Goal: Answer question/provide support: Share knowledge or assist other users

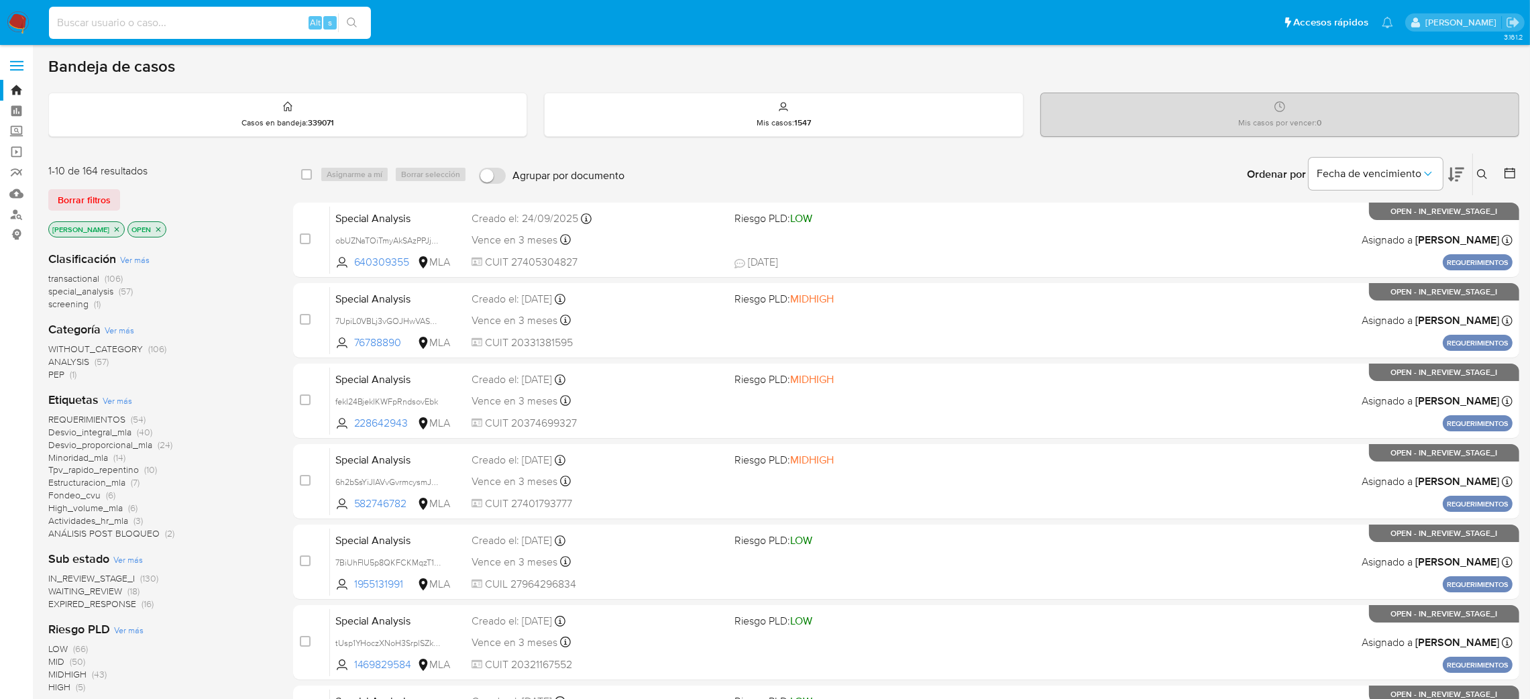
click at [227, 18] on input at bounding box center [210, 22] width 322 height 17
paste input "JuugdAGXlhwiDeUemw7H0dVd"
type input "JuugdAGXlhwiDeUemw7H0dVd"
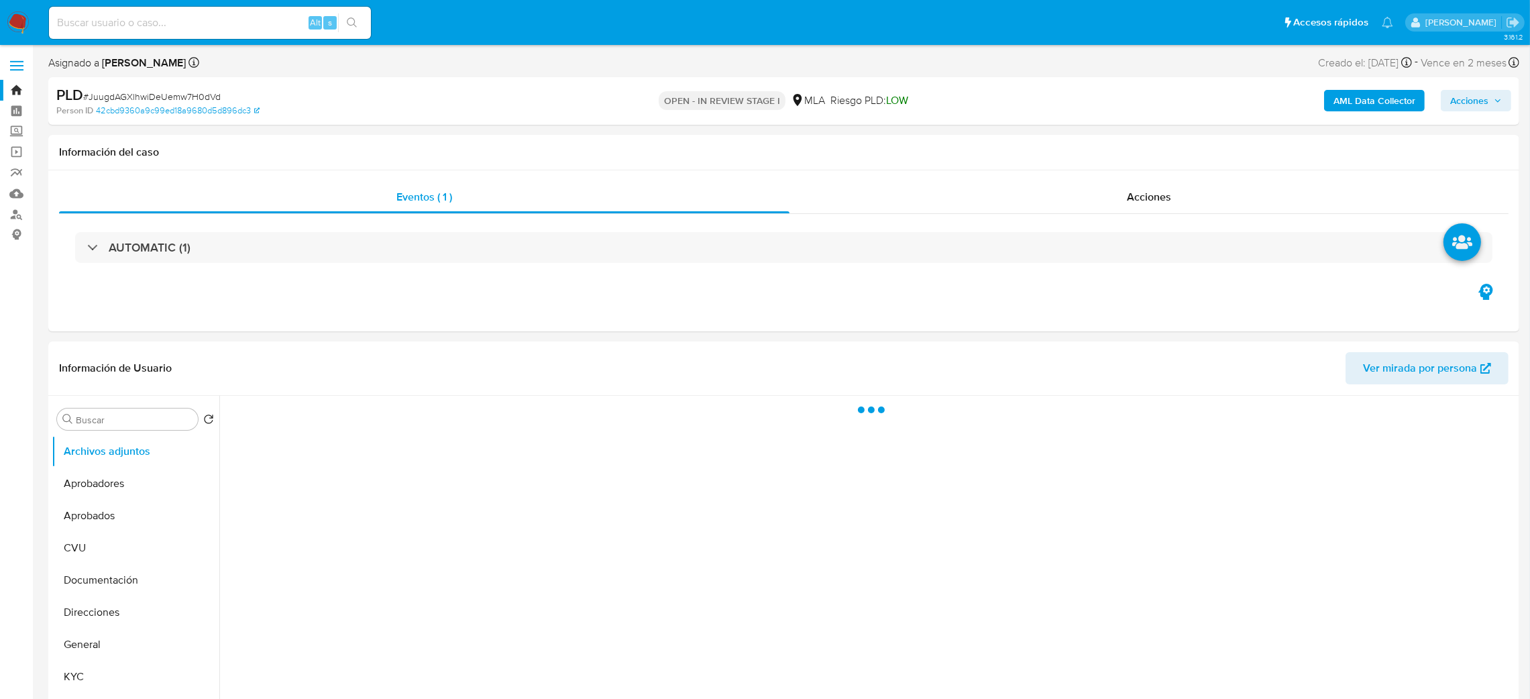
select select "10"
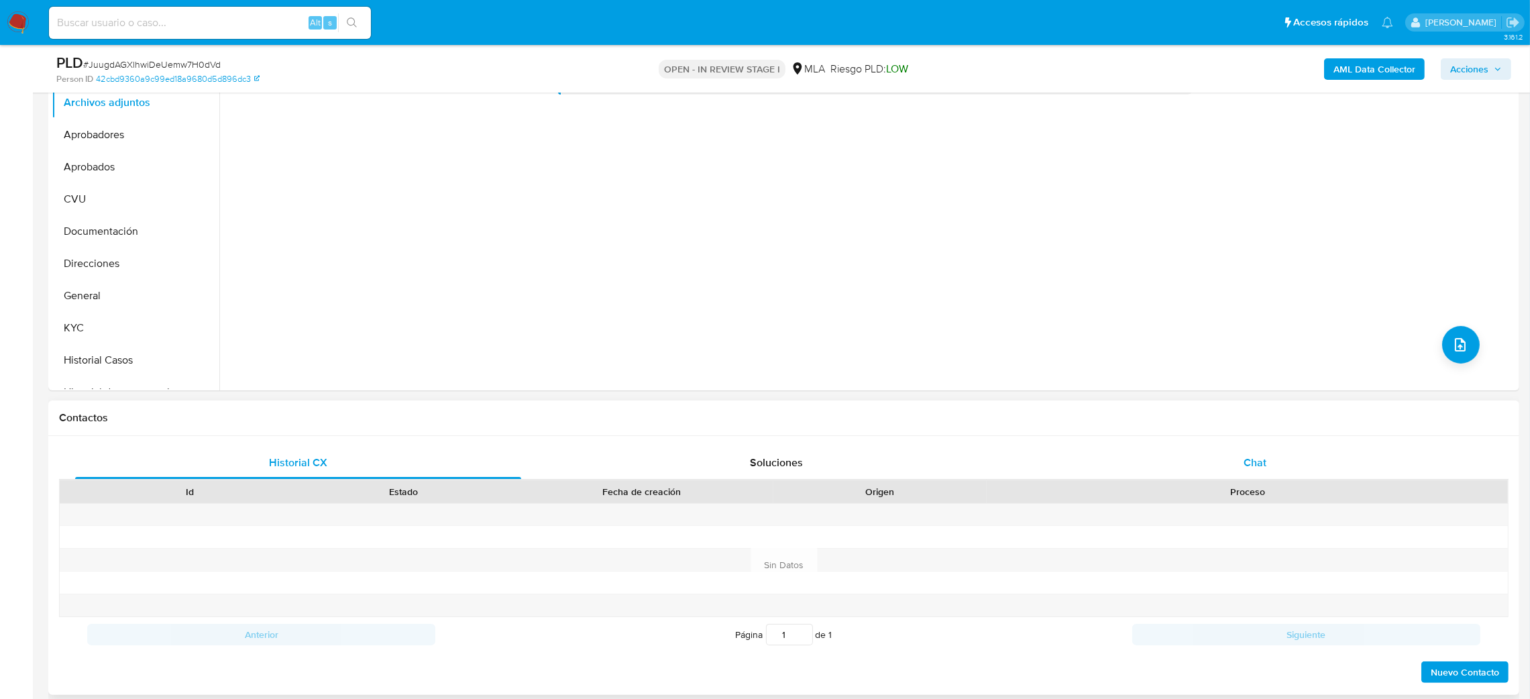
click at [1322, 466] on div "Chat" at bounding box center [1255, 463] width 446 height 32
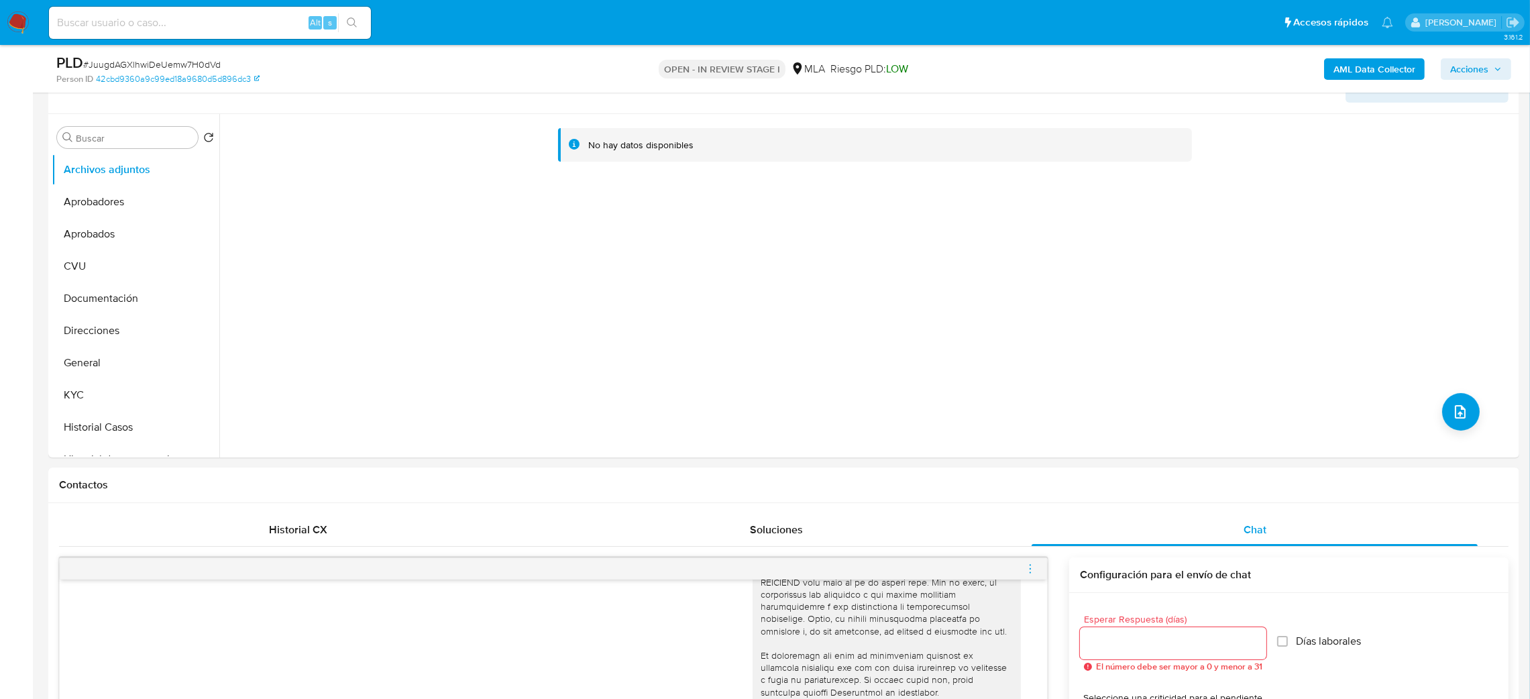
scroll to position [101, 0]
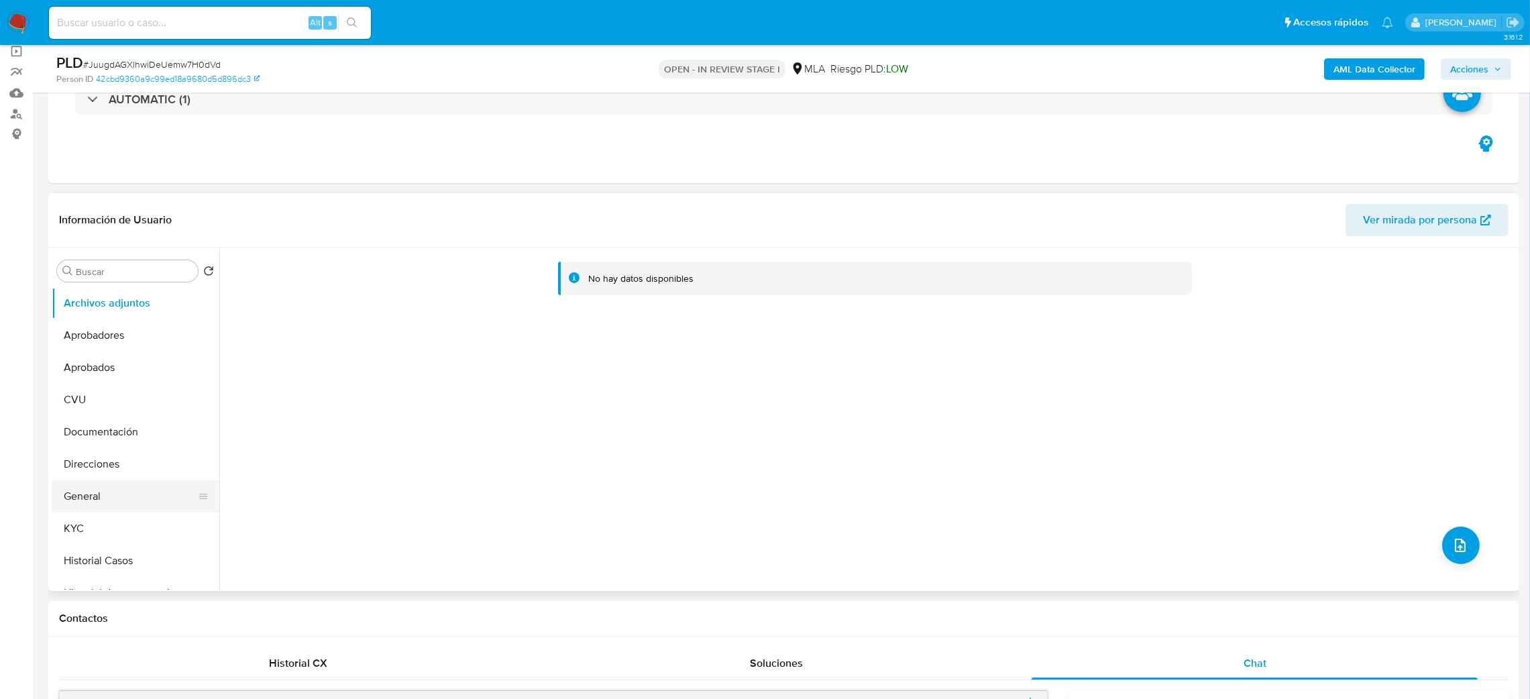
click at [104, 486] on button "General" at bounding box center [130, 496] width 157 height 32
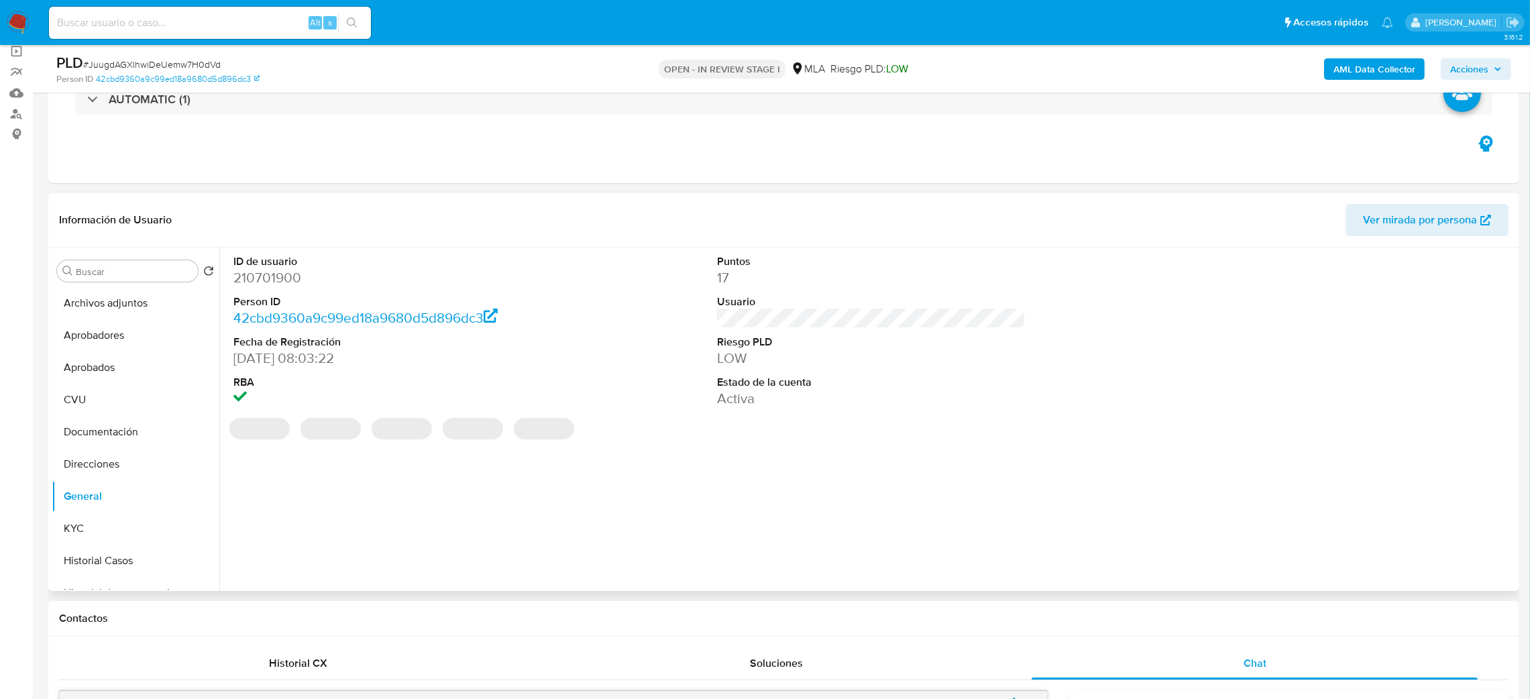
click at [274, 284] on dd "210701900" at bounding box center [387, 277] width 309 height 19
copy dd "210701900"
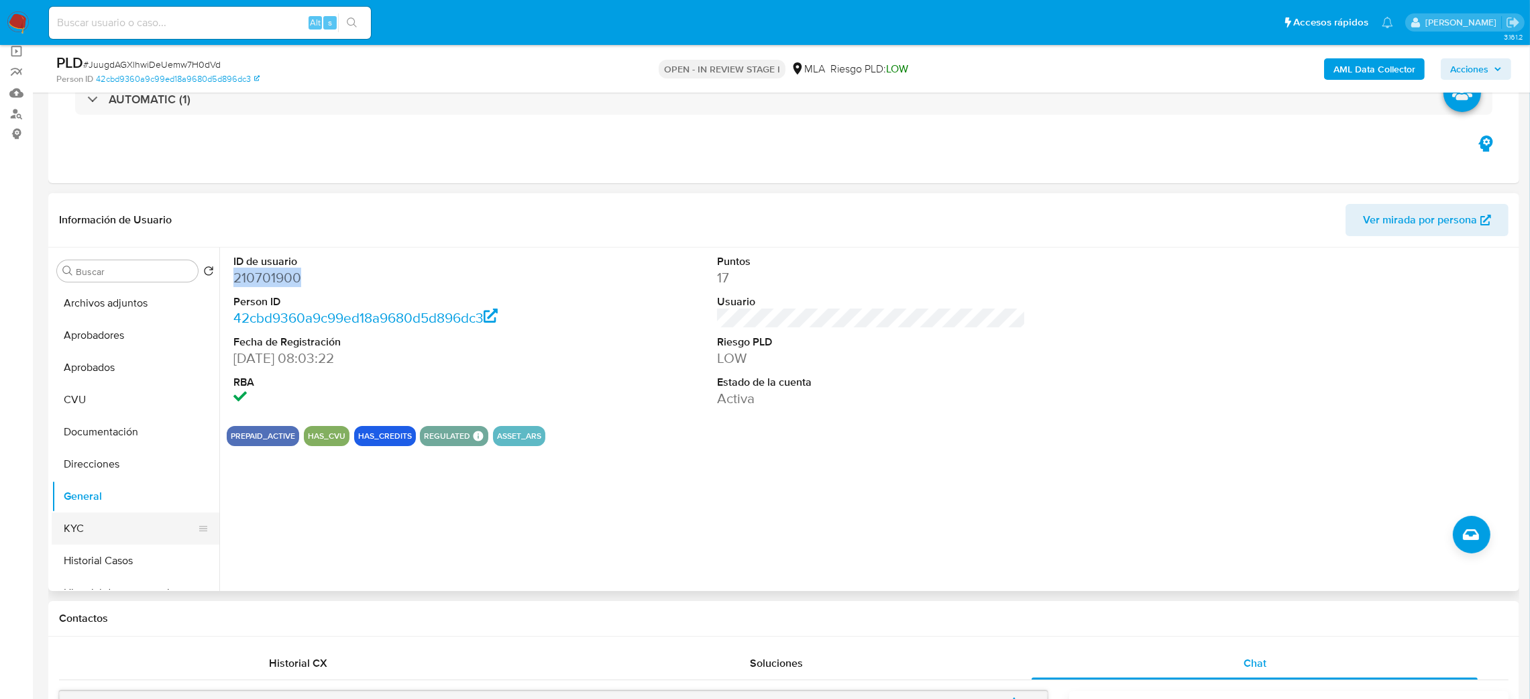
click at [60, 531] on button "KYC" at bounding box center [130, 529] width 157 height 32
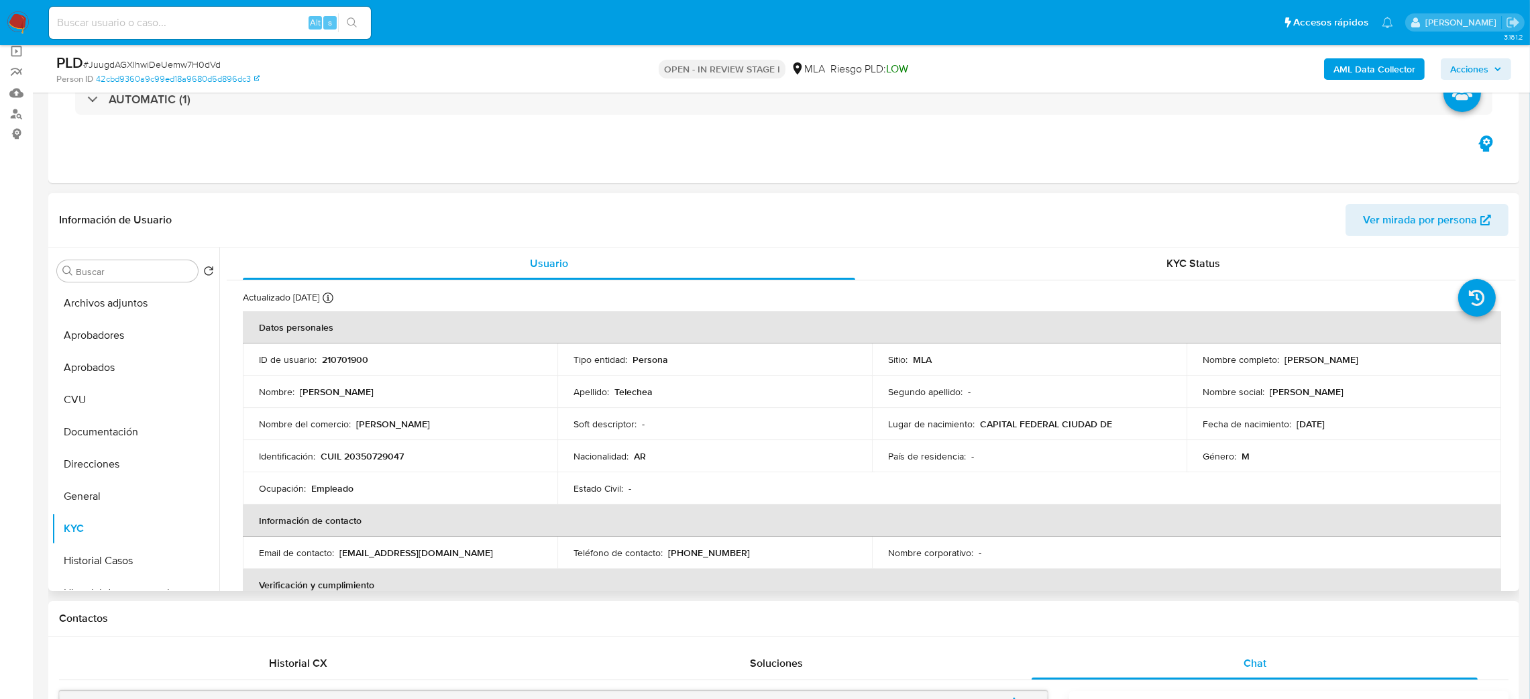
click at [373, 458] on p "CUIL 20350729047" at bounding box center [362, 456] width 83 height 12
copy p "20350729047"
click at [372, 413] on td "Nombre del comercio : Gabriel Telechea" at bounding box center [400, 424] width 315 height 32
drag, startPoint x: 355, startPoint y: 459, endPoint x: 398, endPoint y: 462, distance: 43.1
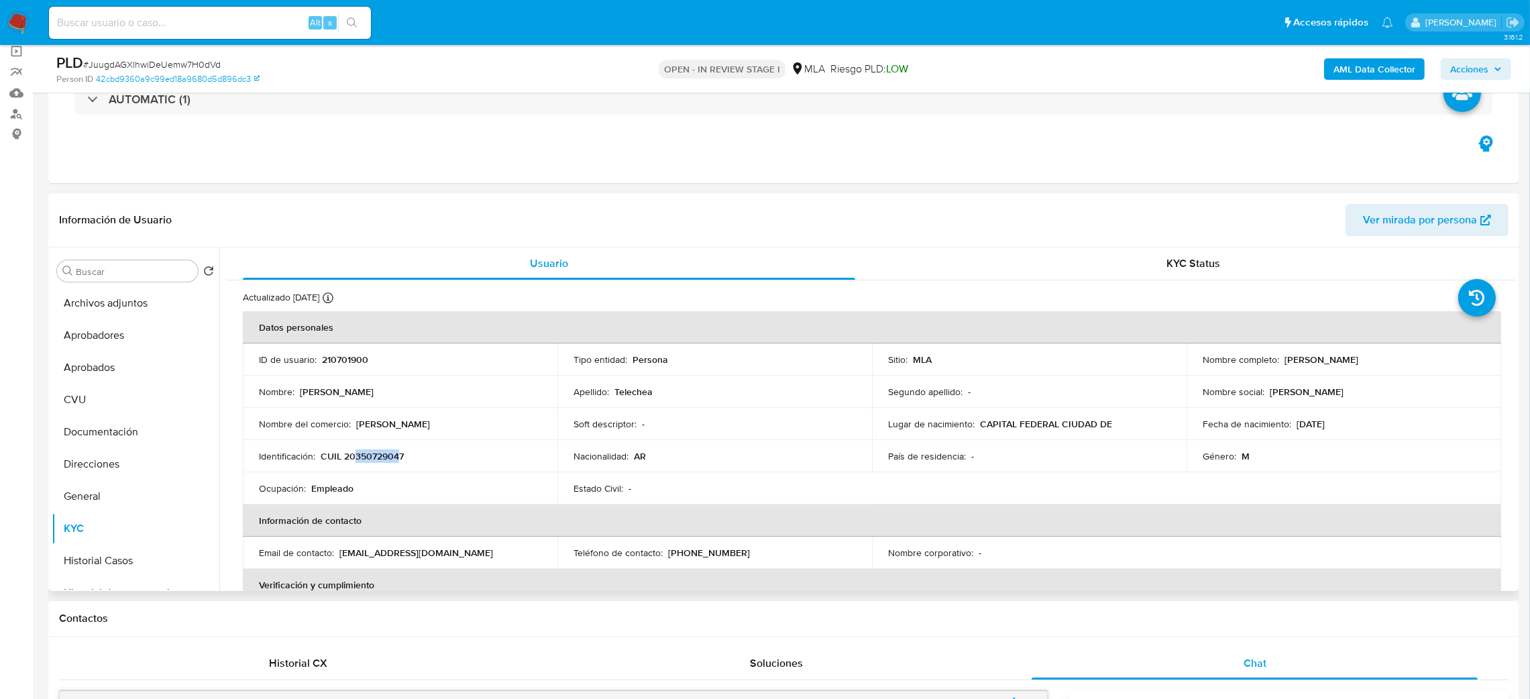
click at [398, 462] on p "CUIL 20350729047" at bounding box center [362, 456] width 83 height 12
copy p "35072904"
click at [170, 68] on span "# JuugdAGXlhwiDeUemw7H0dVd" at bounding box center [152, 64] width 138 height 13
copy span "JuugdAGXlhwiDeUemw7H0dVd"
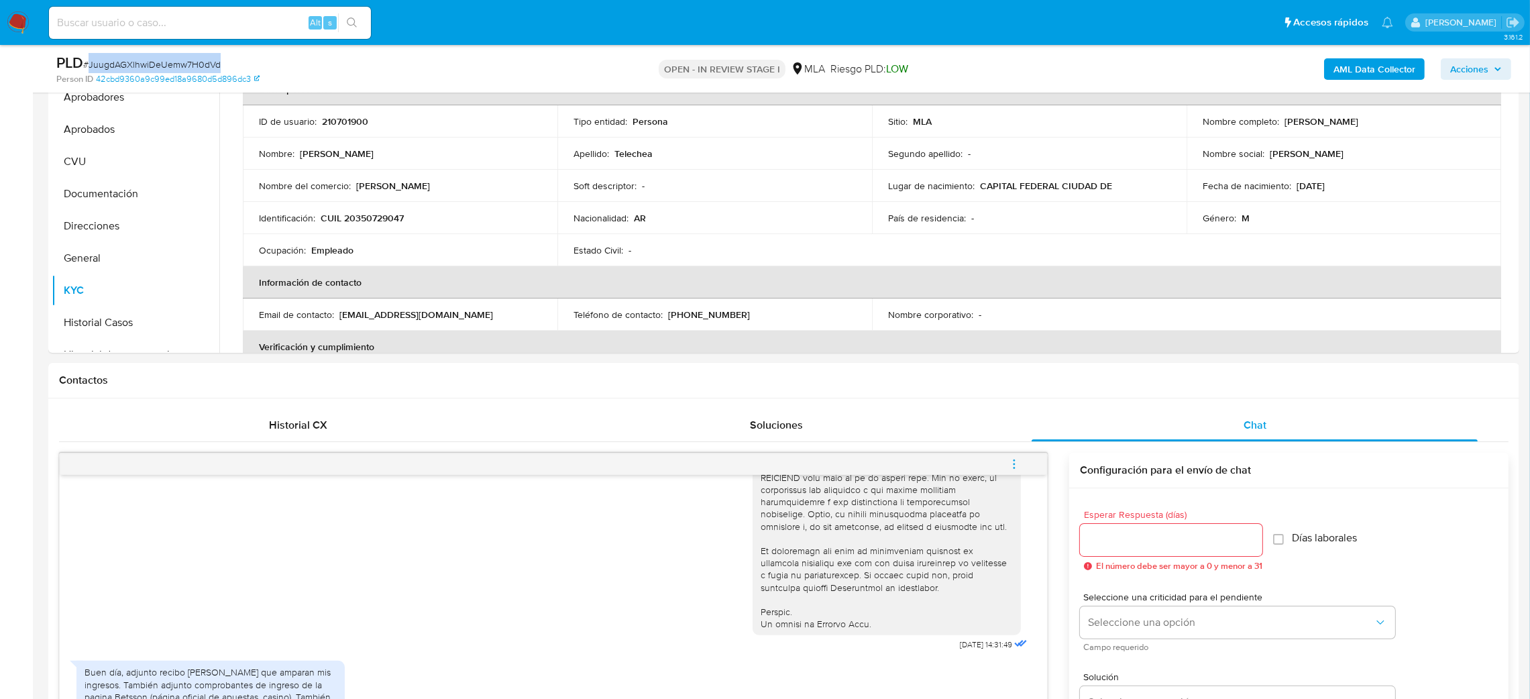
scroll to position [201, 0]
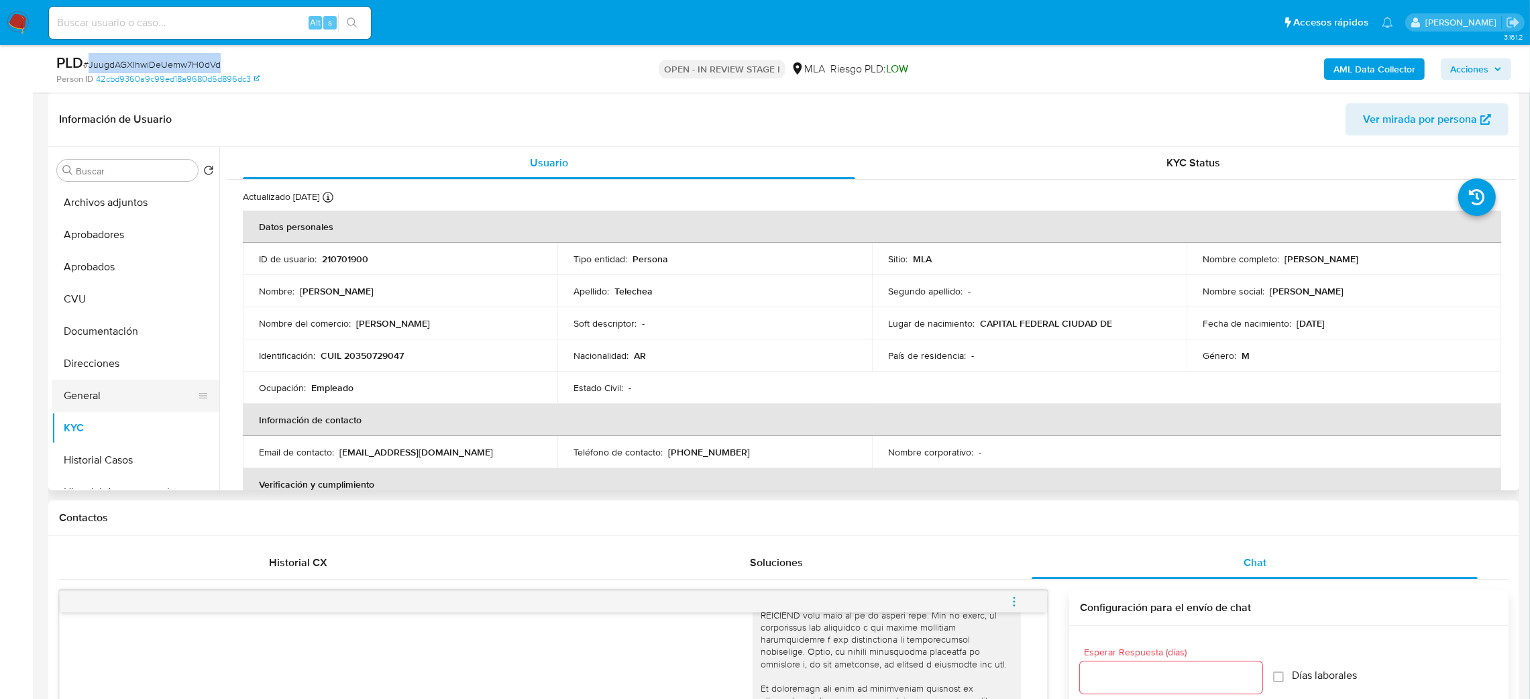
click at [127, 397] on button "General" at bounding box center [130, 396] width 157 height 32
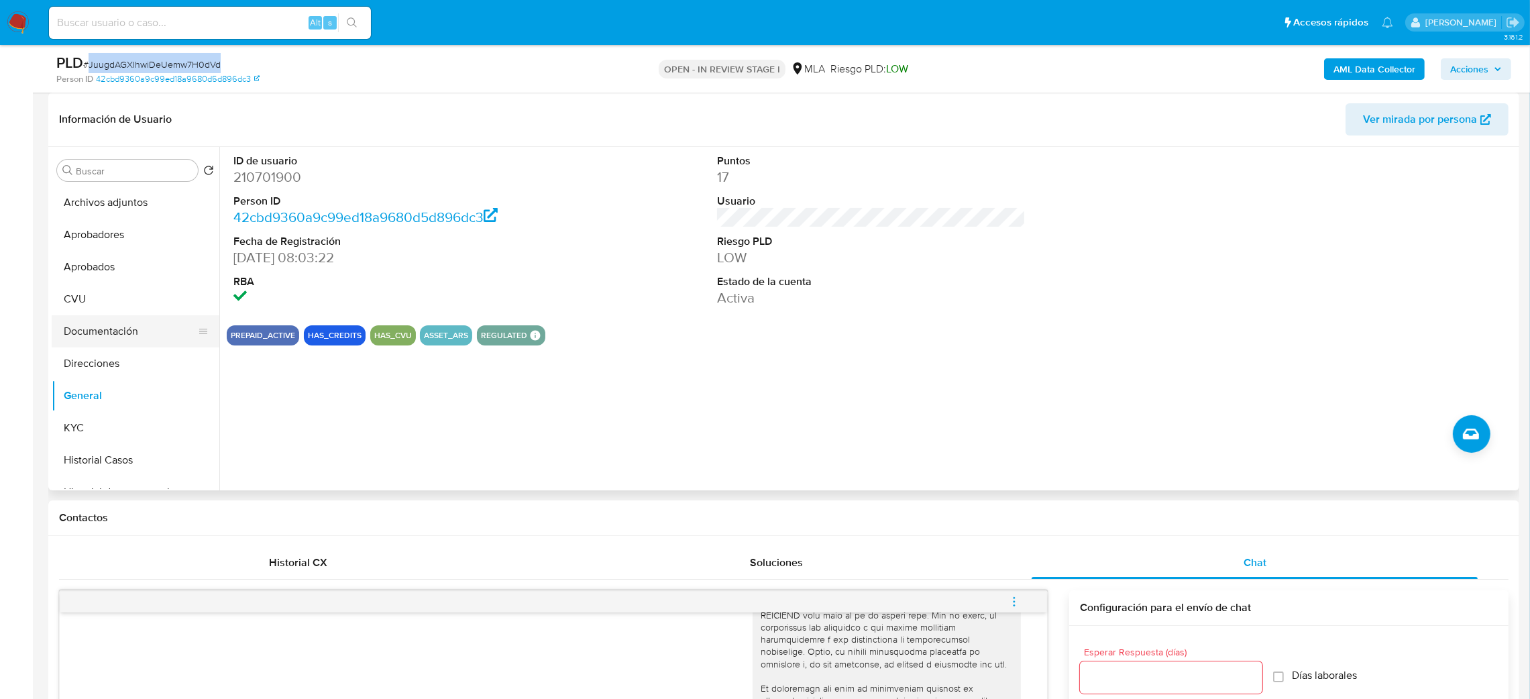
click at [117, 333] on button "Documentación" at bounding box center [130, 331] width 157 height 32
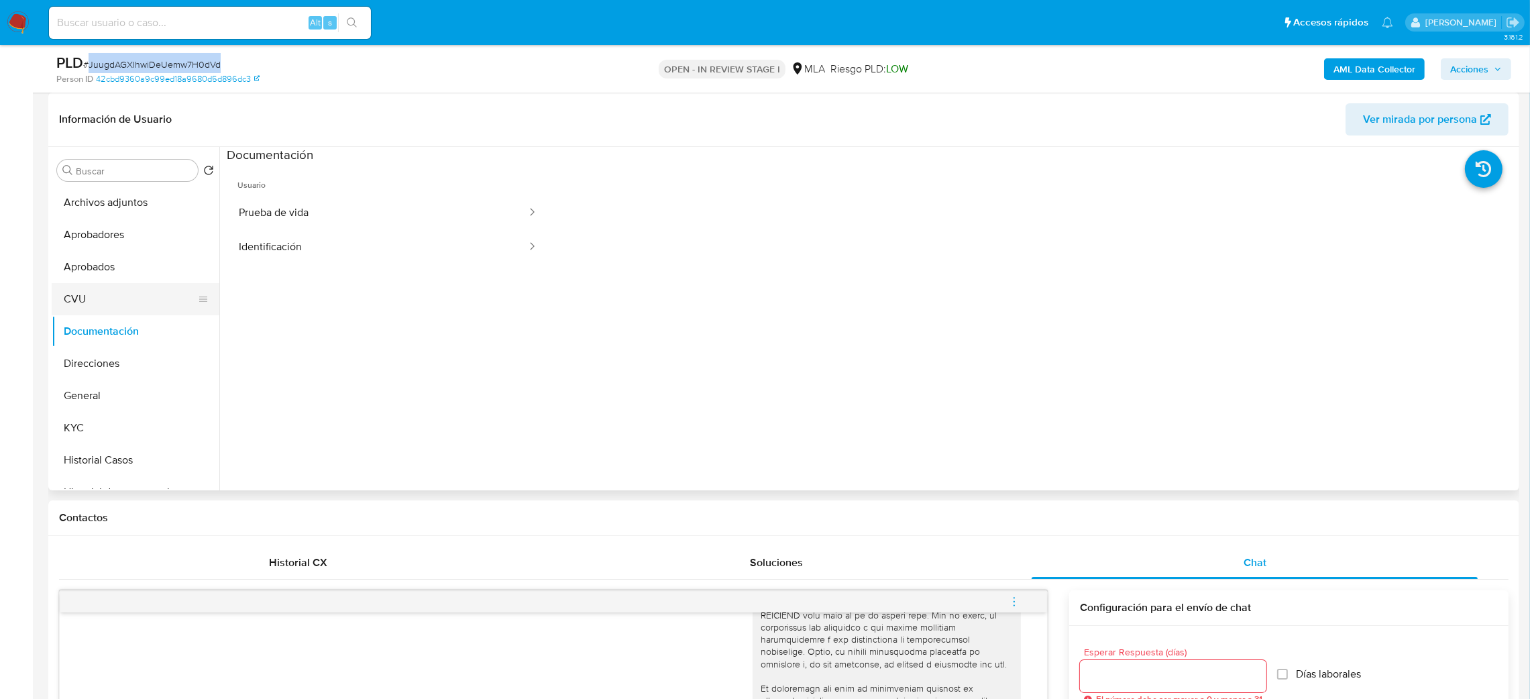
click at [77, 294] on button "CVU" at bounding box center [130, 299] width 157 height 32
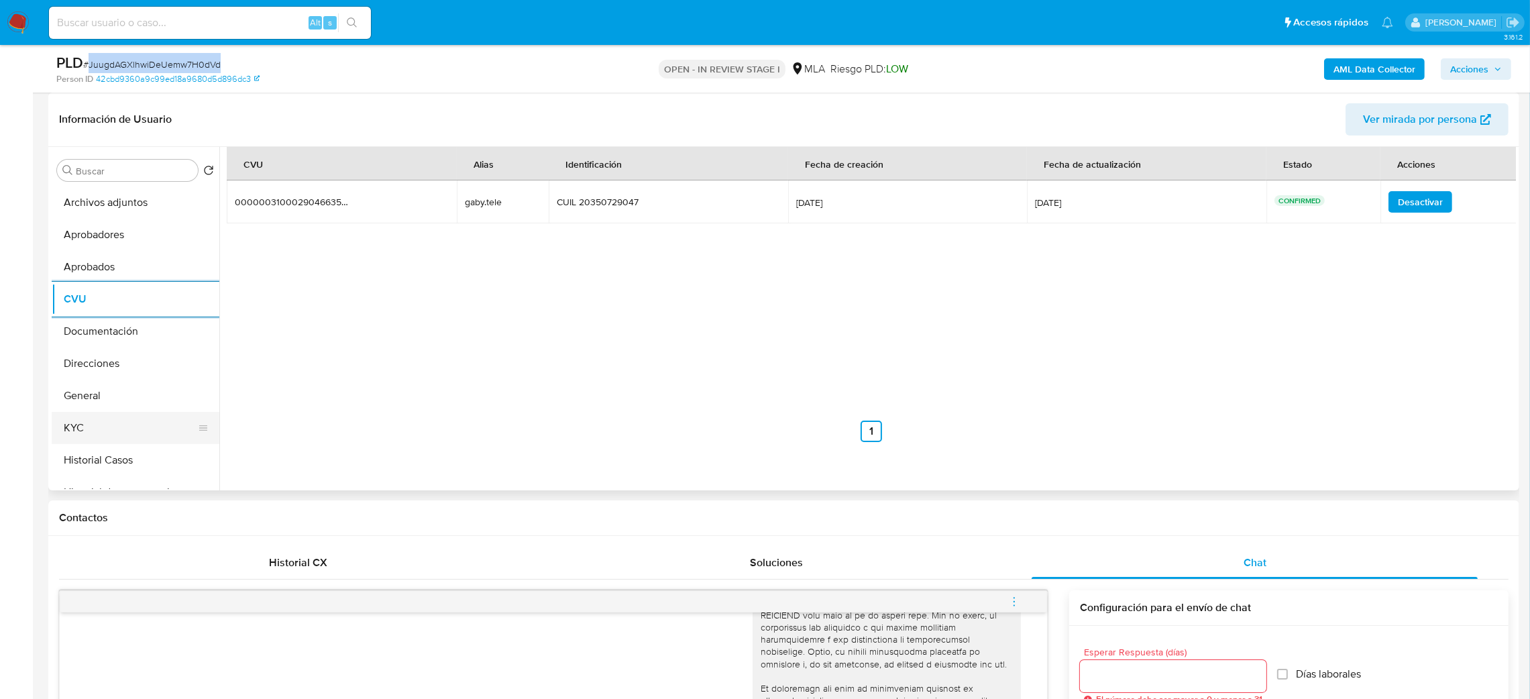
click at [113, 421] on button "KYC" at bounding box center [130, 428] width 157 height 32
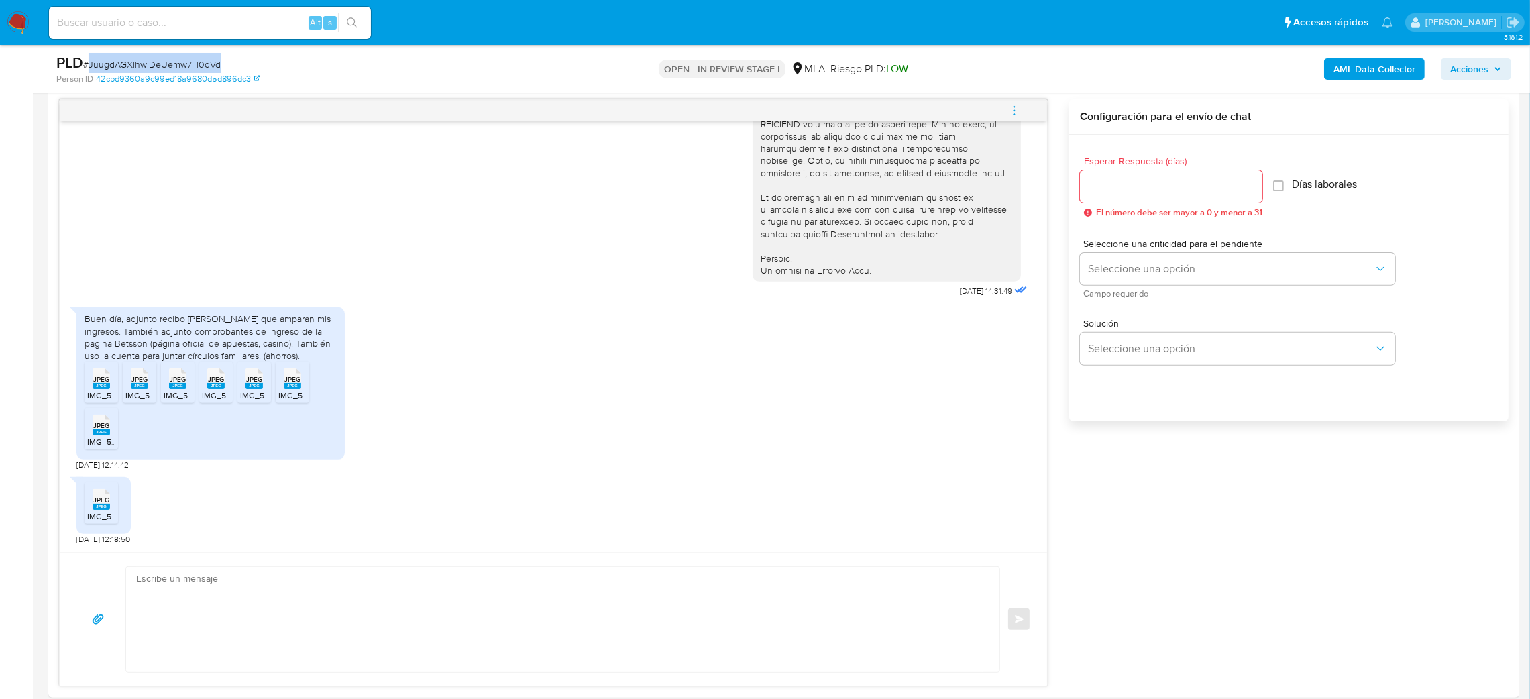
scroll to position [704, 0]
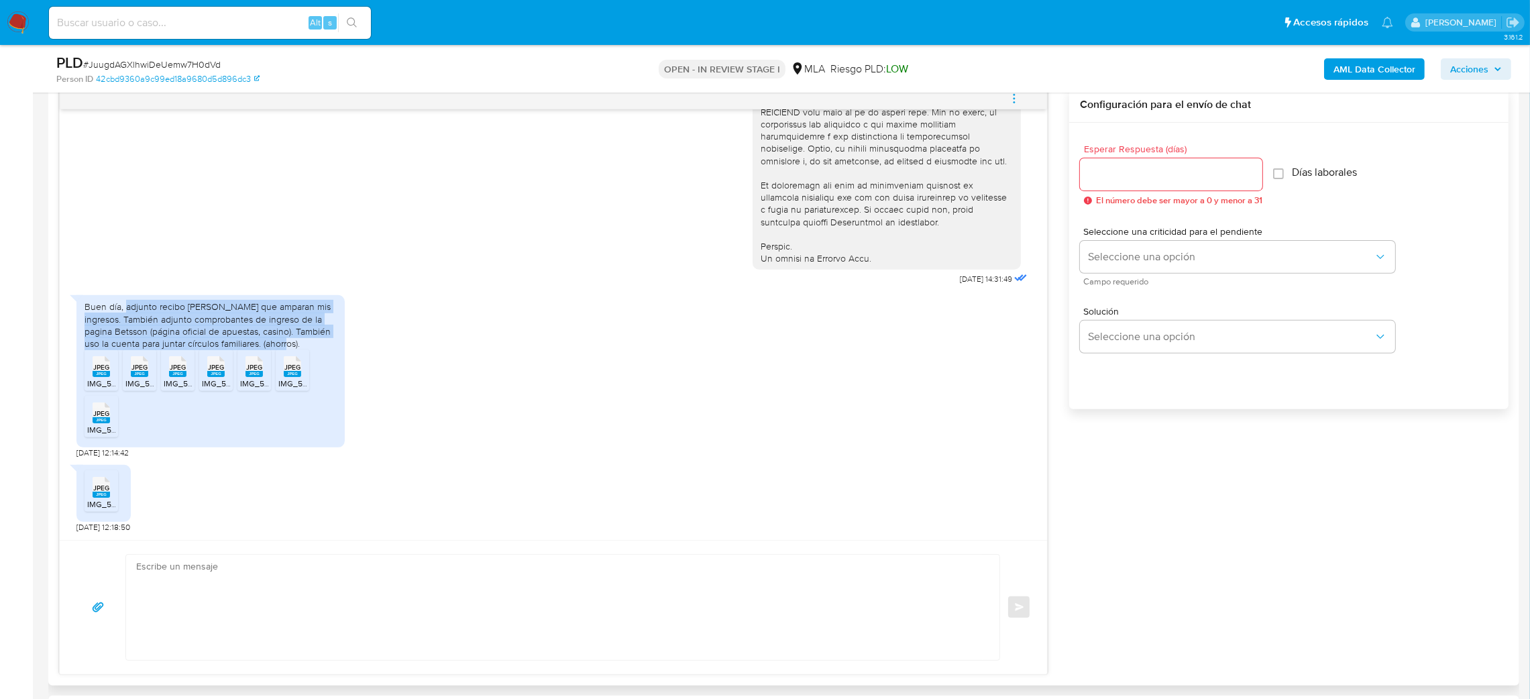
drag, startPoint x: 126, startPoint y: 301, endPoint x: 312, endPoint y: 337, distance: 189.3
click at [312, 337] on div "Buen día, adjunto recibo de sueldo que amparan mis ingresos. También adjunto co…" at bounding box center [211, 325] width 252 height 49
copy div "adjunto recibo de sueldo que amparan mis ingresos. También adjunto comprobantes…"
click at [312, 337] on div "Buen día, adjunto recibo de sueldo que amparan mis ingresos. También adjunto co…" at bounding box center [211, 325] width 252 height 49
click at [106, 370] on span "JPEG" at bounding box center [101, 367] width 16 height 9
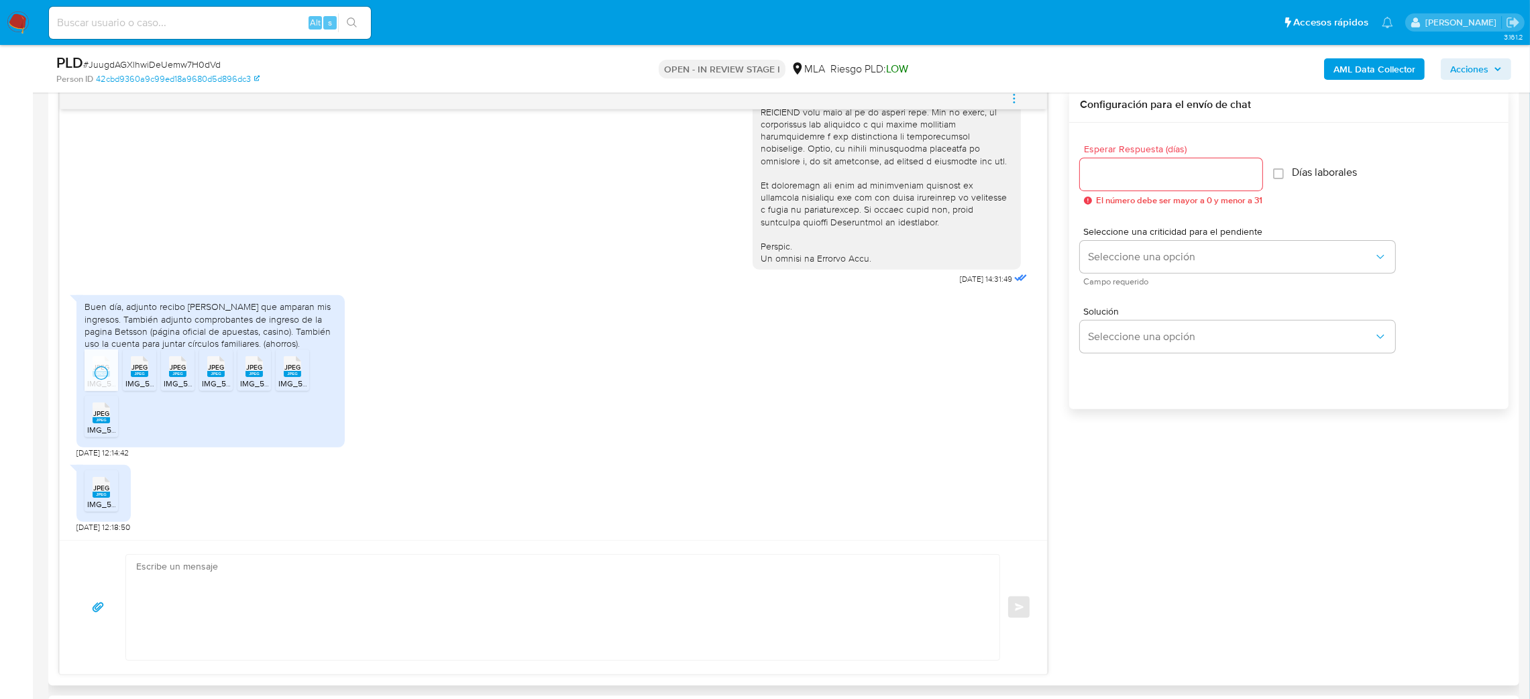
click at [144, 373] on rect at bounding box center [139, 374] width 17 height 6
click at [178, 377] on rect at bounding box center [177, 374] width 17 height 6
click at [220, 376] on rect at bounding box center [215, 374] width 17 height 6
drag, startPoint x: 246, startPoint y: 377, endPoint x: 278, endPoint y: 376, distance: 32.2
click at [246, 377] on rect at bounding box center [254, 374] width 17 height 6
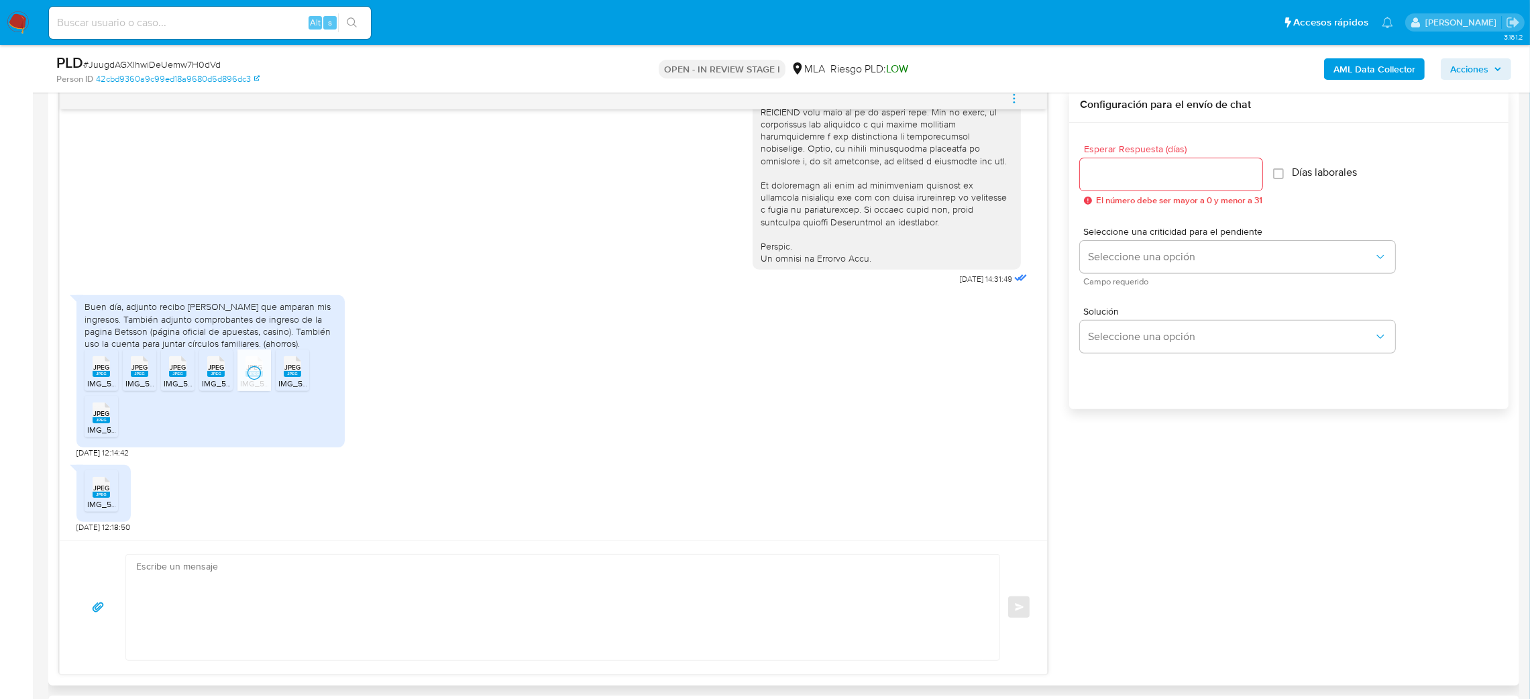
drag, startPoint x: 296, startPoint y: 374, endPoint x: 146, endPoint y: 422, distance: 157.6
click at [296, 374] on rect at bounding box center [292, 374] width 17 height 6
drag, startPoint x: 110, startPoint y: 430, endPoint x: 116, endPoint y: 489, distance: 59.3
click at [110, 430] on span "IMG_5349.jpeg" at bounding box center [115, 429] width 56 height 11
click at [101, 500] on li "JPEG JPEG IMG_5354.jpeg" at bounding box center [102, 491] width 34 height 42
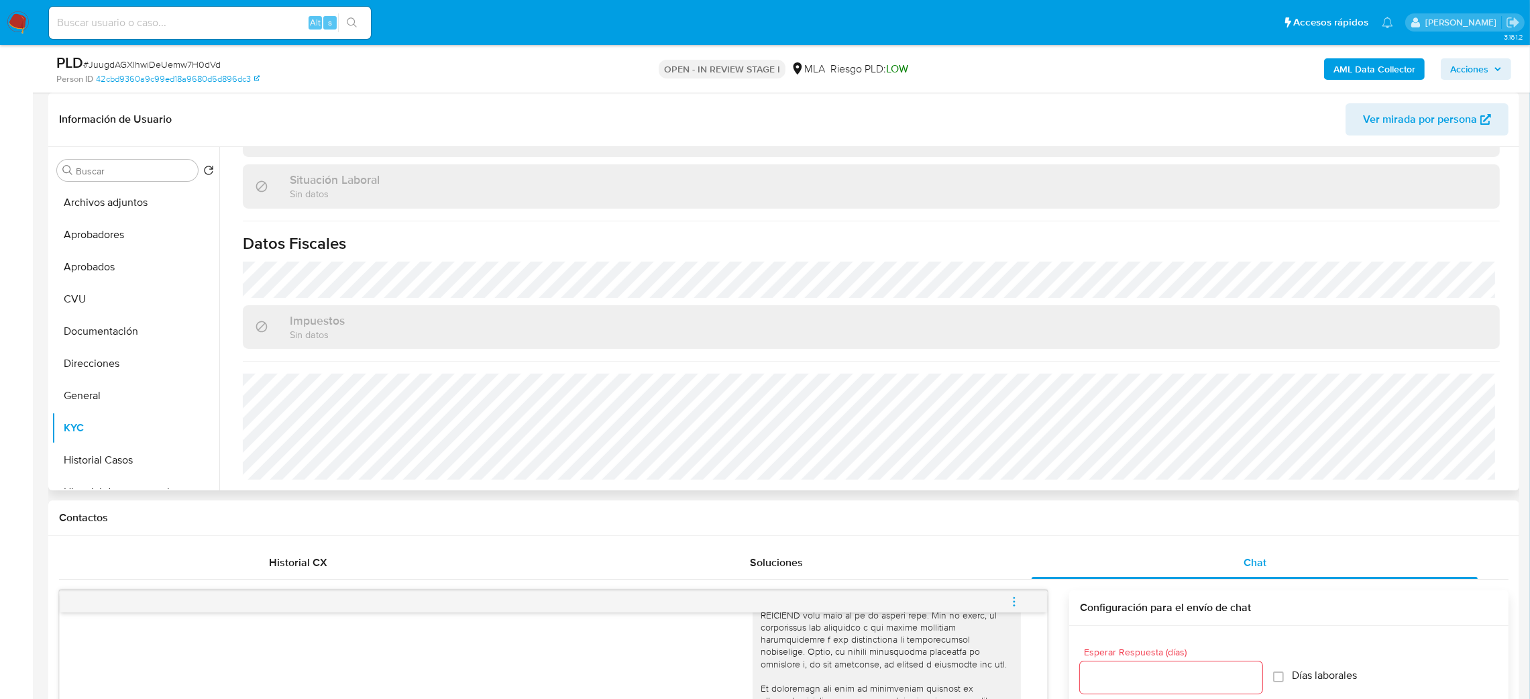
scroll to position [91, 0]
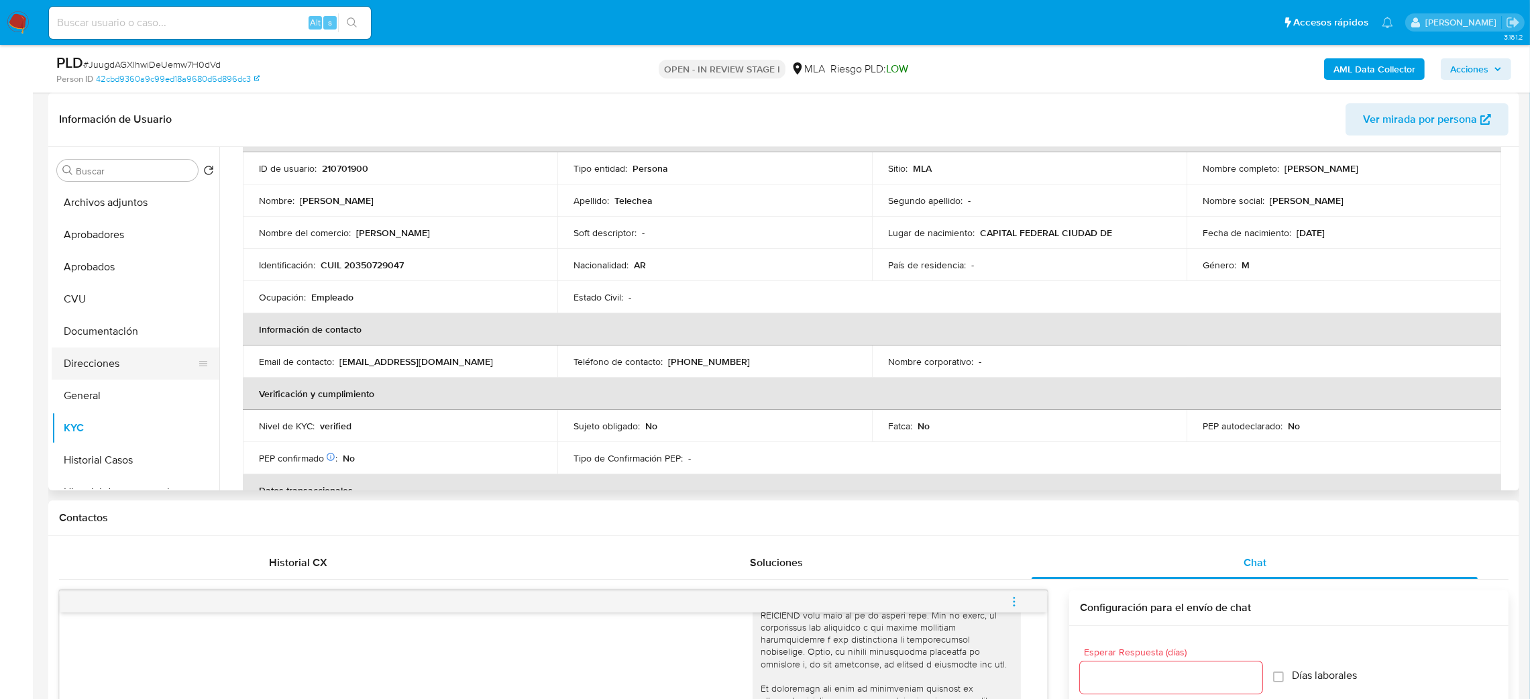
click at [98, 356] on button "Direcciones" at bounding box center [130, 363] width 157 height 32
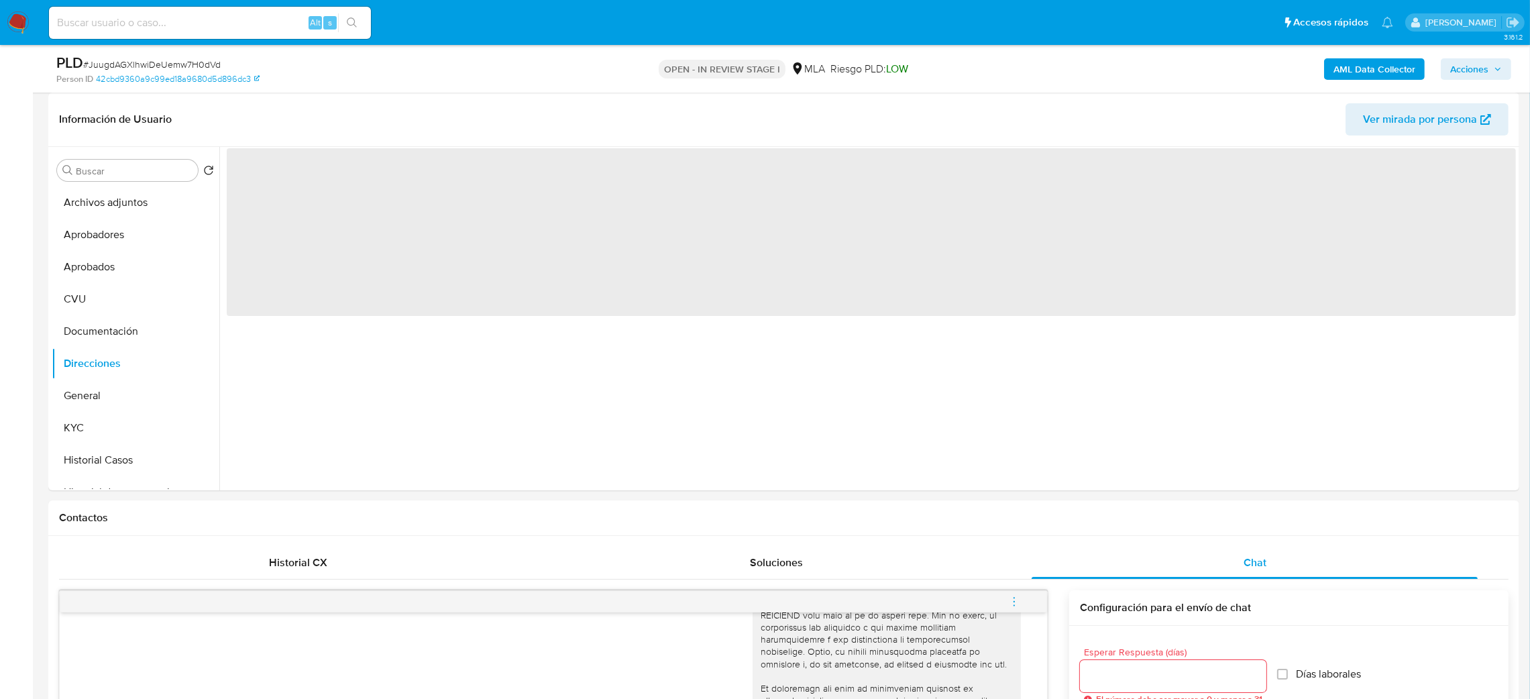
scroll to position [0, 0]
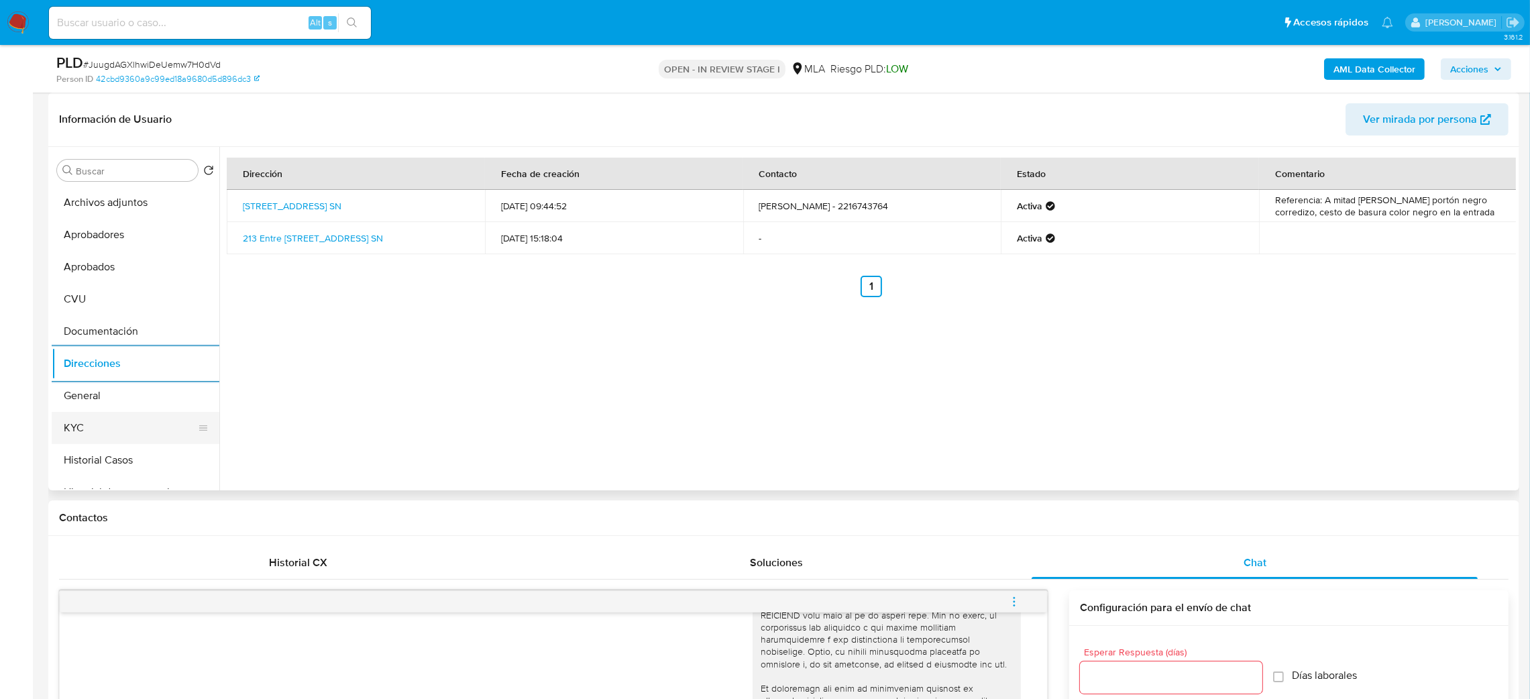
drag, startPoint x: 108, startPoint y: 425, endPoint x: 186, endPoint y: 423, distance: 77.9
click at [108, 425] on button "KYC" at bounding box center [130, 428] width 157 height 32
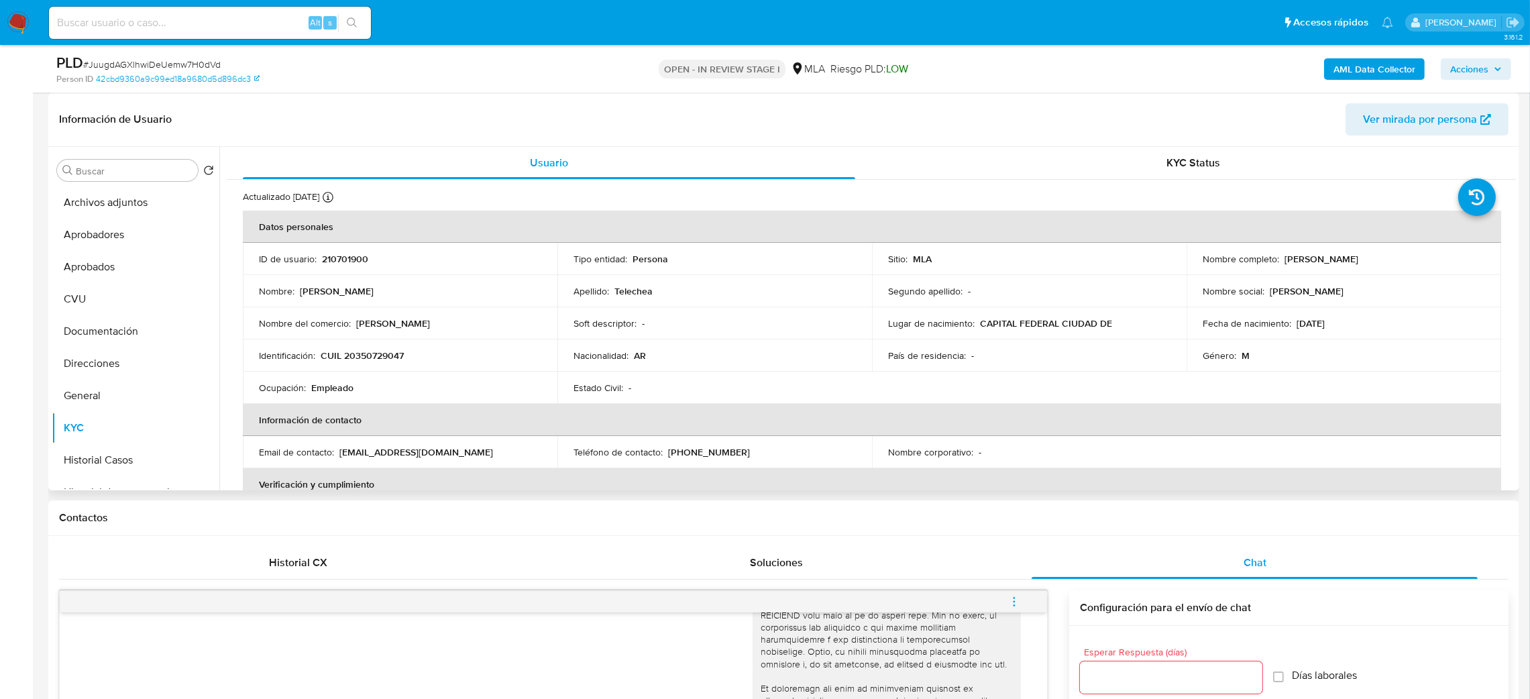
drag, startPoint x: 1279, startPoint y: 262, endPoint x: 1393, endPoint y: 259, distance: 114.1
click at [1393, 259] on div "Nombre completo : Juan Gabriel Telechea" at bounding box center [1344, 259] width 282 height 12
copy p "Juan Gabriel Telechea"
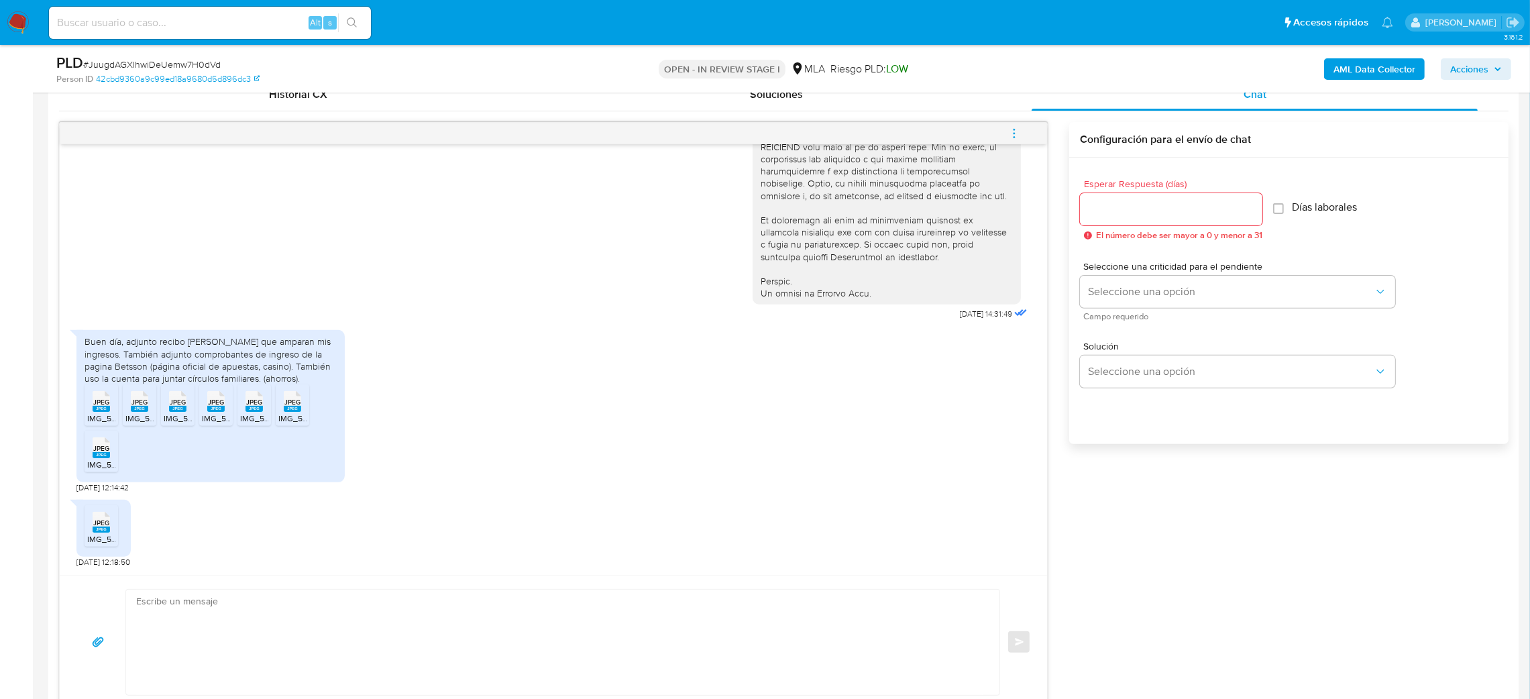
scroll to position [704, 0]
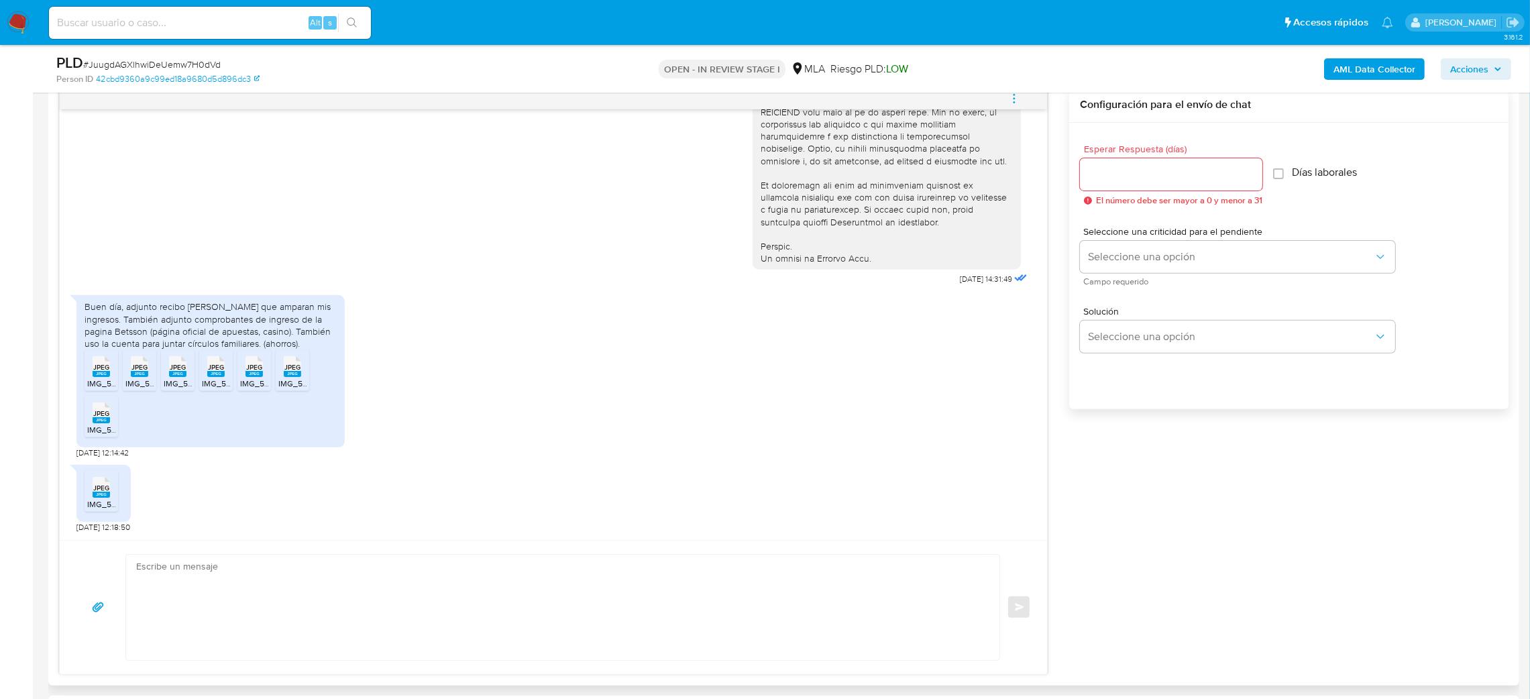
click at [196, 566] on textarea at bounding box center [559, 607] width 847 height 105
paste textarea "Hola, ¡Muchas gracias por tu respuesta! Confirmamos la recepción de la document…"
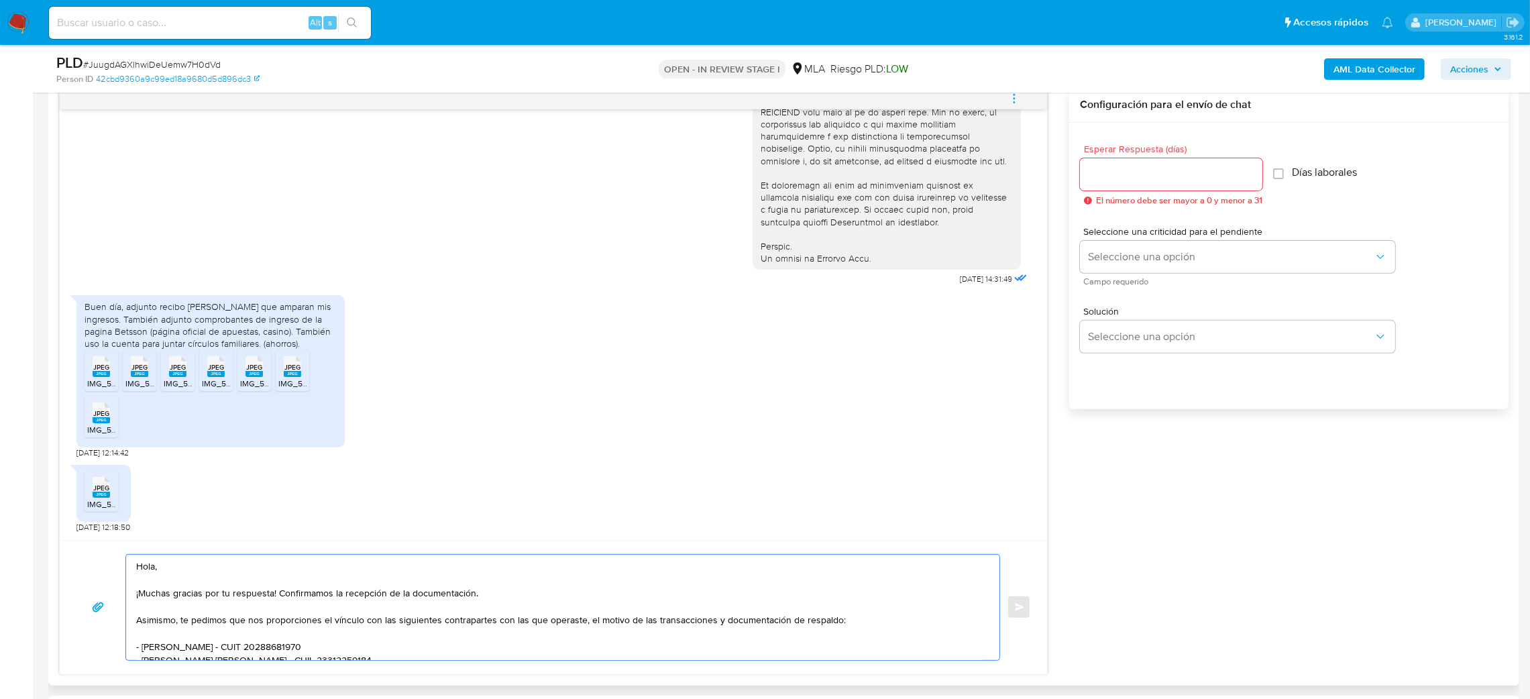
scroll to position [116, 0]
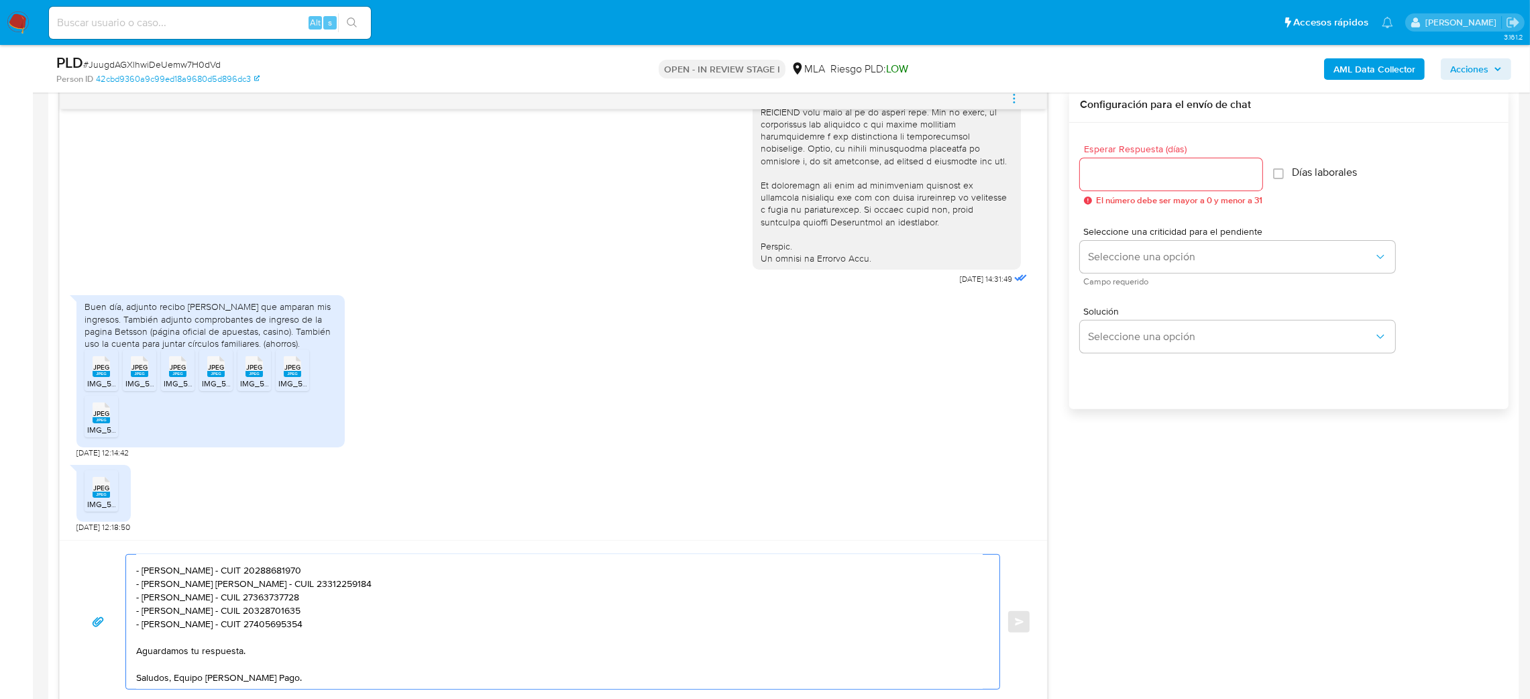
type textarea "Hola, ¡Muchas gracias por tu respuesta! Confirmamos la recepción de la document…"
click at [1144, 180] on input "Esperar Respuesta (días)" at bounding box center [1171, 174] width 182 height 17
type input "2"
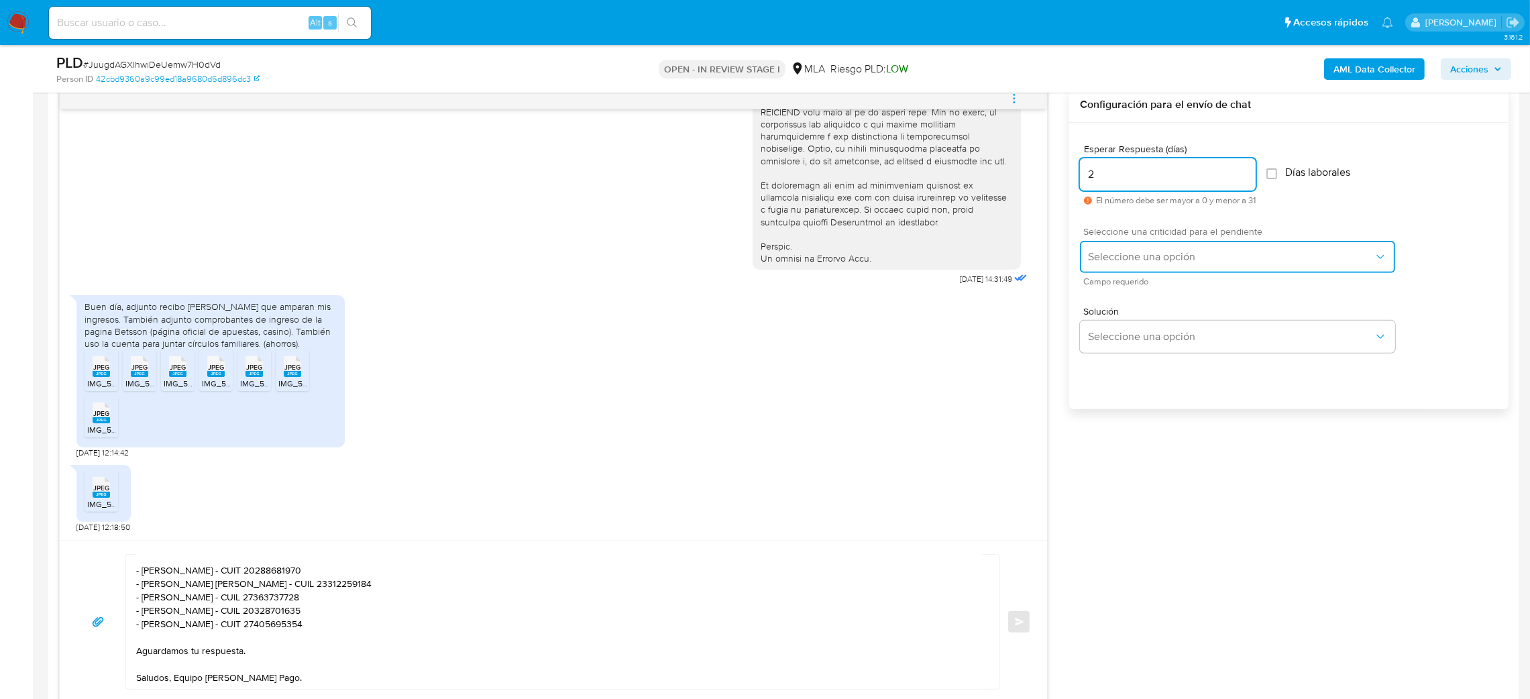
click at [1121, 253] on span "Seleccione una opción" at bounding box center [1231, 256] width 286 height 13
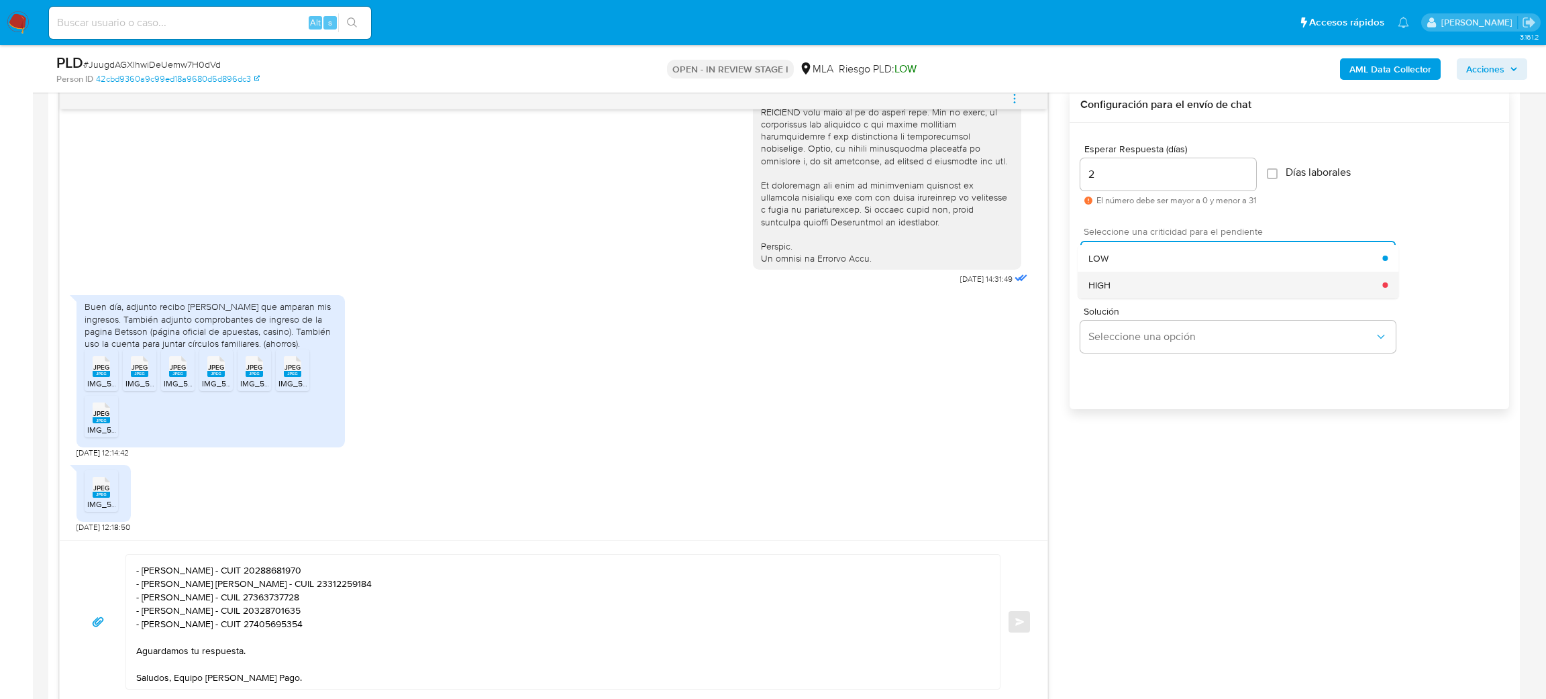
click at [1134, 276] on div "HIGH" at bounding box center [1235, 285] width 294 height 27
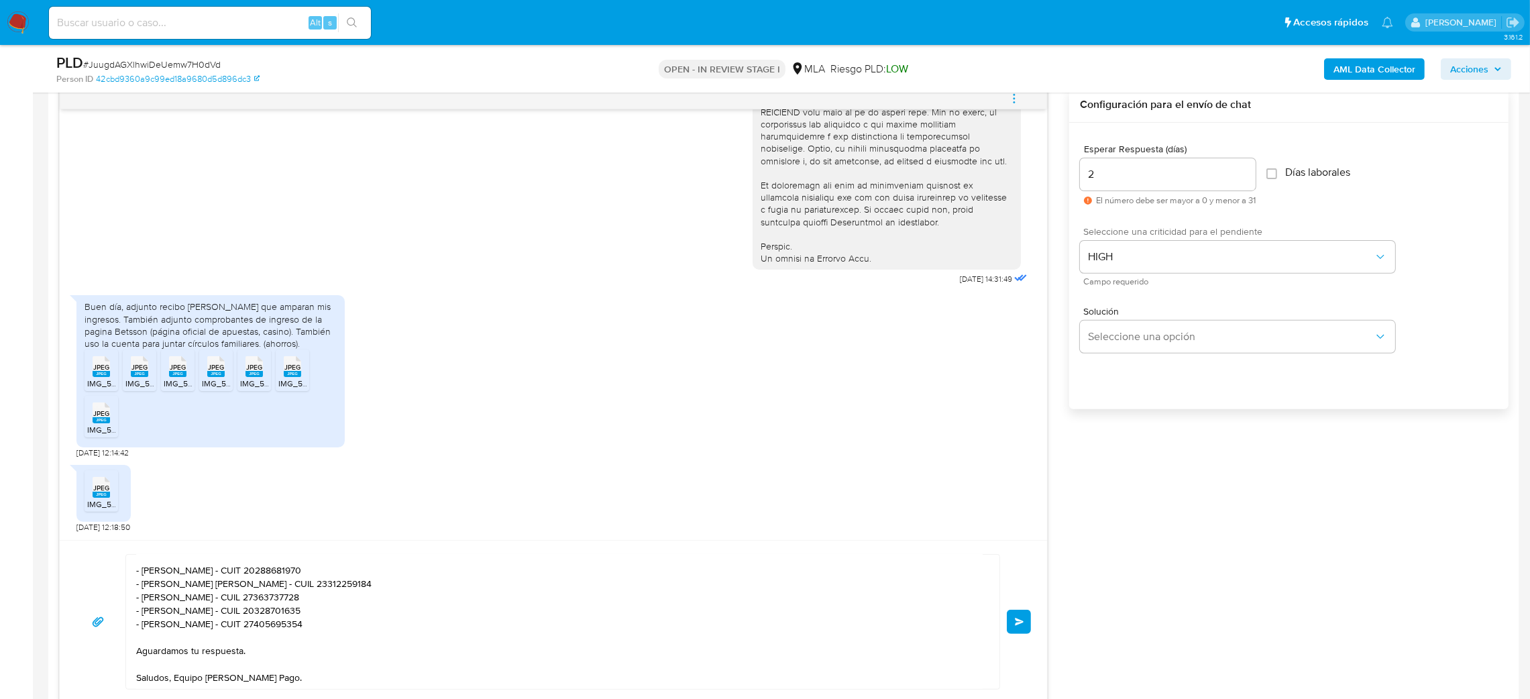
click at [1029, 620] on button "Enviar" at bounding box center [1019, 622] width 24 height 24
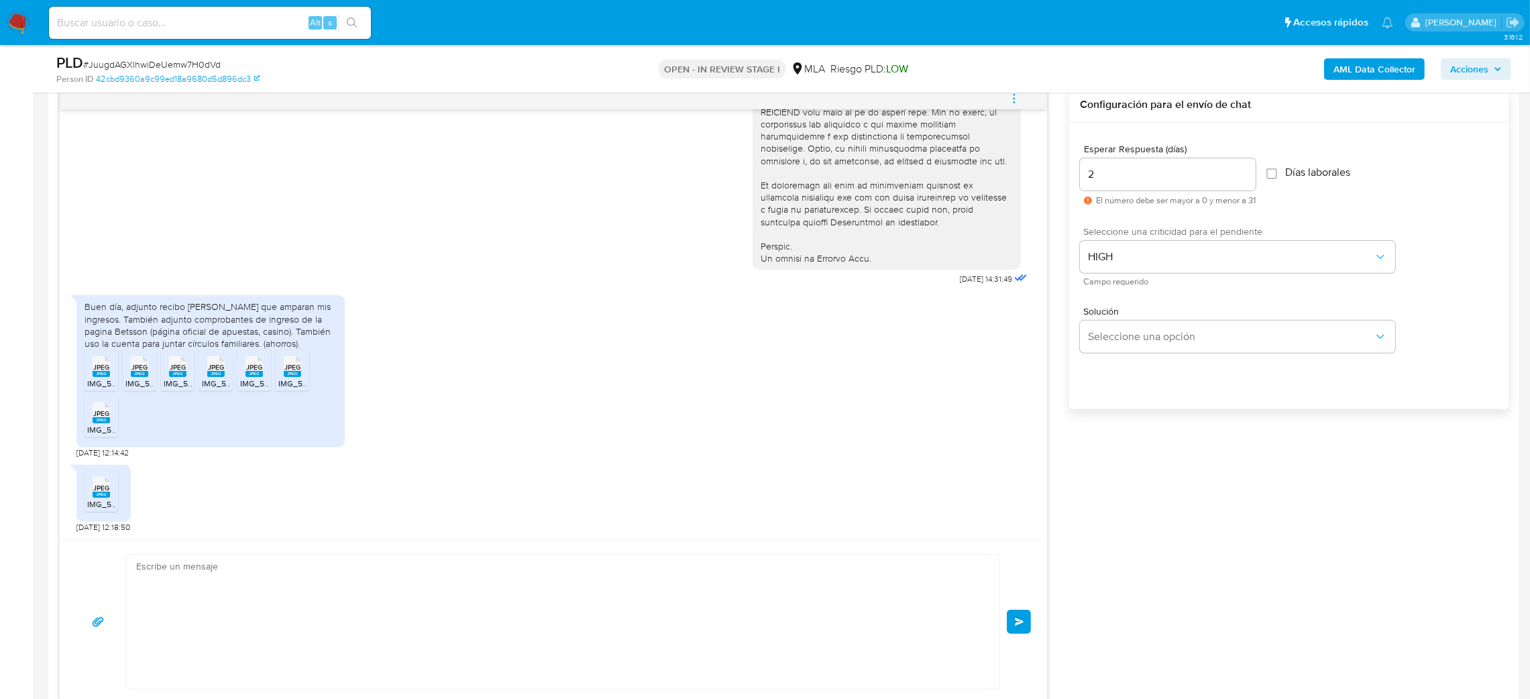
scroll to position [881, 0]
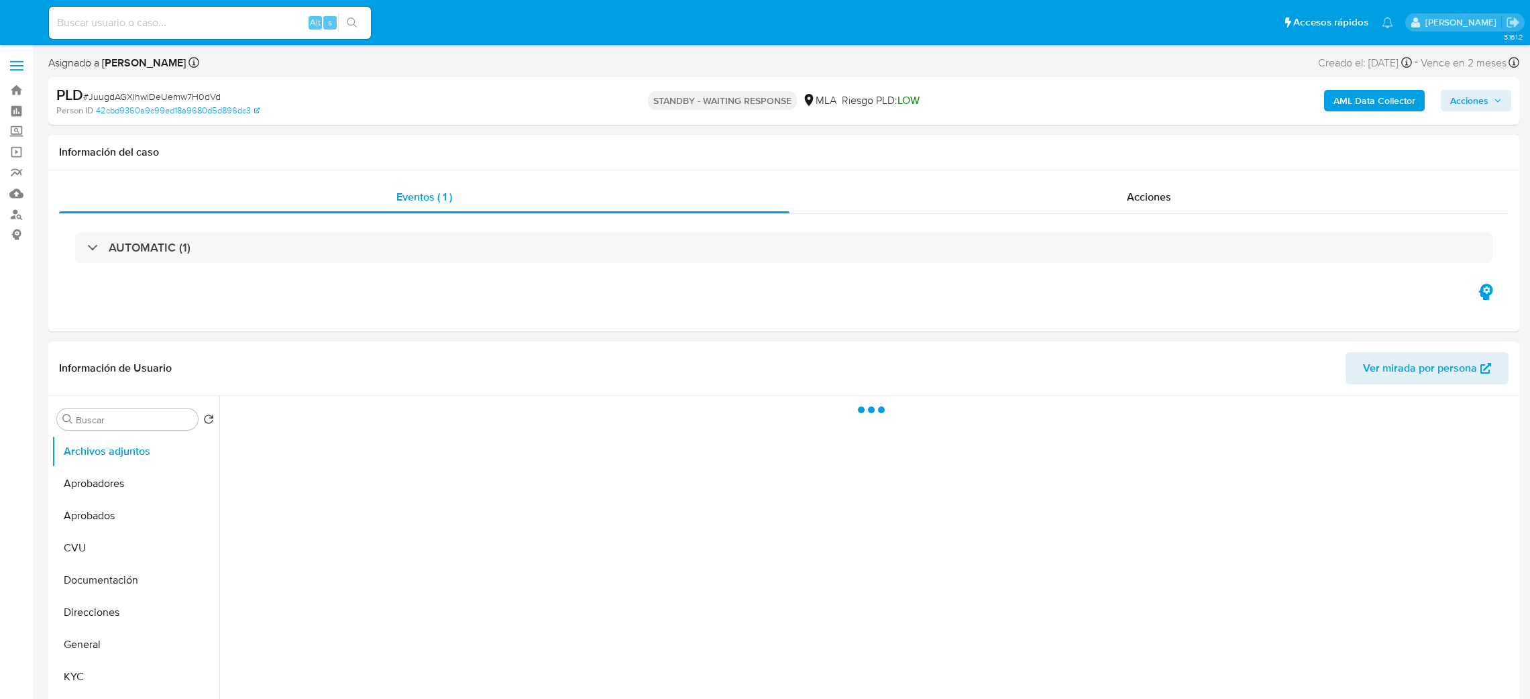
select select "10"
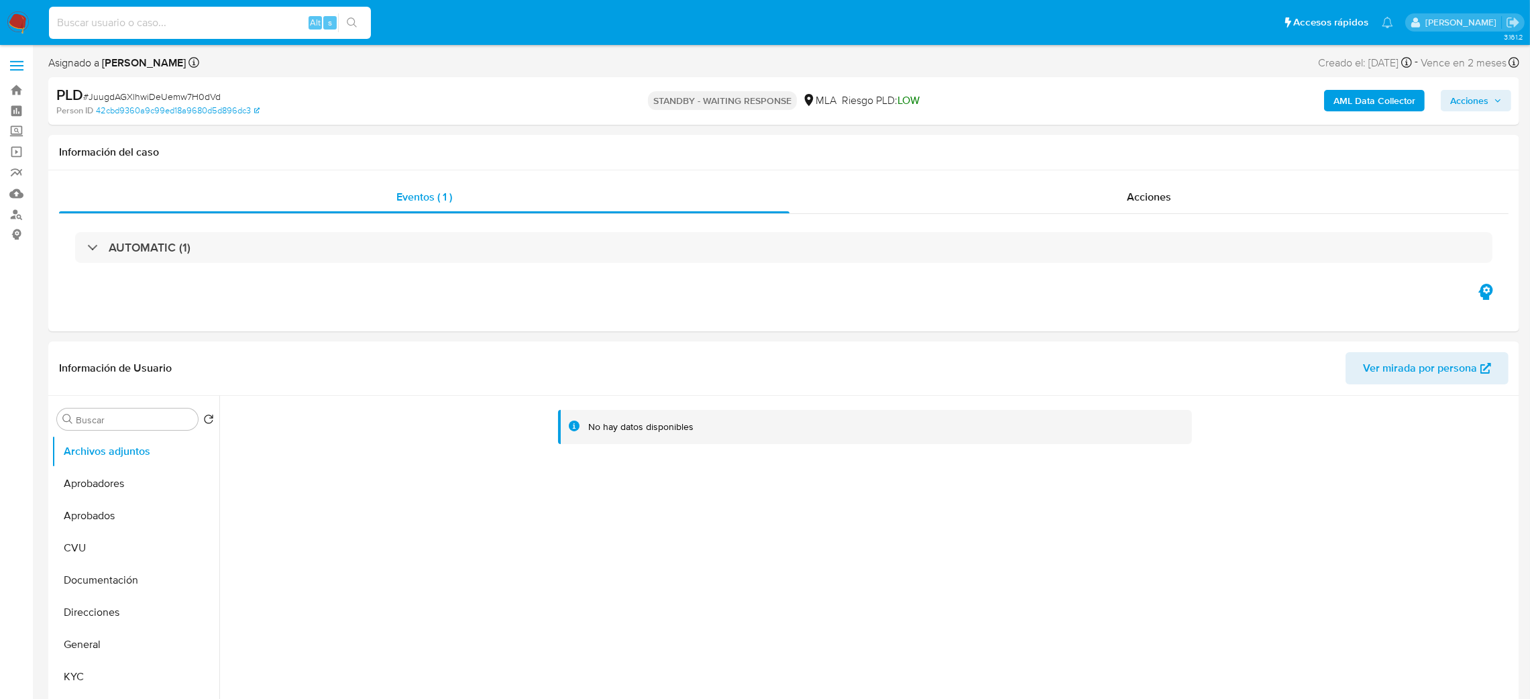
click at [206, 26] on input at bounding box center [210, 22] width 322 height 17
paste input "OwvGCcTLJKSPiG5COgDOpIMJ"
type input "OwvGCcTLJKSPiG5COgDOpIMJ"
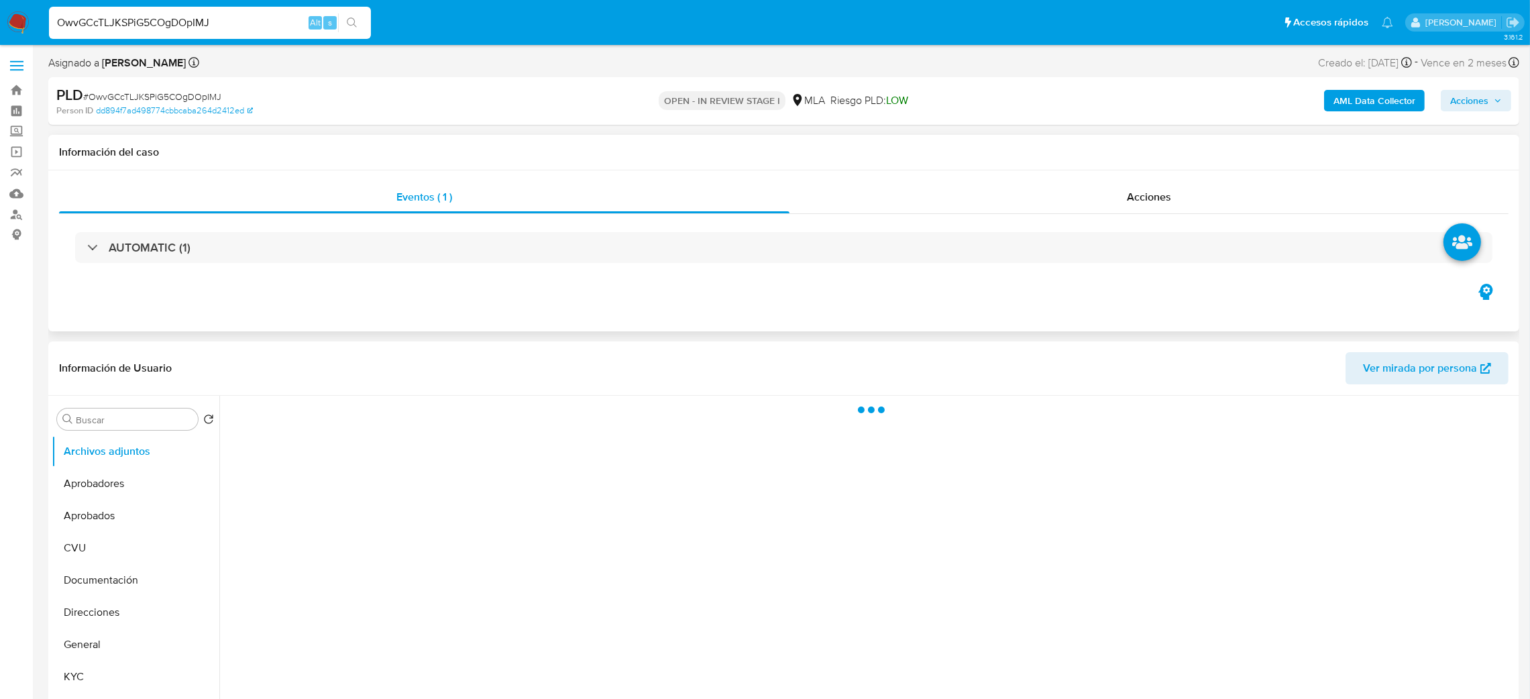
select select "10"
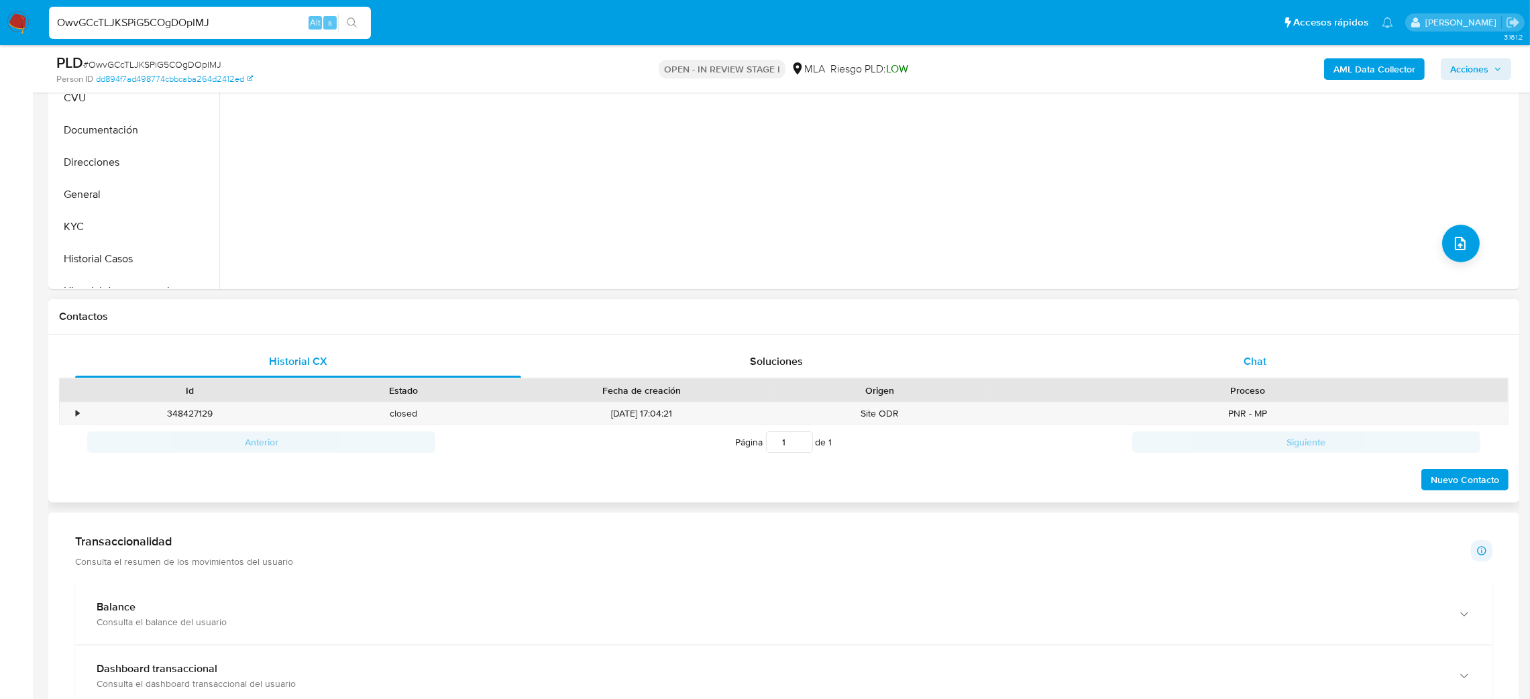
click at [1283, 358] on div "Chat" at bounding box center [1255, 361] width 446 height 32
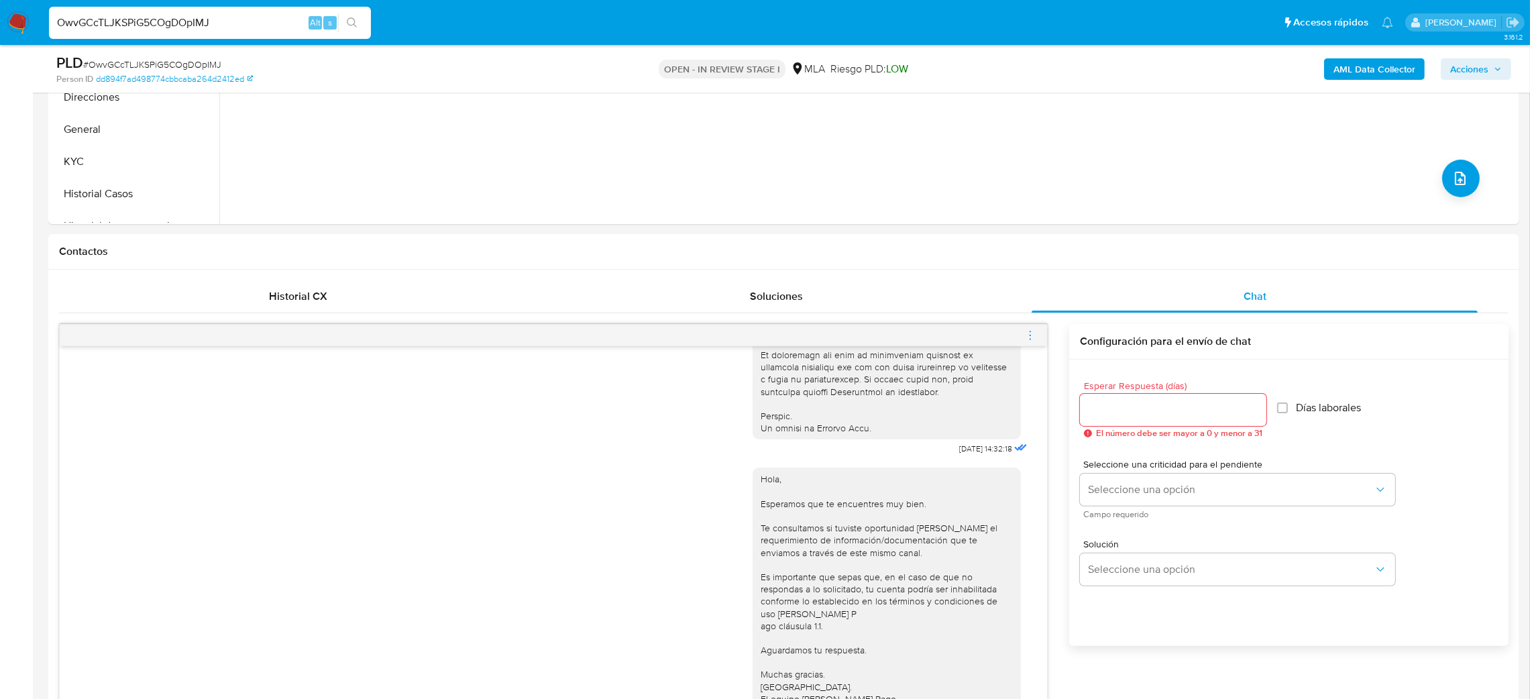
scroll to position [101, 0]
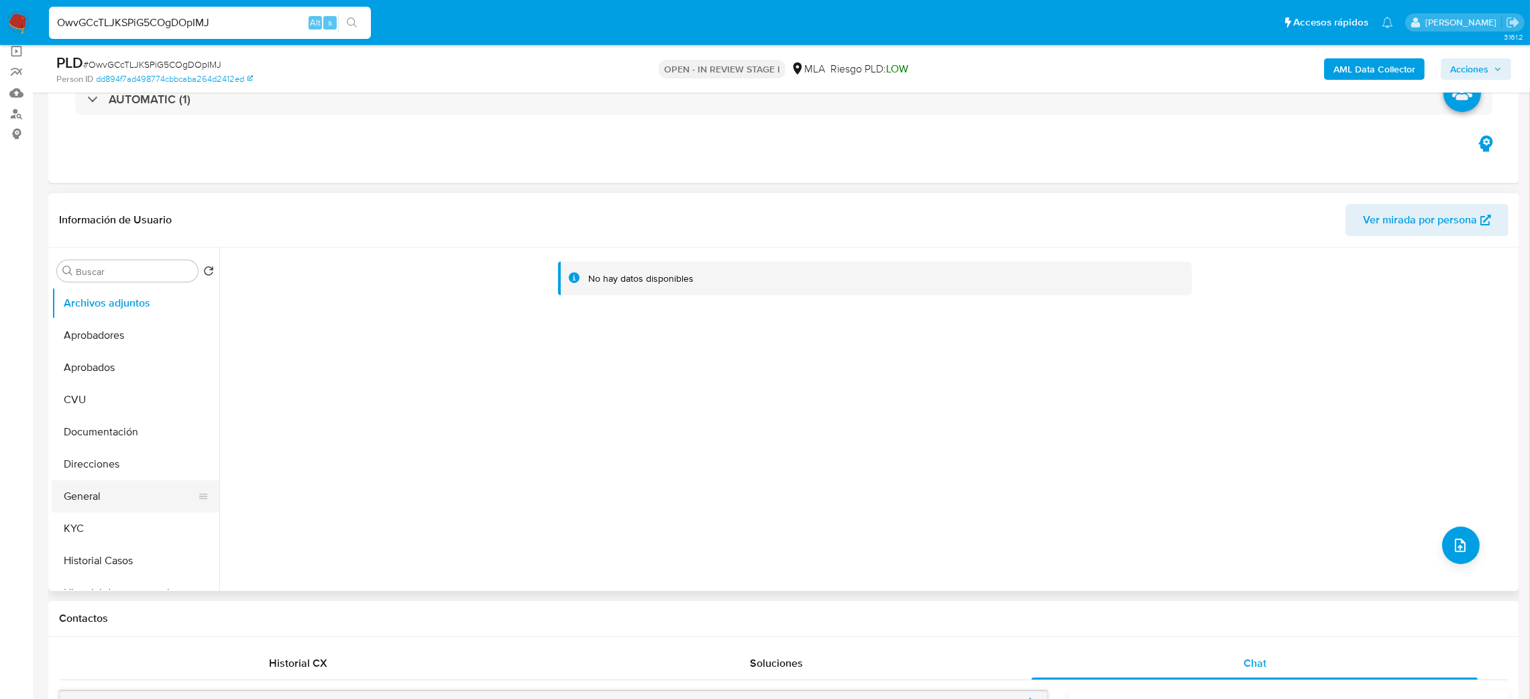
click at [115, 494] on button "General" at bounding box center [130, 496] width 157 height 32
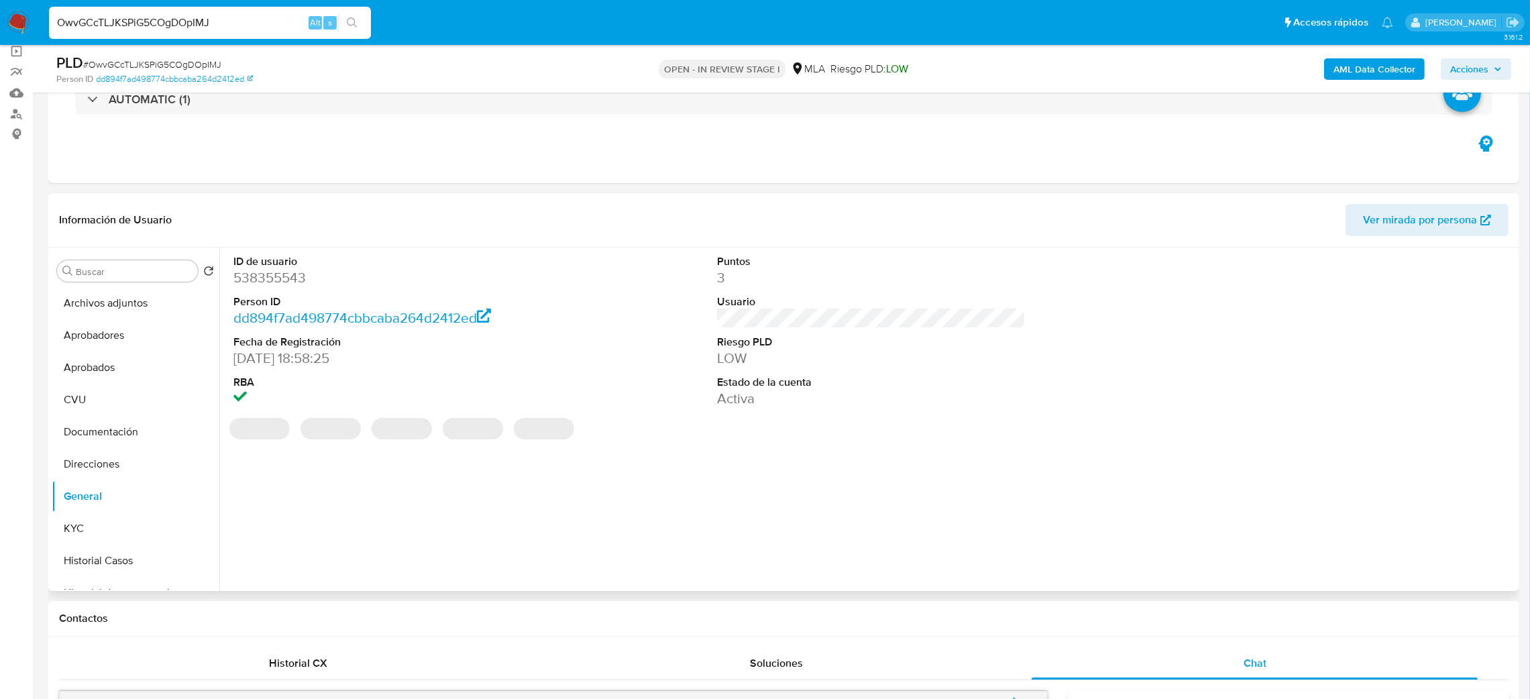
click at [258, 280] on dd "538355543" at bounding box center [387, 277] width 309 height 19
copy dd "538355543"
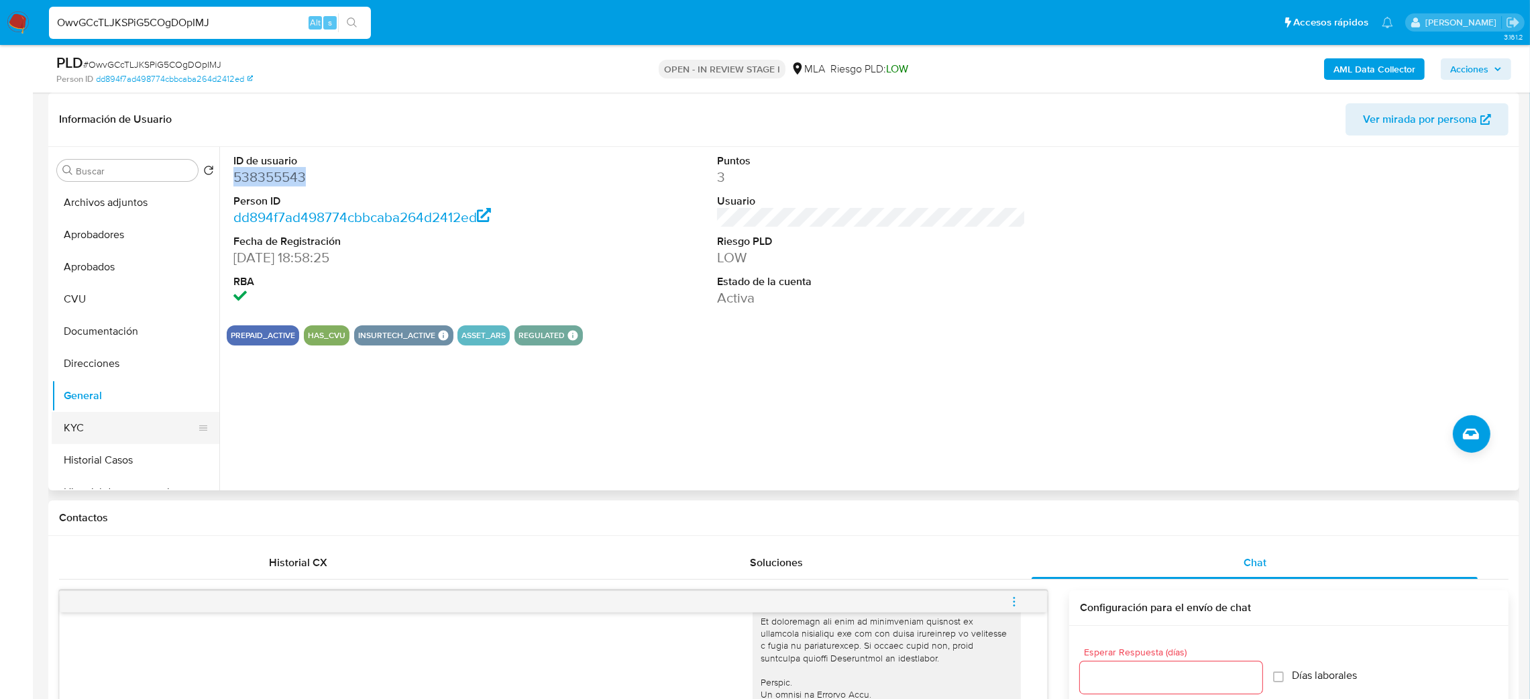
click at [79, 412] on button "KYC" at bounding box center [130, 428] width 157 height 32
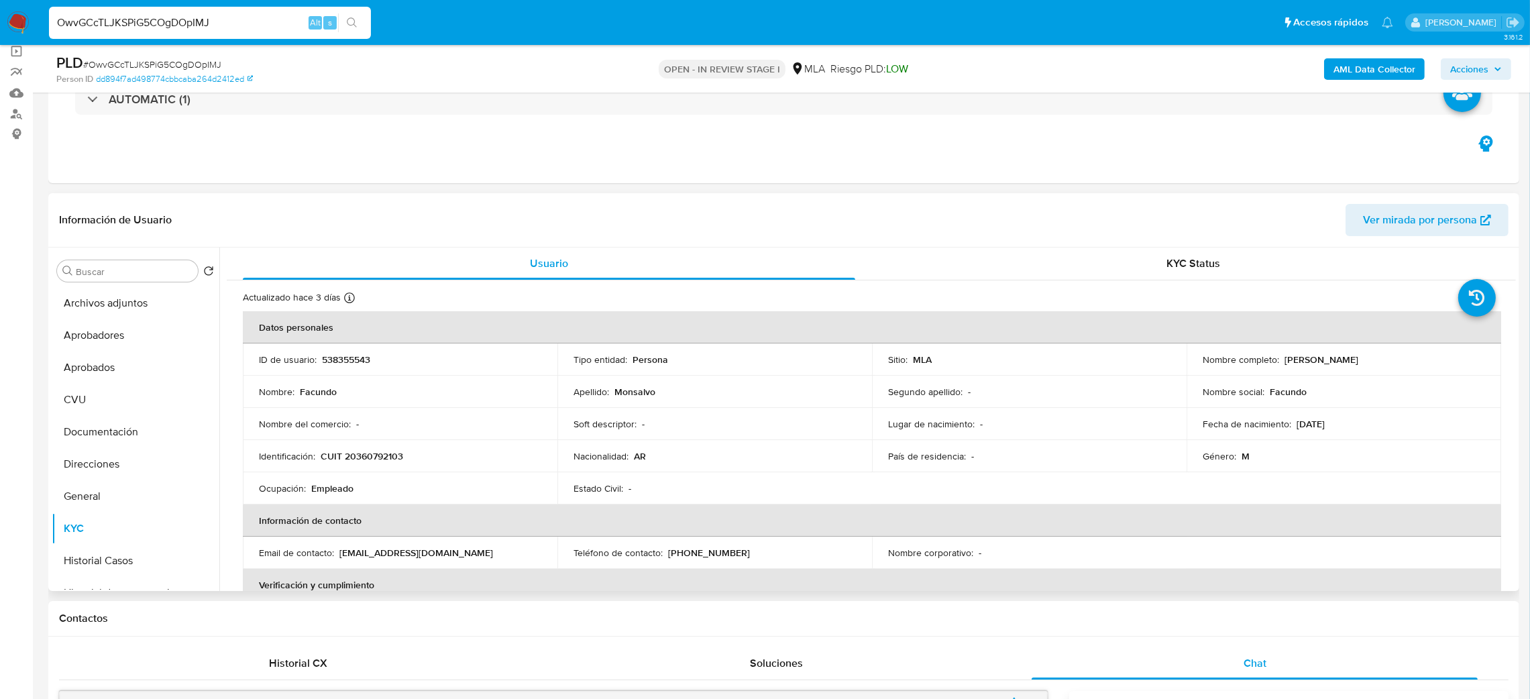
click at [360, 462] on p "CUIT 20360792103" at bounding box center [362, 456] width 83 height 12
copy p "20360792103"
click at [417, 407] on td "Nombre : Facundo" at bounding box center [400, 392] width 315 height 32
drag, startPoint x: 357, startPoint y: 459, endPoint x: 399, endPoint y: 462, distance: 42.4
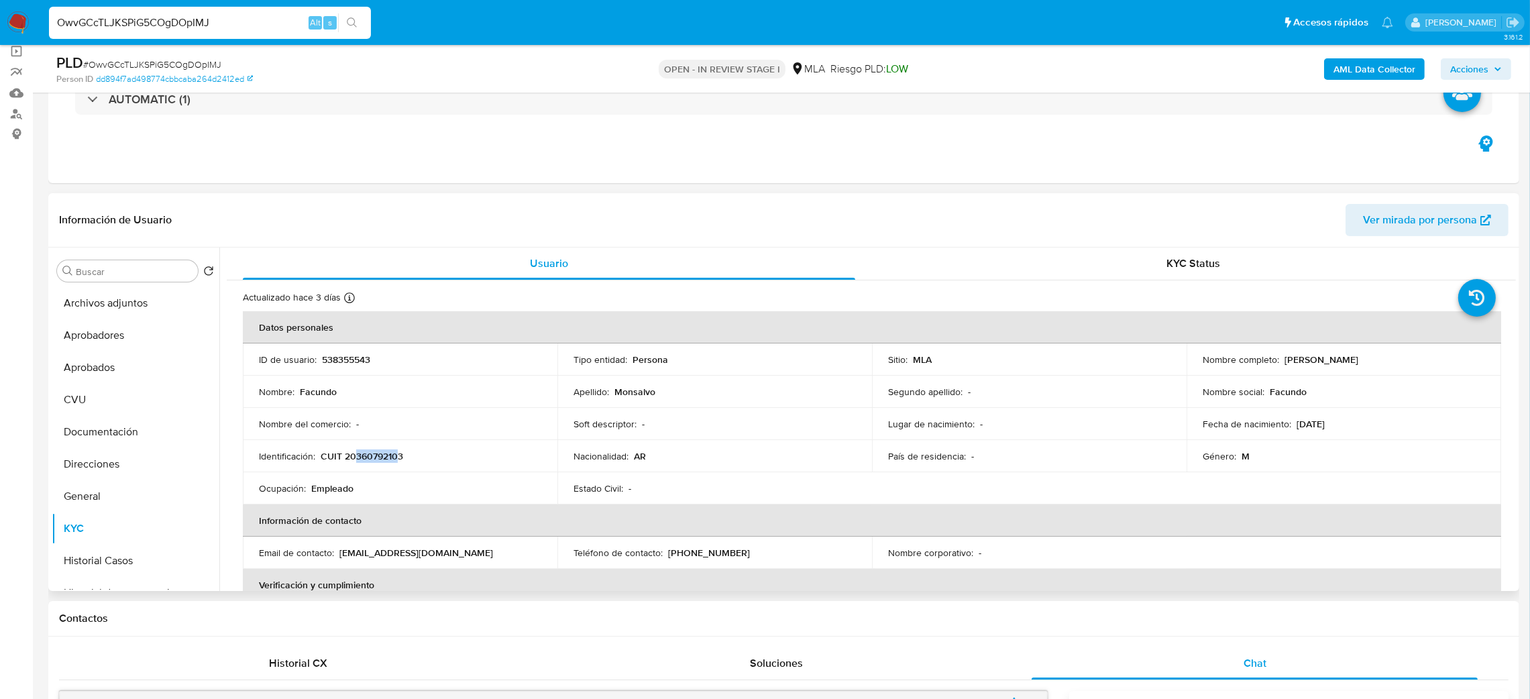
click at [399, 462] on p "CUIT 20360792103" at bounding box center [362, 456] width 83 height 12
copy p "36079210"
click at [182, 70] on span "# OwvGCcTLJKSPiG5COgDOpIMJ" at bounding box center [152, 64] width 138 height 13
copy span "OwvGCcTLJKSPiG5COgDOpIMJ"
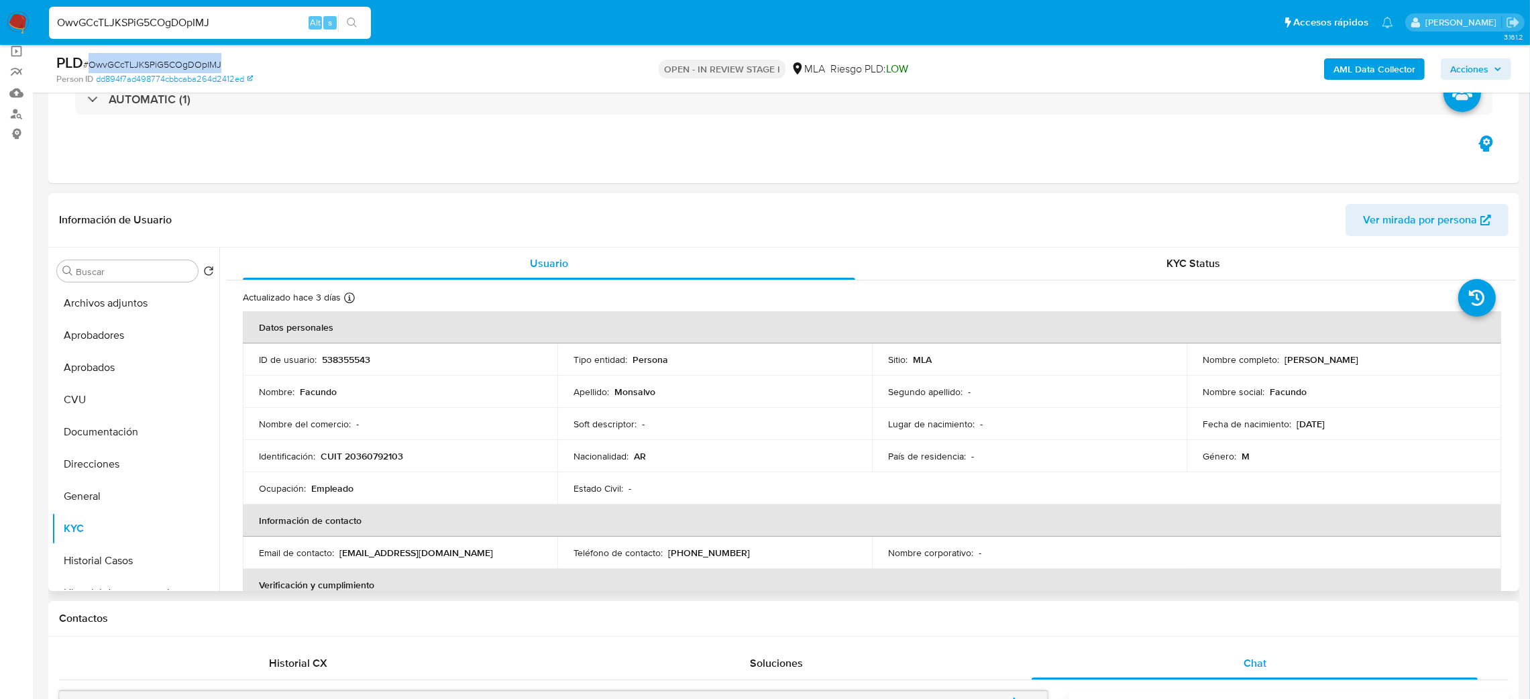
drag, startPoint x: 1282, startPoint y: 362, endPoint x: 1397, endPoint y: 365, distance: 115.4
click at [1397, 365] on div "Nombre completo : Facundo Monsalvo" at bounding box center [1344, 360] width 282 height 12
copy p "Facundo Monsalvo"
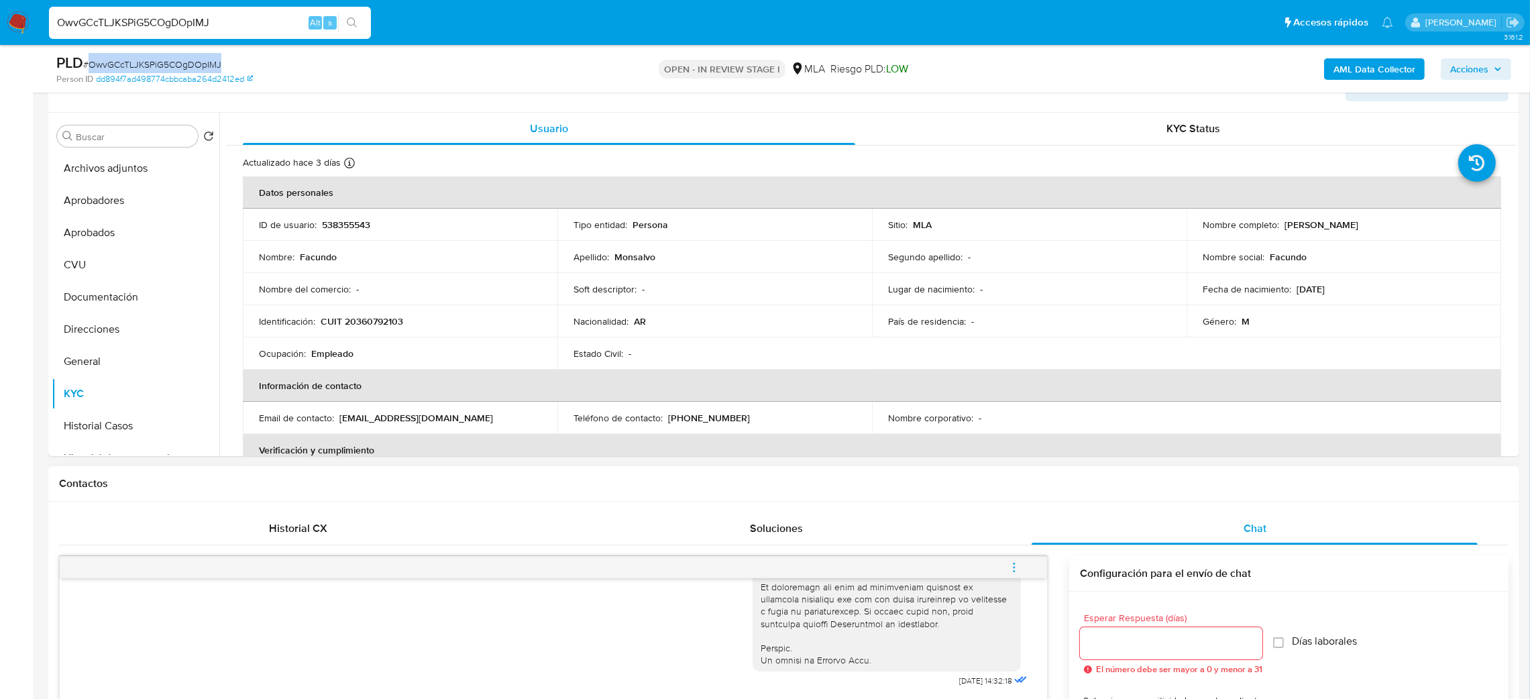
scroll to position [201, 0]
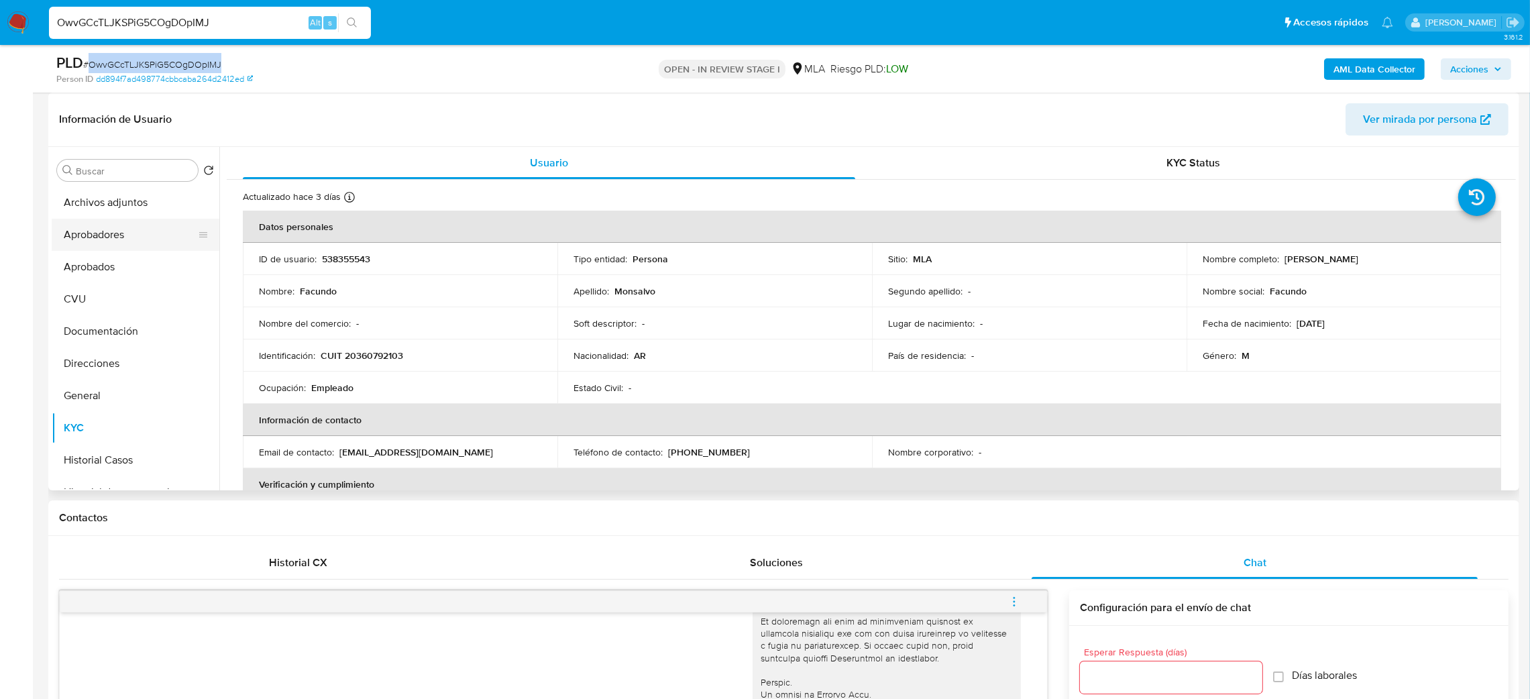
click at [113, 239] on button "Aprobadores" at bounding box center [130, 235] width 157 height 32
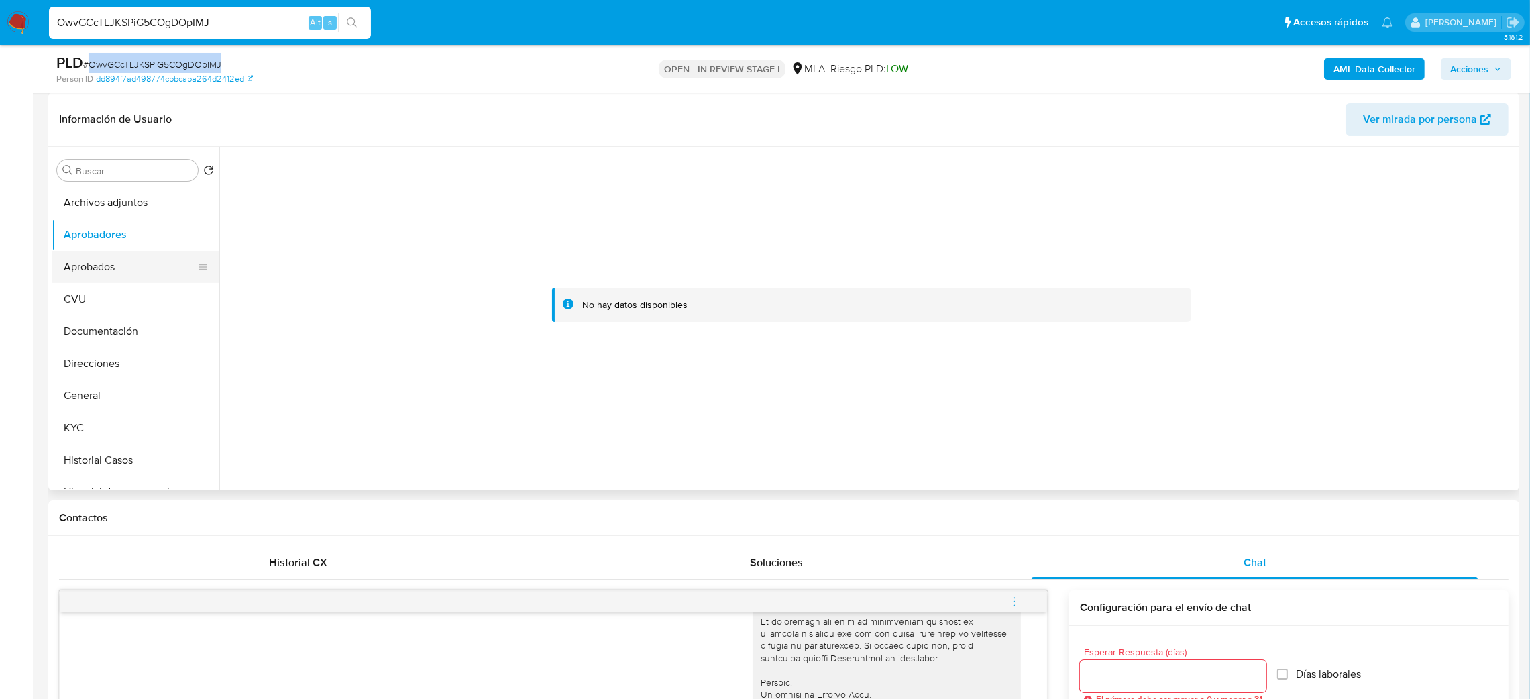
click at [127, 270] on button "Aprobados" at bounding box center [130, 267] width 157 height 32
click at [121, 311] on button "CVU" at bounding box center [130, 299] width 157 height 32
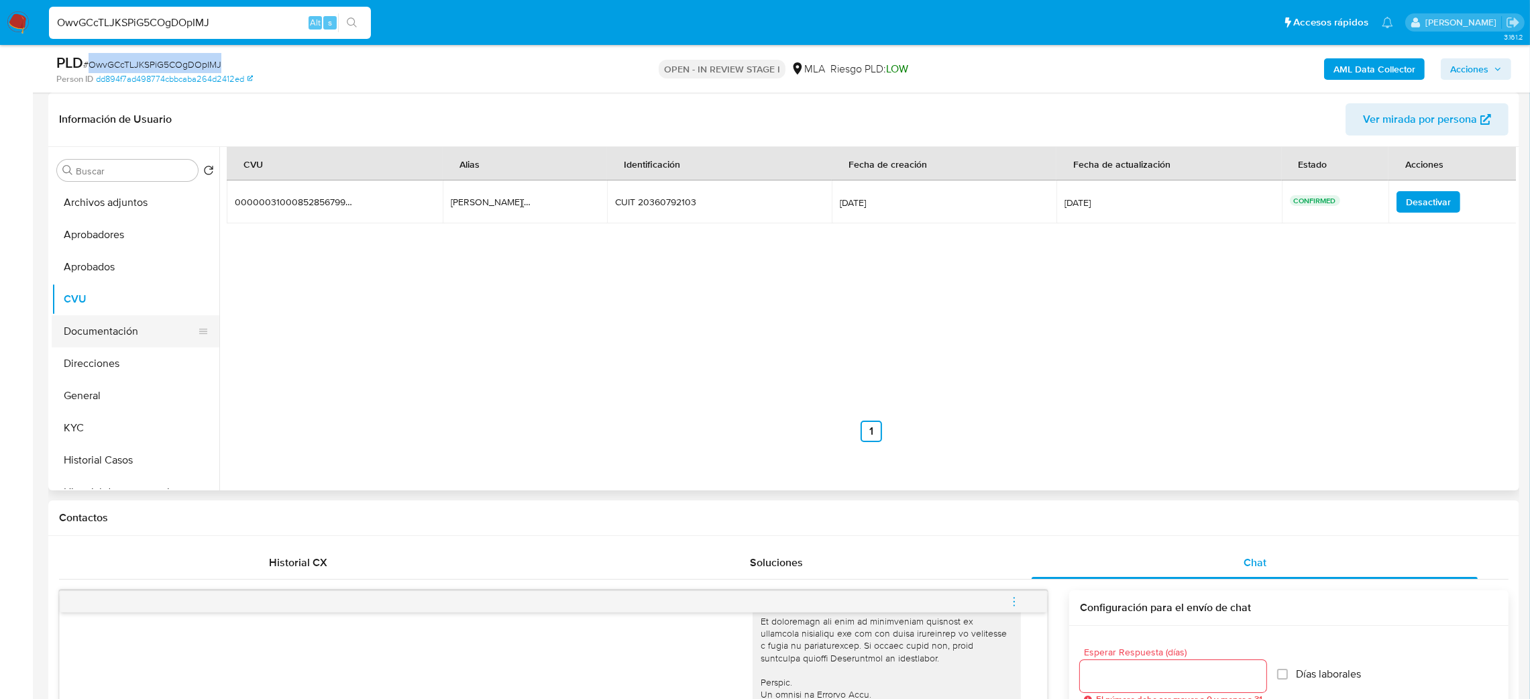
click at [125, 335] on button "Documentación" at bounding box center [130, 331] width 157 height 32
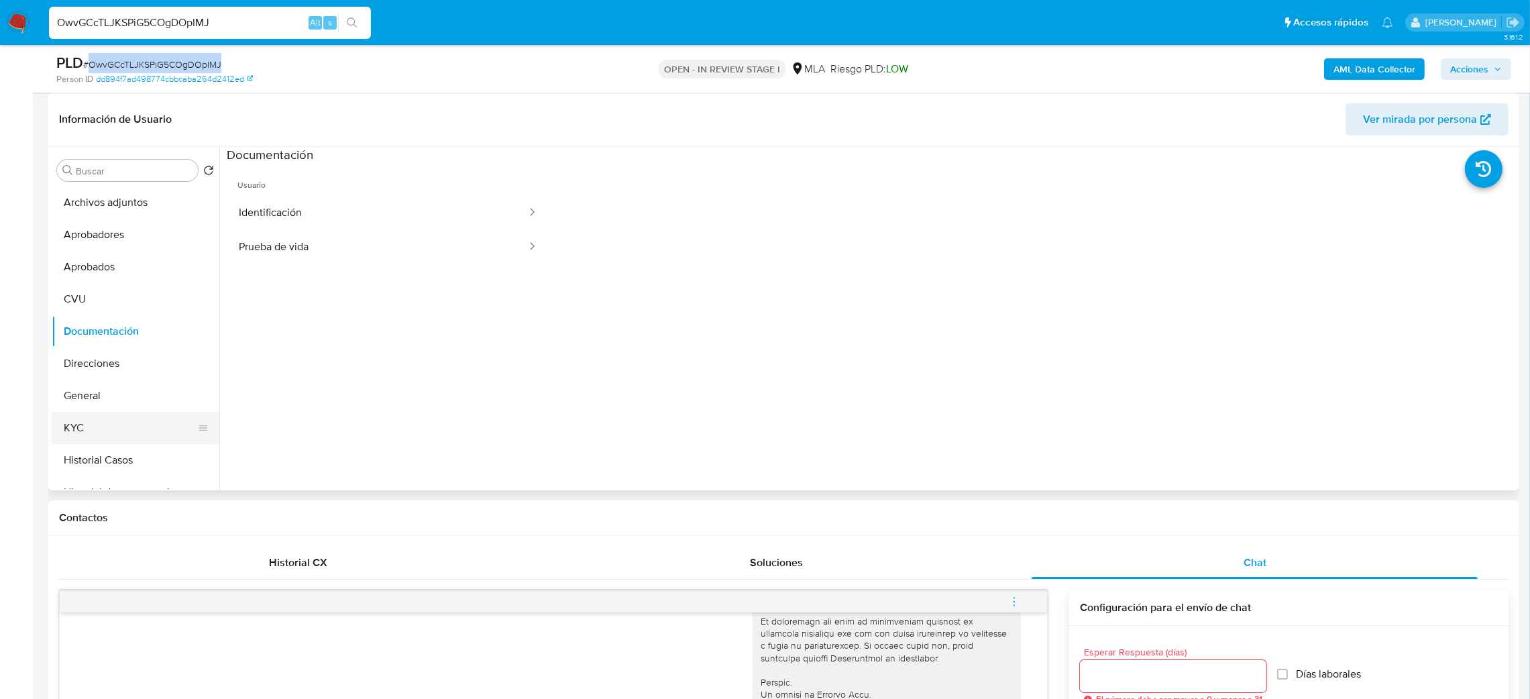
click at [125, 426] on button "KYC" at bounding box center [130, 428] width 157 height 32
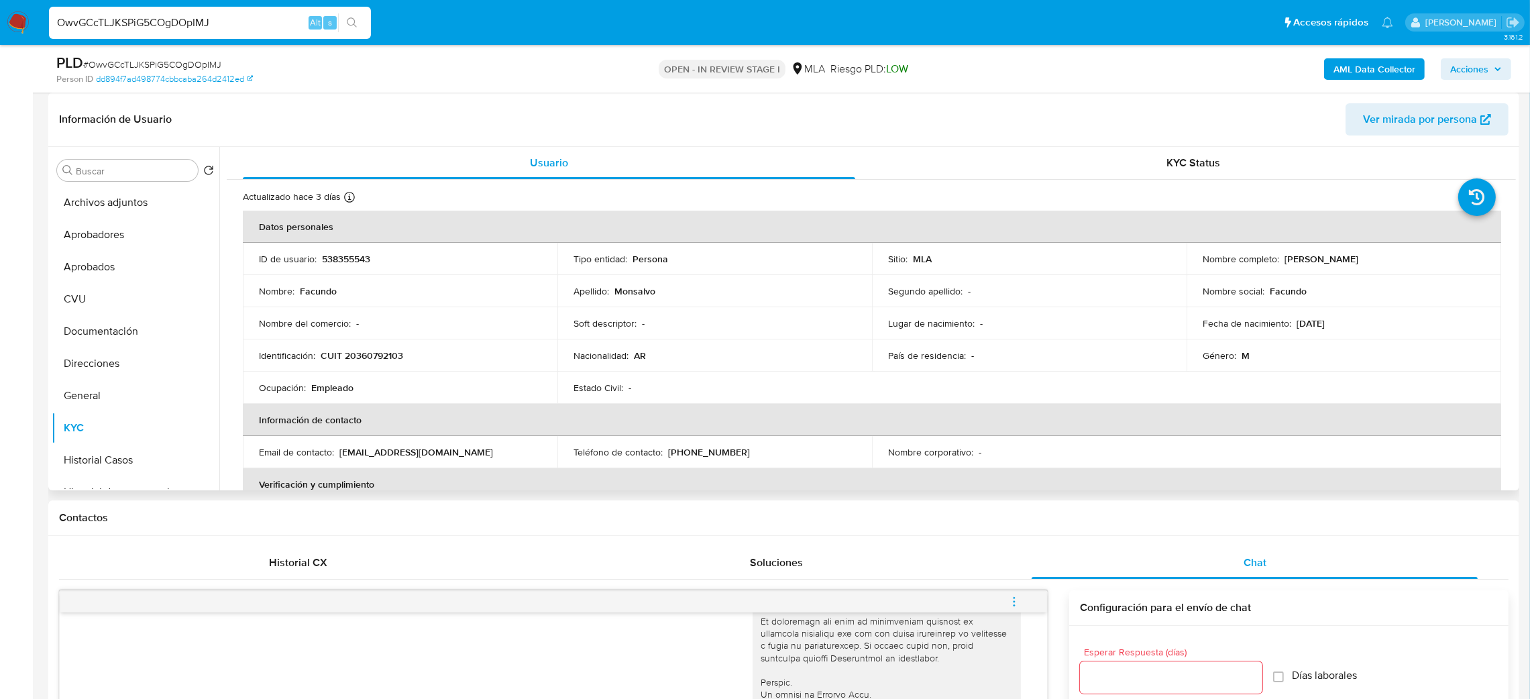
click at [380, 354] on p "CUIT 20360792103" at bounding box center [362, 355] width 83 height 12
copy p "20360792103"
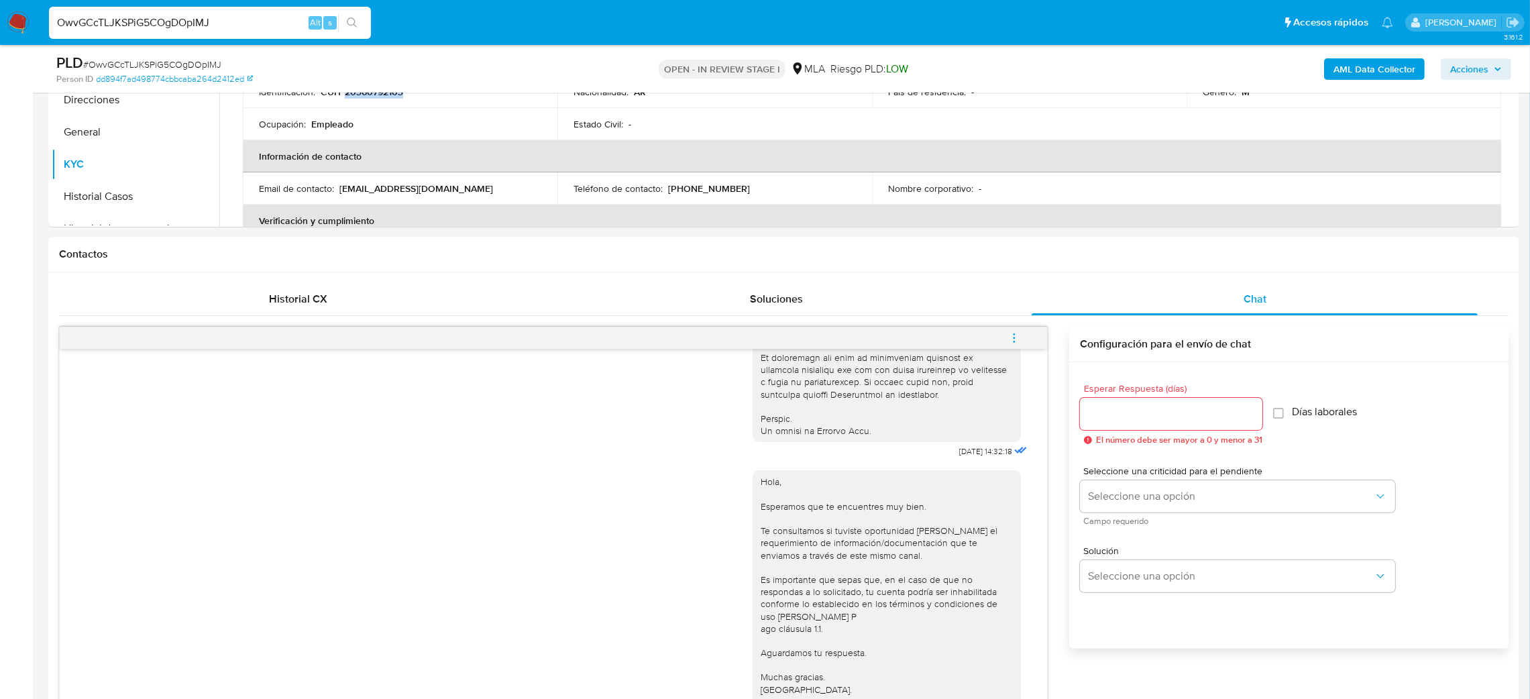
scroll to position [502, 0]
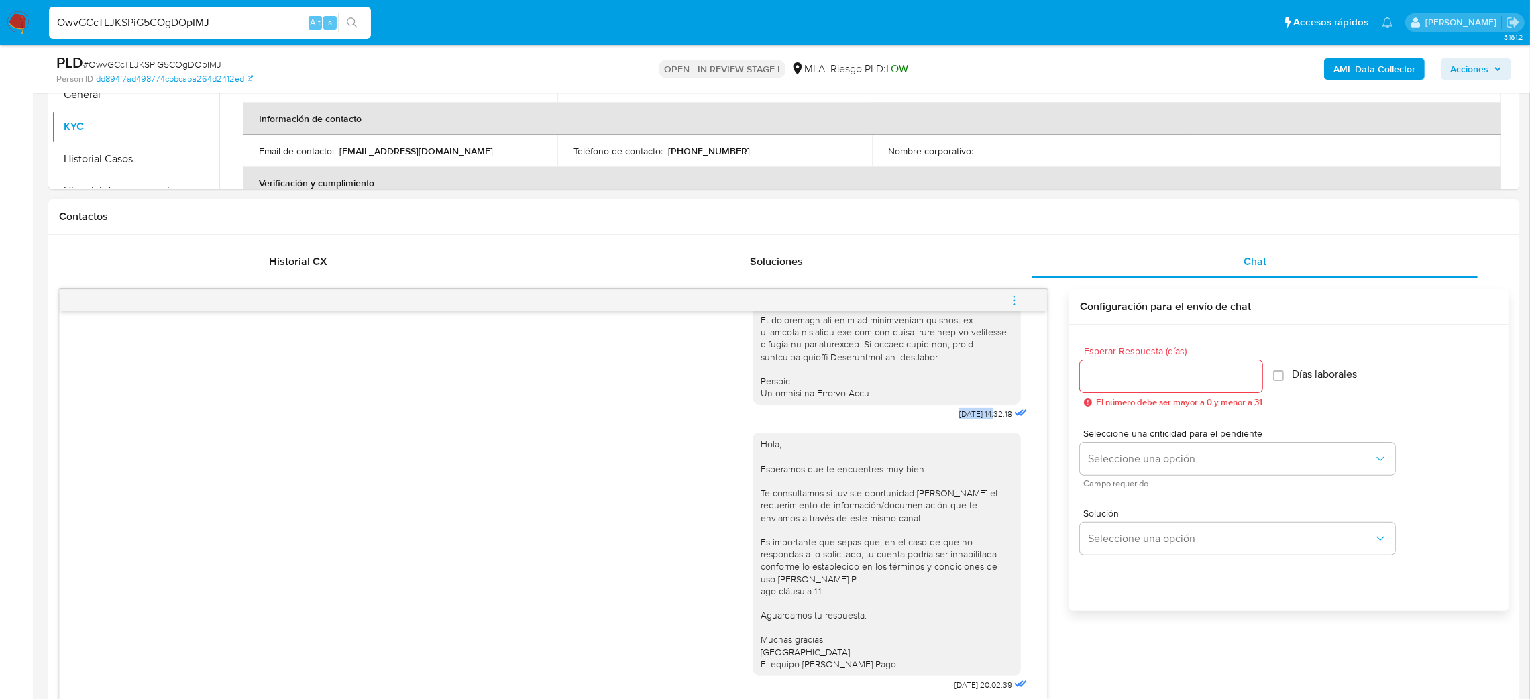
drag, startPoint x: 932, startPoint y: 404, endPoint x: 967, endPoint y: 405, distance: 34.9
click at [967, 405] on div "17/09/2025 14:32:18" at bounding box center [892, 56] width 278 height 735
copy span "17/09/2025"
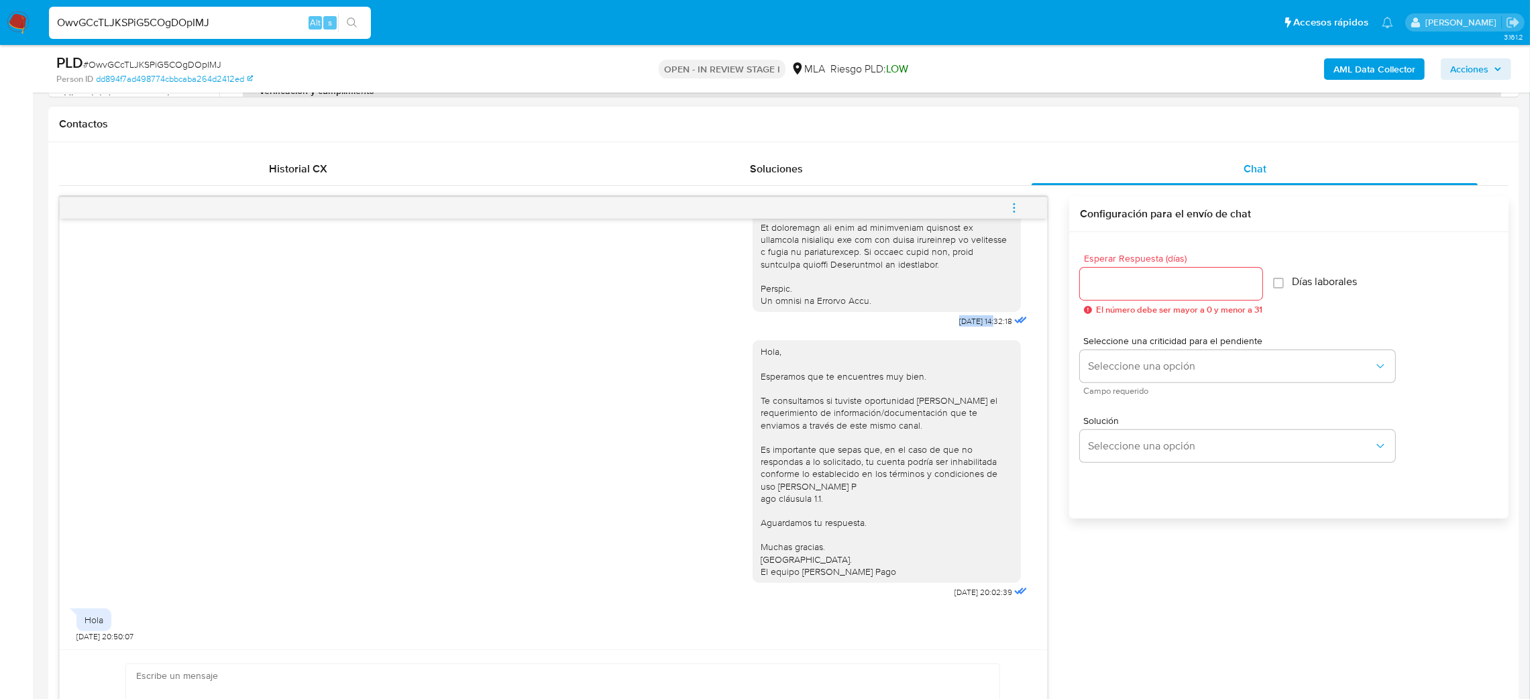
scroll to position [704, 0]
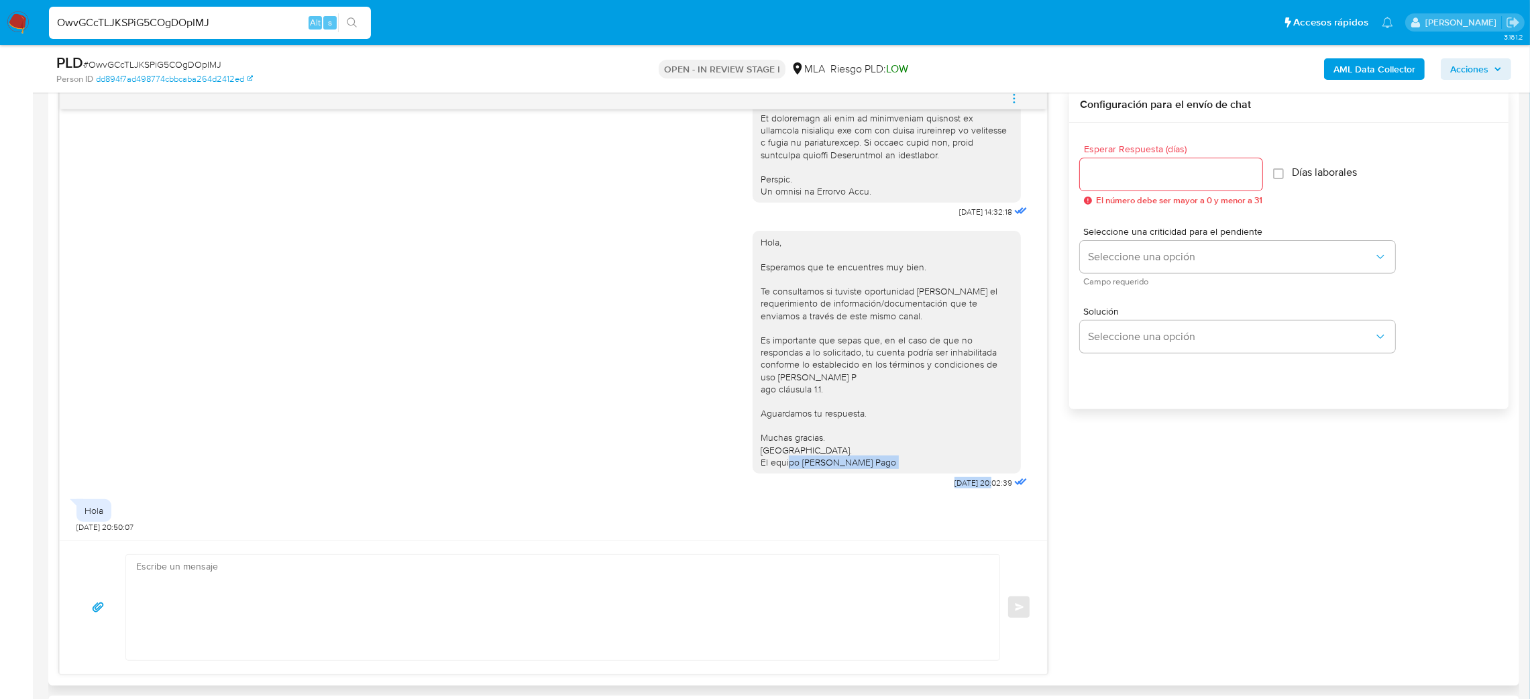
drag, startPoint x: 913, startPoint y: 478, endPoint x: 961, endPoint y: 490, distance: 49.0
click at [961, 490] on div "Hola, Esperamos que te encuentres muy bien. Te consultamos si tuviste oportunid…" at bounding box center [892, 356] width 278 height 271
copy div "22/09/2025"
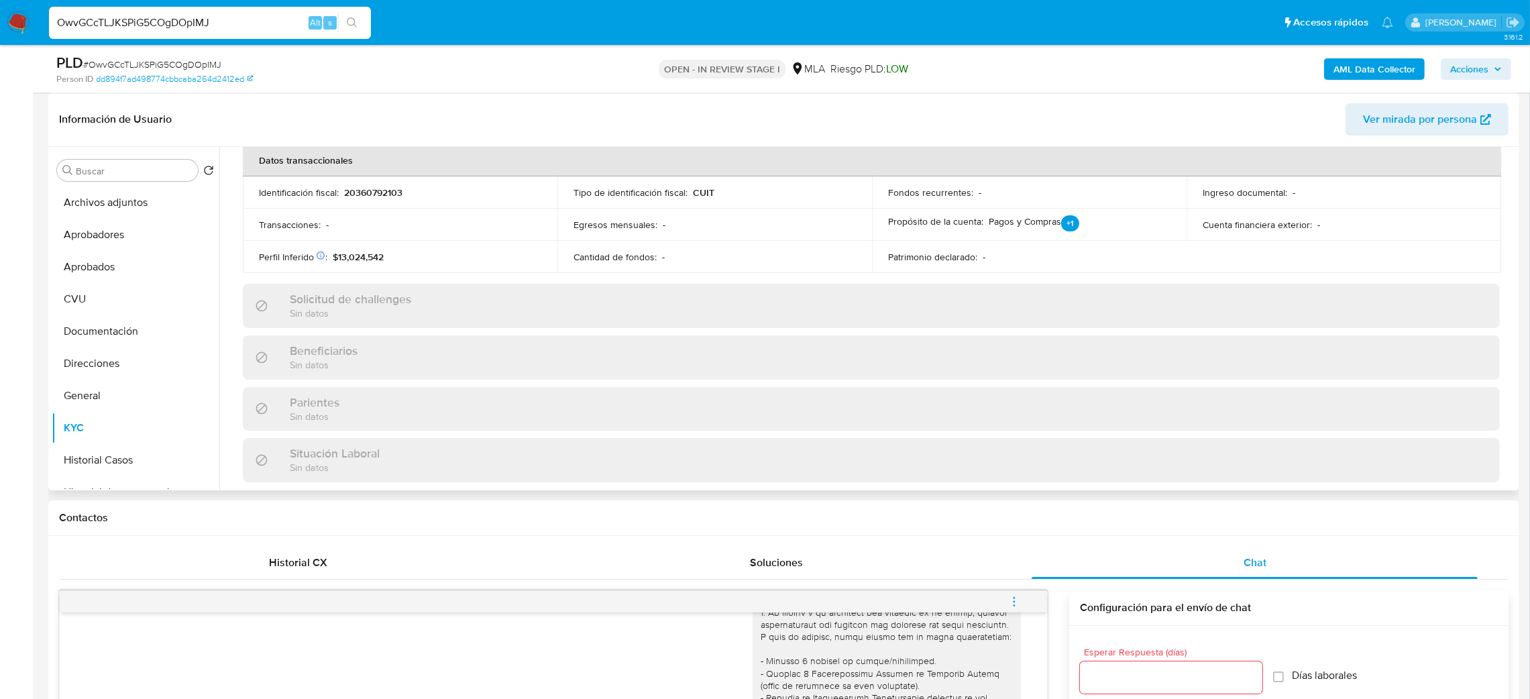
scroll to position [91, 0]
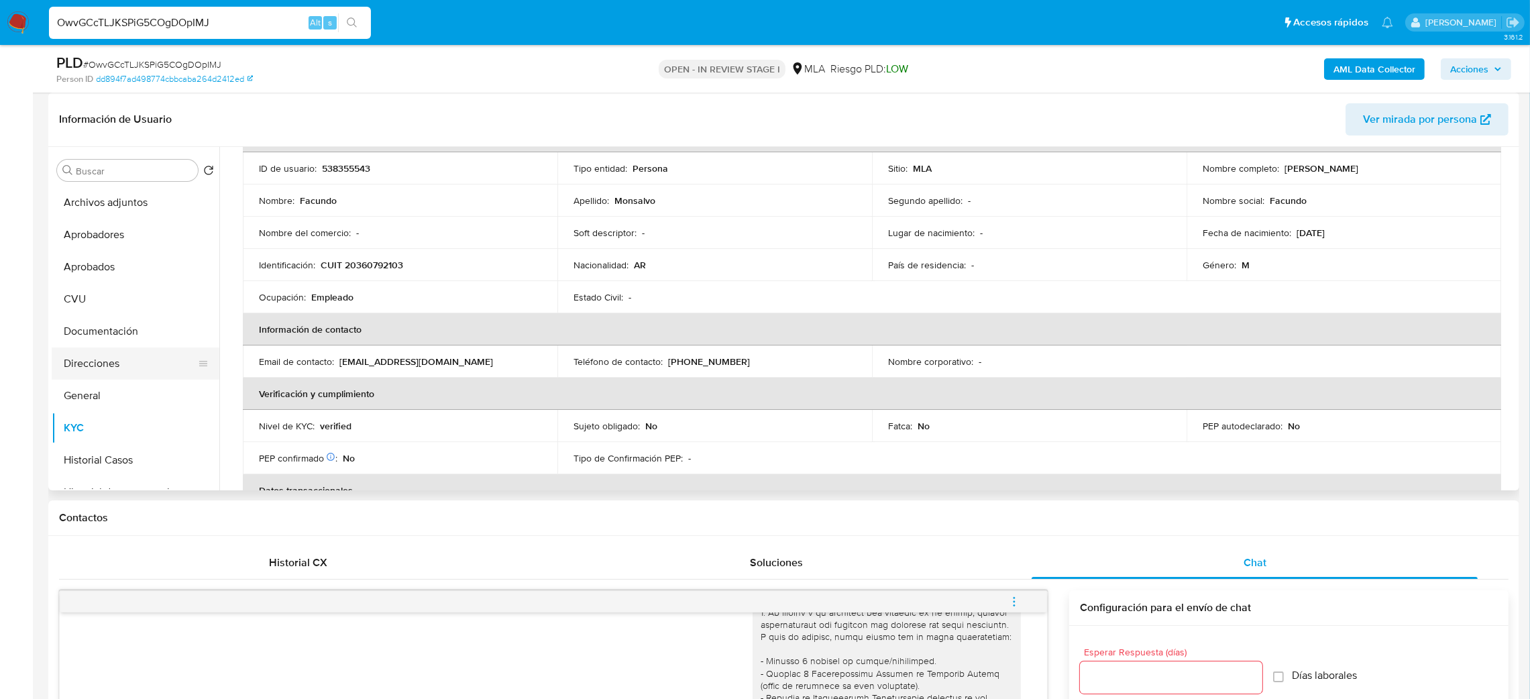
click at [103, 365] on button "Direcciones" at bounding box center [130, 363] width 157 height 32
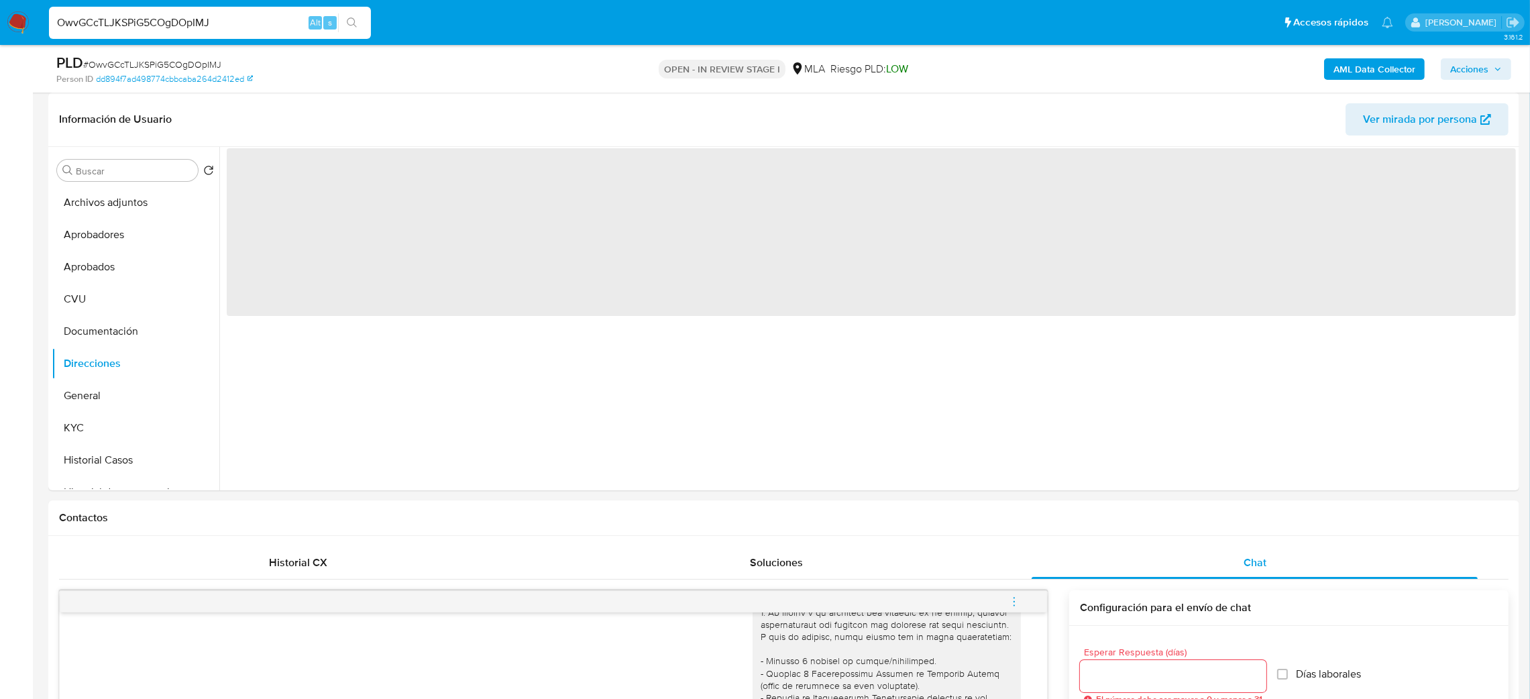
scroll to position [0, 0]
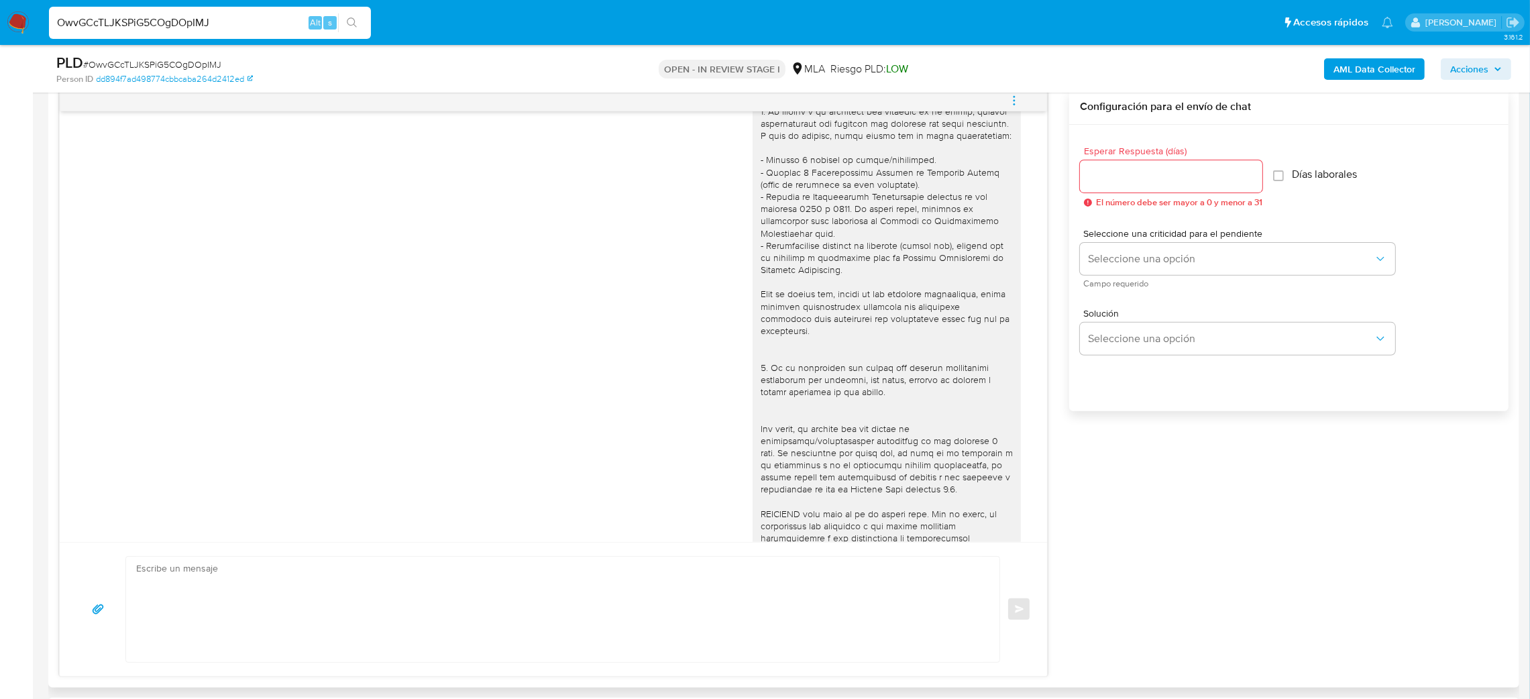
scroll to position [704, 0]
drag, startPoint x: 180, startPoint y: 607, endPoint x: 187, endPoint y: 608, distance: 6.7
click at [180, 608] on textarea at bounding box center [559, 607] width 847 height 105
paste textarea "Hola, Esperamos que te encuentres muy bien. Te consultamos si tuviste oportunid…"
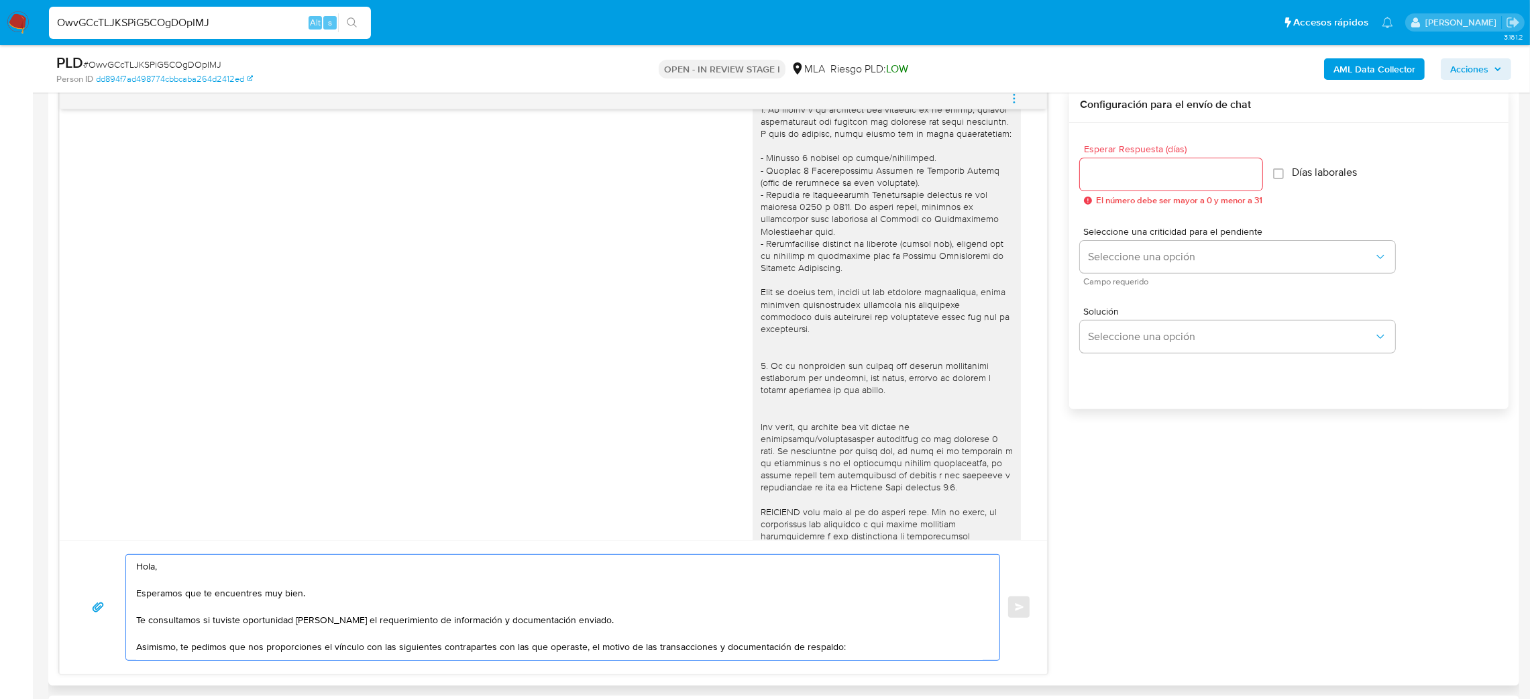
scroll to position [171, 0]
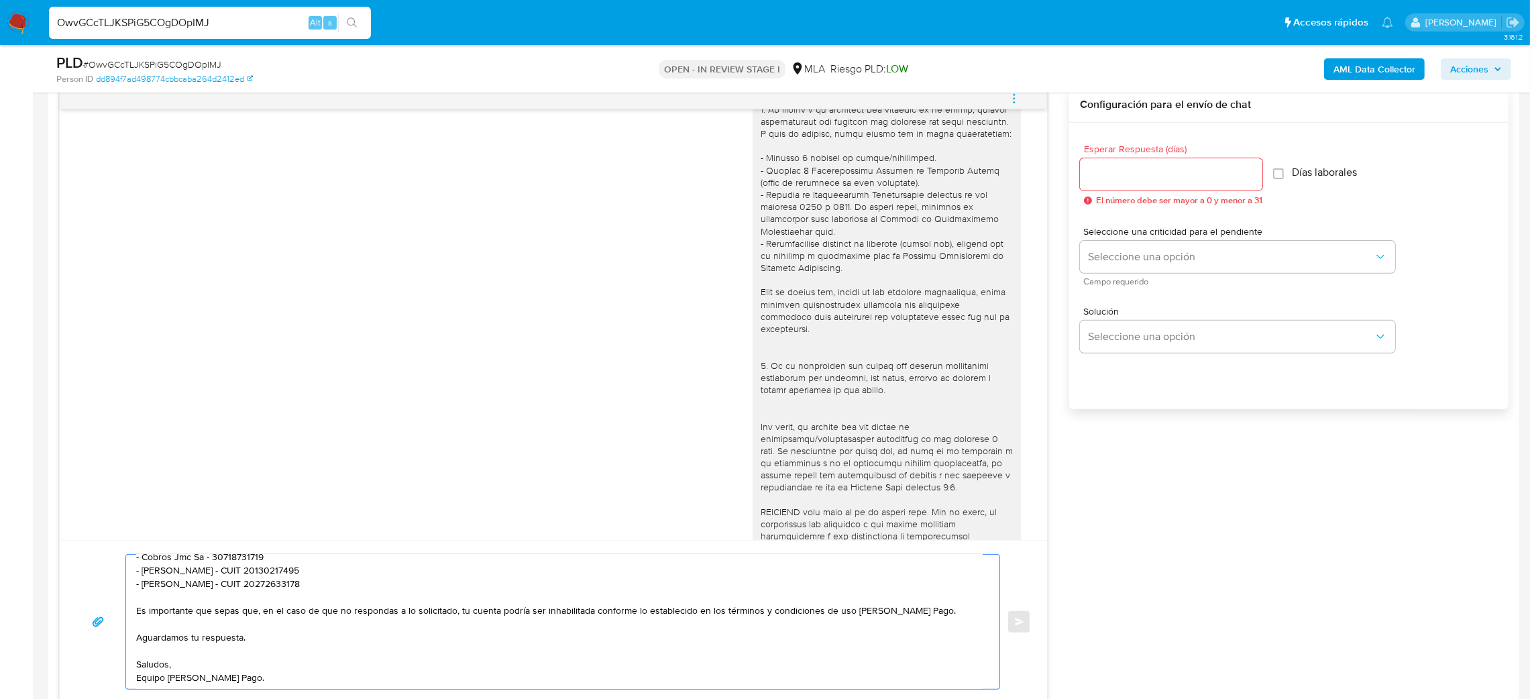
type textarea "Hola, Esperamos que te encuentres muy bien. Te consultamos si tuviste oportunid…"
click at [1124, 168] on input "Esperar Respuesta (días)" at bounding box center [1171, 174] width 182 height 17
type input "2"
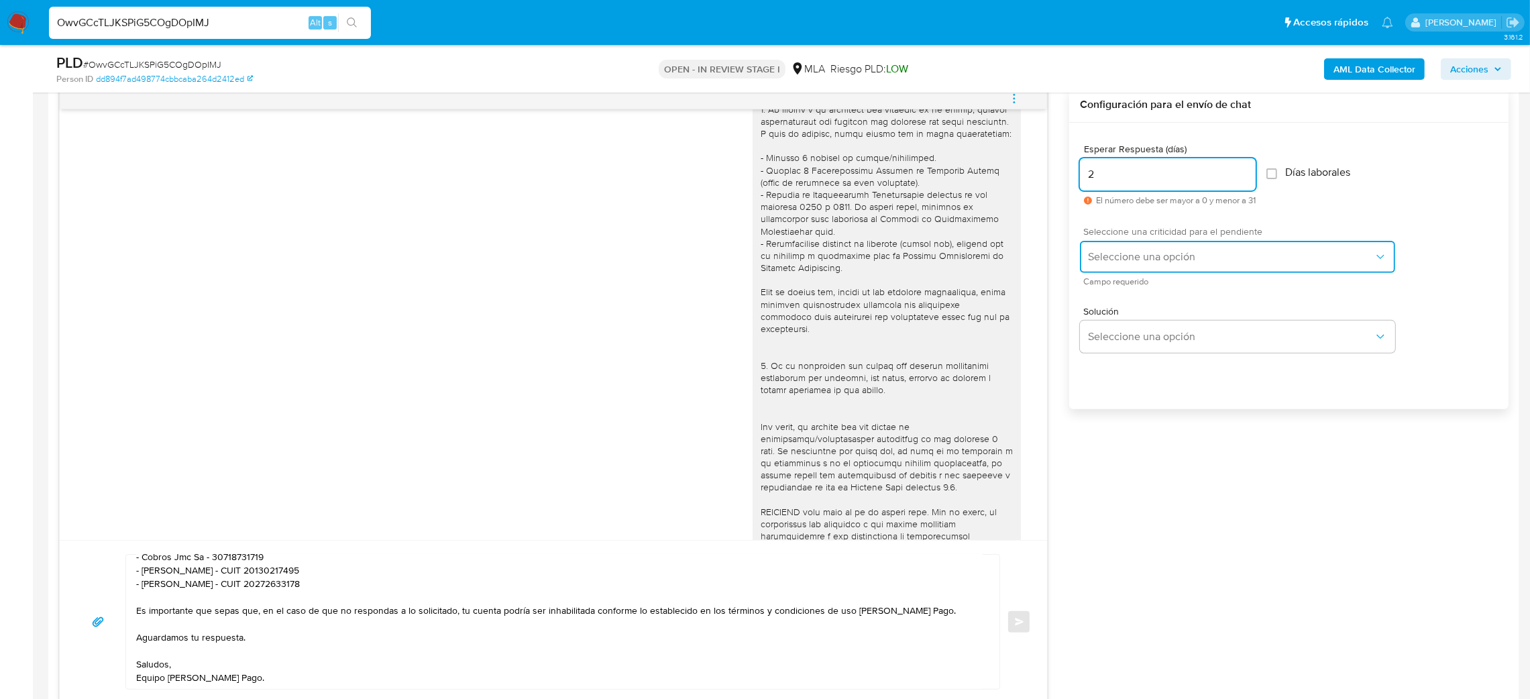
click at [1104, 247] on button "Seleccione una opción" at bounding box center [1237, 257] width 315 height 32
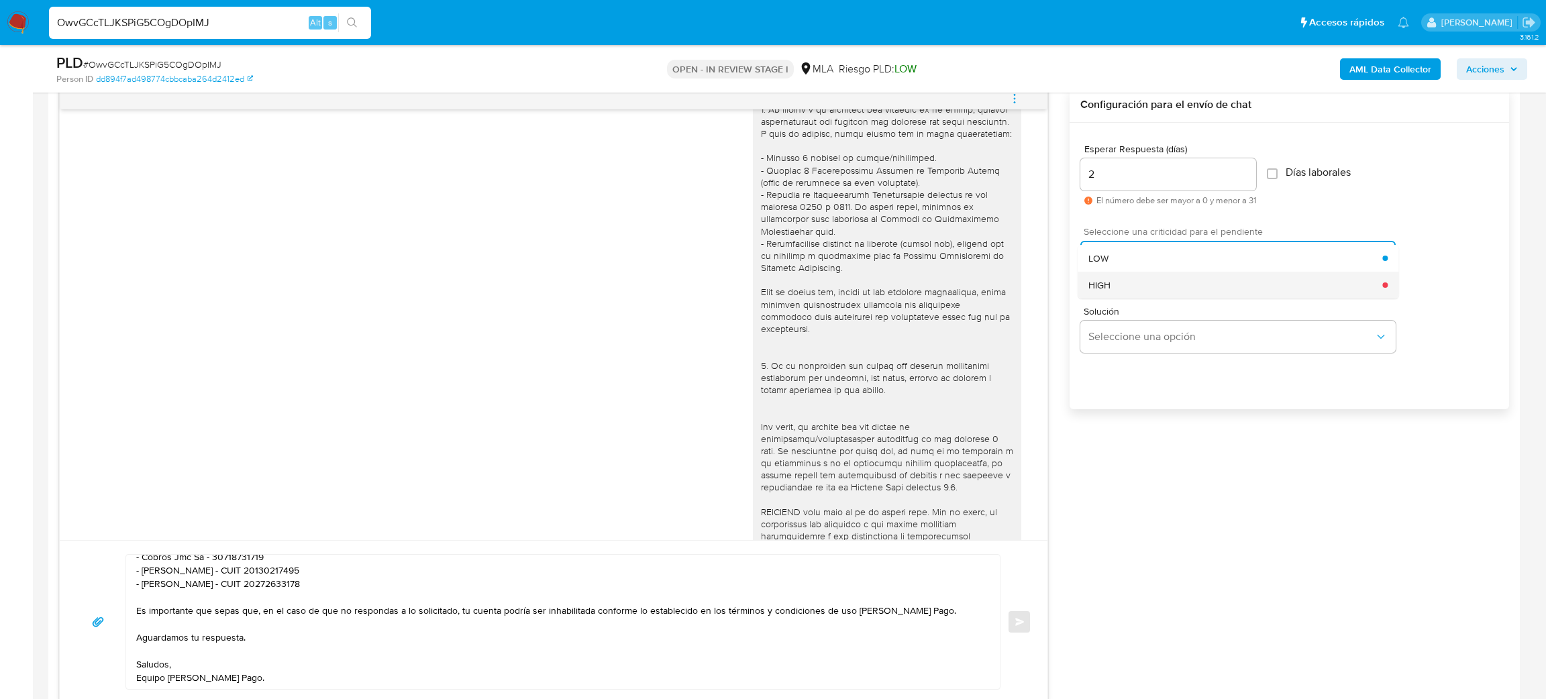
click at [1114, 278] on div "HIGH" at bounding box center [1235, 285] width 294 height 27
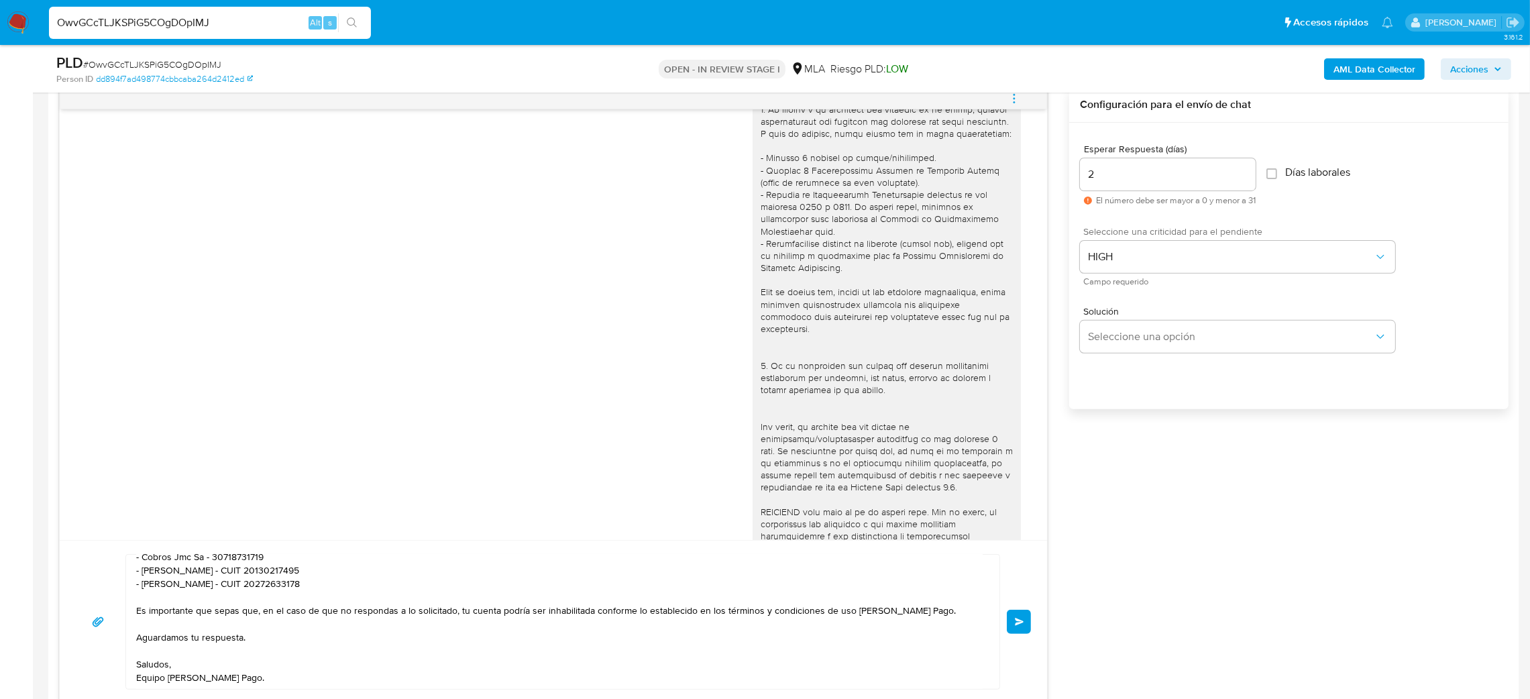
click at [1021, 628] on button "Enviar" at bounding box center [1019, 622] width 24 height 24
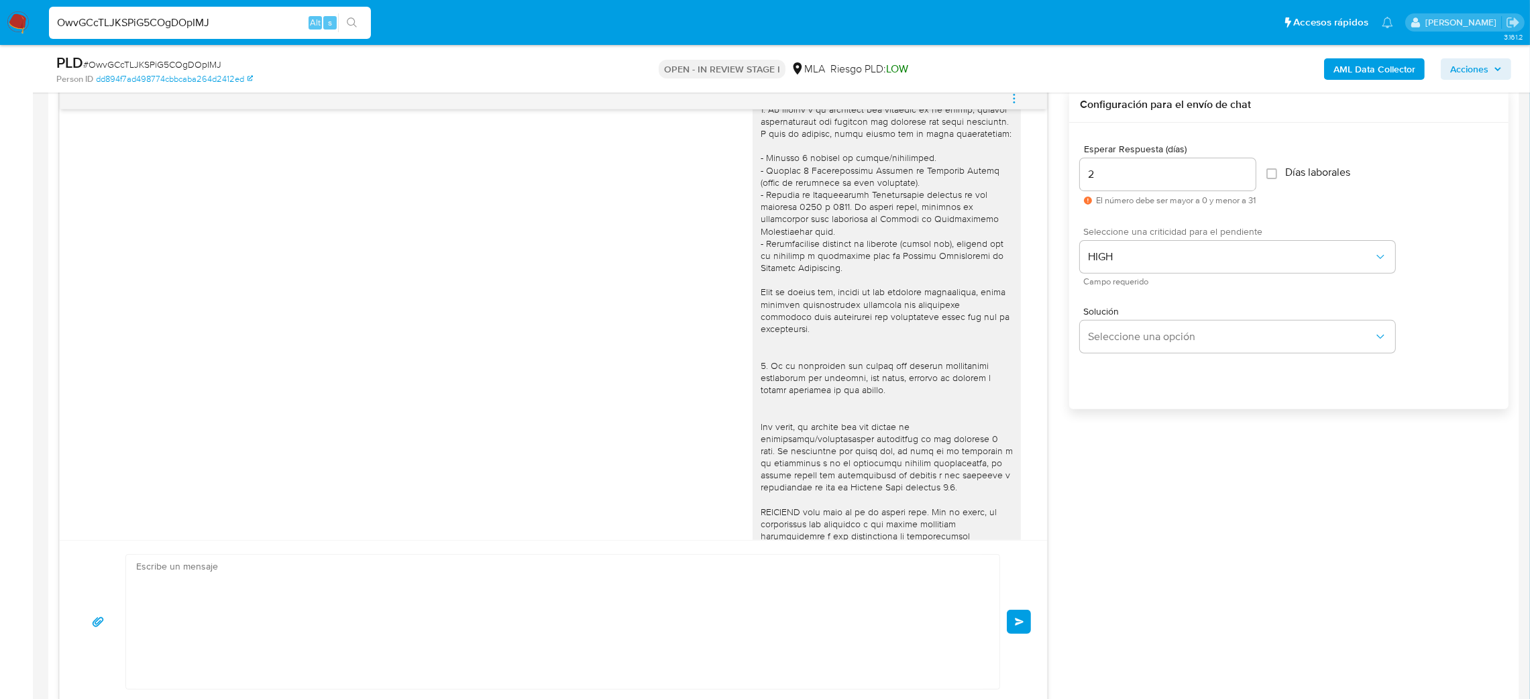
scroll to position [1034, 0]
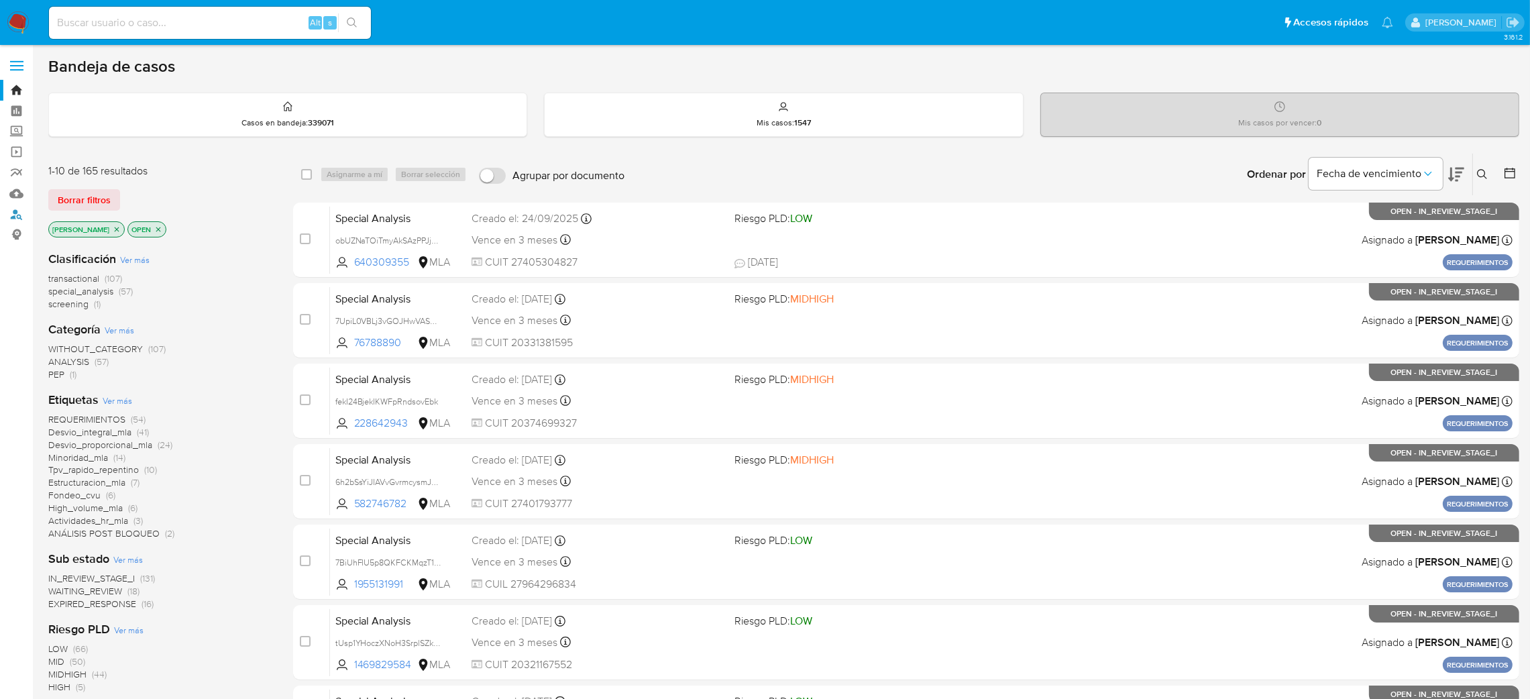
drag, startPoint x: 11, startPoint y: 208, endPoint x: 47, endPoint y: 217, distance: 36.8
click at [13, 208] on link "Buscador de personas" at bounding box center [80, 214] width 160 height 21
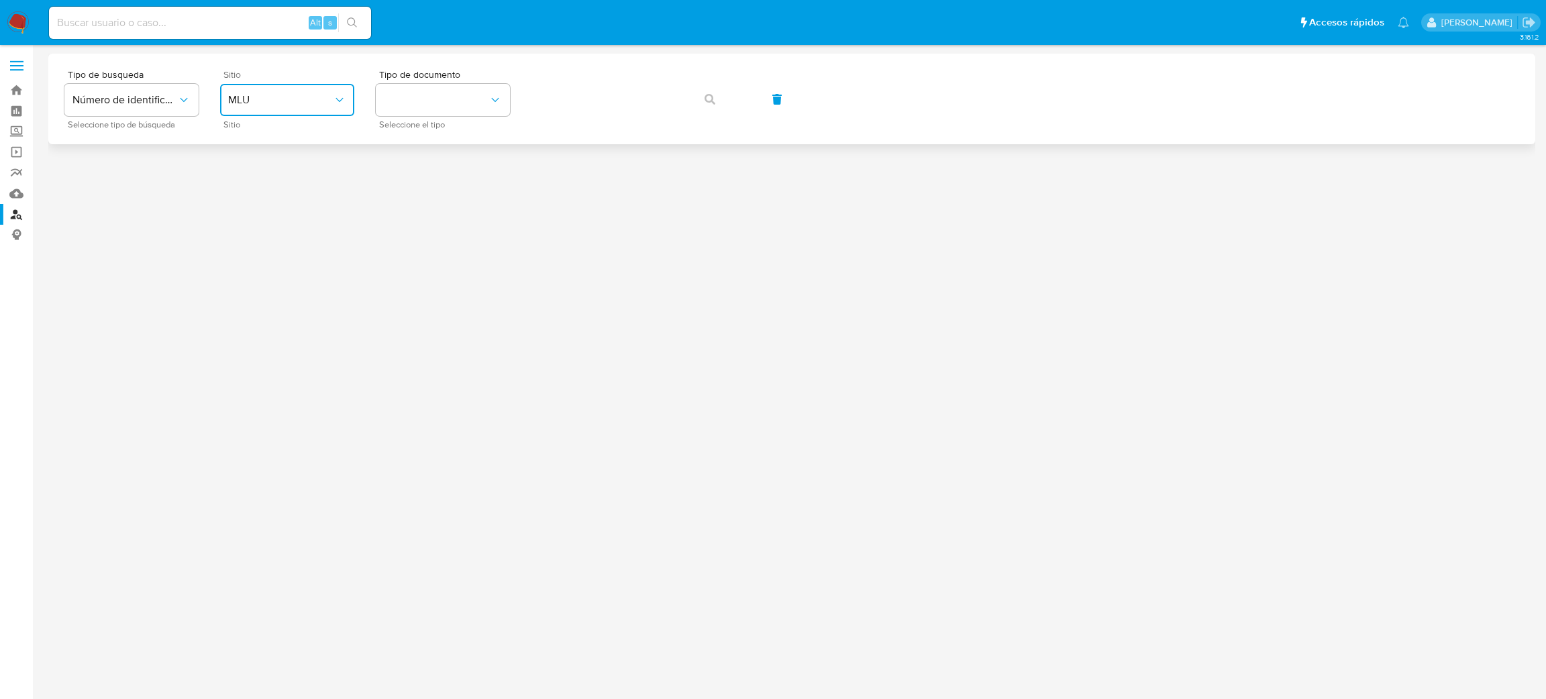
click at [277, 84] on button "MLU" at bounding box center [287, 100] width 134 height 32
click at [289, 176] on div "MLA" at bounding box center [283, 168] width 110 height 32
click at [453, 107] on button "identificationType" at bounding box center [443, 100] width 134 height 32
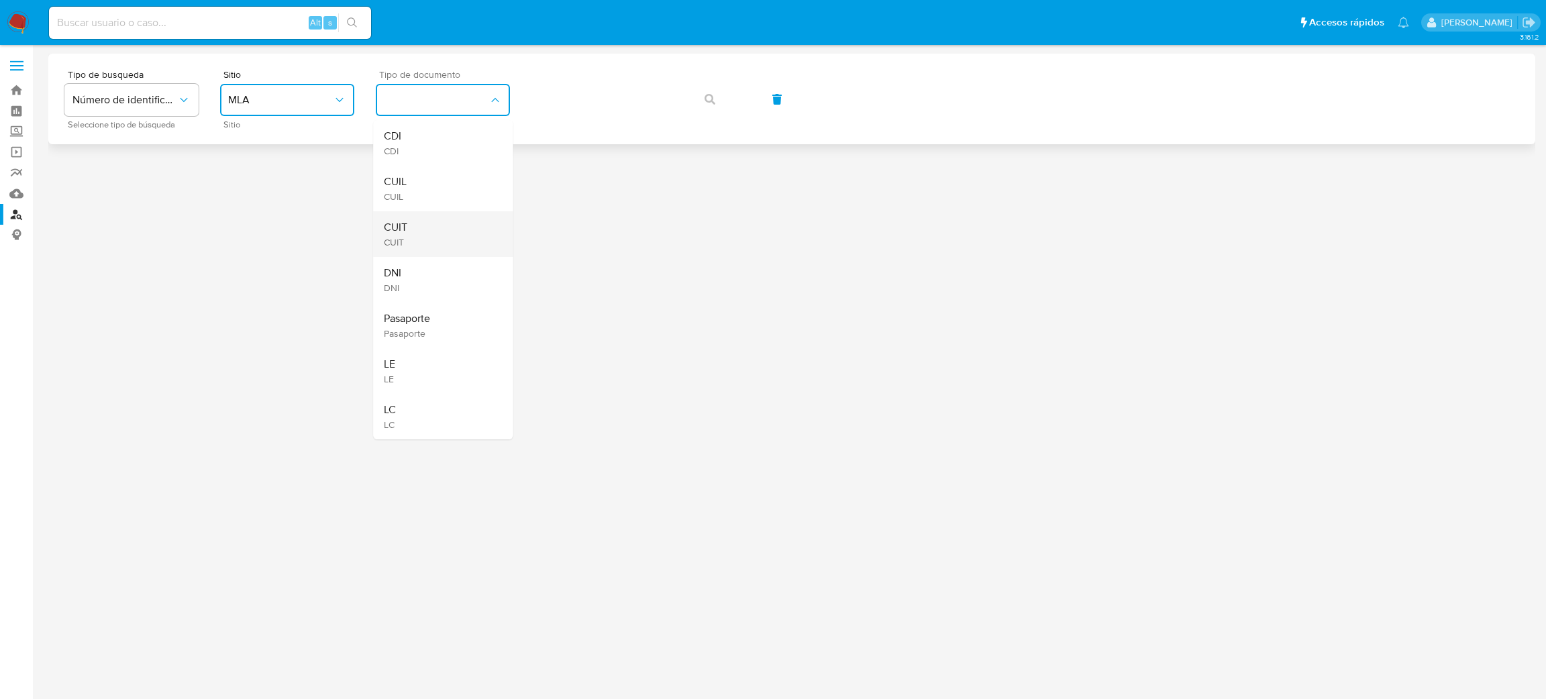
click at [455, 225] on div "CUIT CUIT" at bounding box center [439, 234] width 110 height 46
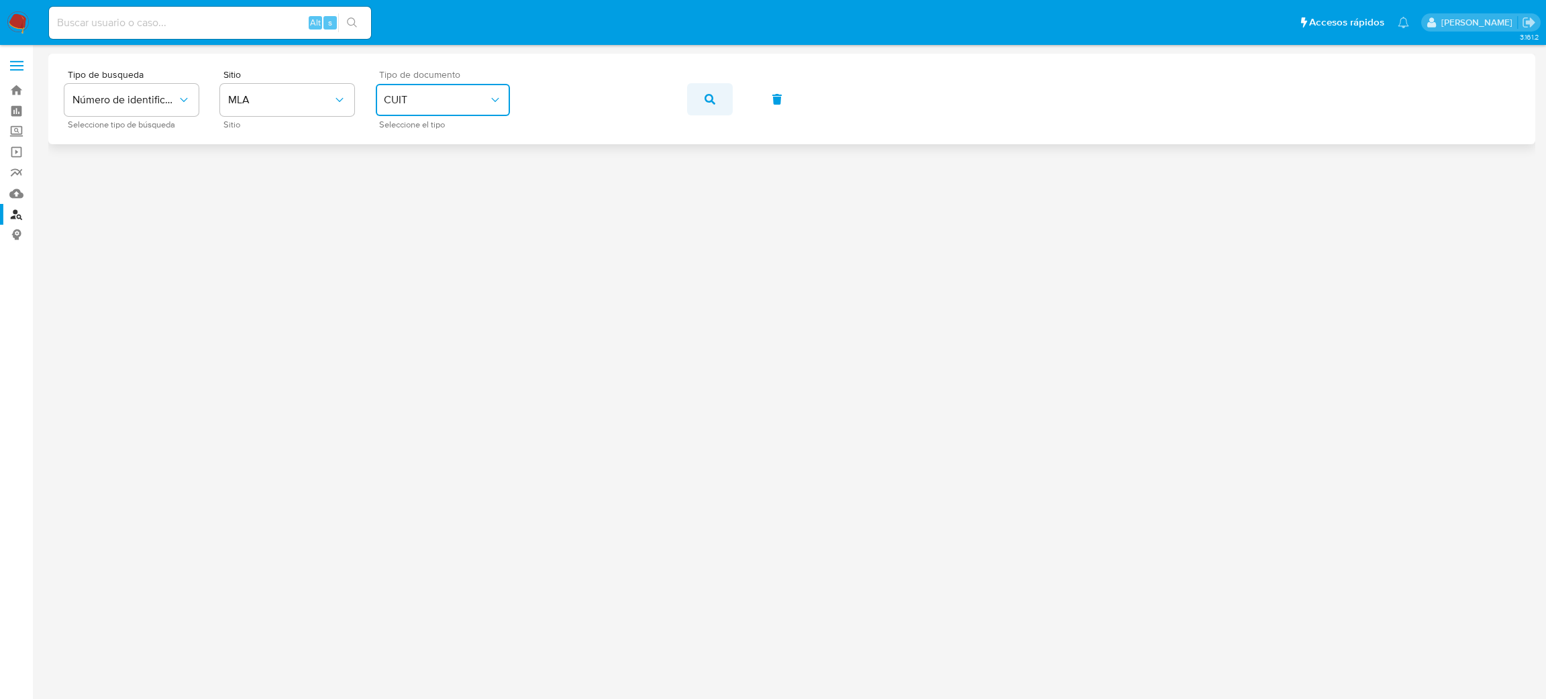
click at [693, 96] on button "button" at bounding box center [710, 99] width 46 height 32
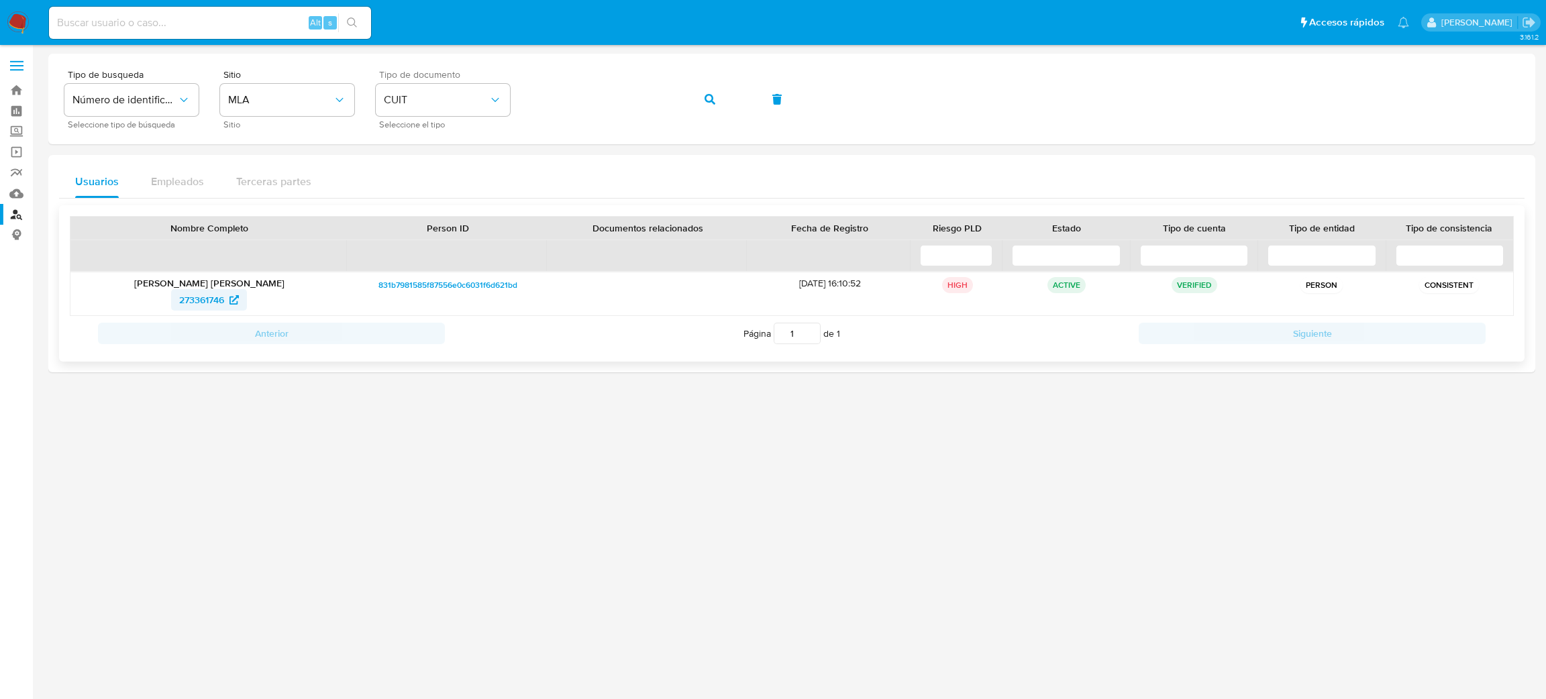
click at [193, 297] on span "273361746" at bounding box center [201, 299] width 45 height 21
click at [509, 103] on div "Tipo de busqueda Número de identificación Seleccione tipo de búsqueda Sitio MLA…" at bounding box center [791, 99] width 1454 height 58
click at [700, 90] on button "button" at bounding box center [710, 99] width 46 height 32
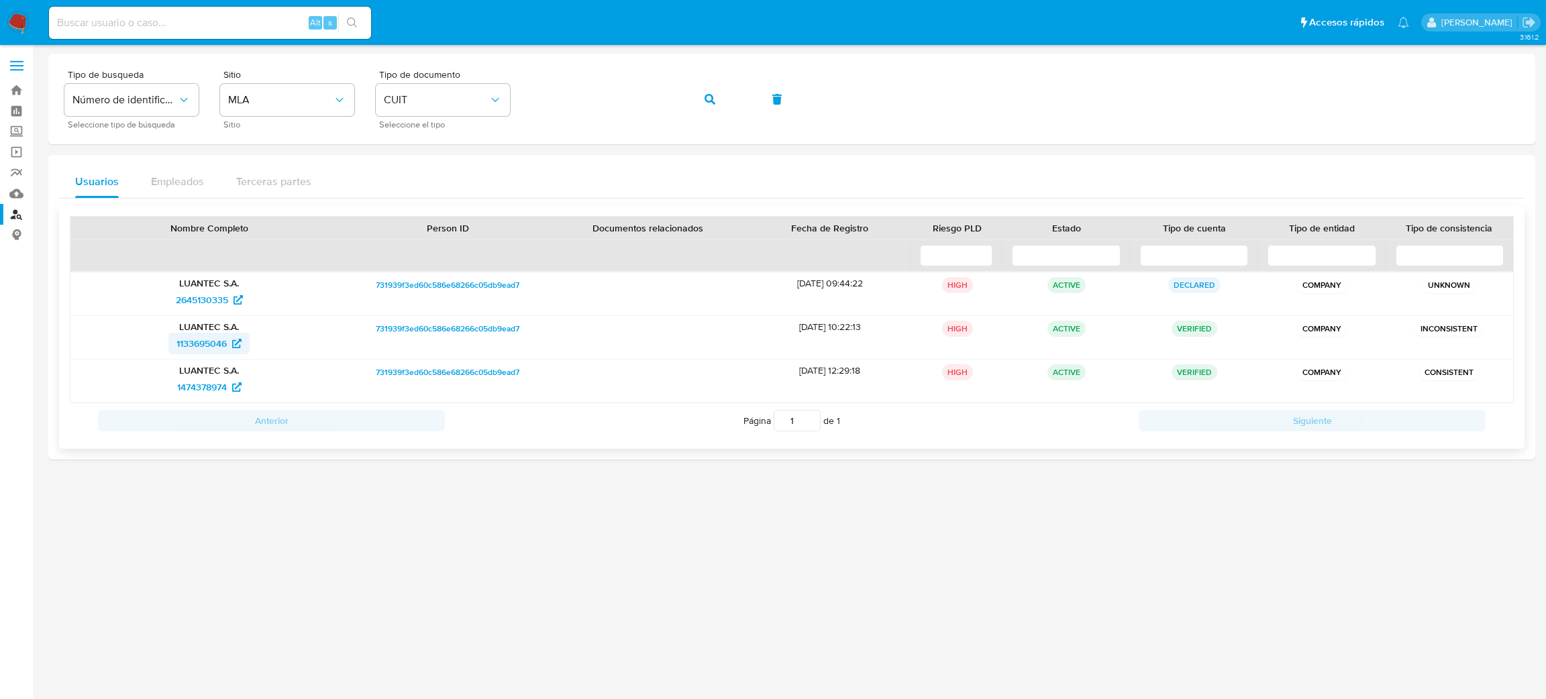
click at [211, 344] on span "1133695046" at bounding box center [201, 343] width 50 height 21
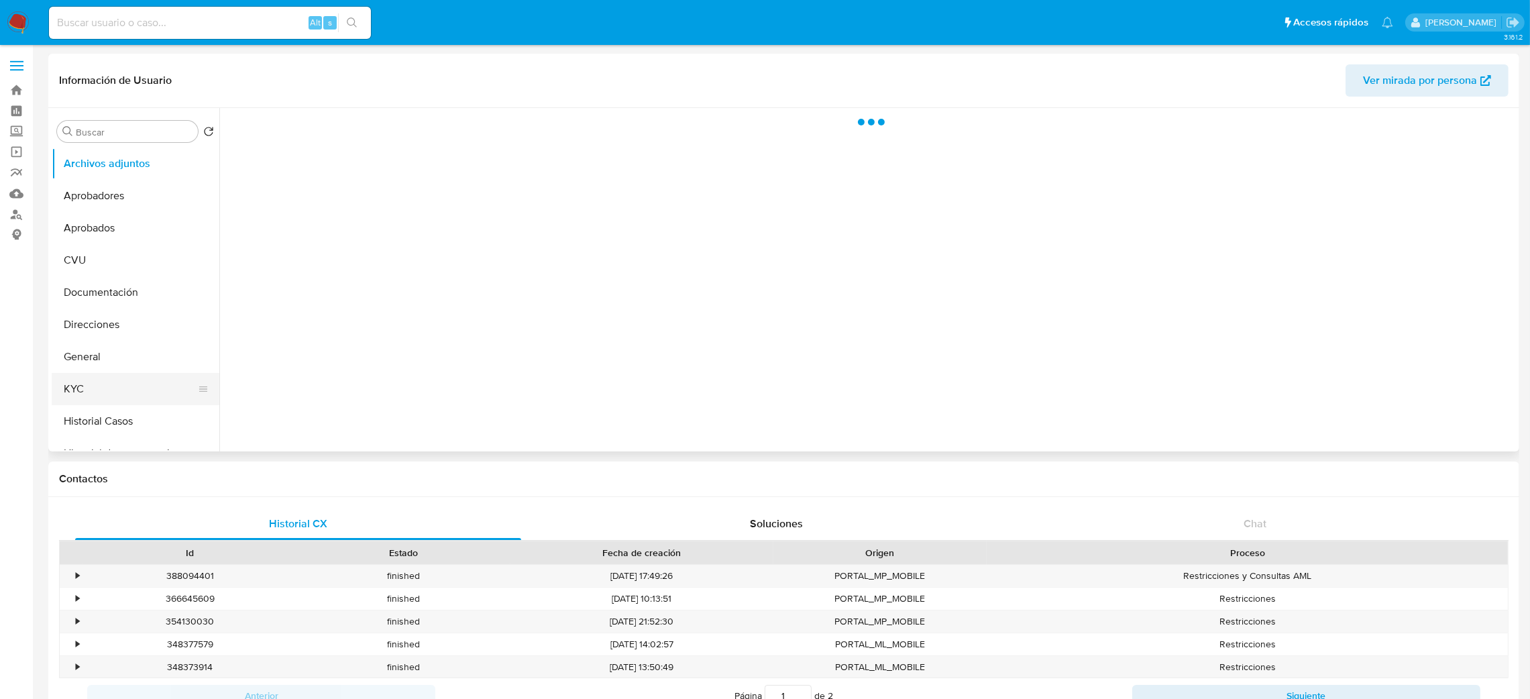
click at [92, 388] on button "KYC" at bounding box center [130, 389] width 157 height 32
select select "10"
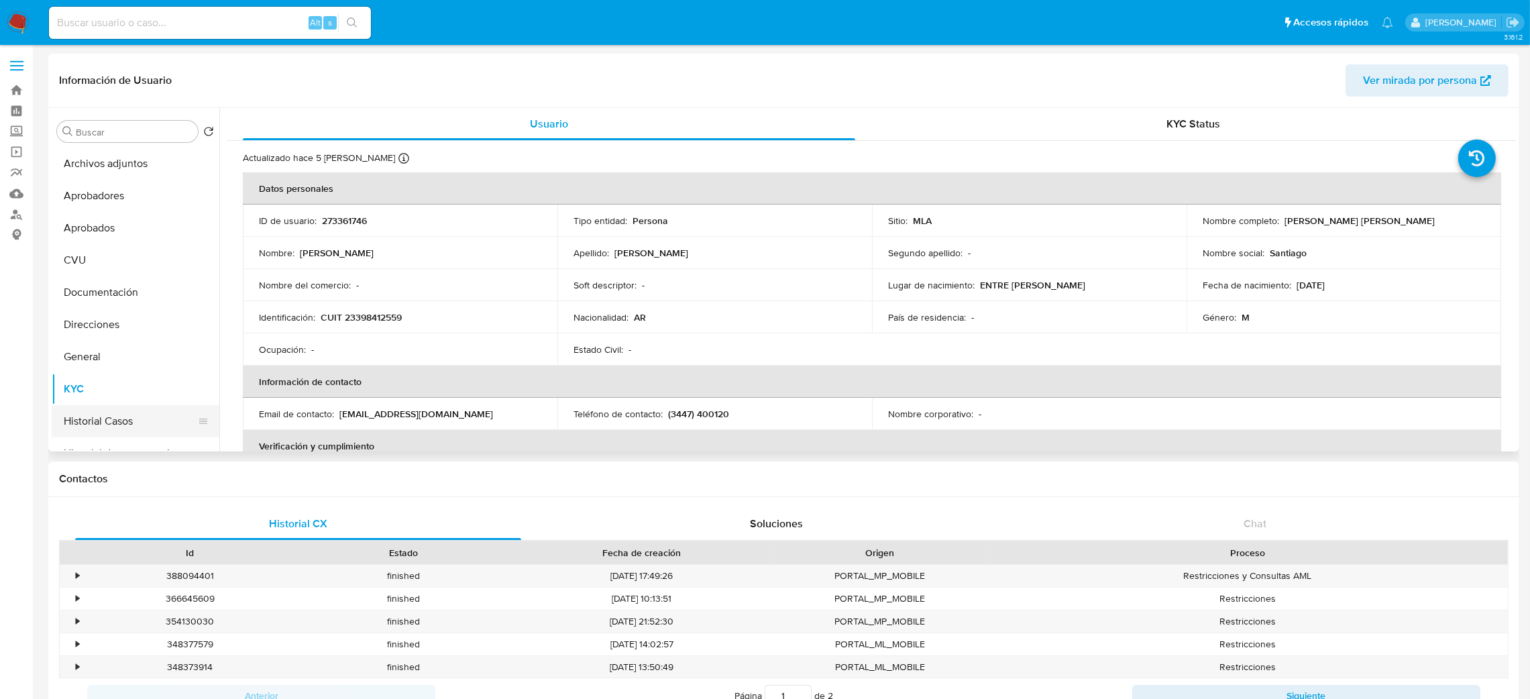
click at [89, 428] on button "Historial Casos" at bounding box center [130, 421] width 157 height 32
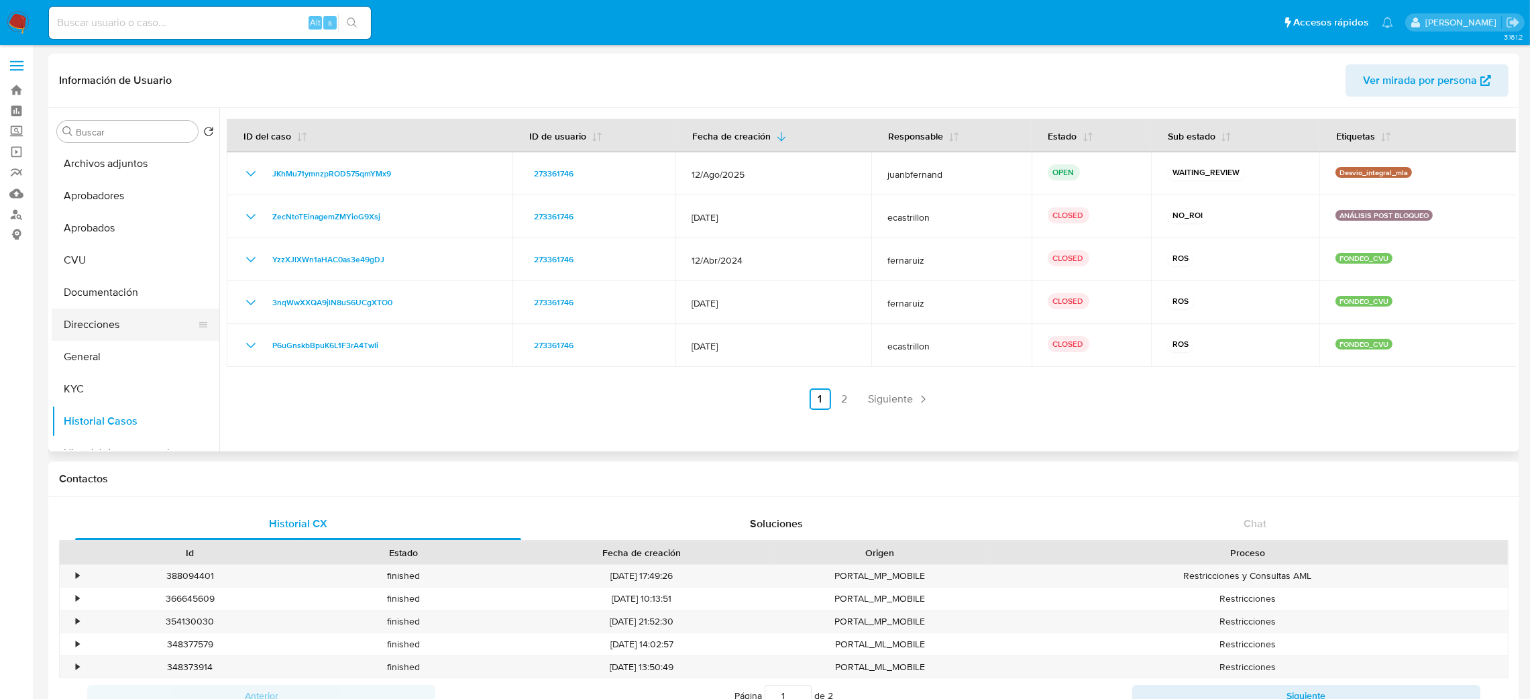
scroll to position [101, 0]
click at [113, 412] on button "Restricciones Nuevo Mundo" at bounding box center [130, 417] width 157 height 32
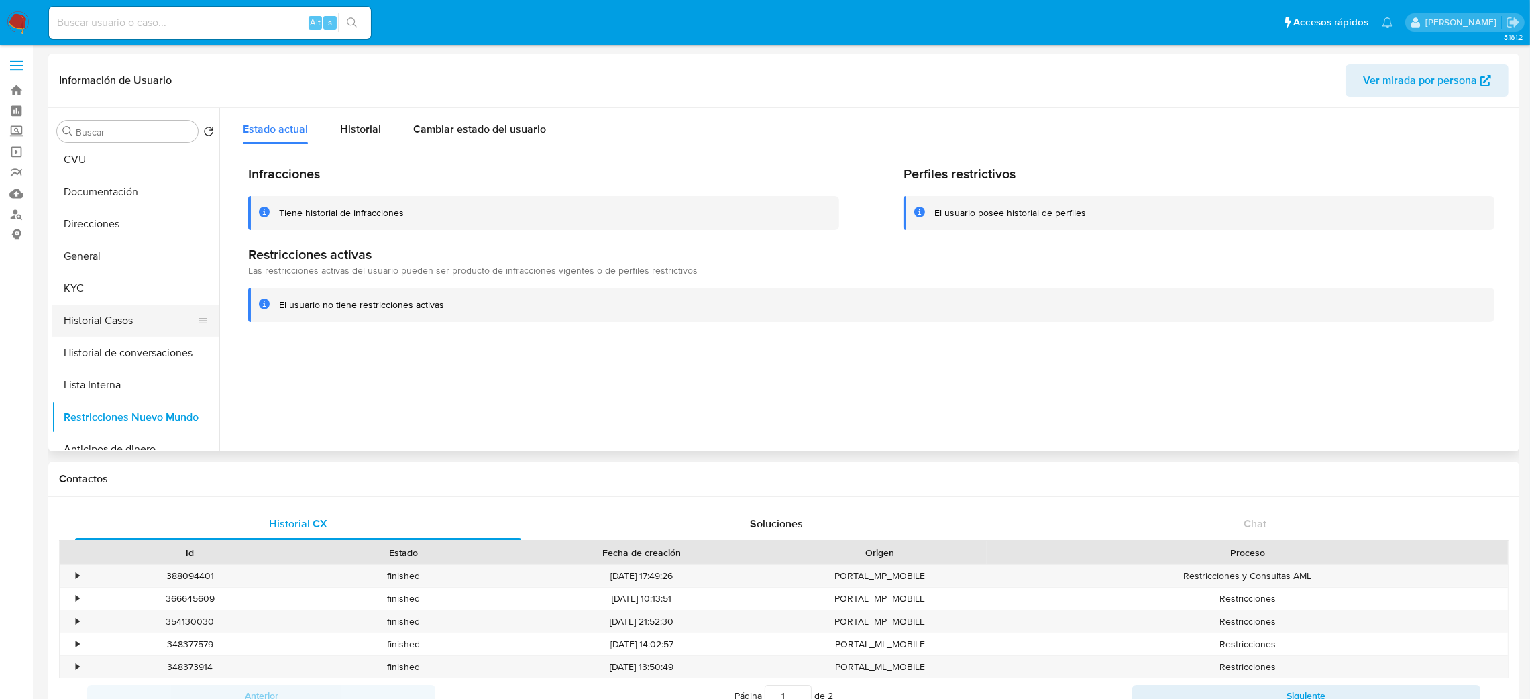
click at [116, 314] on button "Historial Casos" at bounding box center [130, 321] width 157 height 32
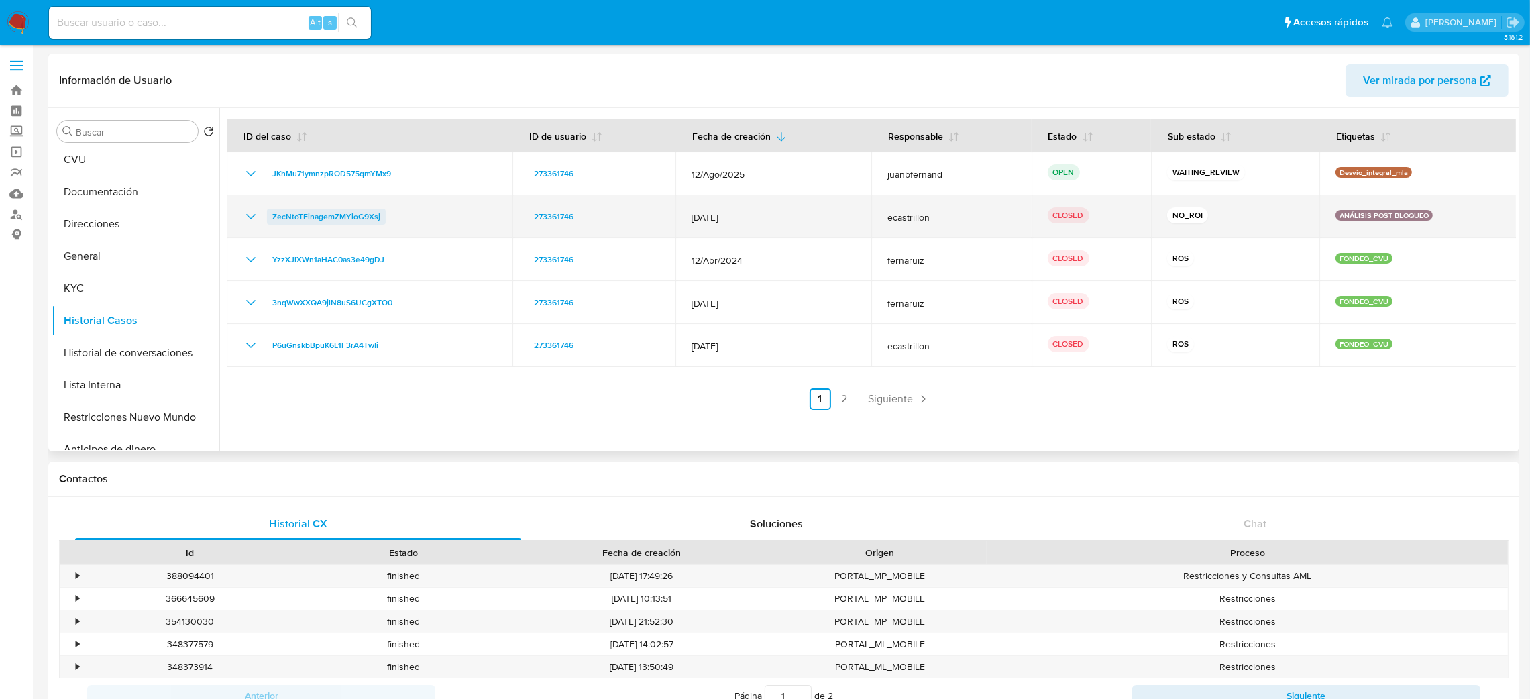
click at [365, 212] on span "ZecNtoTEinagemZMYioG9Xsj" at bounding box center [326, 217] width 108 height 16
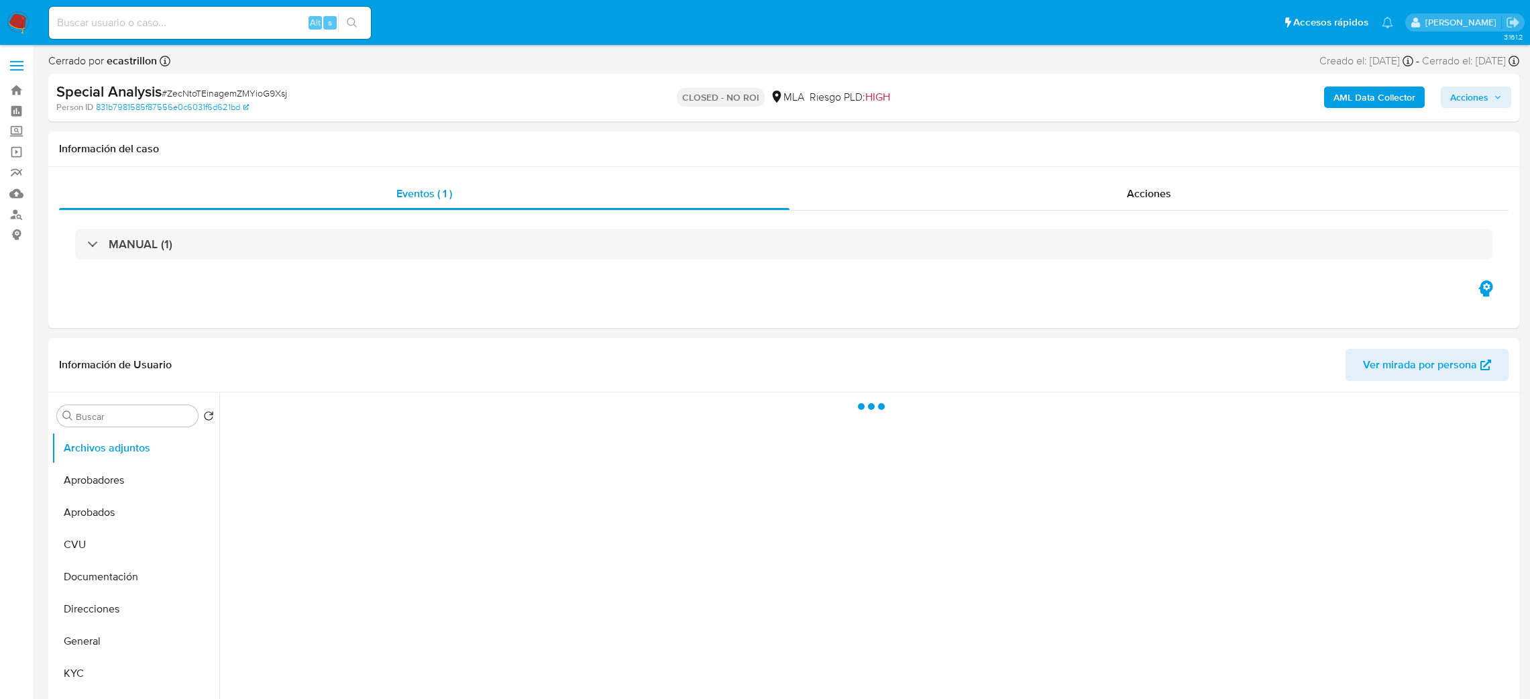
select select "10"
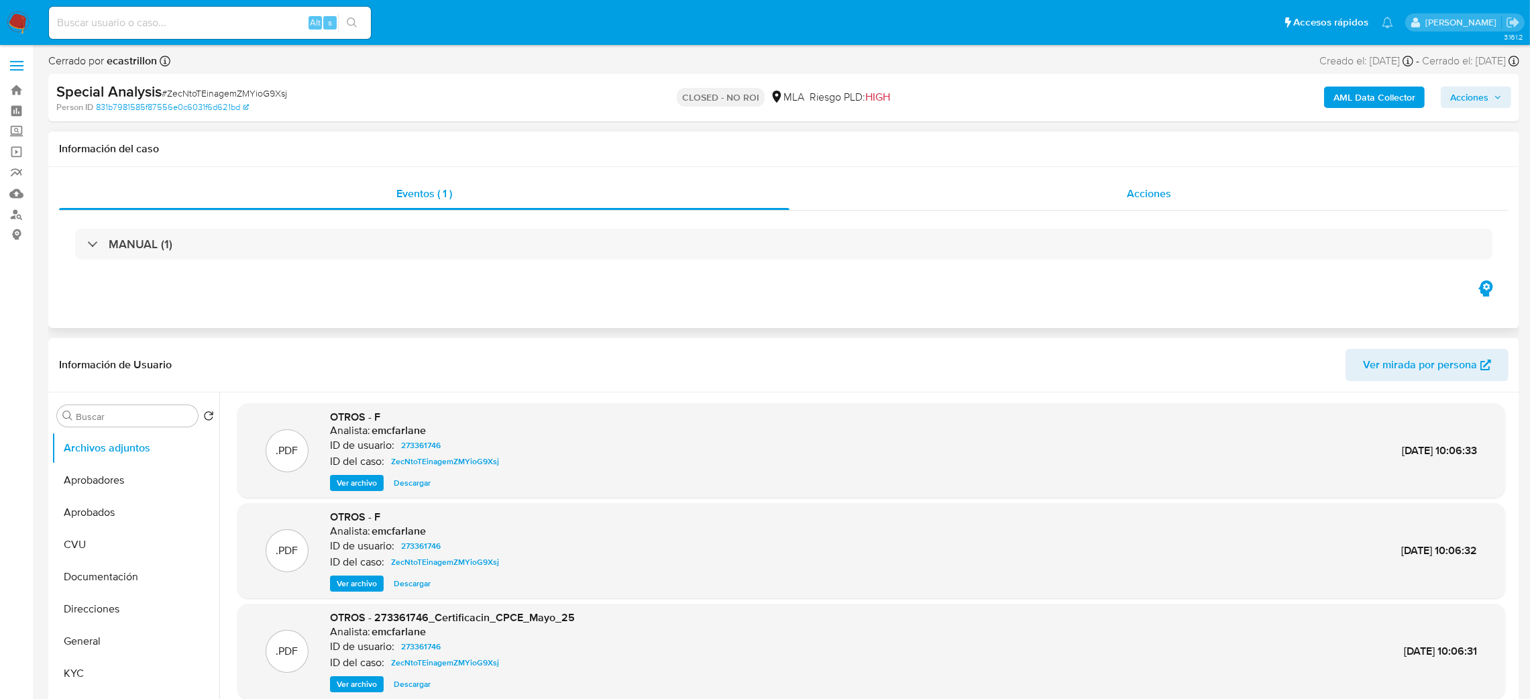
click at [1214, 188] on div "Acciones" at bounding box center [1149, 194] width 719 height 32
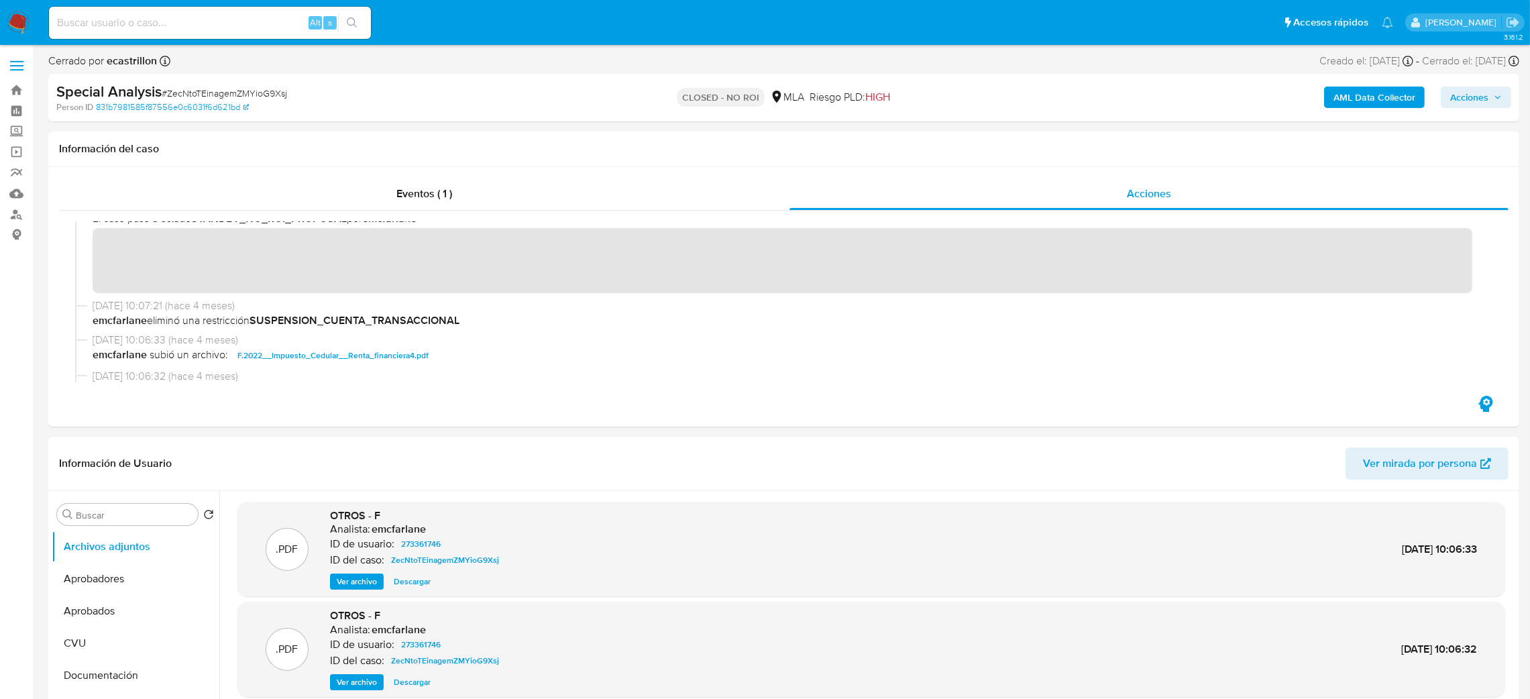
scroll to position [201, 0]
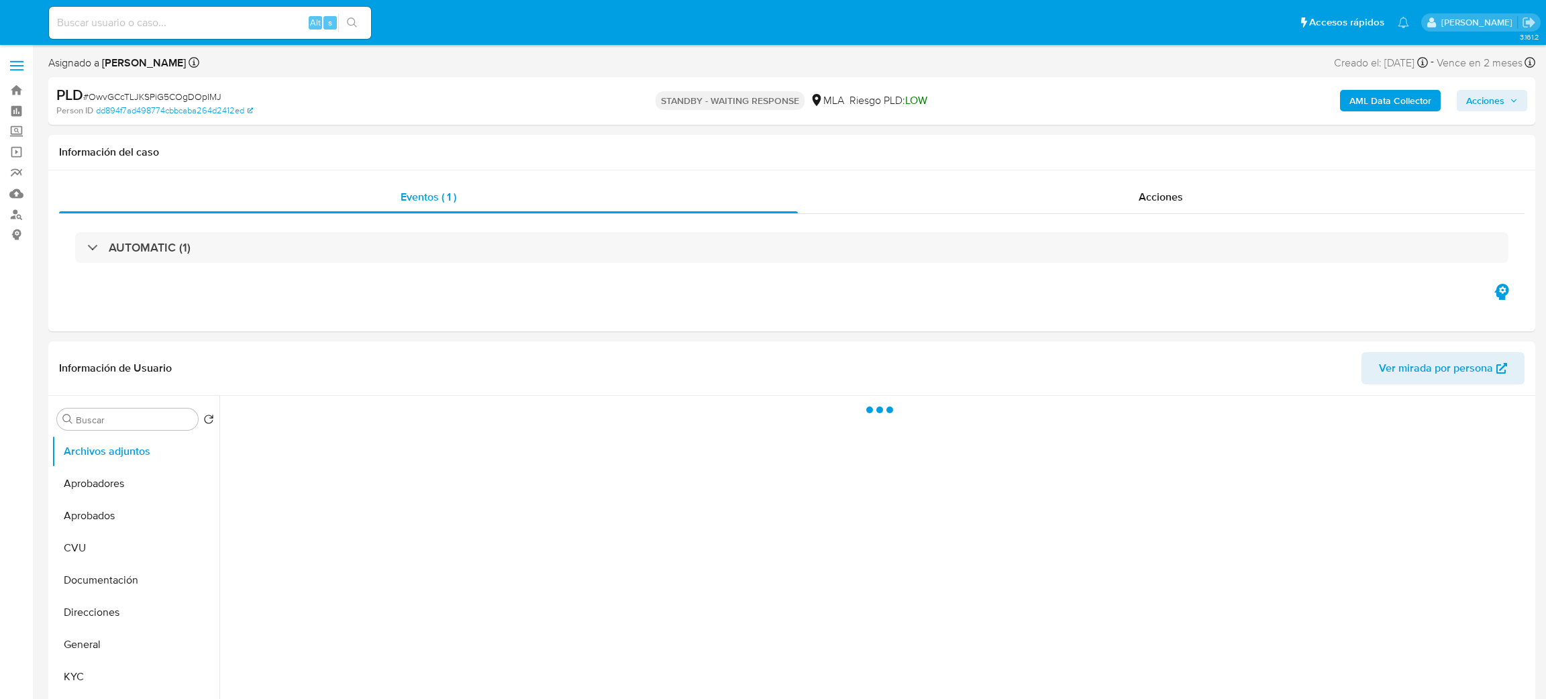
select select "10"
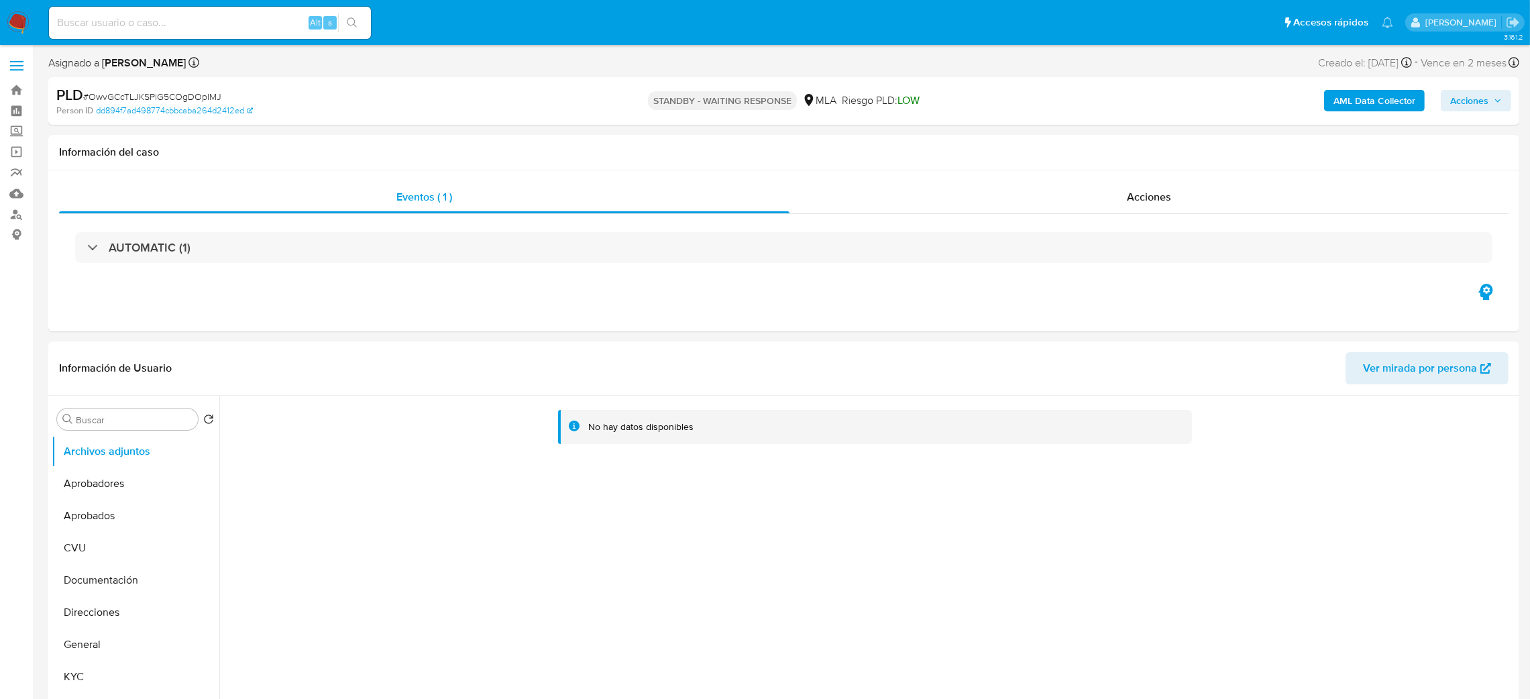
click at [299, 14] on input at bounding box center [210, 22] width 322 height 17
paste input "acLGmBWO5NDSbbgWJaoeuJwA"
type input "acLGmBWO5NDSbbgWJaoeuJwA"
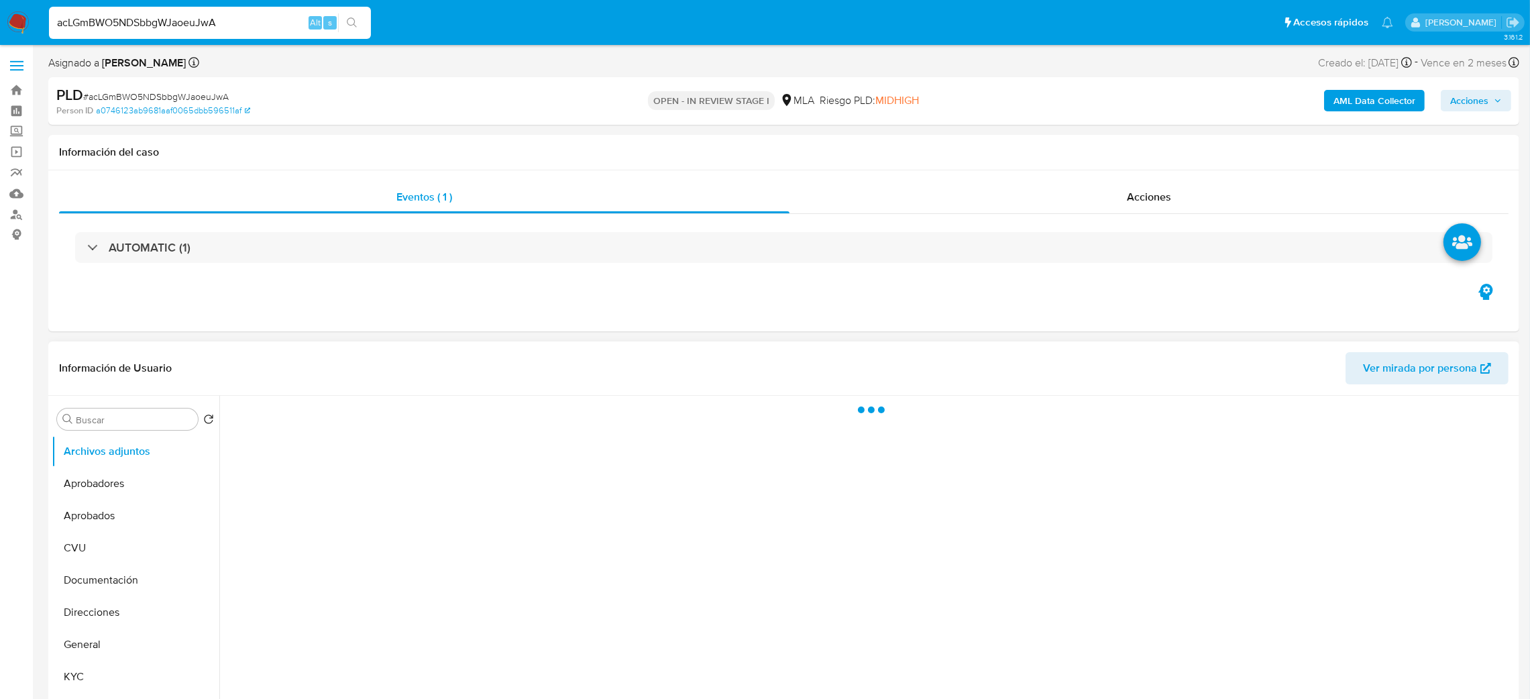
select select "10"
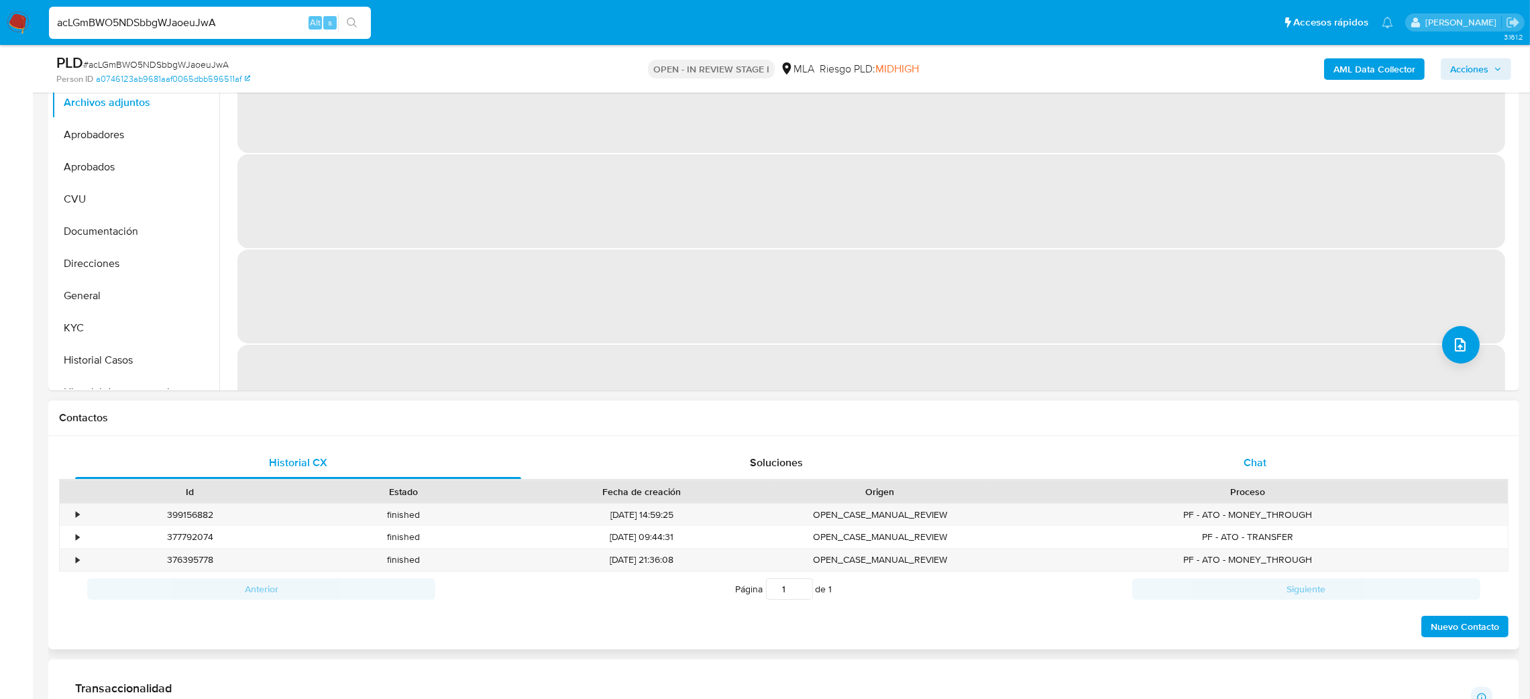
click at [1219, 470] on div "Chat" at bounding box center [1255, 463] width 446 height 32
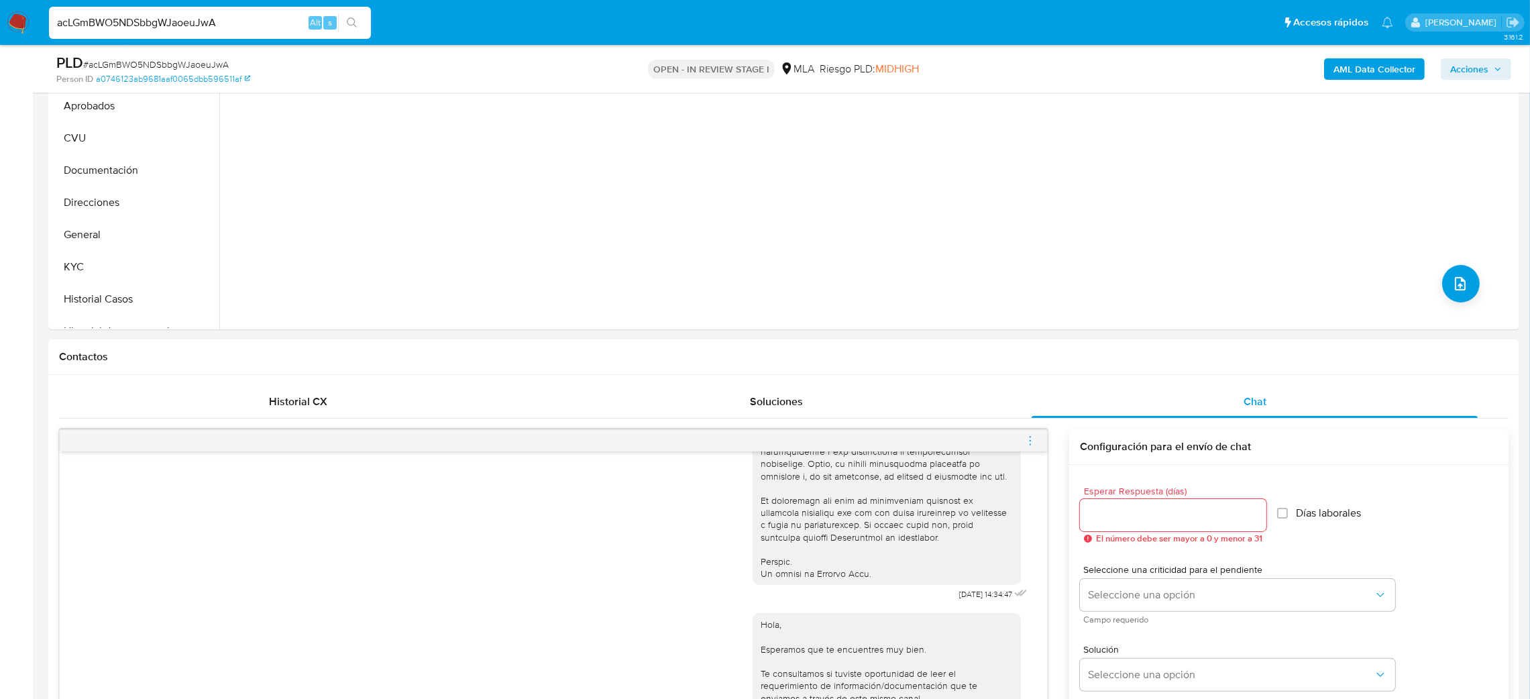
scroll to position [101, 0]
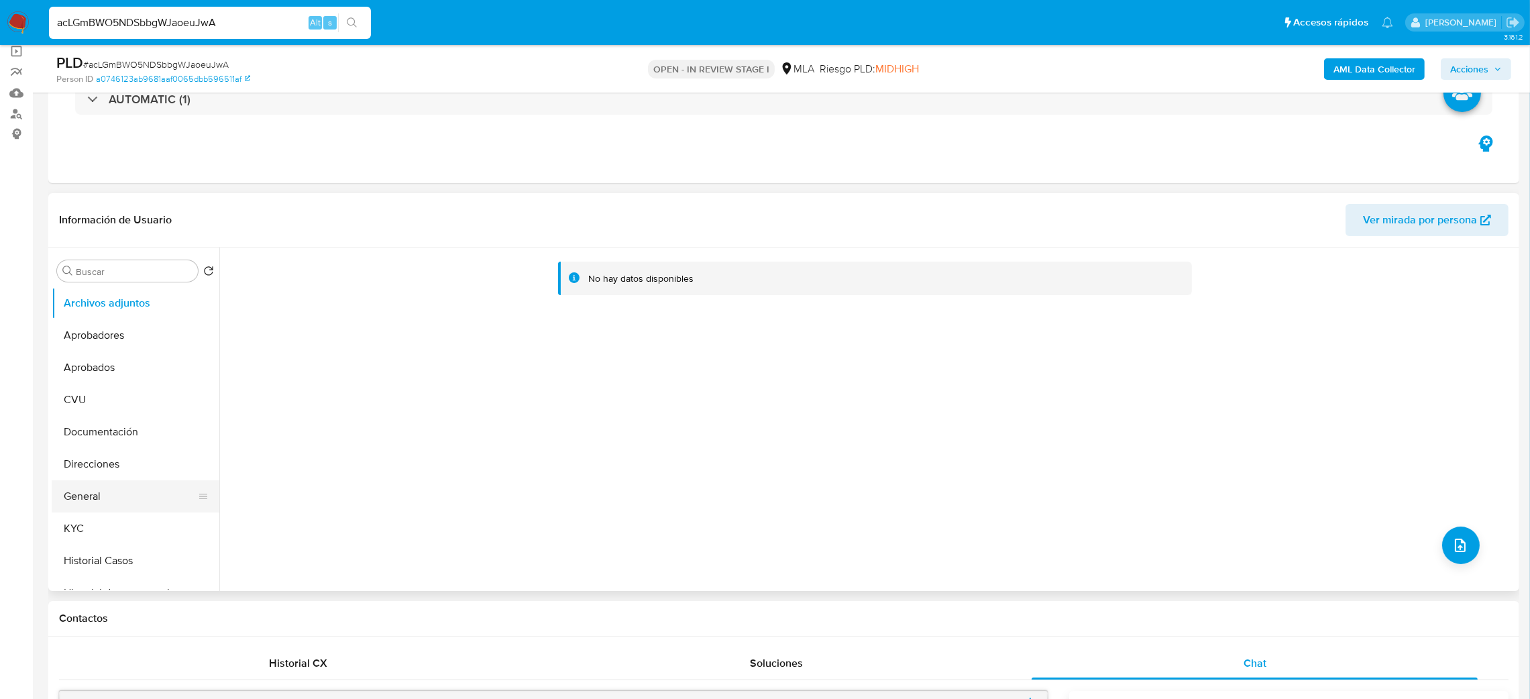
click at [110, 489] on button "General" at bounding box center [130, 496] width 157 height 32
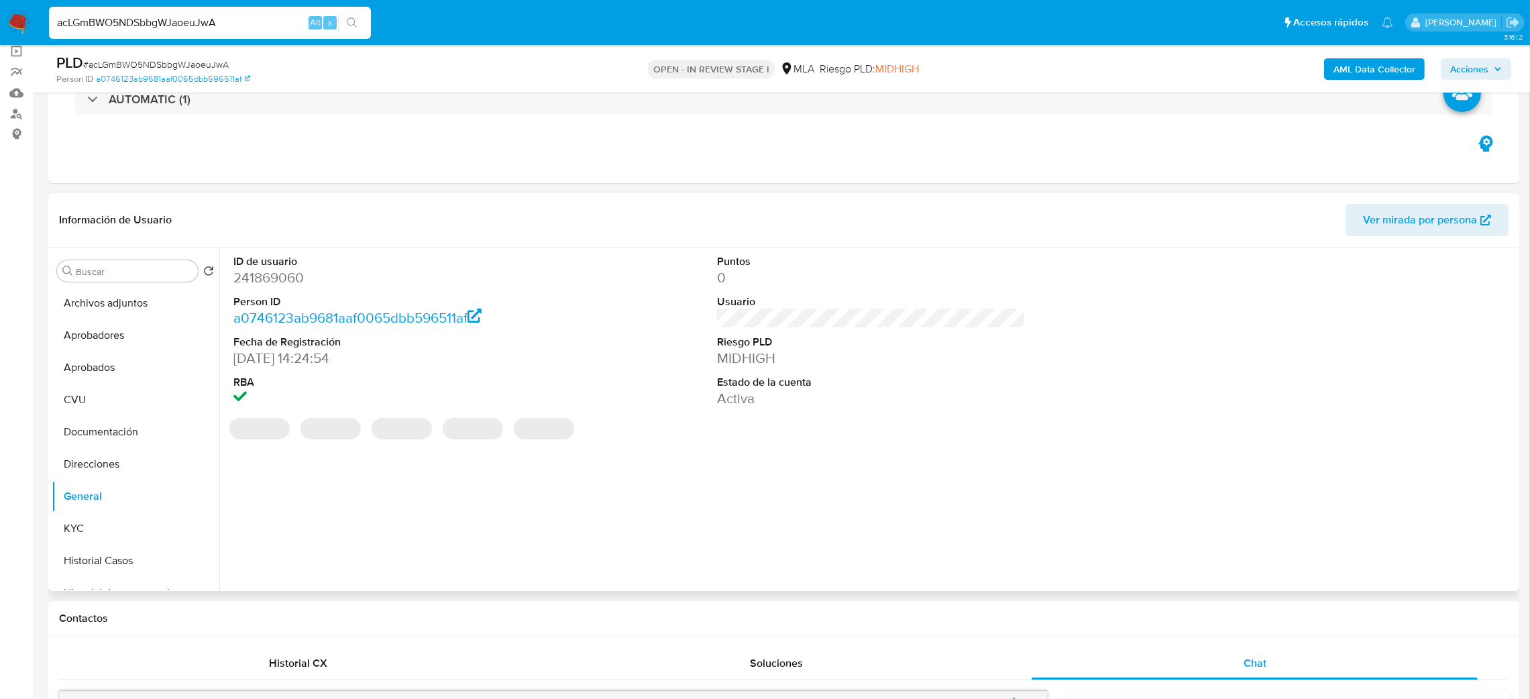
click at [258, 268] on dd "241869060" at bounding box center [387, 277] width 309 height 19
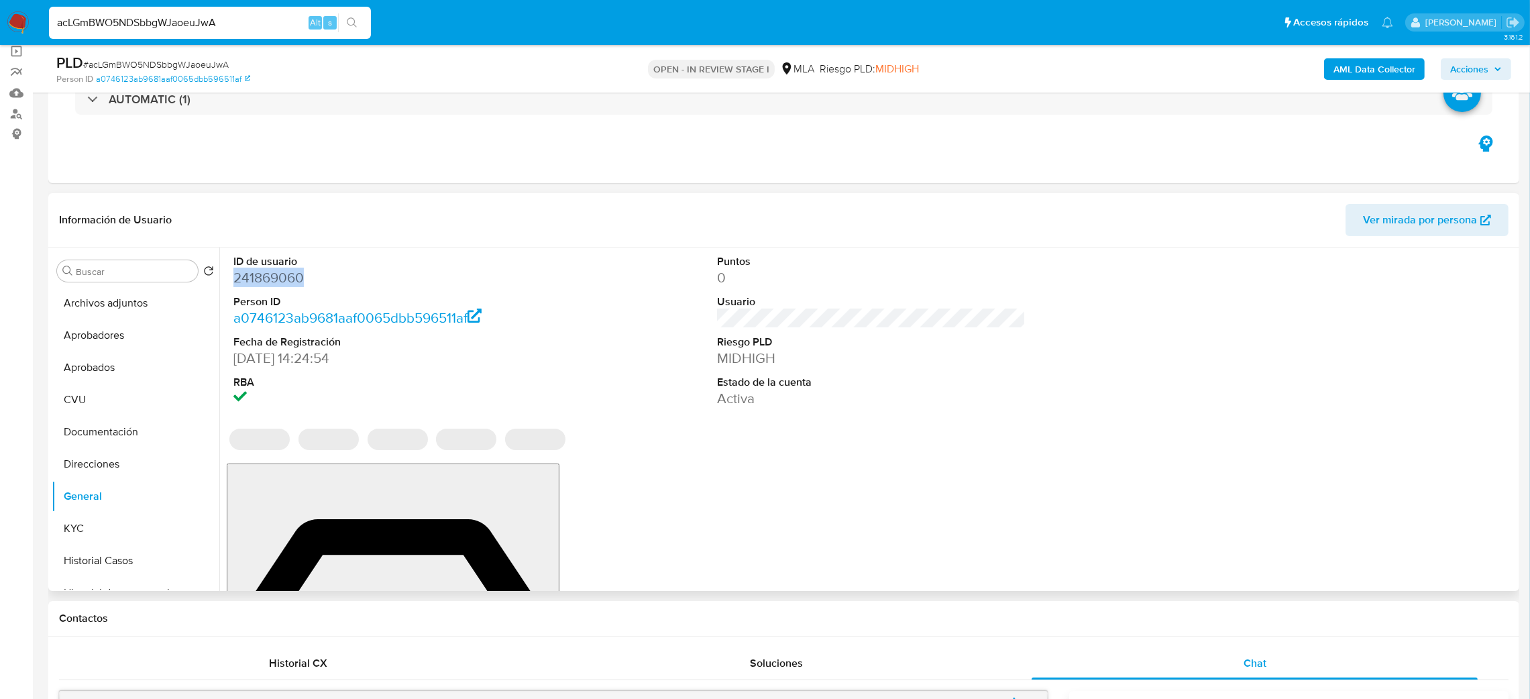
copy dd "241869060"
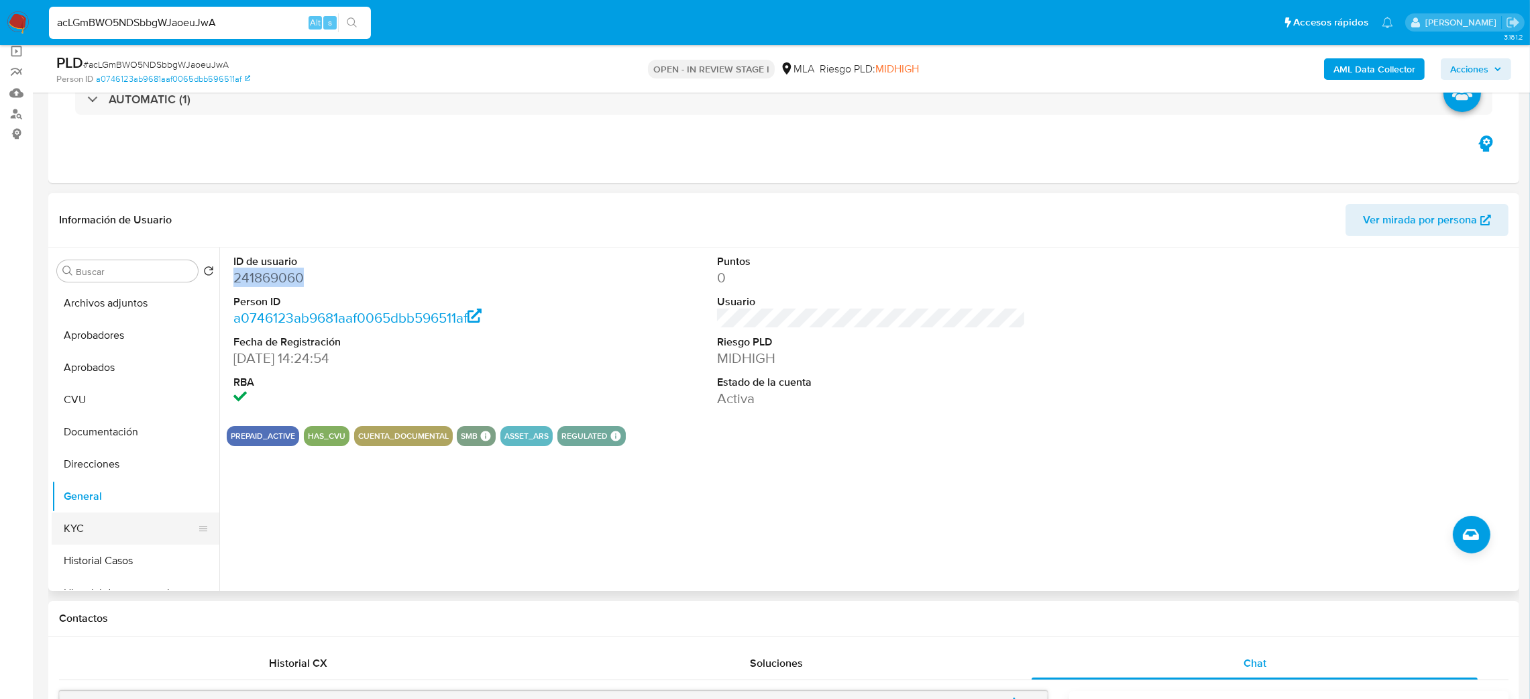
click at [119, 527] on button "KYC" at bounding box center [130, 529] width 157 height 32
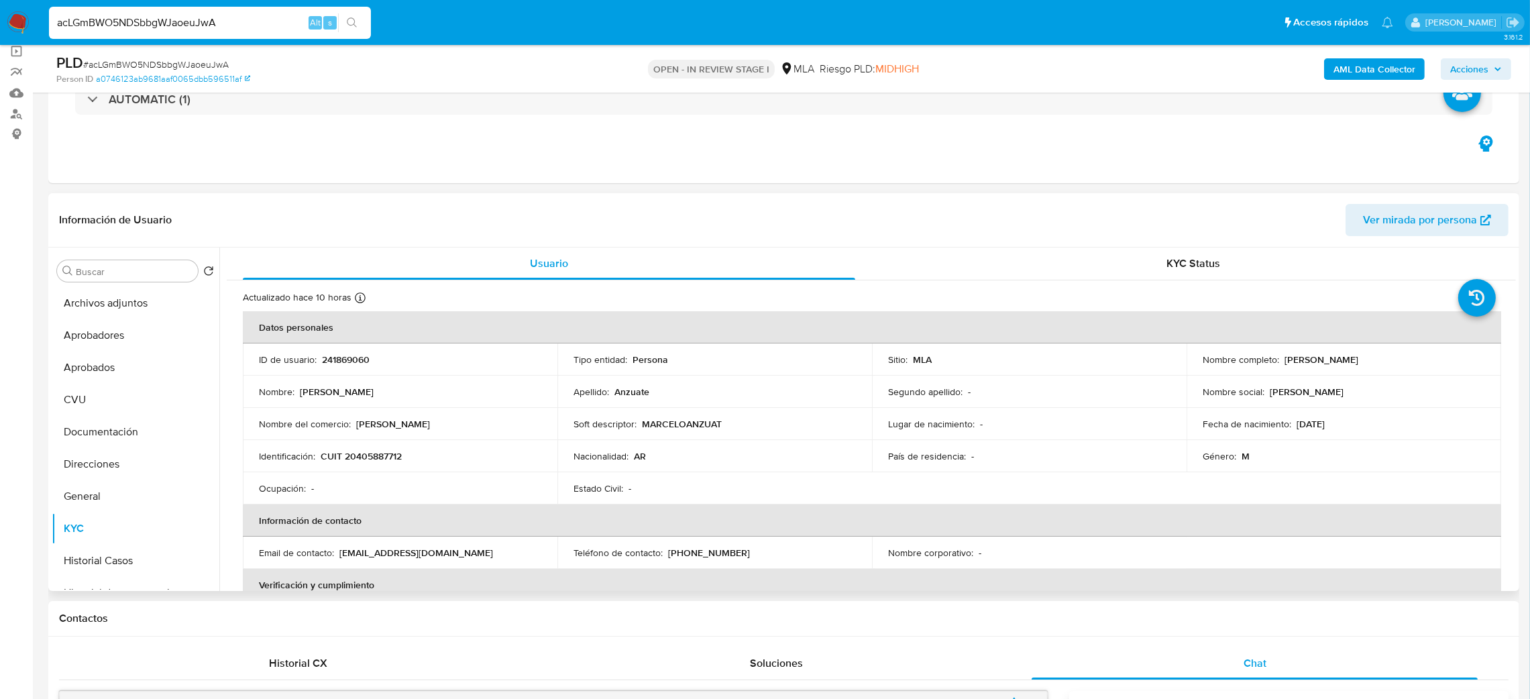
click at [374, 458] on p "CUIT 20405887712" at bounding box center [361, 456] width 81 height 12
copy p "20405887712"
click at [377, 426] on p "Remis marce" at bounding box center [393, 424] width 74 height 12
drag, startPoint x: 355, startPoint y: 458, endPoint x: 396, endPoint y: 458, distance: 41.6
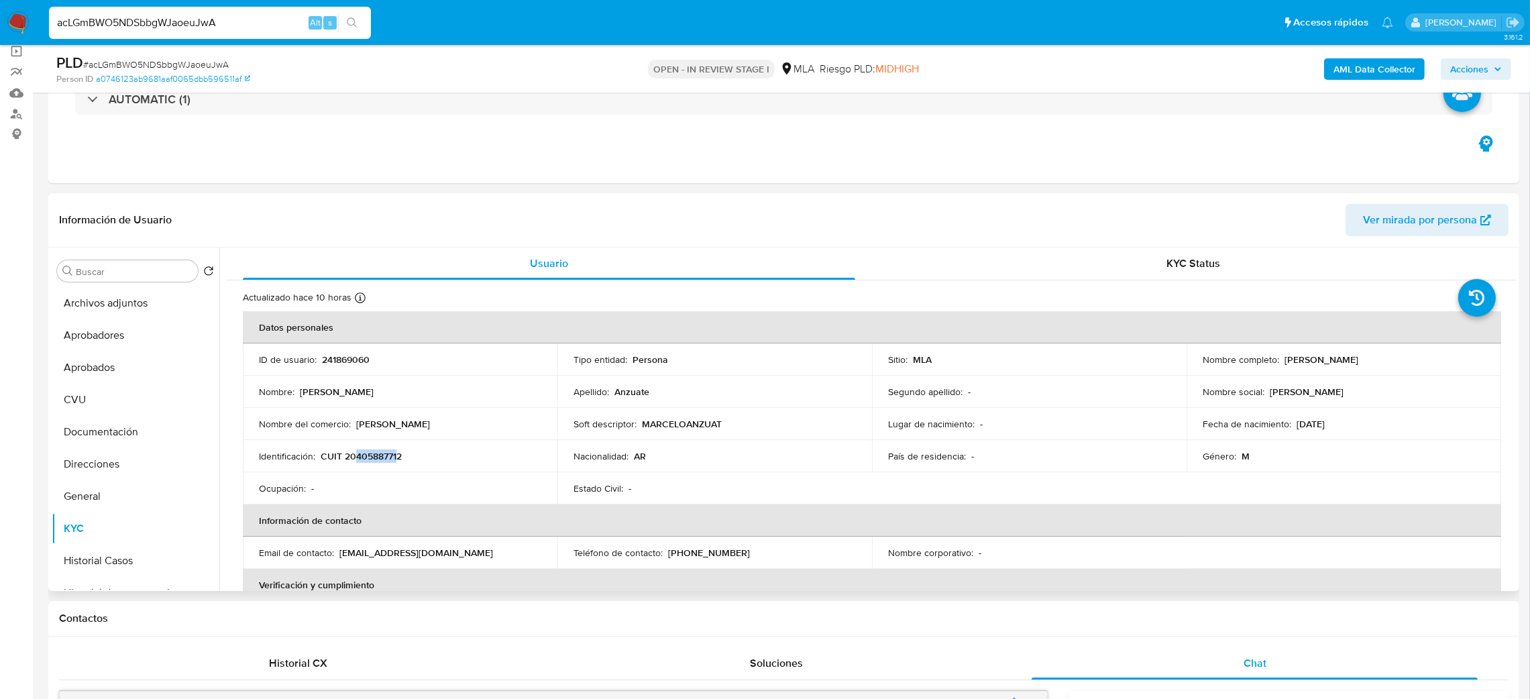
click at [396, 458] on p "CUIT 20405887712" at bounding box center [361, 456] width 81 height 12
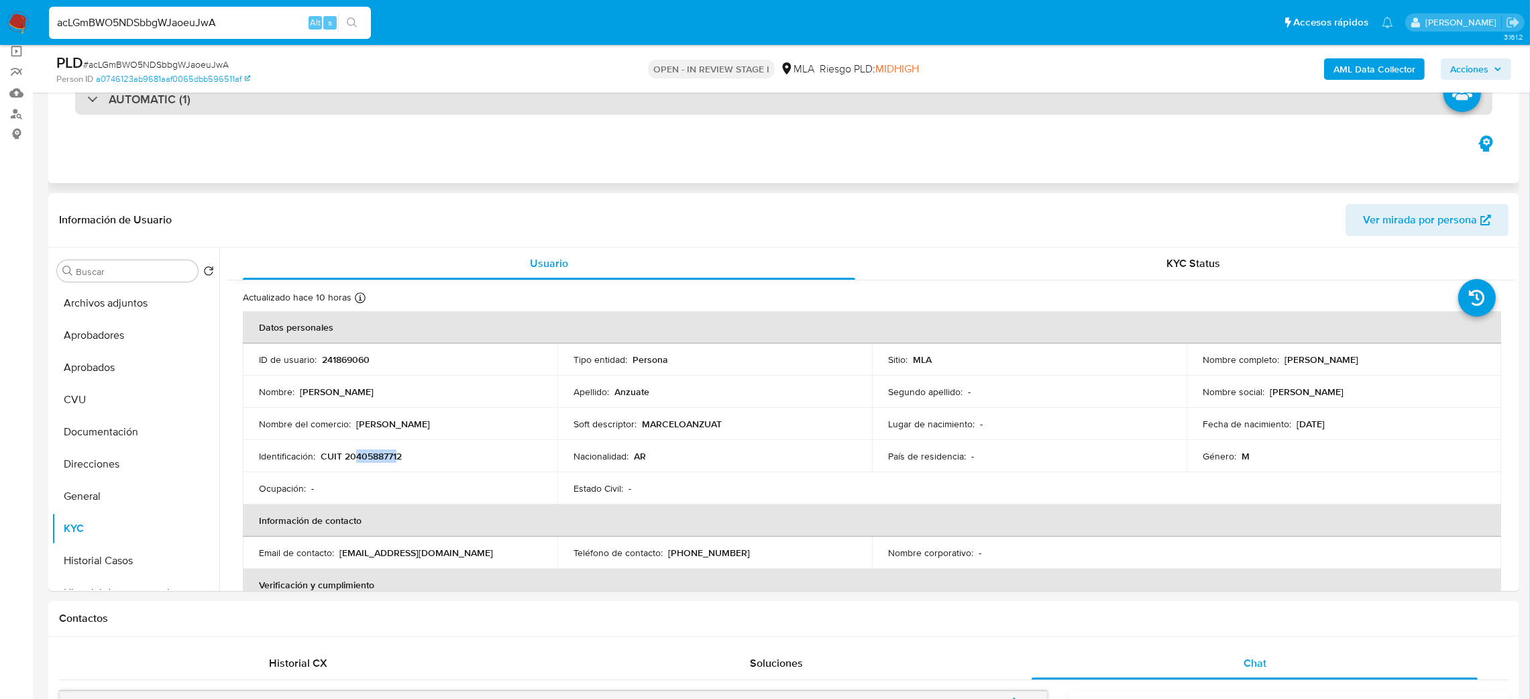
copy p "40588771"
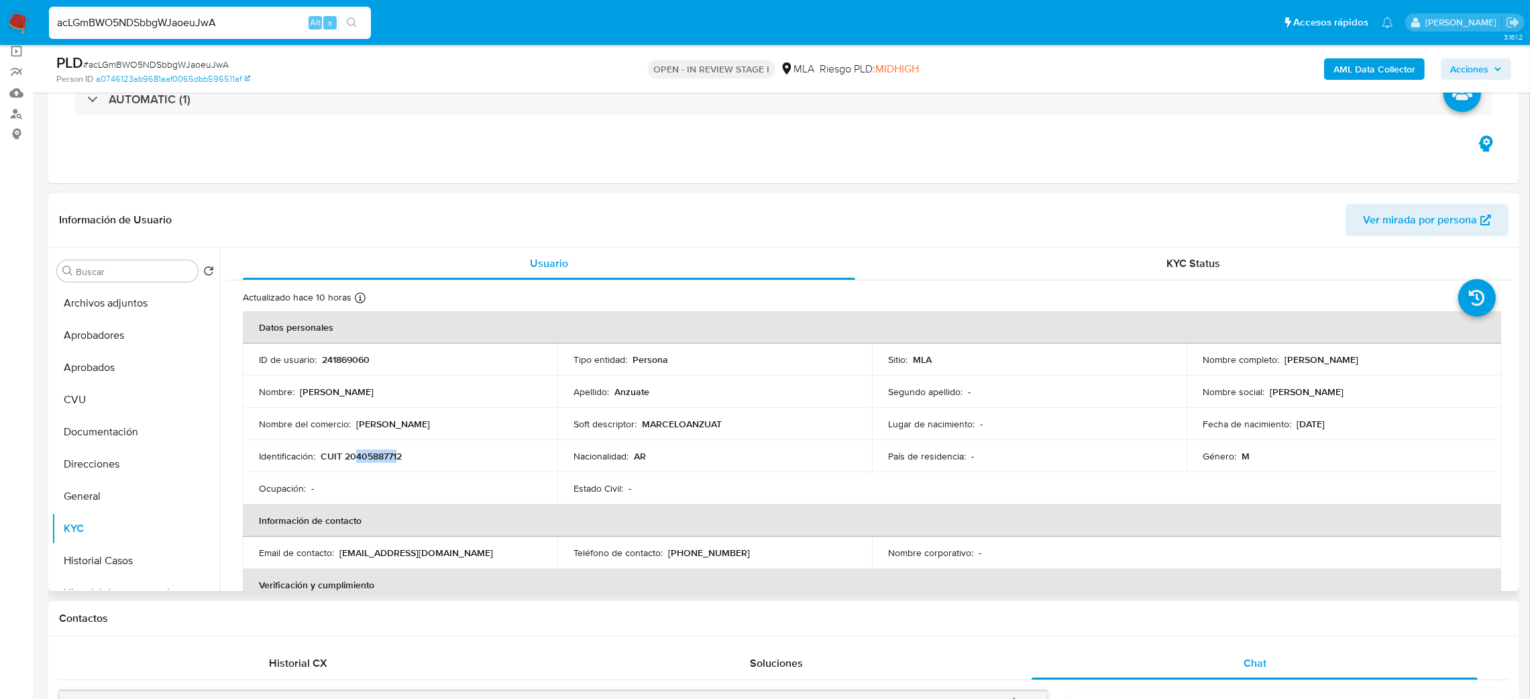
drag, startPoint x: 1281, startPoint y: 357, endPoint x: 1413, endPoint y: 362, distance: 132.2
click at [1413, 362] on div "Nombre completo : Marcelo Gabriel Anzuate" at bounding box center [1344, 360] width 282 height 12
copy p "Marcelo Gabriel Anzuate"
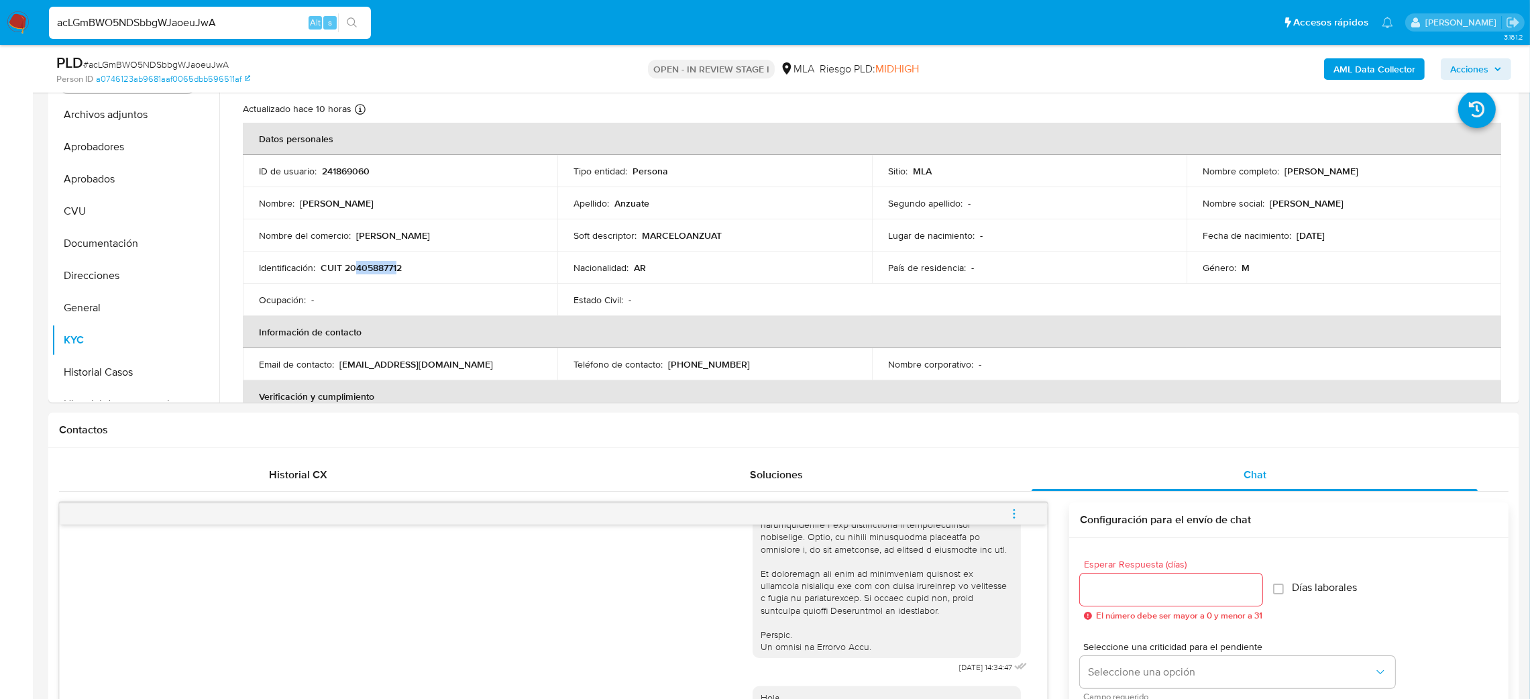
scroll to position [189, 0]
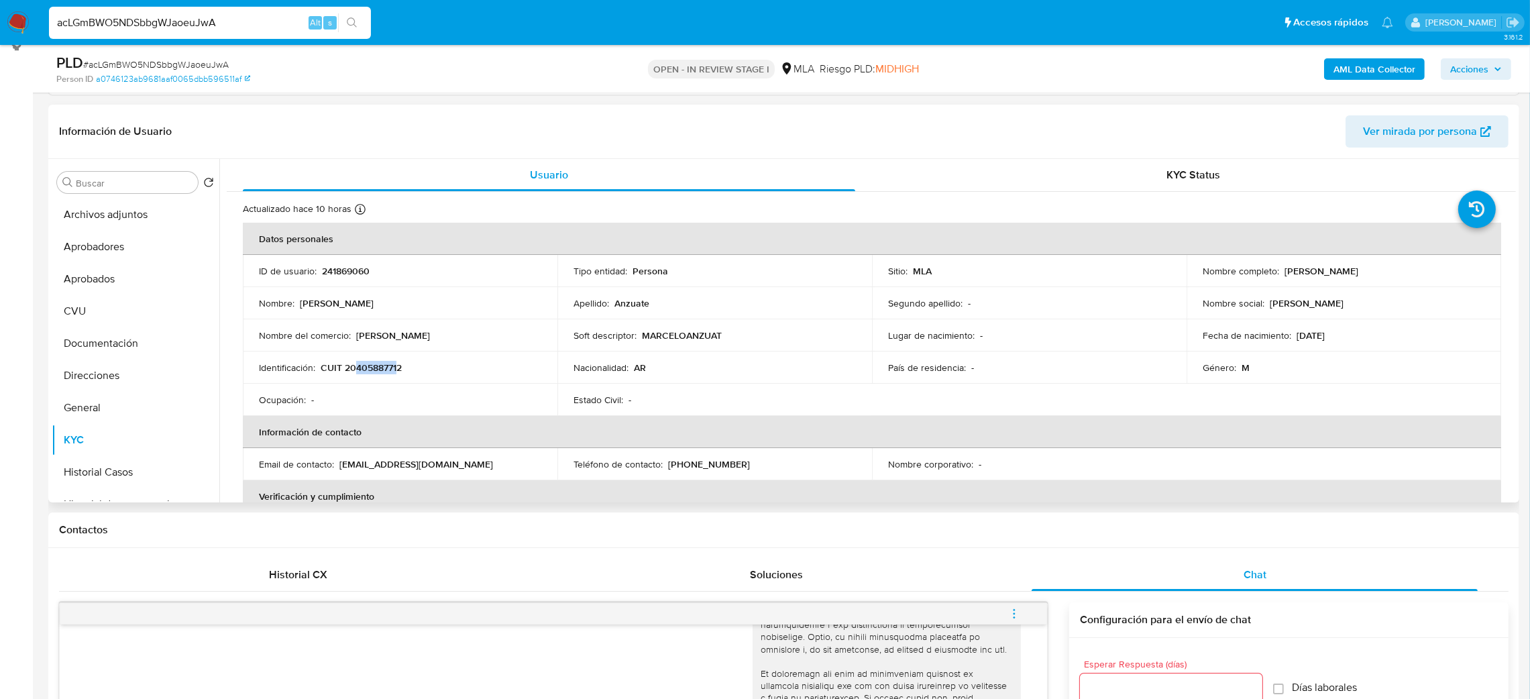
click at [1406, 134] on span "Ver mirada por persona" at bounding box center [1420, 131] width 114 height 32
click at [87, 360] on button "Direcciones" at bounding box center [130, 376] width 157 height 32
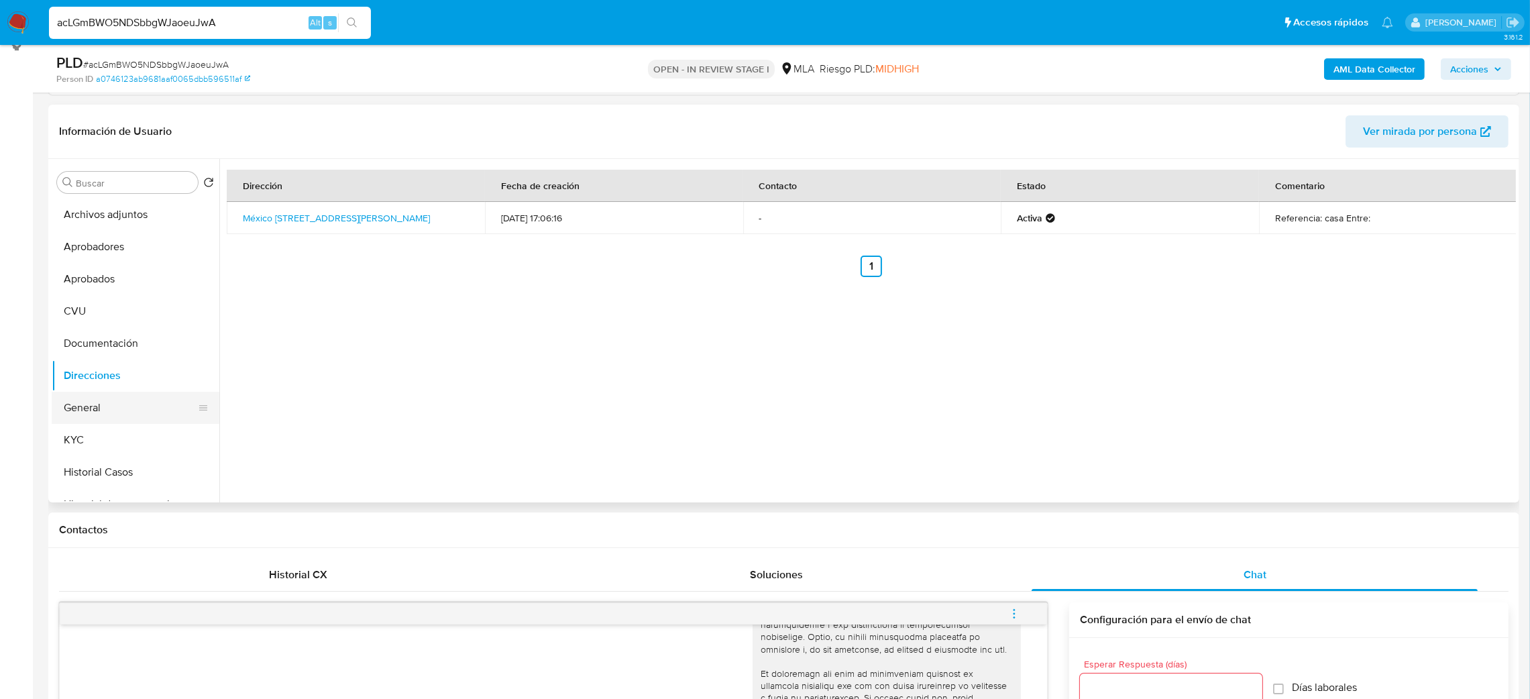
click at [92, 410] on button "General" at bounding box center [130, 408] width 157 height 32
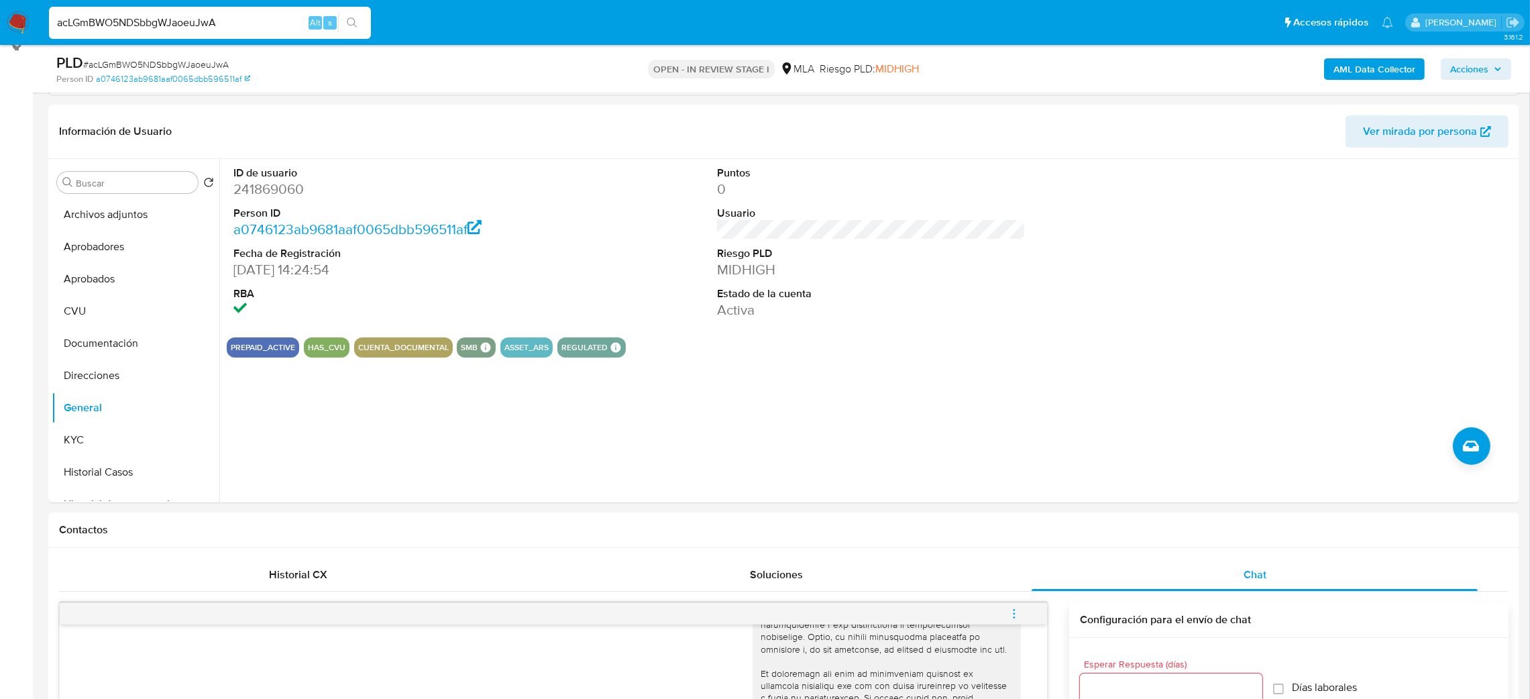
scroll to position [490, 0]
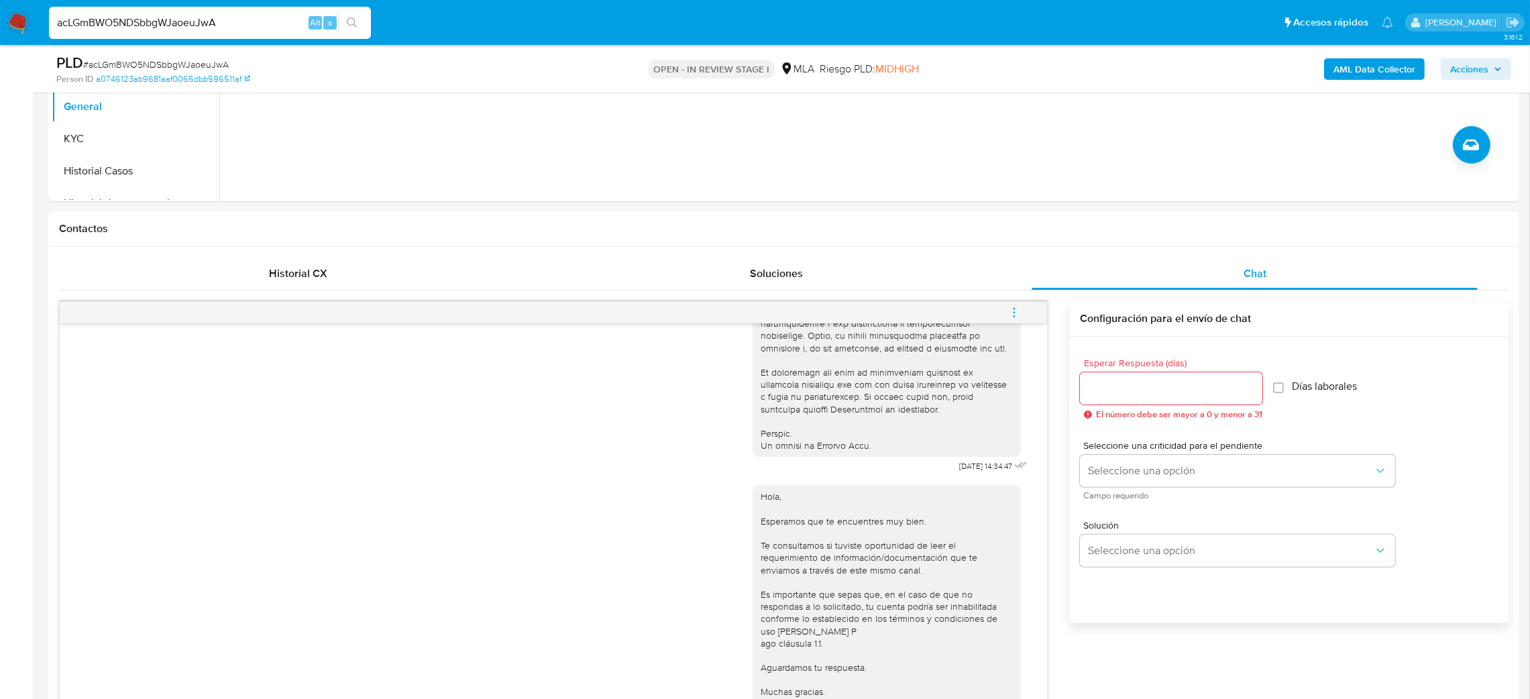
click at [1016, 314] on icon "menu-action" at bounding box center [1014, 313] width 12 height 12
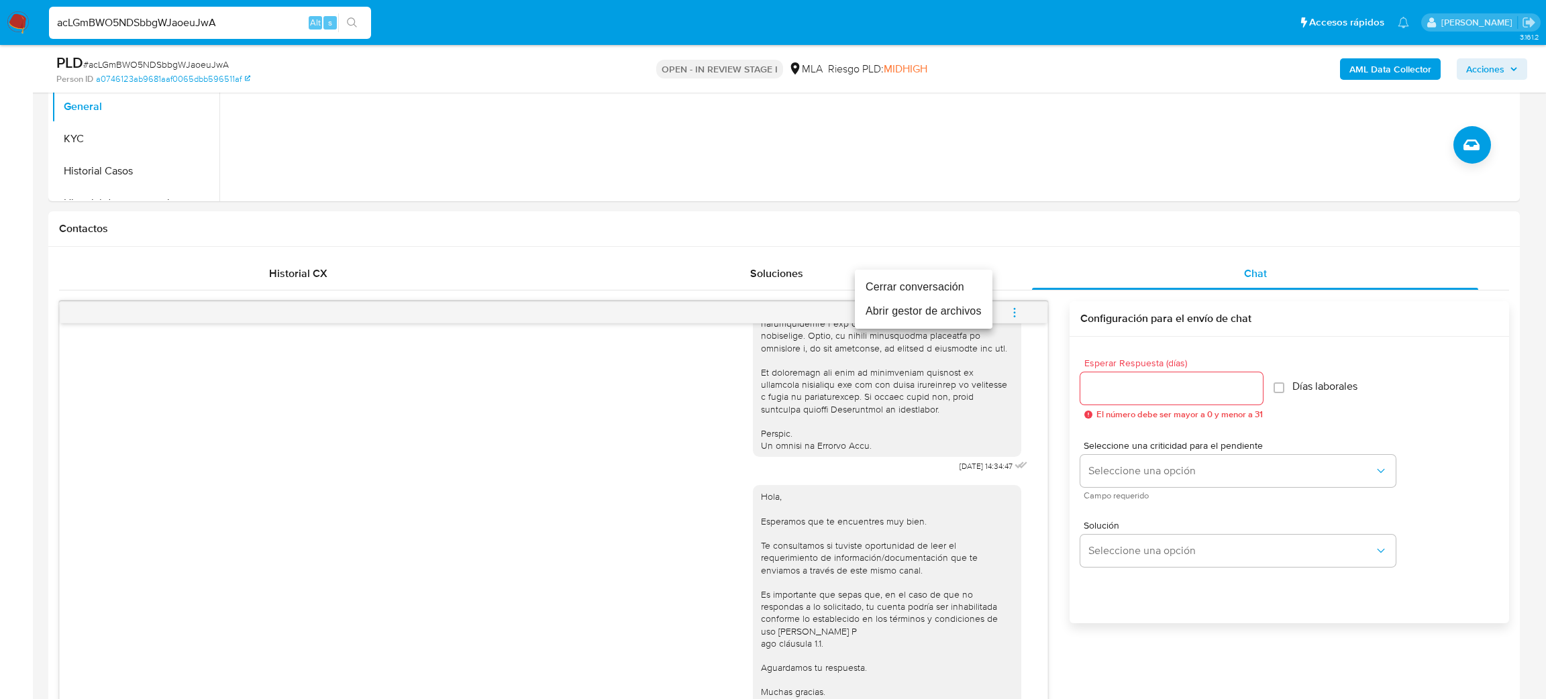
click at [957, 288] on li "Cerrar conversación" at bounding box center [924, 287] width 138 height 24
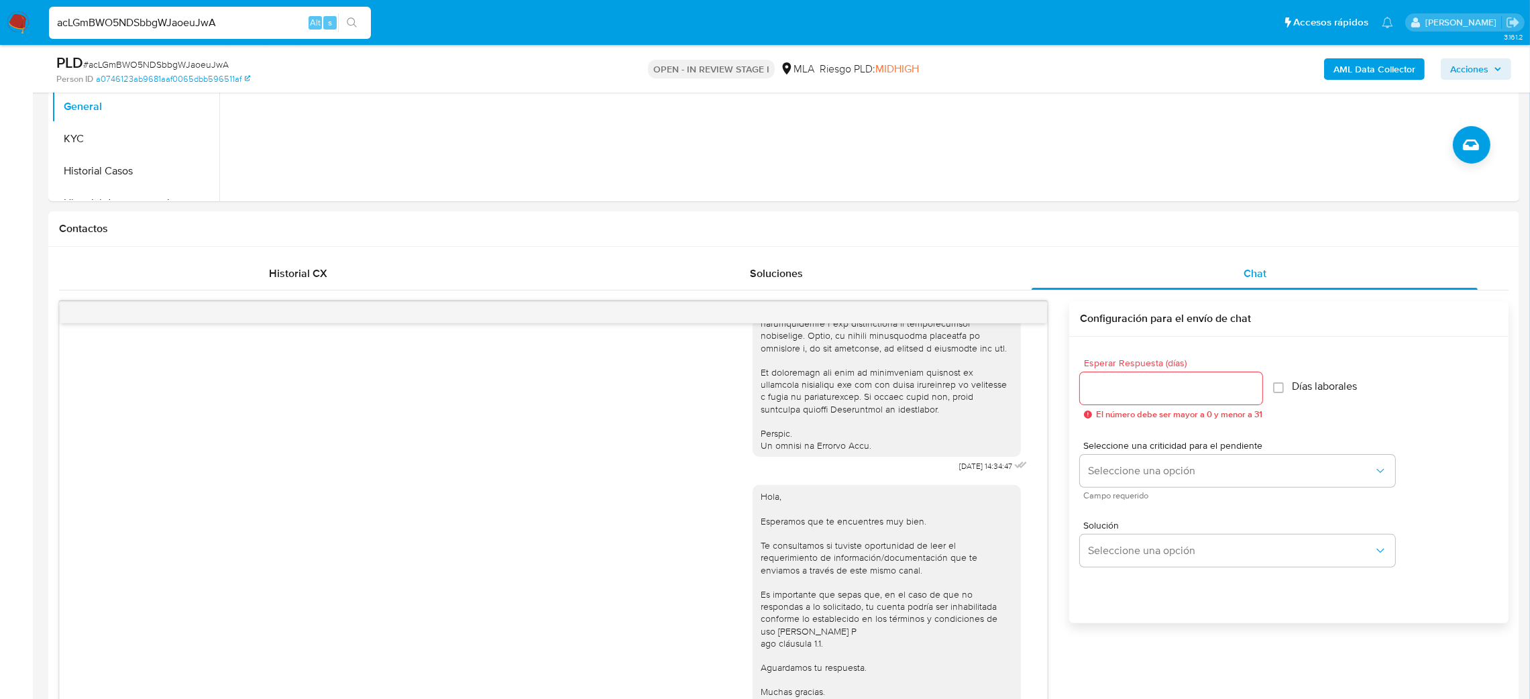
click at [178, 62] on span "# acLGmBWO5NDSbbgWJaoeuJwA" at bounding box center [156, 64] width 146 height 13
copy span "acLGmBWO5NDSbbgWJaoeuJwA"
drag, startPoint x: 229, startPoint y: 27, endPoint x: 0, endPoint y: 51, distance: 230.0
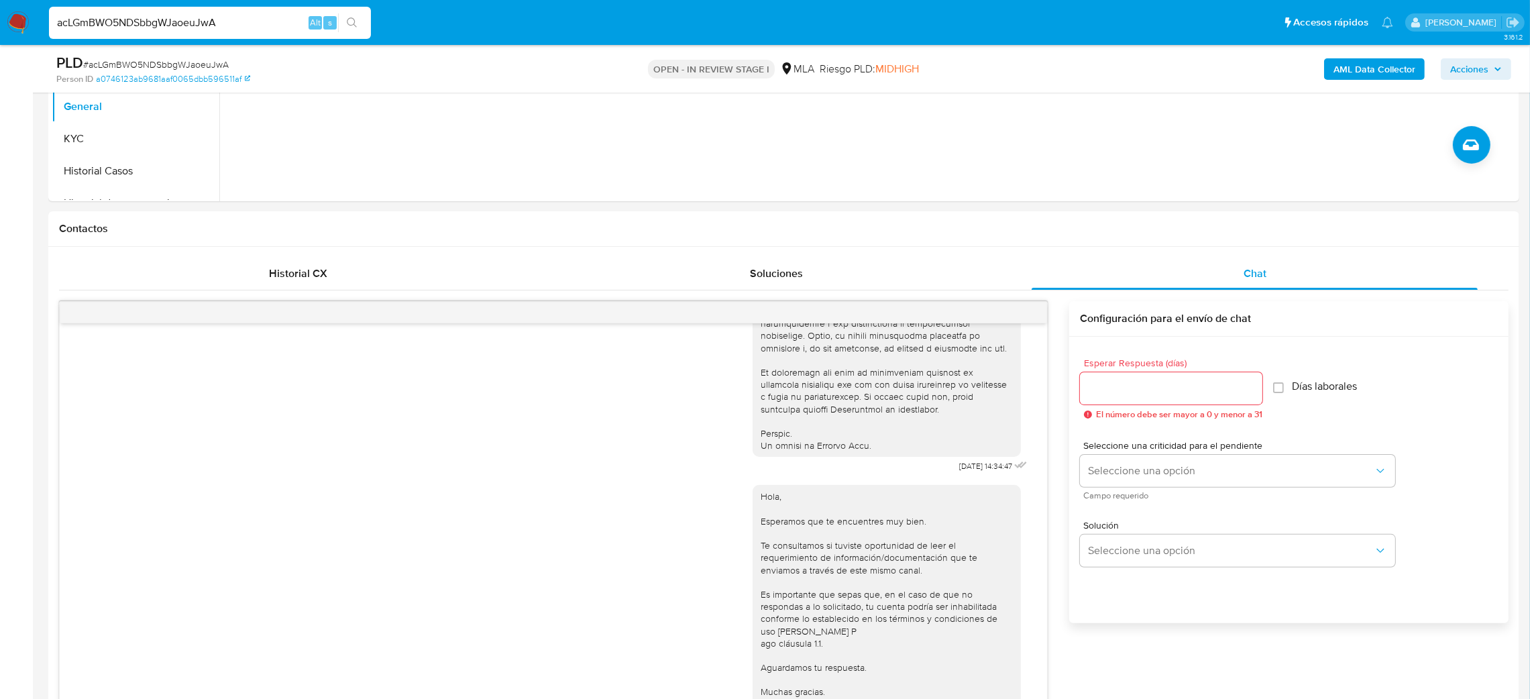
paste input "MwZfw4nFxiEyTiU6YfzfLn4L"
type input "MwZfw4nFxiEyTiU6YfzfLn4L"
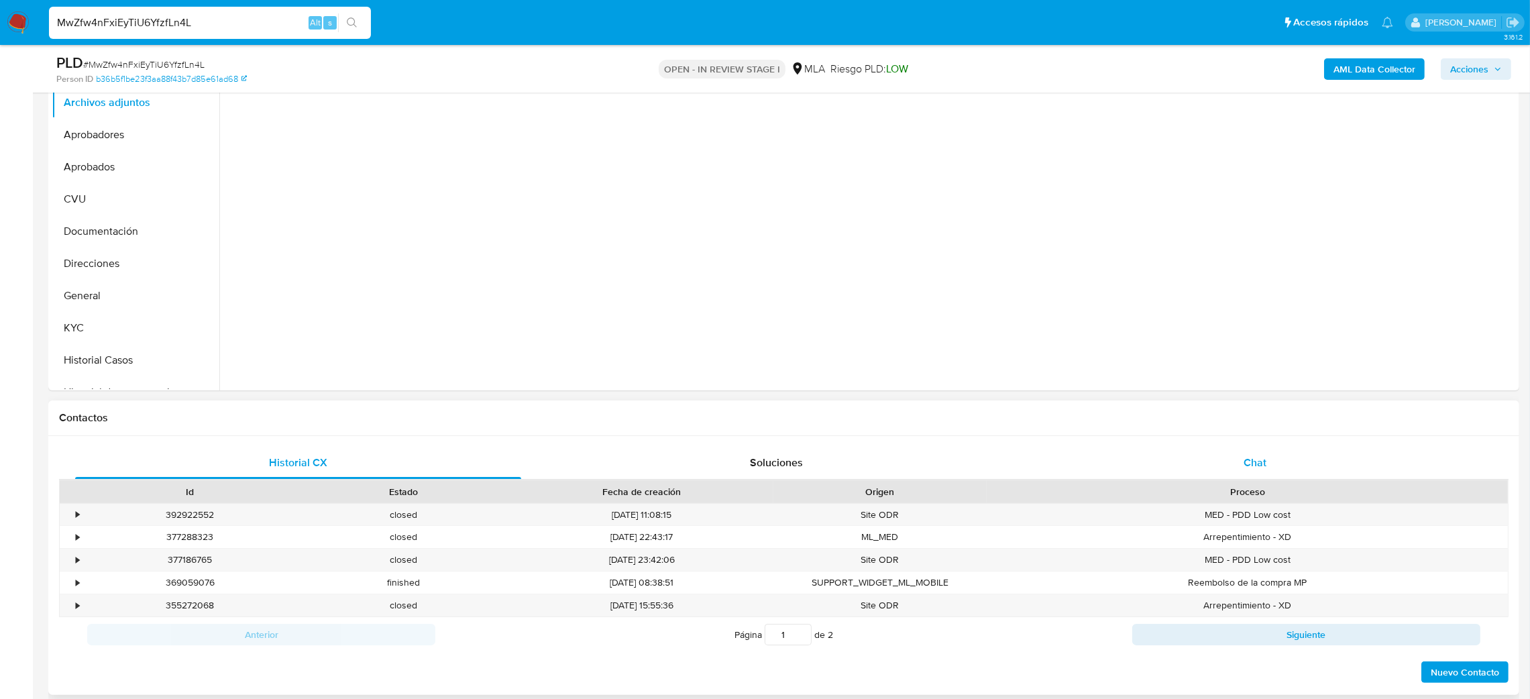
click at [1254, 467] on span "Chat" at bounding box center [1255, 462] width 23 height 15
select select "10"
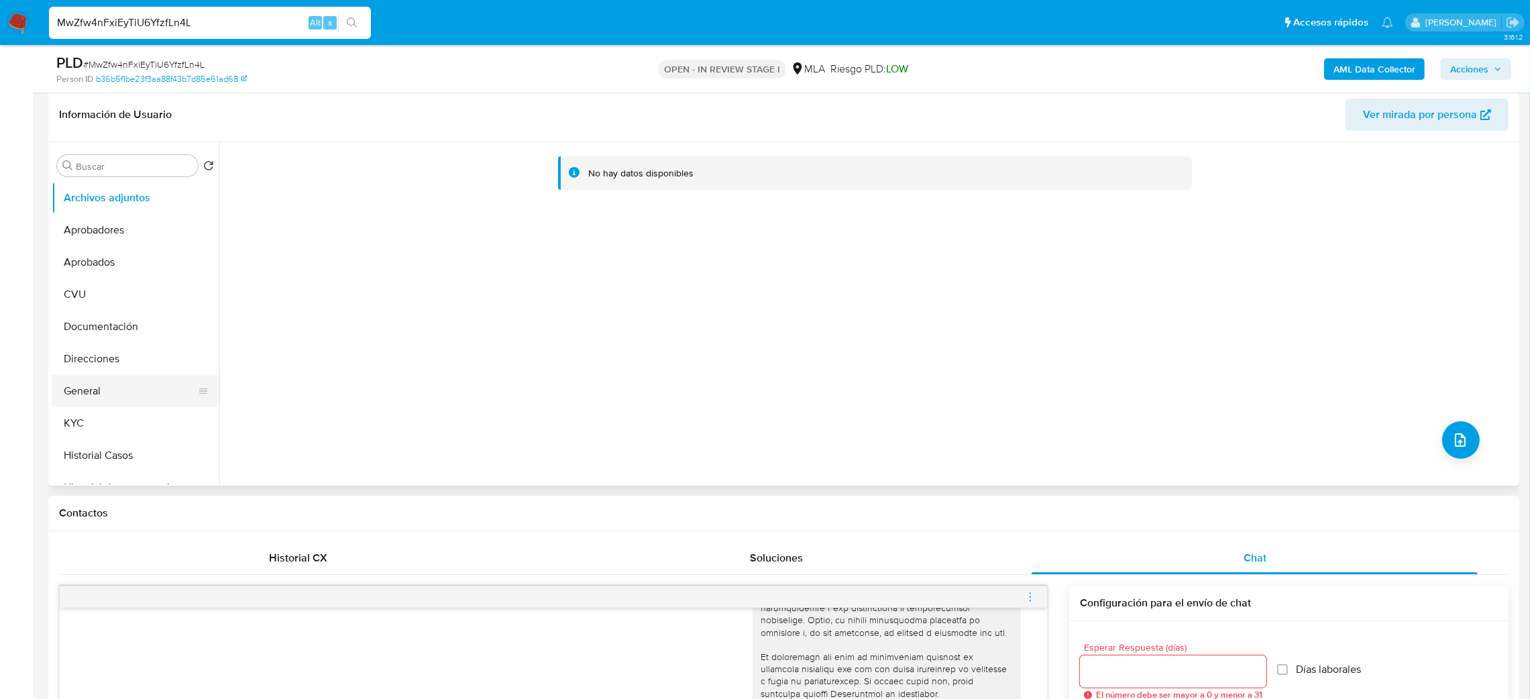
scroll to position [201, 0]
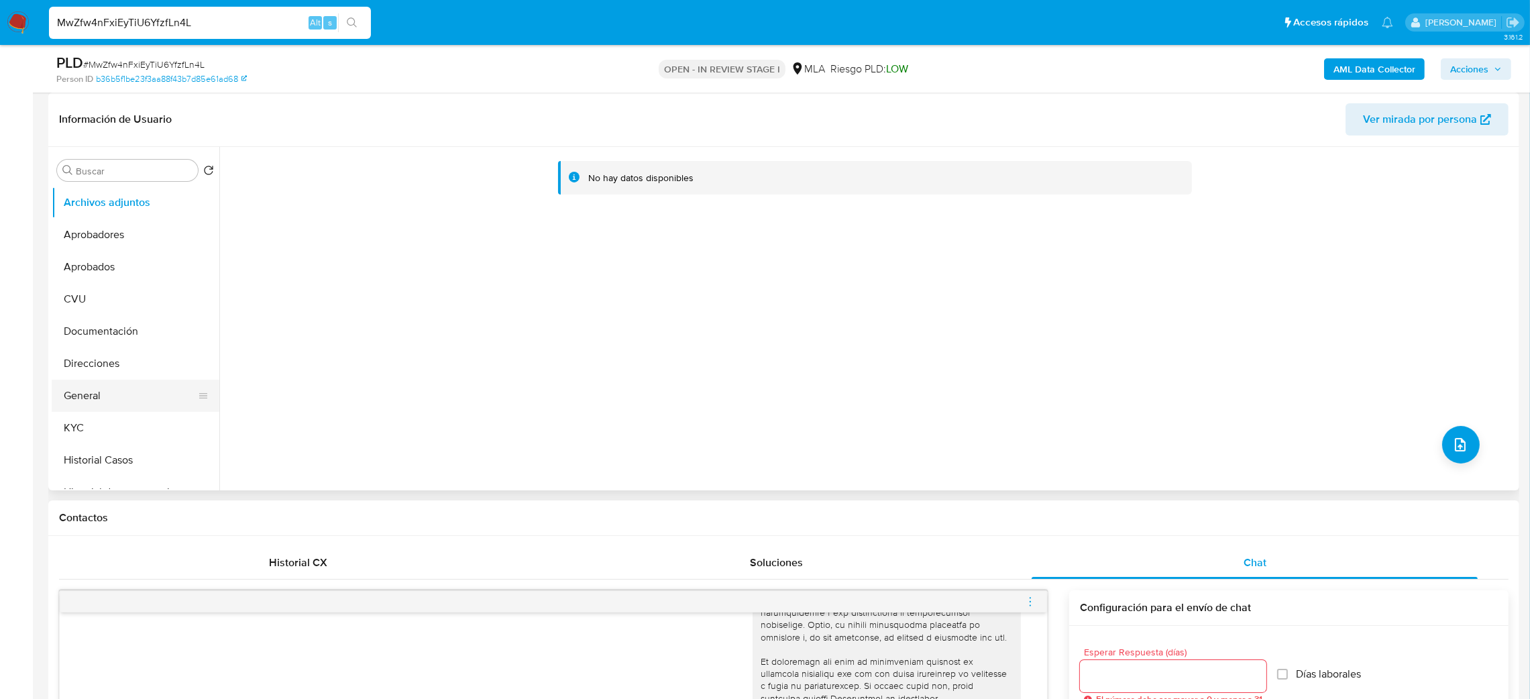
click at [117, 386] on button "General" at bounding box center [130, 396] width 157 height 32
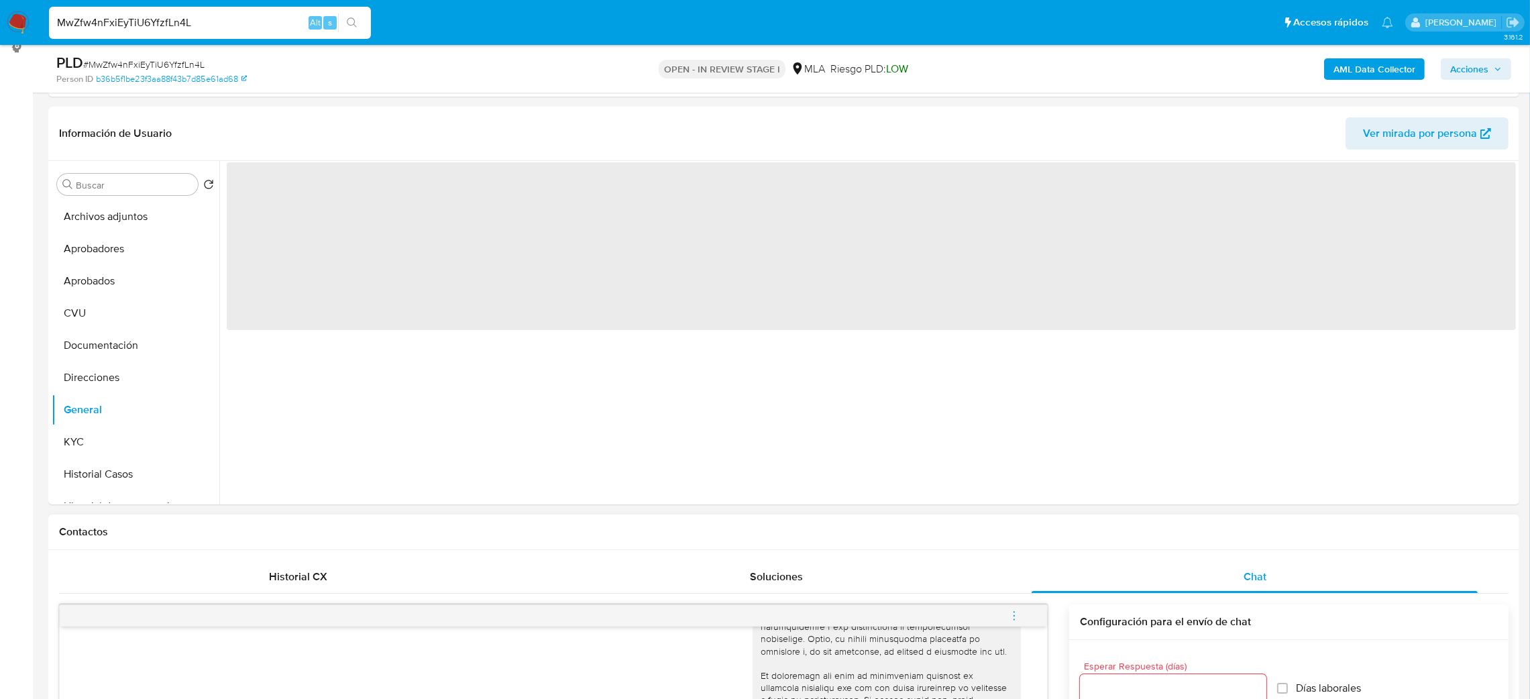
scroll to position [101, 0]
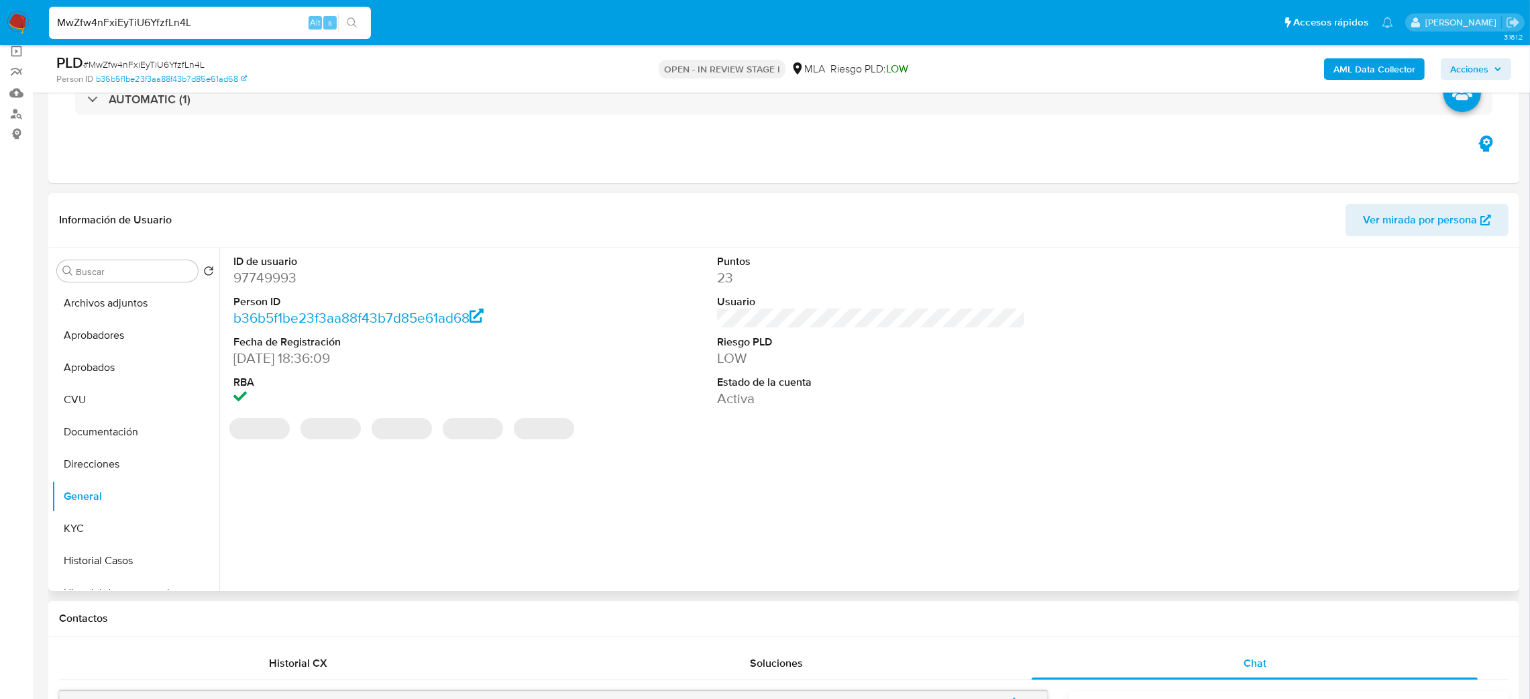
click at [235, 275] on dd "97749993" at bounding box center [387, 277] width 309 height 19
copy dd "97749993"
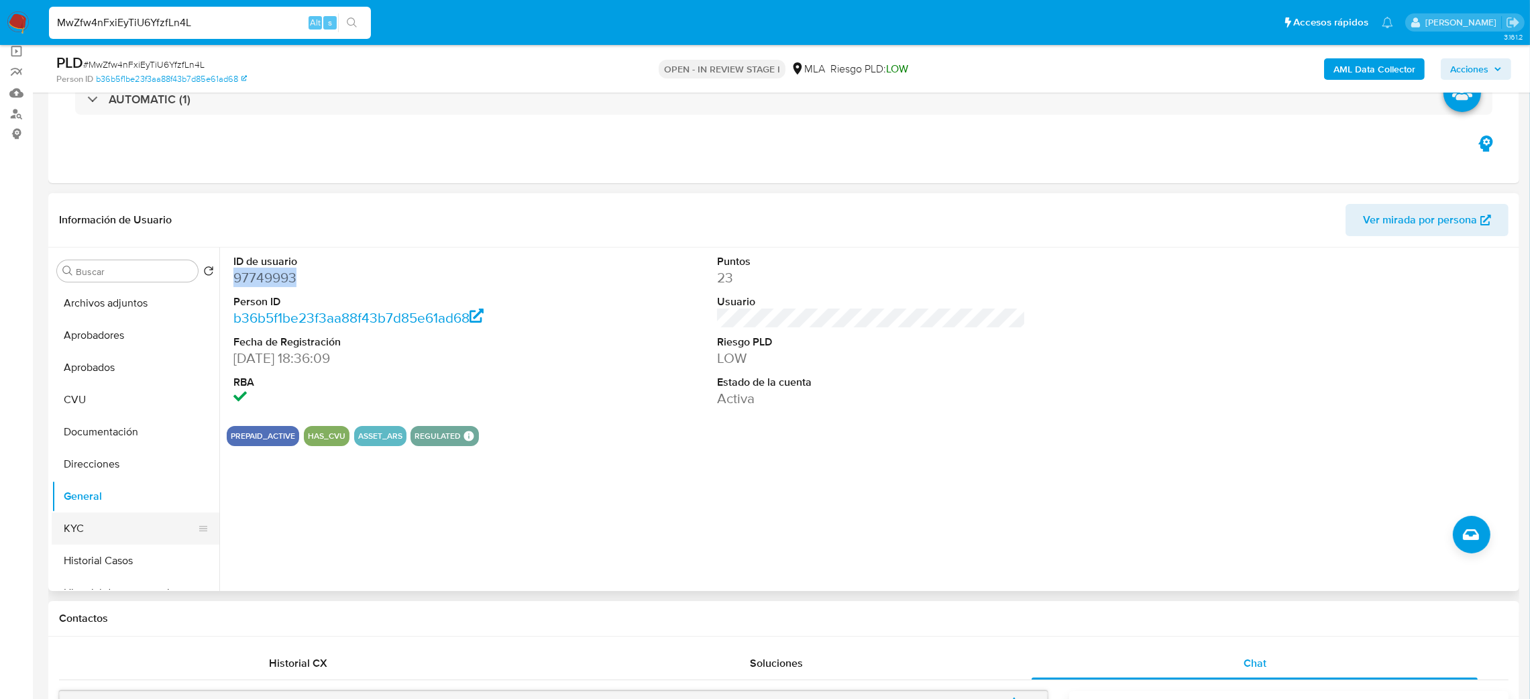
click at [92, 527] on button "KYC" at bounding box center [130, 529] width 157 height 32
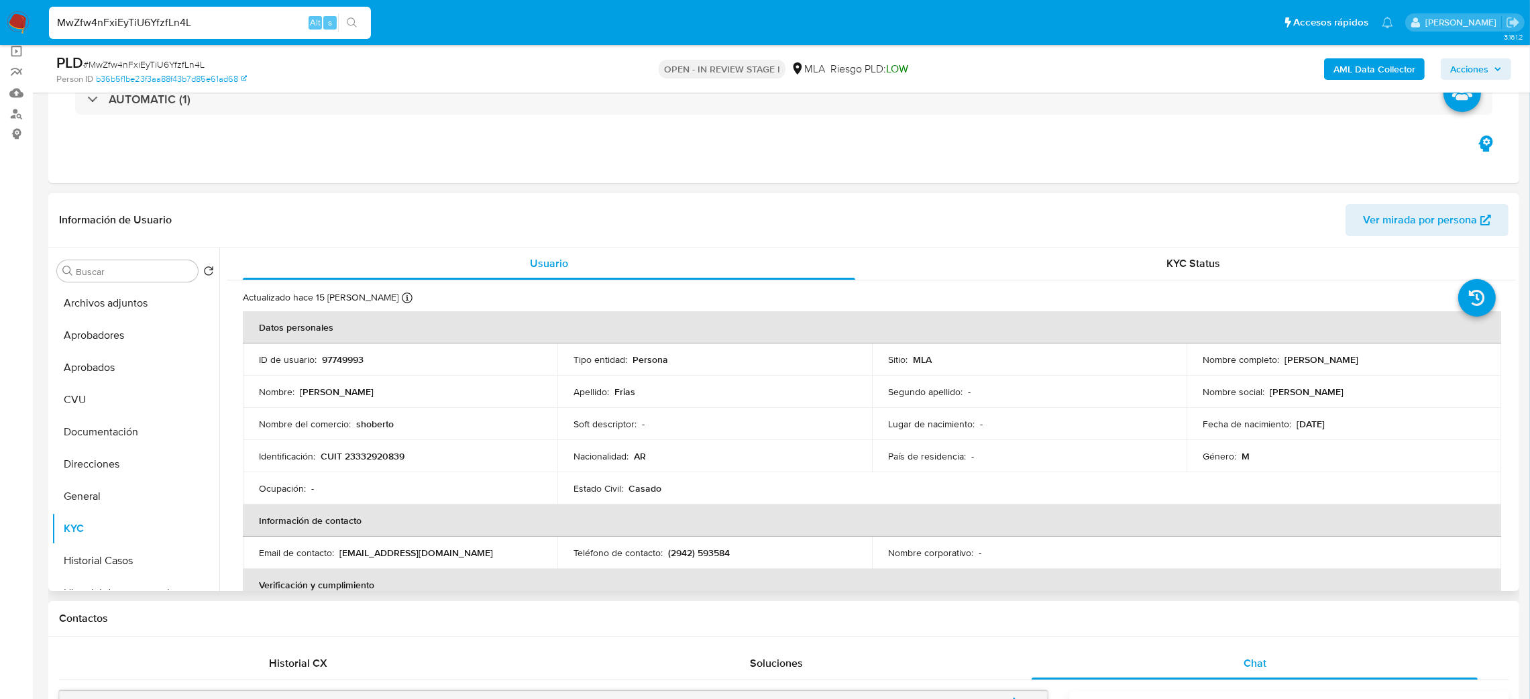
click at [383, 454] on p "CUIT 23332920839" at bounding box center [363, 456] width 84 height 12
copy p "23332920839"
click at [378, 398] on div "Nombre : Roberto Daniel" at bounding box center [400, 392] width 282 height 12
drag, startPoint x: 353, startPoint y: 458, endPoint x: 401, endPoint y: 463, distance: 48.6
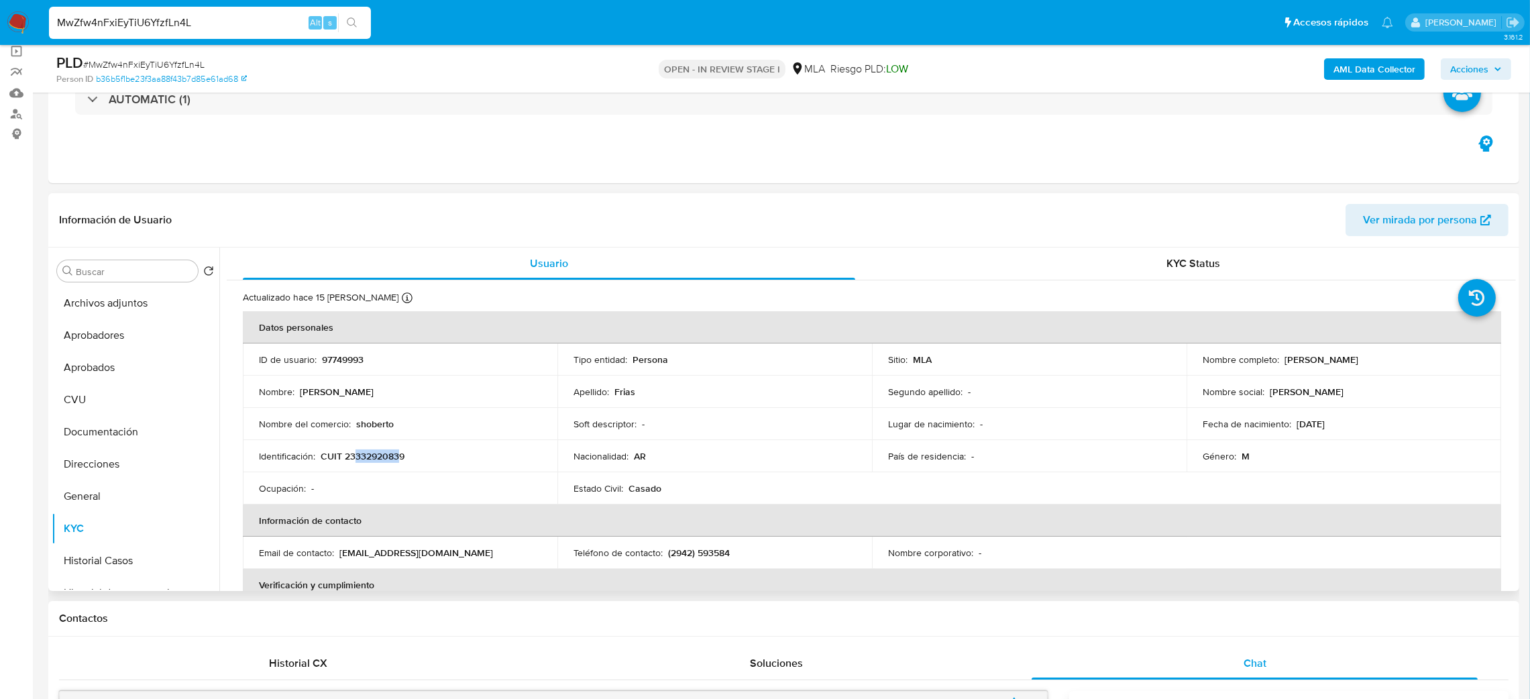
click at [401, 462] on p "CUIT 23332920839" at bounding box center [363, 456] width 84 height 12
copy p "33292083"
click at [182, 60] on span "# MwZfw4nFxiEyTiU6YfzfLn4L" at bounding box center [143, 64] width 121 height 13
copy span "MwZfw4nFxiEyTiU6YfzfLn4L"
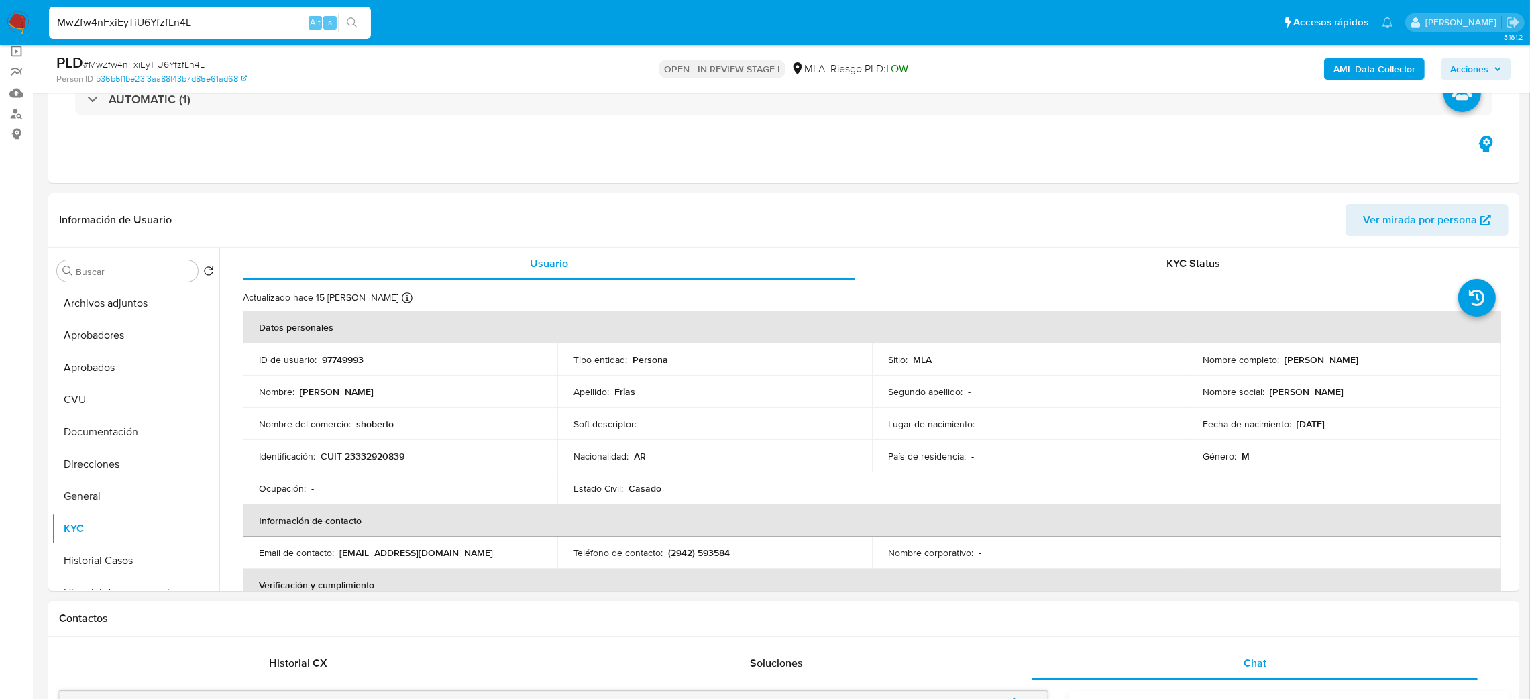
drag, startPoint x: 1277, startPoint y: 357, endPoint x: 1398, endPoint y: 356, distance: 121.4
click at [1398, 356] on div "Nombre completo : Roberto Daniel Frias" at bounding box center [1344, 360] width 282 height 12
copy div "Roberto Daniel Frias"
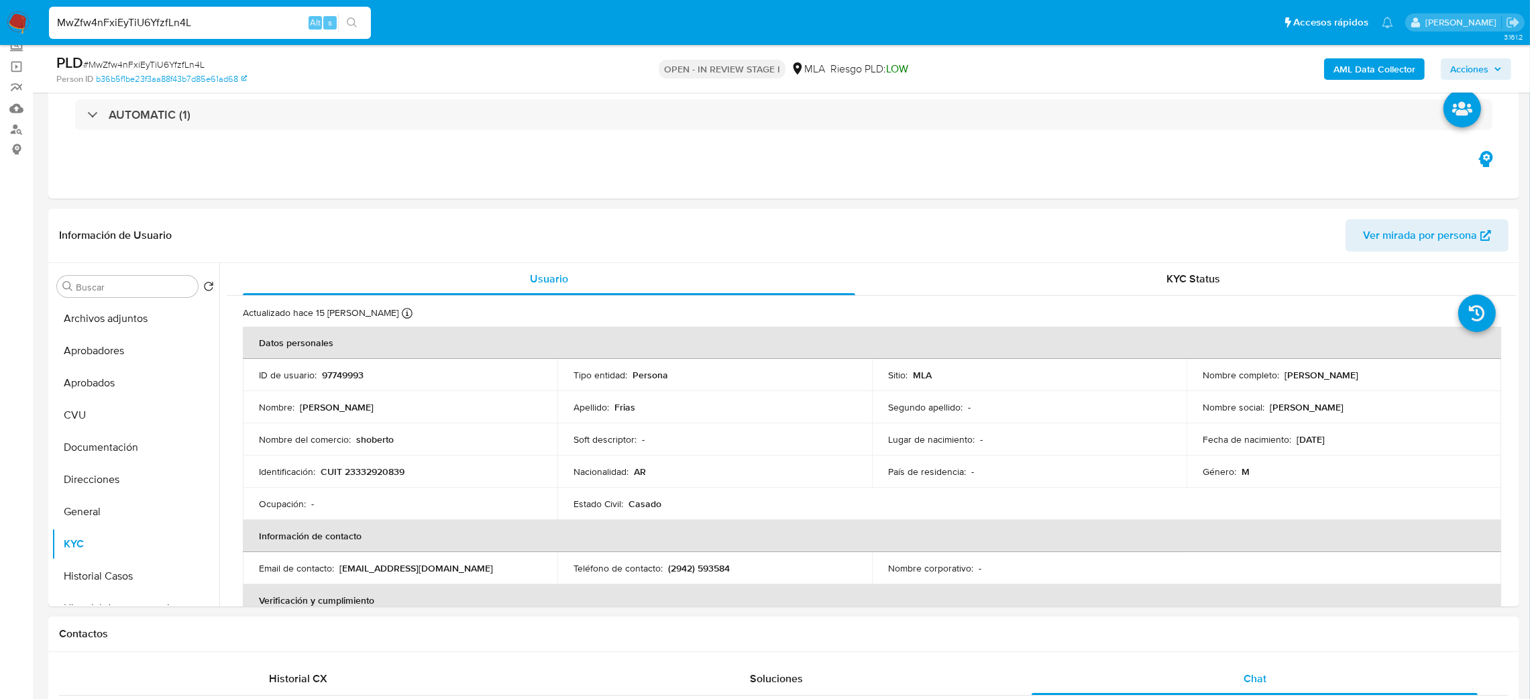
scroll to position [201, 0]
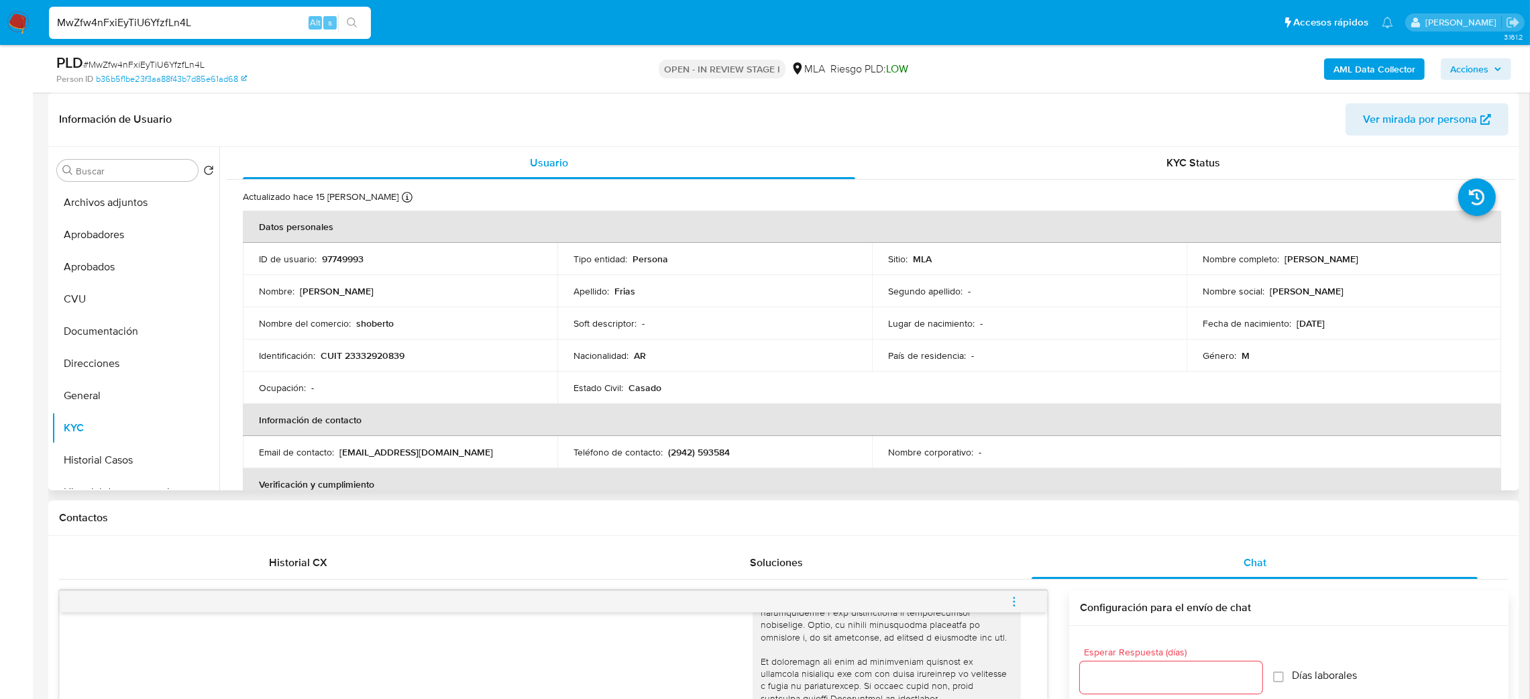
click at [1376, 123] on span "Ver mirada por persona" at bounding box center [1420, 119] width 114 height 32
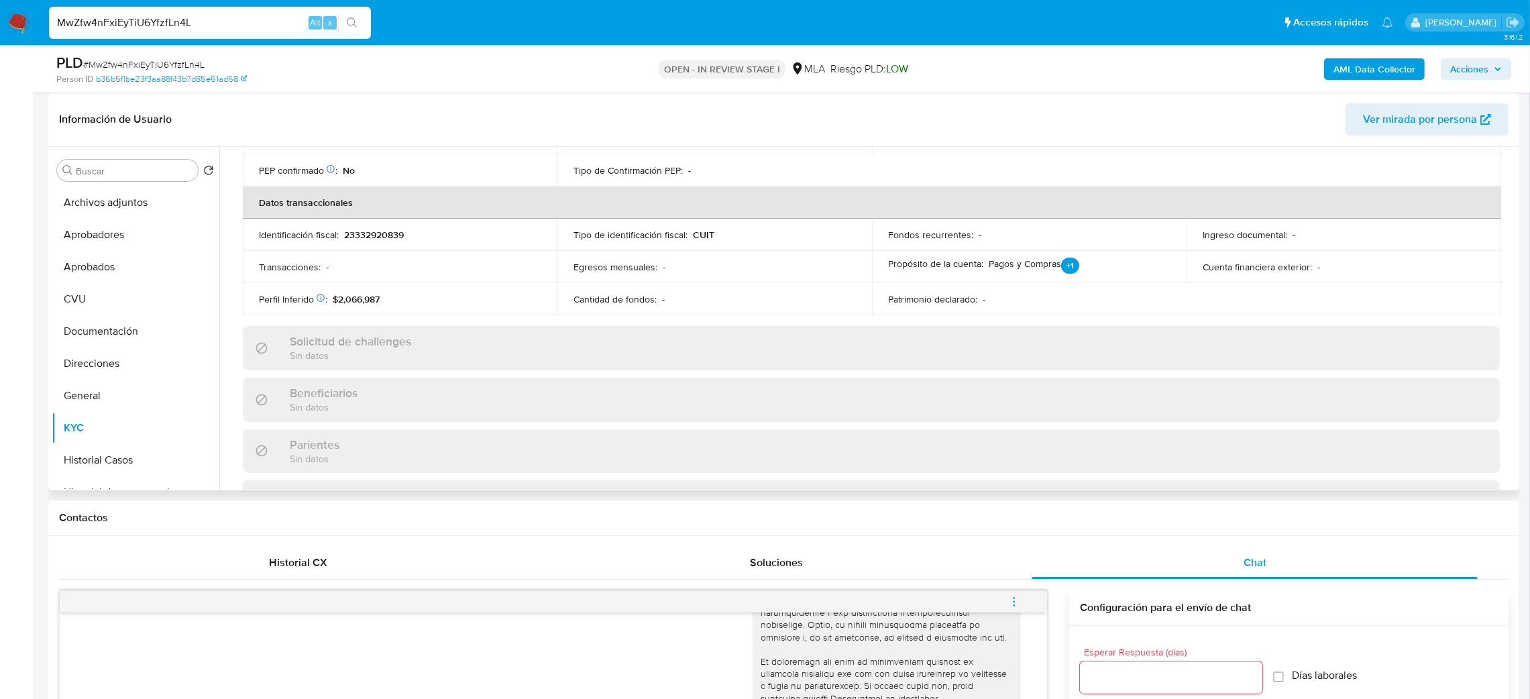
scroll to position [694, 0]
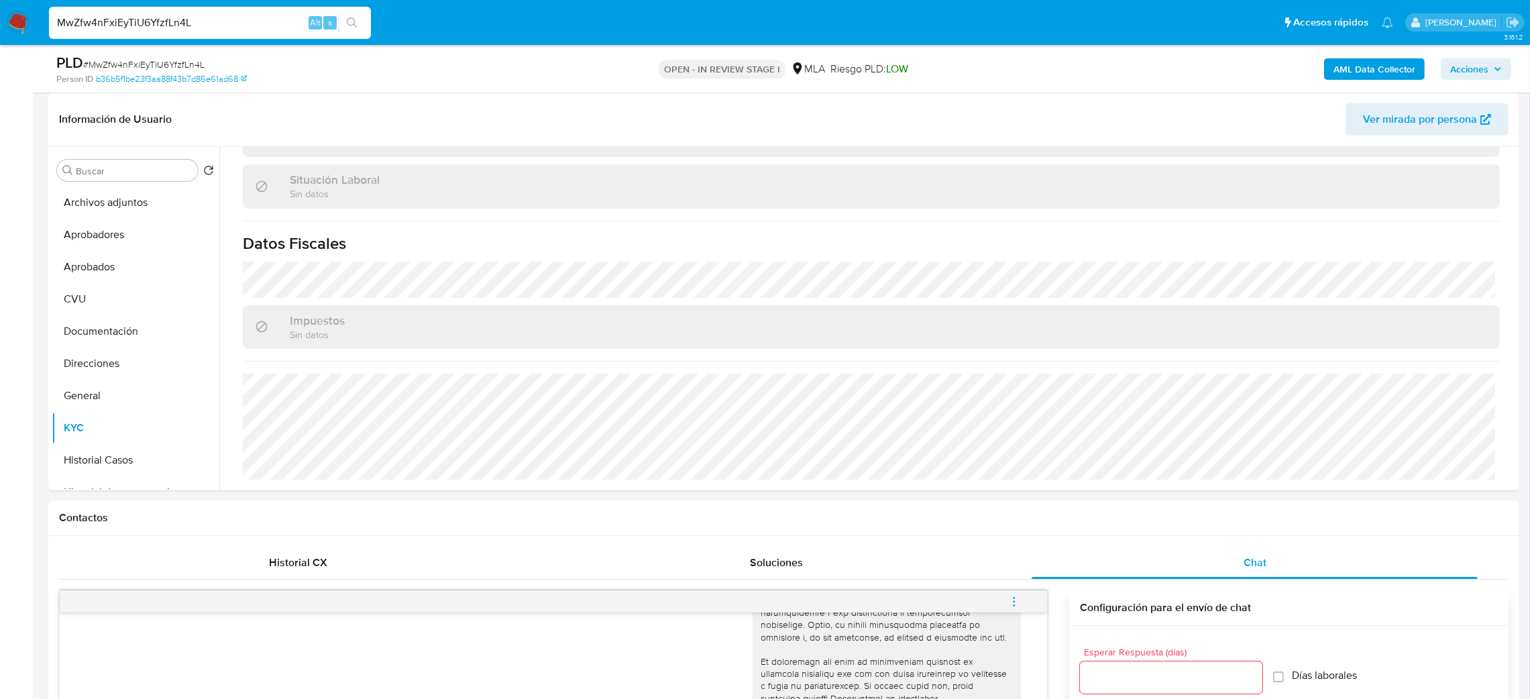
drag, startPoint x: 211, startPoint y: 15, endPoint x: 0, endPoint y: 27, distance: 210.9
click at [0, 27] on nav "Pausado Ver notificaciones MwZfw4nFxiEyTiU6YfzfLn4L Alt s Accesos rápidos Presi…" at bounding box center [765, 22] width 1530 height 45
paste input "hYYu9dFIARLfMMrkR5NpRU1e"
type input "hYYu9dFIARLfMMrkR5NpRU1e"
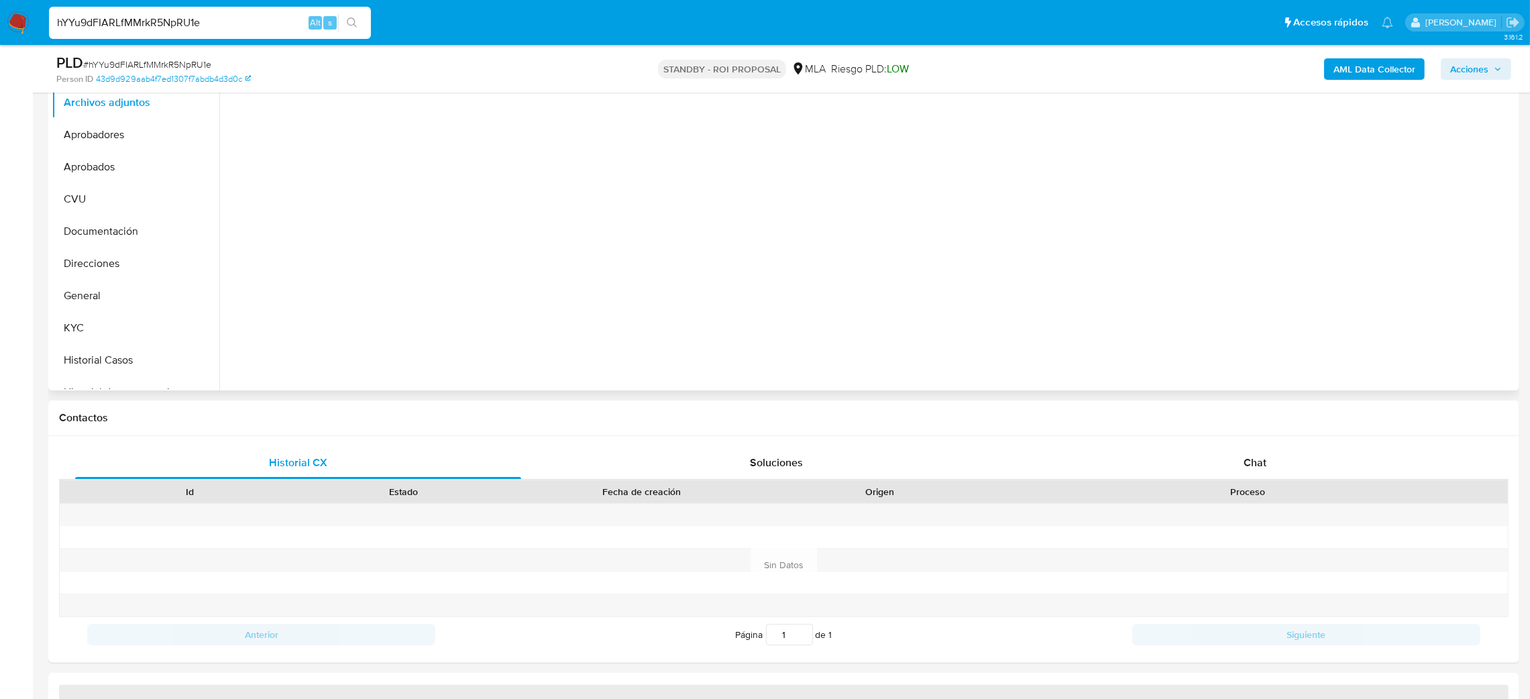
select select "10"
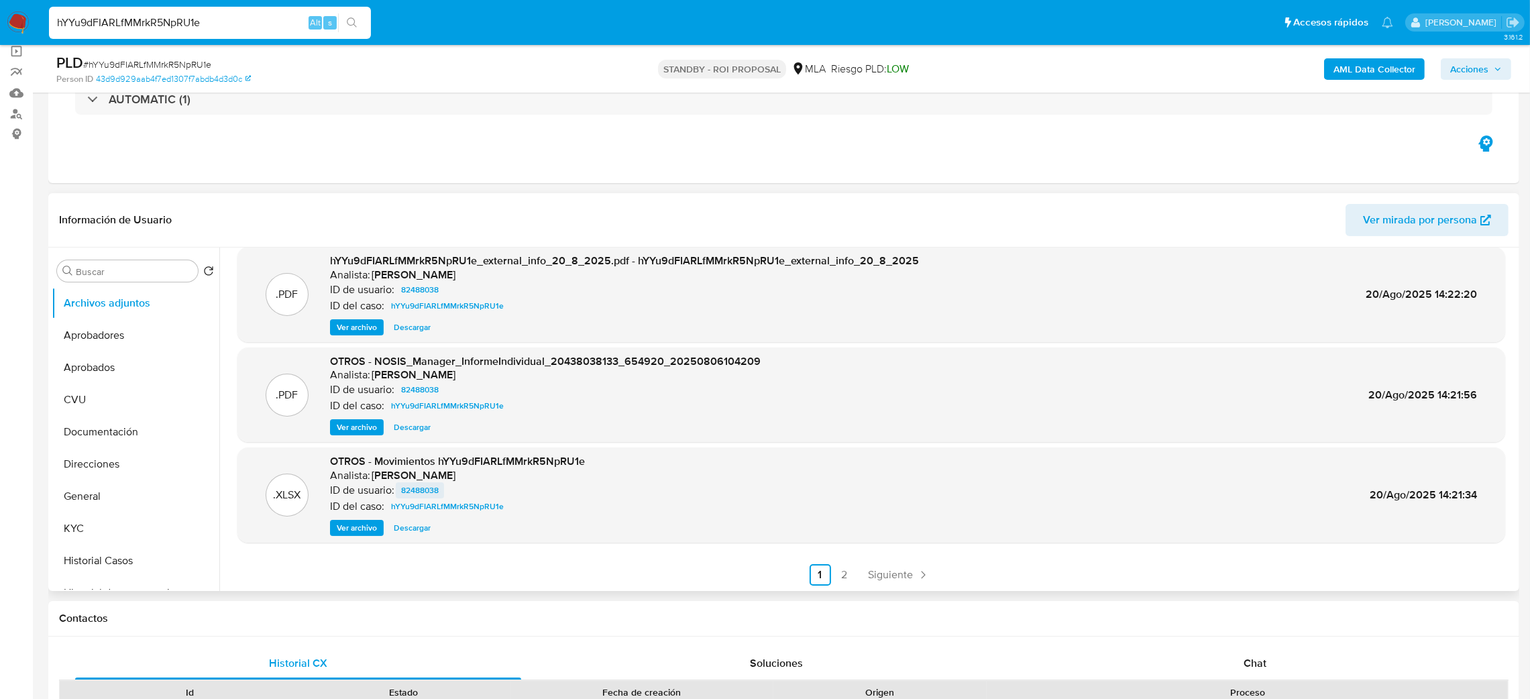
scroll to position [112, 0]
click at [846, 573] on link "2" at bounding box center [844, 573] width 21 height 21
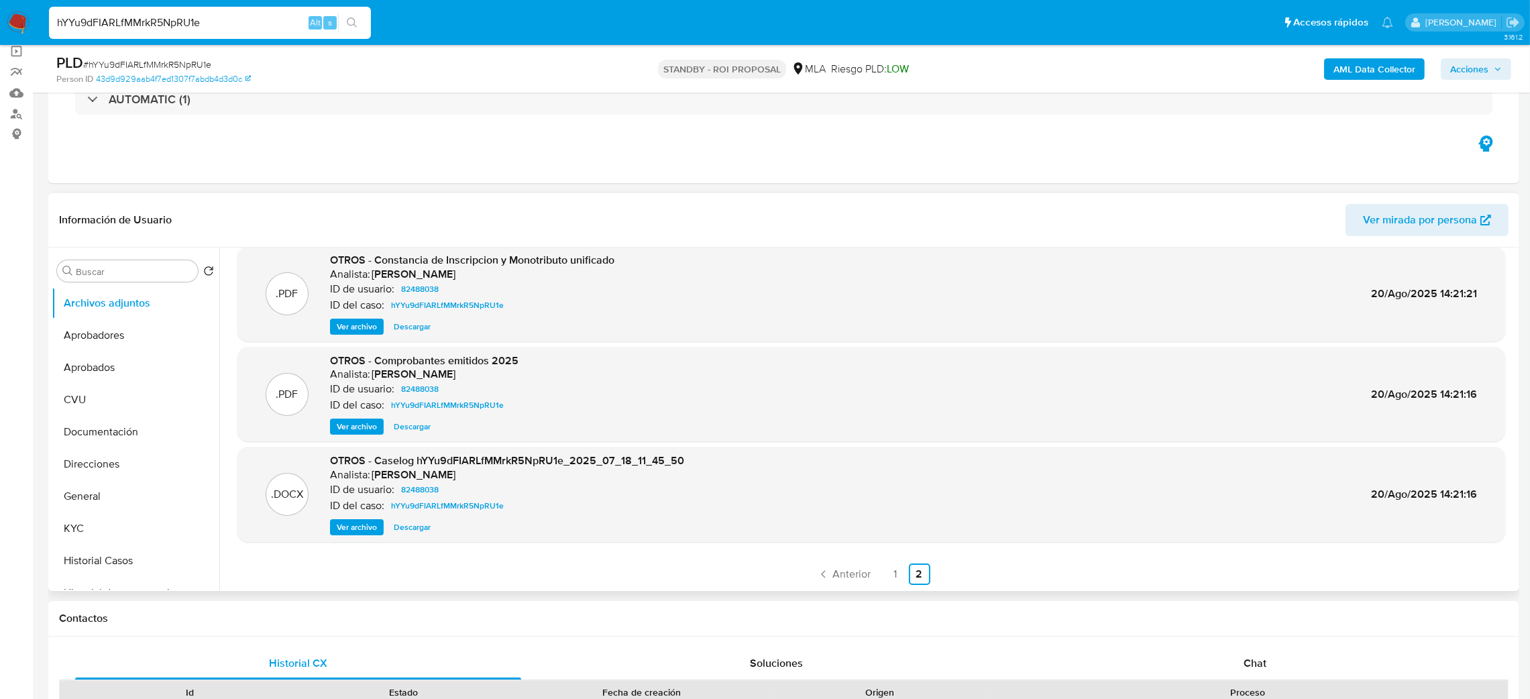
click at [339, 525] on span "Ver archivo" at bounding box center [357, 527] width 40 height 13
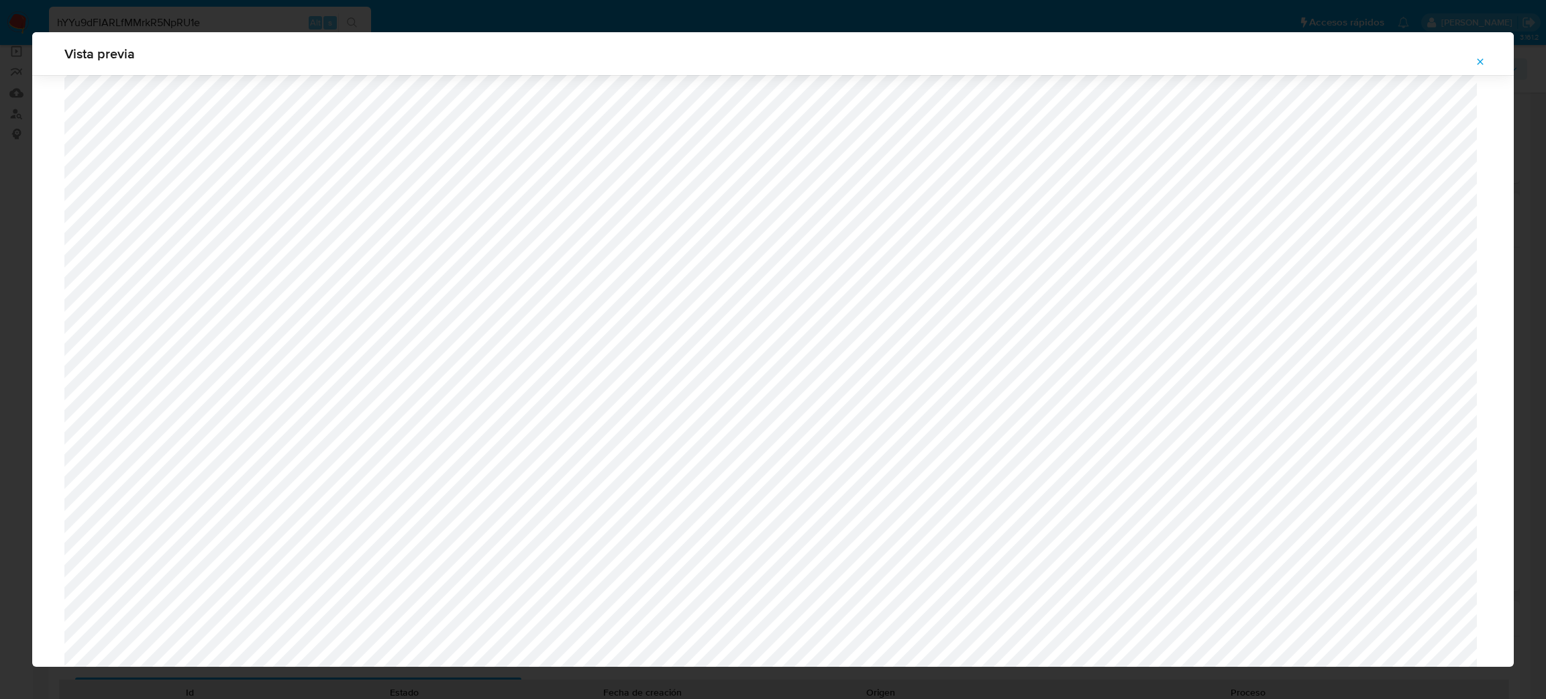
scroll to position [476, 0]
click at [1479, 62] on icon "Attachment preview" at bounding box center [1479, 61] width 11 height 11
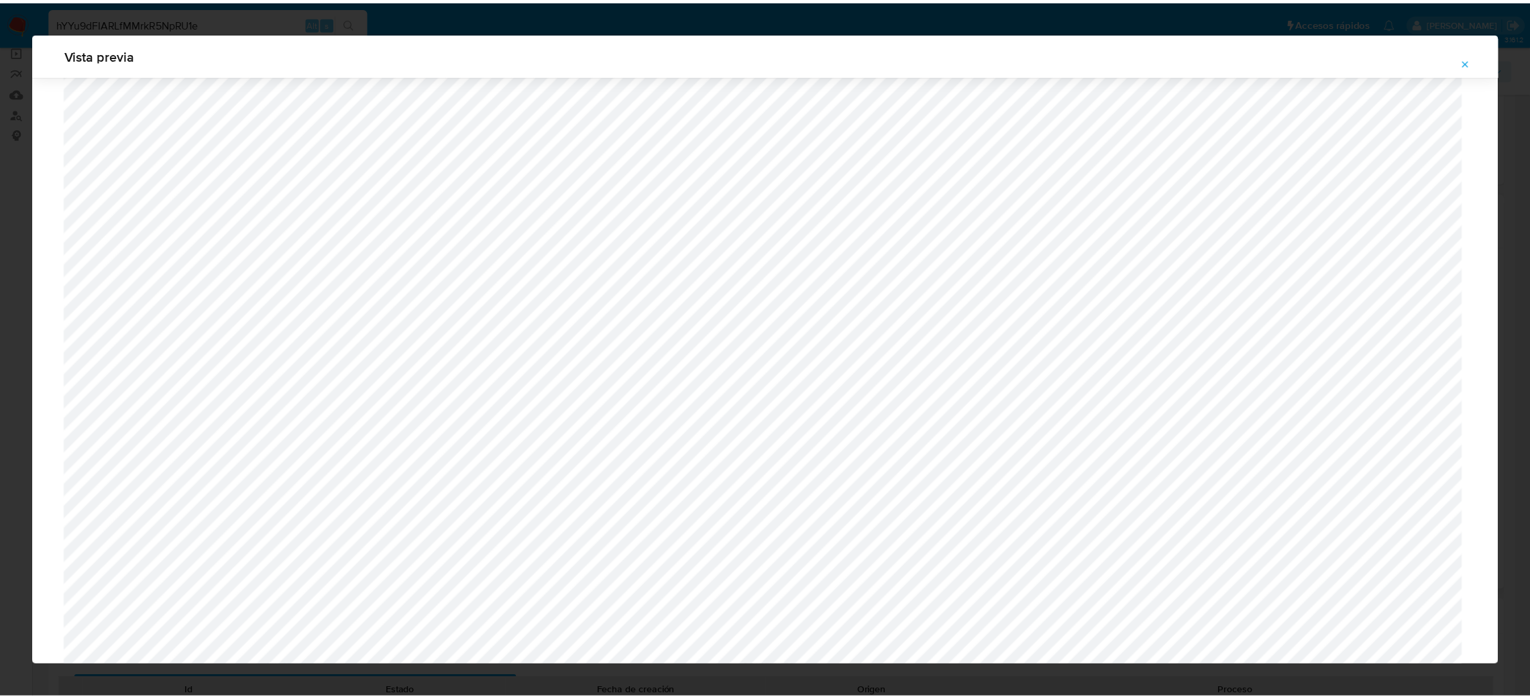
scroll to position [0, 0]
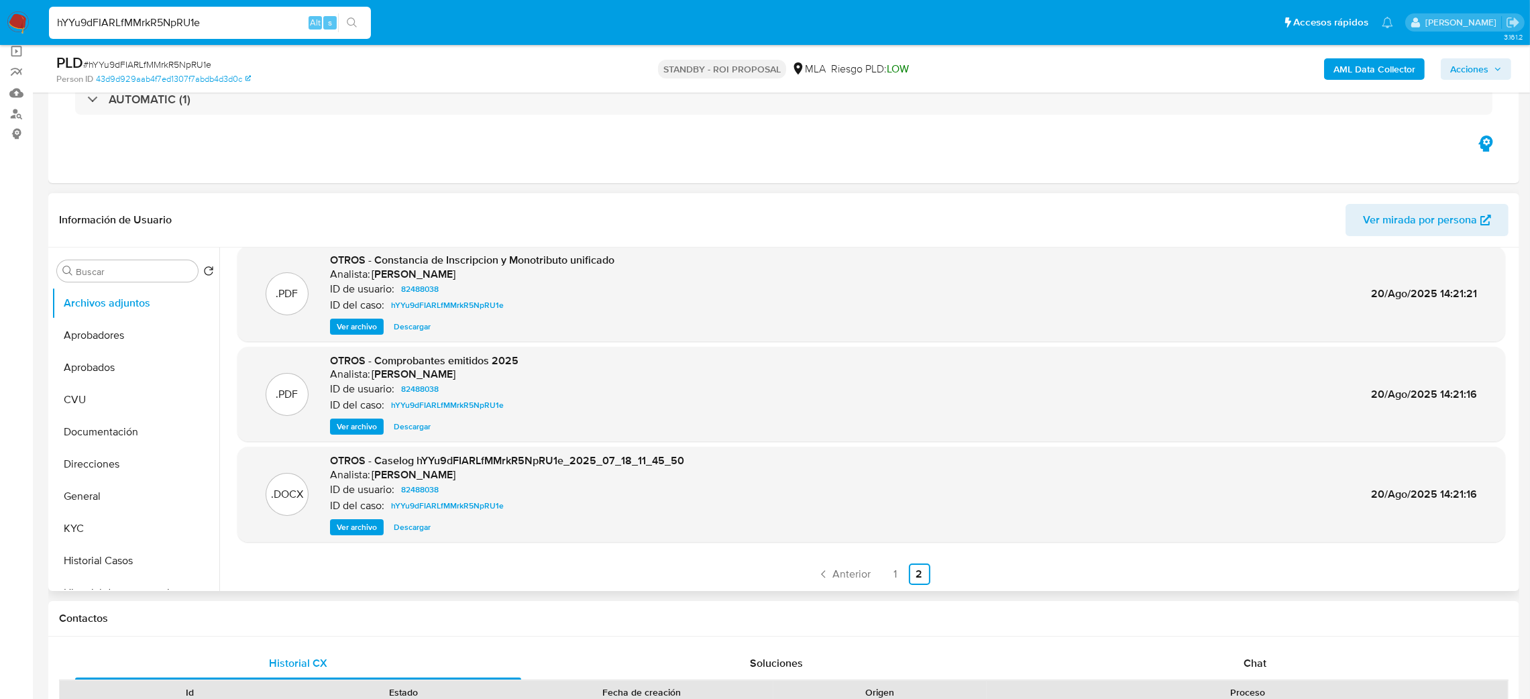
drag, startPoint x: 245, startPoint y: 23, endPoint x: 0, endPoint y: 30, distance: 244.9
click at [0, 30] on nav "Pausado Ver notificaciones hYYu9dFIARLfMMrkR5NpRU1e Alt s Accesos rápidos Presi…" at bounding box center [765, 22] width 1530 height 45
paste input "9Xs4daNIy0CAWNlhyEYJL2CU"
type input "9Xs4daNIy0CAWNlhyEYJL2CU"
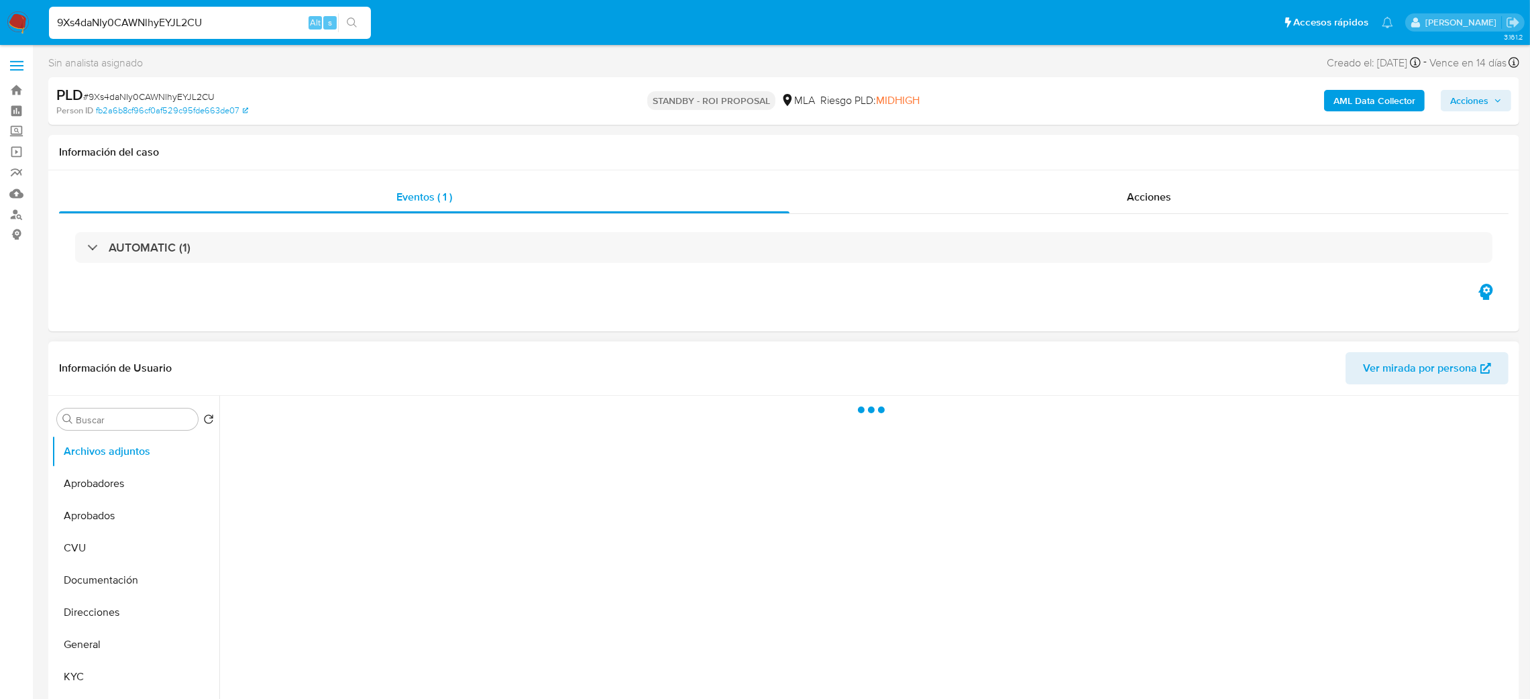
select select "10"
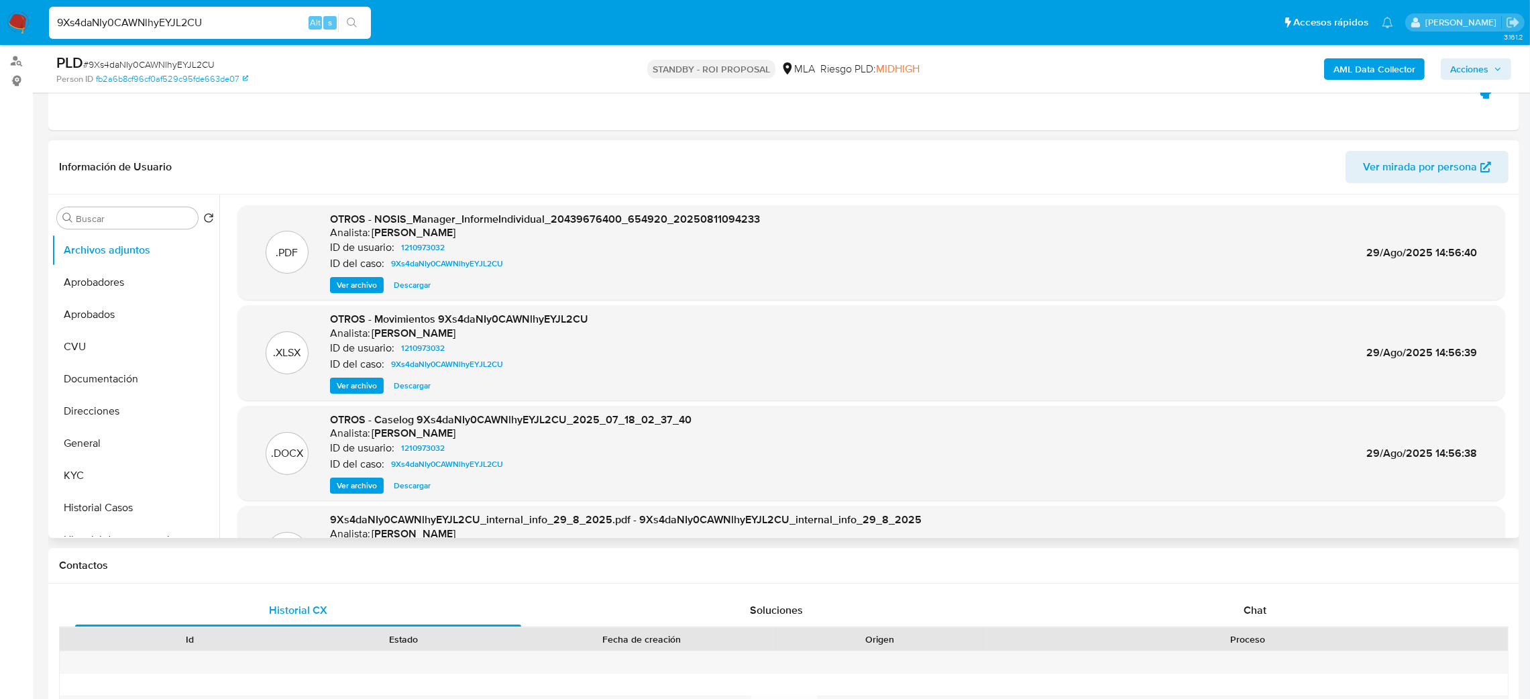
scroll to position [201, 0]
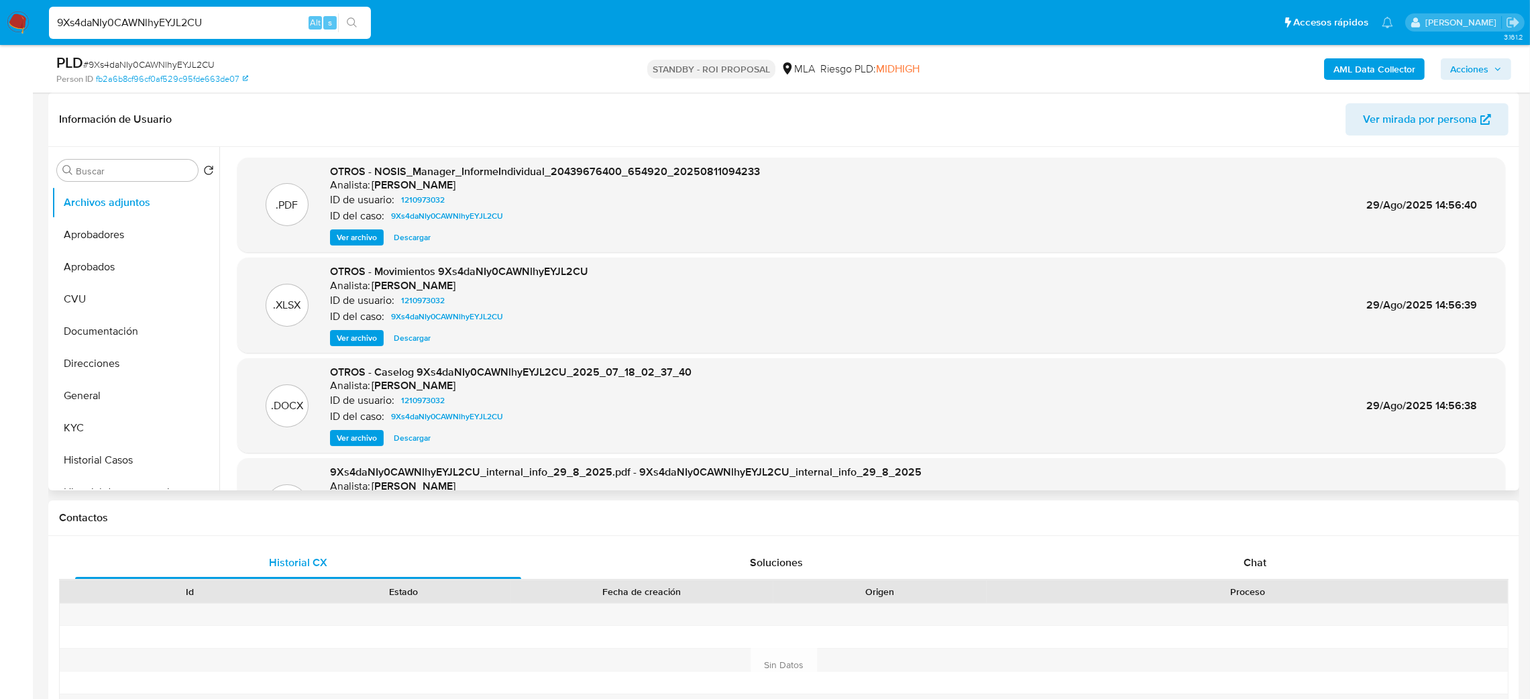
drag, startPoint x: 355, startPoint y: 435, endPoint x: 380, endPoint y: 425, distance: 26.5
click at [355, 435] on span "Ver archivo" at bounding box center [357, 437] width 40 height 13
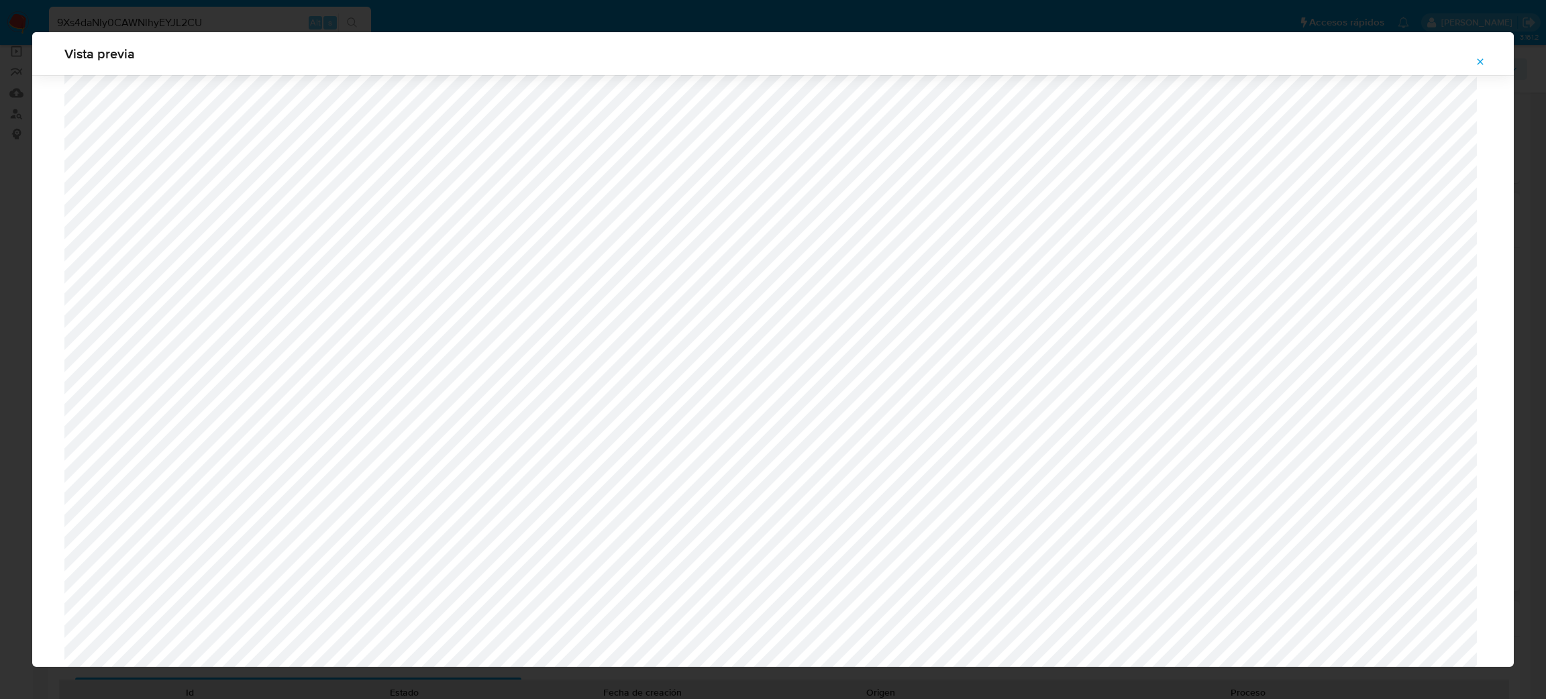
scroll to position [274, 0]
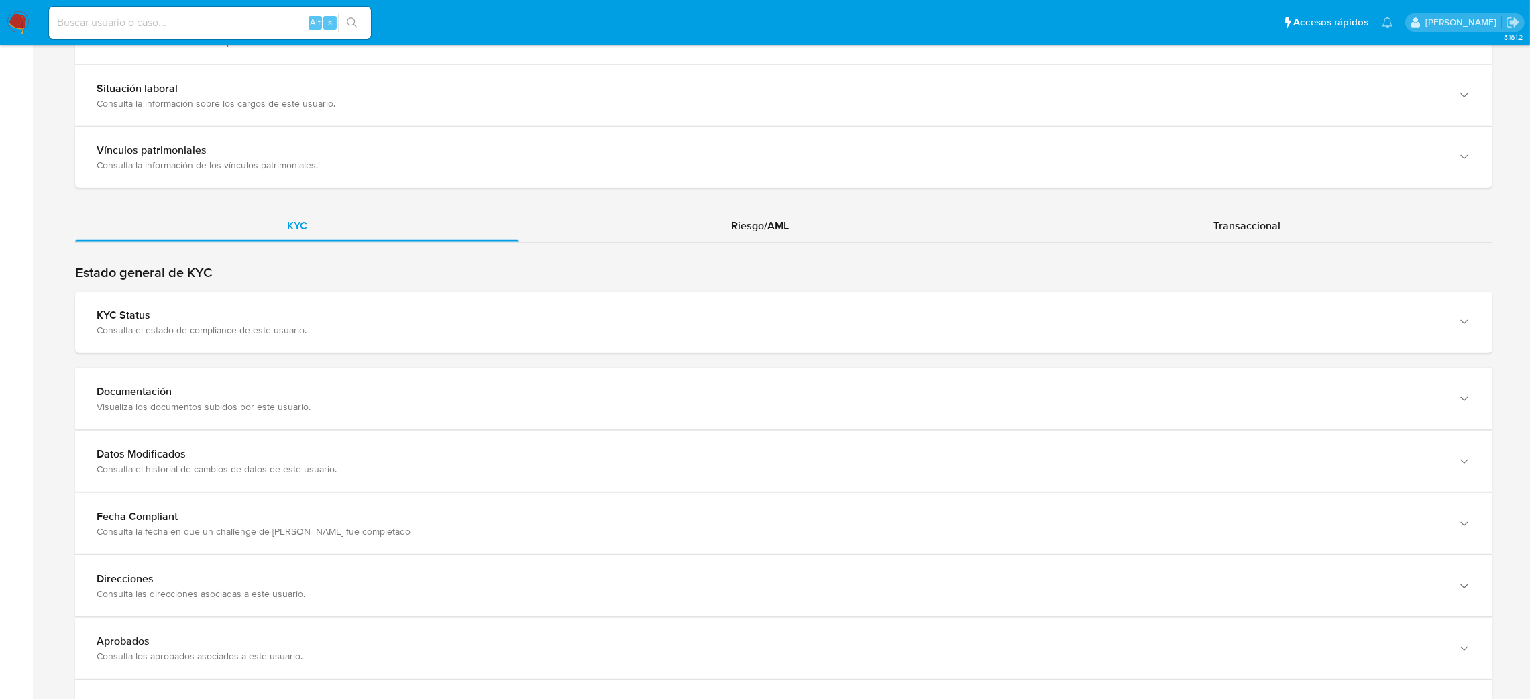
scroll to position [1106, 0]
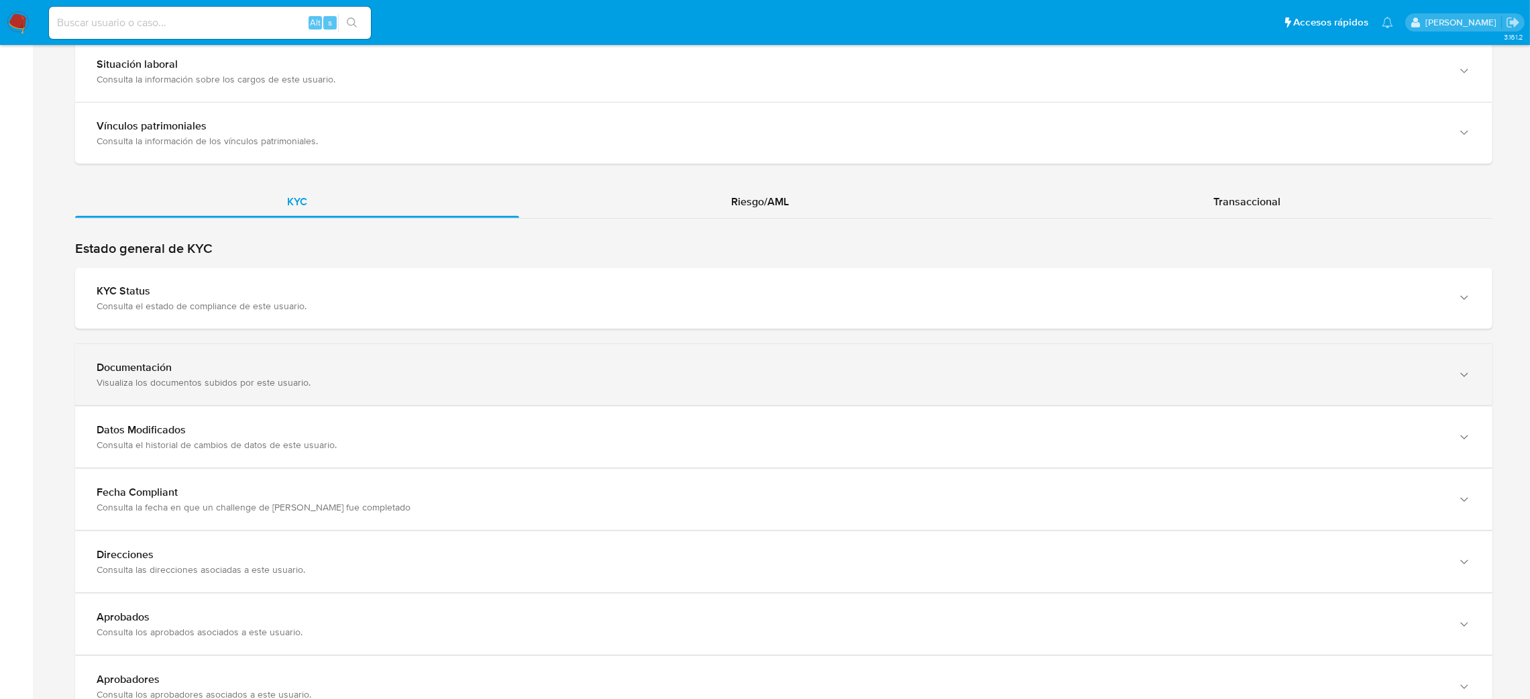
click at [182, 368] on div "Documentación" at bounding box center [771, 367] width 1348 height 13
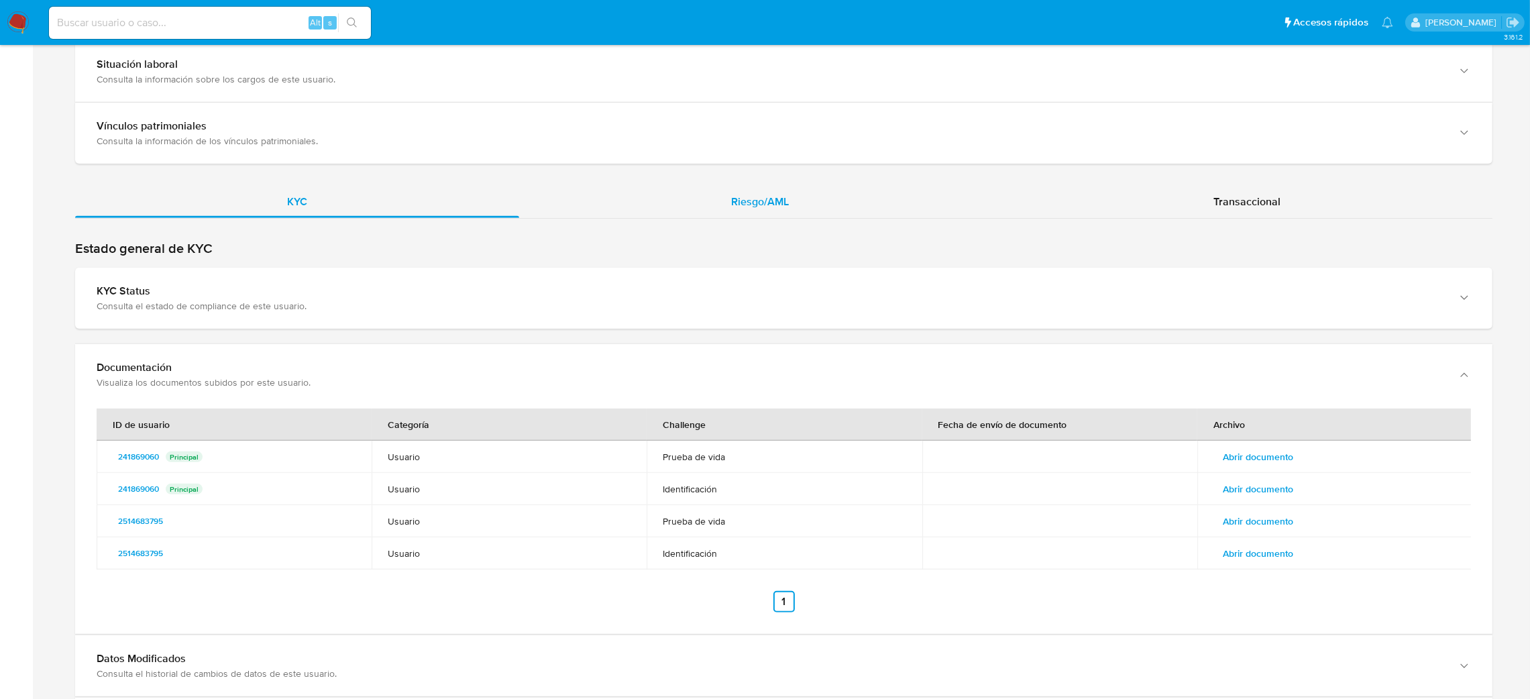
click at [772, 200] on span "Riesgo/AML" at bounding box center [760, 201] width 58 height 15
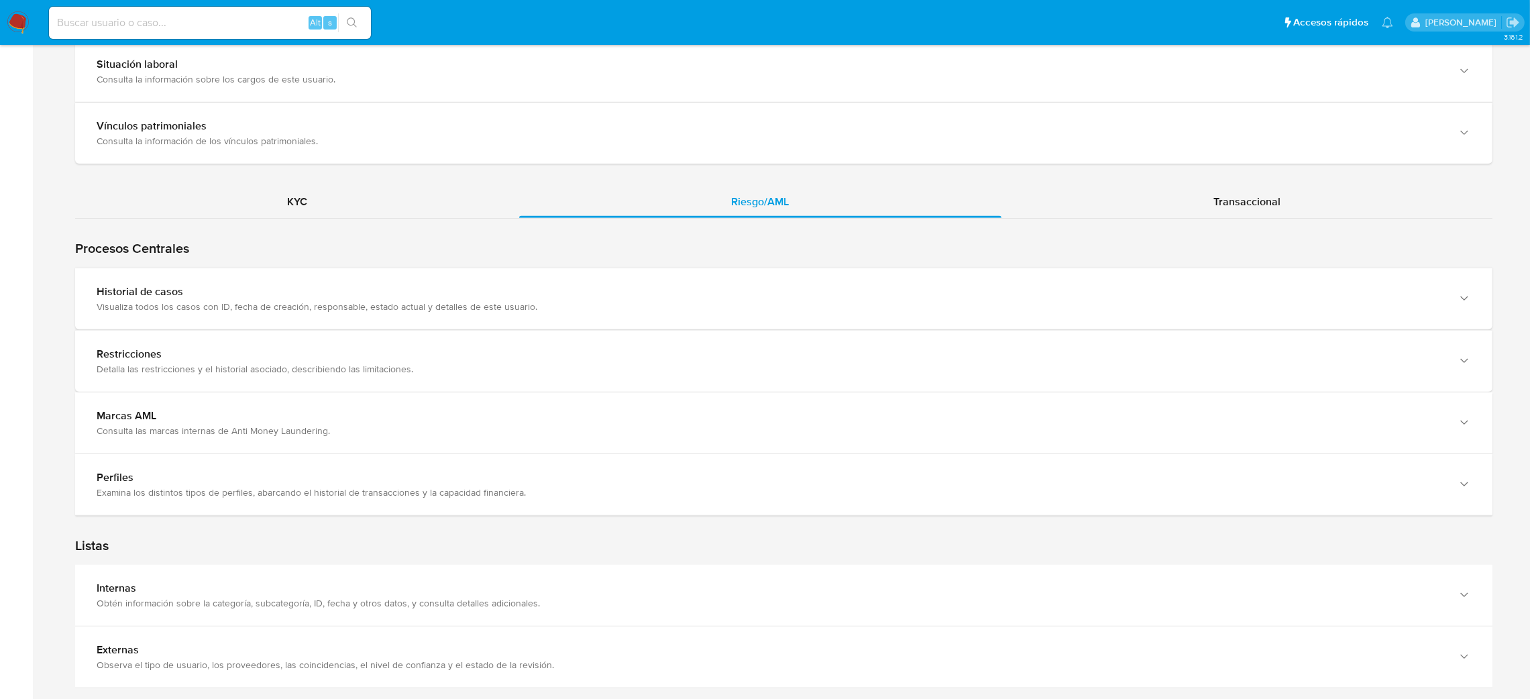
click at [224, 298] on div "Historial de casos" at bounding box center [771, 291] width 1348 height 13
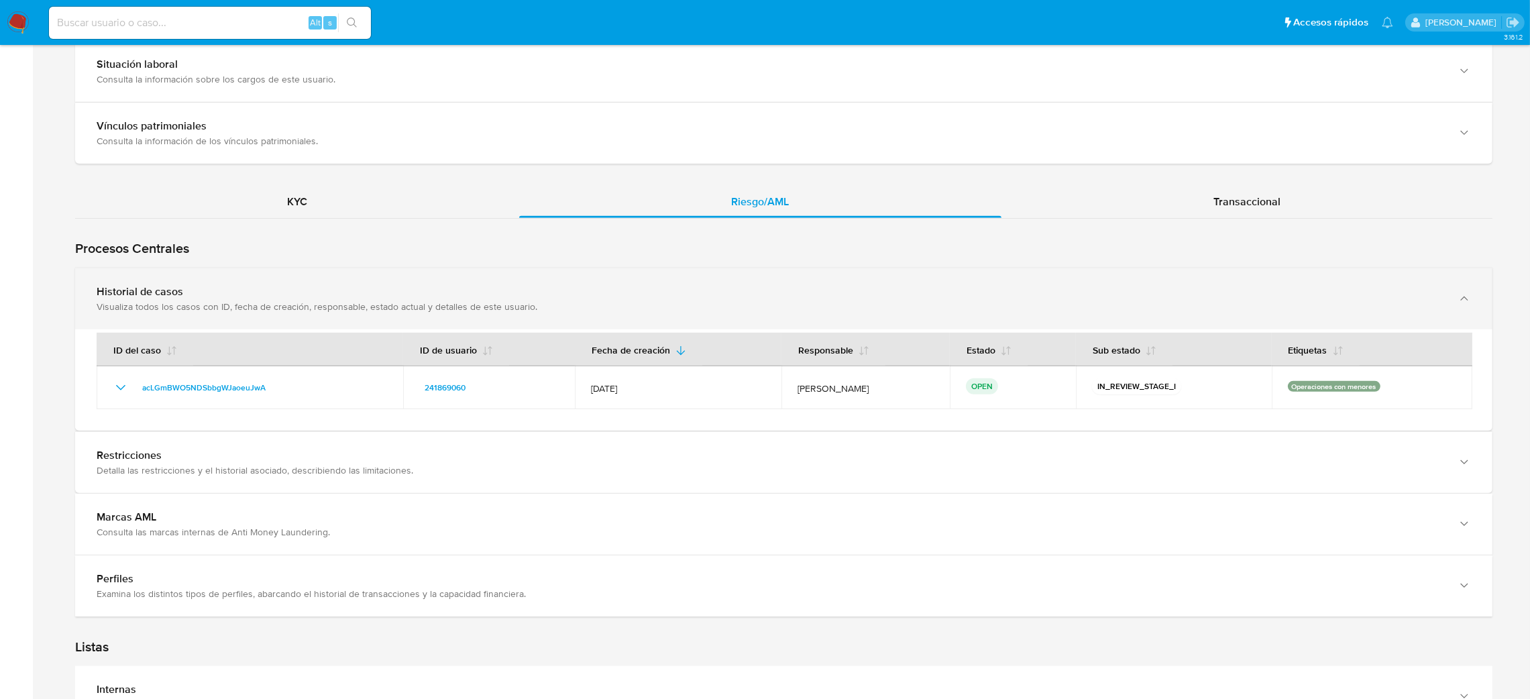
click at [680, 296] on div "Historial de casos" at bounding box center [771, 291] width 1348 height 13
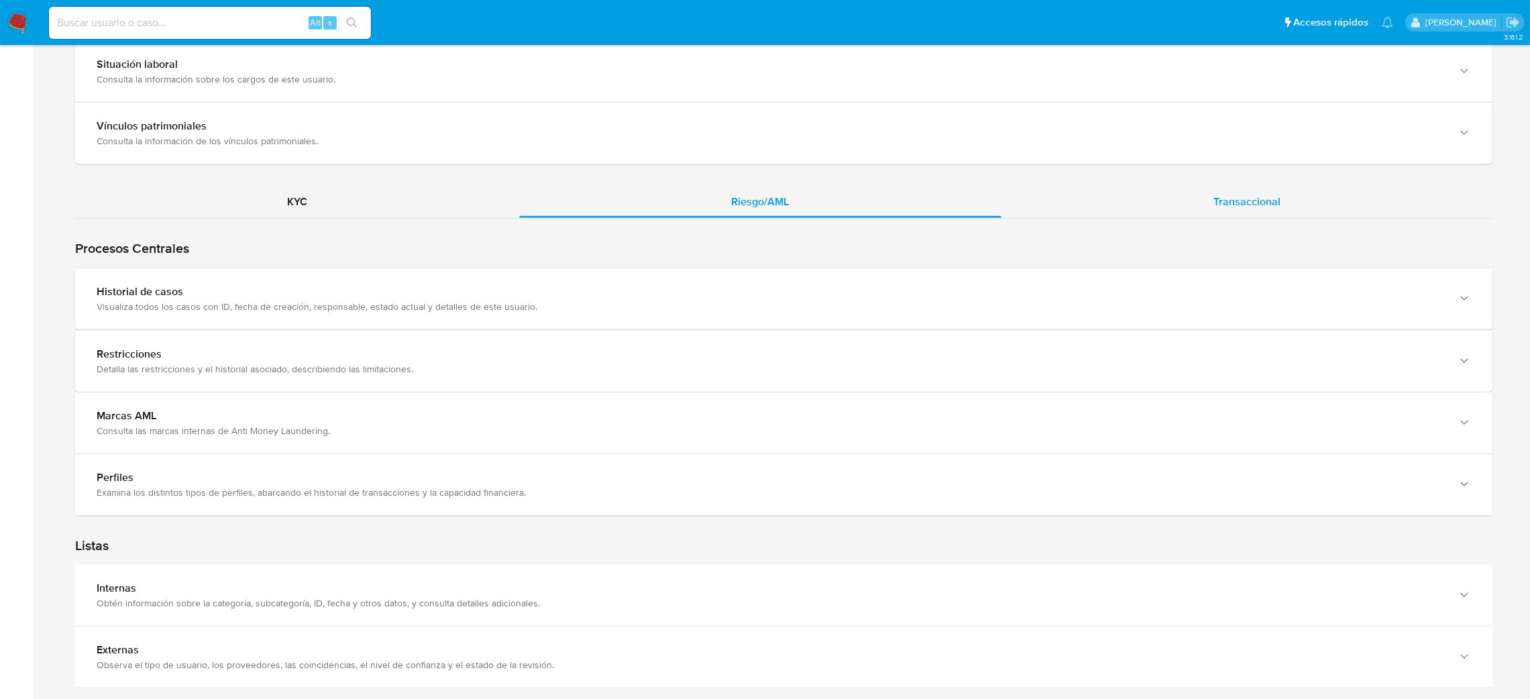
click at [1253, 207] on span "Transaccional" at bounding box center [1247, 201] width 67 height 15
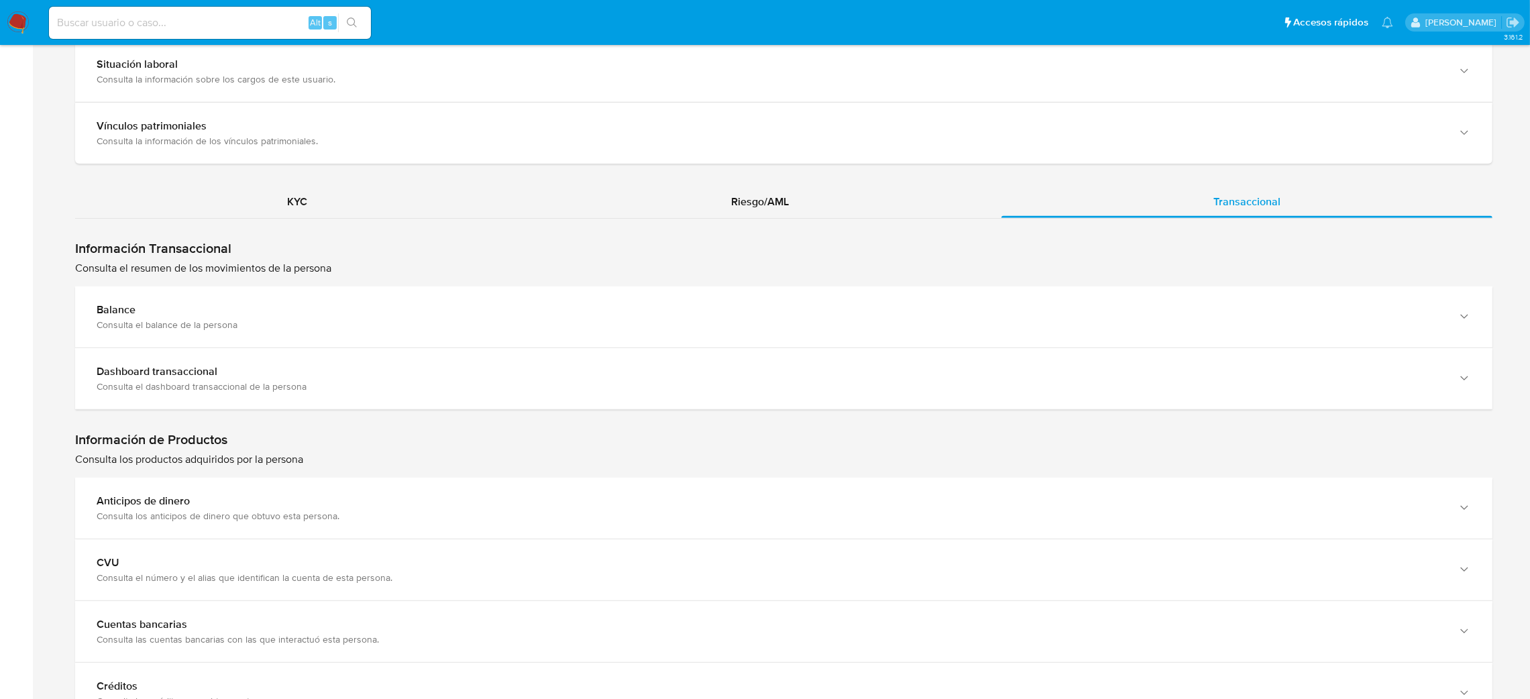
click at [167, 567] on div "CVU" at bounding box center [771, 562] width 1348 height 13
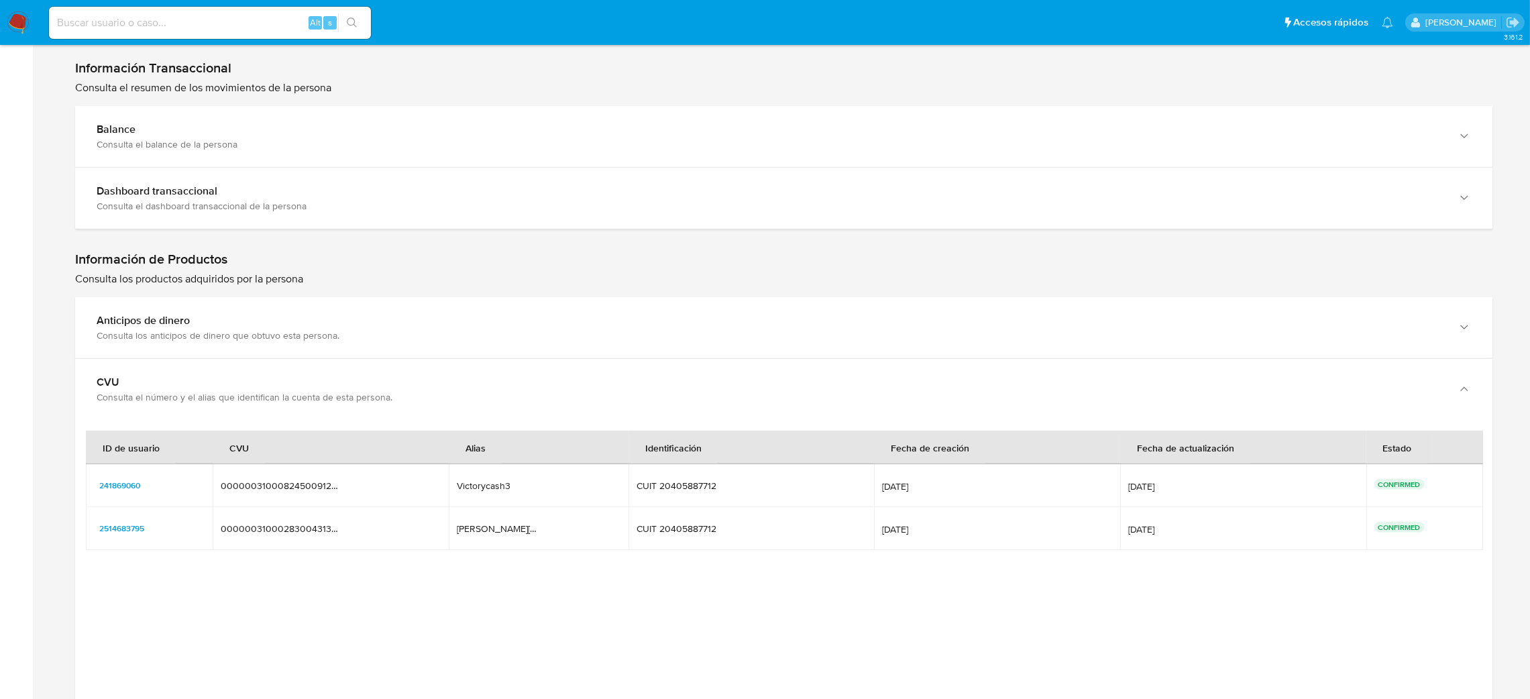
scroll to position [1409, 0]
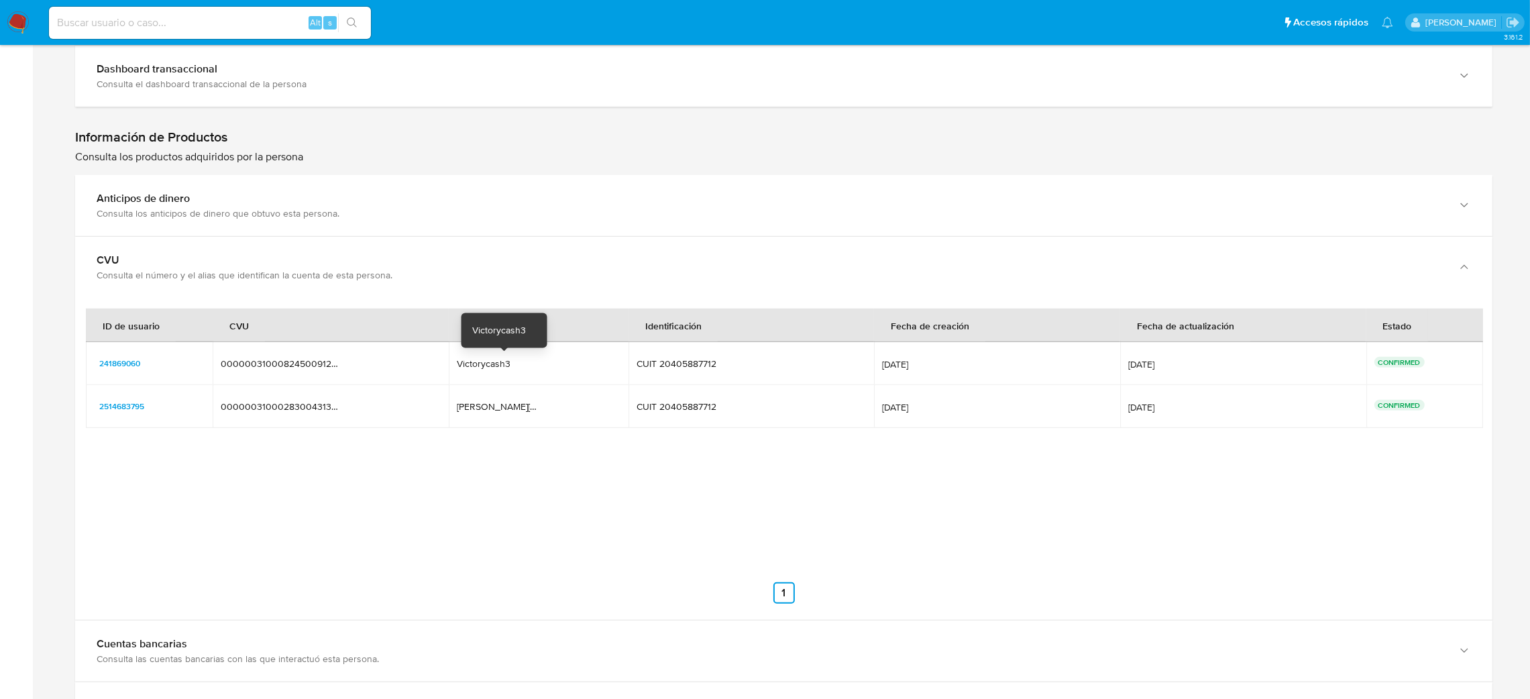
click at [484, 364] on div "Victorycash3" at bounding box center [500, 364] width 86 height 12
click at [553, 477] on div "ID de usuario CVU Alias Identificación Fecha de creación Fecha de actualización…" at bounding box center [784, 456] width 1396 height 295
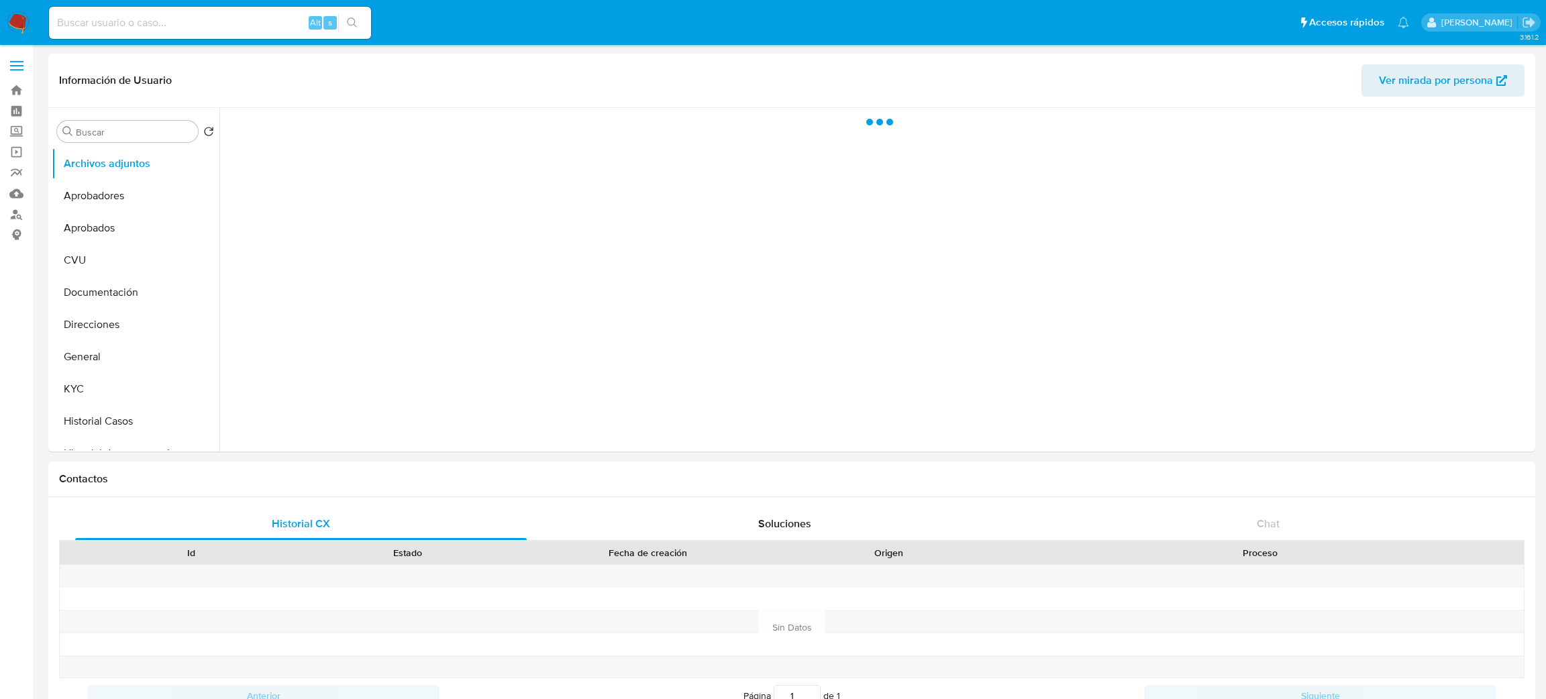
select select "10"
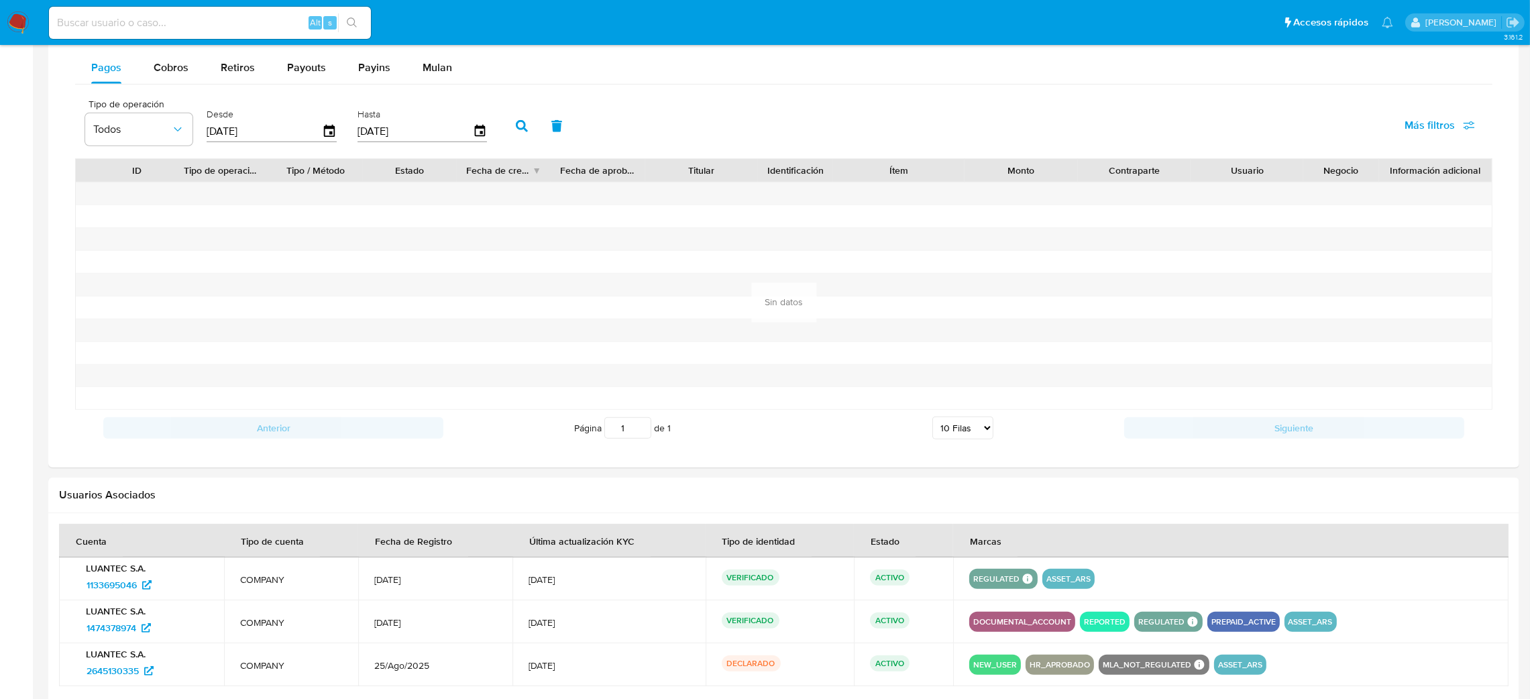
scroll to position [1008, 0]
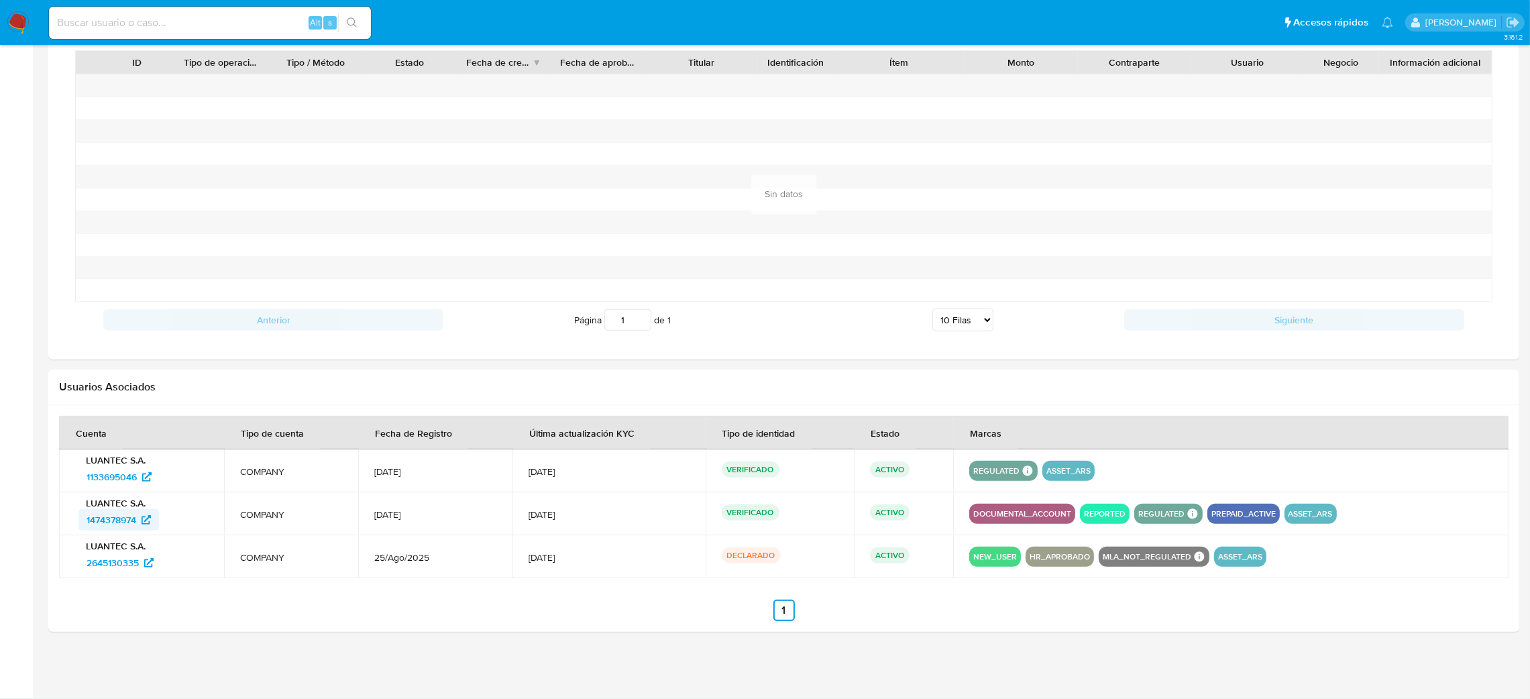
click at [116, 519] on span "1474378974" at bounding box center [112, 519] width 50 height 21
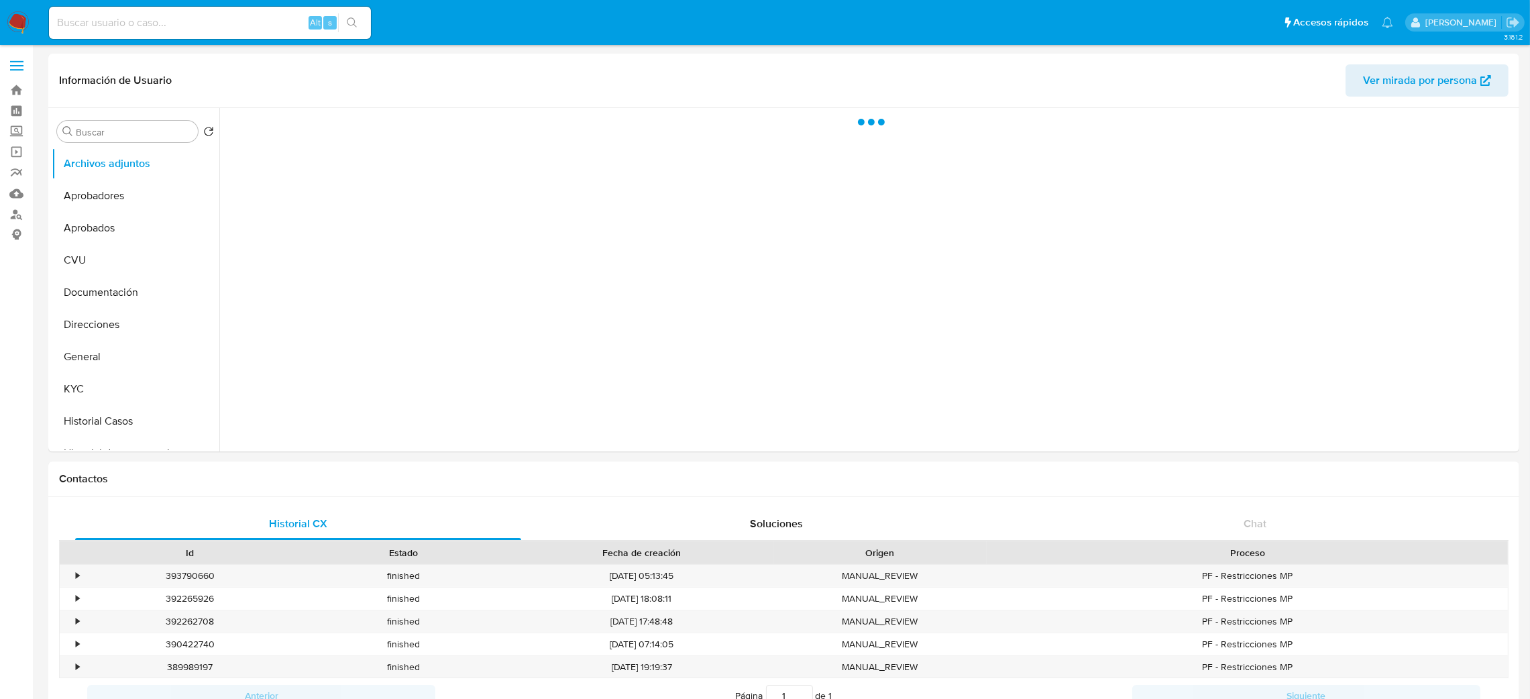
select select "10"
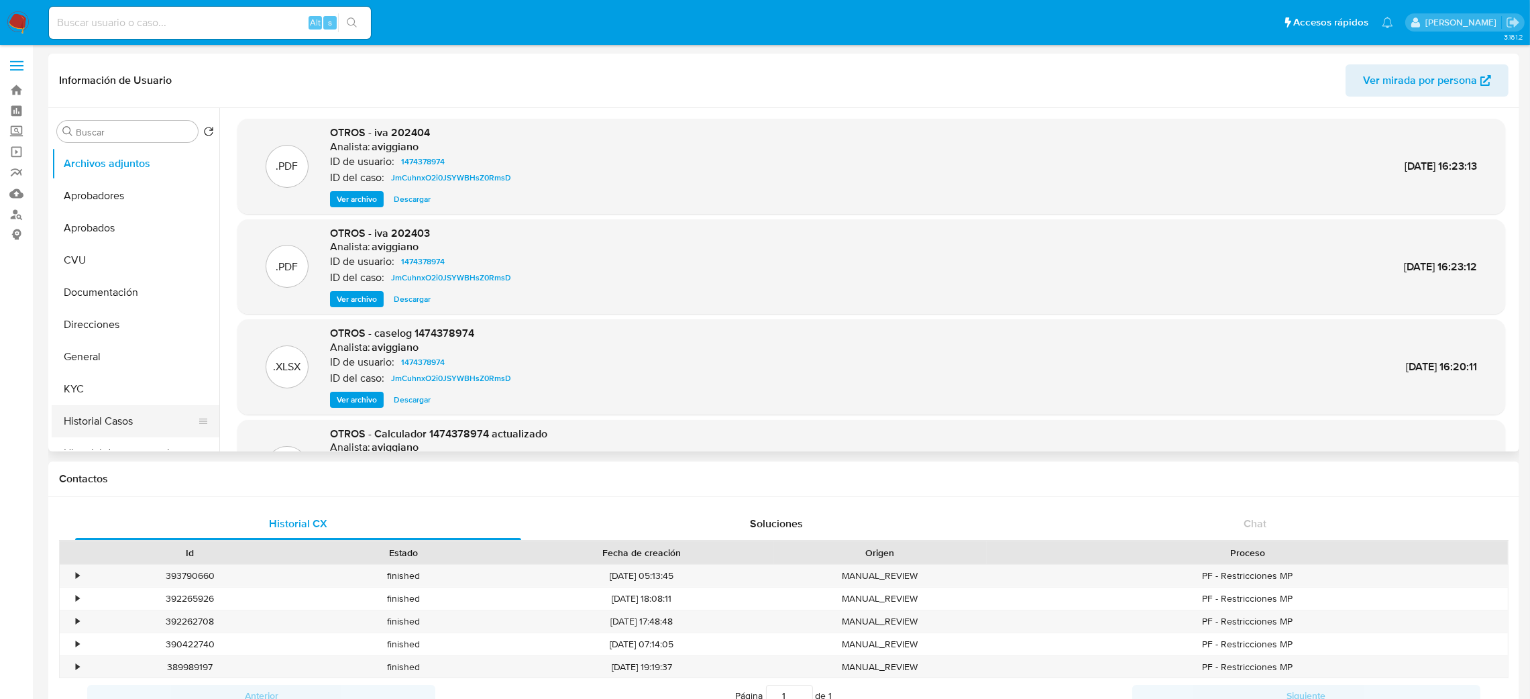
click at [108, 413] on button "Historial Casos" at bounding box center [130, 421] width 157 height 32
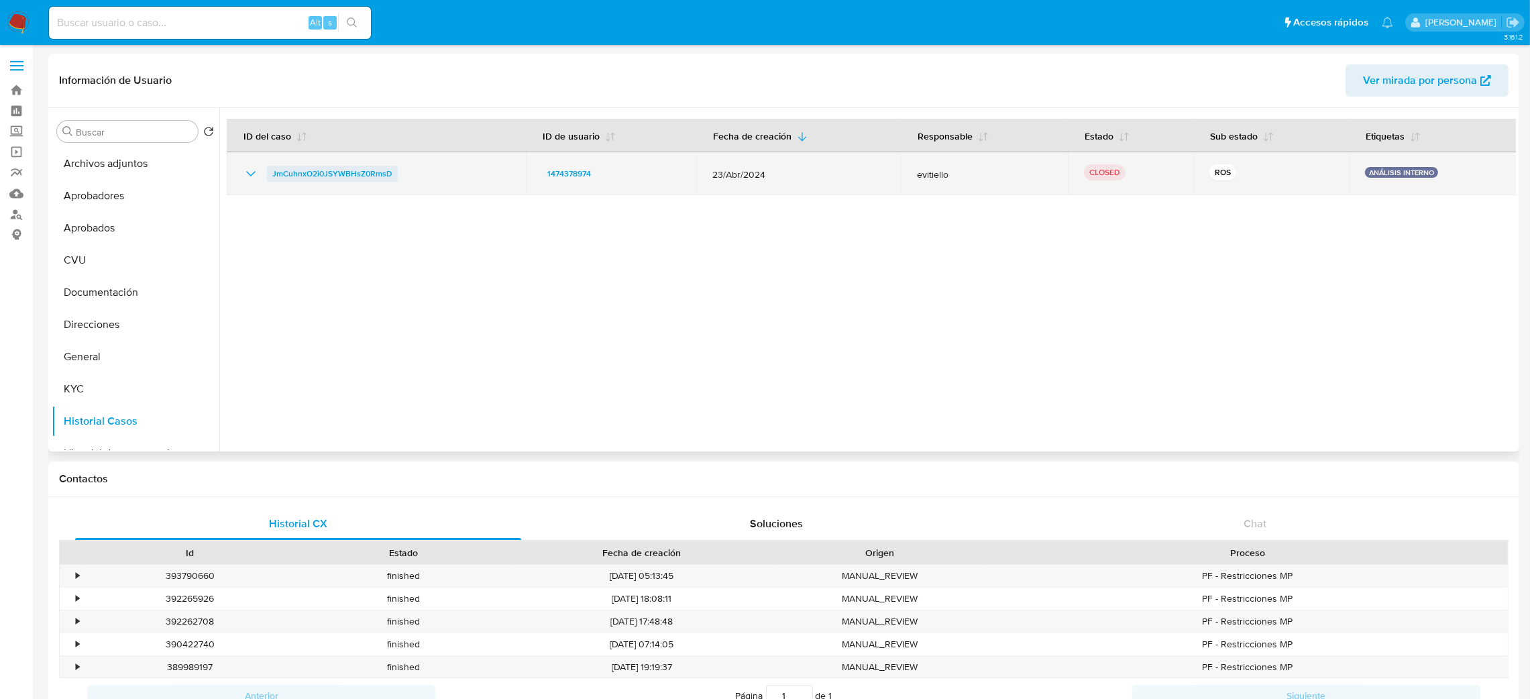
click at [317, 168] on span "JmCuhnxO2i0JSYWBHsZ0RmsD" at bounding box center [332, 174] width 120 height 16
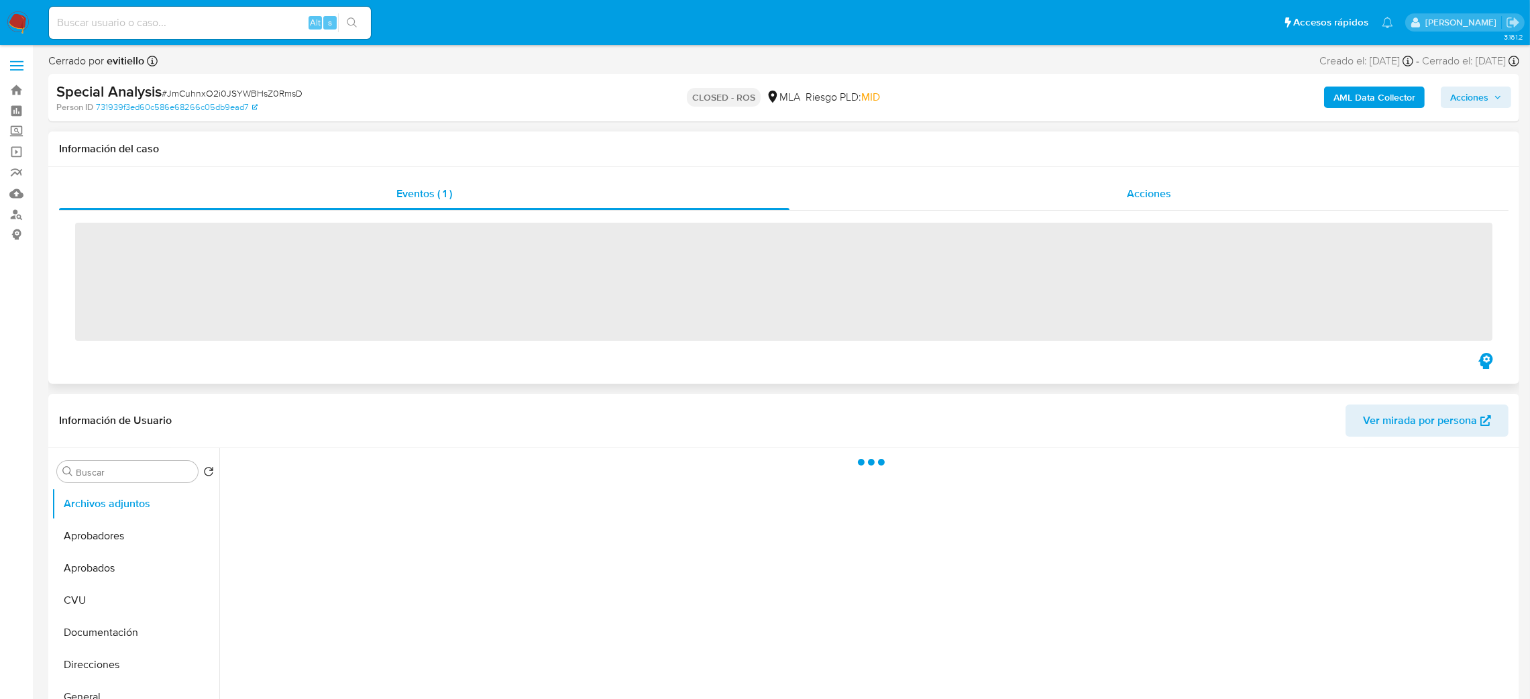
click at [1161, 195] on span "Acciones" at bounding box center [1149, 193] width 44 height 15
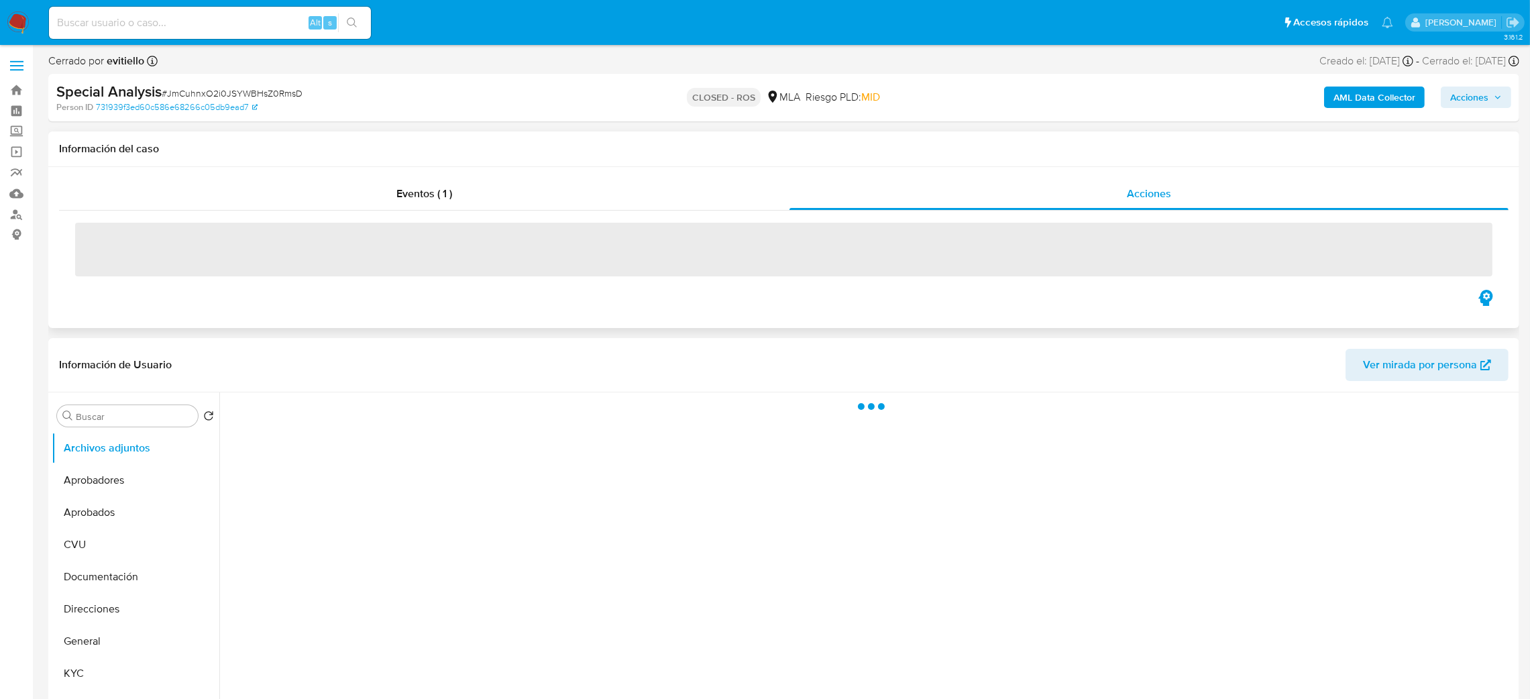
select select "10"
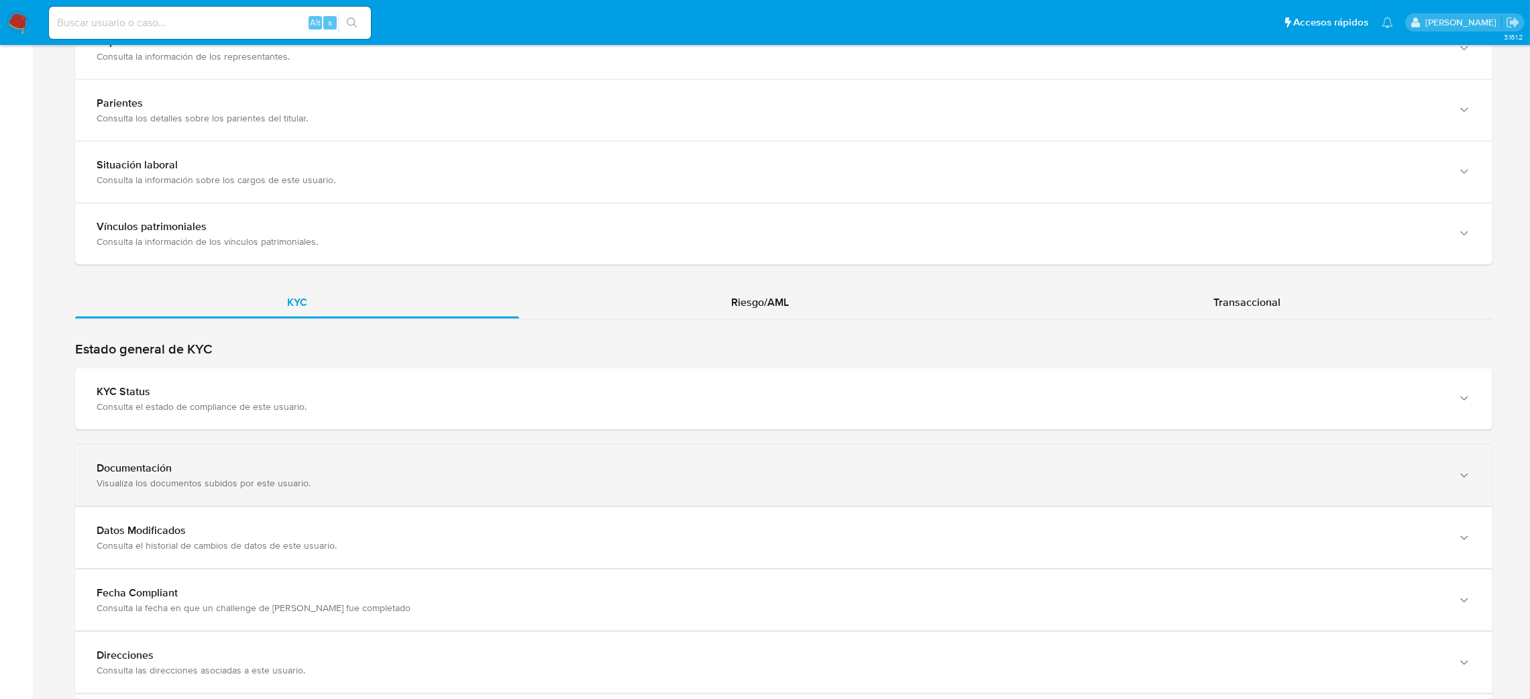
click at [168, 475] on div "Documentación" at bounding box center [771, 468] width 1348 height 13
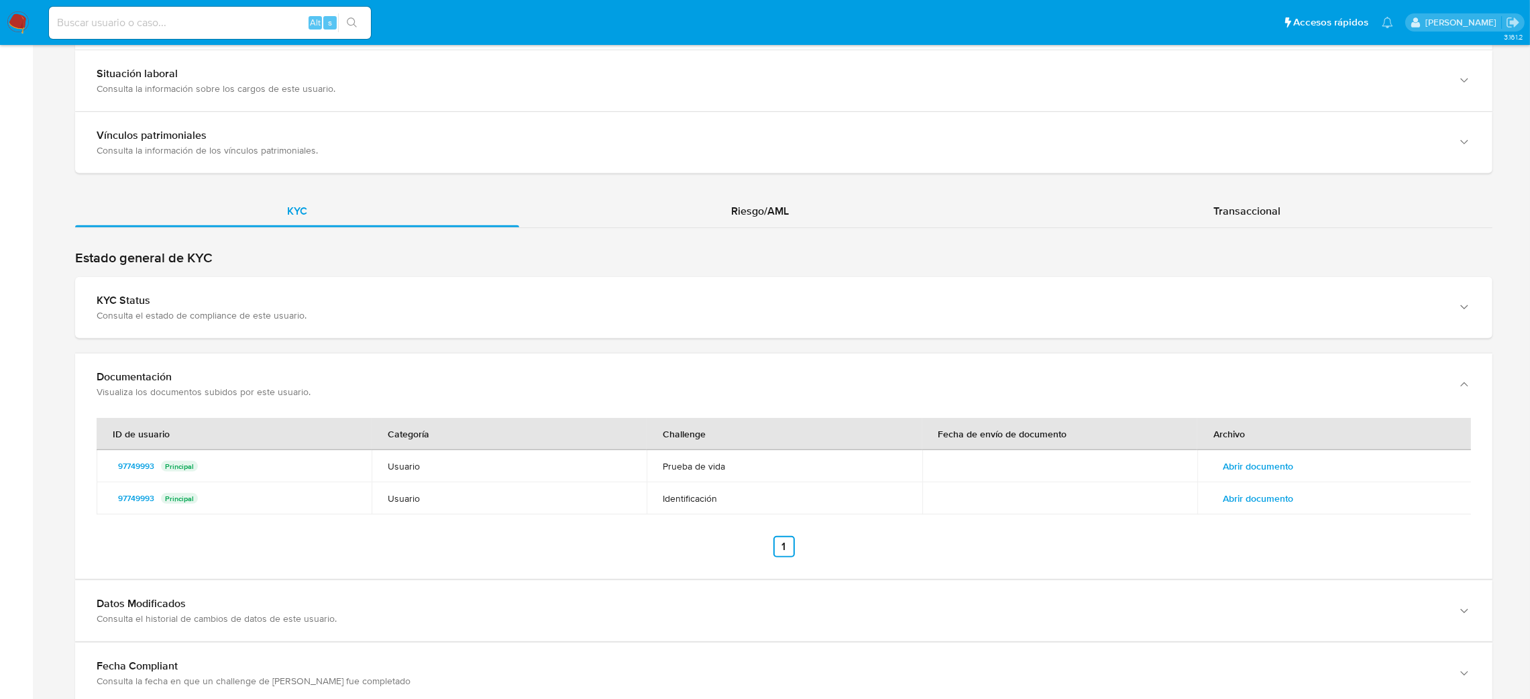
scroll to position [1207, 0]
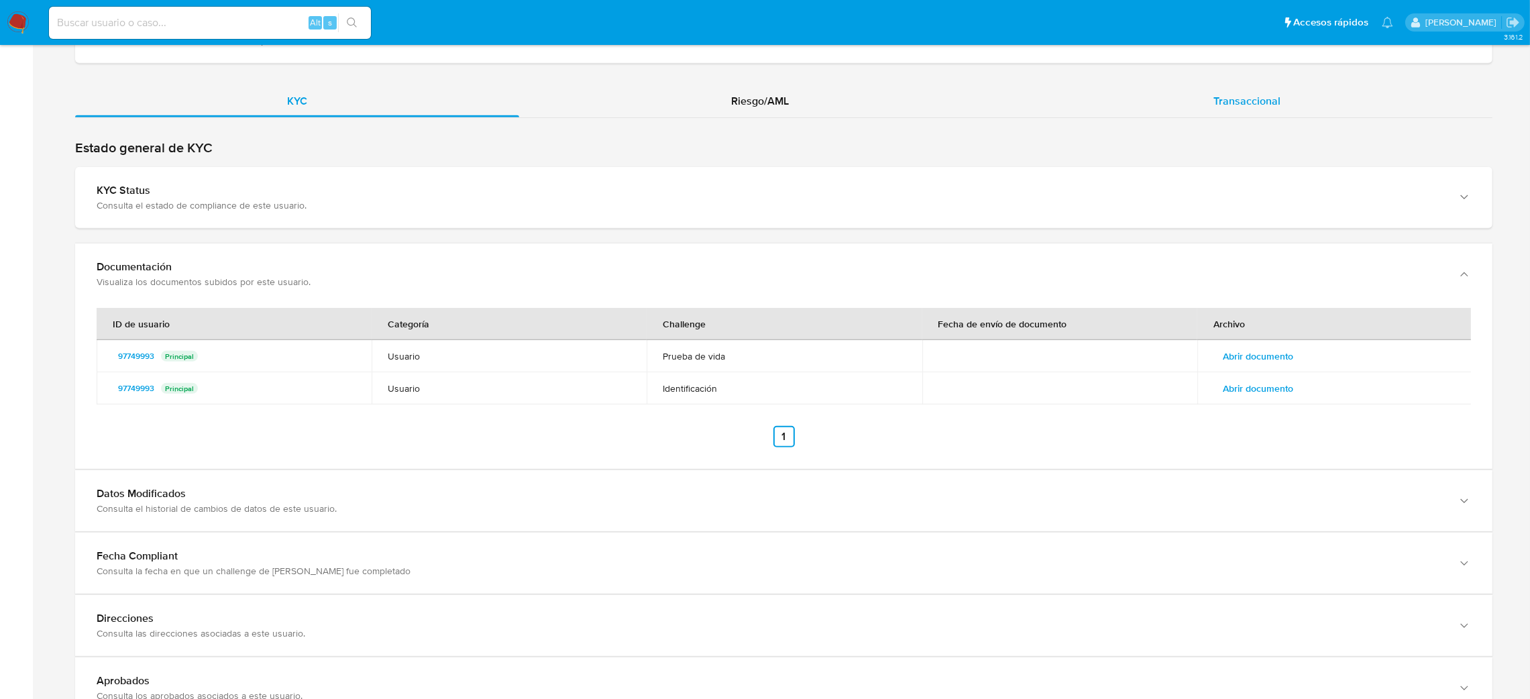
click at [1303, 99] on div "Transaccional" at bounding box center [1247, 101] width 491 height 32
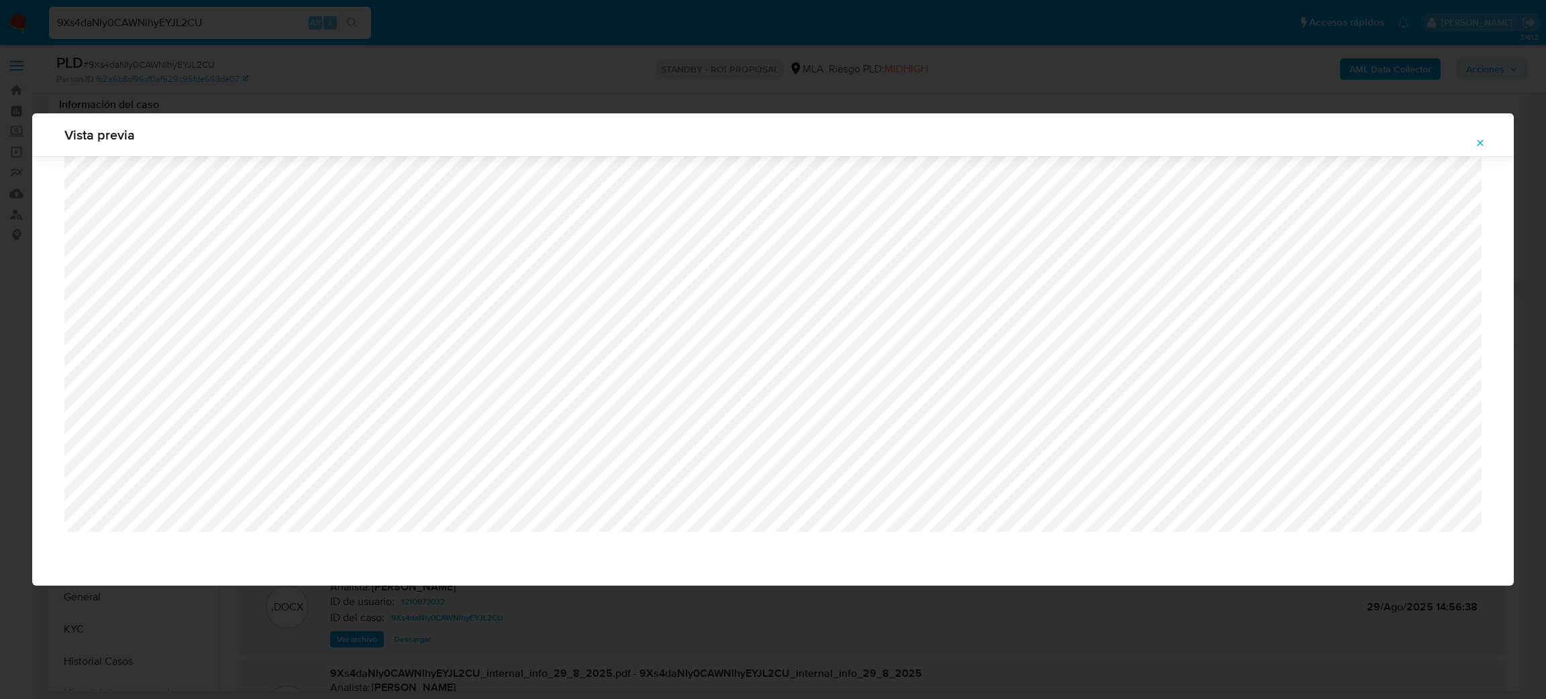
select select "10"
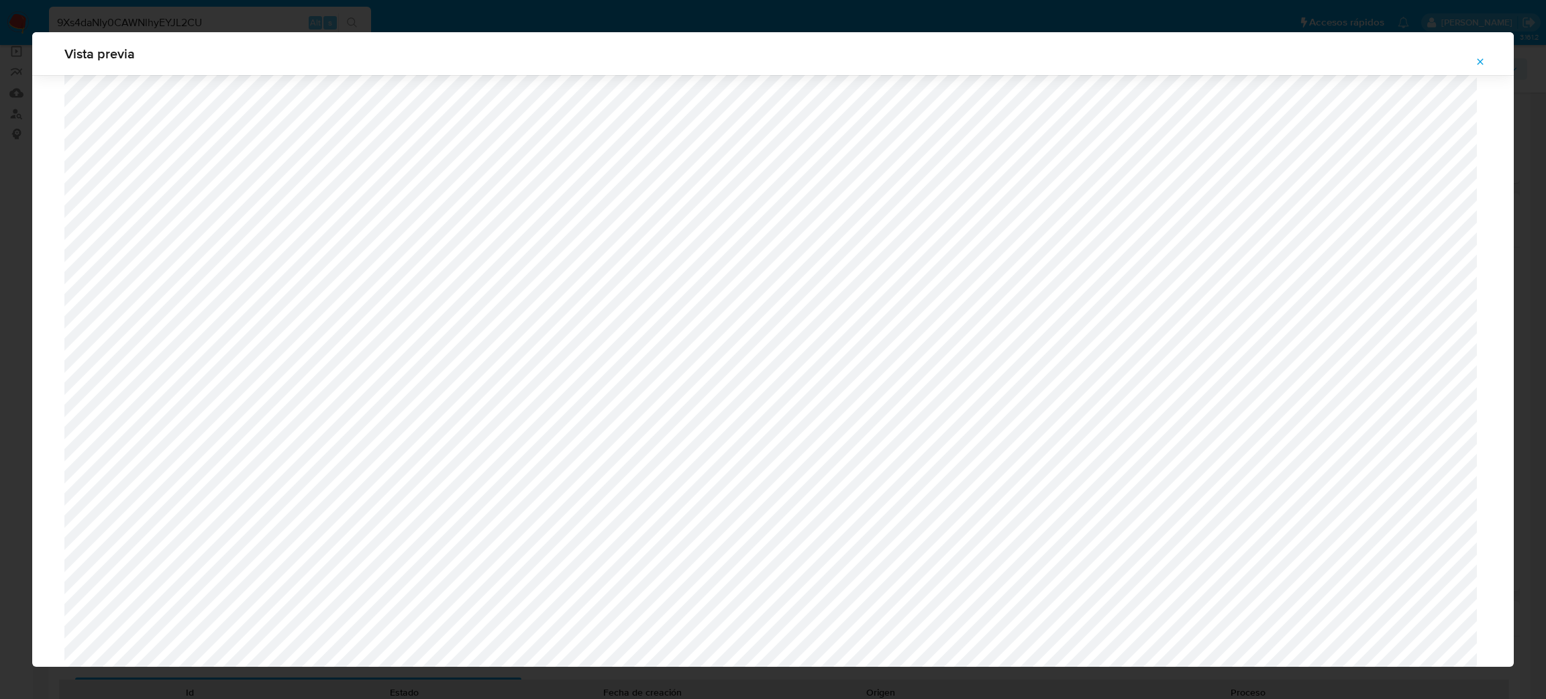
scroll to position [979, 0]
click at [1476, 58] on icon "Attachment preview" at bounding box center [1479, 61] width 11 height 11
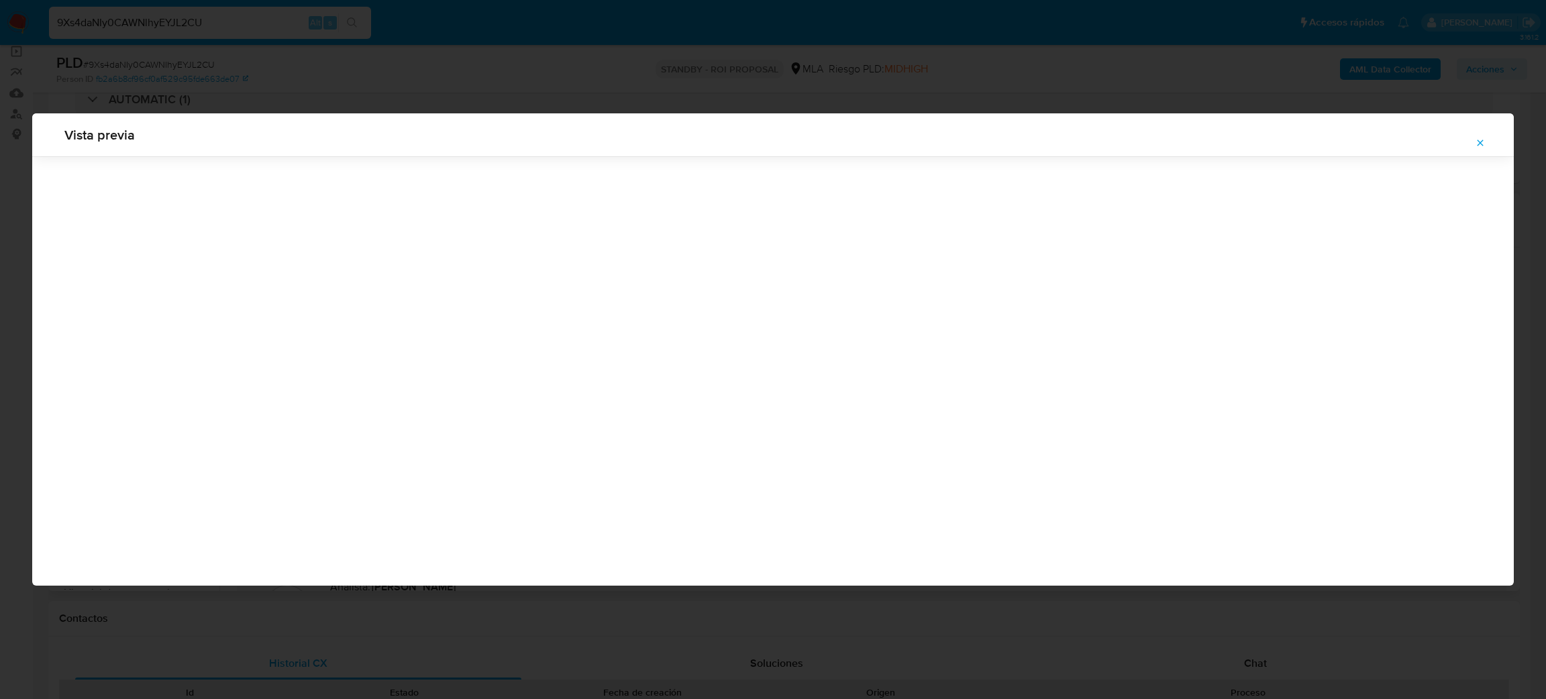
scroll to position [0, 0]
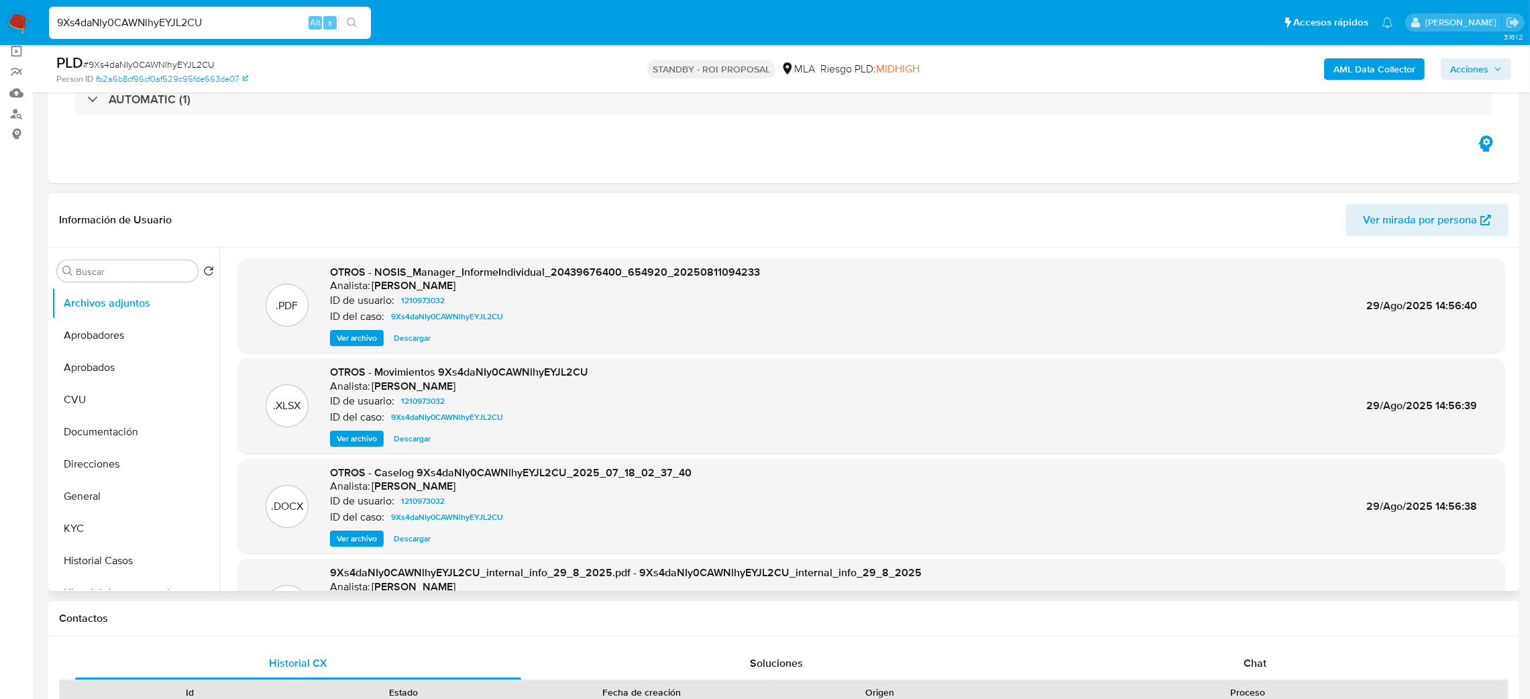
click at [358, 538] on span "Ver archivo" at bounding box center [357, 538] width 40 height 13
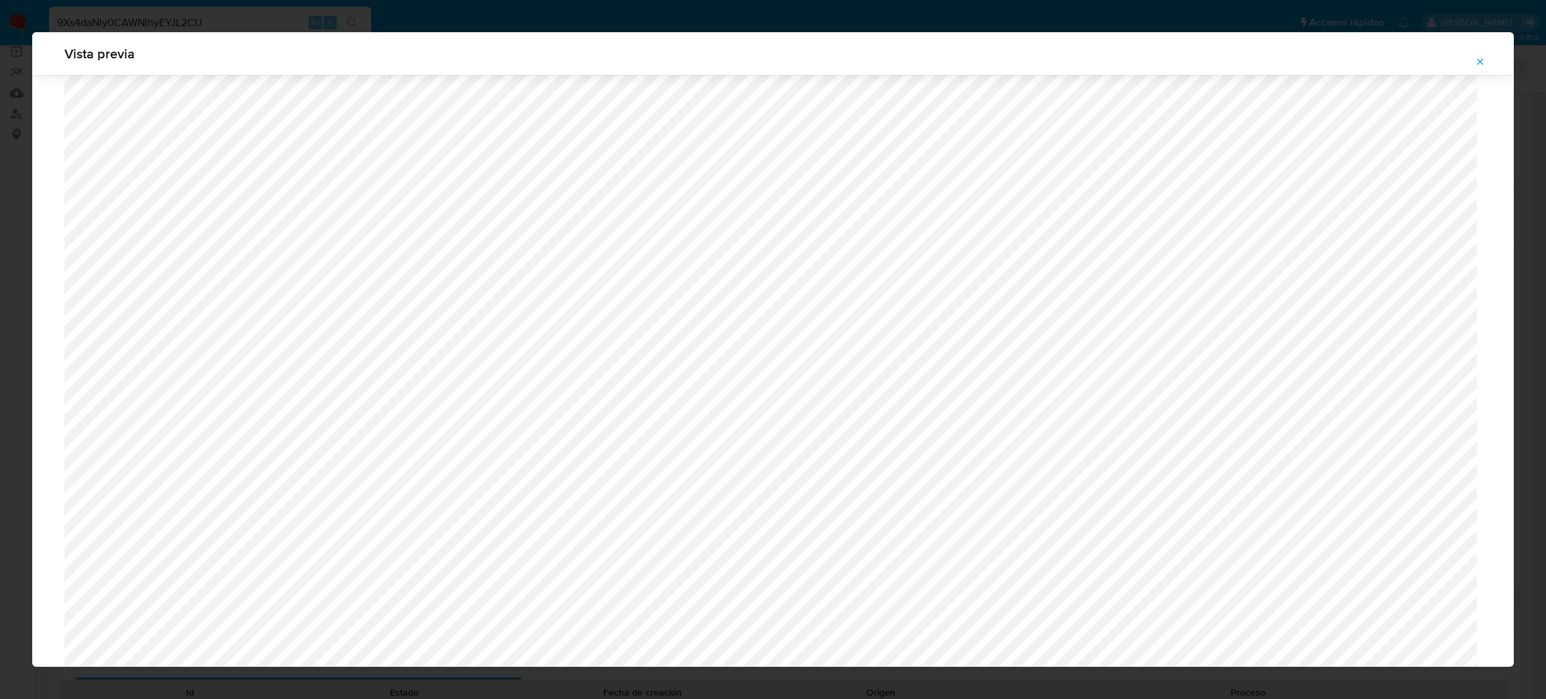
scroll to position [476, 0]
click at [277, 47] on span "Vista previa" at bounding box center [772, 53] width 1417 height 13
click at [1483, 63] on icon "Attachment preview" at bounding box center [1479, 61] width 11 height 11
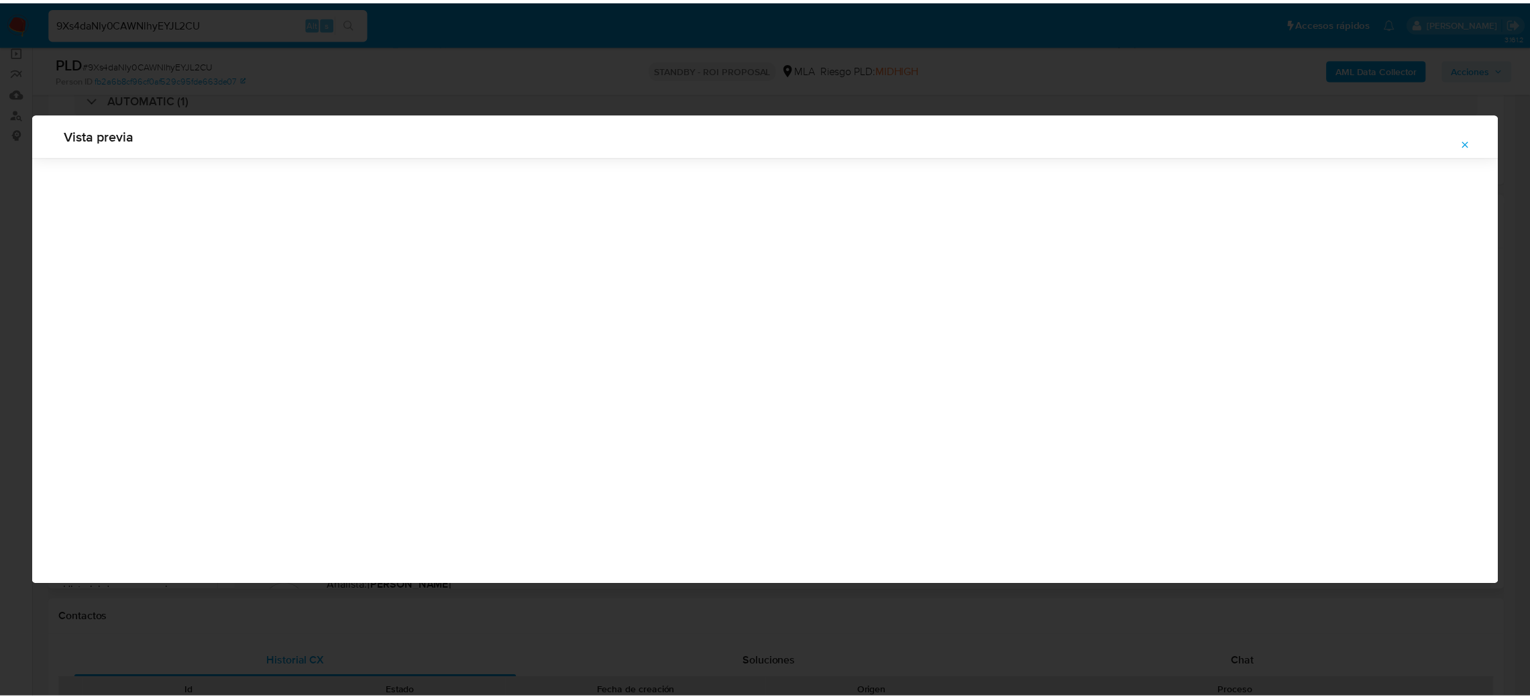
scroll to position [0, 0]
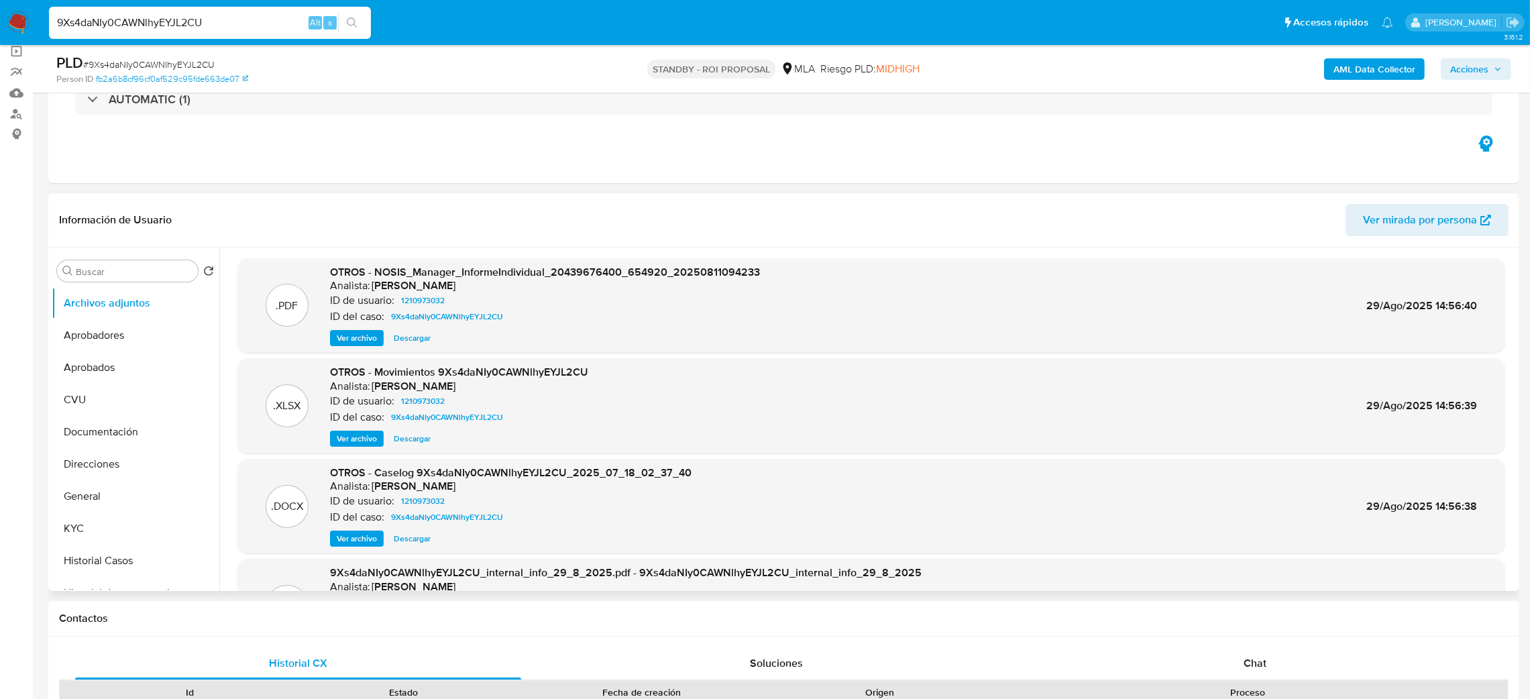
drag, startPoint x: 236, startPoint y: 15, endPoint x: 0, endPoint y: 19, distance: 236.2
click at [0, 19] on nav "Pausado Ver notificaciones 9Xs4daNIy0CAWNlhyEYJL2CU Alt s Accesos rápidos Presi…" at bounding box center [765, 22] width 1530 height 45
paste input "nYwltdJ2iABNu4FHvbgBzDFF"
type input "nYwltdJ2iABNu4FHvbgBzDFF"
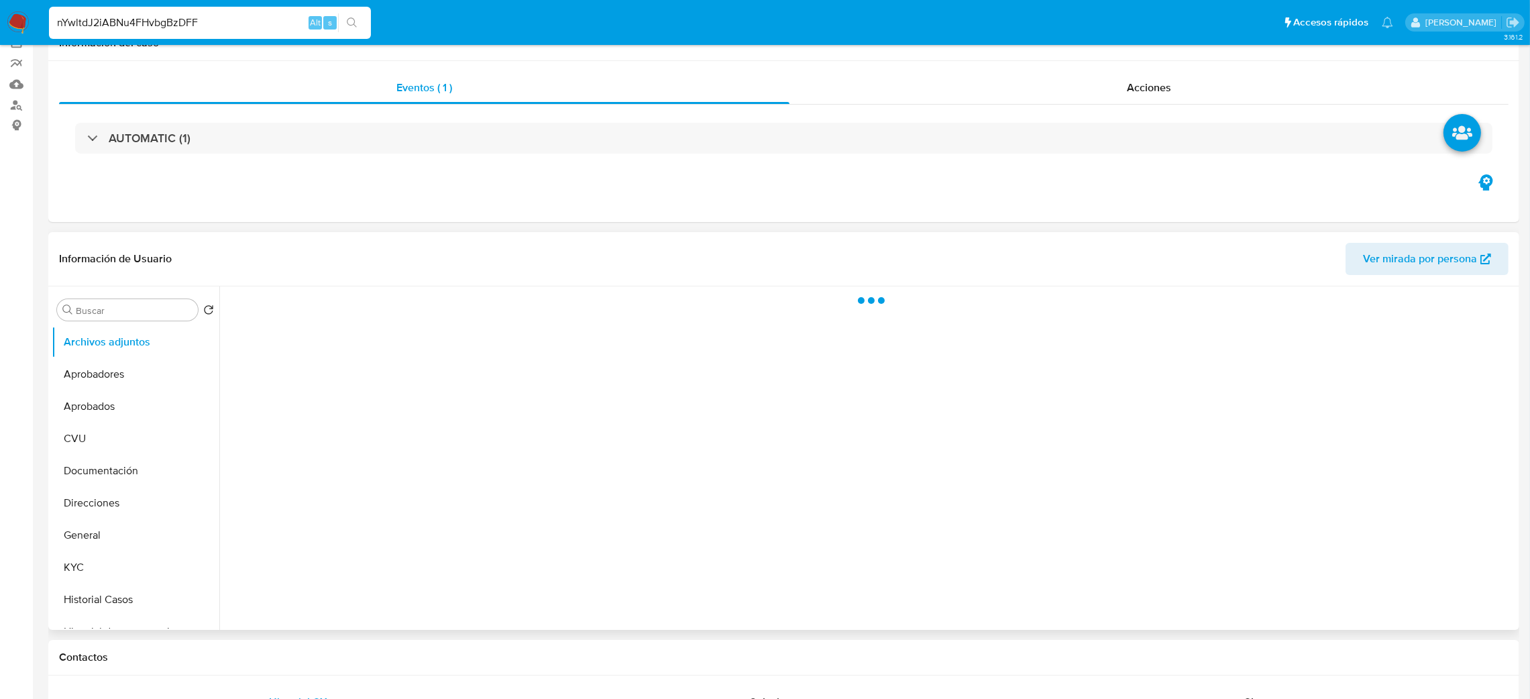
select select "10"
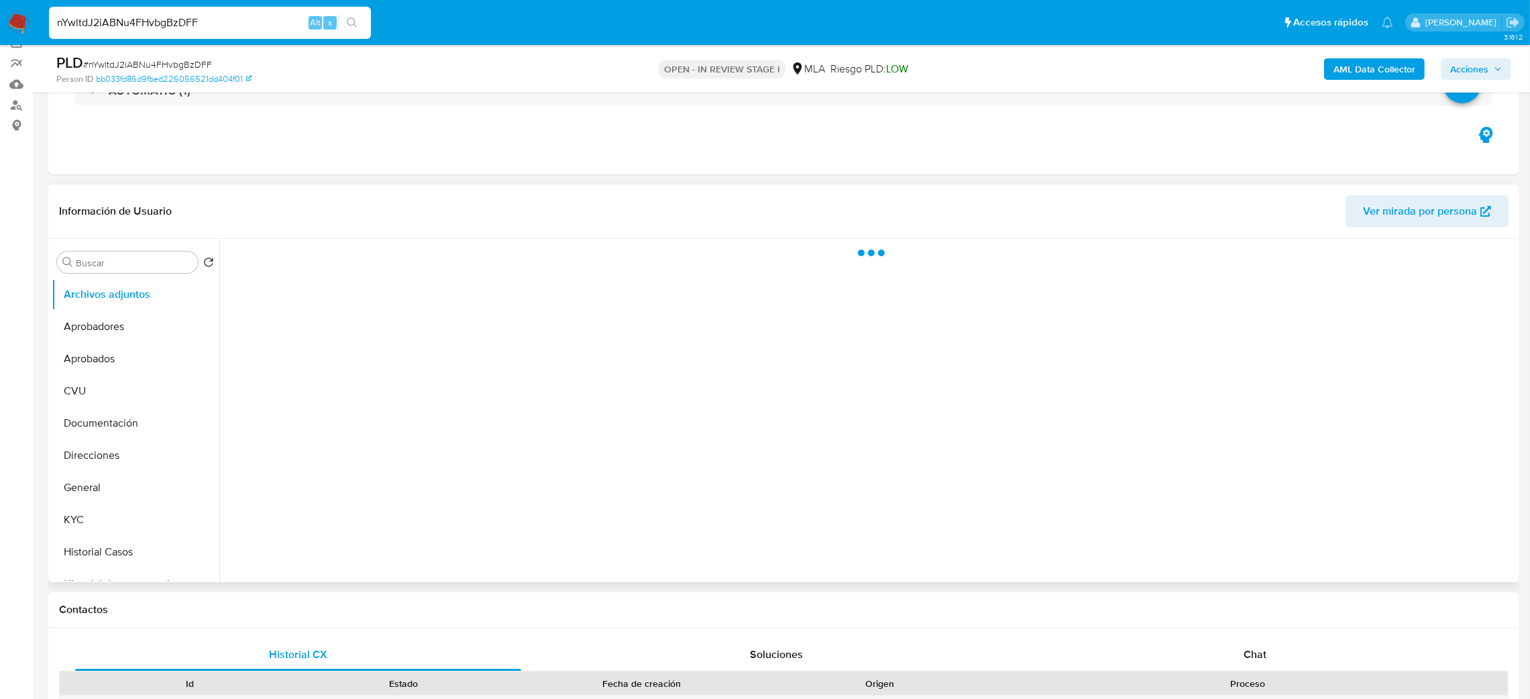
scroll to position [201, 0]
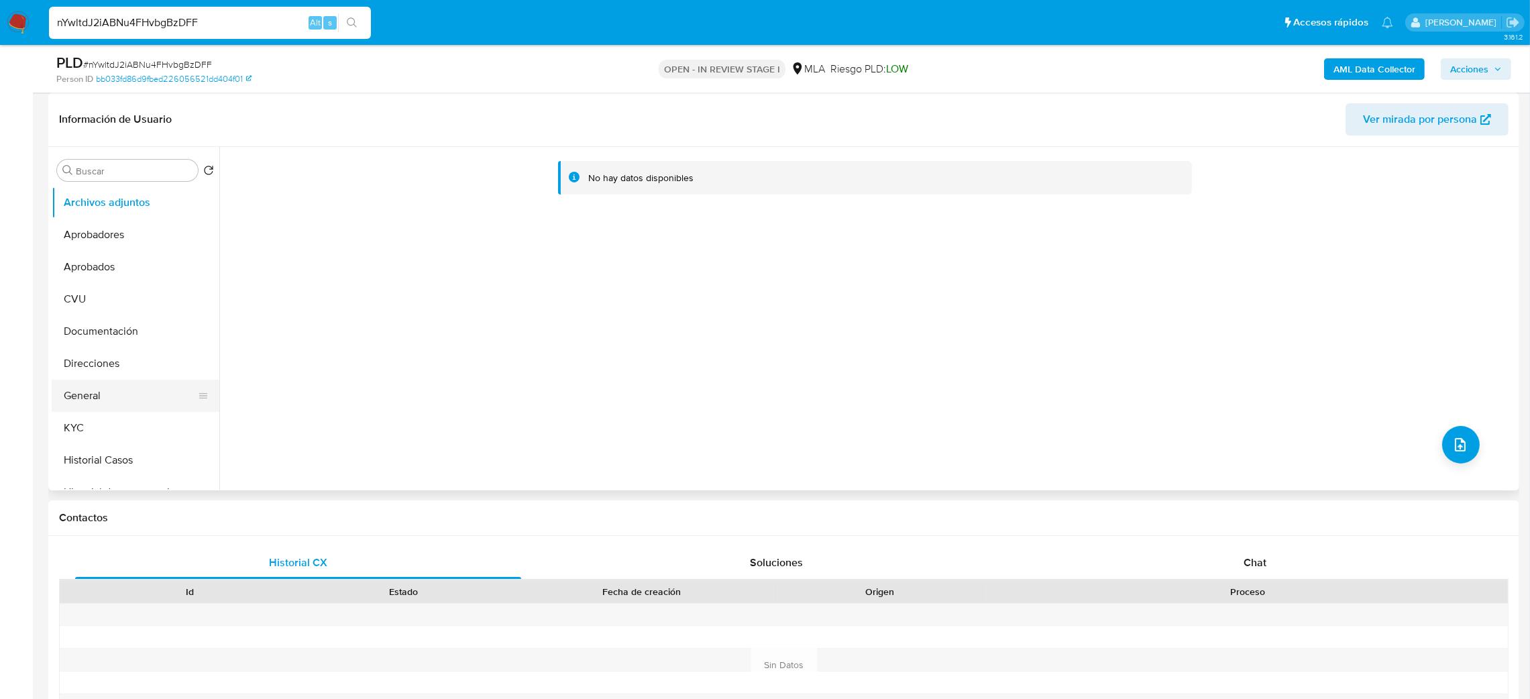
click at [94, 398] on button "General" at bounding box center [130, 396] width 157 height 32
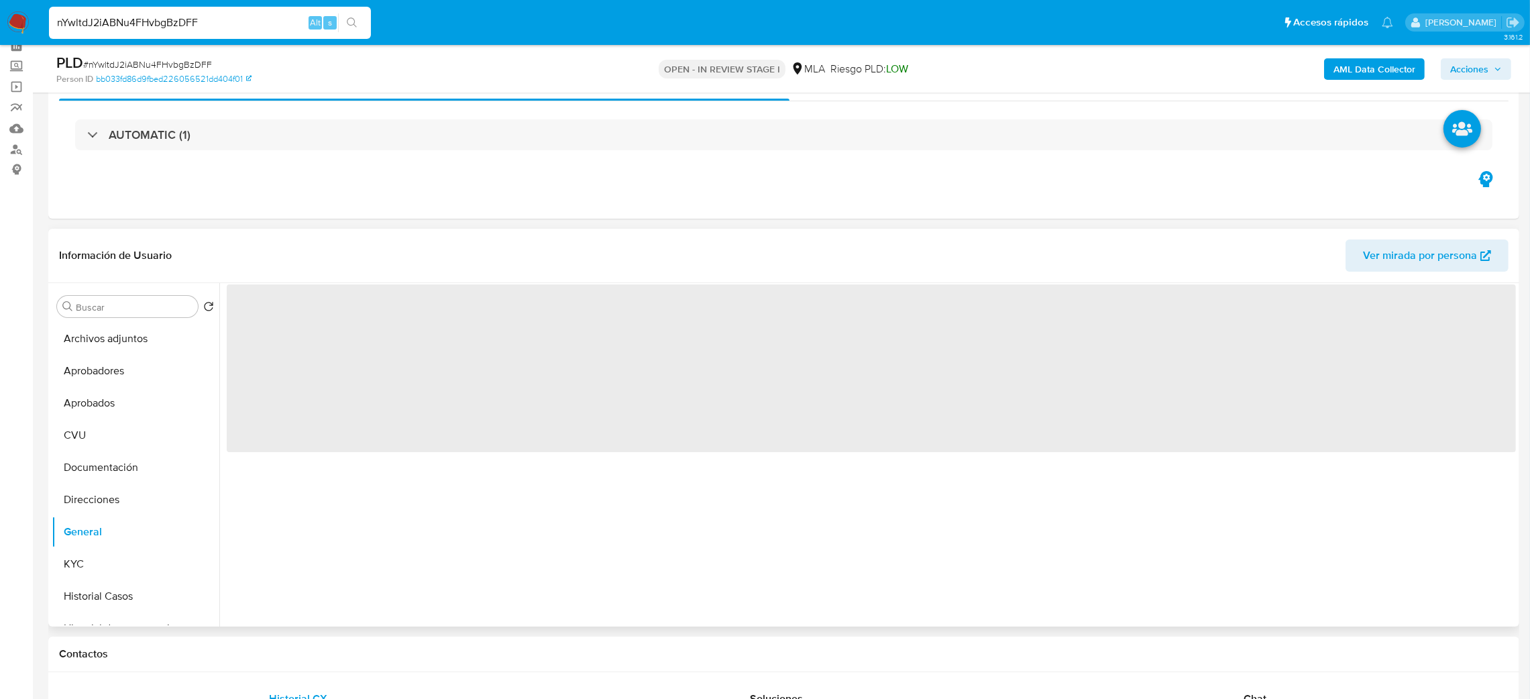
scroll to position [101, 0]
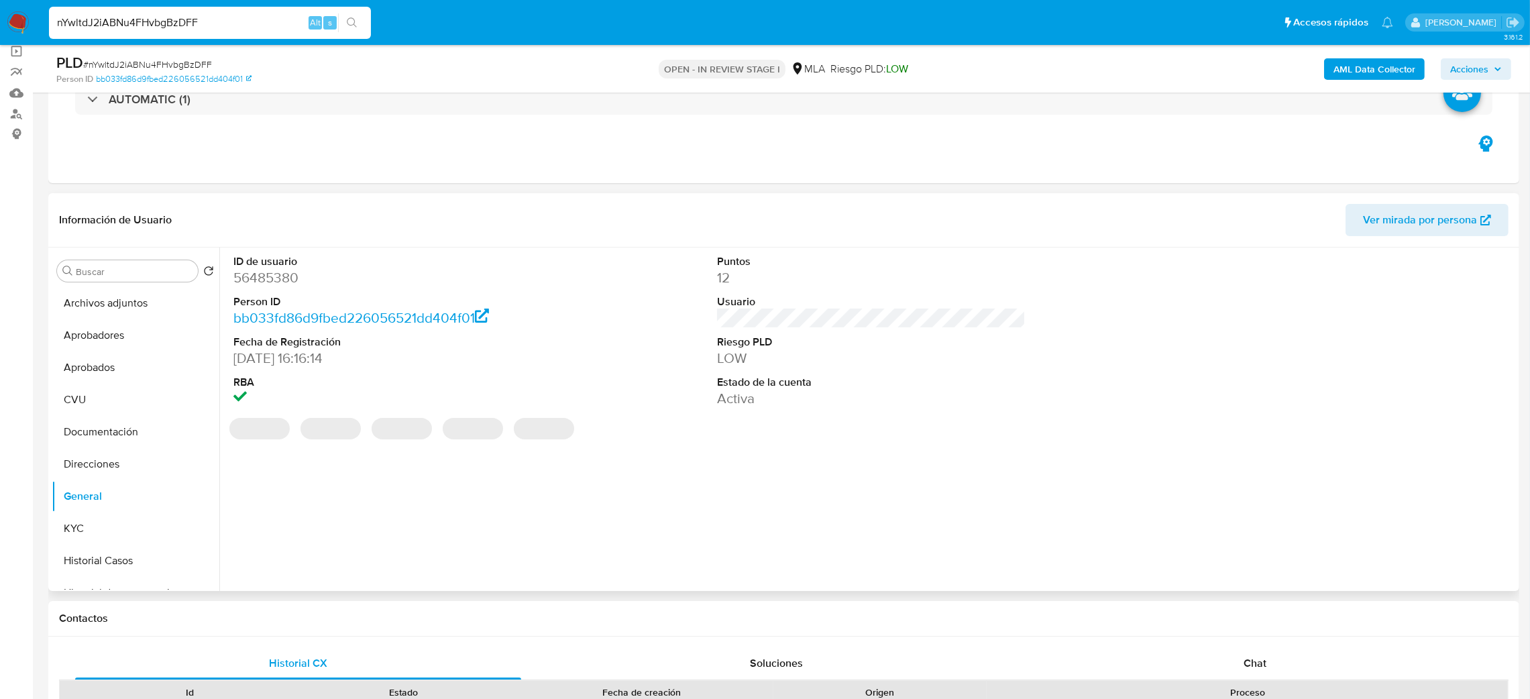
click at [263, 267] on dt "ID de usuario" at bounding box center [387, 261] width 309 height 15
copy dt "usuario"
click at [266, 282] on dd "56485380" at bounding box center [387, 277] width 309 height 19
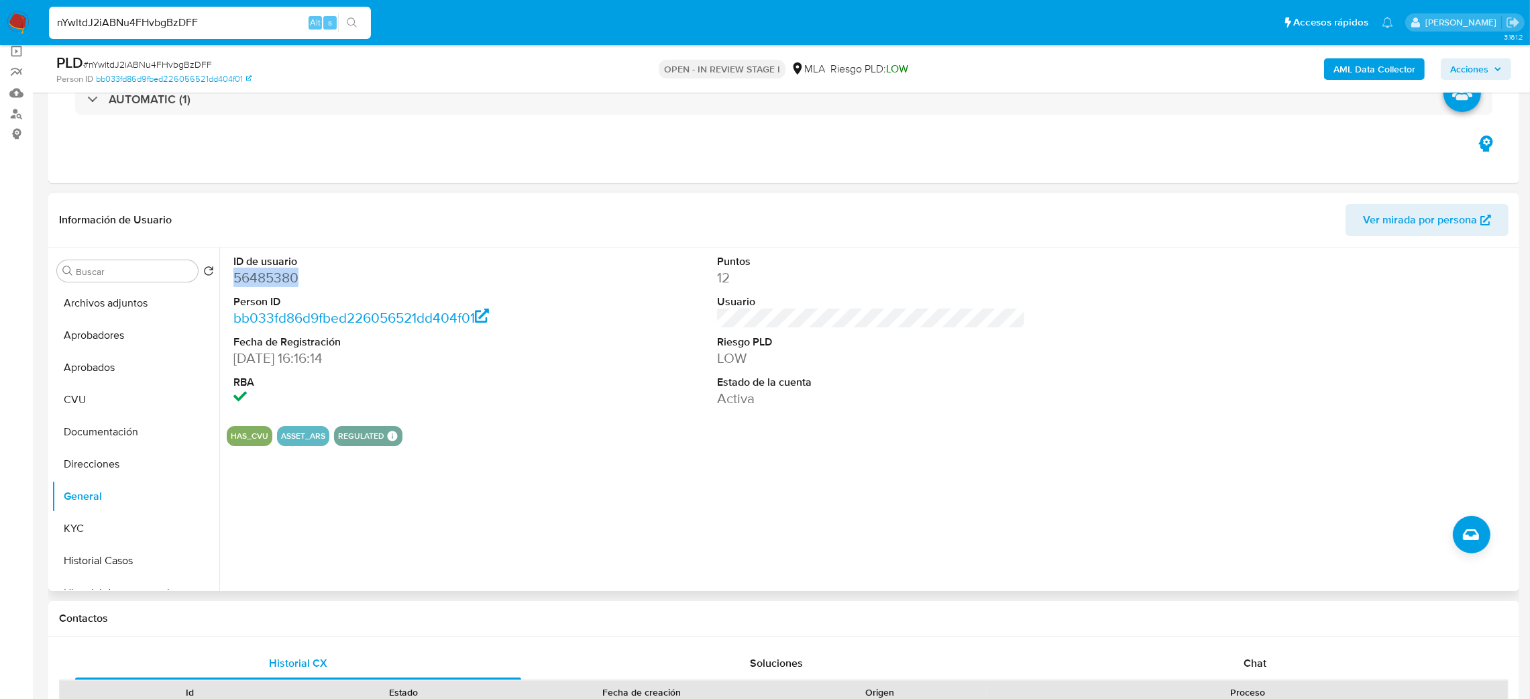
click at [266, 282] on dd "56485380" at bounding box center [387, 277] width 309 height 19
copy dd "56485380"
click at [102, 525] on button "KYC" at bounding box center [130, 529] width 157 height 32
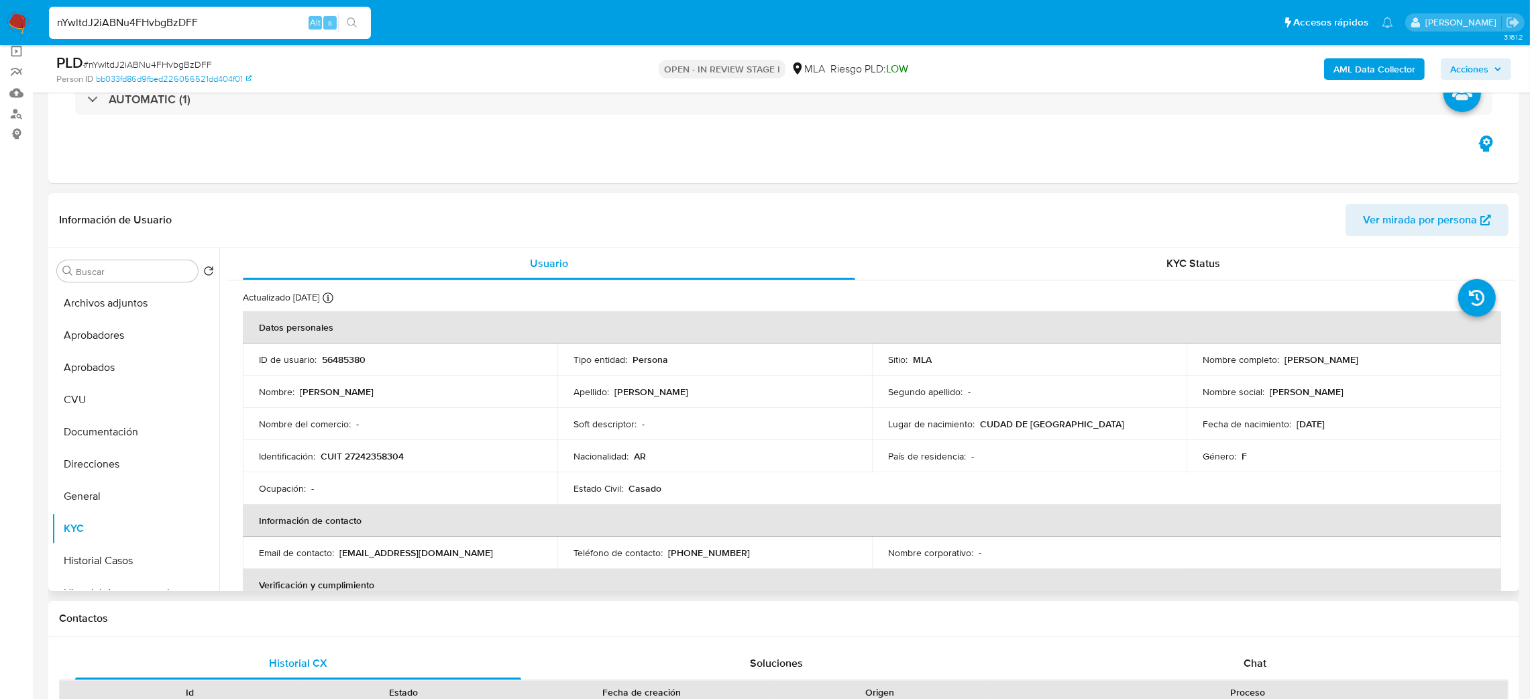
click at [381, 453] on p "CUIT 27242358304" at bounding box center [362, 456] width 83 height 12
copy p "27242358304"
drag, startPoint x: 391, startPoint y: 405, endPoint x: 374, endPoint y: 420, distance: 22.8
click at [388, 406] on td "Nombre : [PERSON_NAME]" at bounding box center [400, 392] width 315 height 32
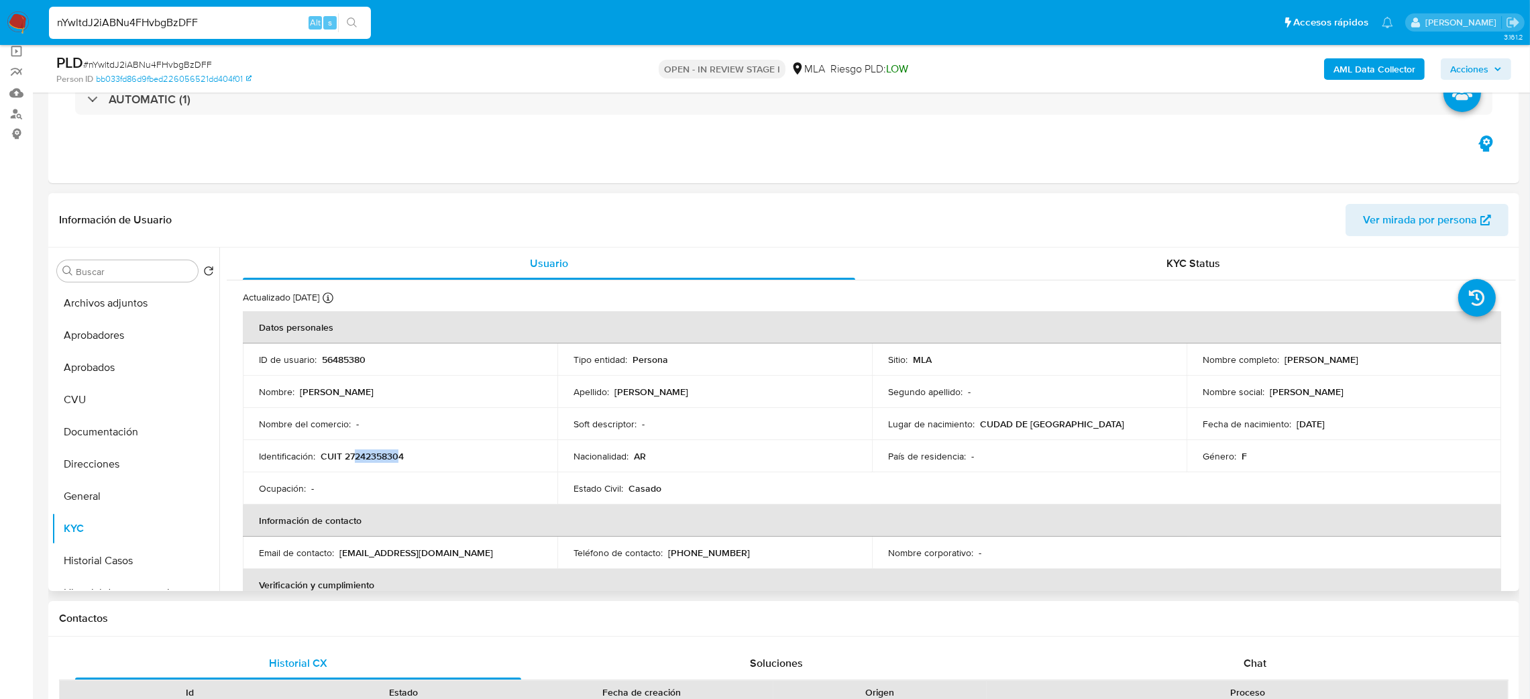
drag, startPoint x: 352, startPoint y: 457, endPoint x: 397, endPoint y: 460, distance: 45.1
click at [397, 460] on p "CUIT 27242358304" at bounding box center [362, 456] width 83 height 12
copy p "24235830"
click at [150, 63] on span "# nYwltdJ2iABNu4FHvbgBzDFF" at bounding box center [147, 64] width 129 height 13
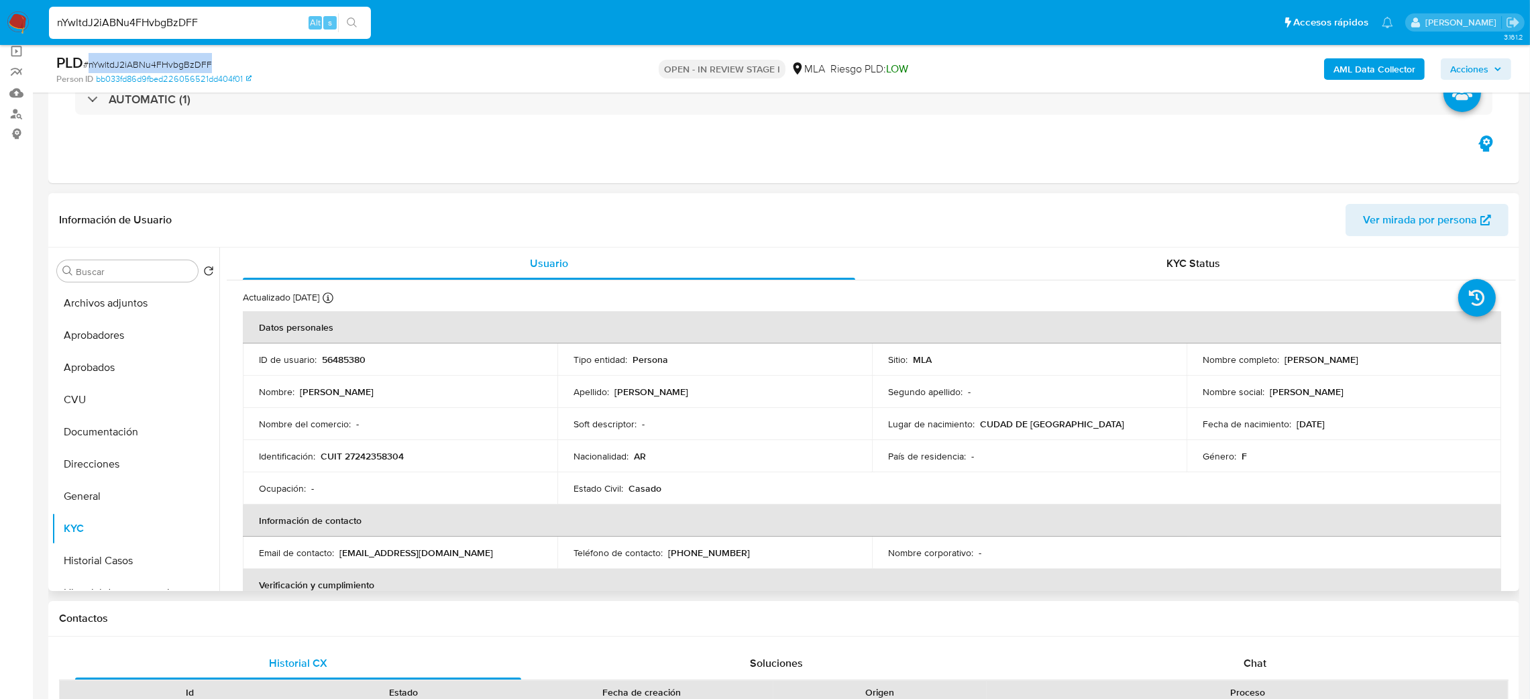
copy span "nYwltdJ2iABNu4FHvbgBzDFF"
click at [433, 370] on td "ID de usuario : 56485380" at bounding box center [400, 359] width 315 height 32
click at [356, 462] on p "CUIT 27242358304" at bounding box center [362, 456] width 83 height 12
copy p "27242358304"
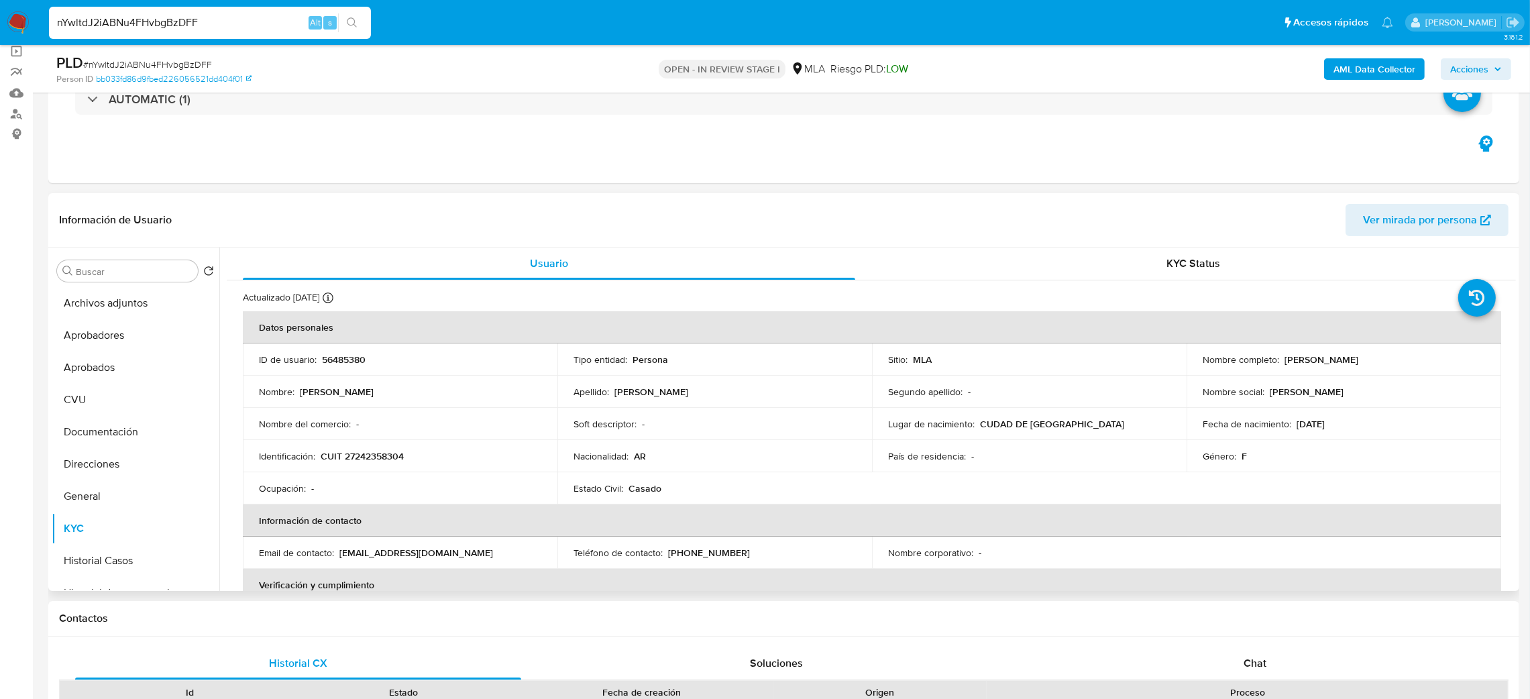
drag, startPoint x: 519, startPoint y: 436, endPoint x: 466, endPoint y: 449, distance: 54.0
click at [517, 436] on td "Nombre del comercio : -" at bounding box center [400, 424] width 315 height 32
click at [351, 458] on p "CUIT 27242358304" at bounding box center [362, 456] width 83 height 12
copy p "27242358304"
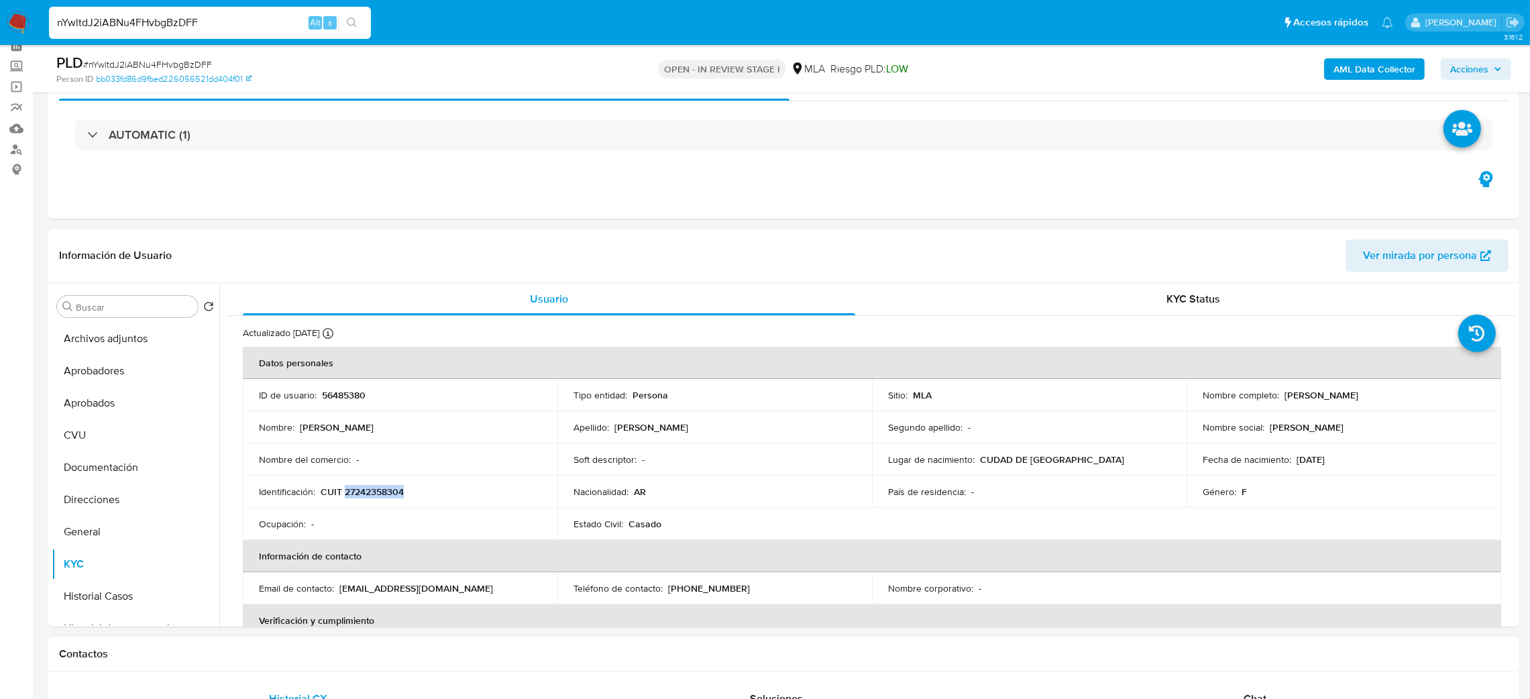
scroll to position [54, 0]
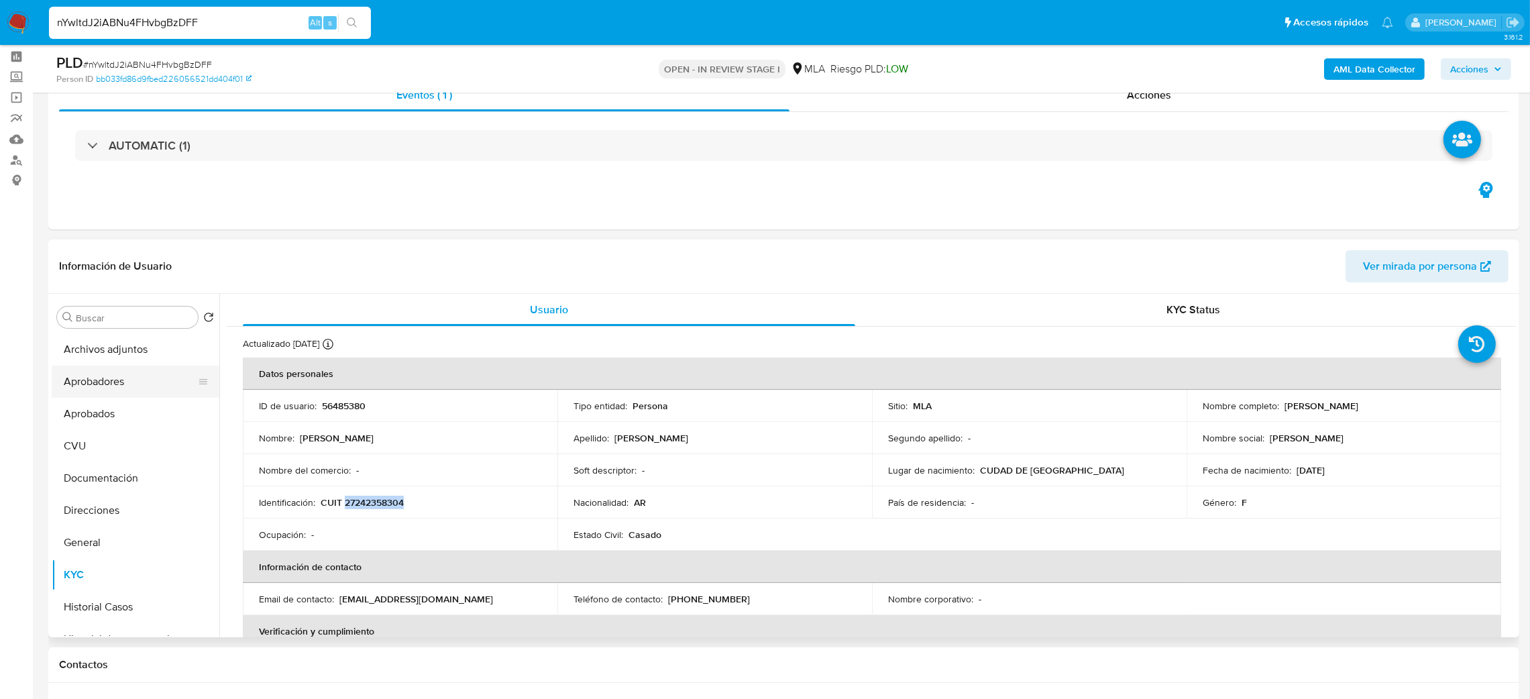
click at [116, 378] on button "Aprobadores" at bounding box center [130, 382] width 157 height 32
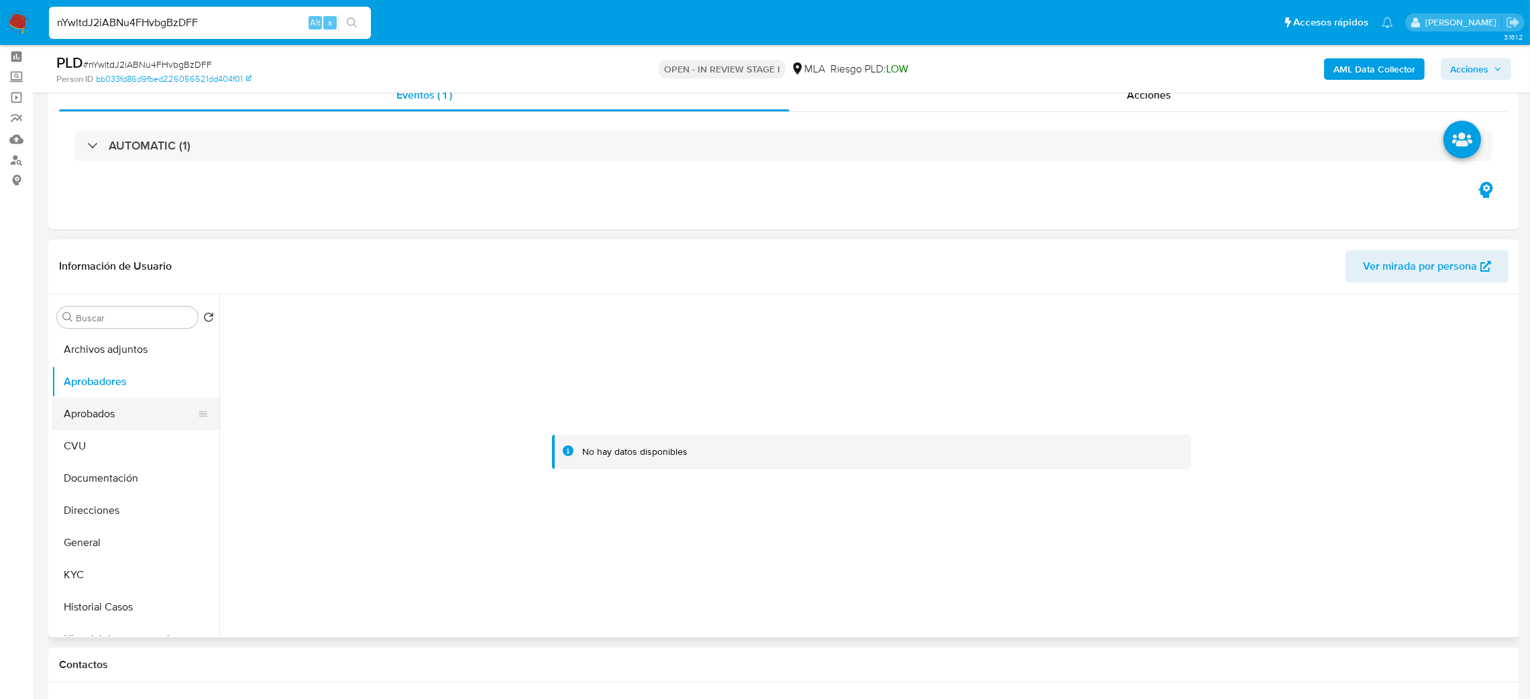
click at [127, 421] on button "Aprobados" at bounding box center [130, 414] width 157 height 32
click at [102, 447] on button "CVU" at bounding box center [130, 446] width 157 height 32
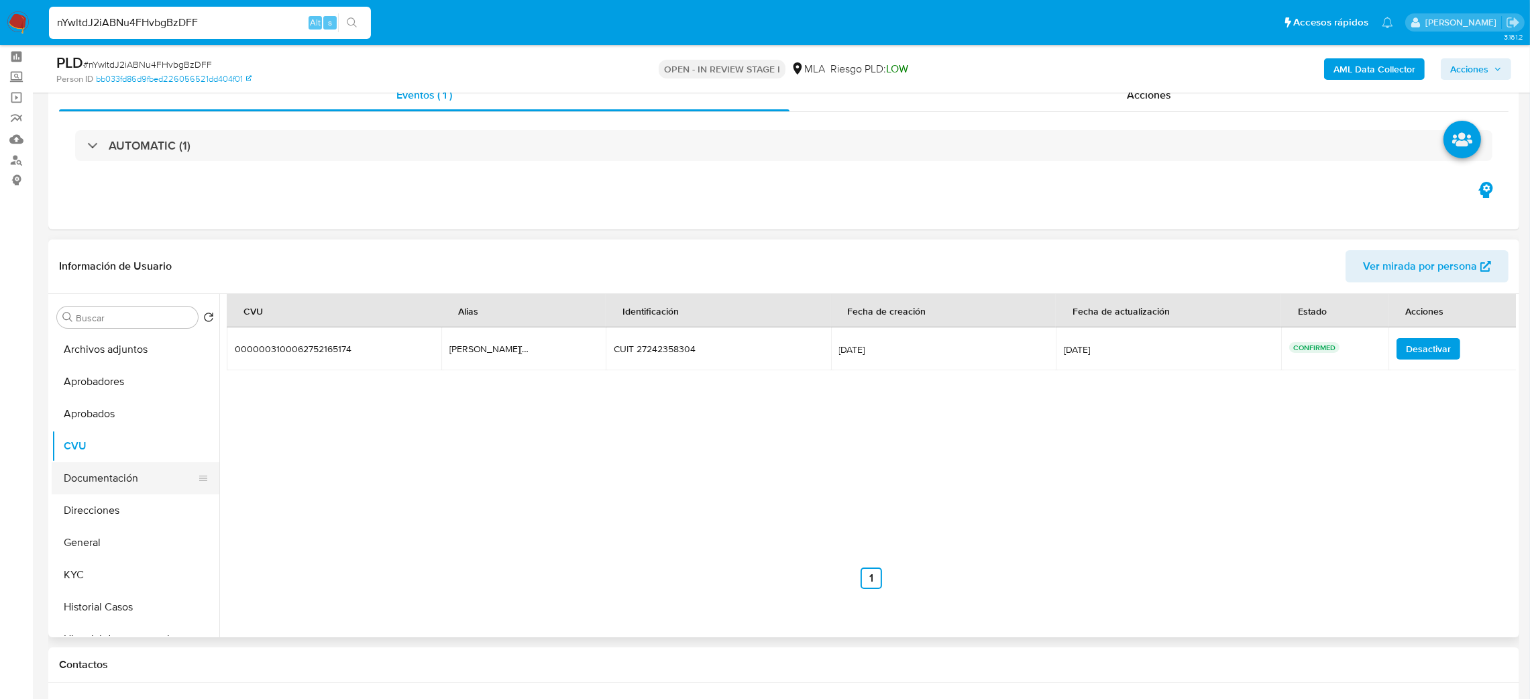
click at [107, 479] on button "Documentación" at bounding box center [130, 478] width 157 height 32
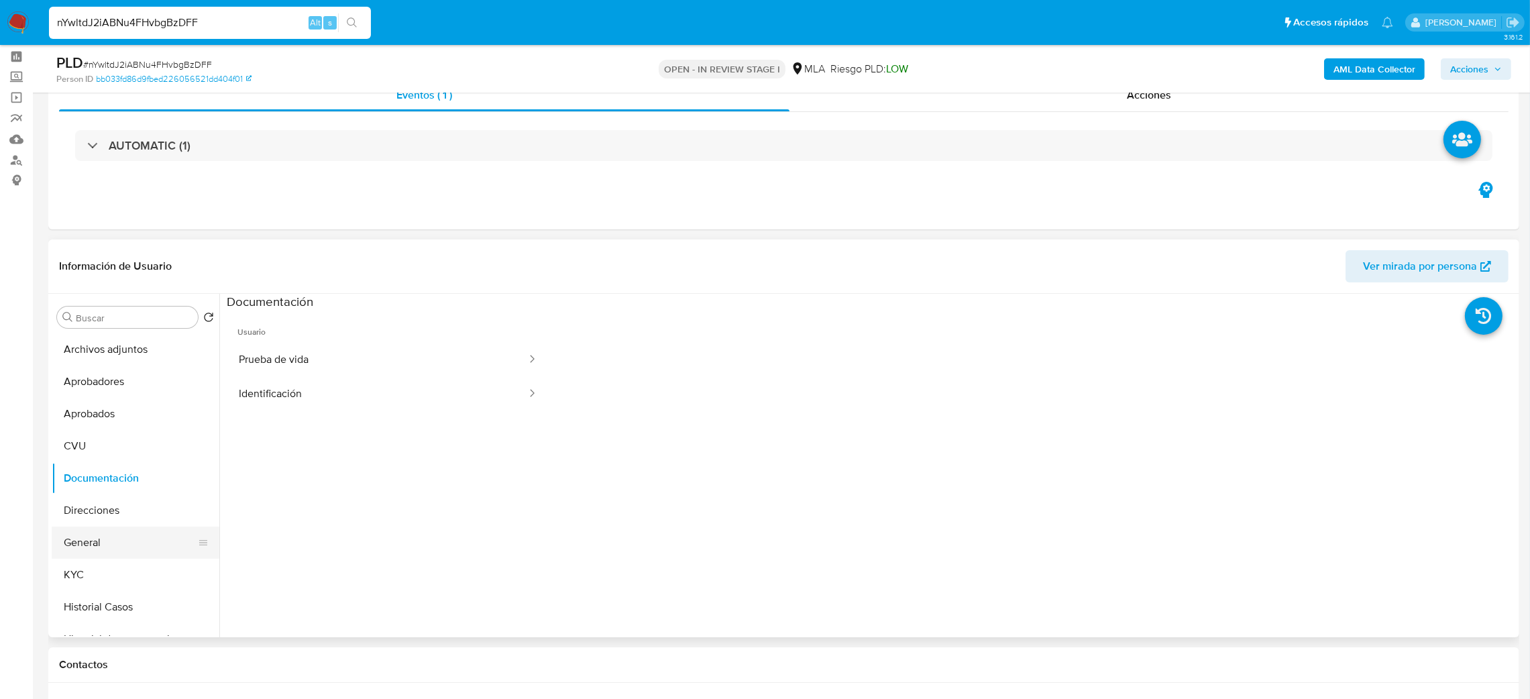
click at [88, 543] on button "General" at bounding box center [130, 543] width 157 height 32
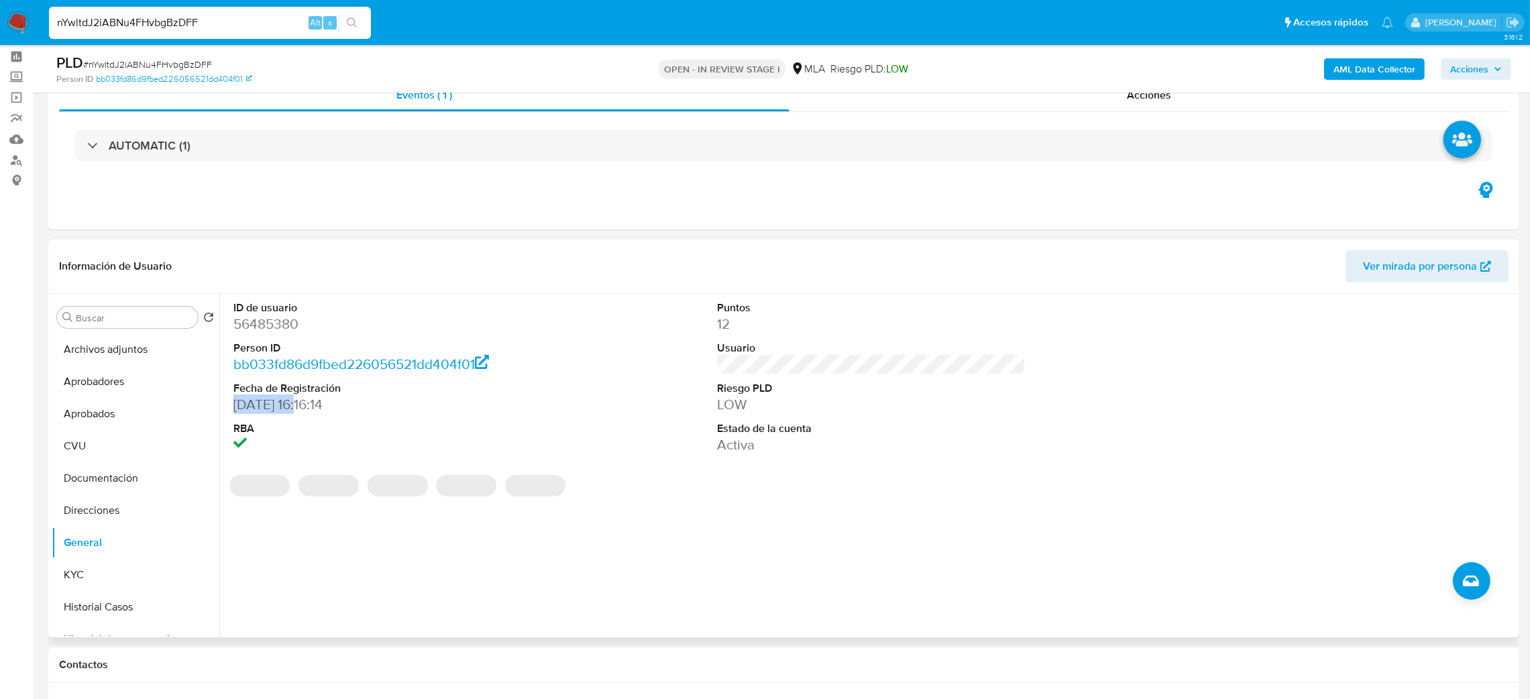
drag, startPoint x: 236, startPoint y: 405, endPoint x: 309, endPoint y: 407, distance: 73.1
click at [309, 407] on dd "30/09/2008 16:16:14" at bounding box center [387, 404] width 309 height 19
copy dd "30/09/2008"
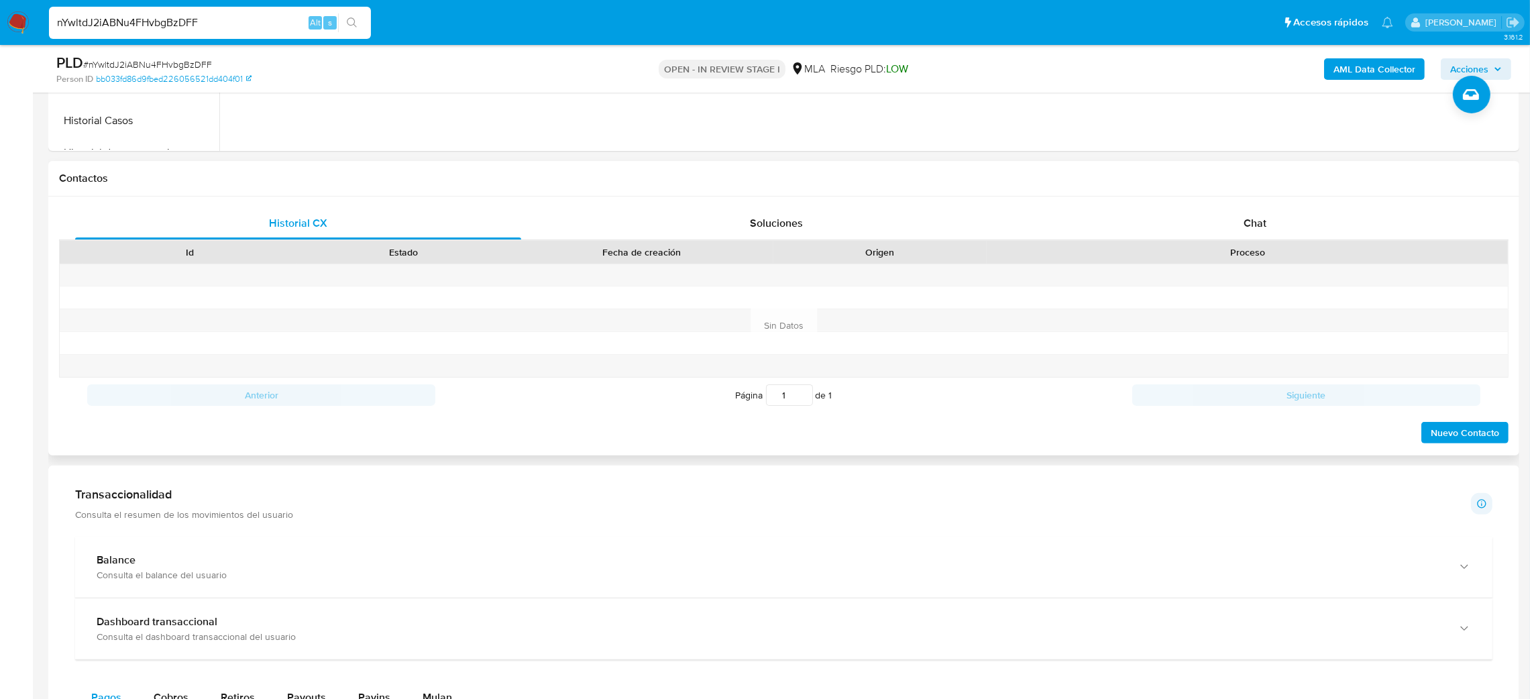
scroll to position [557, 0]
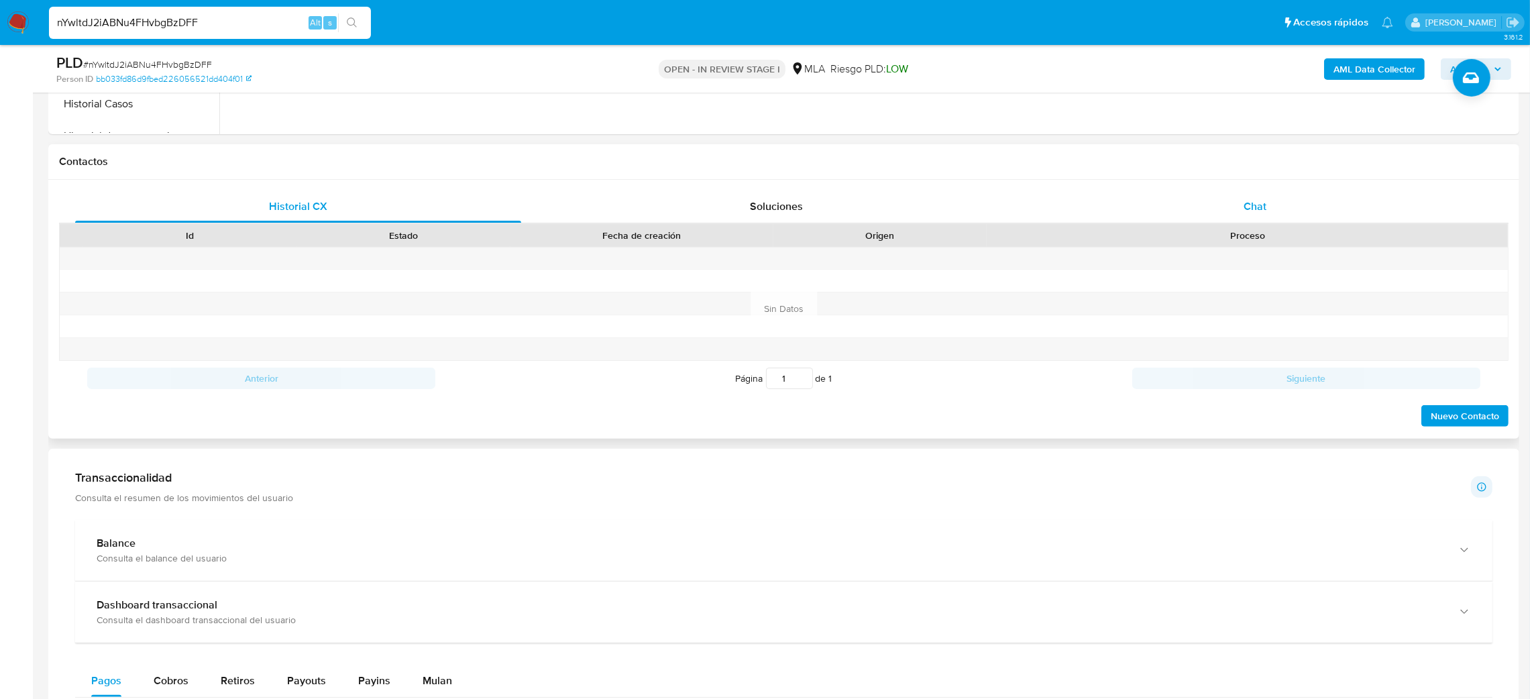
click at [1366, 204] on div "Chat" at bounding box center [1255, 207] width 446 height 32
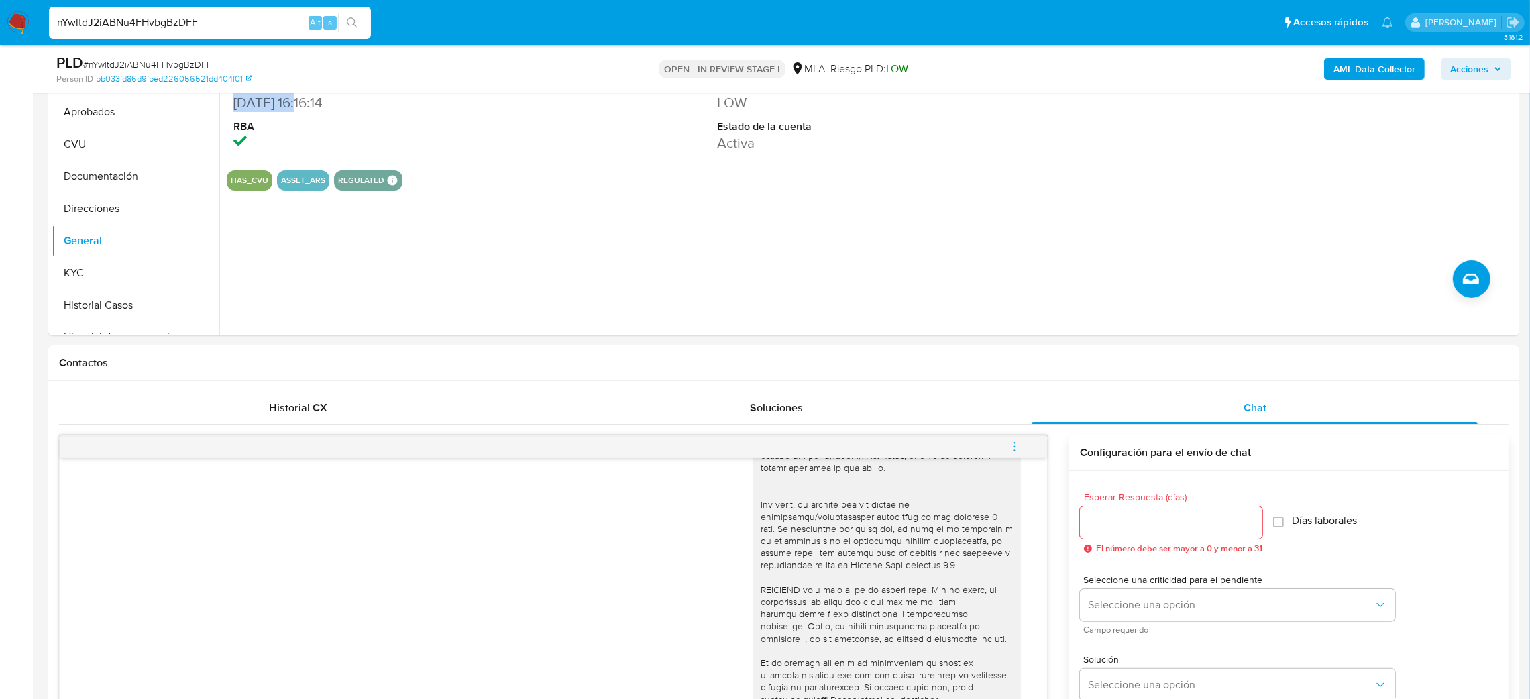
scroll to position [658, 0]
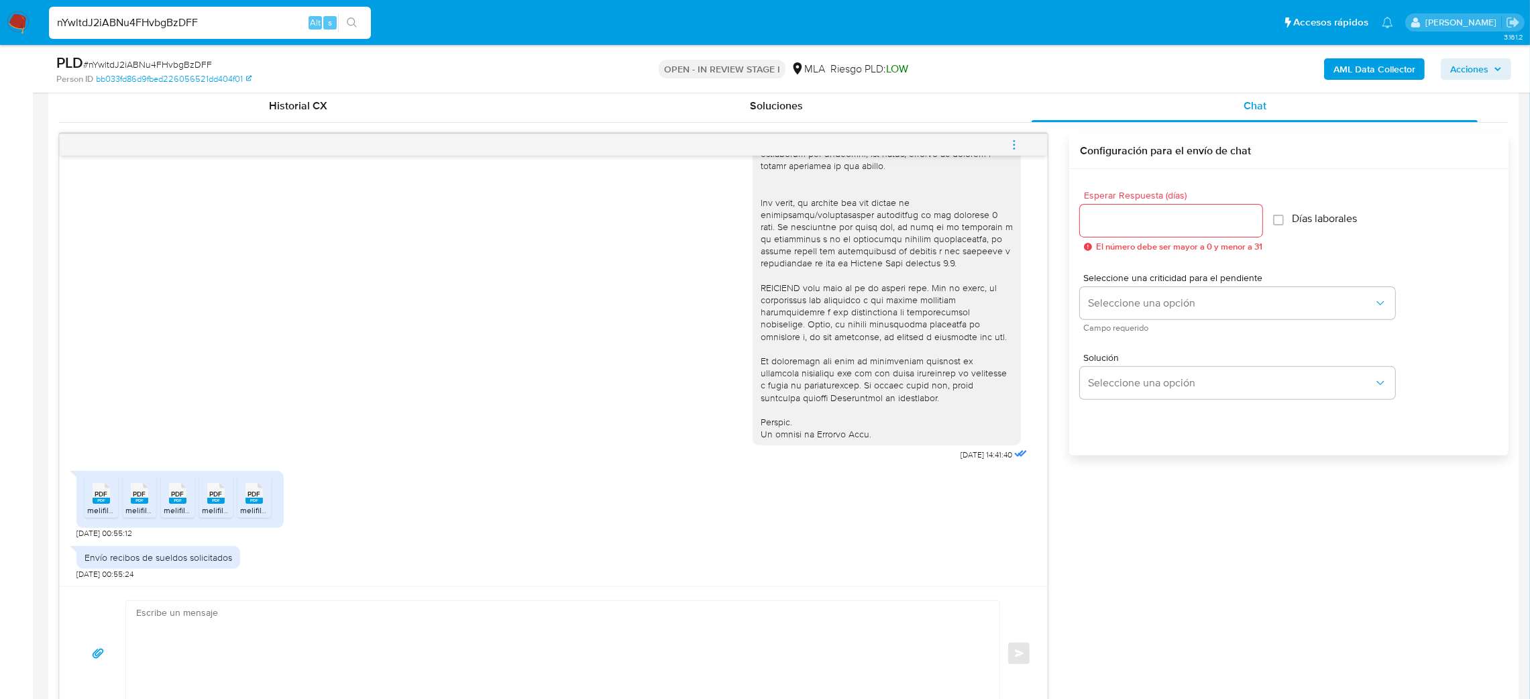
click at [97, 498] on span "PDF" at bounding box center [101, 494] width 13 height 9
click at [140, 507] on span "melifile6976577366982655180.pdf" at bounding box center [187, 509] width 125 height 11
click at [180, 507] on span "melifile2299660944914874913.pdf" at bounding box center [226, 509] width 124 height 11
click at [214, 502] on rect at bounding box center [215, 501] width 17 height 6
click at [260, 502] on rect at bounding box center [254, 501] width 17 height 6
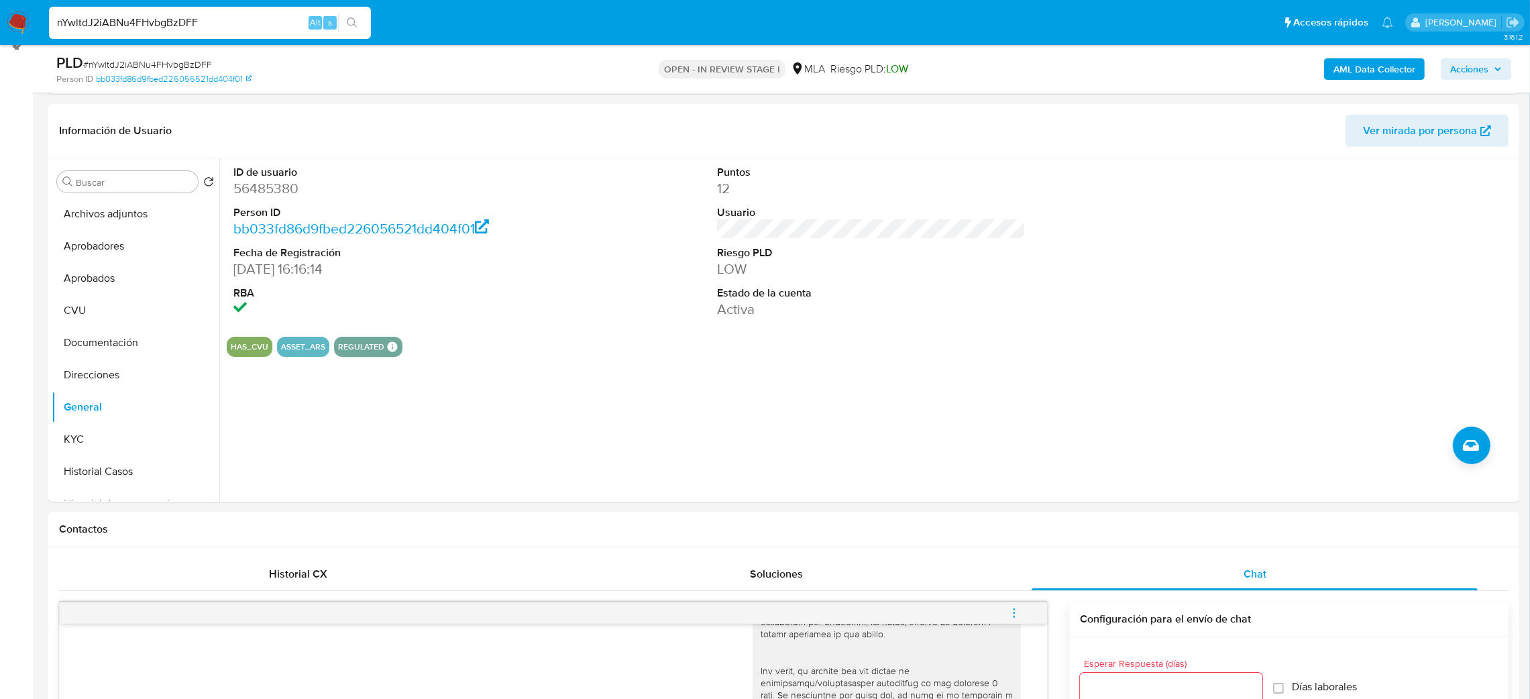
scroll to position [155, 0]
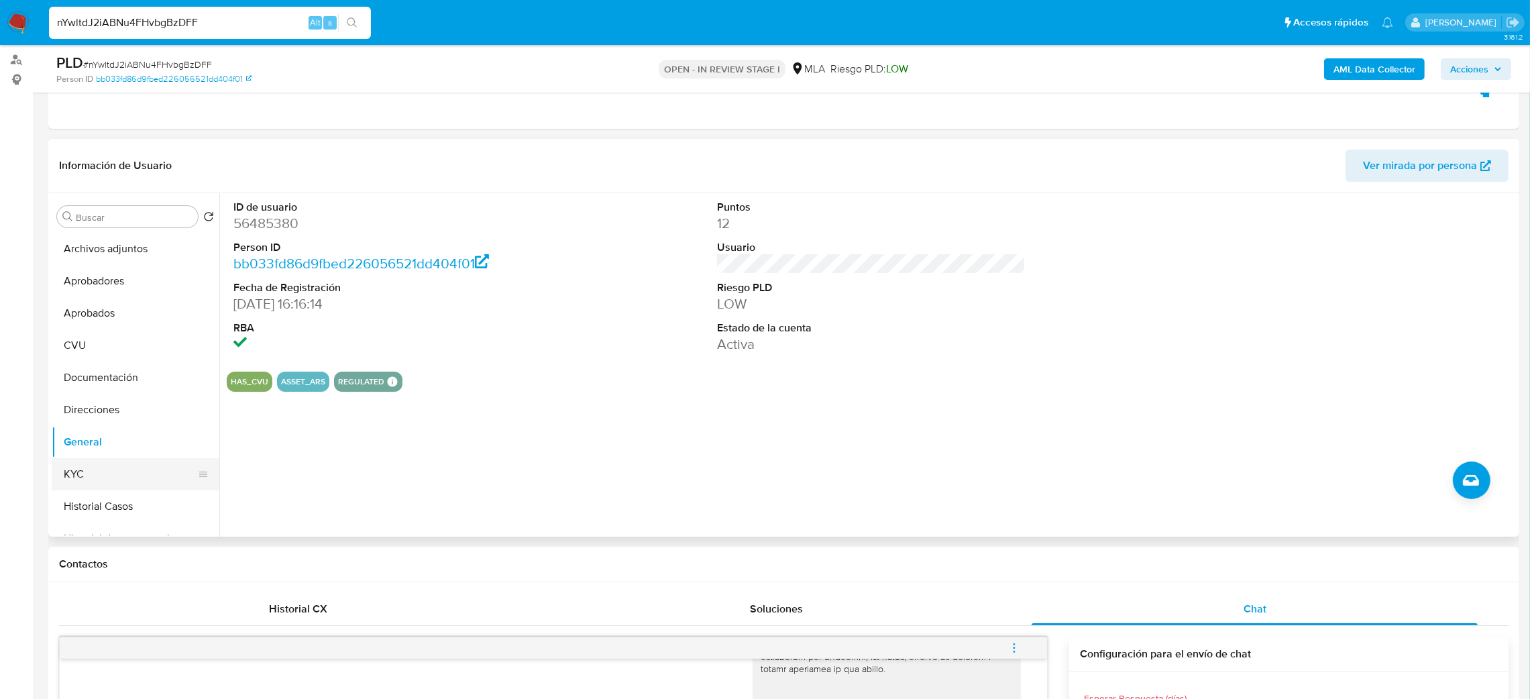
click at [99, 481] on button "KYC" at bounding box center [130, 474] width 157 height 32
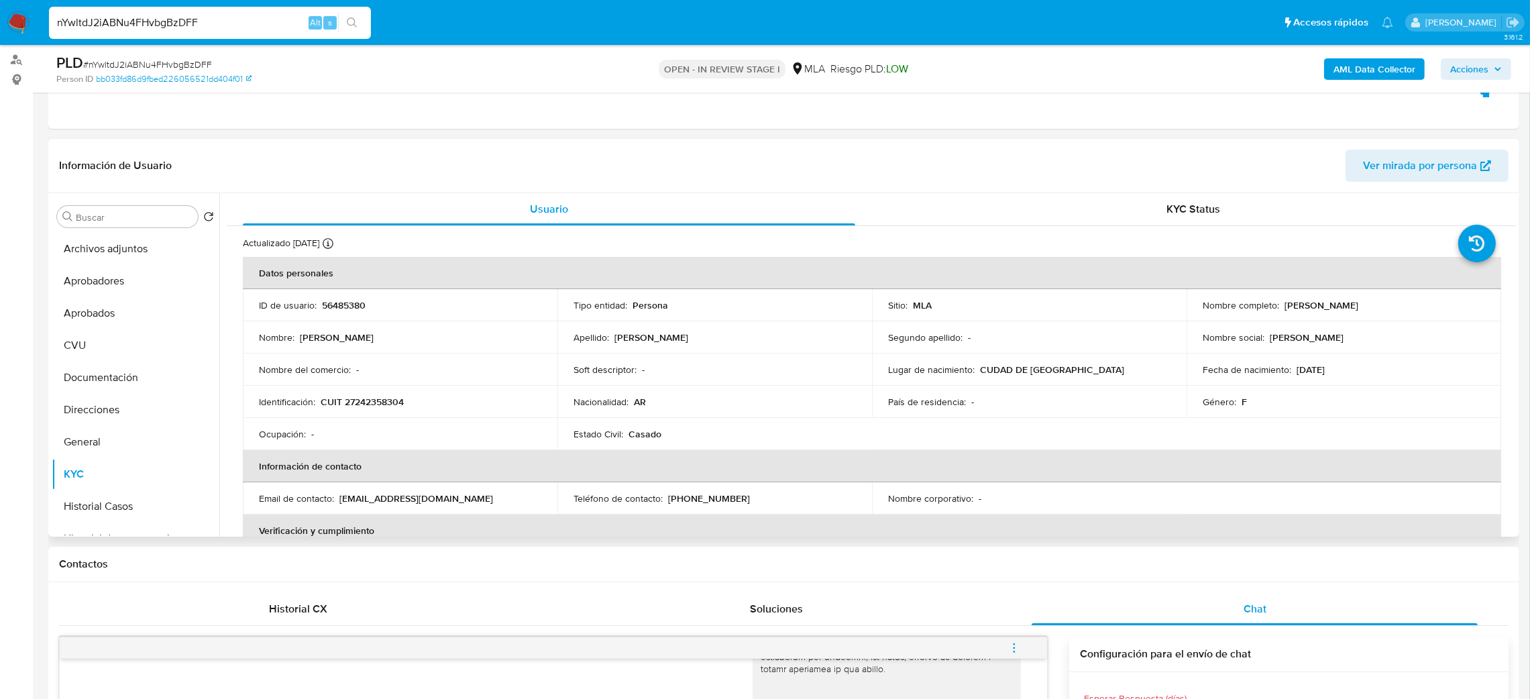
drag, startPoint x: 1282, startPoint y: 303, endPoint x: 1406, endPoint y: 303, distance: 124.1
click at [1406, 303] on div "Nombre completo : Julieta Paula Eusebio" at bounding box center [1344, 305] width 282 height 12
copy p "Julieta Paula Eusebio"
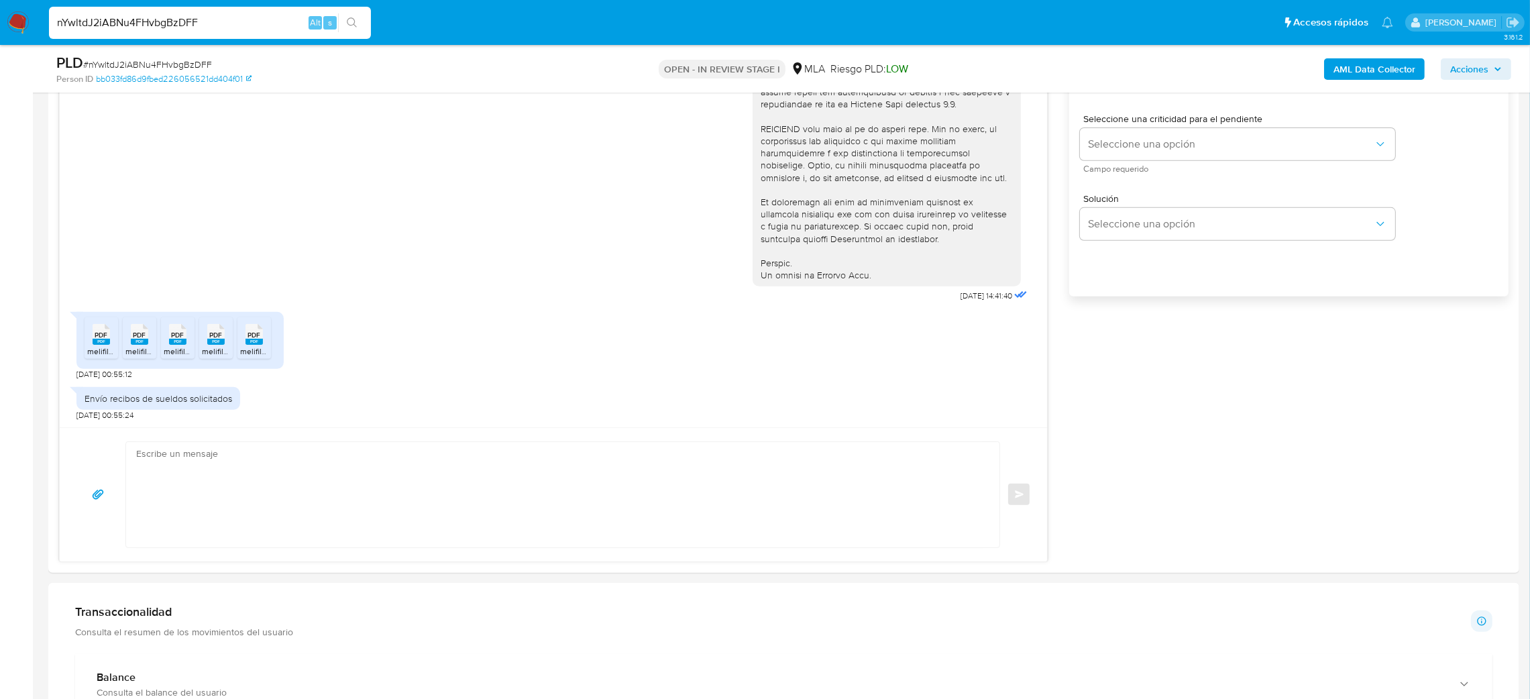
scroll to position [859, 0]
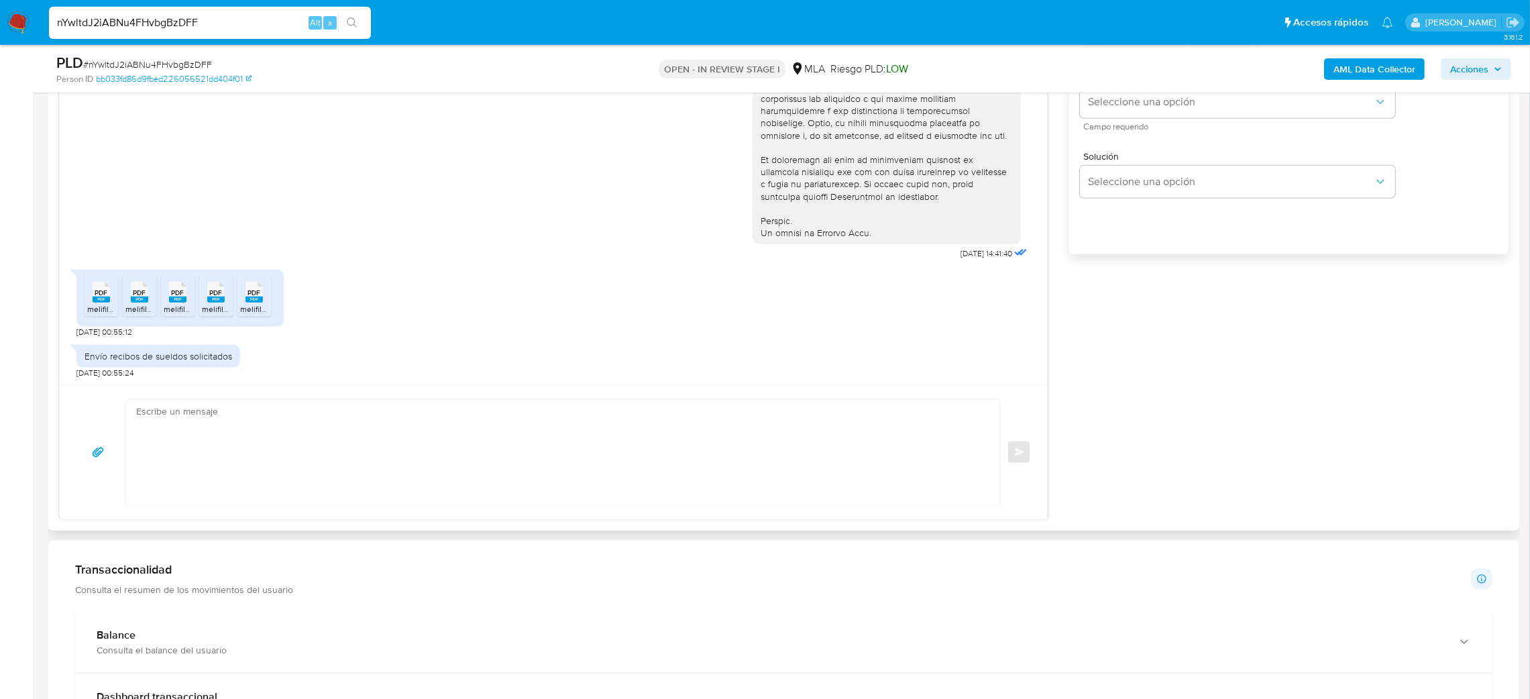
click at [184, 389] on div "Enviar" at bounding box center [553, 452] width 987 height 134
click at [204, 430] on textarea at bounding box center [559, 452] width 847 height 105
paste textarea "Hola, ¡Muchas gracias por tu respuesta! Confirmamos la recepción de la document…"
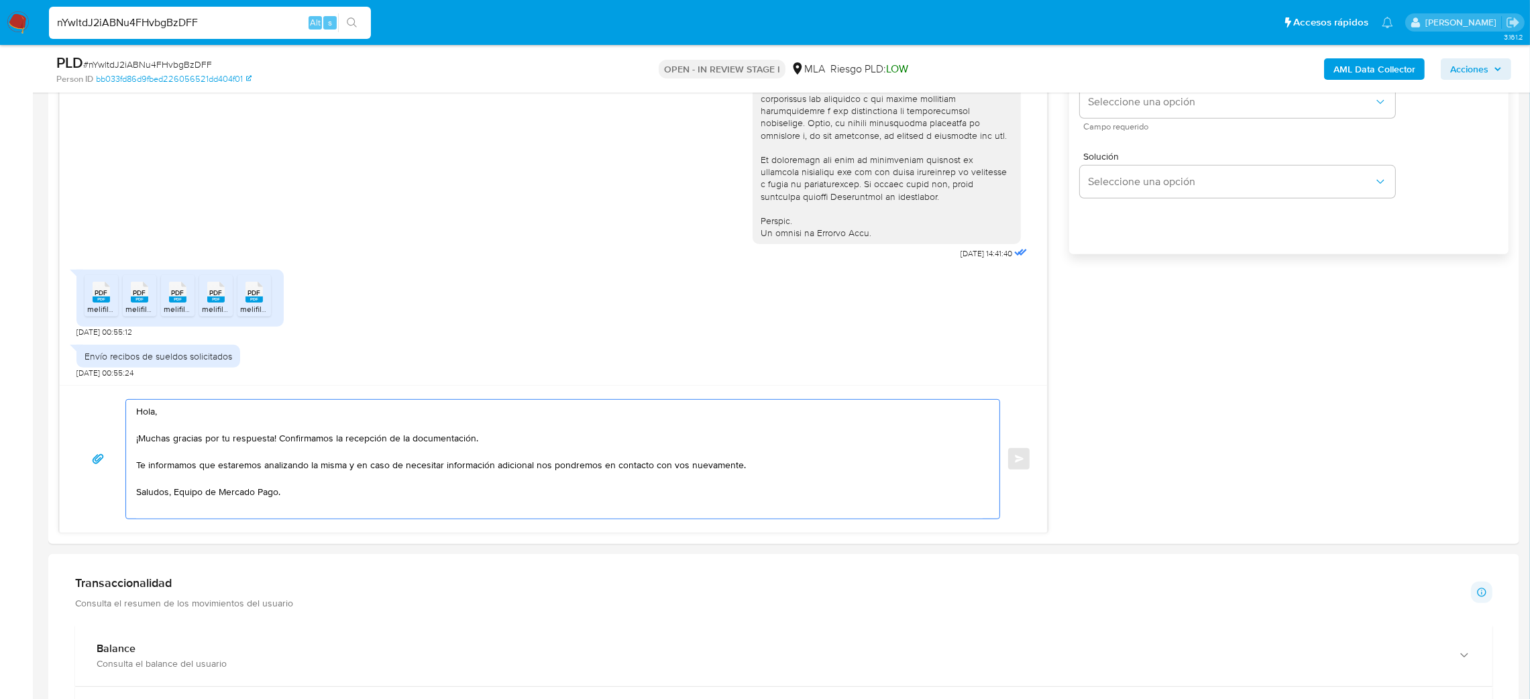
scroll to position [759, 0]
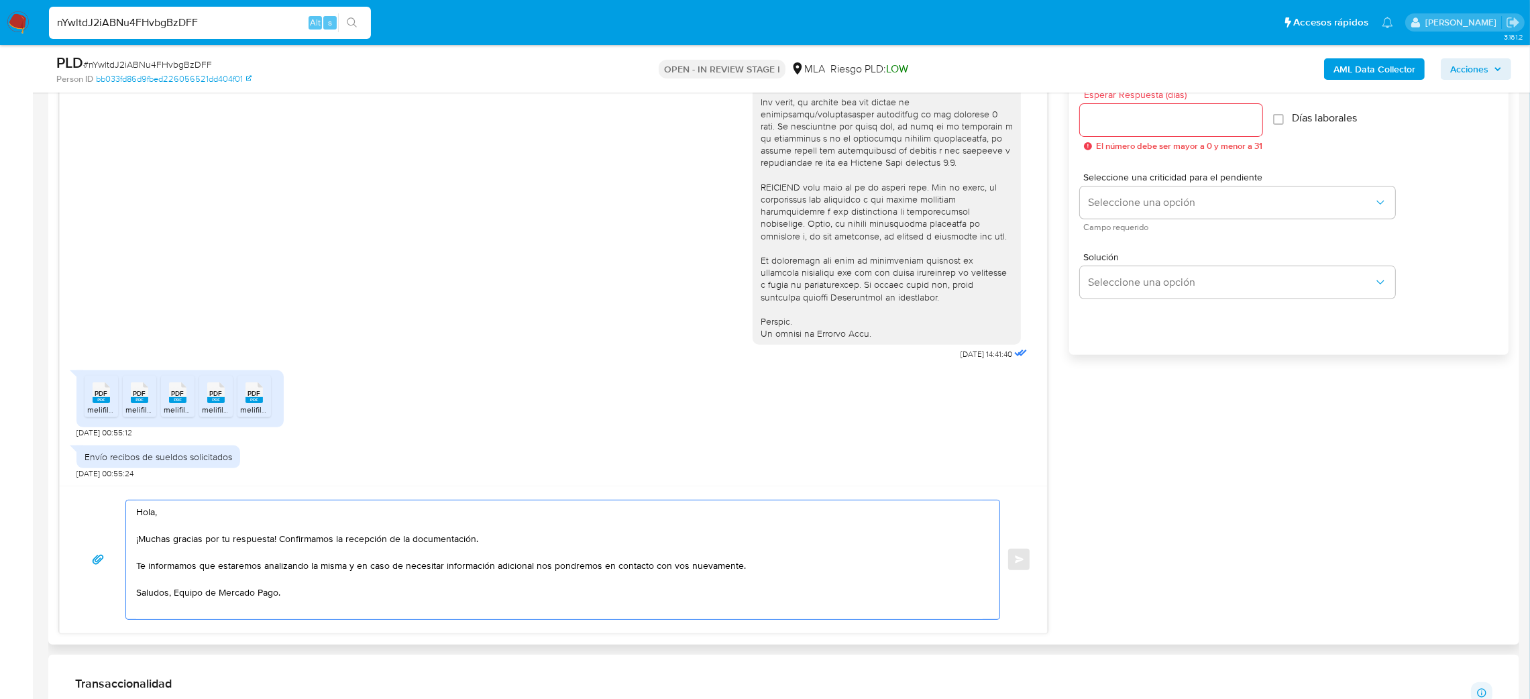
type textarea "Hola, ¡Muchas gracias por tu respuesta! Confirmamos la recepción de la document…"
click at [1130, 126] on input "Esperar Respuesta (días)" at bounding box center [1171, 119] width 182 height 17
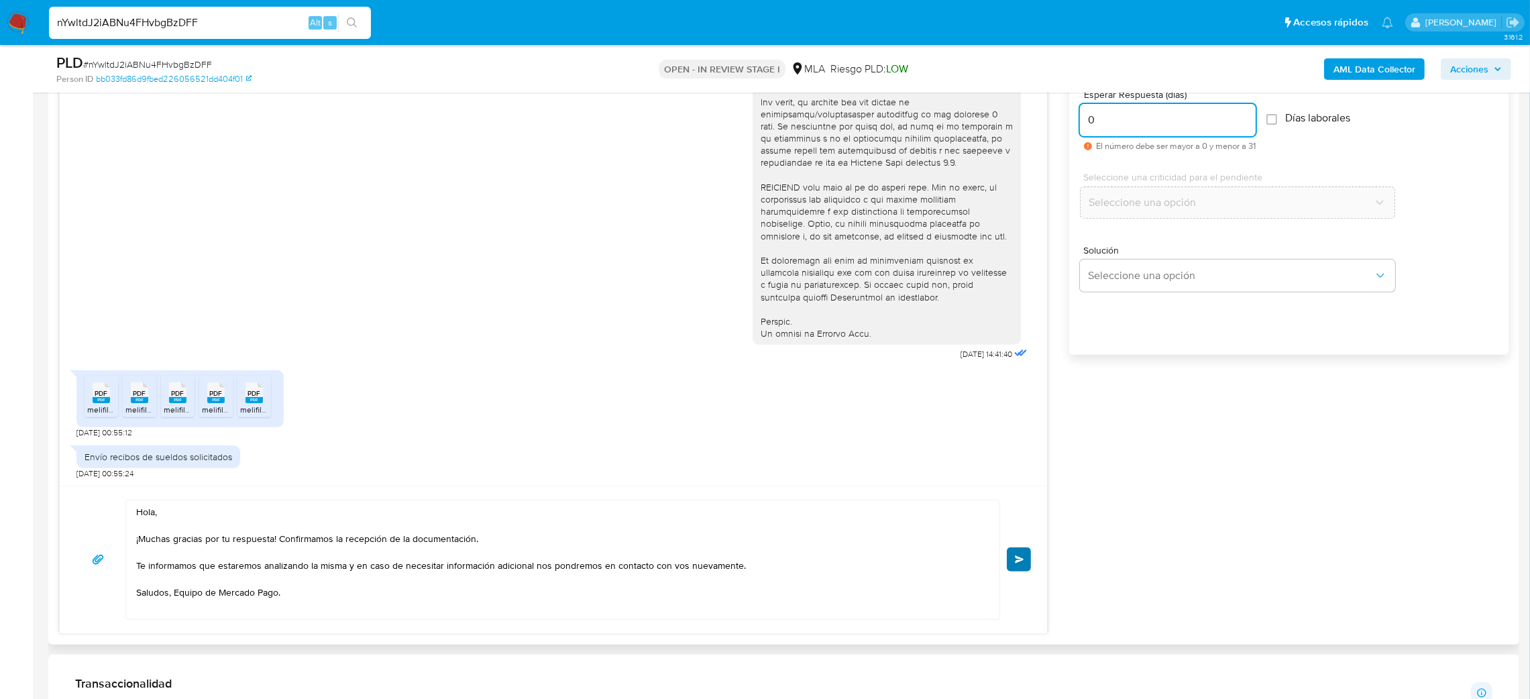
type input "0"
click at [1023, 559] on span "Enviar" at bounding box center [1019, 559] width 9 height 8
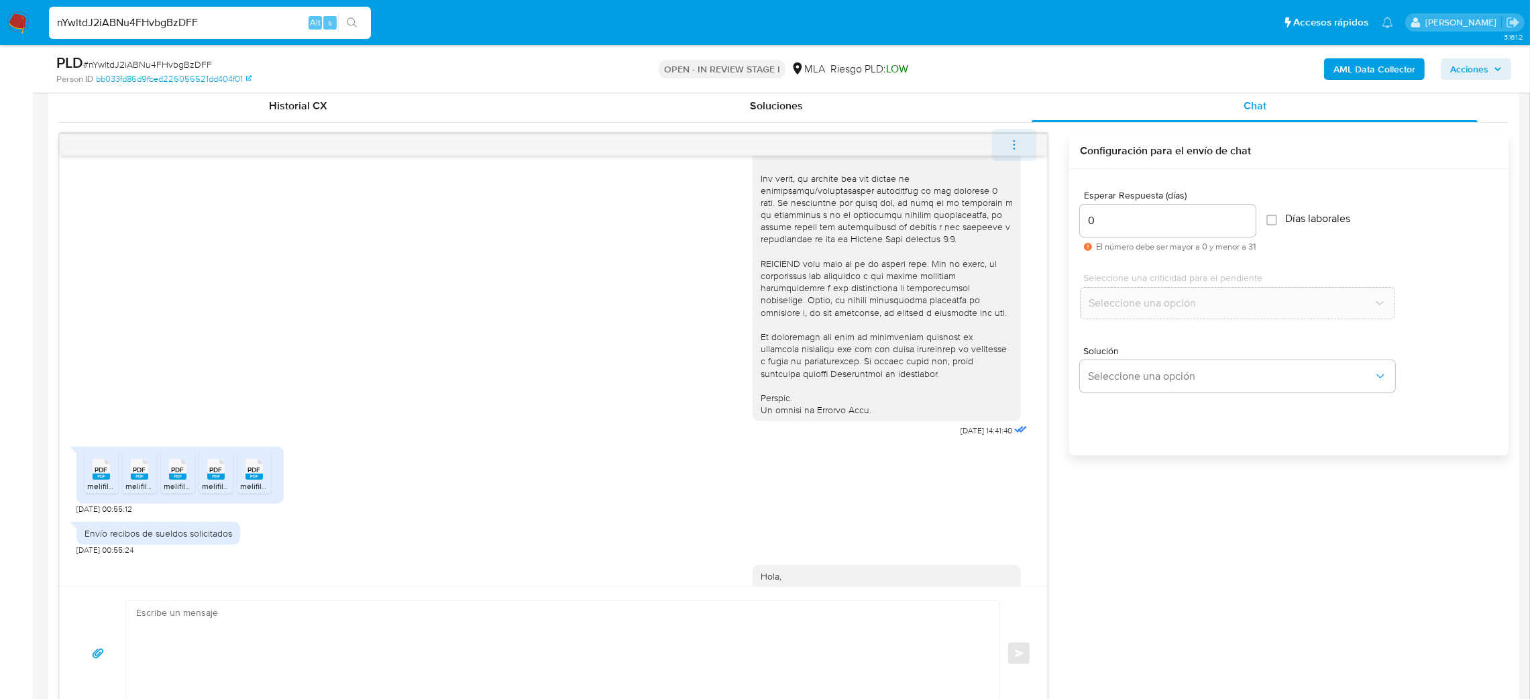
scroll to position [617, 0]
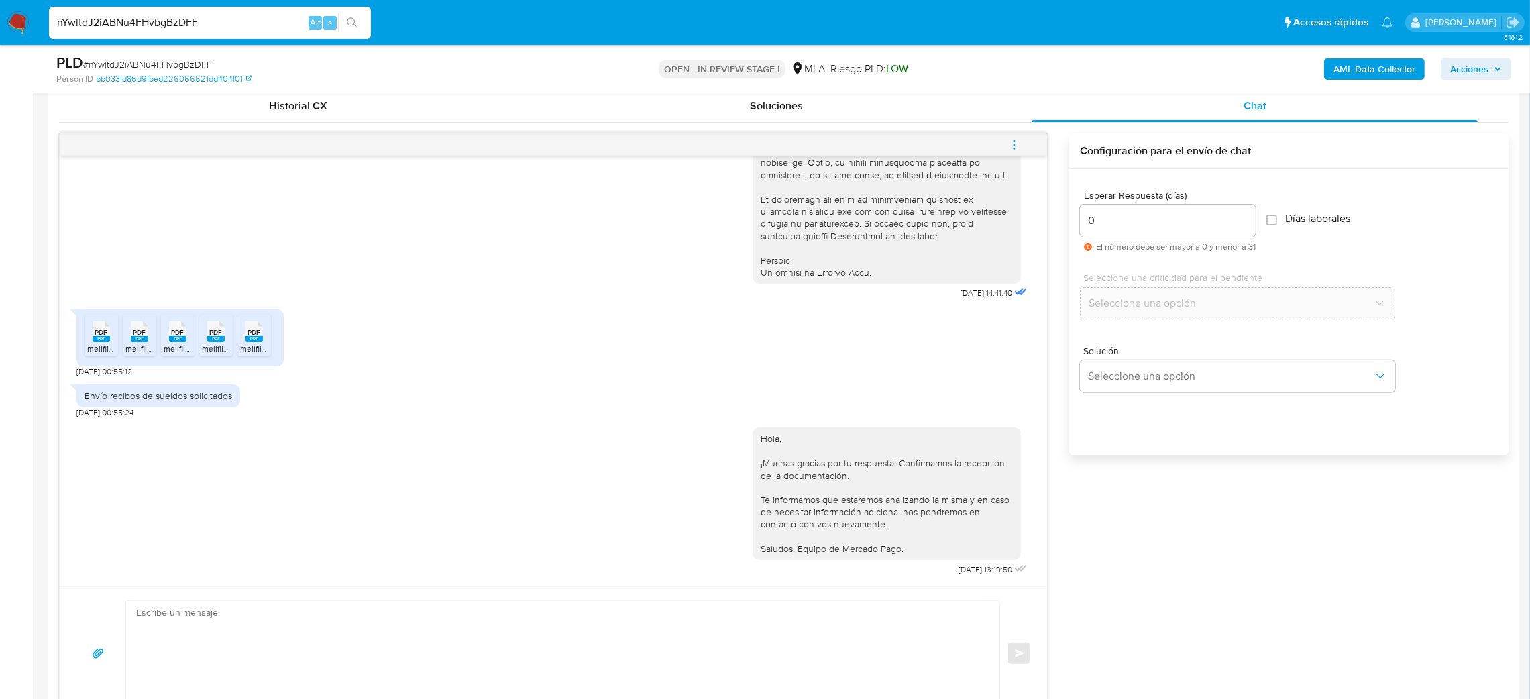
click at [1009, 139] on icon "menu-action" at bounding box center [1014, 145] width 12 height 12
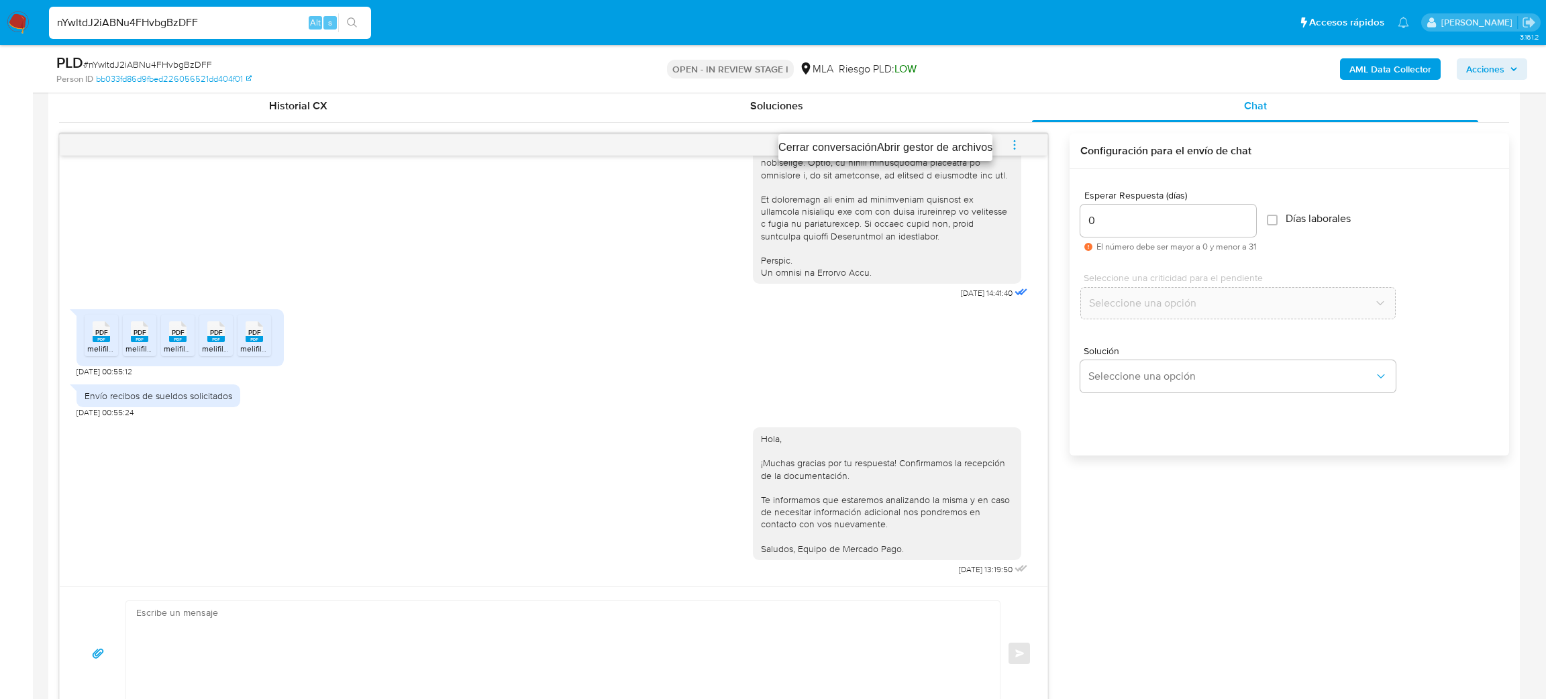
click at [819, 145] on li "Cerrar conversación" at bounding box center [827, 148] width 99 height 16
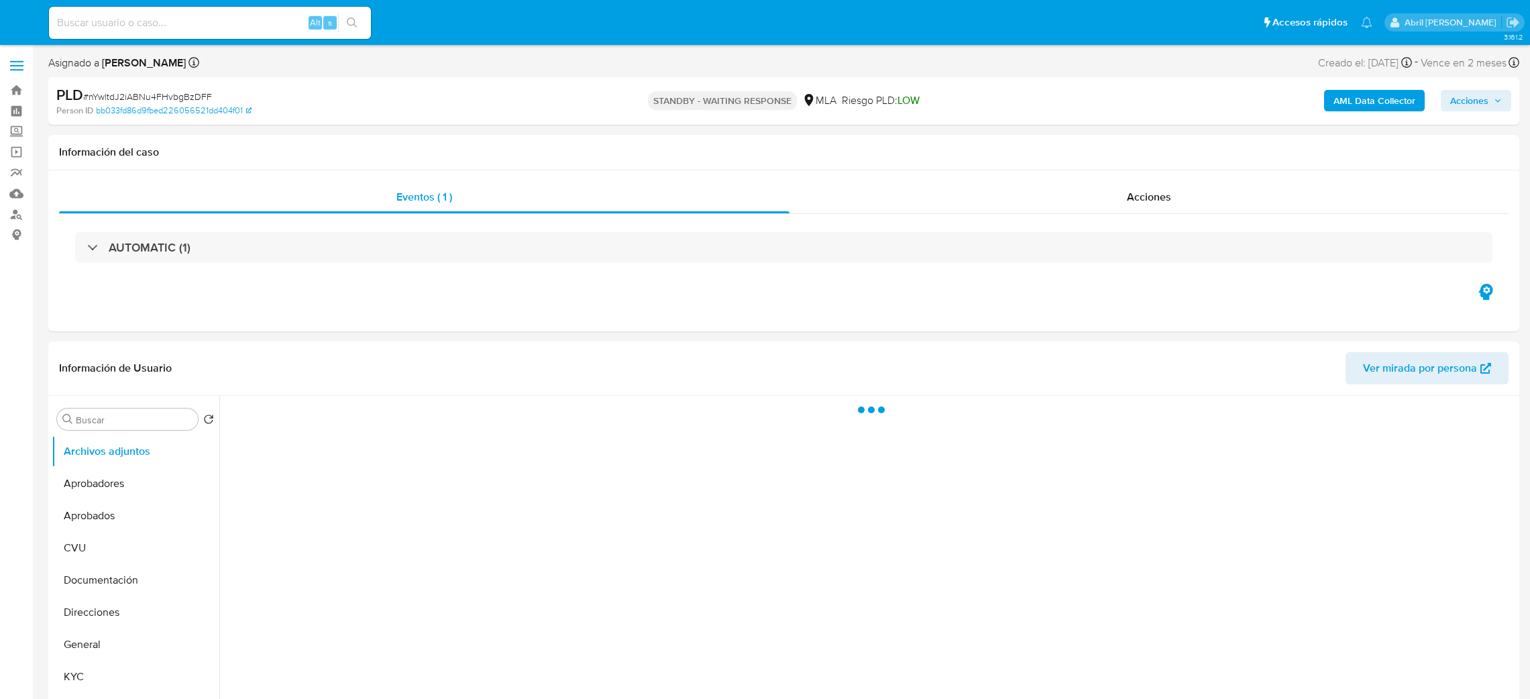
select select "10"
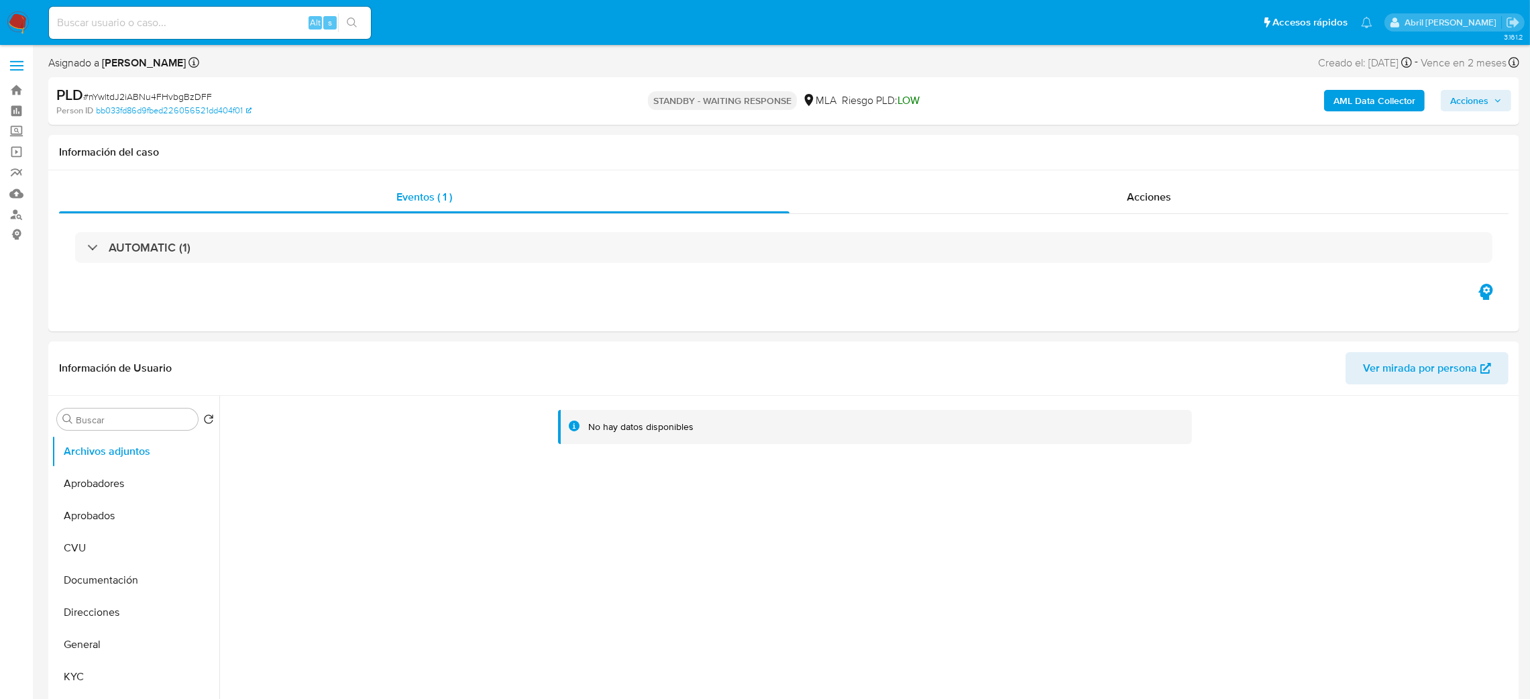
click at [240, 27] on input at bounding box center [210, 22] width 322 height 17
paste input "yEk5gGyUOQG3Ri6B9OgypbEj"
type input "yEk5gGyUOQG3Ri6B9OgypbEj"
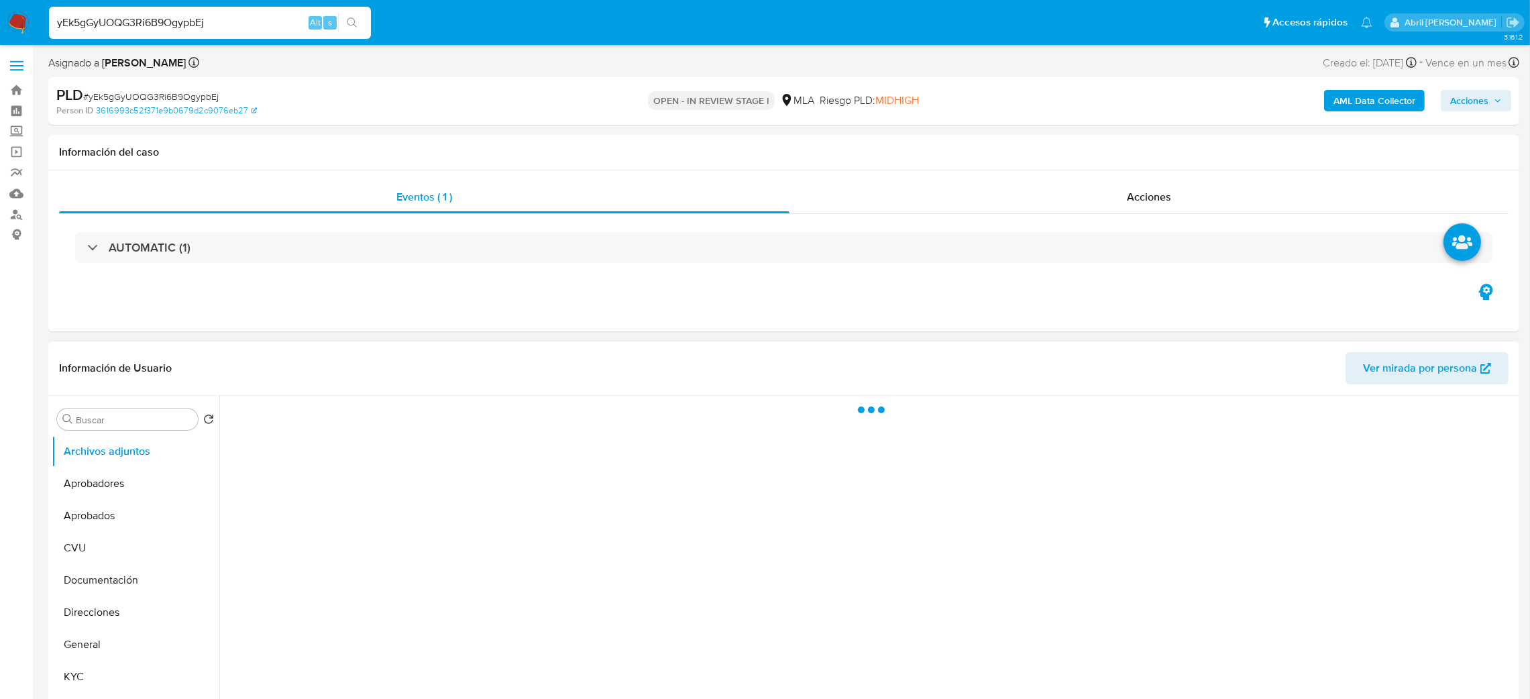
select select "10"
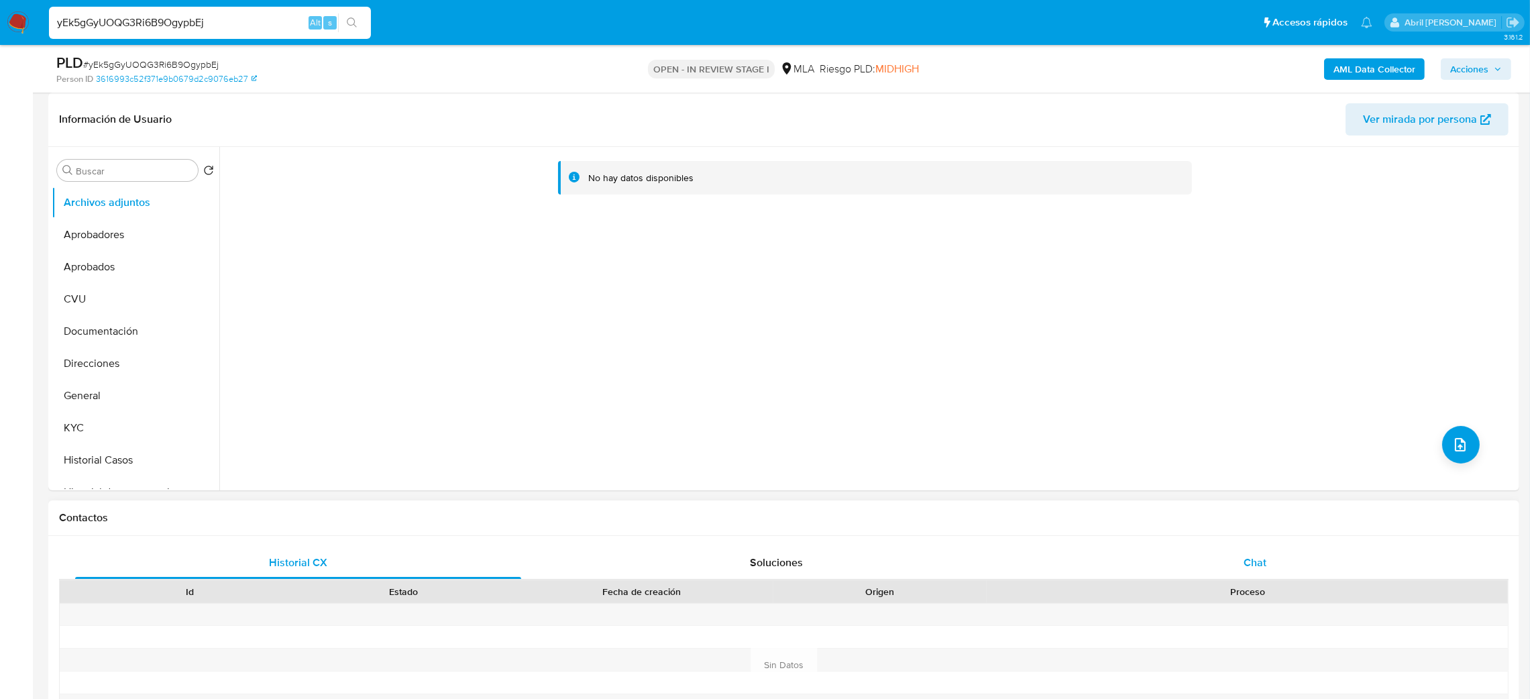
click at [1289, 563] on div "Chat" at bounding box center [1255, 563] width 446 height 32
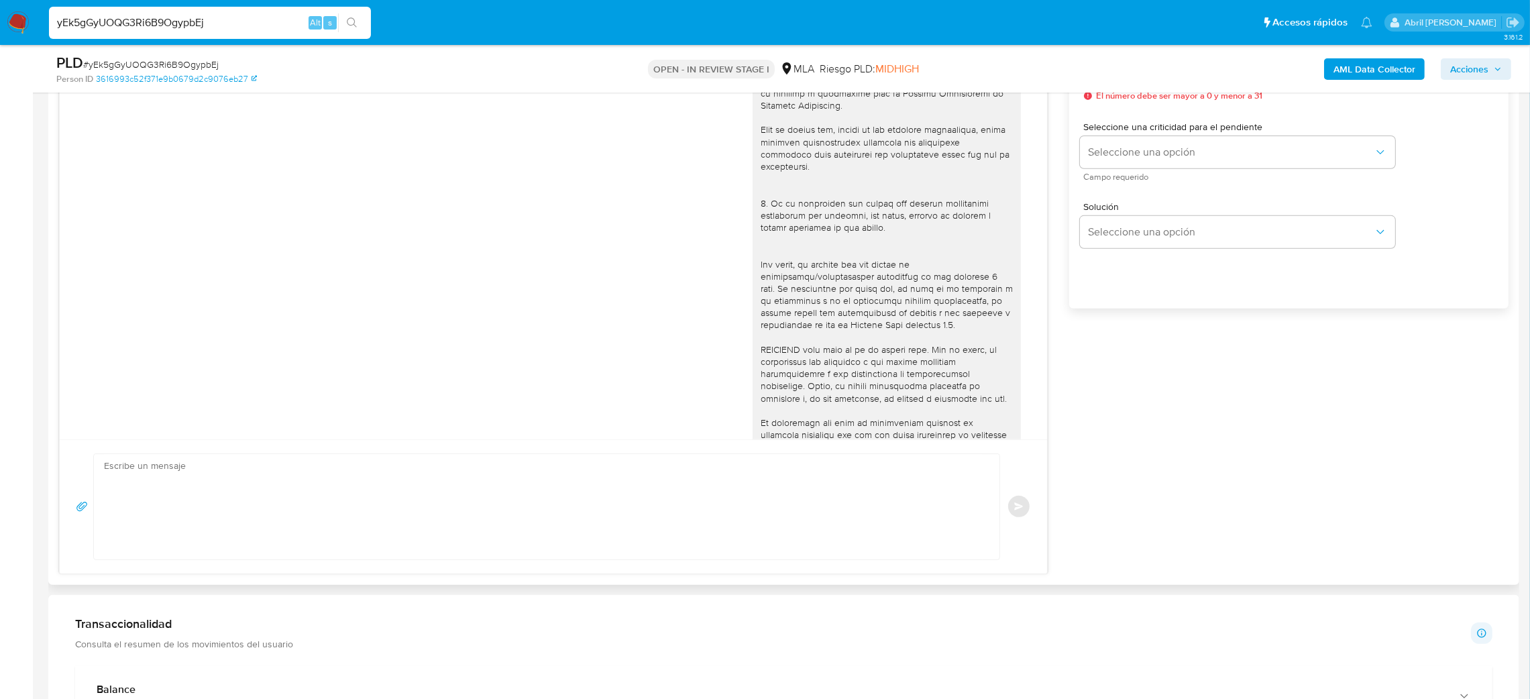
scroll to position [222, 0]
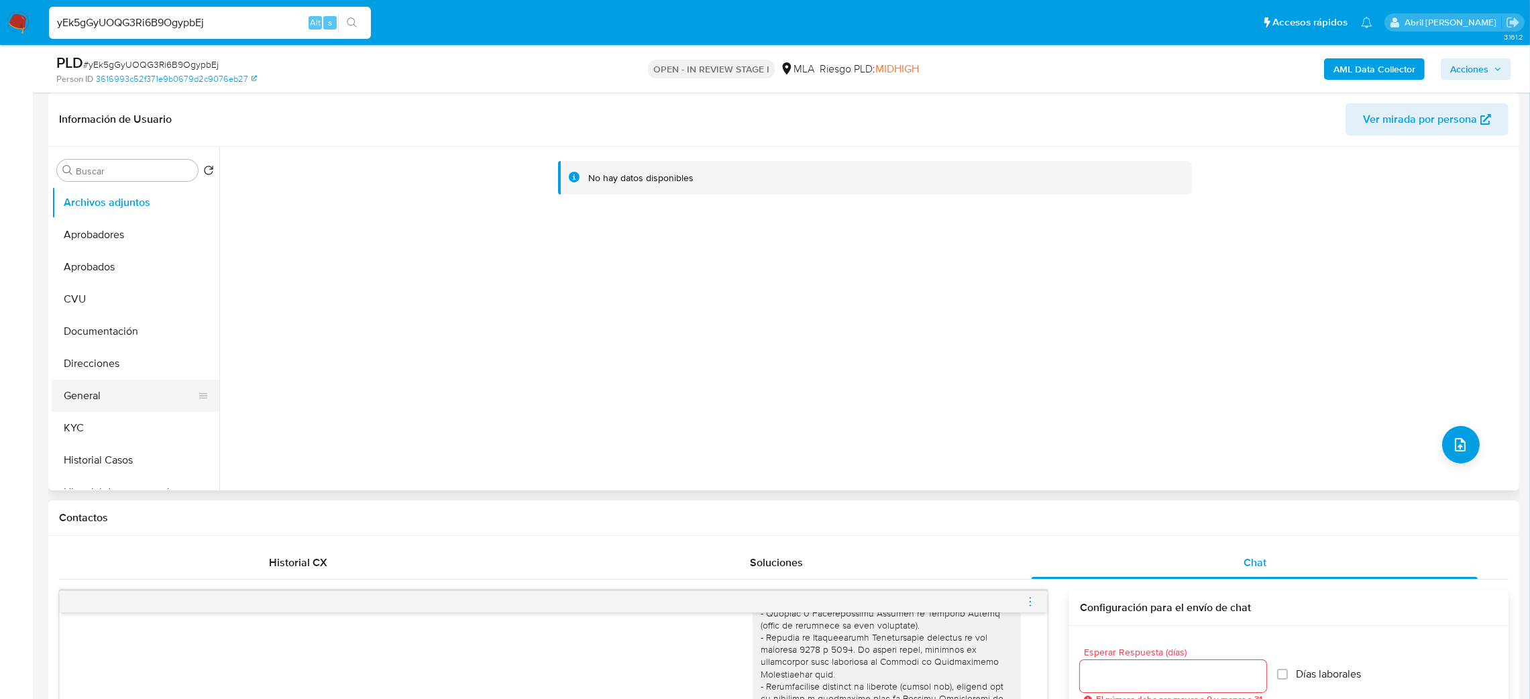
click at [74, 409] on button "General" at bounding box center [130, 396] width 157 height 32
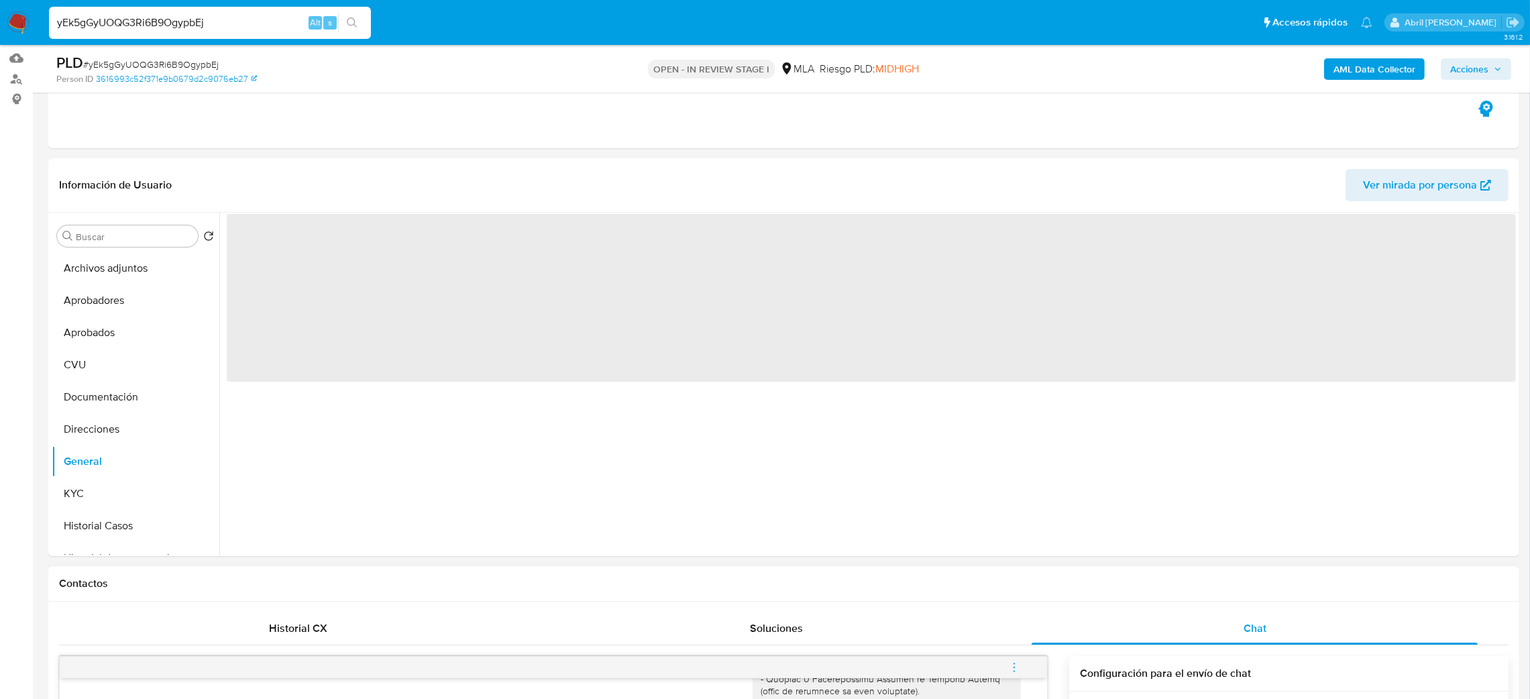
scroll to position [101, 0]
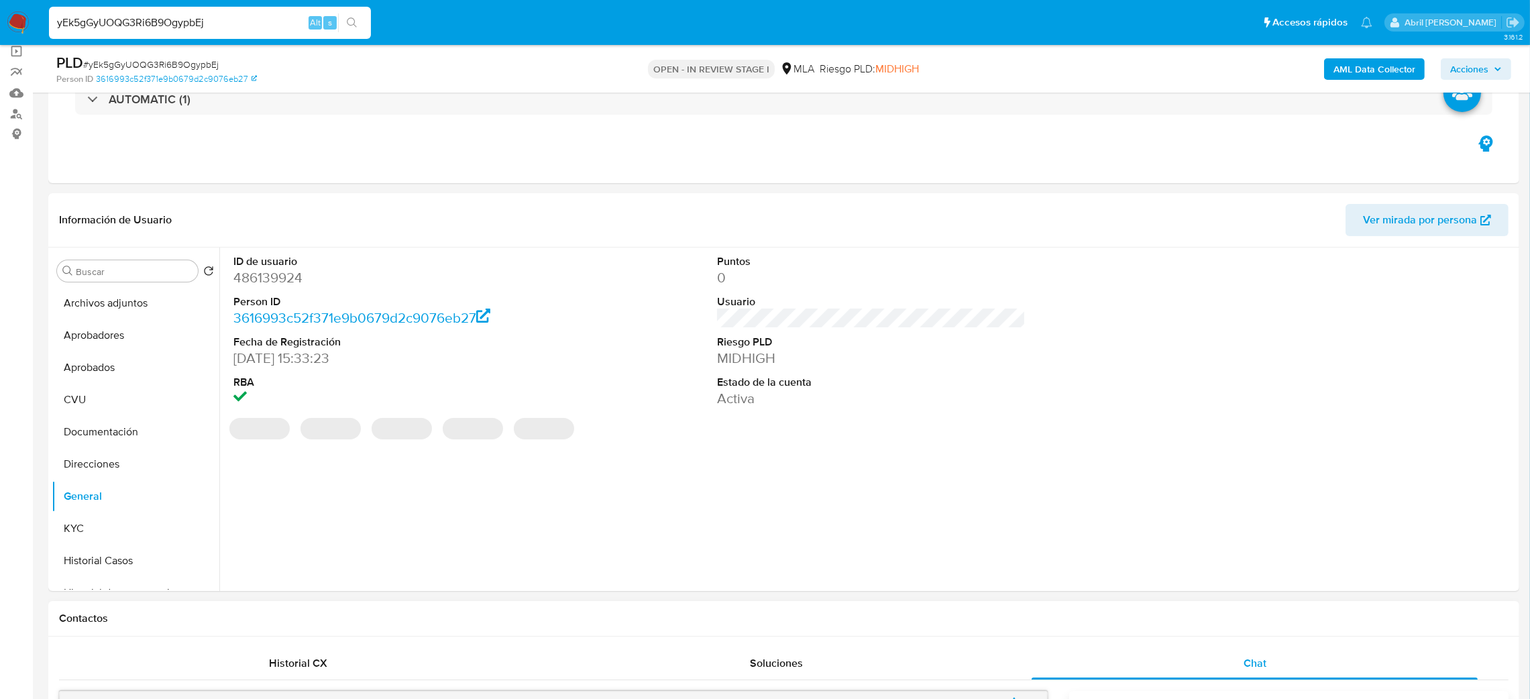
click at [284, 276] on dd "486139924" at bounding box center [387, 277] width 309 height 19
copy dd "486139924"
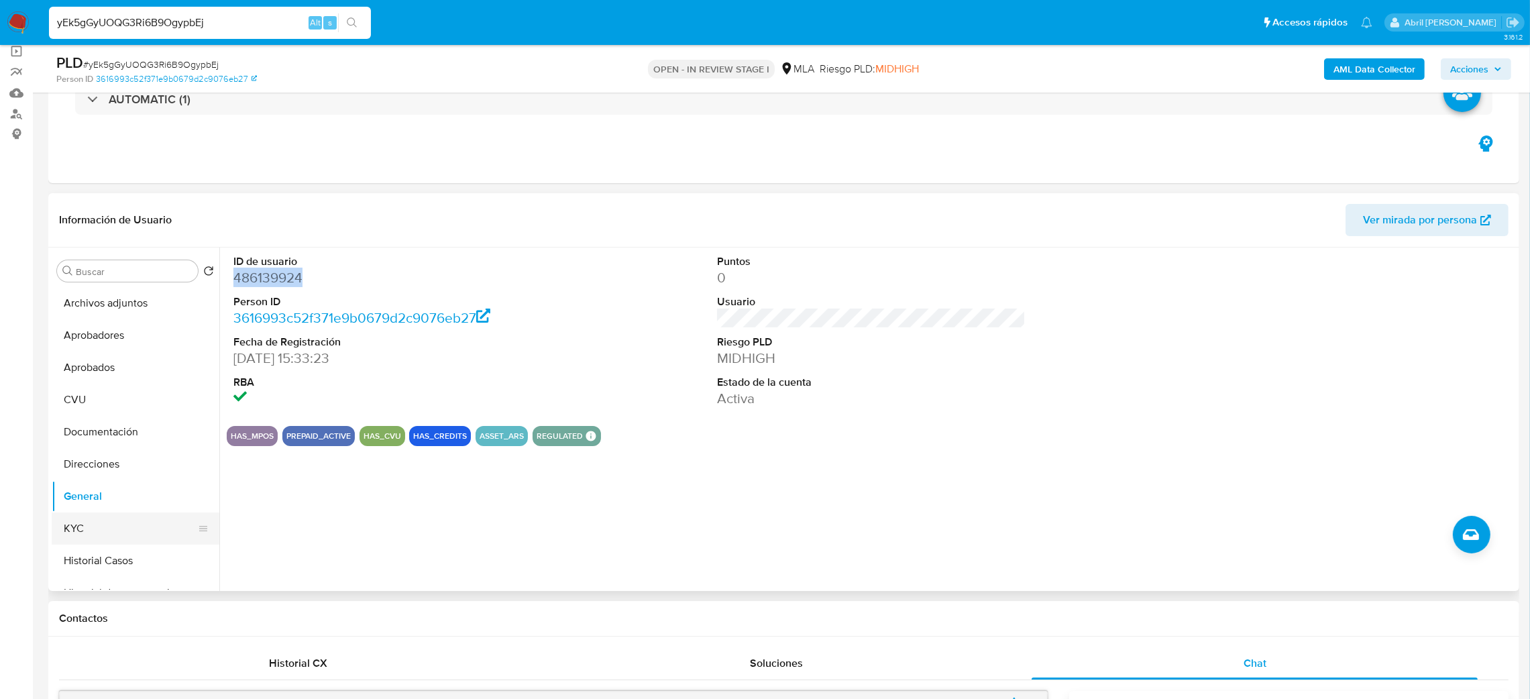
click at [105, 526] on button "KYC" at bounding box center [130, 529] width 157 height 32
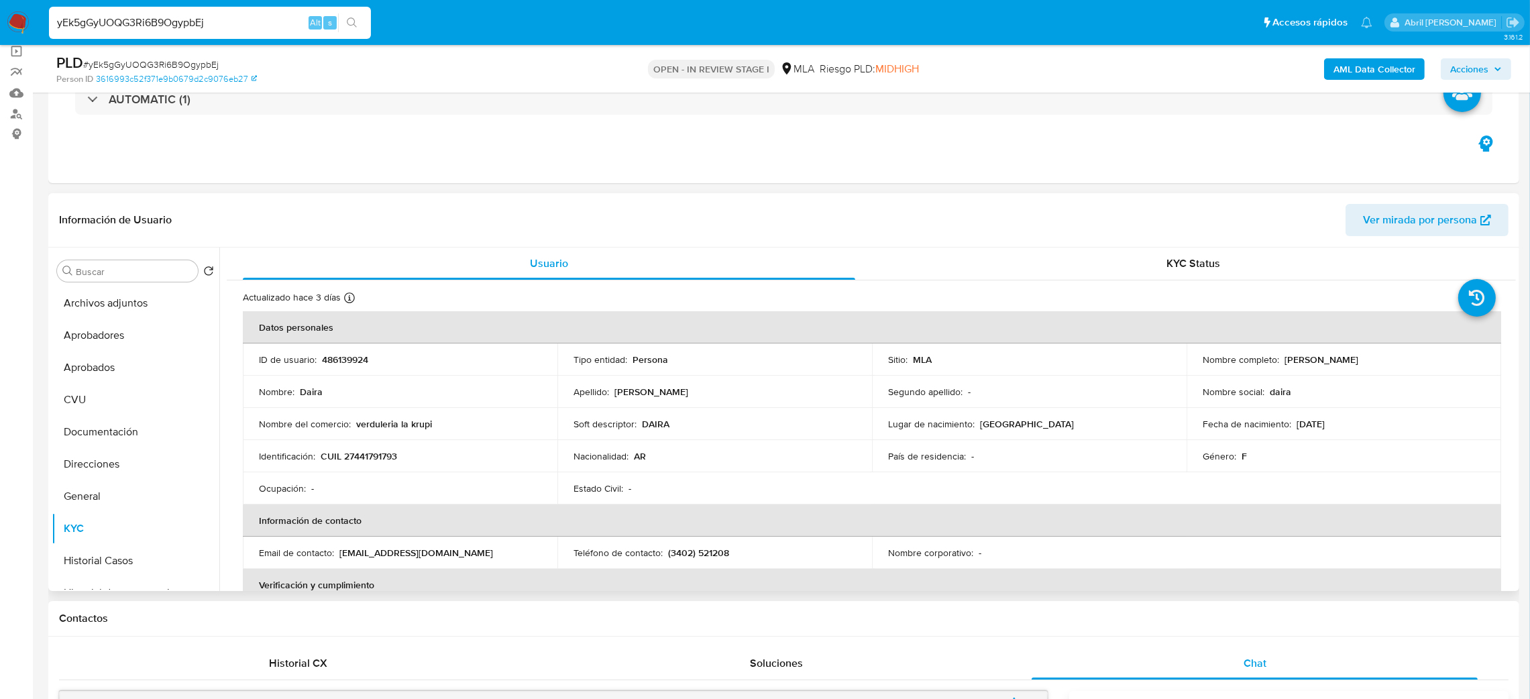
click at [365, 458] on p "CUIL 27441791793" at bounding box center [359, 456] width 76 height 12
copy p "27441791793"
click at [344, 420] on p "Nombre del comercio :" at bounding box center [305, 424] width 92 height 12
drag, startPoint x: 352, startPoint y: 453, endPoint x: 393, endPoint y: 456, distance: 41.0
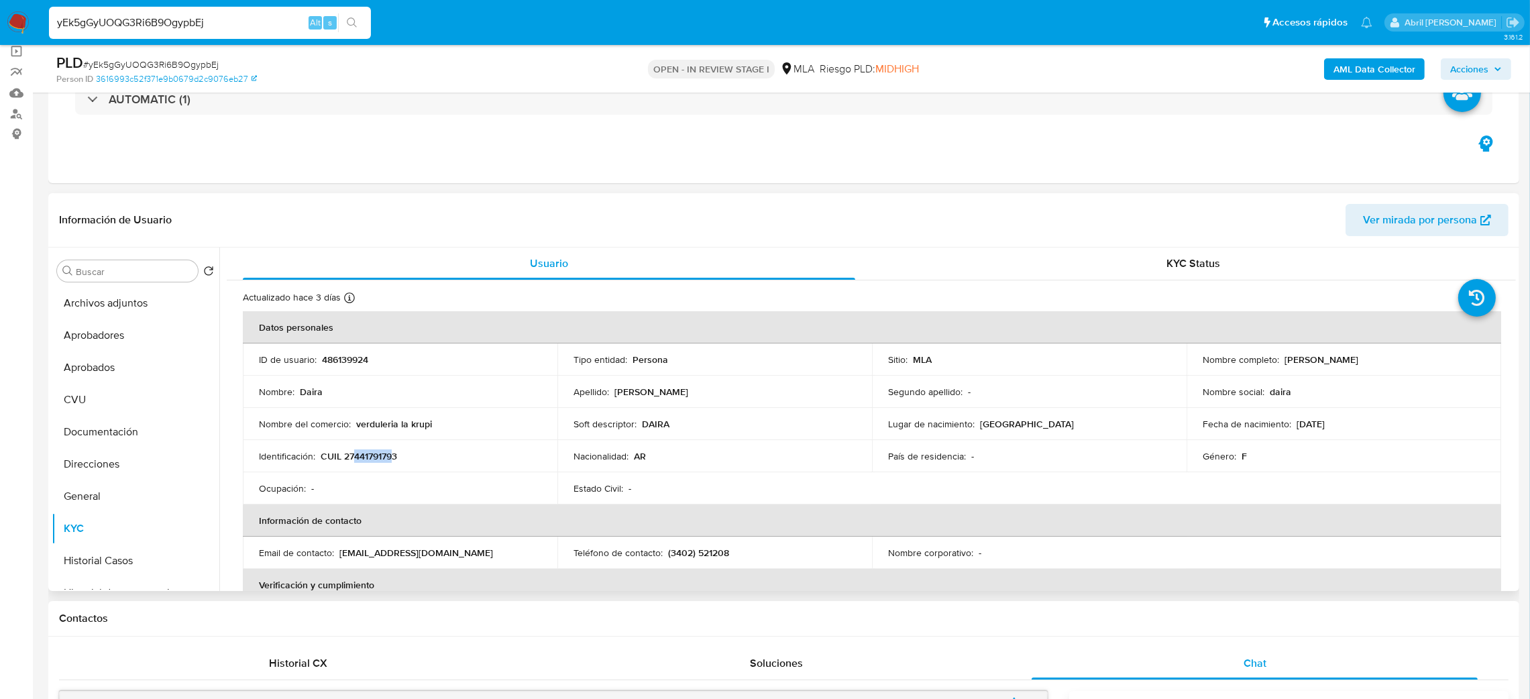
click at [393, 456] on p "CUIL 27441791793" at bounding box center [359, 456] width 76 height 12
copy p "44179179"
click at [142, 64] on span "# yEk5gGyUOQG3Ri6B9OgypbEj" at bounding box center [151, 64] width 136 height 13
copy span "yEk5gGyUOQG3Ri6B9OgypbEj"
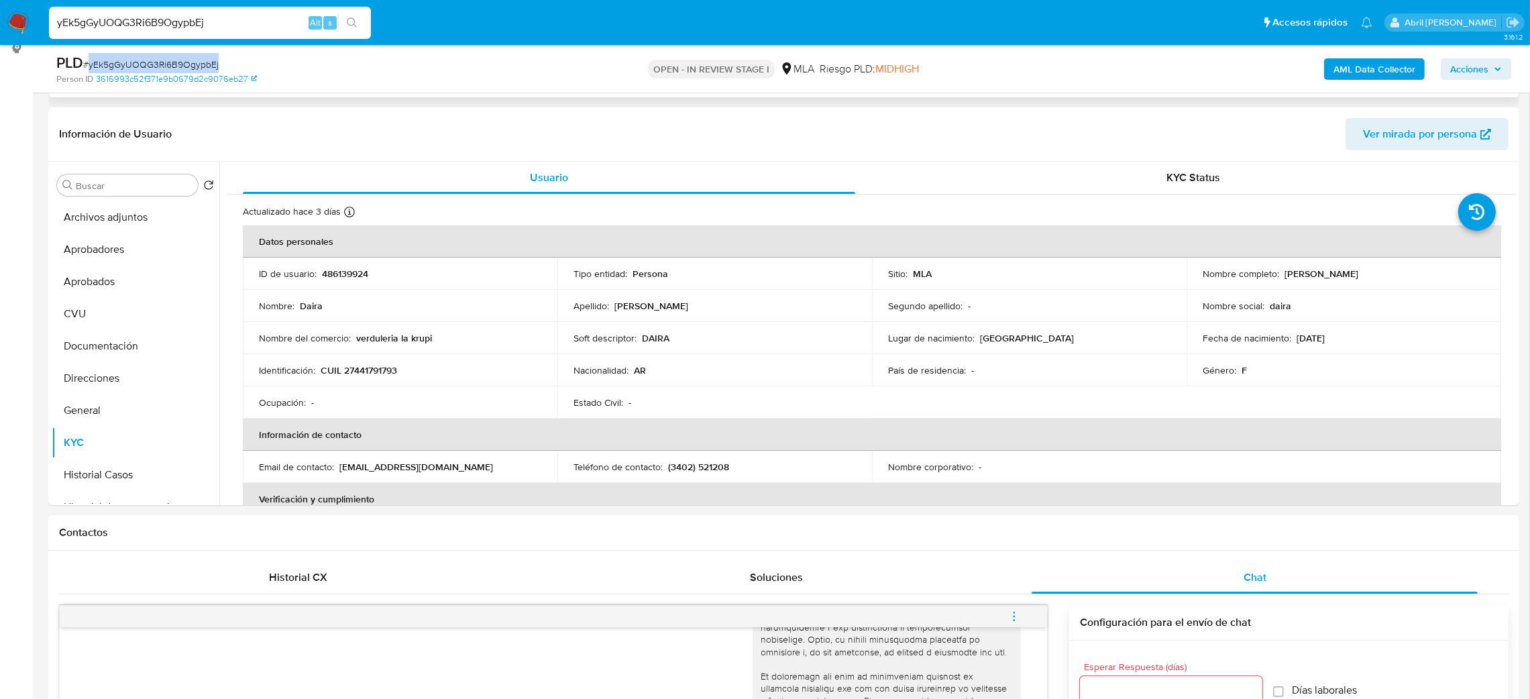
scroll to position [89, 0]
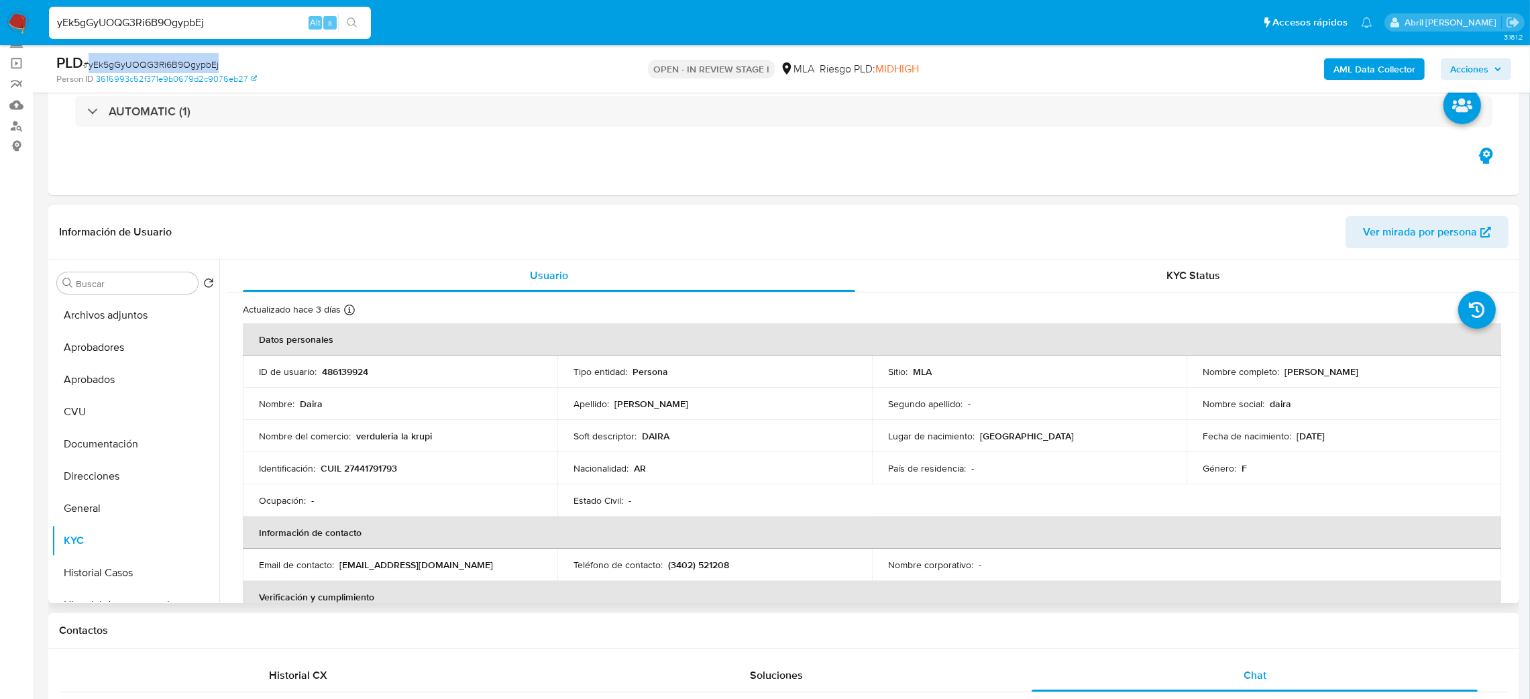
click at [1406, 241] on span "Ver mirada por persona" at bounding box center [1420, 232] width 114 height 32
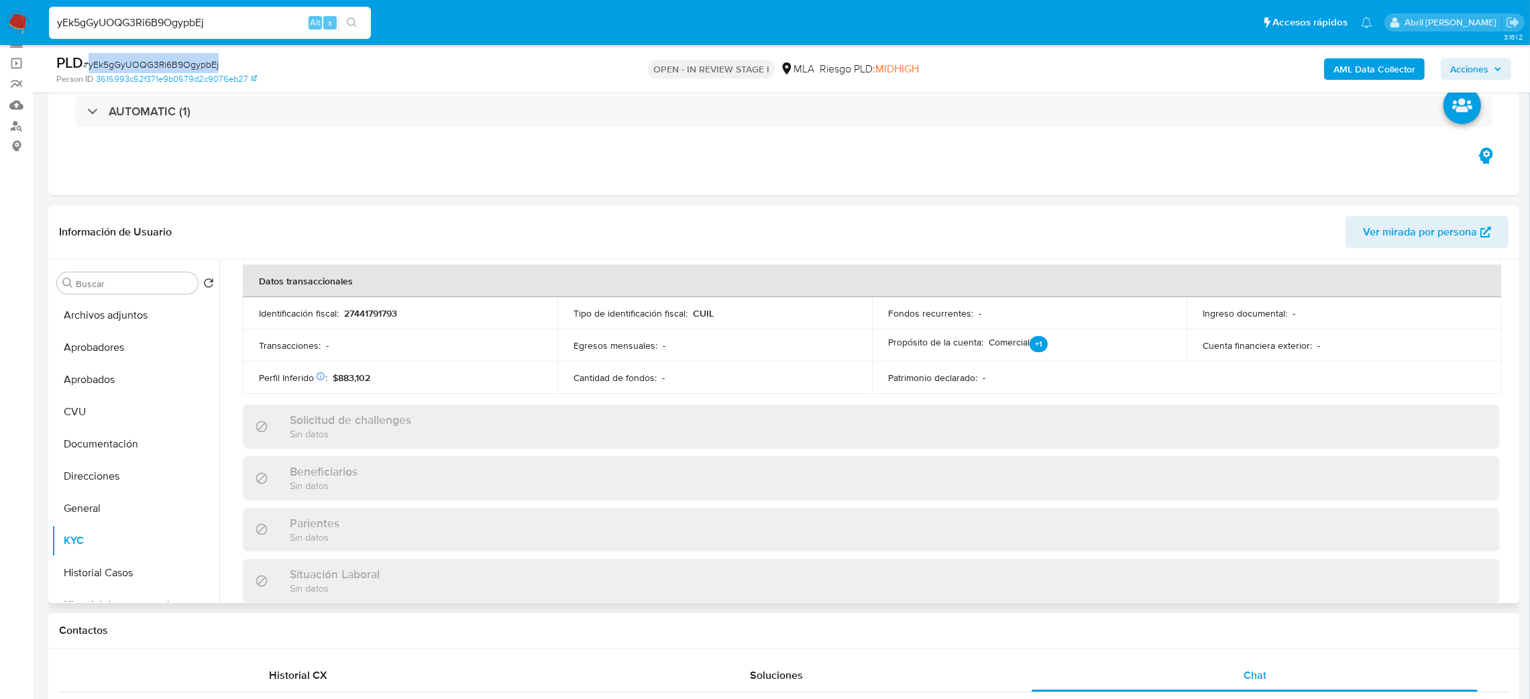
scroll to position [0, 0]
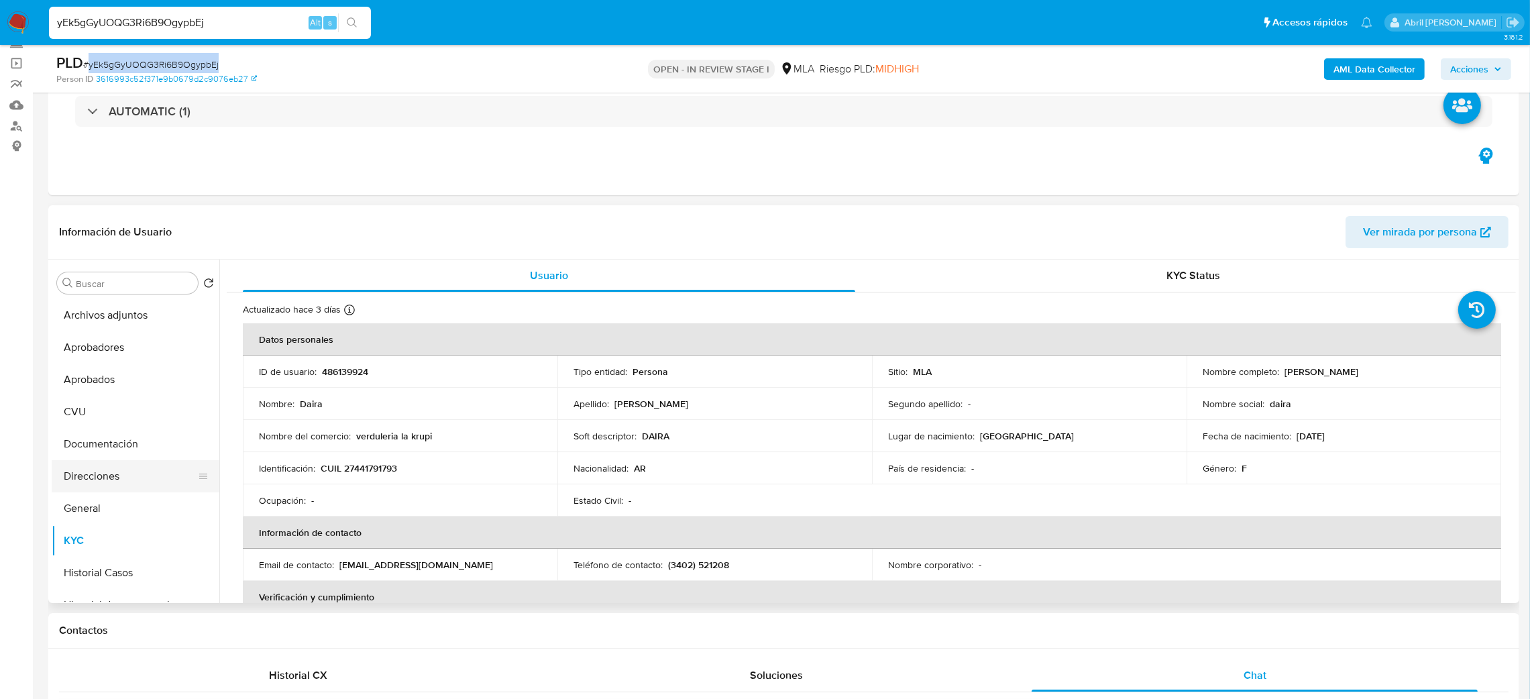
click at [117, 480] on button "Direcciones" at bounding box center [130, 476] width 157 height 32
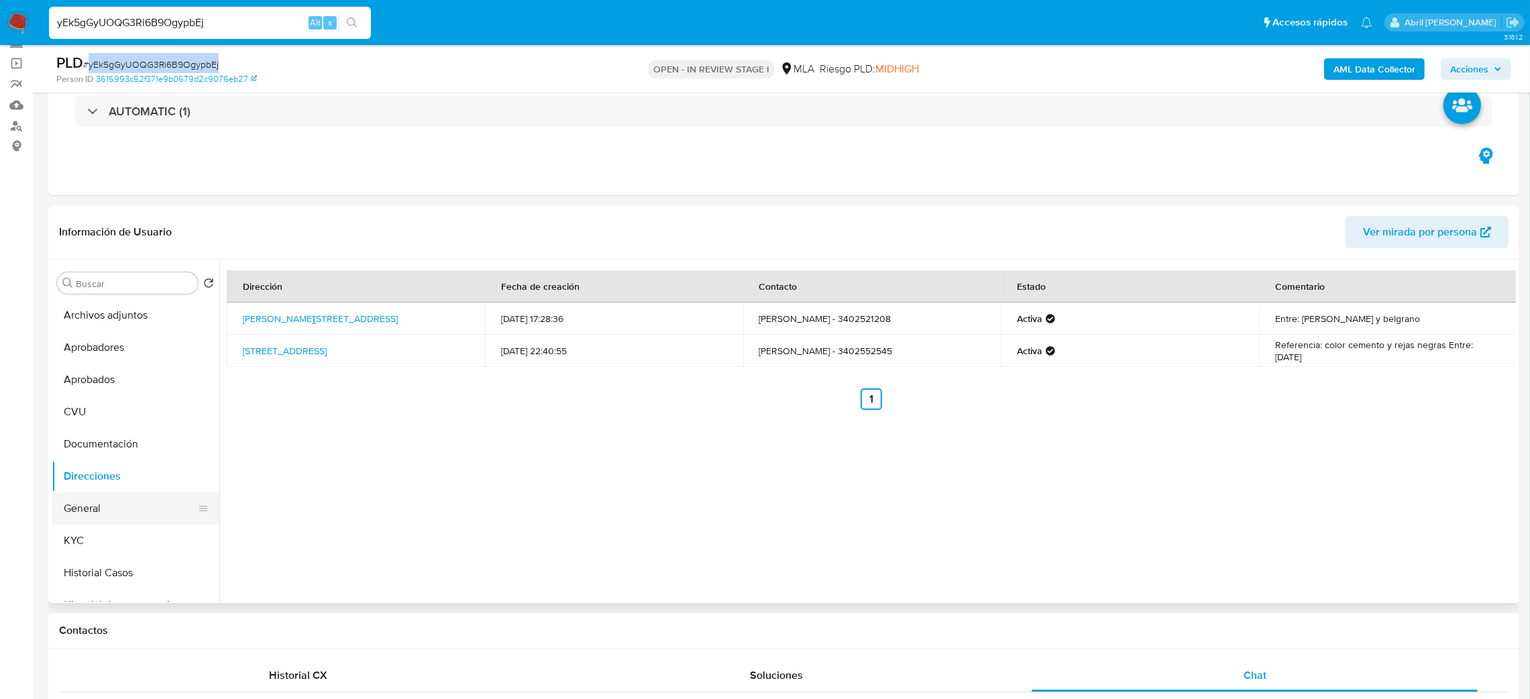
click at [112, 517] on button "General" at bounding box center [130, 508] width 157 height 32
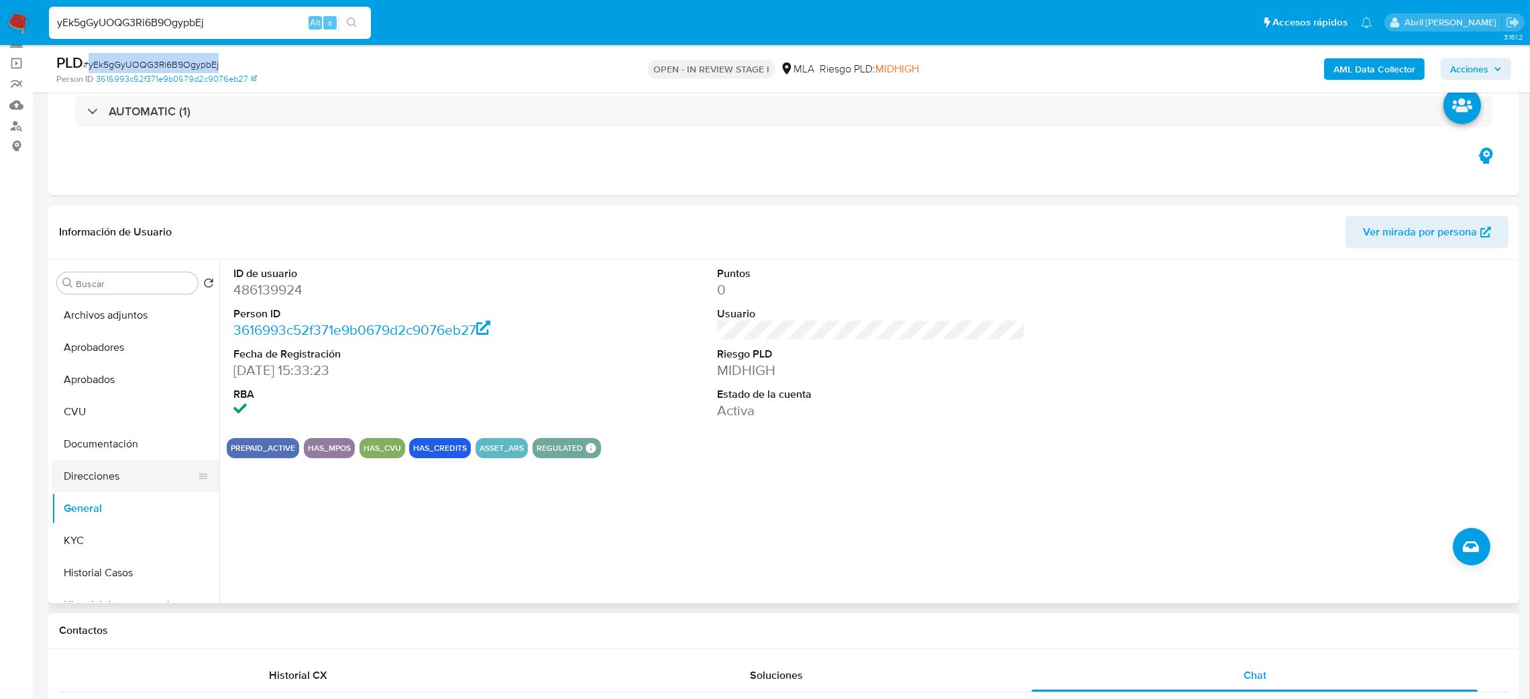
click at [96, 461] on button "Direcciones" at bounding box center [130, 476] width 157 height 32
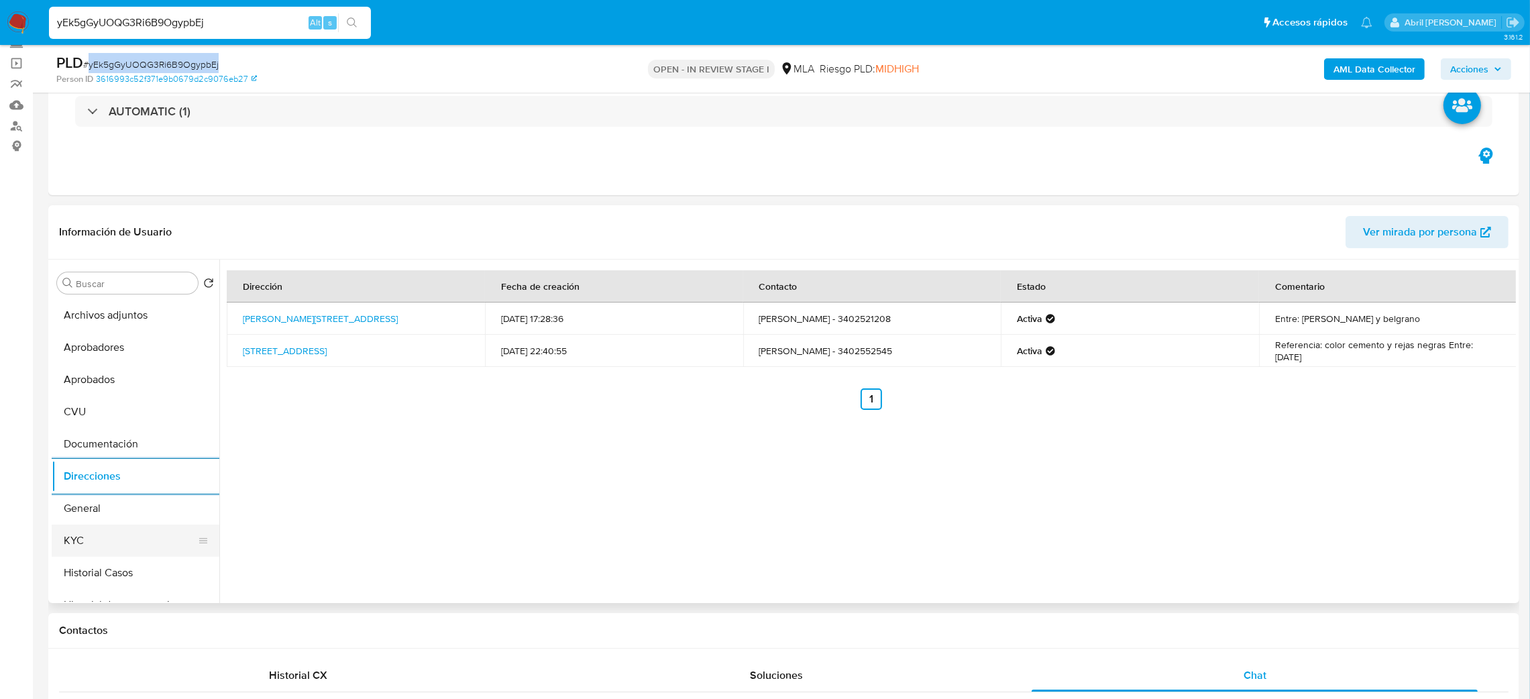
drag, startPoint x: 128, startPoint y: 538, endPoint x: 174, endPoint y: 527, distance: 47.7
click at [128, 538] on button "KYC" at bounding box center [130, 541] width 157 height 32
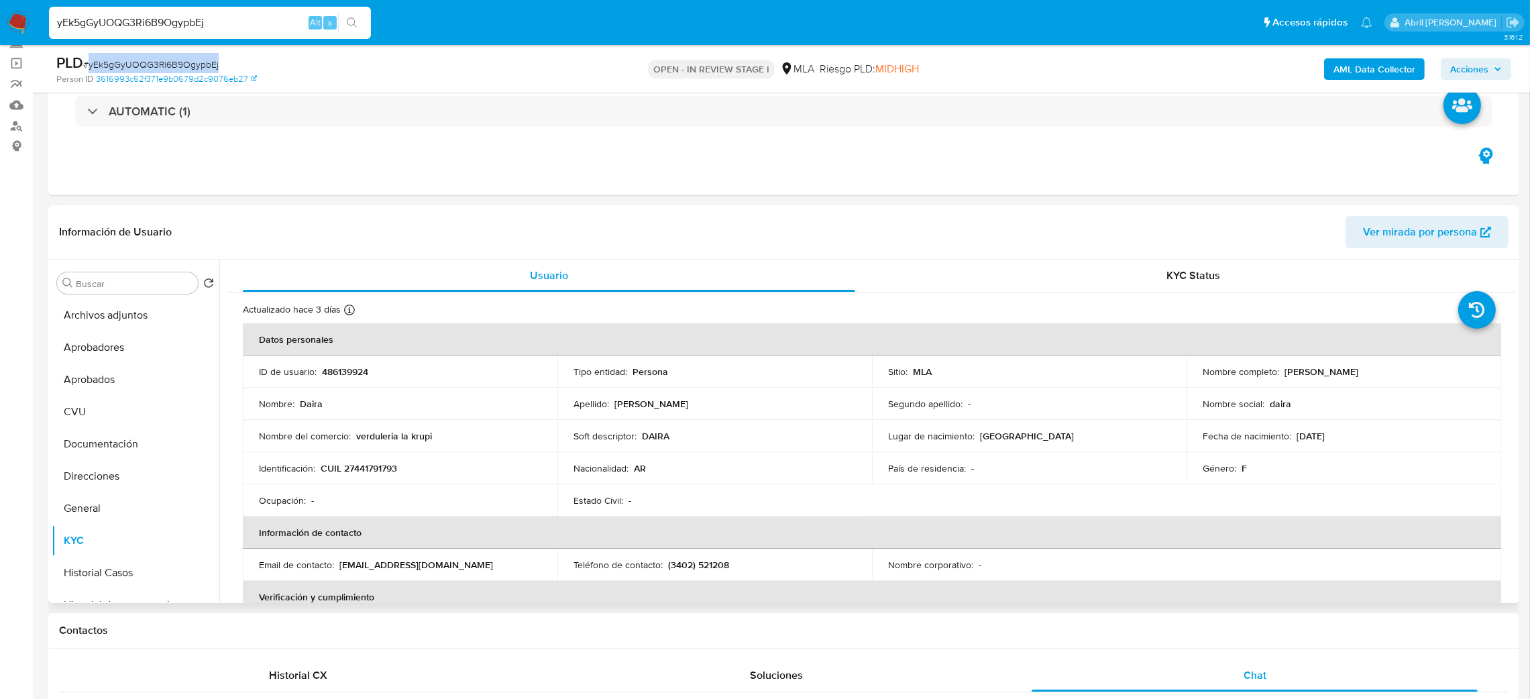
drag, startPoint x: 1282, startPoint y: 376, endPoint x: 1379, endPoint y: 370, distance: 97.4
click at [1379, 370] on div "Nombre completo : Daira Krupauskas" at bounding box center [1344, 372] width 282 height 12
copy p "Daira Krupauskas"
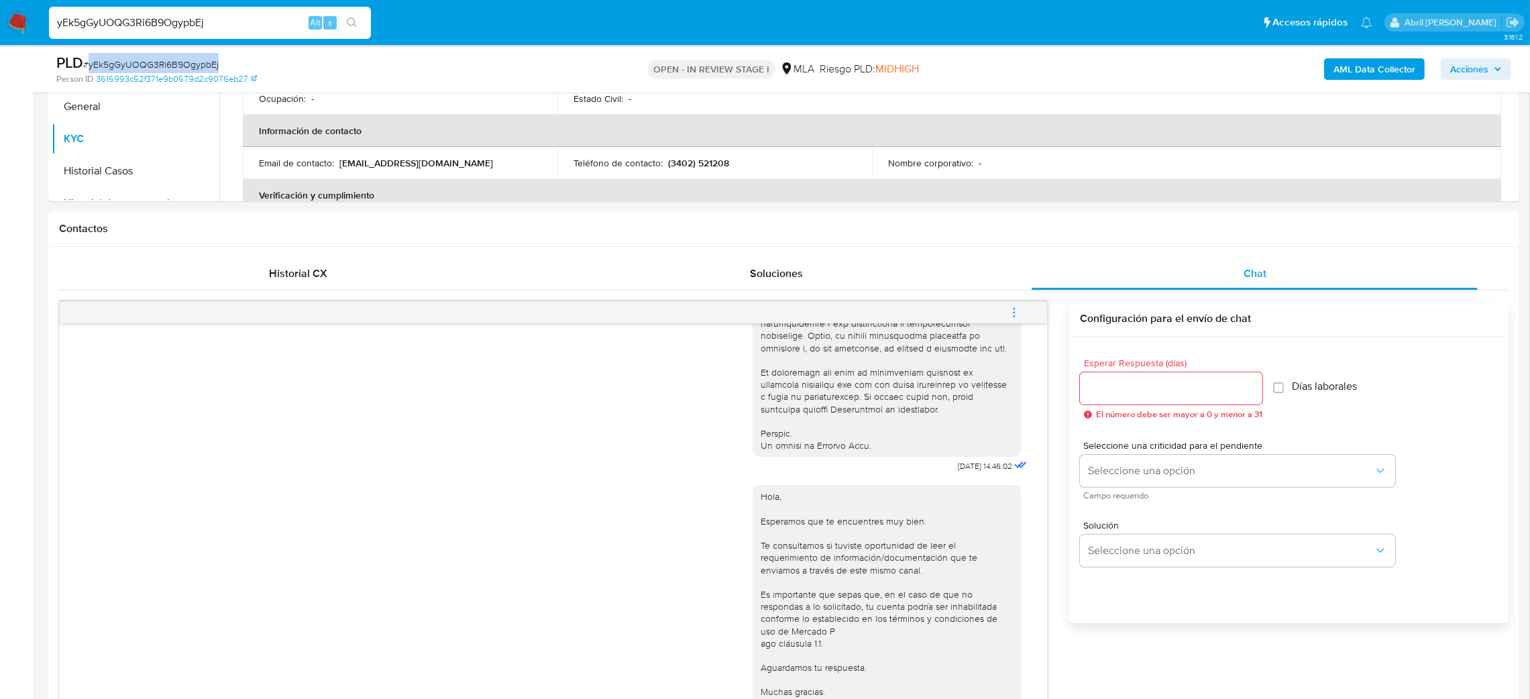
click at [1015, 309] on icon "menu-action" at bounding box center [1014, 313] width 12 height 12
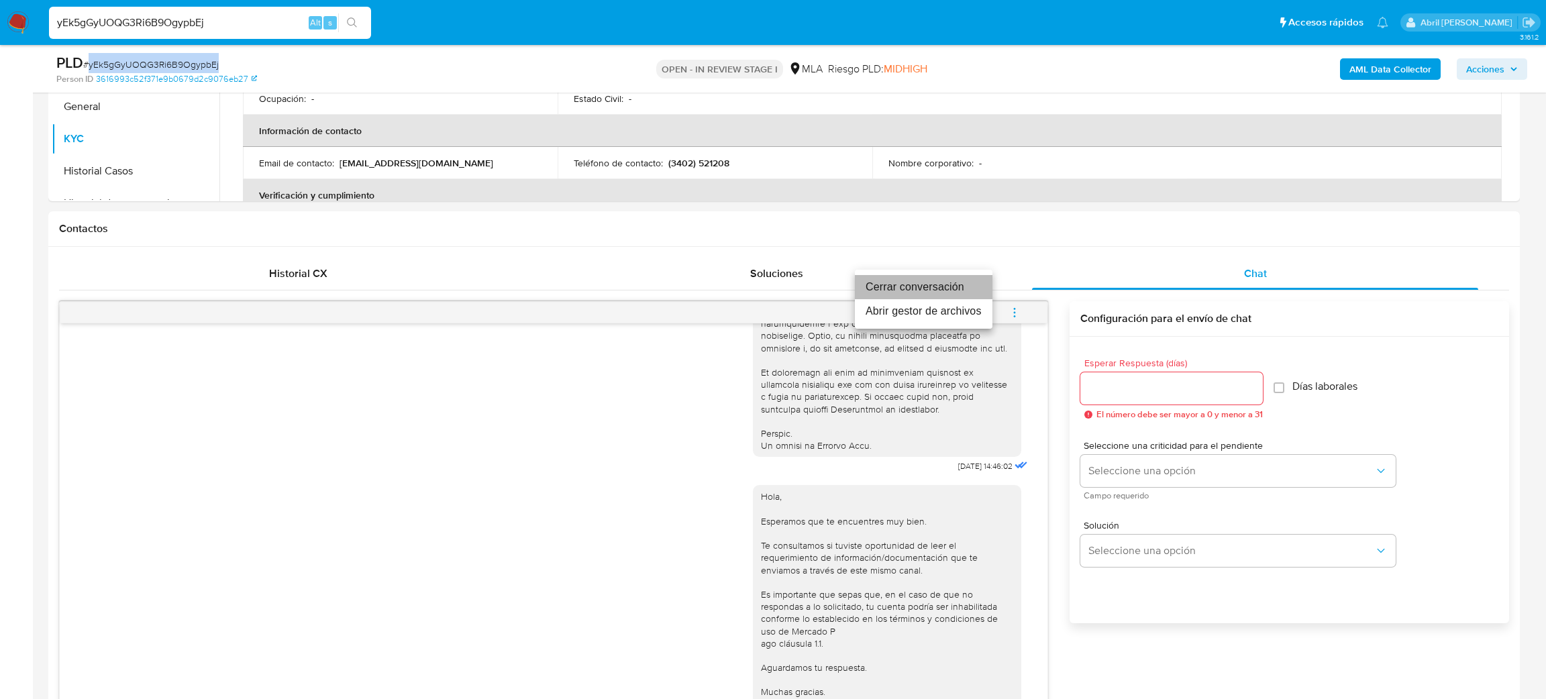
click at [928, 284] on li "Cerrar conversación" at bounding box center [924, 287] width 138 height 24
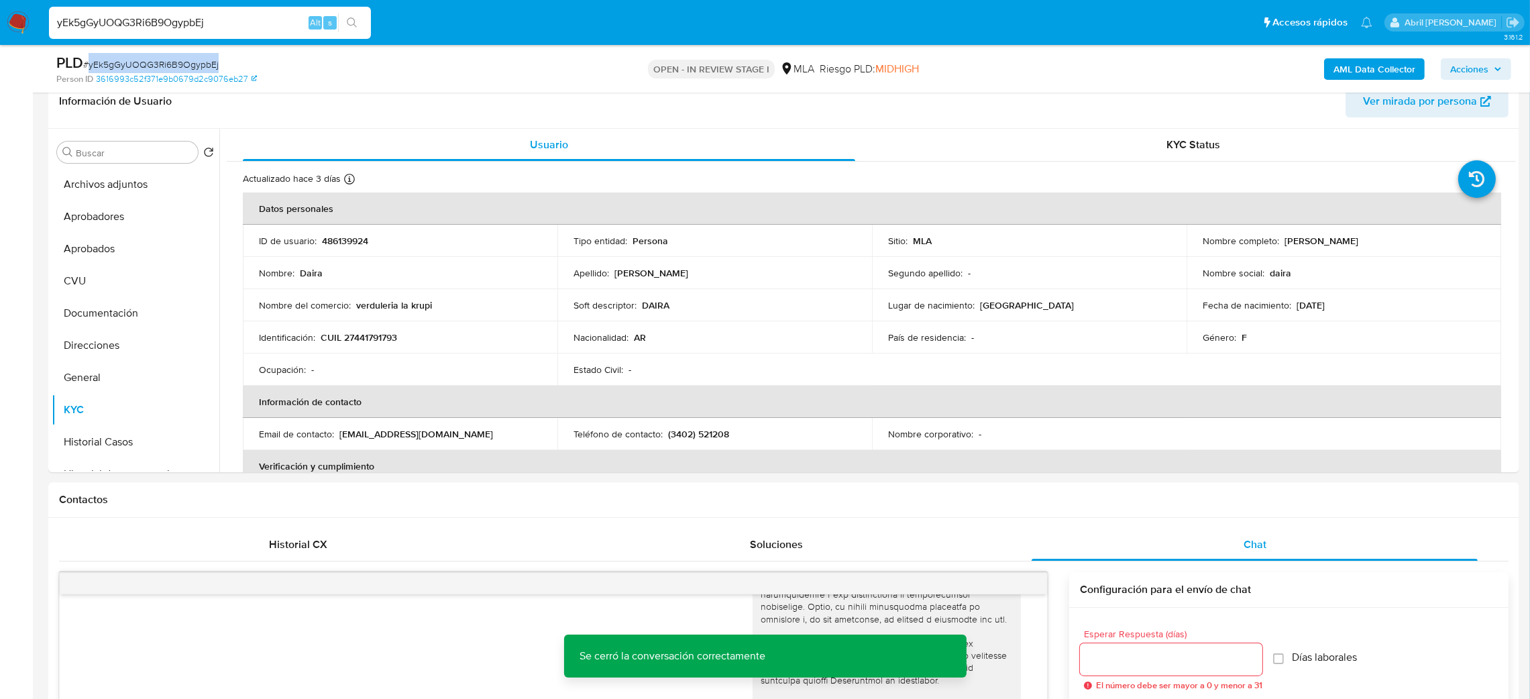
scroll to position [189, 0]
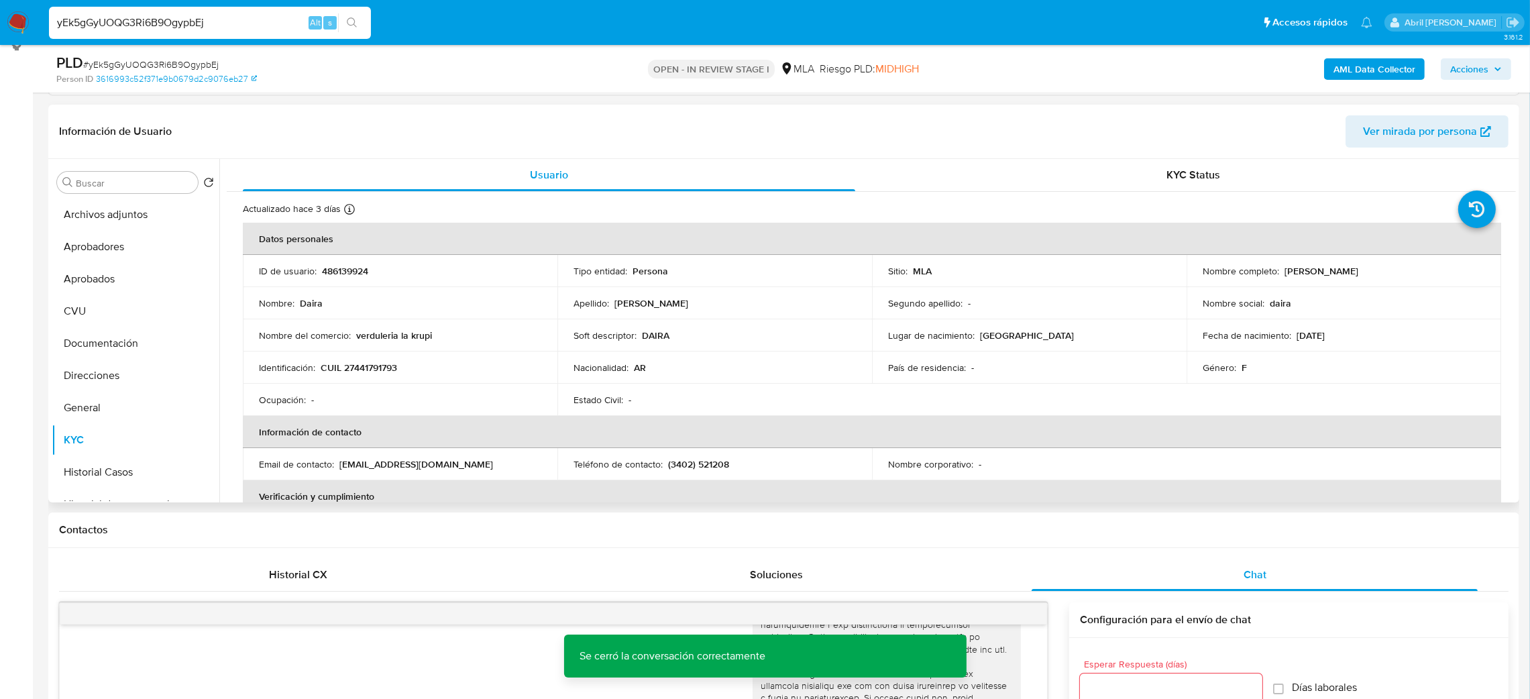
click at [380, 374] on p "CUIL 27441791793" at bounding box center [359, 368] width 76 height 12
copy p "27441791793"
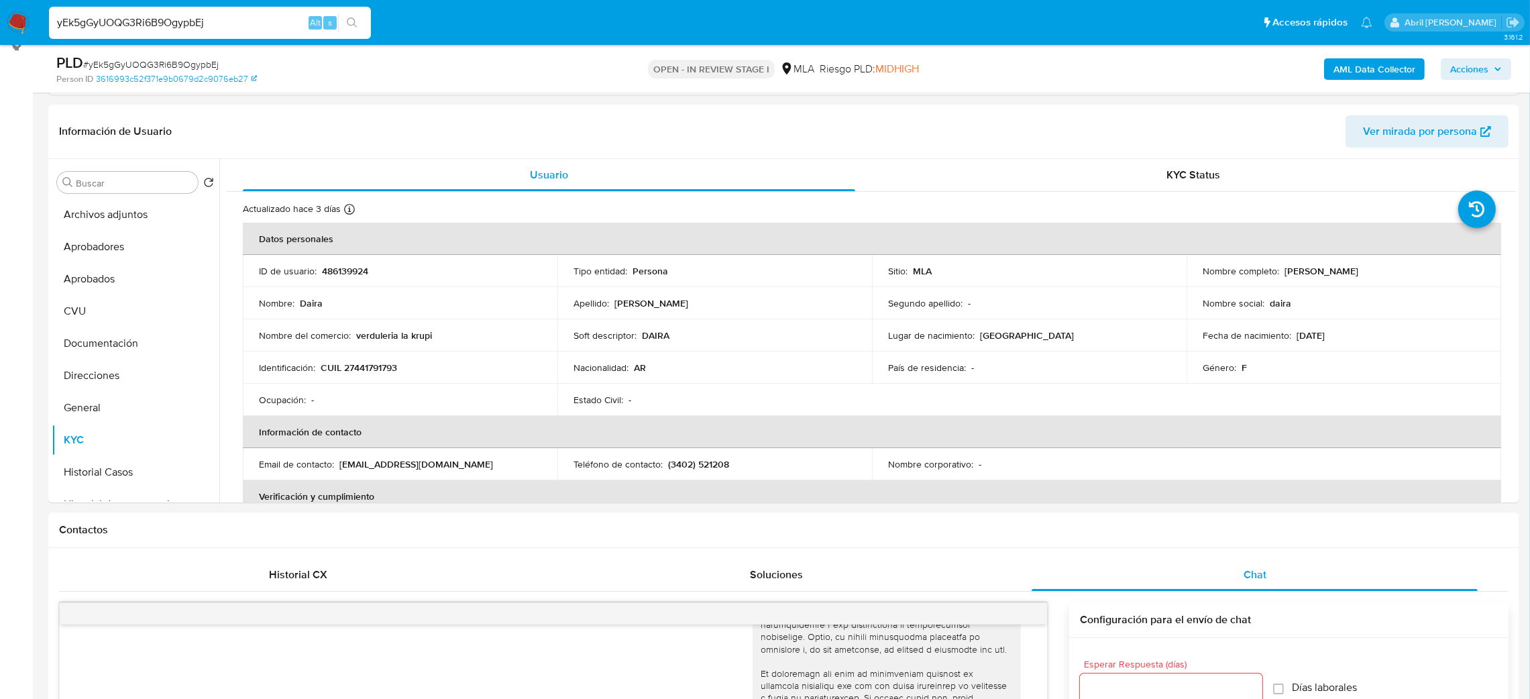
drag, startPoint x: 203, startPoint y: 19, endPoint x: 0, endPoint y: 35, distance: 203.9
click at [0, 35] on nav "Pausado Ver notificaciones yEk5gGyUOQG3Ri6B9OgypbEj Alt s Accesos rápidos Presi…" at bounding box center [765, 22] width 1530 height 45
drag, startPoint x: 236, startPoint y: 19, endPoint x: 0, endPoint y: 27, distance: 236.3
click at [0, 27] on nav "Pausado Ver notificaciones yEk5gGyUOQG3Ri6B9OgypbEj Alt s Accesos rápidos Presi…" at bounding box center [765, 22] width 1530 height 45
paste input "NULInpvkVCZh3t85cPUWF27H"
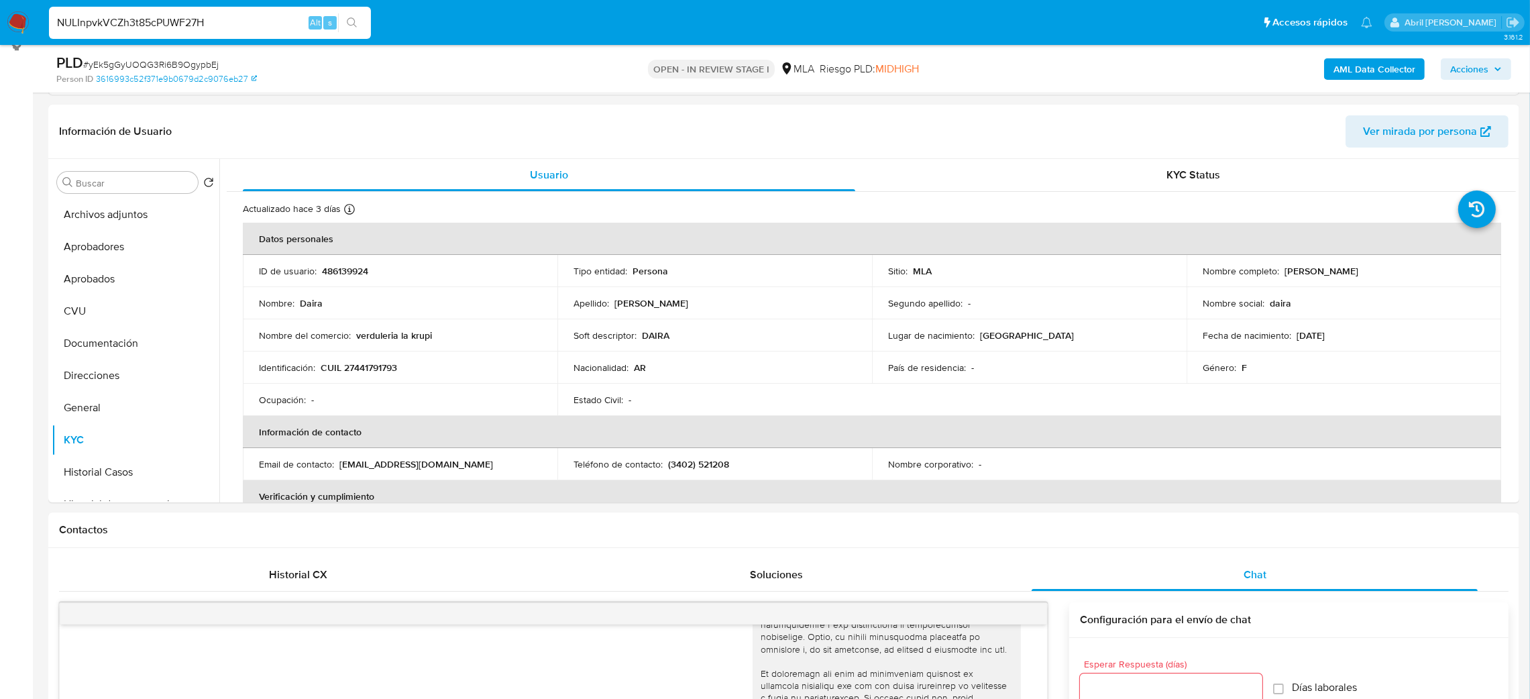
type input "NULInpvkVCZh3t85cPUWF27H"
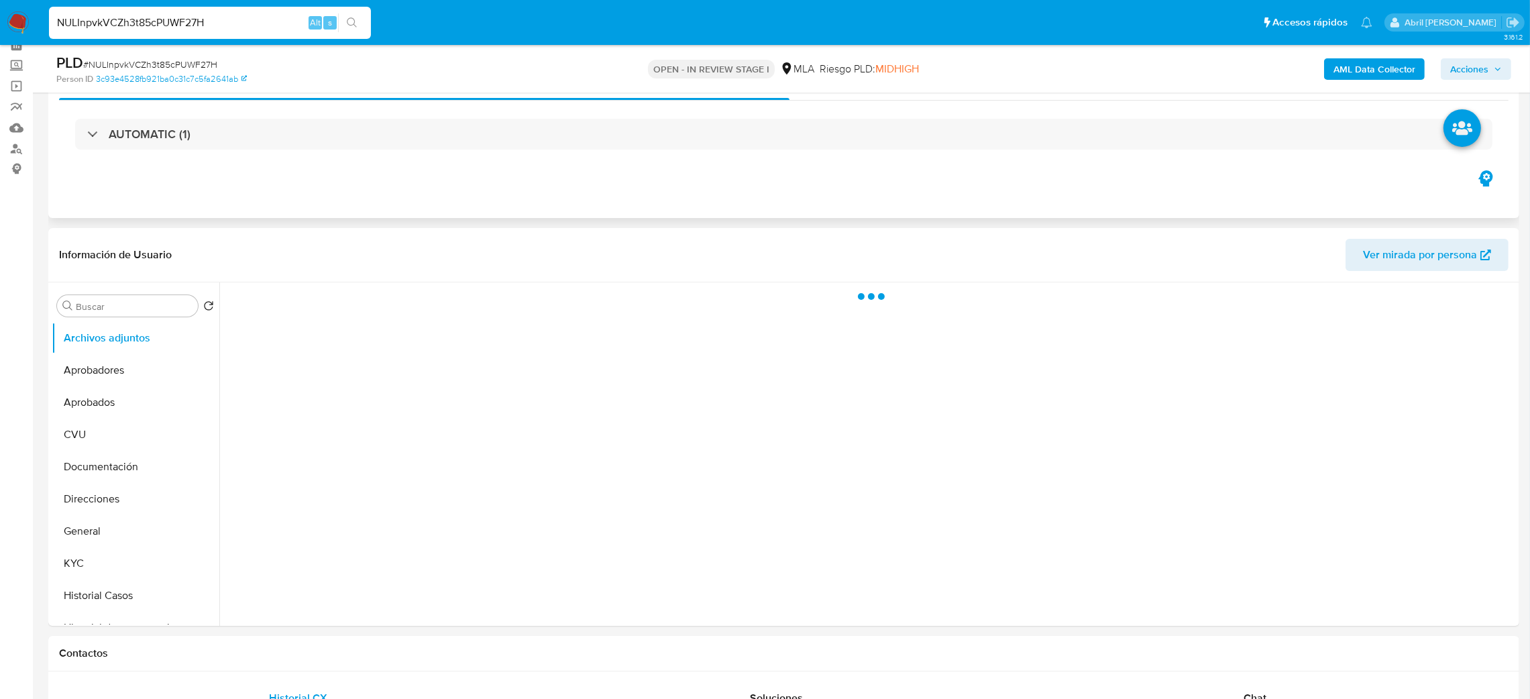
scroll to position [101, 0]
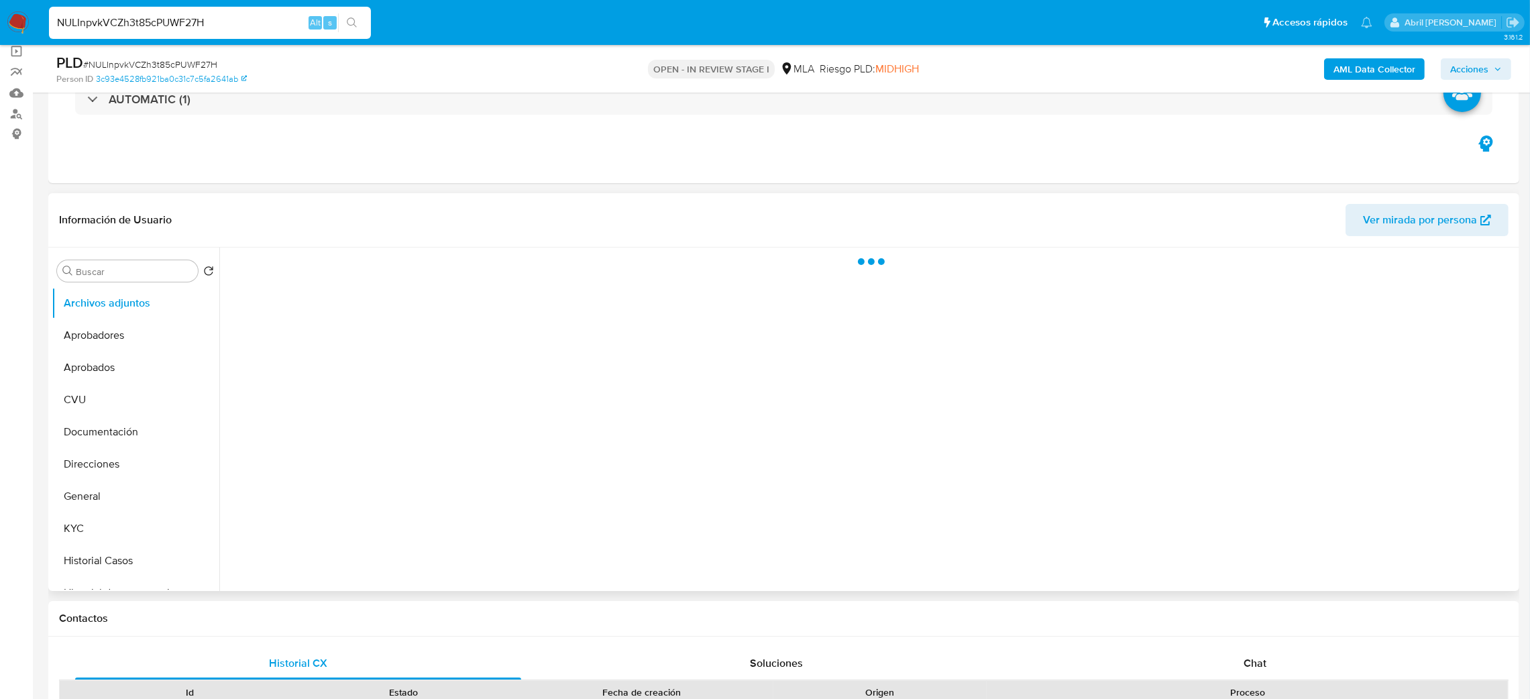
select select "10"
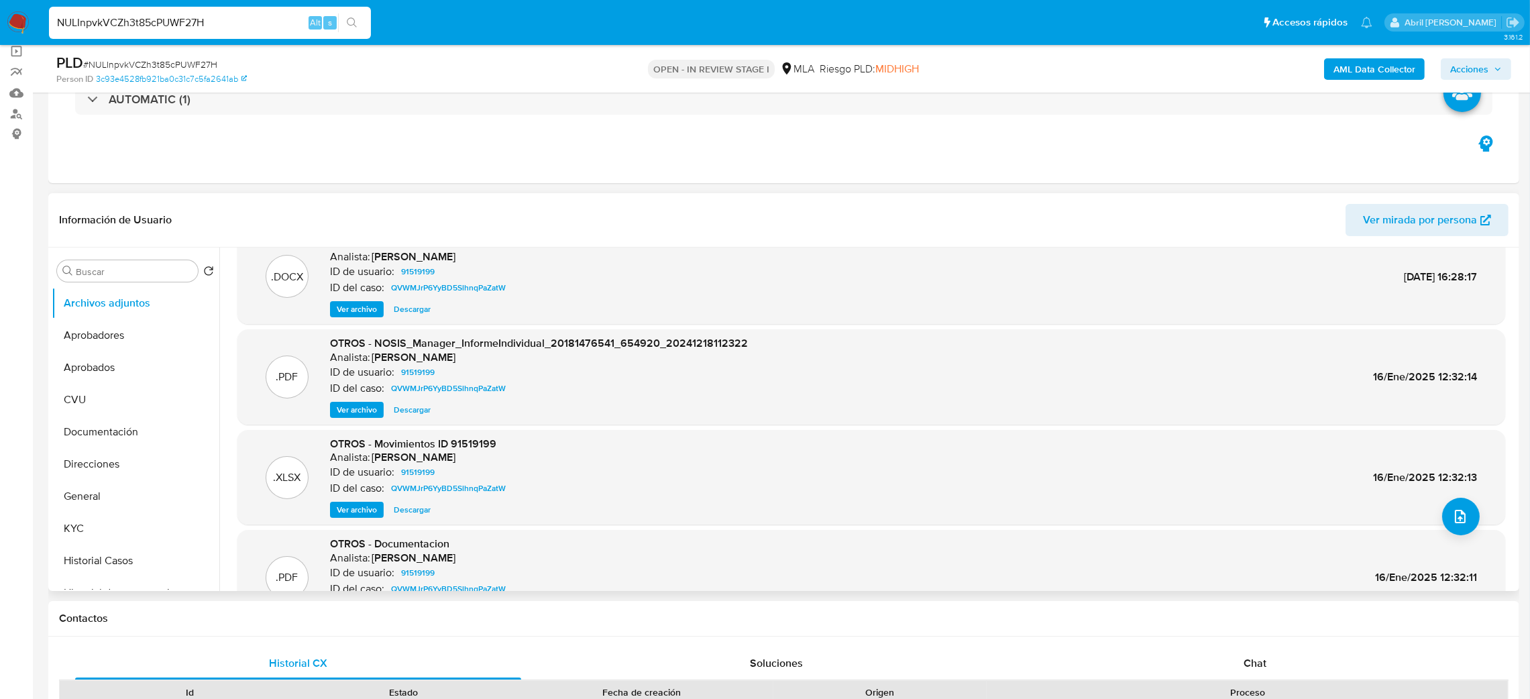
scroll to position [0, 0]
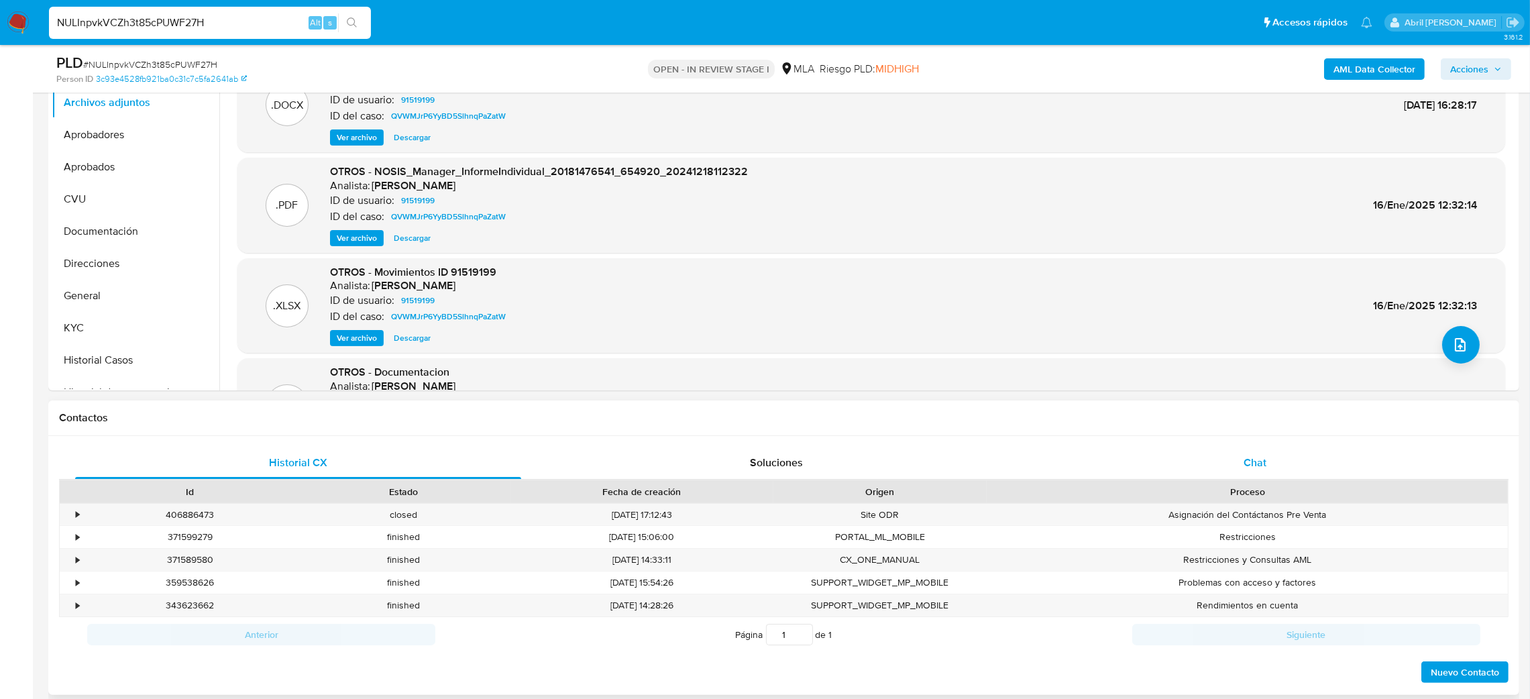
click at [1234, 462] on div "Chat" at bounding box center [1255, 463] width 446 height 32
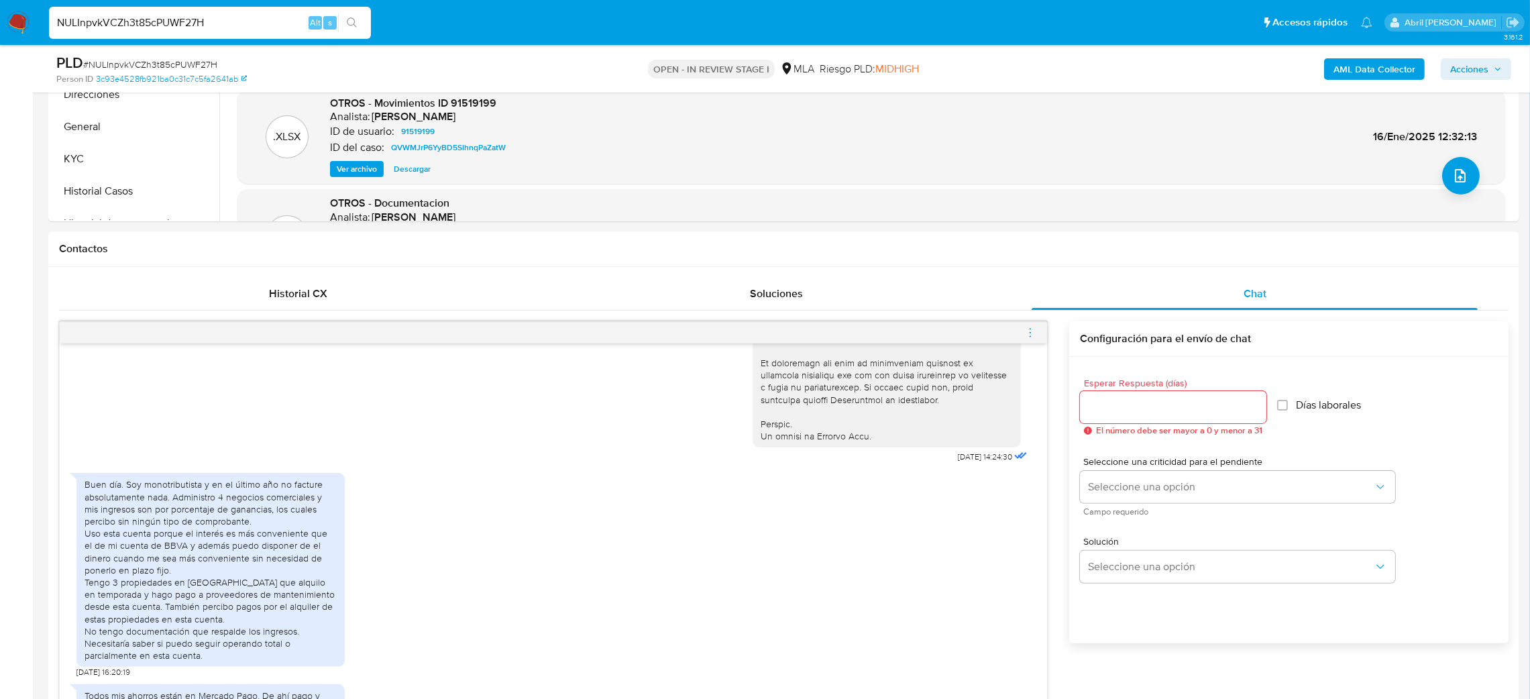
scroll to position [301, 0]
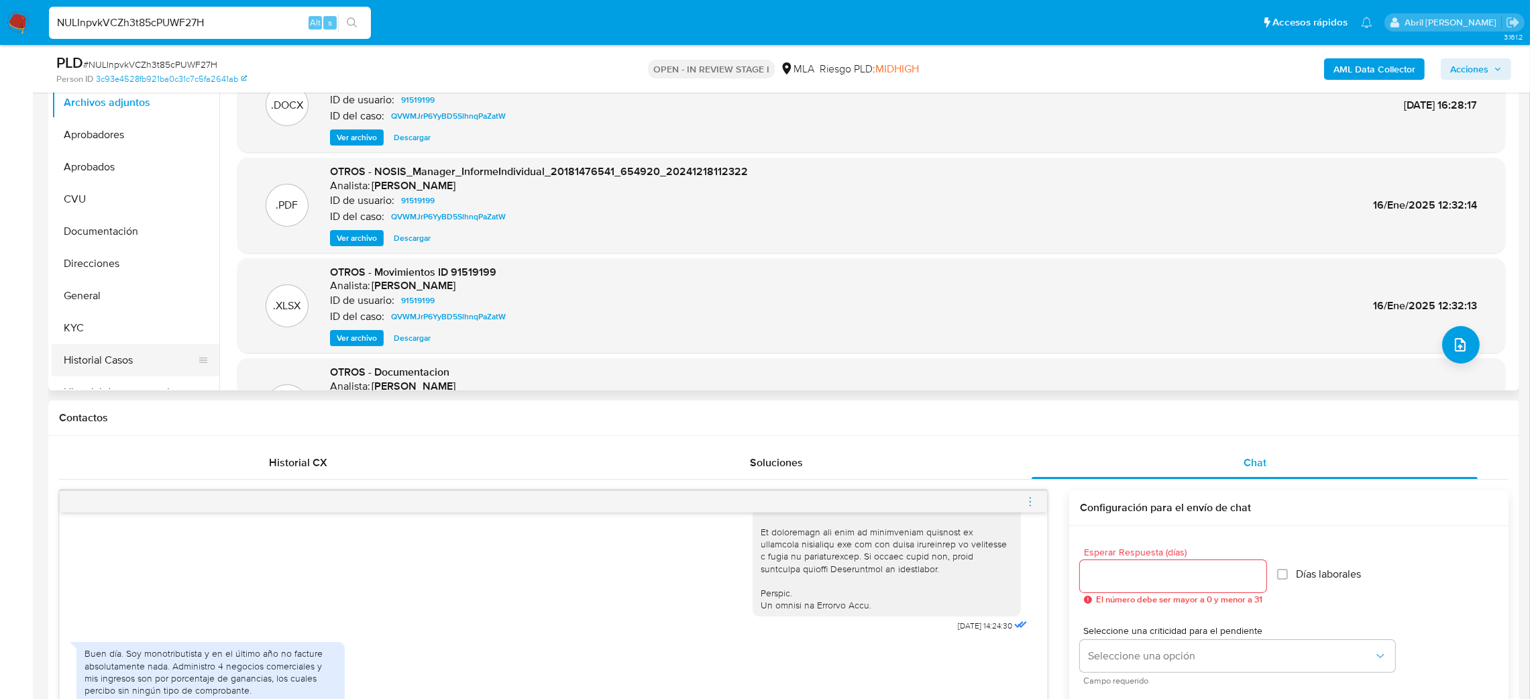
drag, startPoint x: 115, startPoint y: 353, endPoint x: 78, endPoint y: 368, distance: 39.1
click at [114, 354] on button "Historial Casos" at bounding box center [130, 360] width 157 height 32
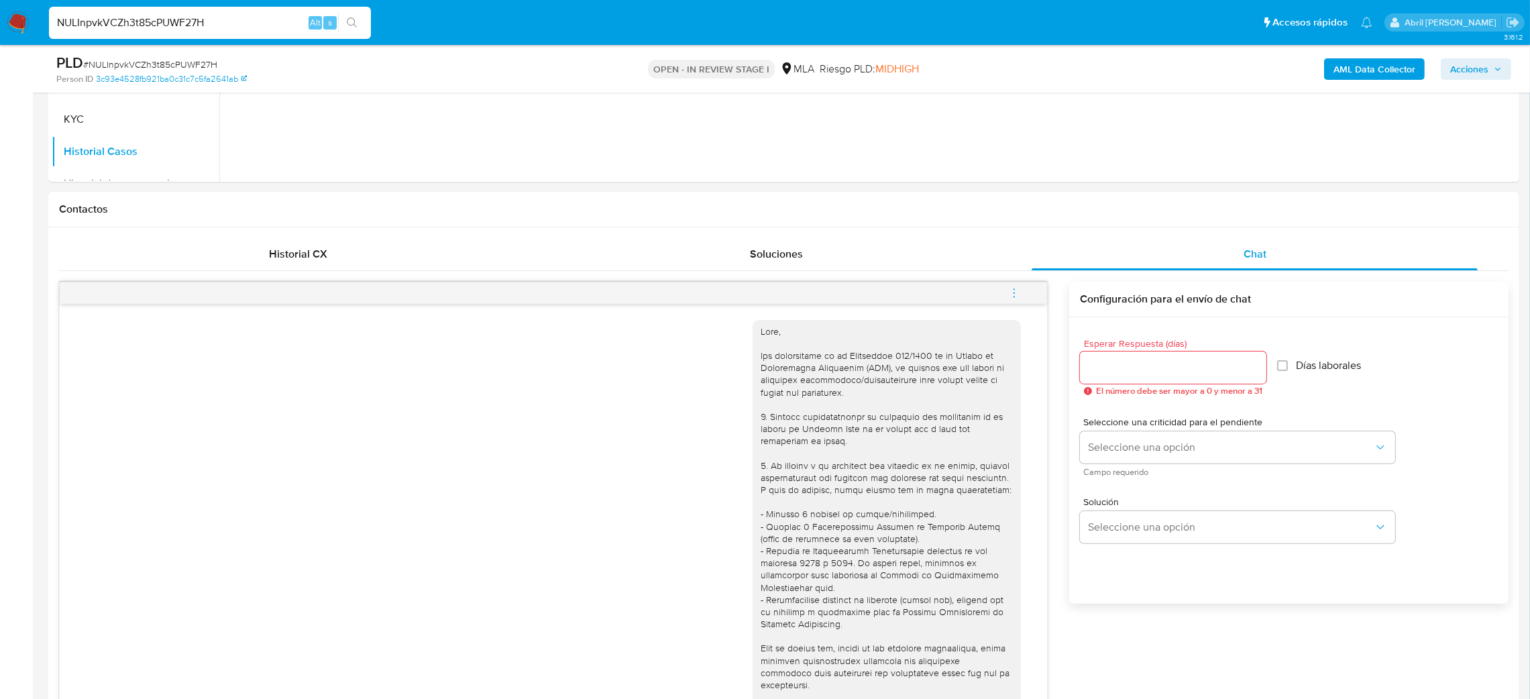
scroll to position [201, 0]
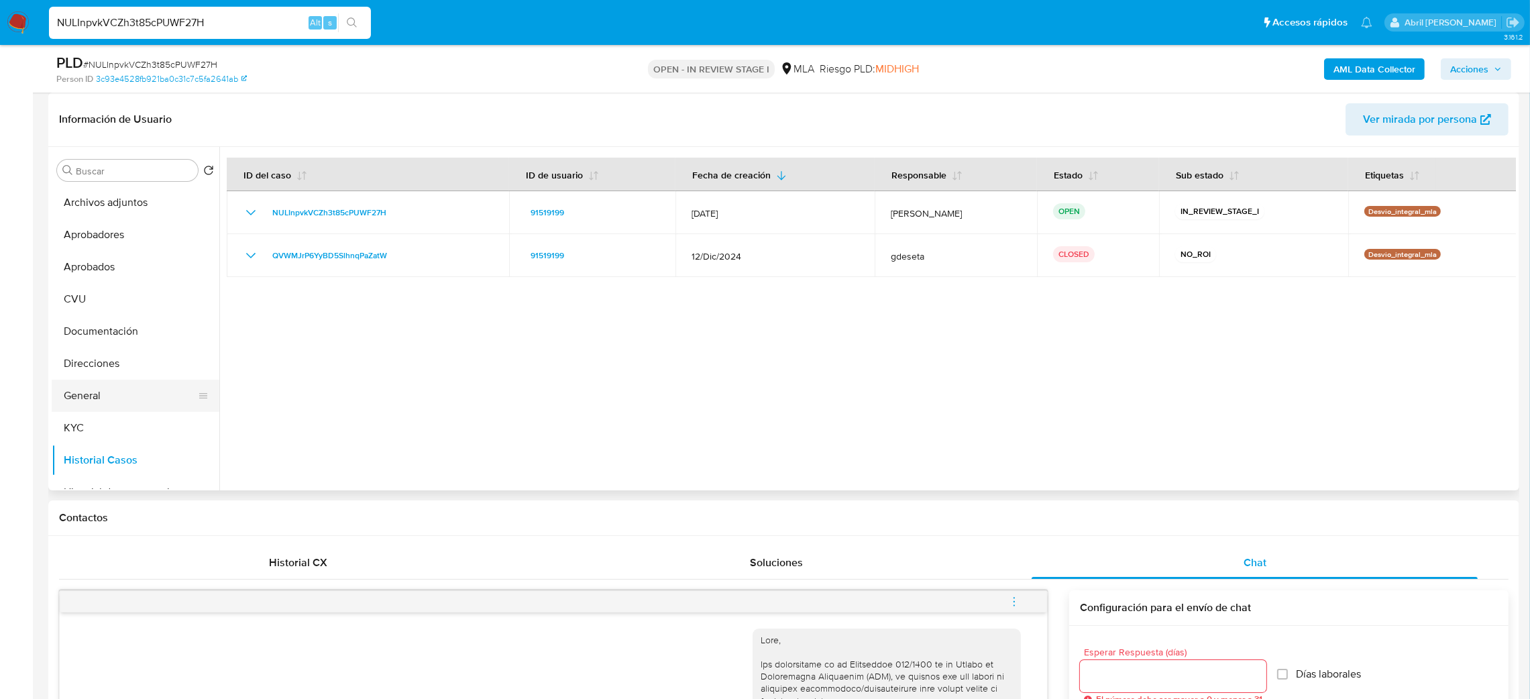
click at [134, 381] on button "General" at bounding box center [130, 396] width 157 height 32
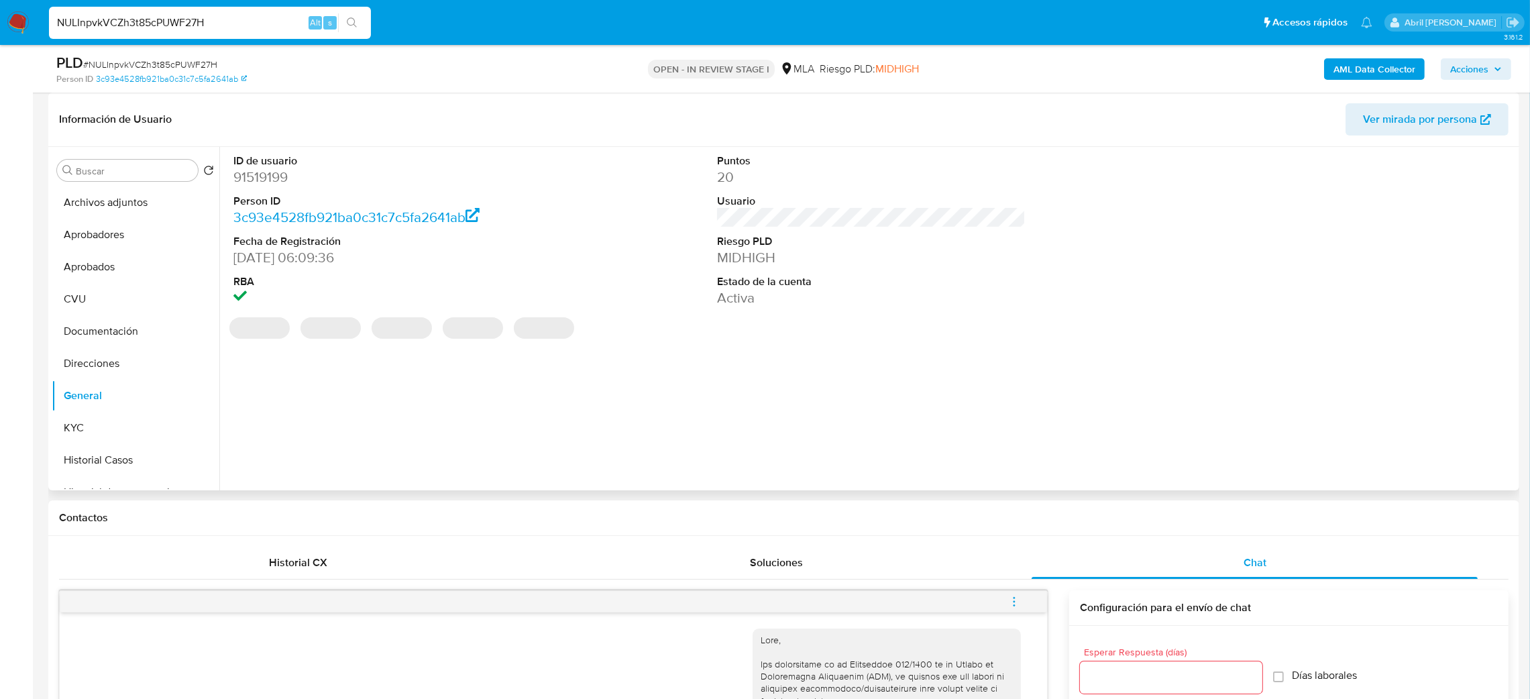
click at [259, 176] on dd "91519199" at bounding box center [387, 177] width 309 height 19
copy dd "91519199"
click at [139, 199] on button "Archivos adjuntos" at bounding box center [130, 202] width 157 height 32
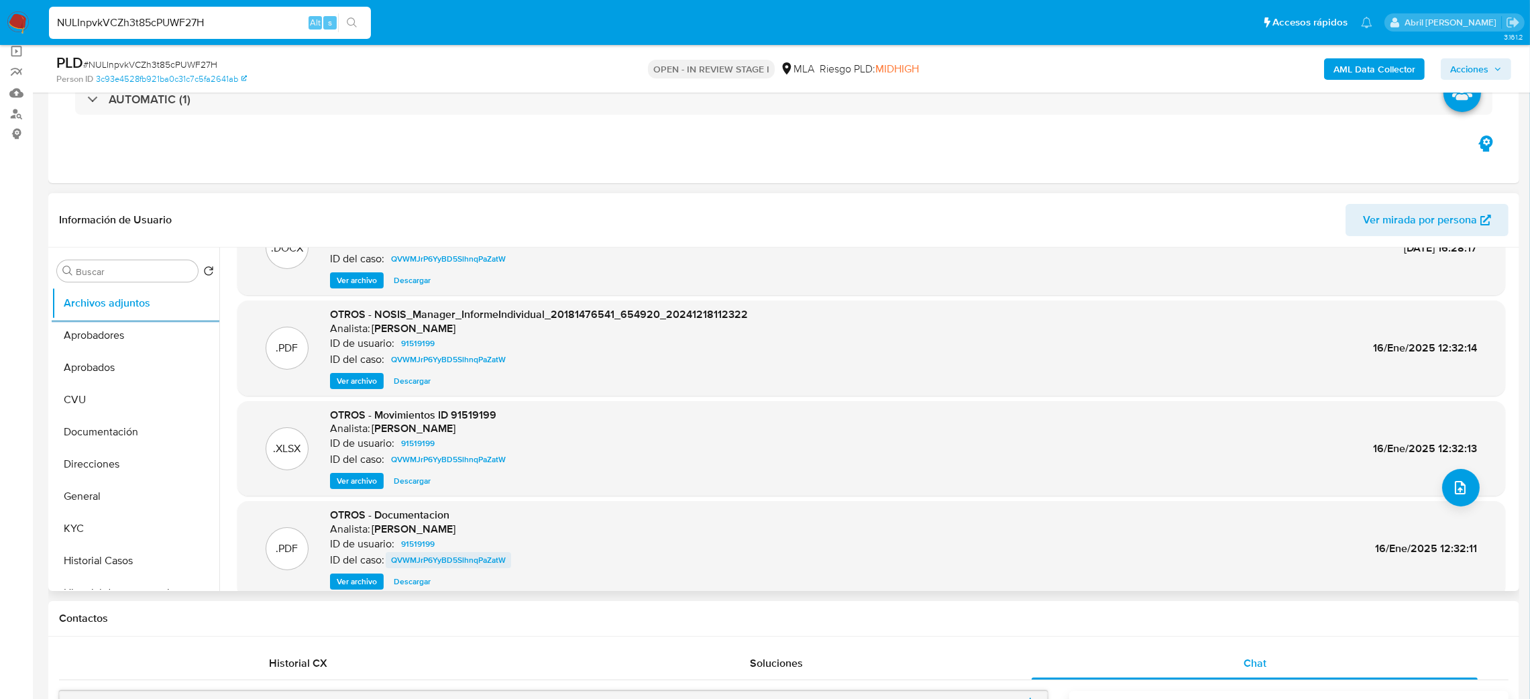
scroll to position [112, 0]
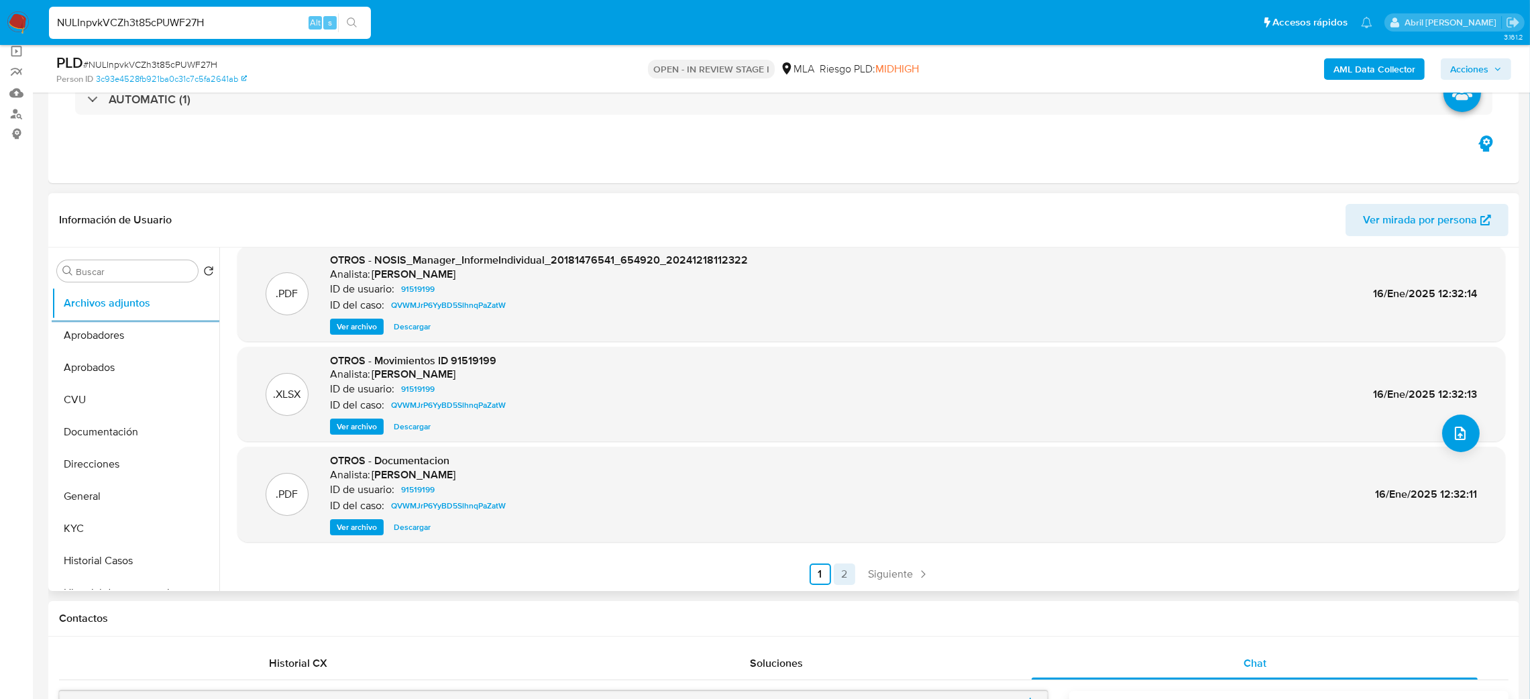
click at [843, 578] on link "2" at bounding box center [844, 573] width 21 height 21
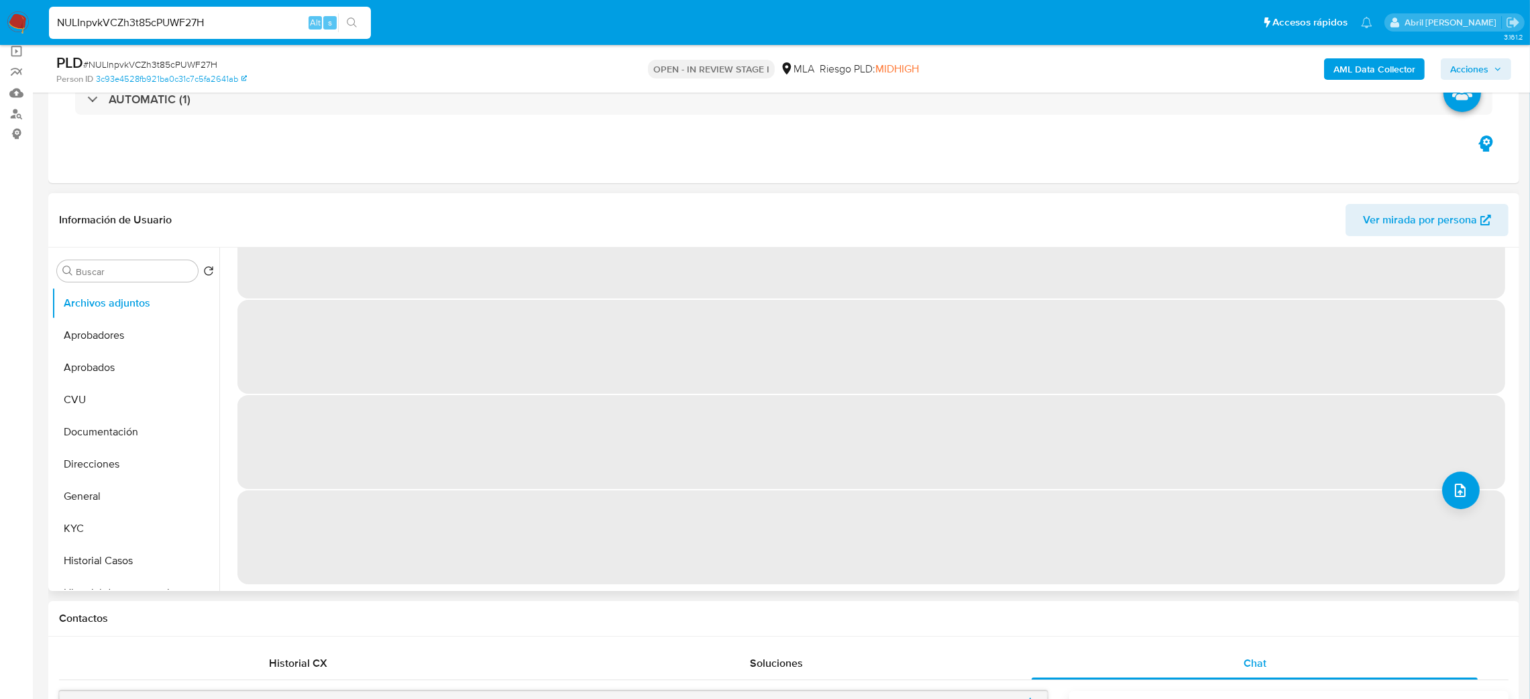
scroll to position [0, 0]
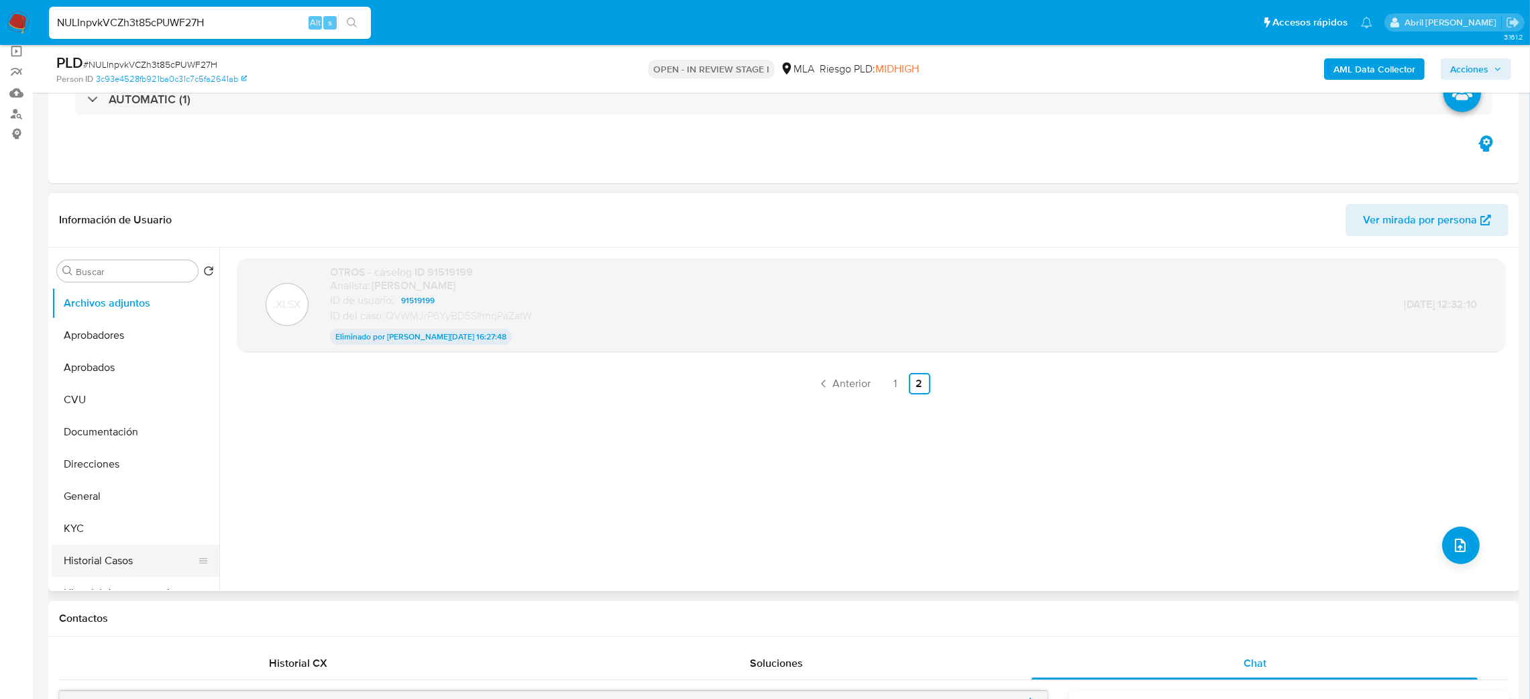
click at [95, 563] on button "Historial Casos" at bounding box center [130, 561] width 157 height 32
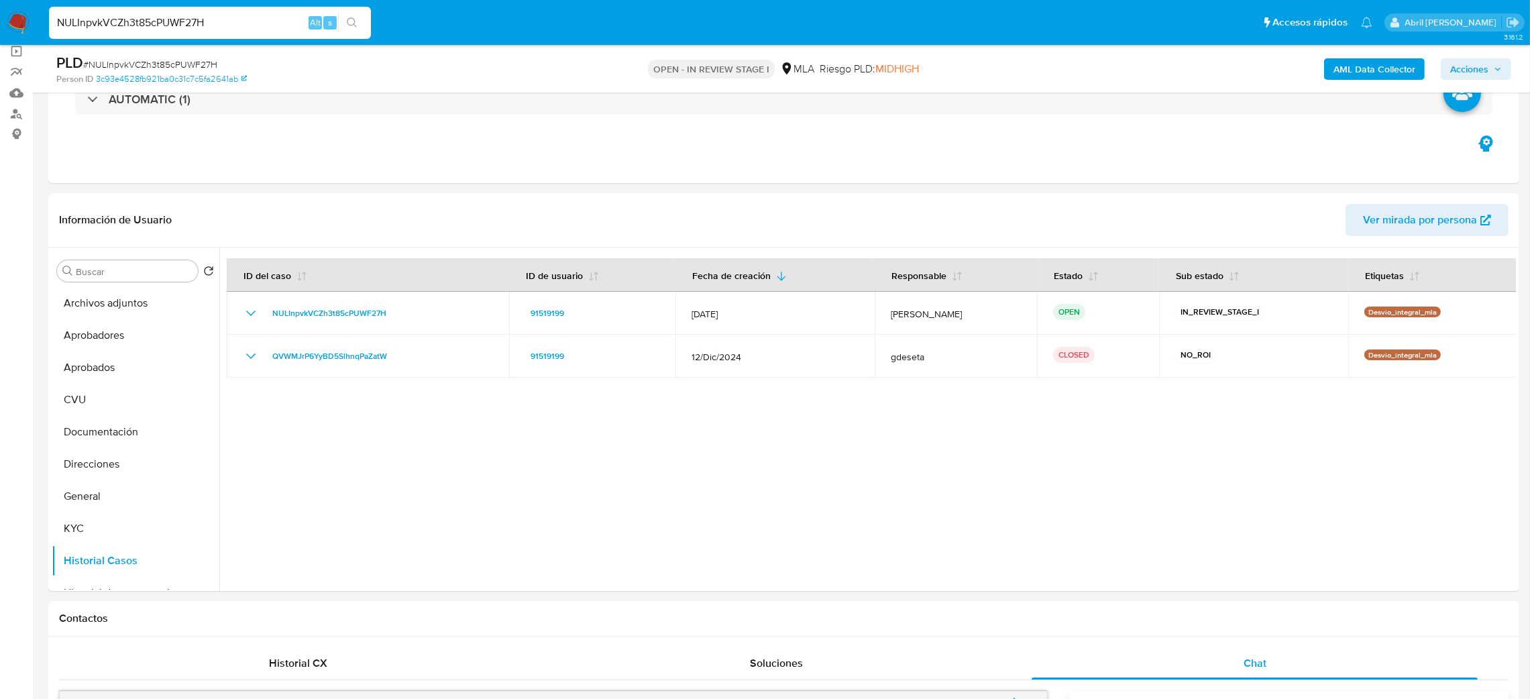
drag, startPoint x: 280, startPoint y: 14, endPoint x: 0, endPoint y: 21, distance: 279.8
click at [0, 21] on nav "Pausado Ver notificaciones NULInpvkVCZh3t85cPUWF27H Alt s Accesos rápidos Presi…" at bounding box center [765, 22] width 1530 height 45
paste input "pF1ZIUGLkDLe8iBWGK2dmHE7"
type input "pF1ZIUGLkDLe8iBWGK2dmHE7"
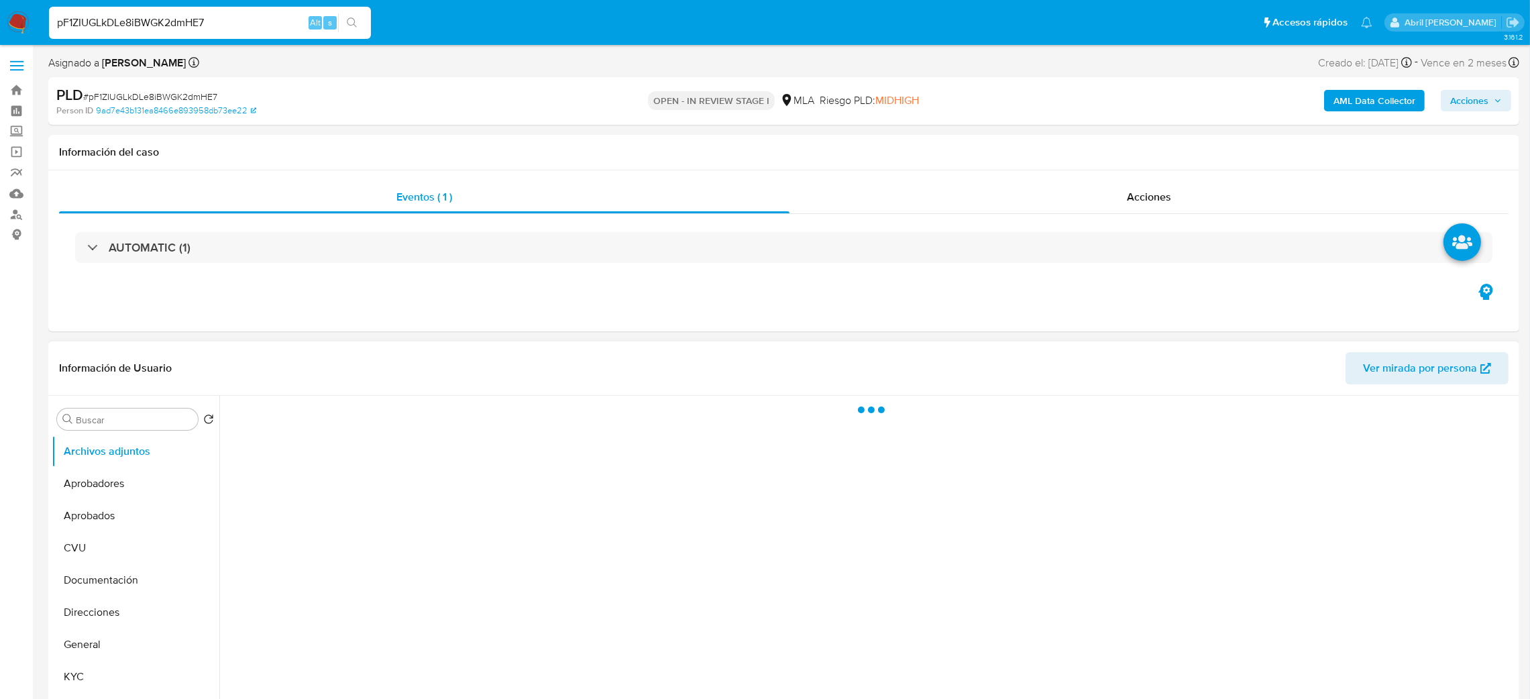
scroll to position [101, 0]
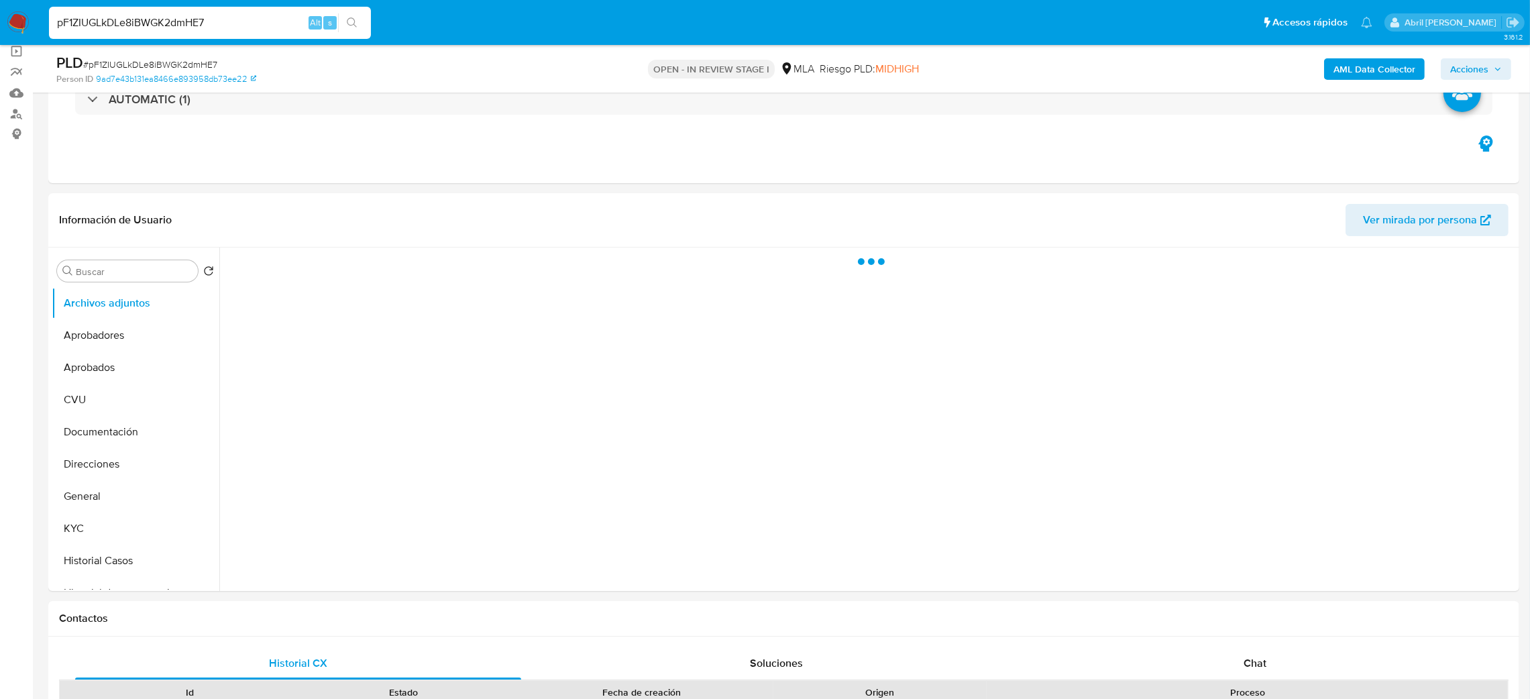
select select "10"
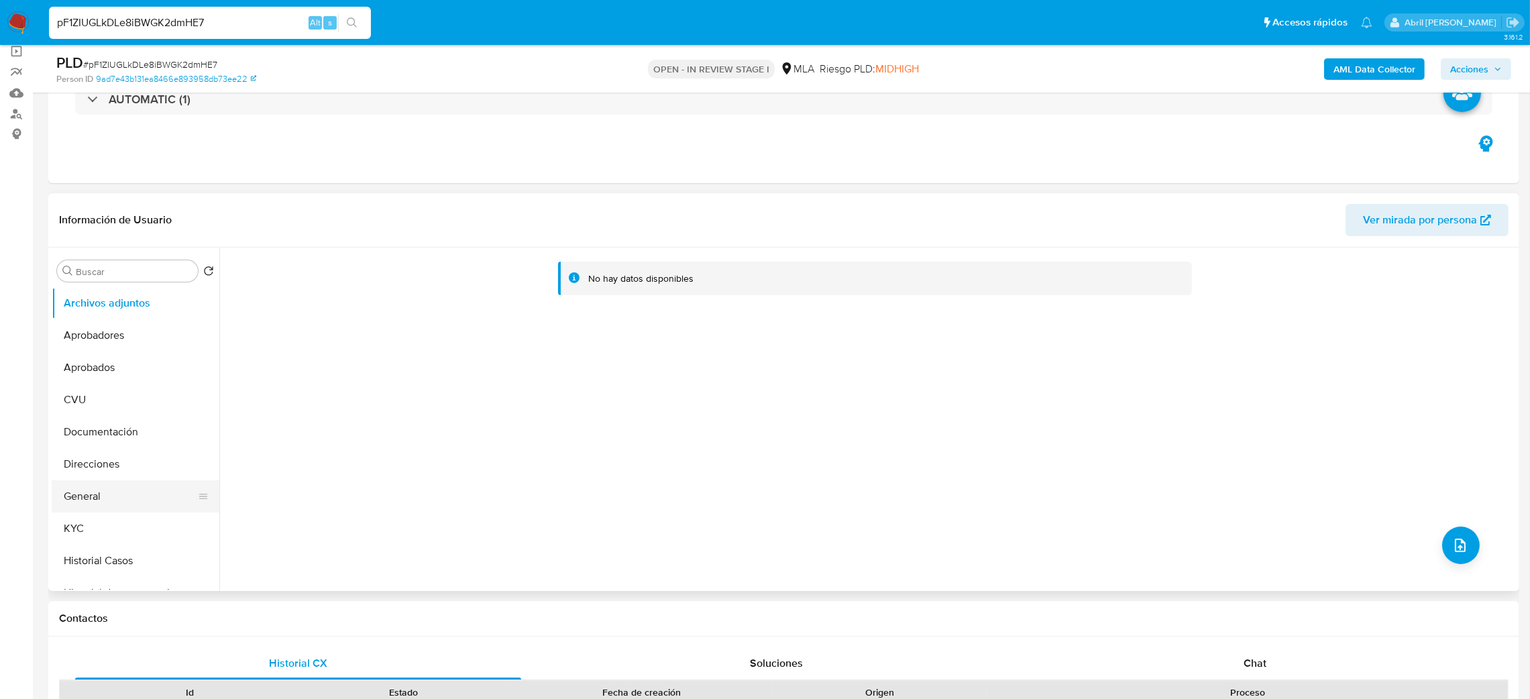
click at [101, 494] on button "General" at bounding box center [130, 496] width 157 height 32
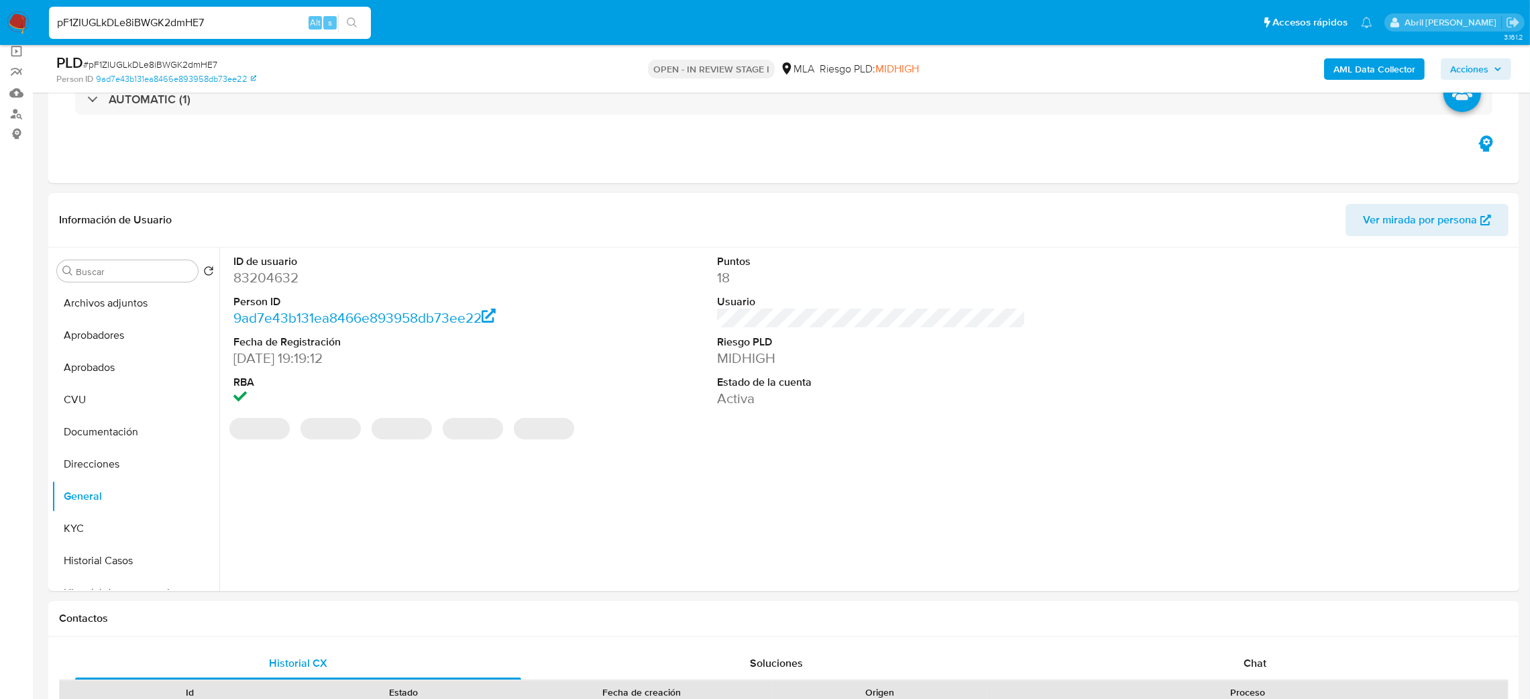
click at [248, 273] on dd "83204632" at bounding box center [387, 277] width 309 height 19
copy dd "83204632"
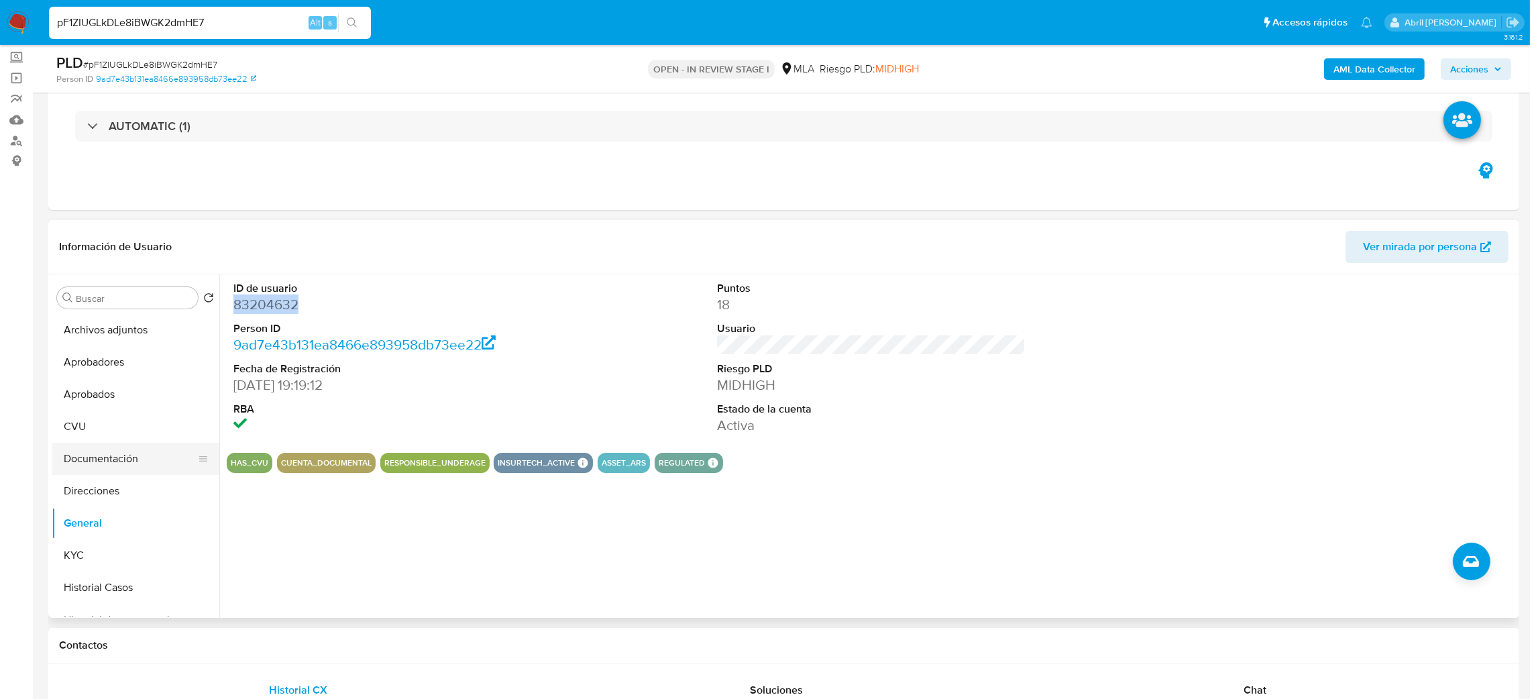
scroll to position [63, 0]
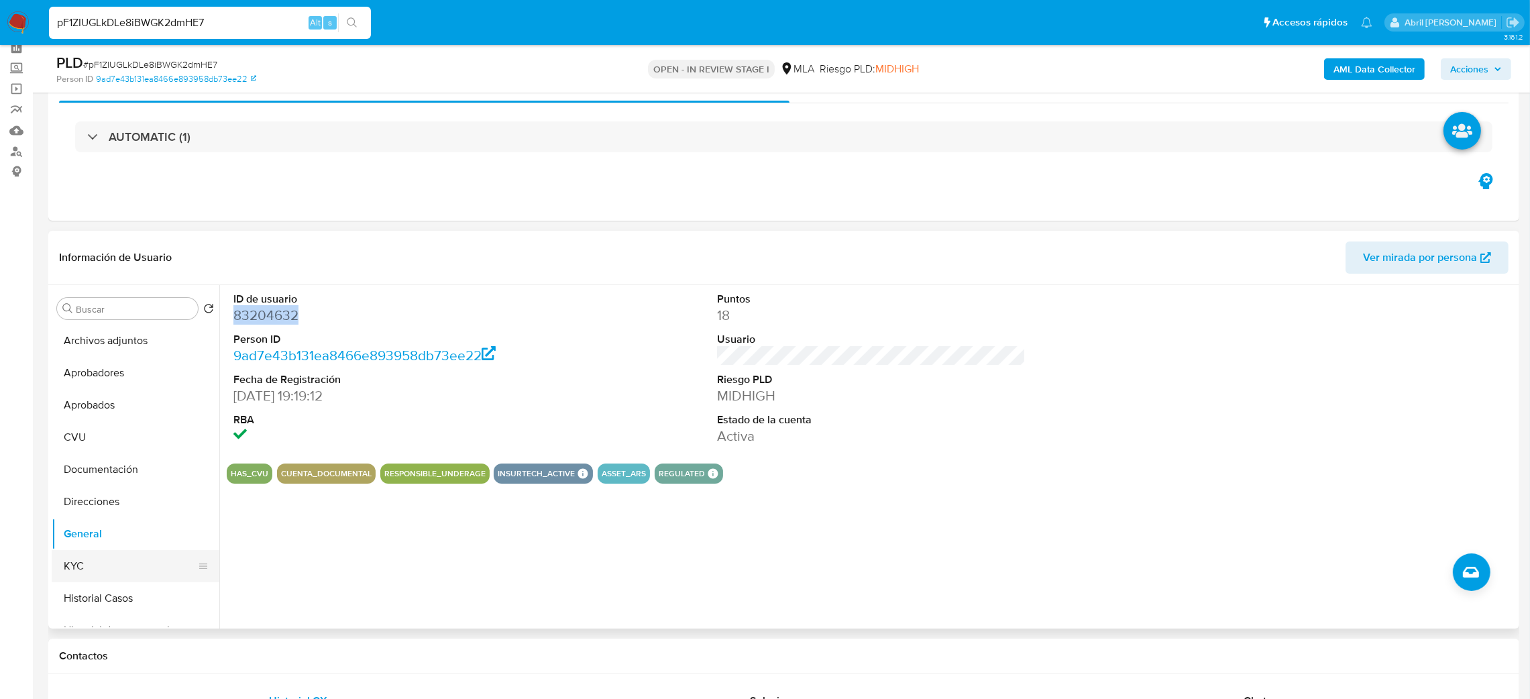
click at [99, 561] on button "KYC" at bounding box center [130, 566] width 157 height 32
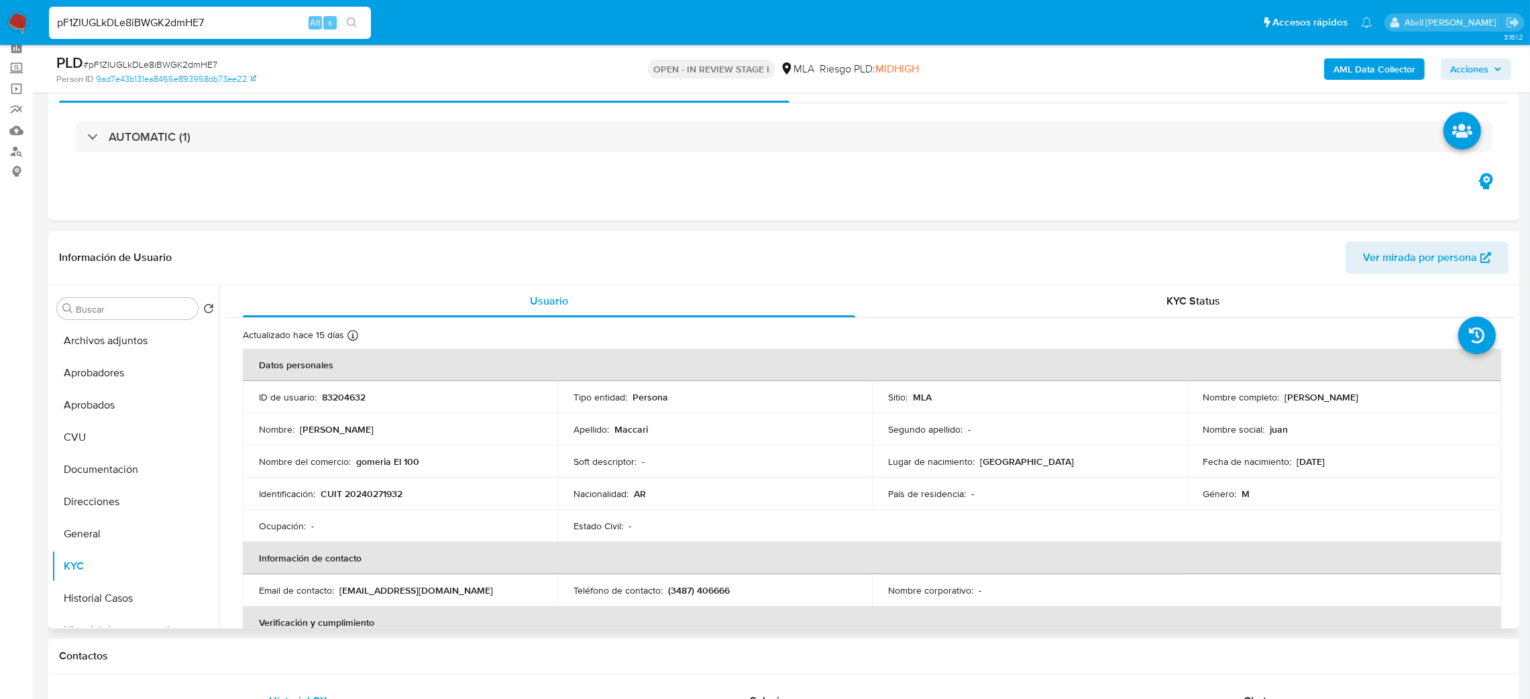
click at [384, 495] on p "CUIT 20240271932" at bounding box center [362, 494] width 82 height 12
click at [383, 495] on p "CUIT 20240271932" at bounding box center [362, 494] width 82 height 12
copy p "20240271932"
click at [327, 447] on td "Nombre del comercio : gomeria El 100" at bounding box center [400, 461] width 315 height 32
drag, startPoint x: 354, startPoint y: 490, endPoint x: 395, endPoint y: 494, distance: 41.9
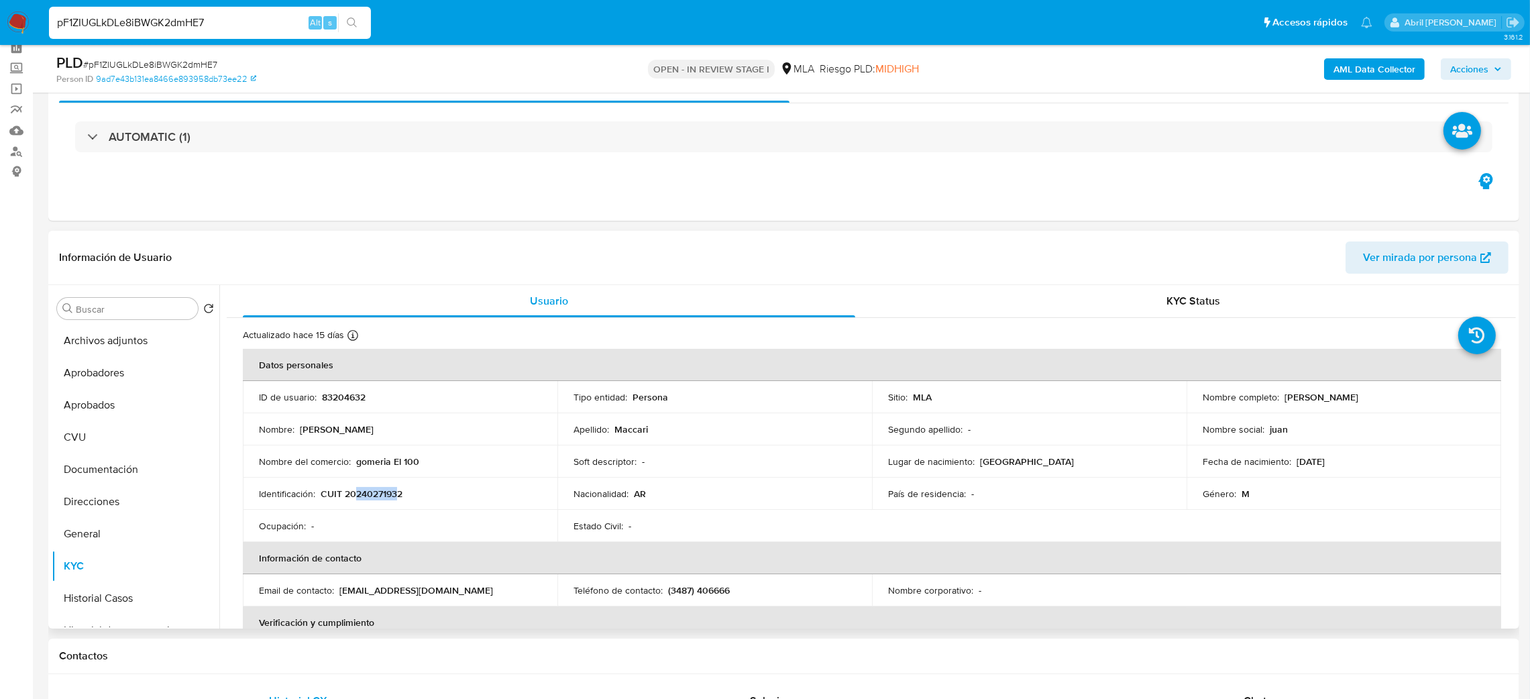
click at [395, 494] on p "CUIT 20240271932" at bounding box center [362, 494] width 82 height 12
copy p "24027193"
drag, startPoint x: 1281, startPoint y: 396, endPoint x: 1415, endPoint y: 402, distance: 135.0
click at [1415, 402] on div "Nombre completo : Juan Carlos Maccari" at bounding box center [1344, 397] width 282 height 12
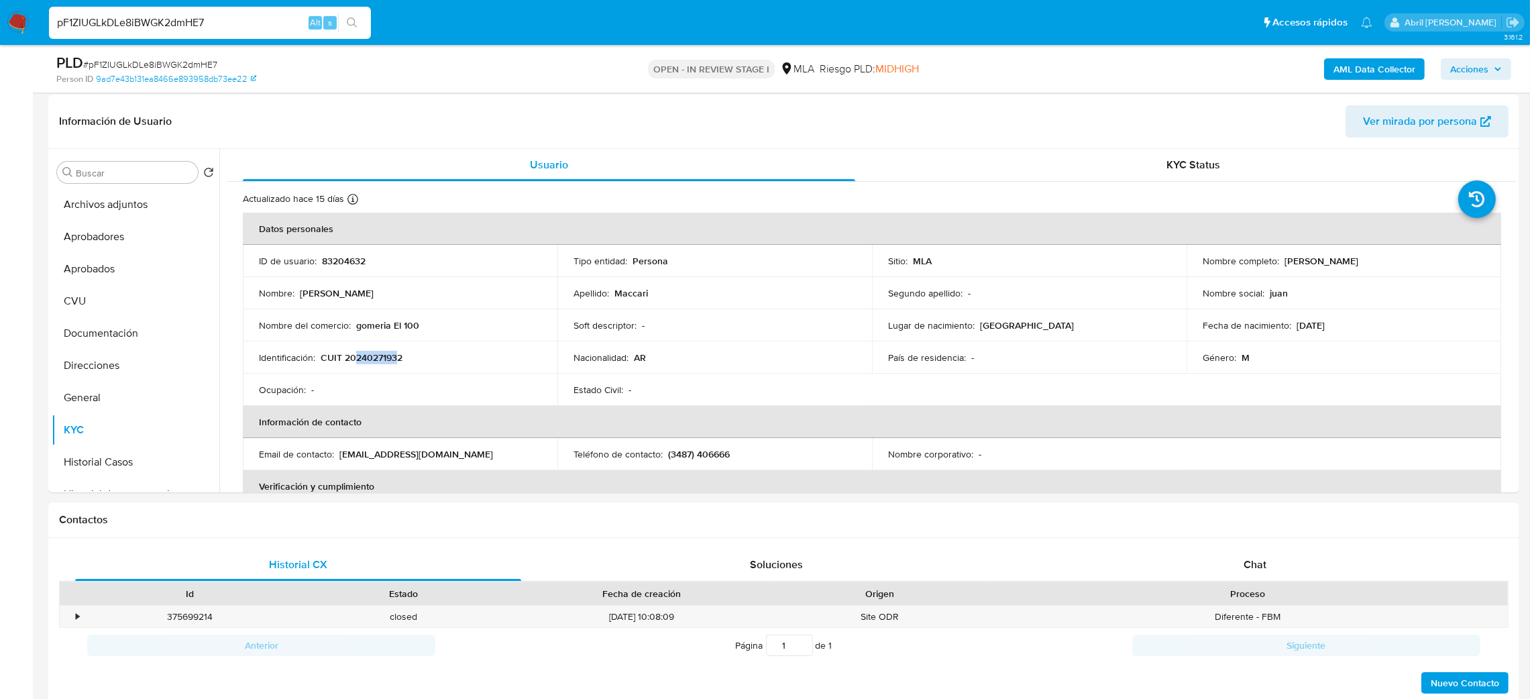
scroll to position [164, 0]
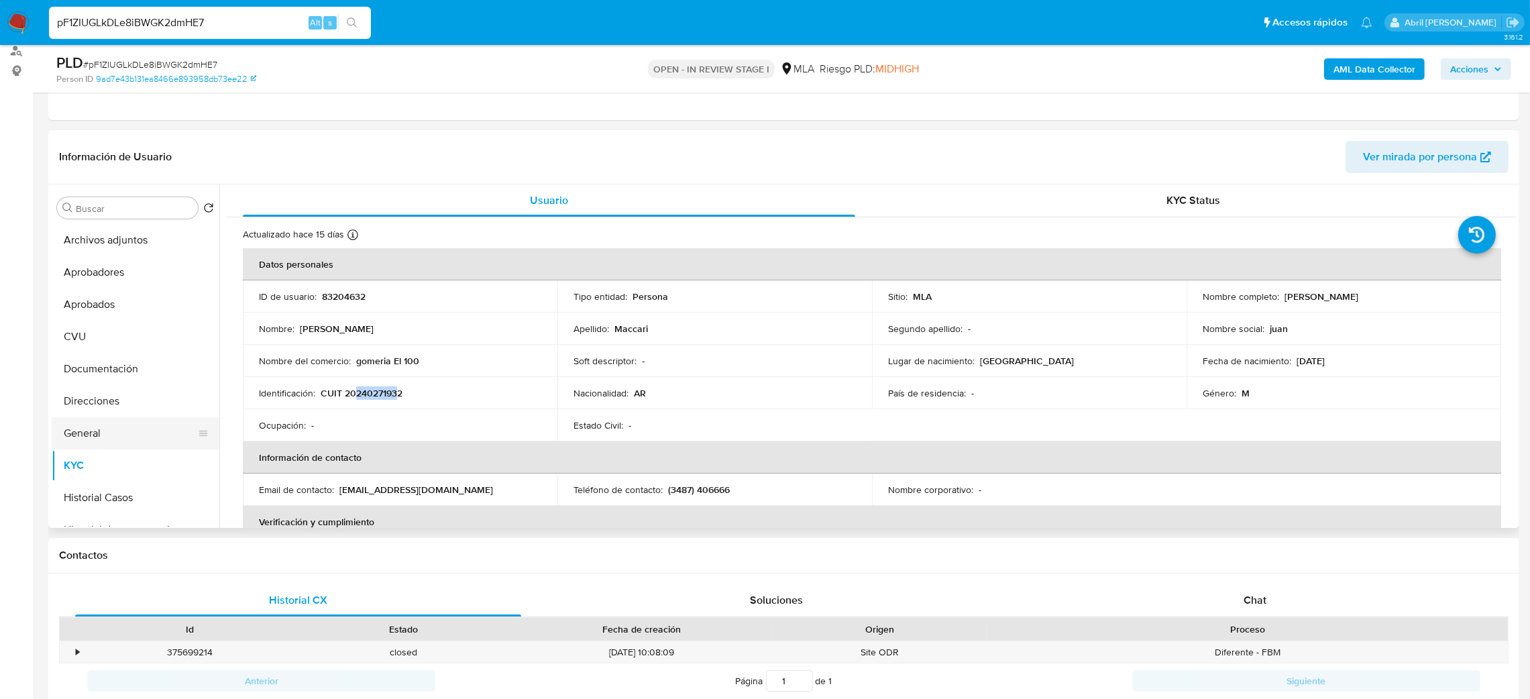
click at [131, 428] on button "General" at bounding box center [130, 433] width 157 height 32
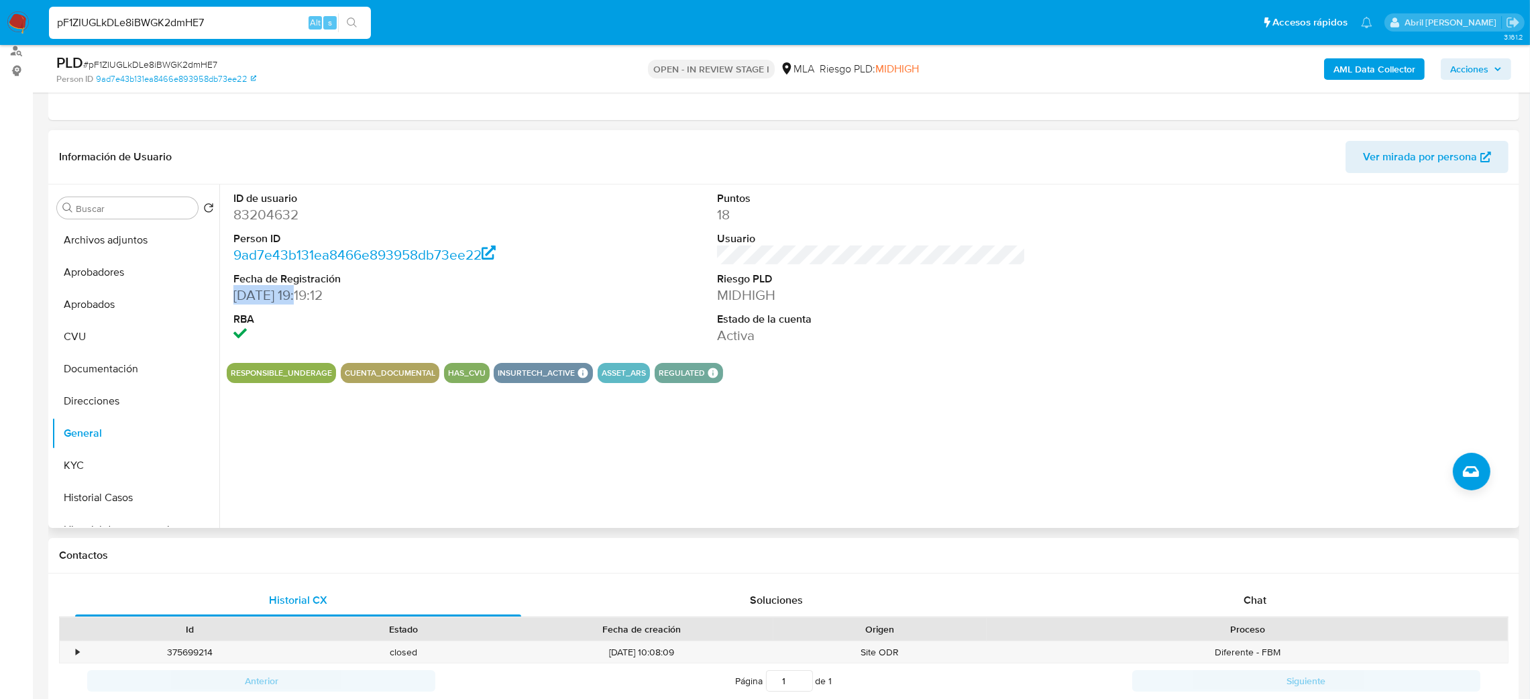
drag, startPoint x: 305, startPoint y: 297, endPoint x: 227, endPoint y: 309, distance: 78.6
click at [227, 296] on div "ID de usuario 83204632 Person ID 9ad7e43b131ea8466e893958db73ee22 Fecha de Regi…" at bounding box center [388, 268] width 323 height 168
drag, startPoint x: 94, startPoint y: 328, endPoint x: 101, endPoint y: 333, distance: 9.1
click at [94, 328] on button "CVU" at bounding box center [130, 337] width 157 height 32
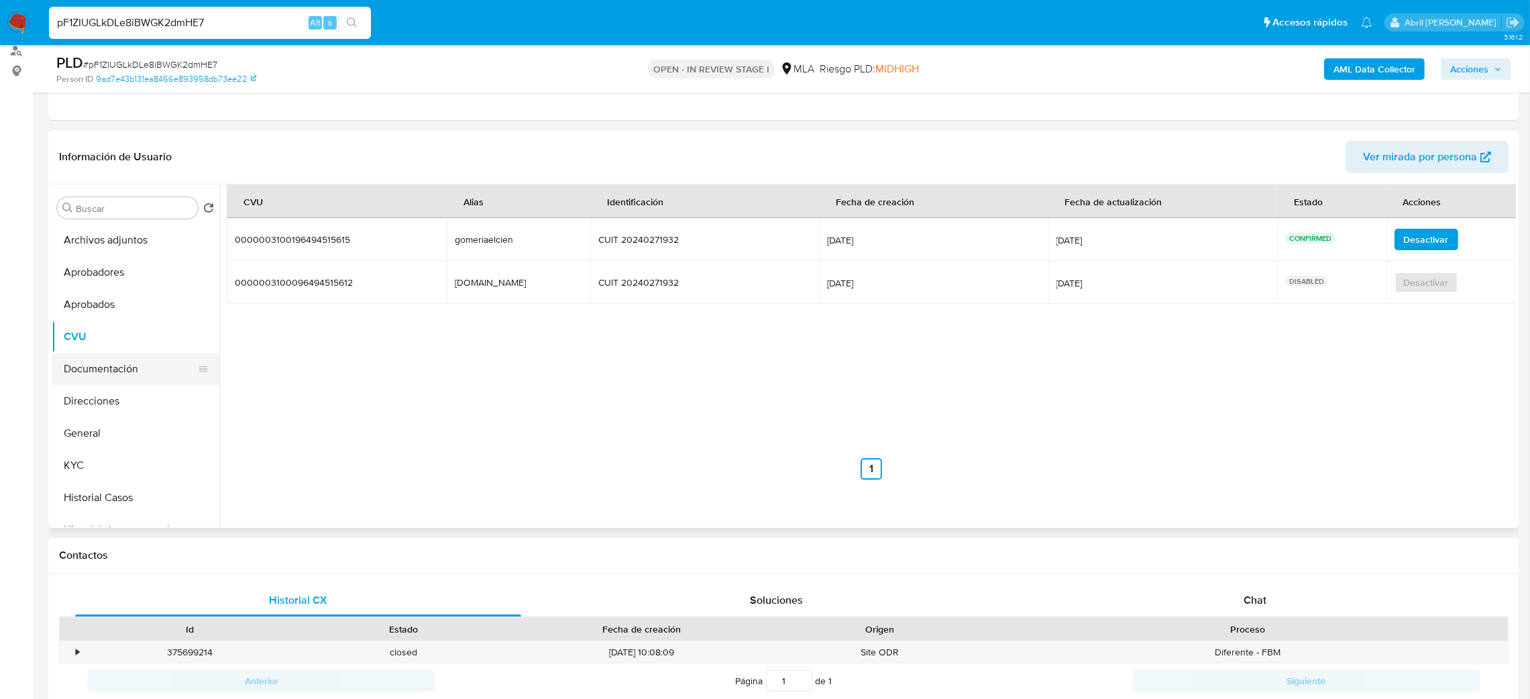
click at [110, 374] on button "Documentación" at bounding box center [130, 369] width 157 height 32
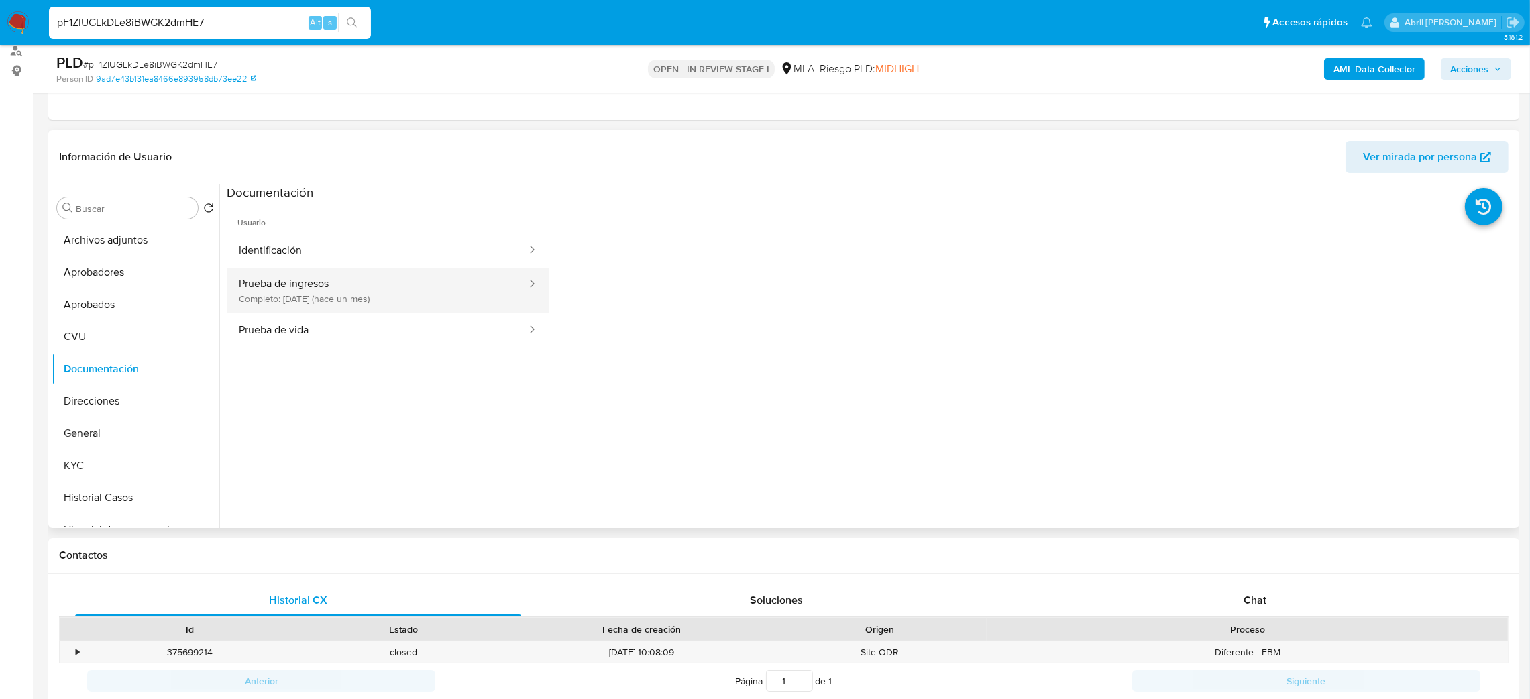
click at [331, 291] on button "Prueba de ingresos Completo: 26/08/2025 (hace un mes)" at bounding box center [377, 291] width 301 height 46
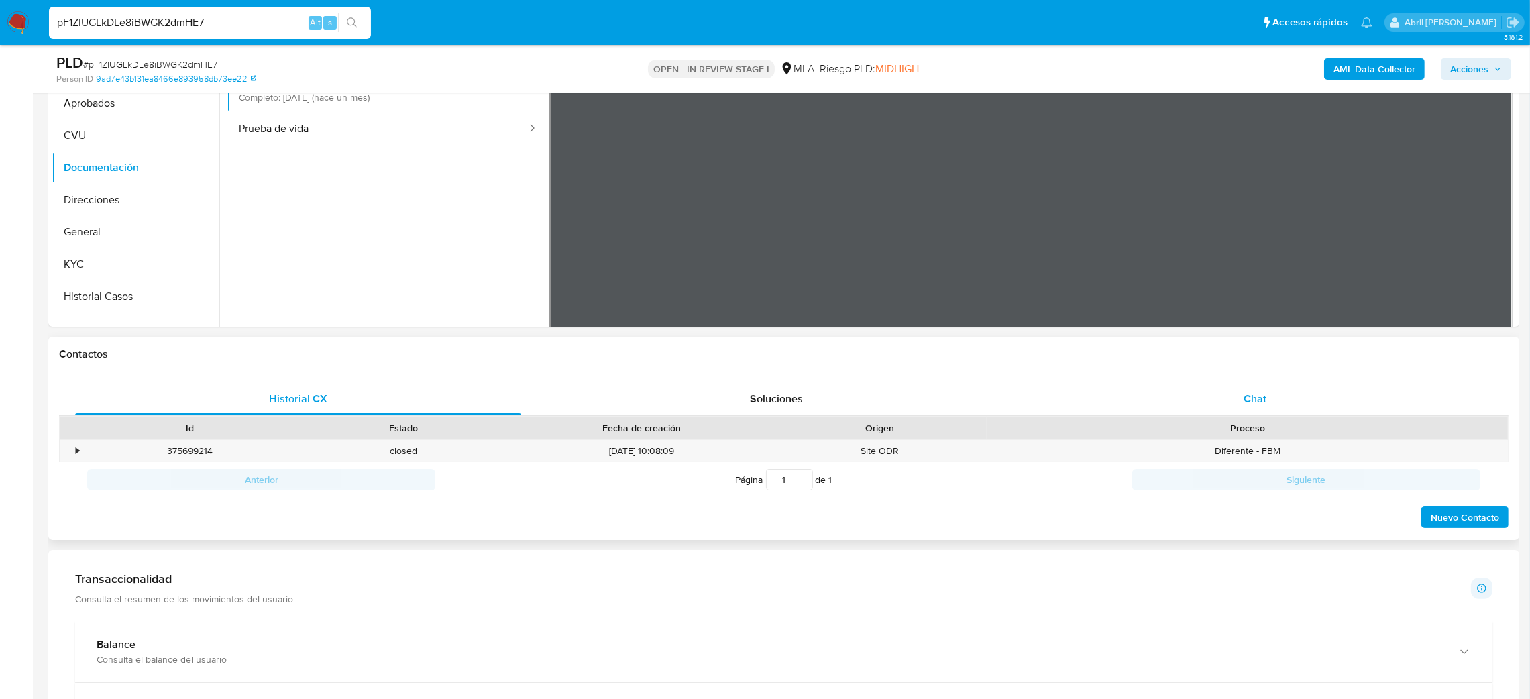
click at [1273, 390] on div "Chat" at bounding box center [1255, 399] width 446 height 32
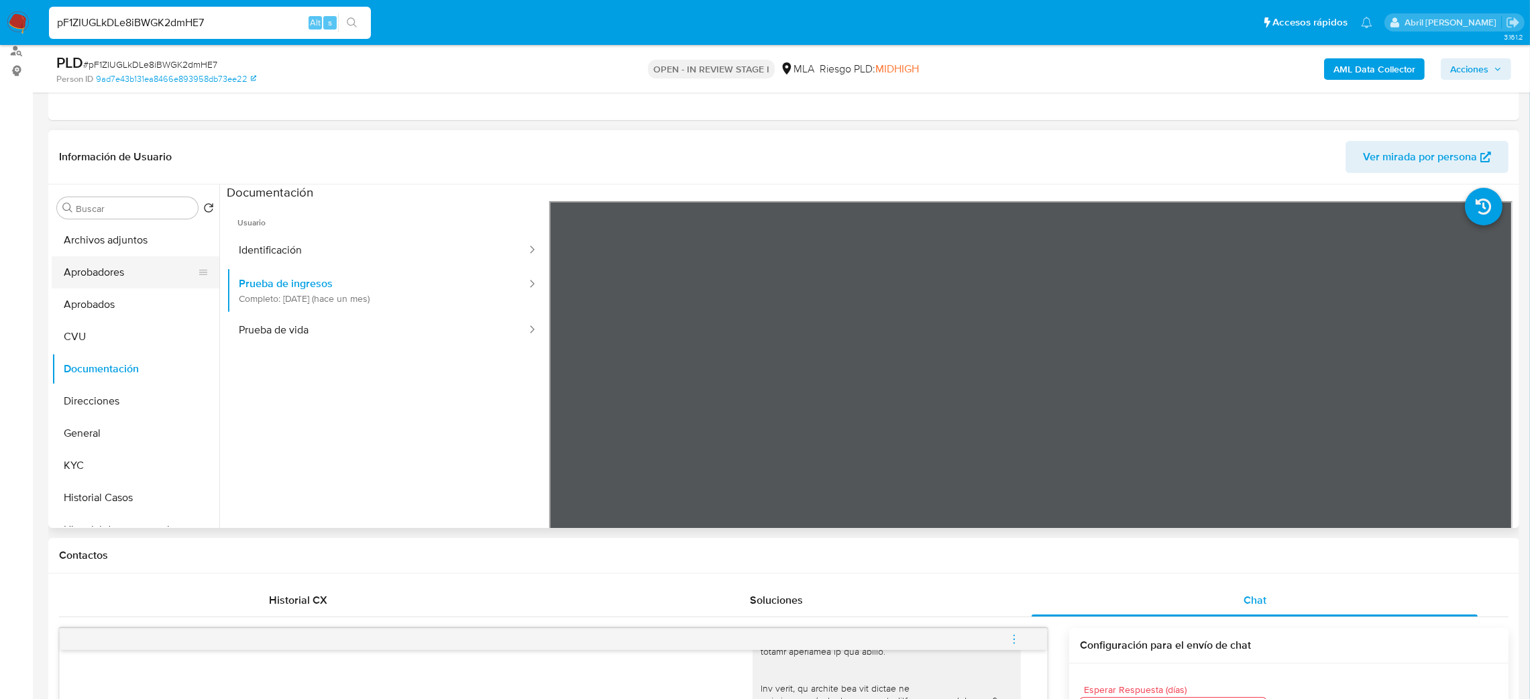
click at [104, 273] on button "Aprobadores" at bounding box center [130, 272] width 157 height 32
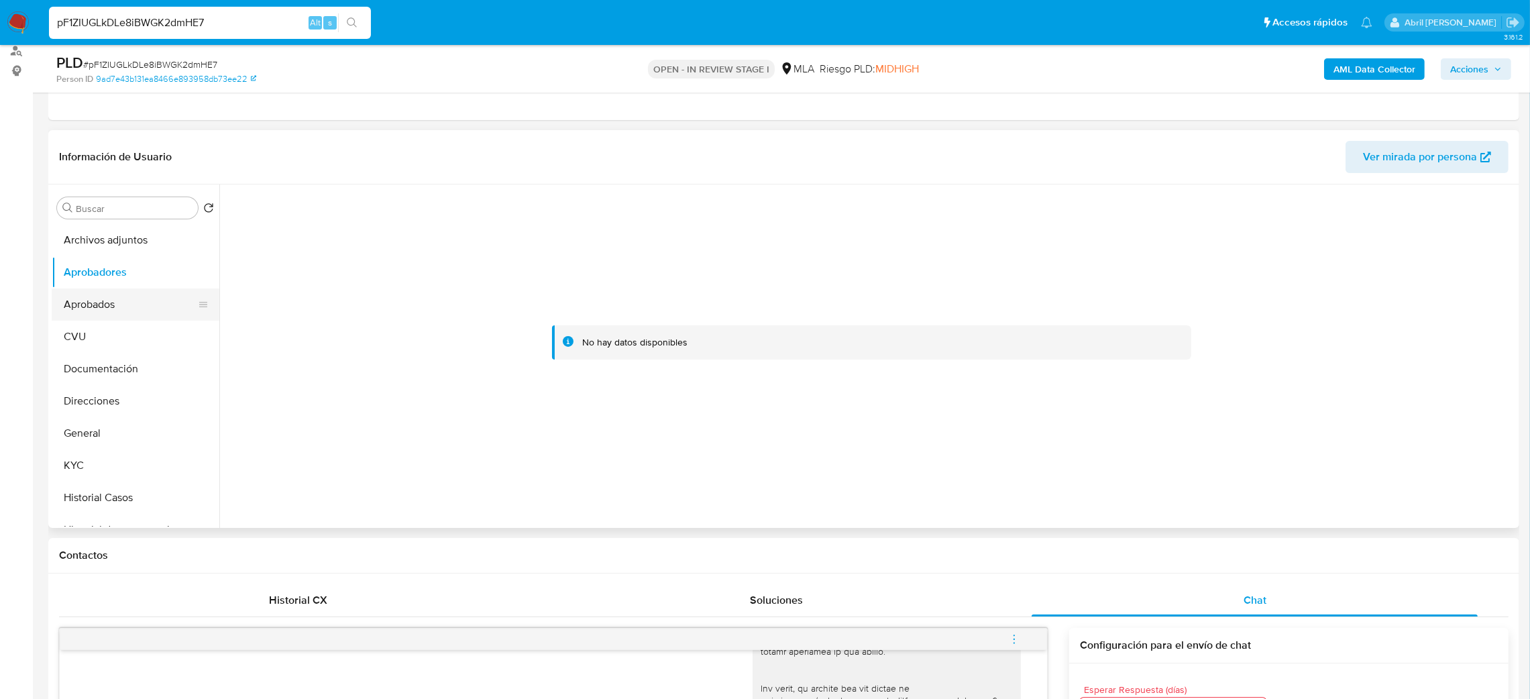
click at [126, 317] on button "Aprobados" at bounding box center [130, 304] width 157 height 32
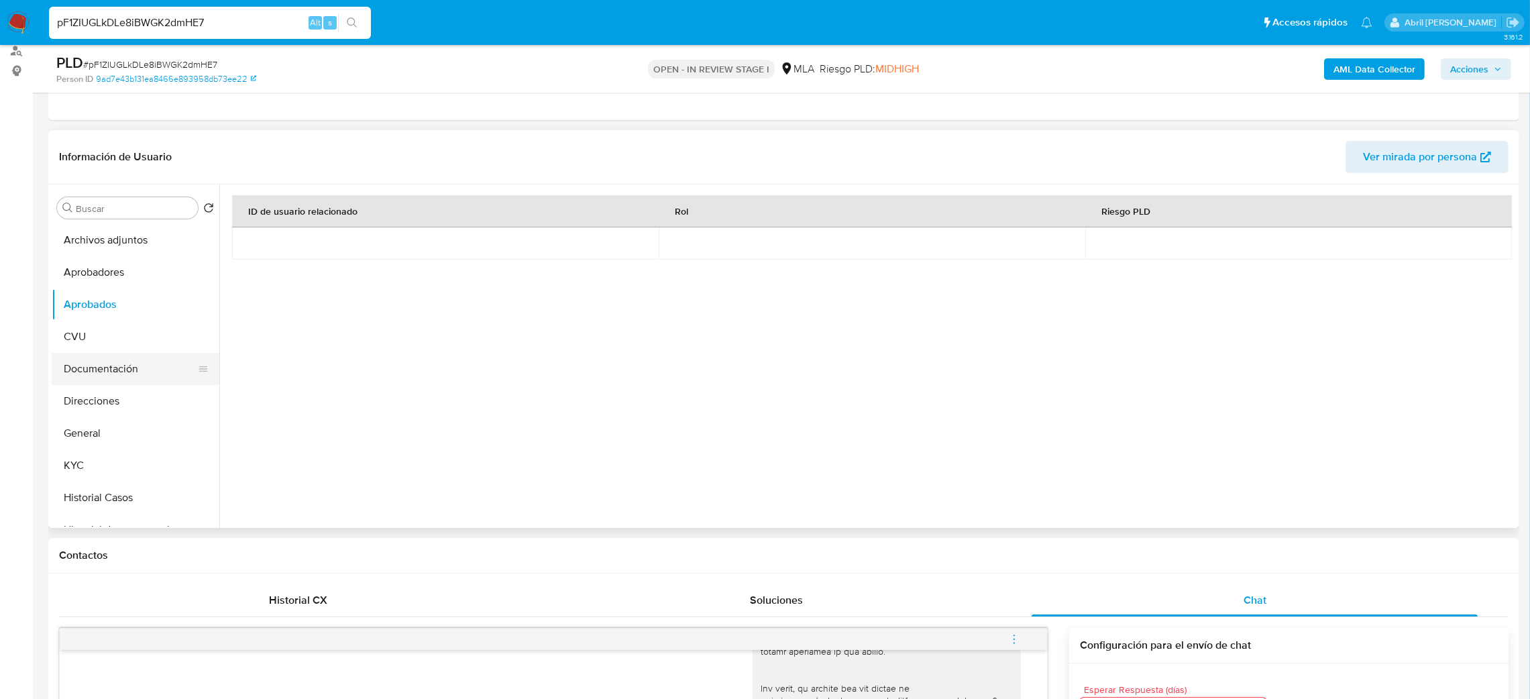
click at [124, 361] on button "Documentación" at bounding box center [130, 369] width 157 height 32
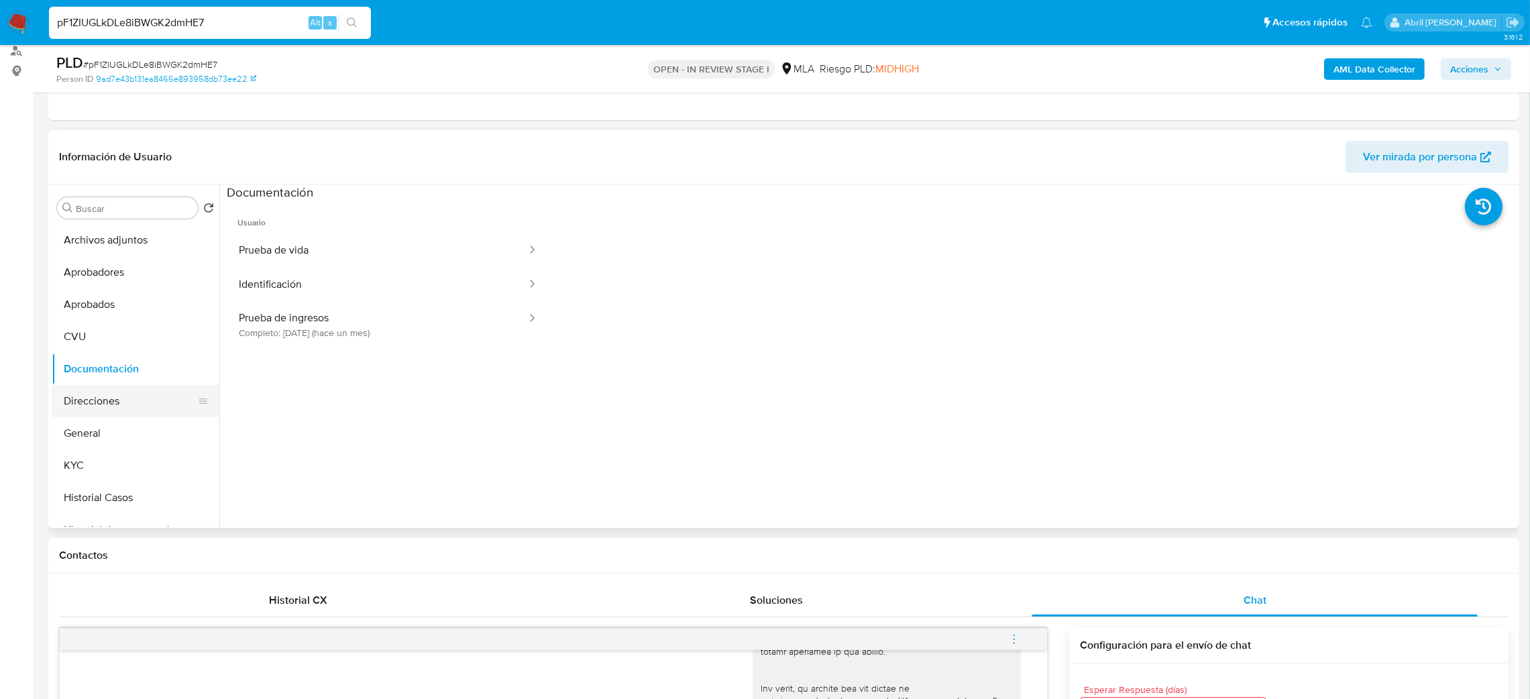
click at [113, 402] on button "Direcciones" at bounding box center [130, 401] width 157 height 32
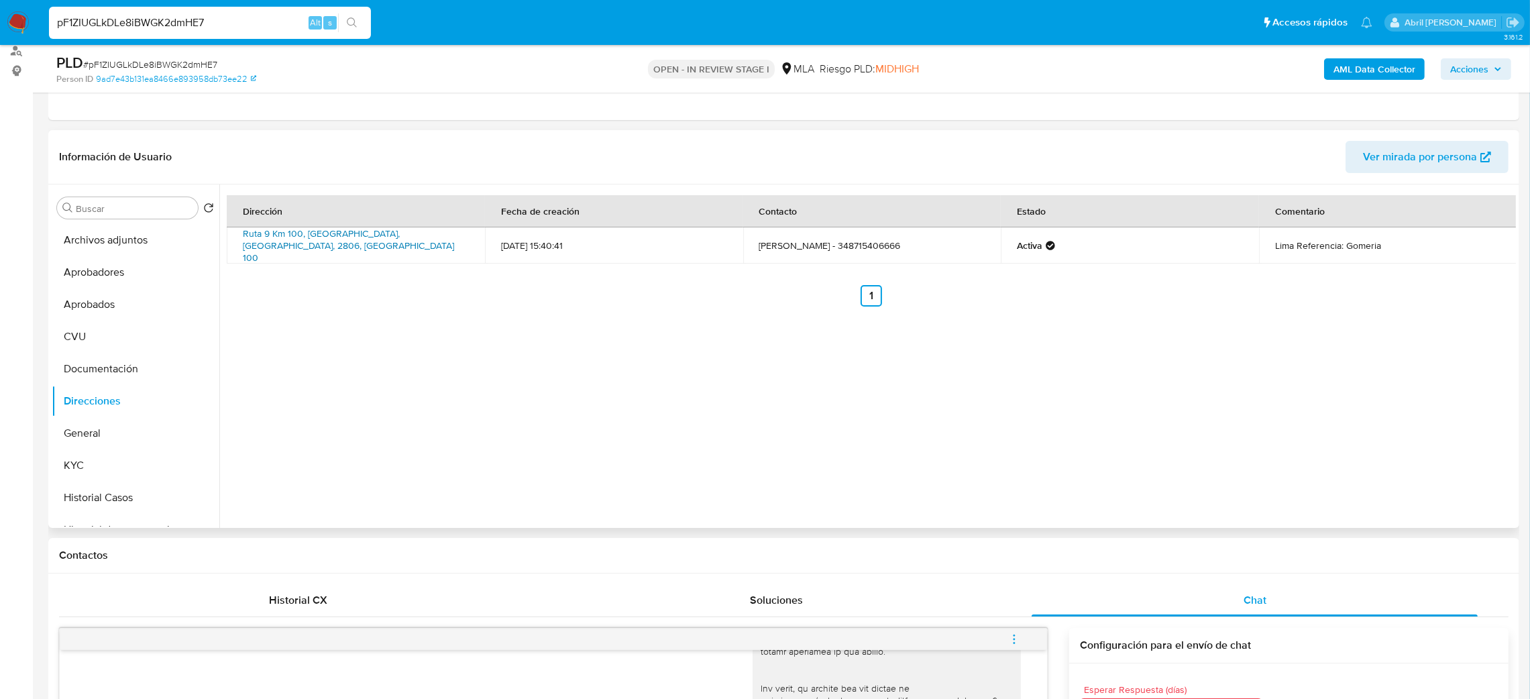
click at [281, 239] on link "Ruta 9 Km 100, Lima, Buenos Aires, 2806, Argentina 100" at bounding box center [348, 246] width 211 height 38
drag, startPoint x: 104, startPoint y: 476, endPoint x: 119, endPoint y: 471, distance: 15.7
click at [104, 477] on button "KYC" at bounding box center [130, 465] width 157 height 32
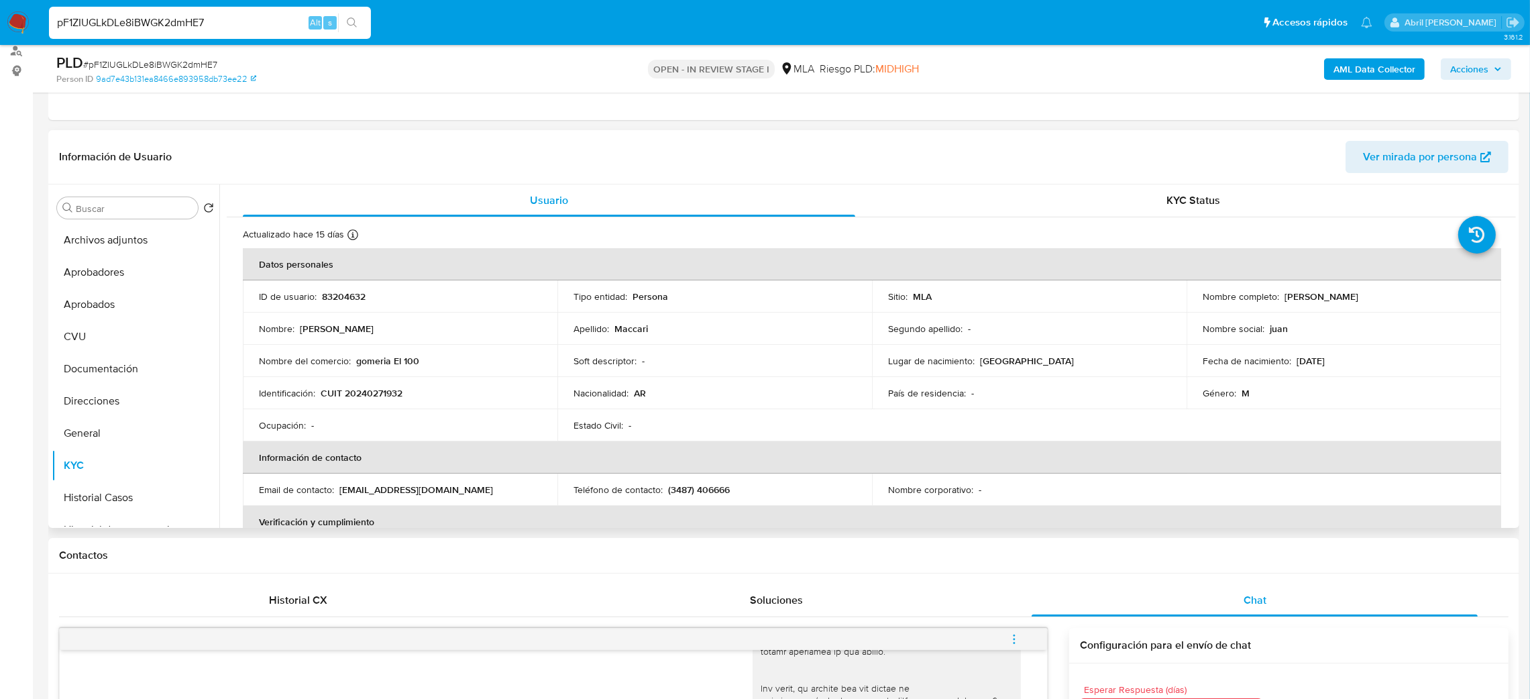
drag, startPoint x: 1282, startPoint y: 298, endPoint x: 1424, endPoint y: 296, distance: 142.2
click at [1424, 296] on div "Nombre completo : Juan Carlos Maccari" at bounding box center [1344, 296] width 282 height 12
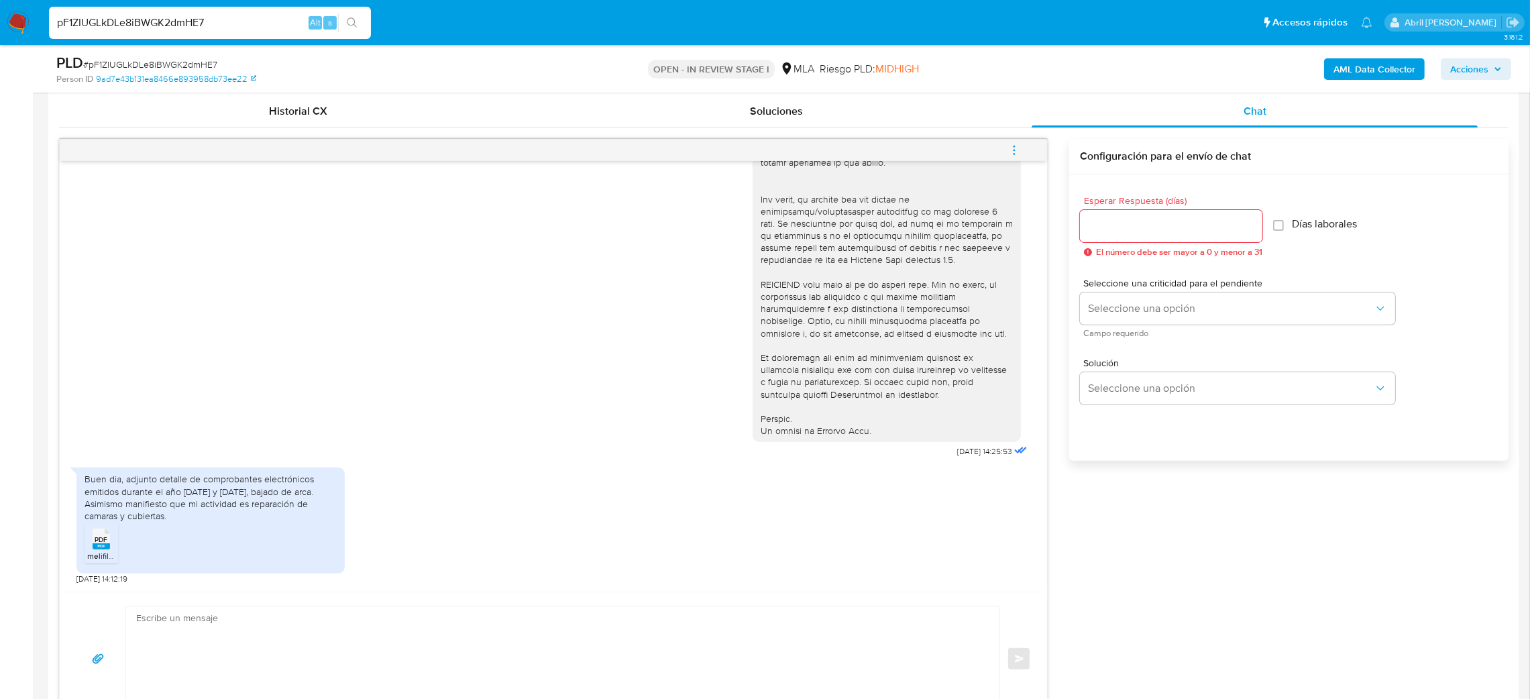
scroll to position [667, 0]
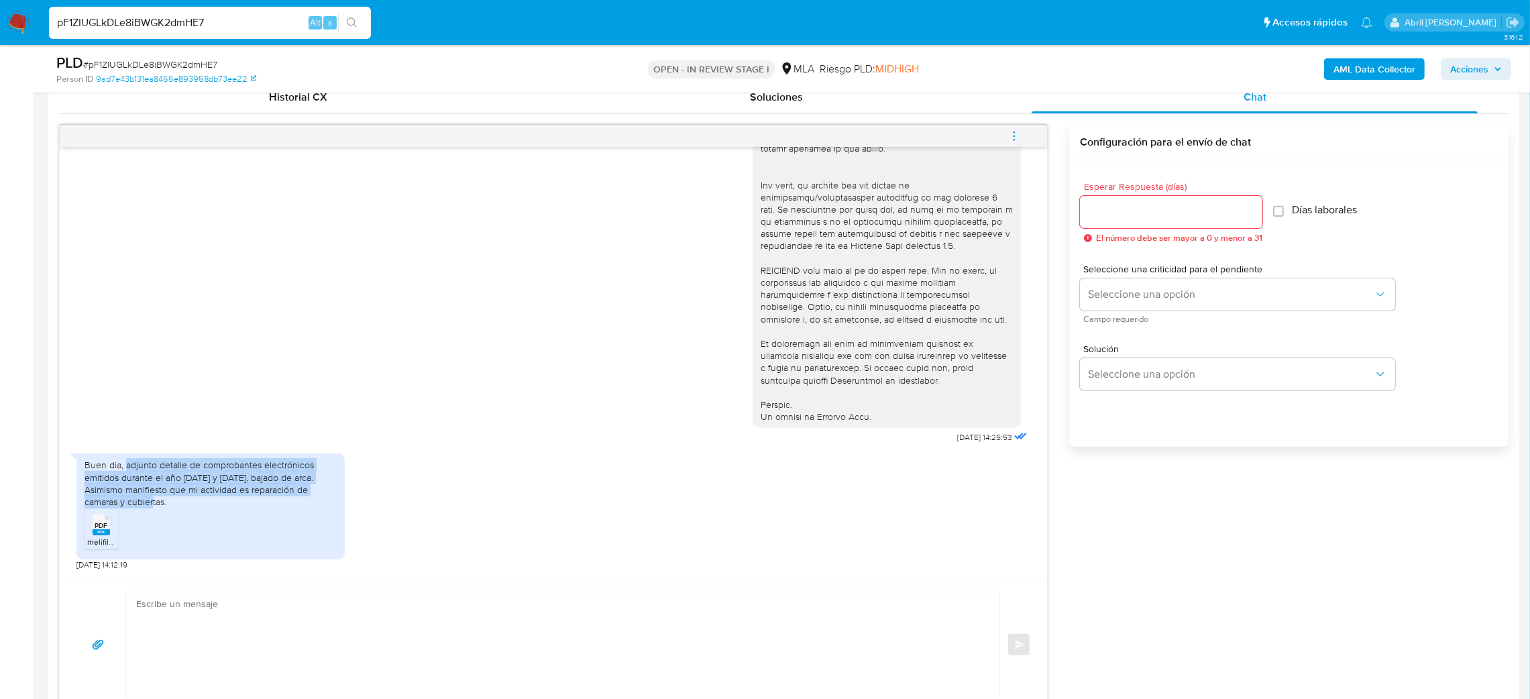
drag, startPoint x: 176, startPoint y: 506, endPoint x: 123, endPoint y: 469, distance: 65.0
click at [123, 469] on div "Buen dia, adjunto detalle de comprobantes electrónicos emitidos durante el año …" at bounding box center [211, 483] width 252 height 49
click at [113, 527] on div "PDF PDF" at bounding box center [101, 523] width 28 height 26
click at [150, 58] on span "# pF1ZIUGLkDLe8iBWGK2dmHE7" at bounding box center [150, 64] width 134 height 13
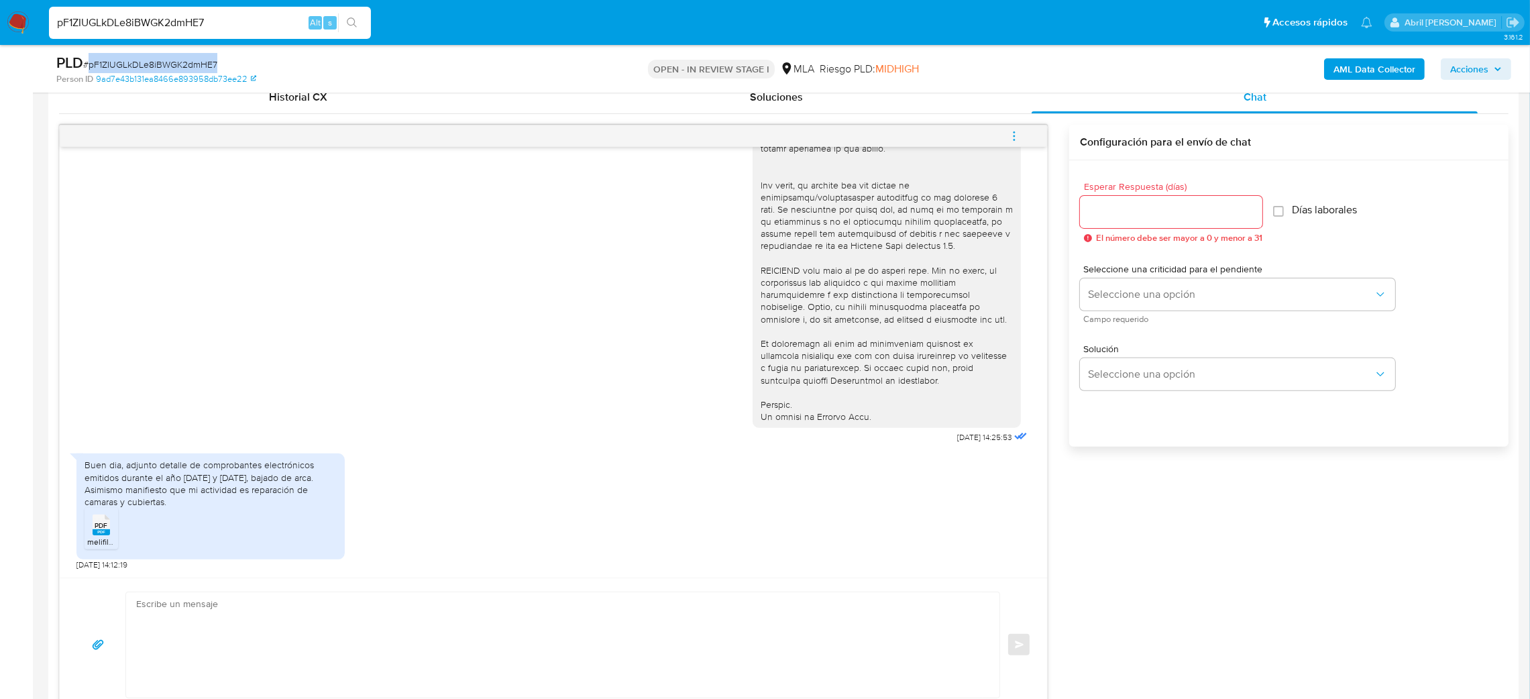
click at [150, 58] on span "# pF1ZIUGLkDLe8iBWGK2dmHE7" at bounding box center [150, 64] width 134 height 13
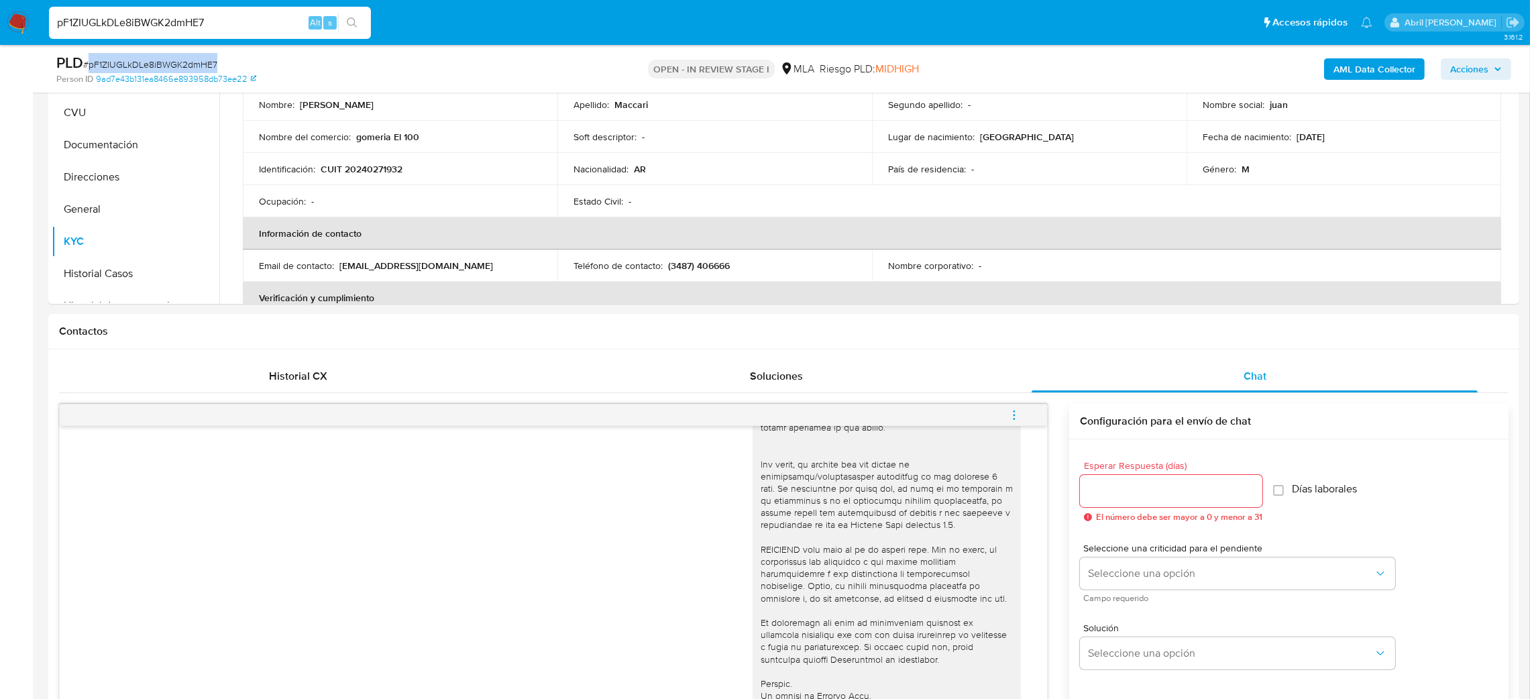
scroll to position [164, 0]
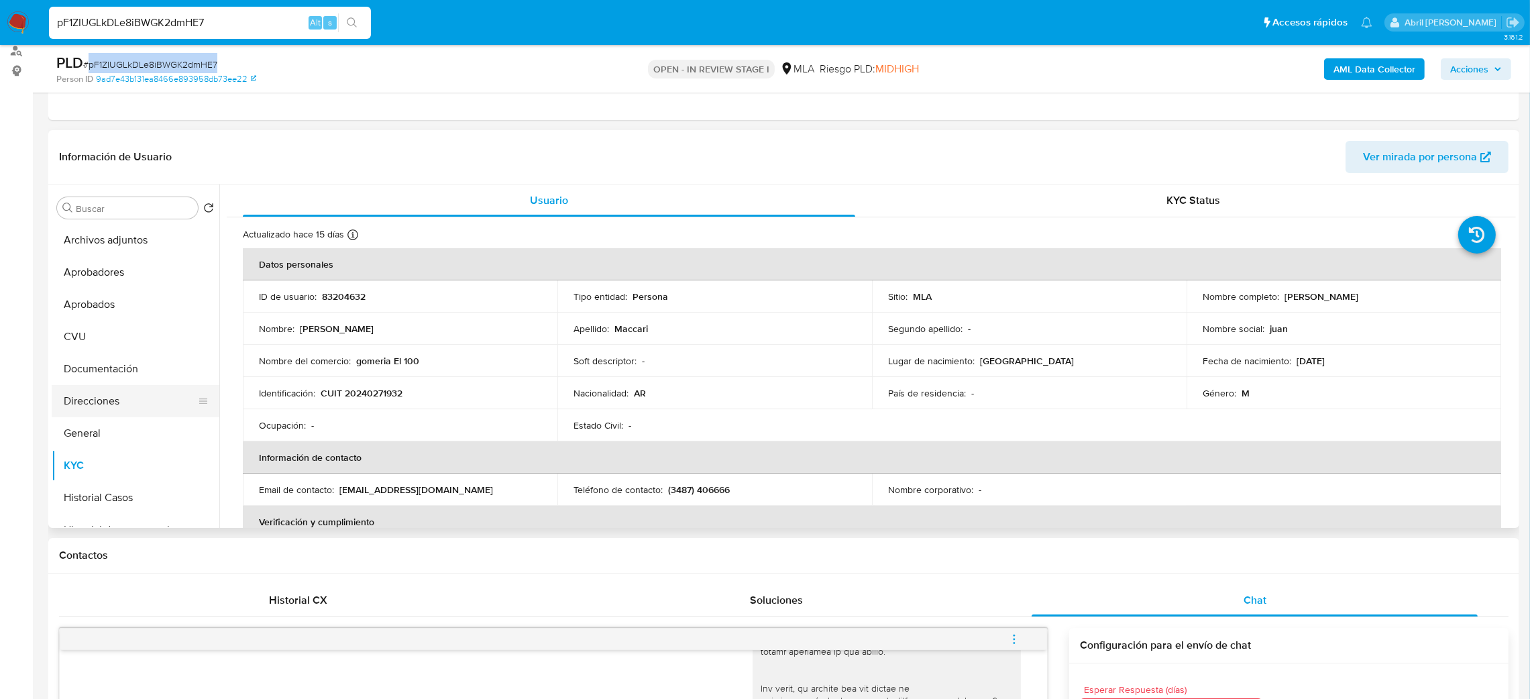
click at [122, 398] on button "Direcciones" at bounding box center [130, 401] width 157 height 32
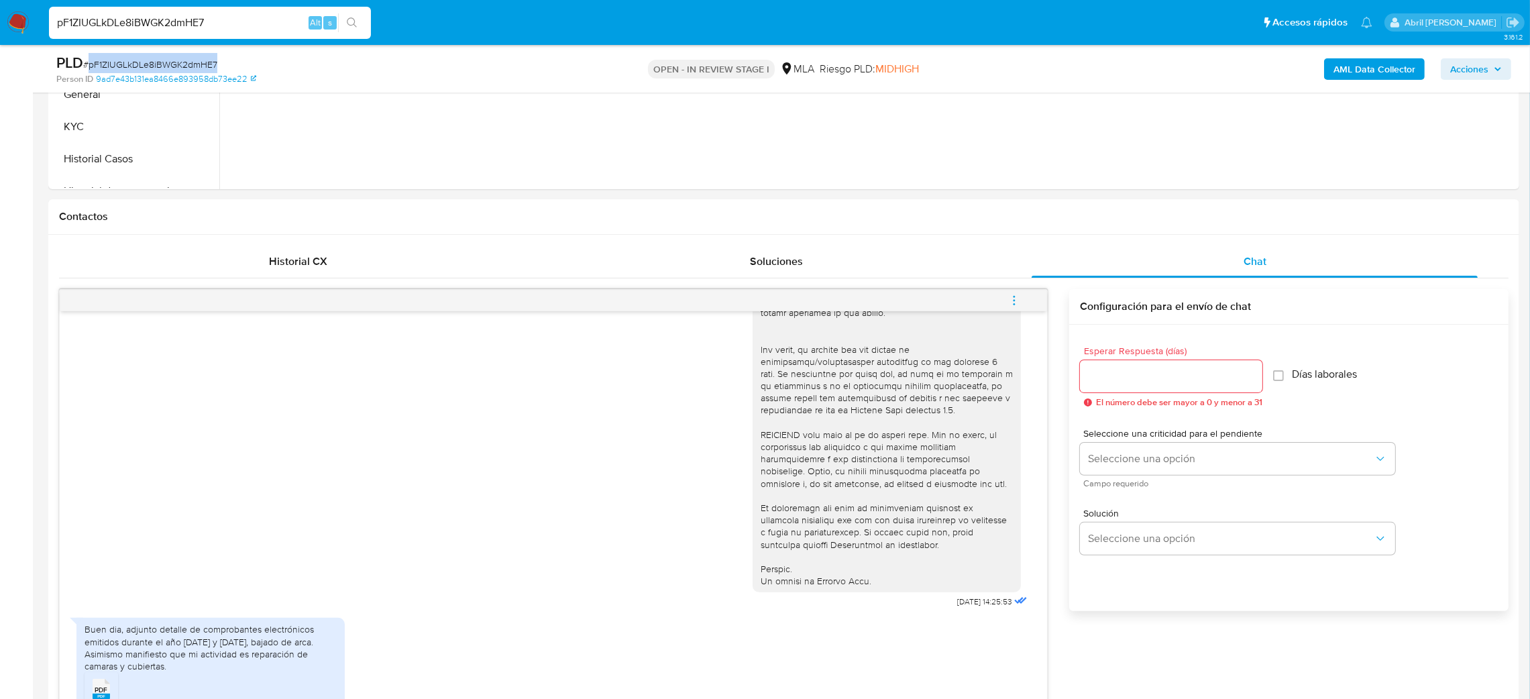
scroll to position [868, 0]
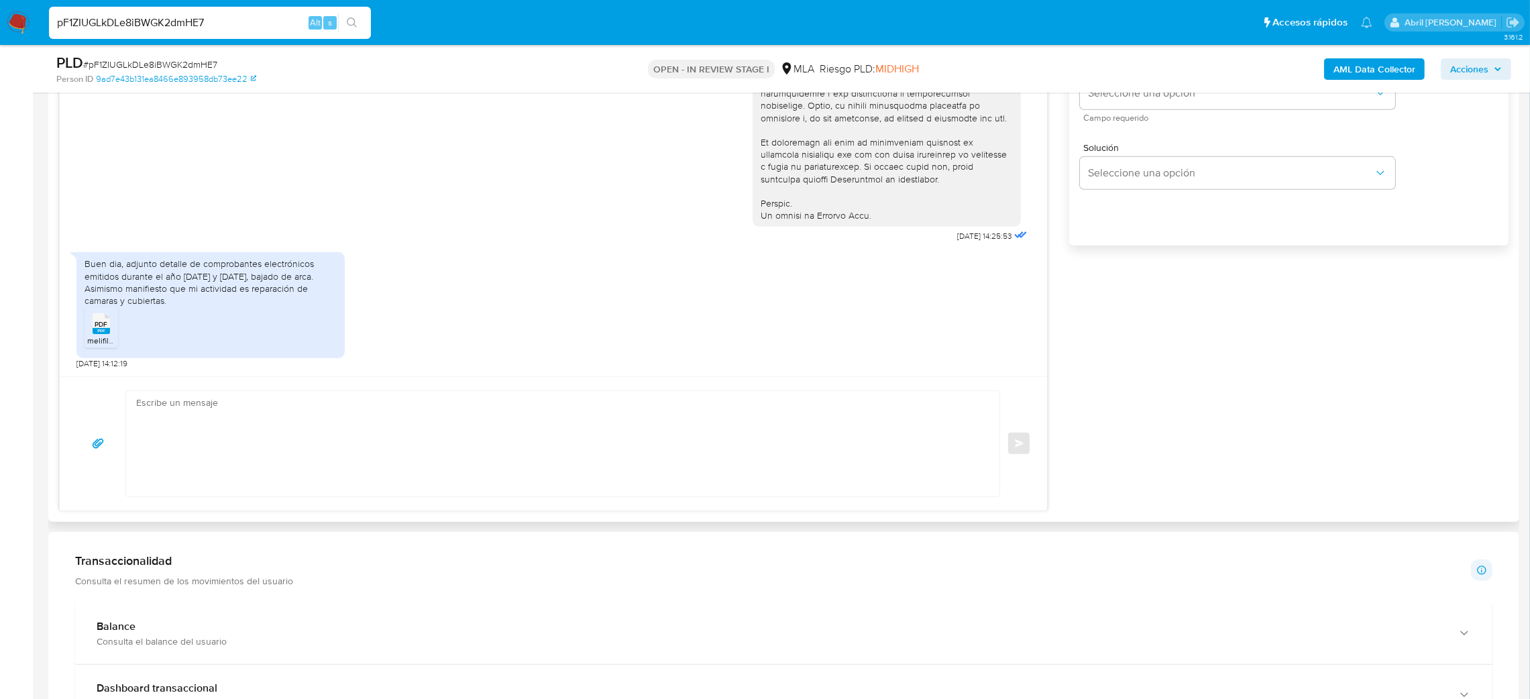
click at [256, 422] on textarea at bounding box center [559, 443] width 847 height 105
paste textarea "Hola, ¡Muchas gracias por tu respuesta! Te pedimos que nos envíes el Resumen de…"
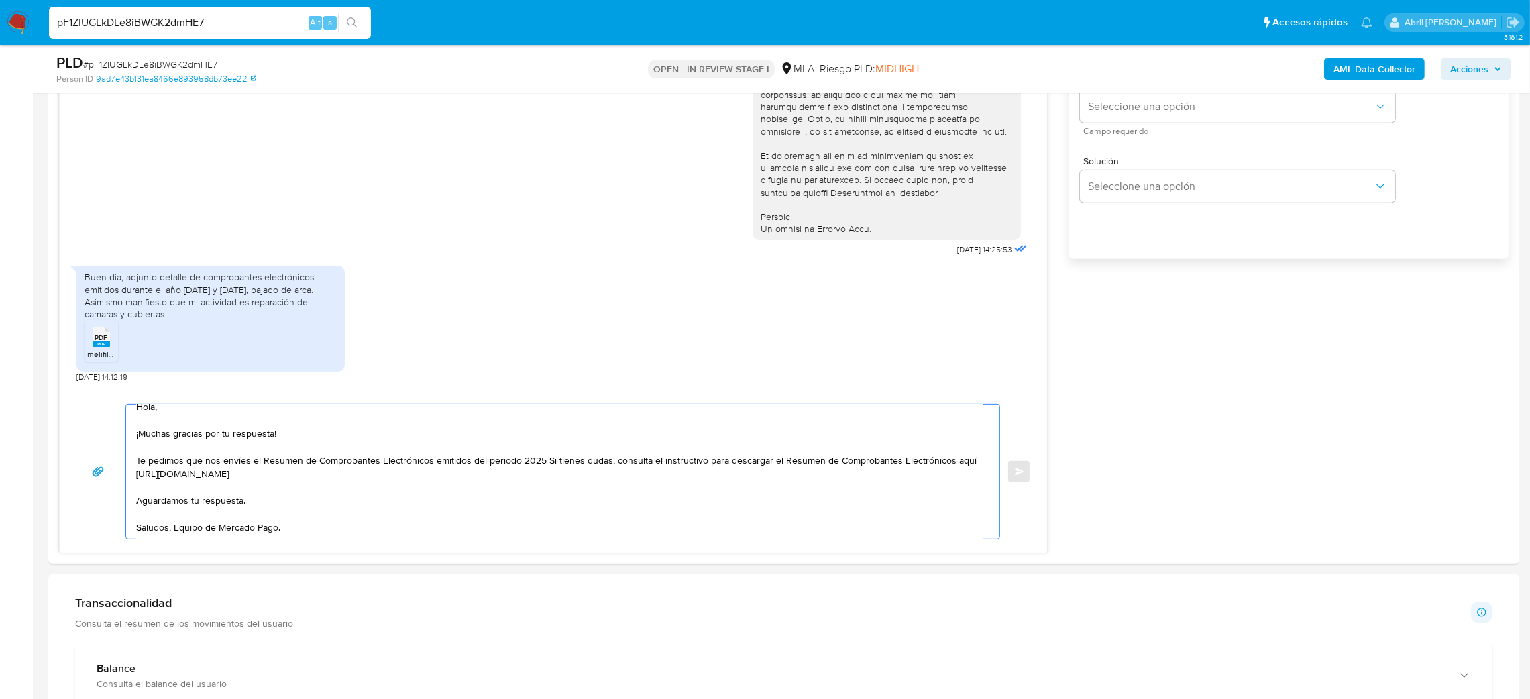
scroll to position [767, 0]
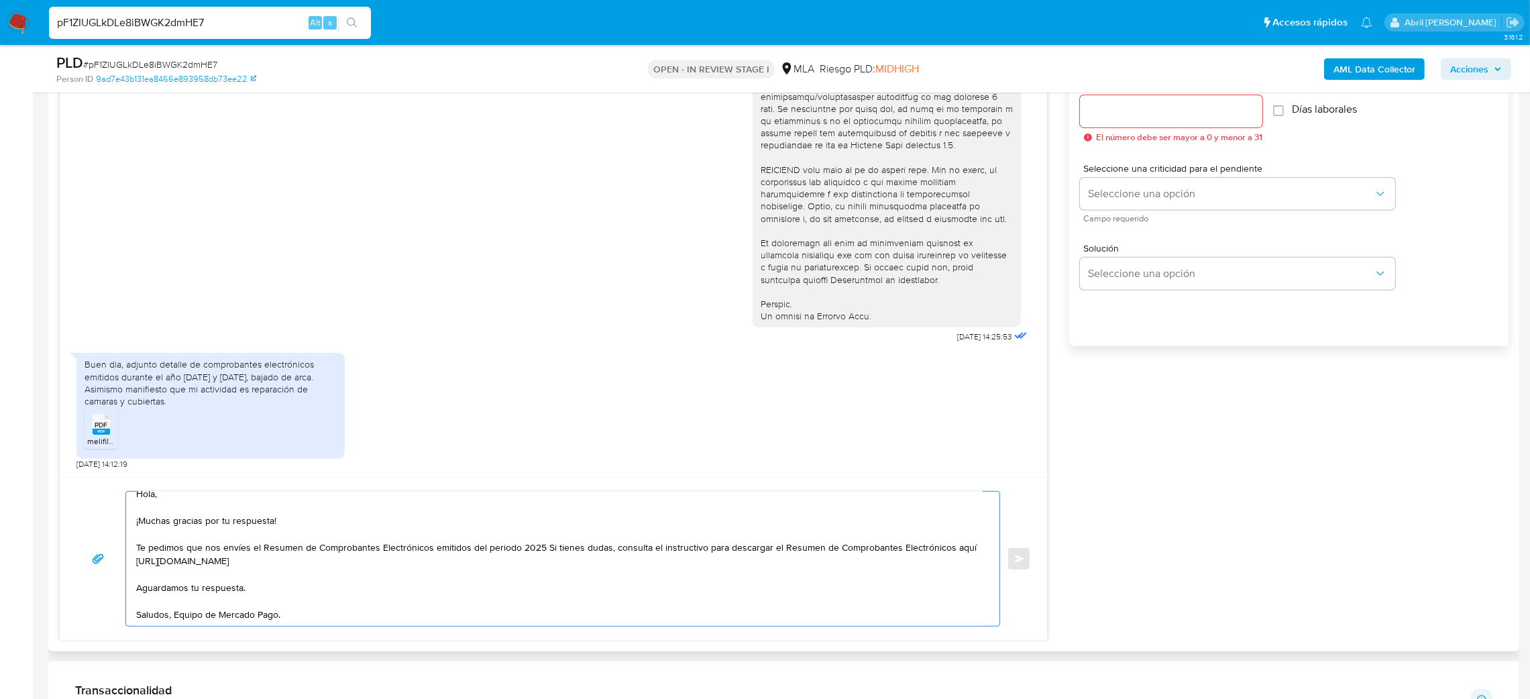
type textarea "Hola, ¡Muchas gracias por tu respuesta! Te pedimos que nos envíes el Resumen de…"
click at [1120, 115] on input "Esperar Respuesta (días)" at bounding box center [1171, 111] width 182 height 17
type input "2"
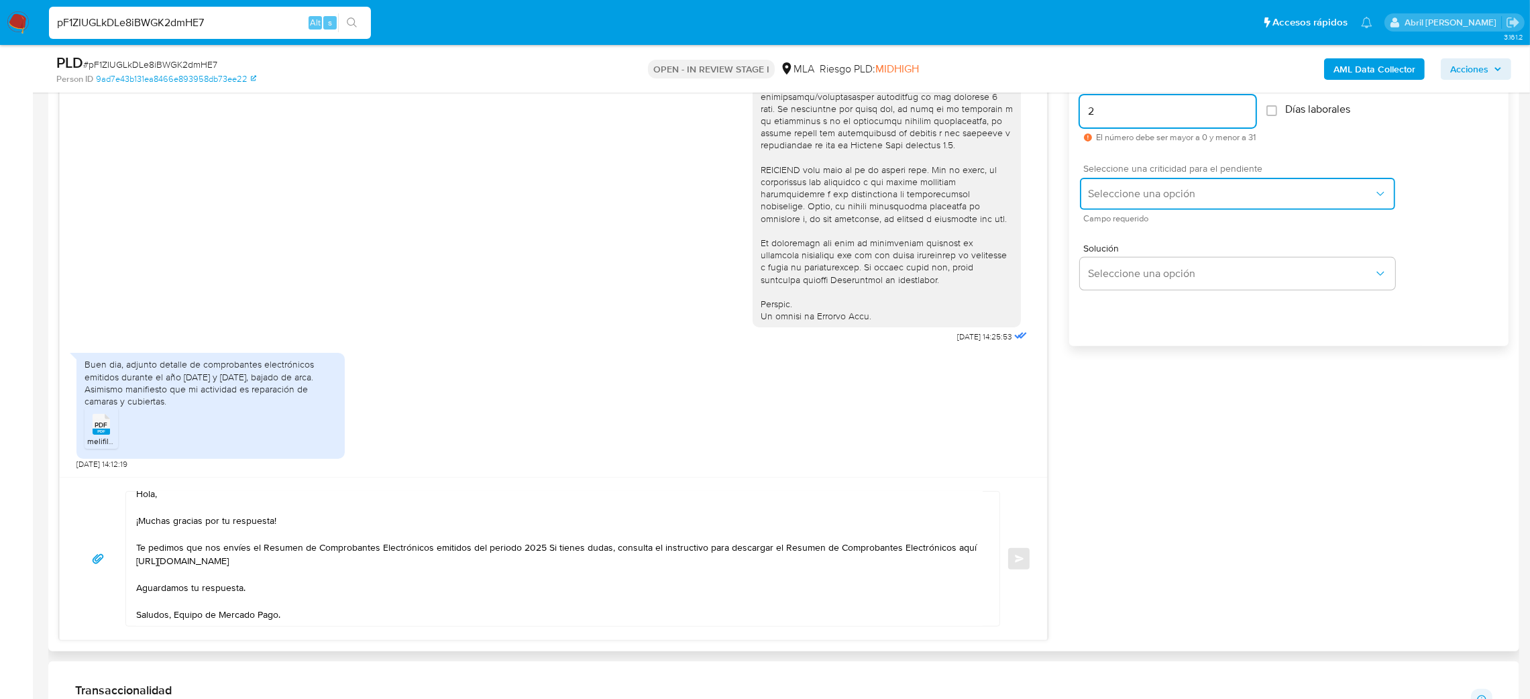
click at [1117, 181] on button "Seleccione una opción" at bounding box center [1237, 194] width 315 height 32
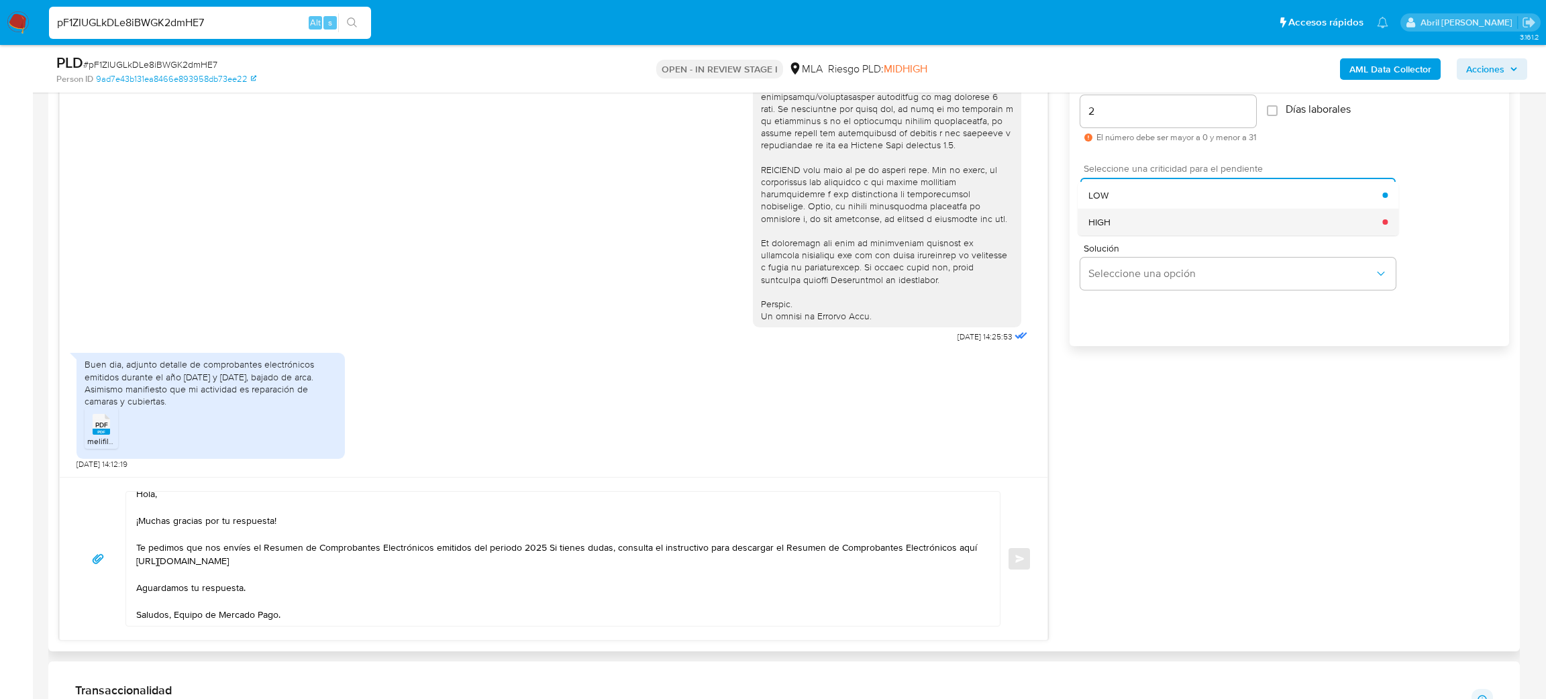
click at [1122, 217] on div "HIGH" at bounding box center [1235, 222] width 294 height 27
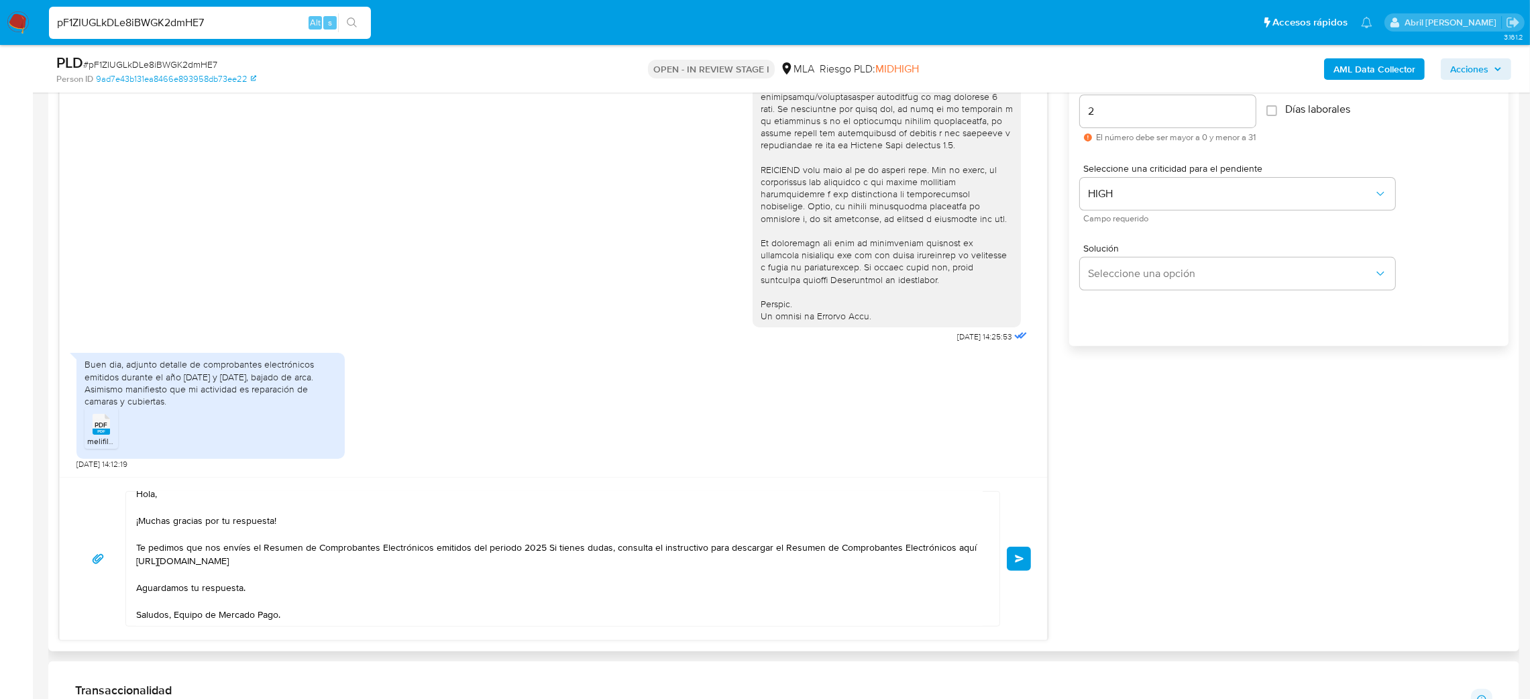
click at [1010, 557] on button "Enviar" at bounding box center [1019, 559] width 24 height 24
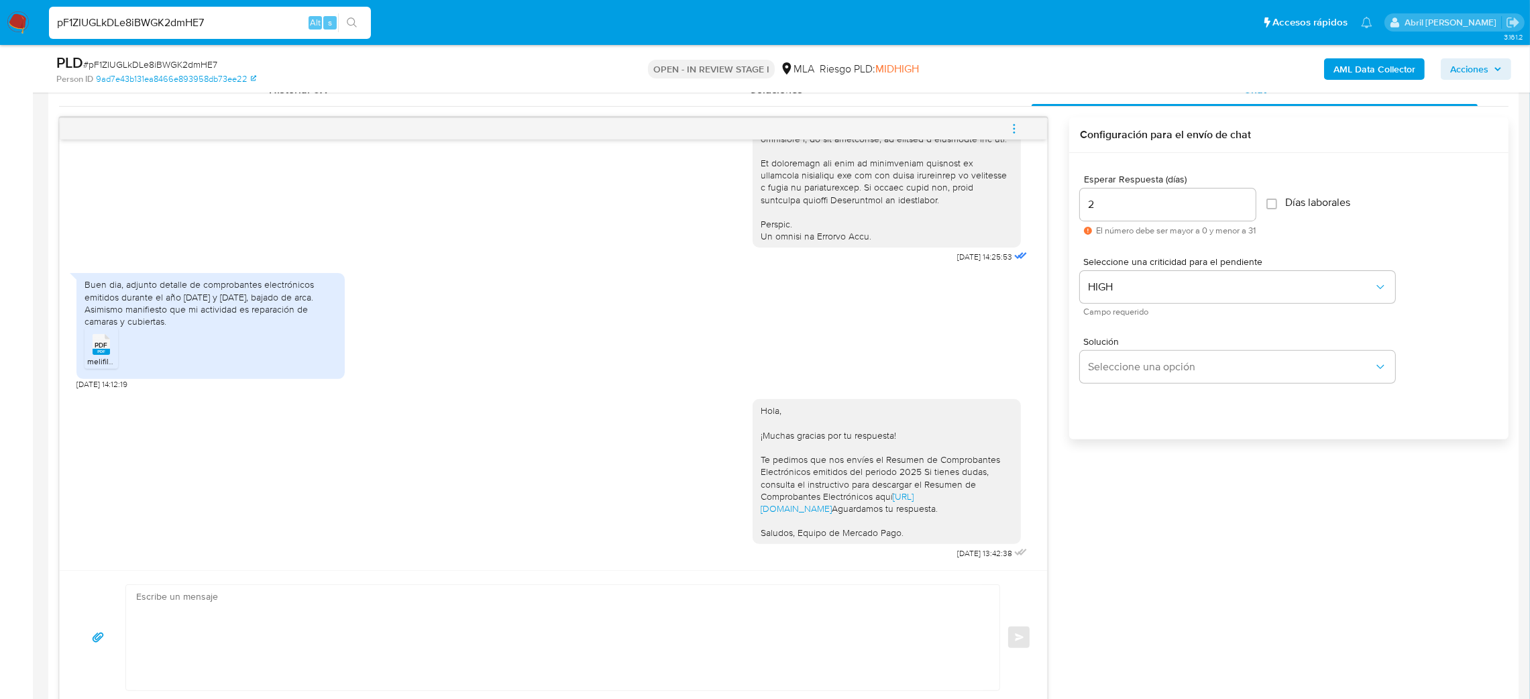
scroll to position [566, 0]
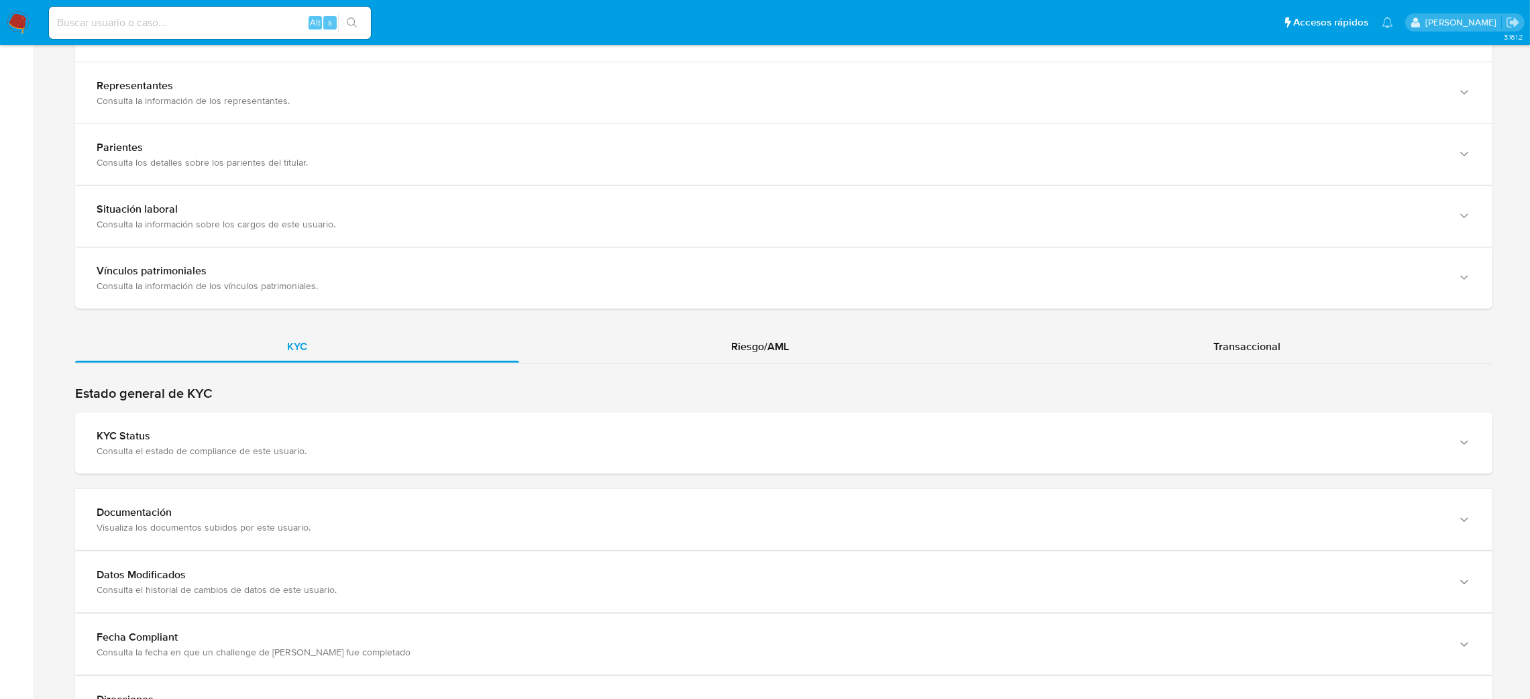
scroll to position [1006, 0]
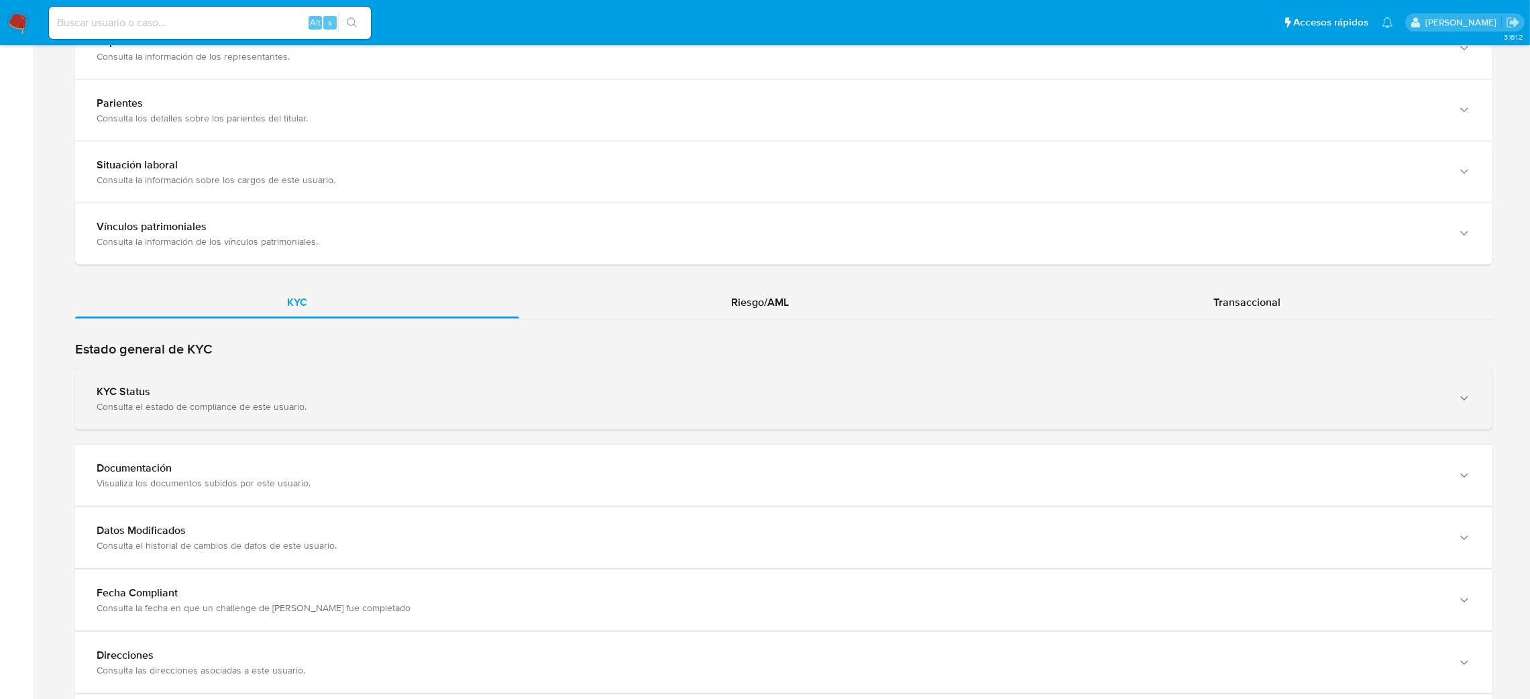
click at [160, 404] on div "Consulta el estado de compliance de este usuario." at bounding box center [771, 406] width 1348 height 12
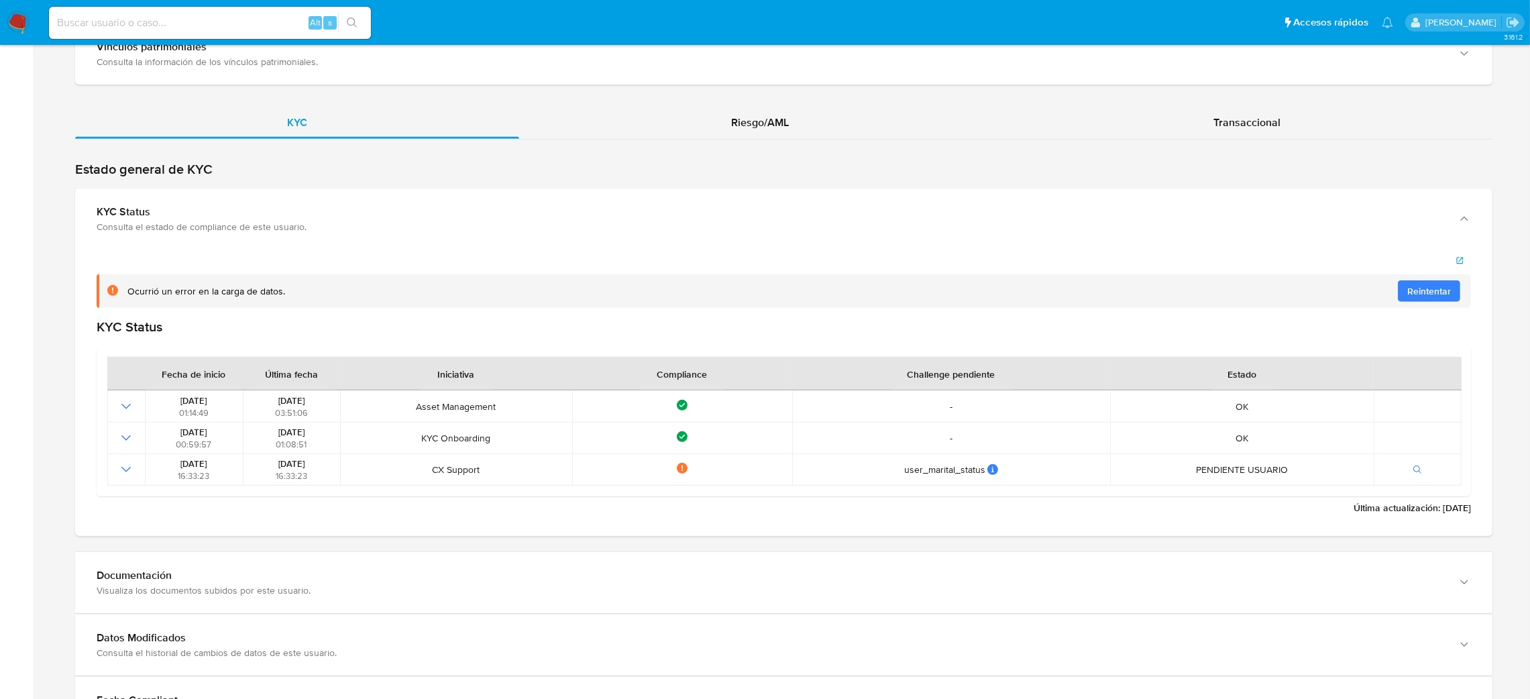
scroll to position [1207, 0]
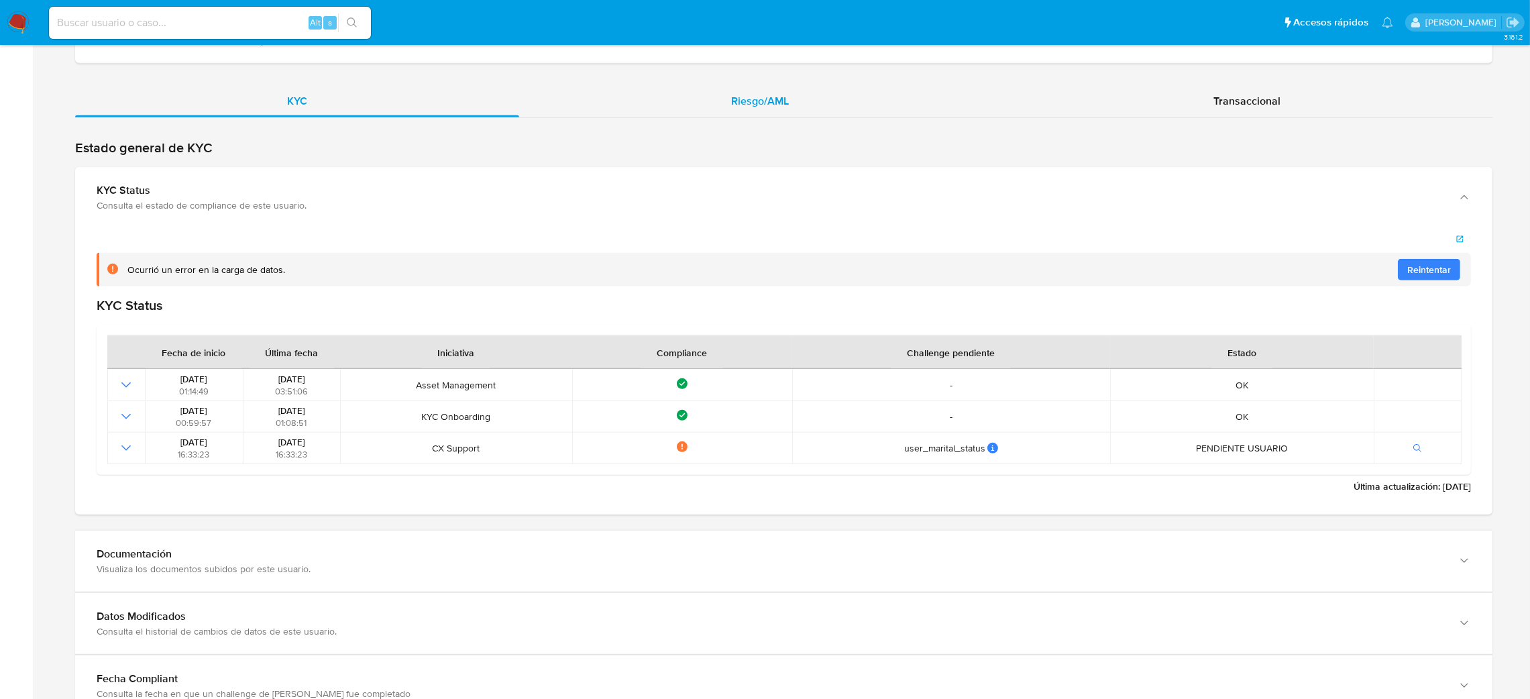
click at [792, 99] on div "Riesgo/AML" at bounding box center [760, 101] width 482 height 32
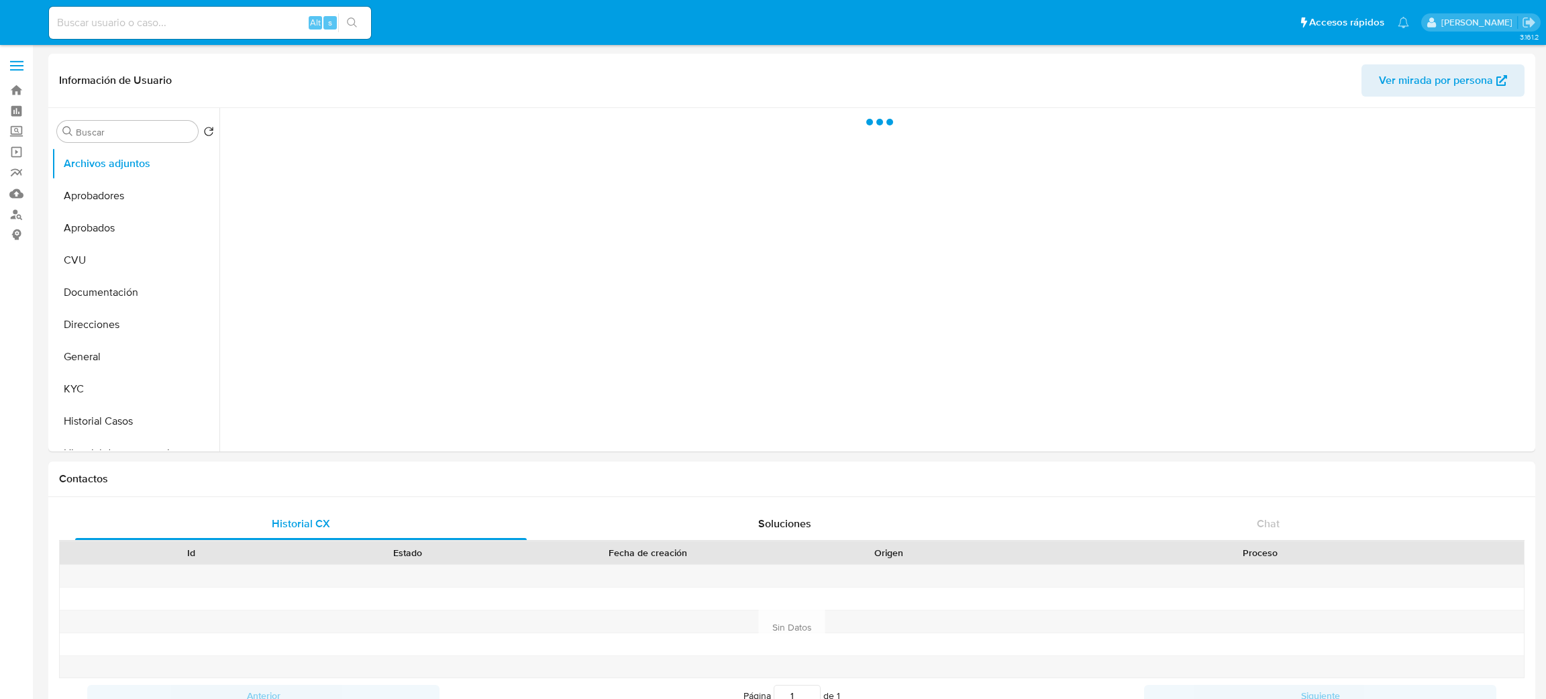
select select "10"
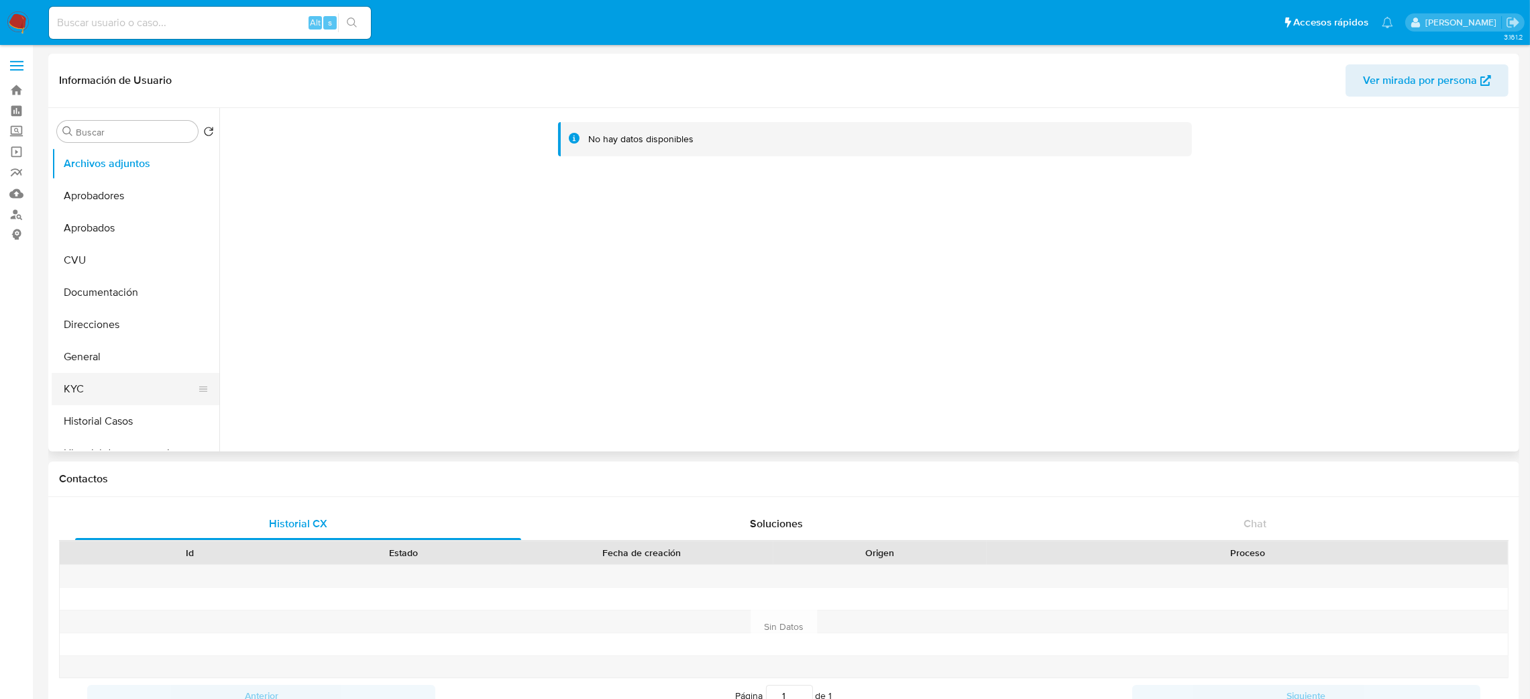
click at [84, 386] on button "KYC" at bounding box center [130, 389] width 157 height 32
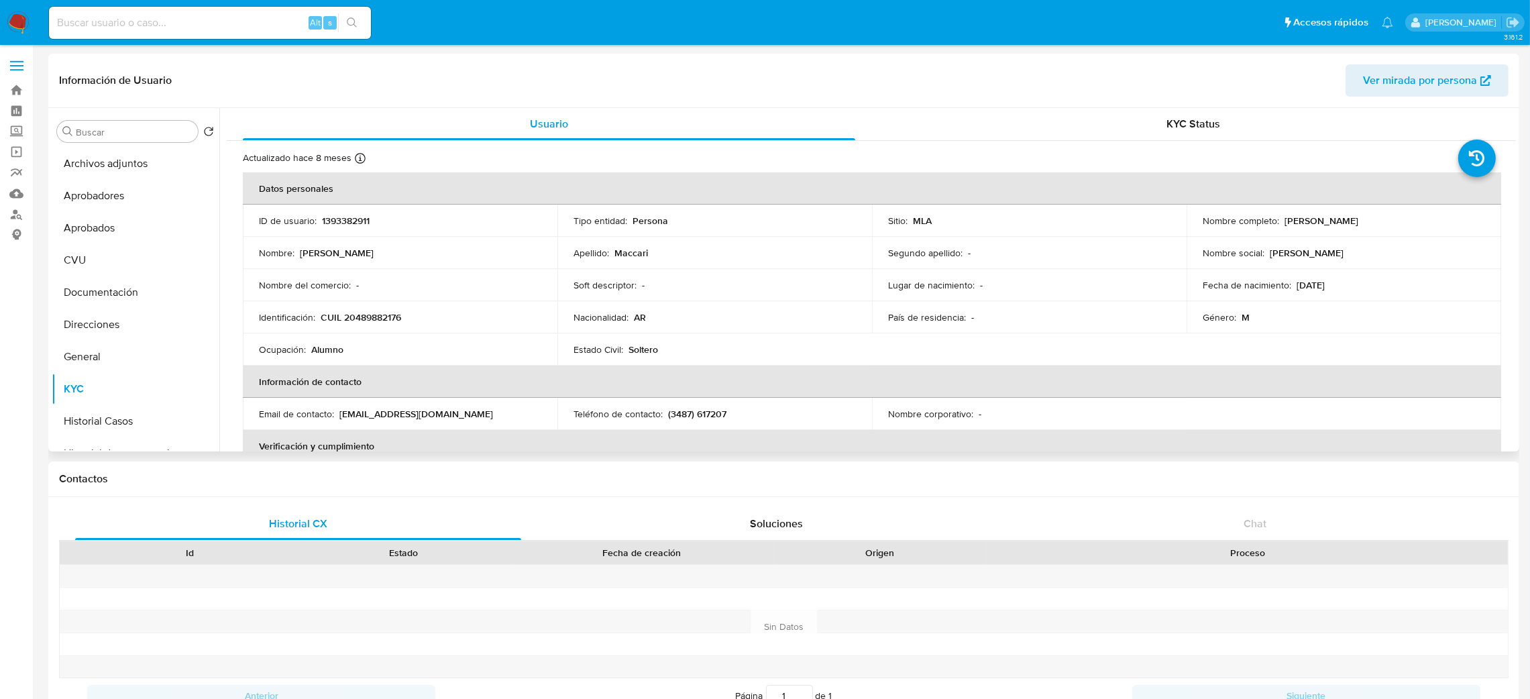
drag, startPoint x: 1278, startPoint y: 221, endPoint x: 1395, endPoint y: 224, distance: 117.4
click at [1395, 224] on div "Nombre completo : [PERSON_NAME]" at bounding box center [1344, 221] width 282 height 12
copy div "[PERSON_NAME]"
click at [367, 308] on td "Identificación : CUIL 20489882176" at bounding box center [400, 317] width 315 height 32
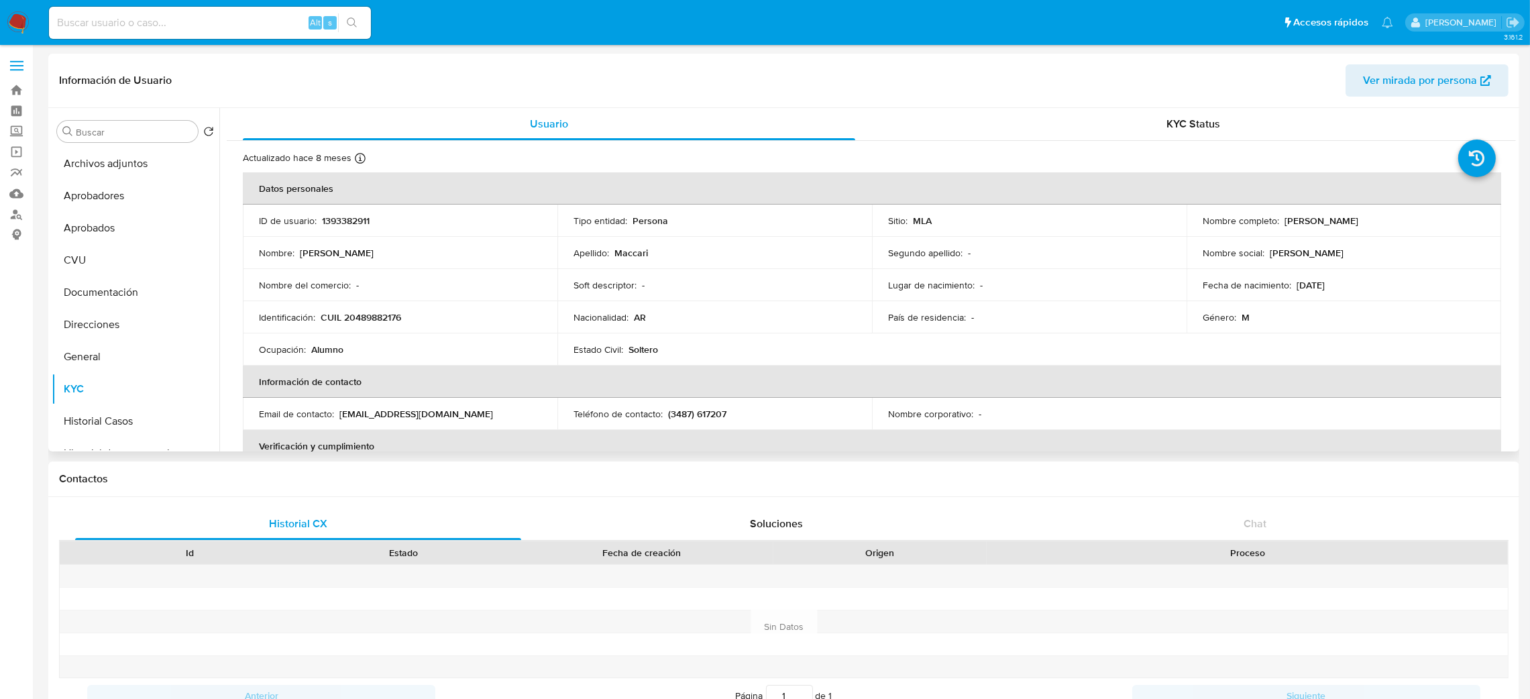
click at [379, 317] on p "CUIL 20489882176" at bounding box center [361, 317] width 80 height 12
copy p "20489882176"
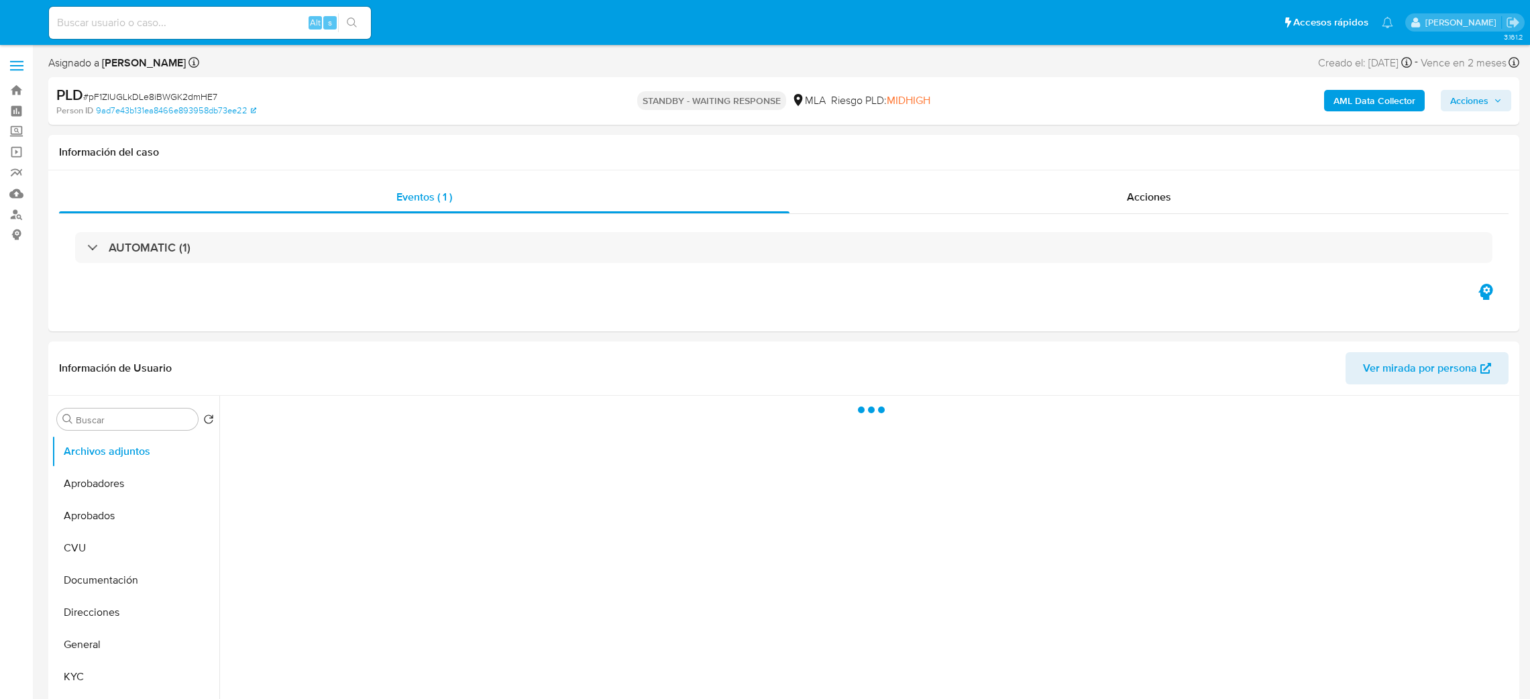
select select "10"
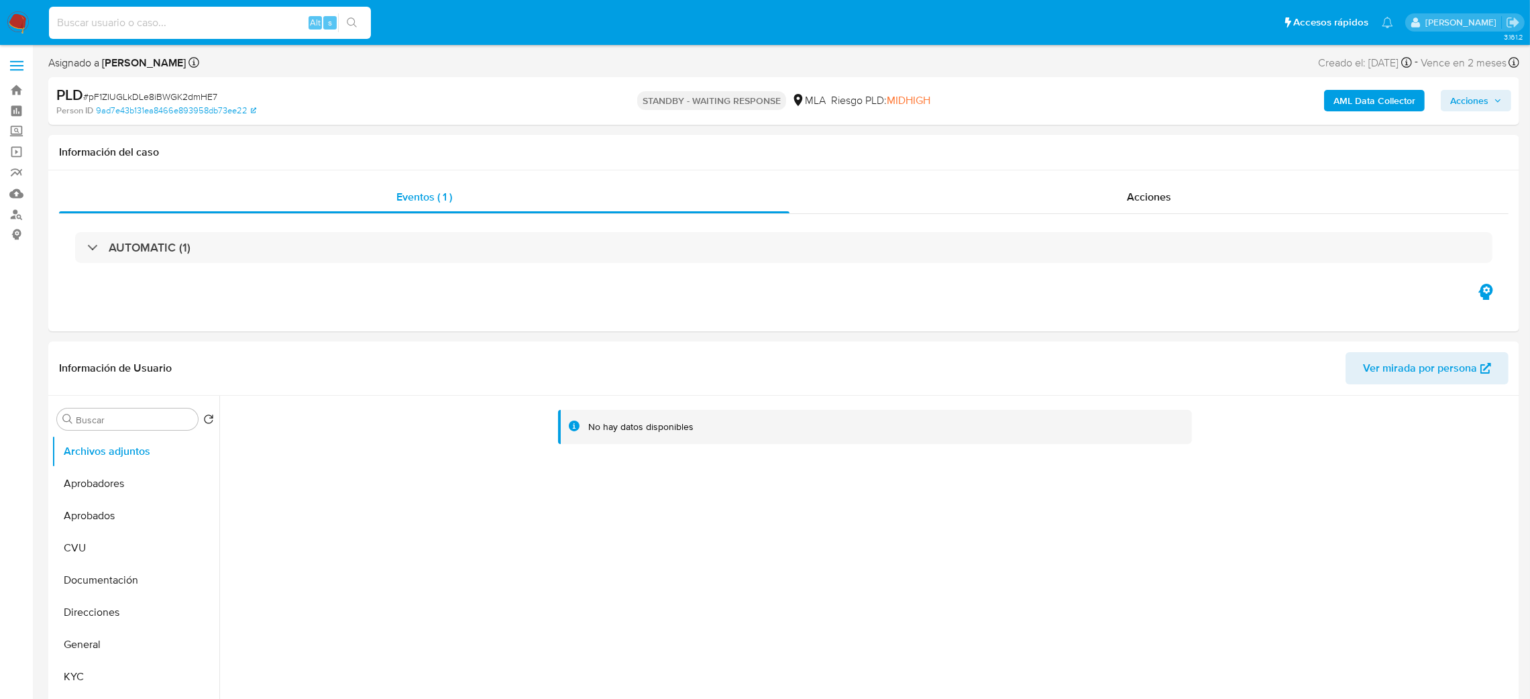
click at [232, 21] on input at bounding box center [210, 22] width 322 height 17
paste input "JDHUJvWLrJY9WmWXLvSvyBTu"
type input "JDHUJvWLrJY9WmWXLvSvyBTu"
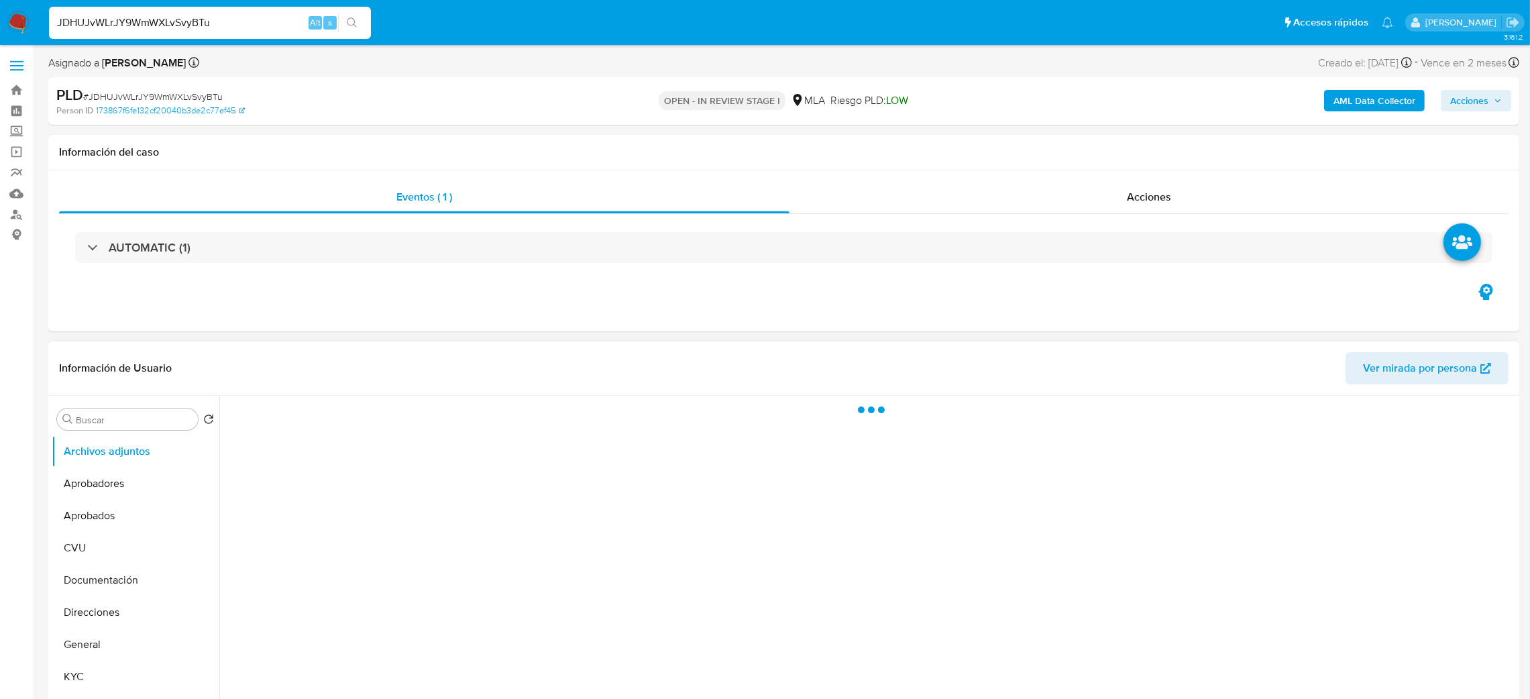
select select "10"
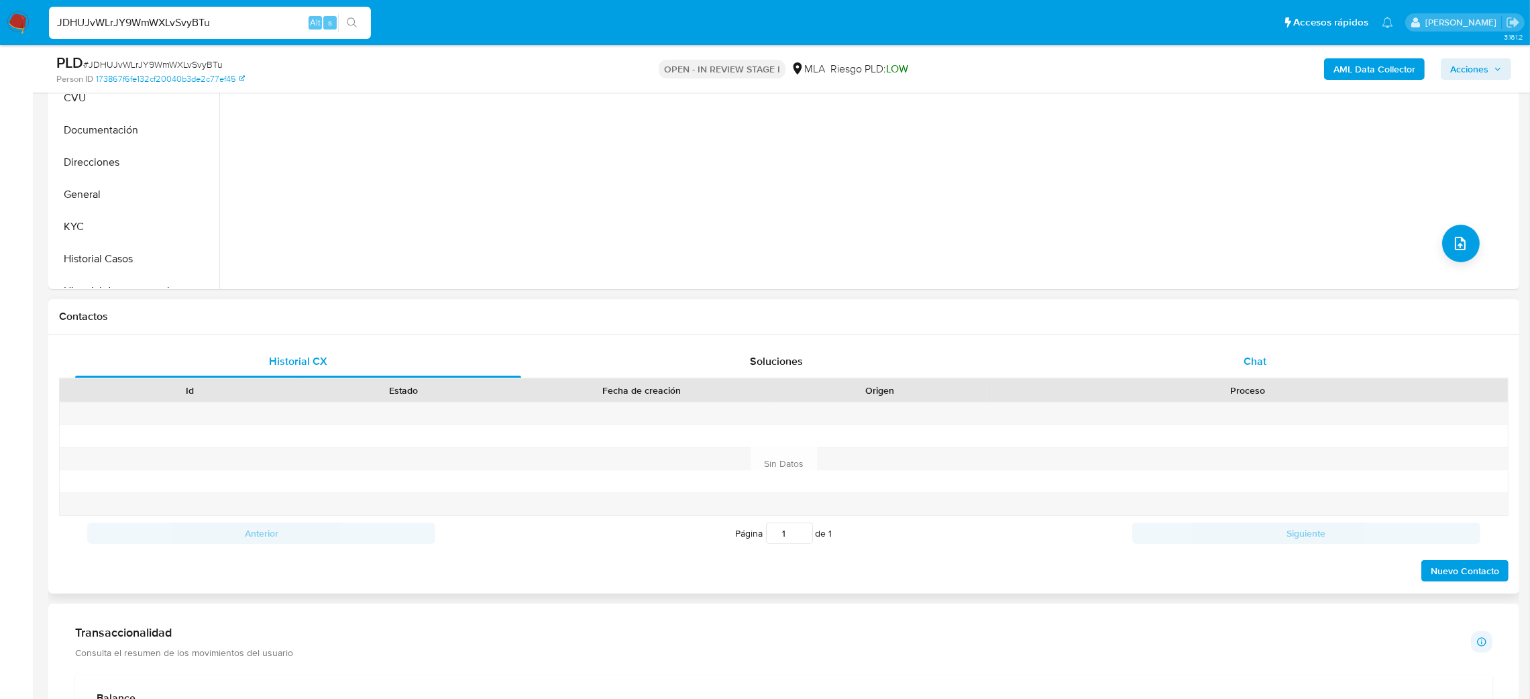
click at [1265, 374] on div "Chat" at bounding box center [1255, 361] width 446 height 32
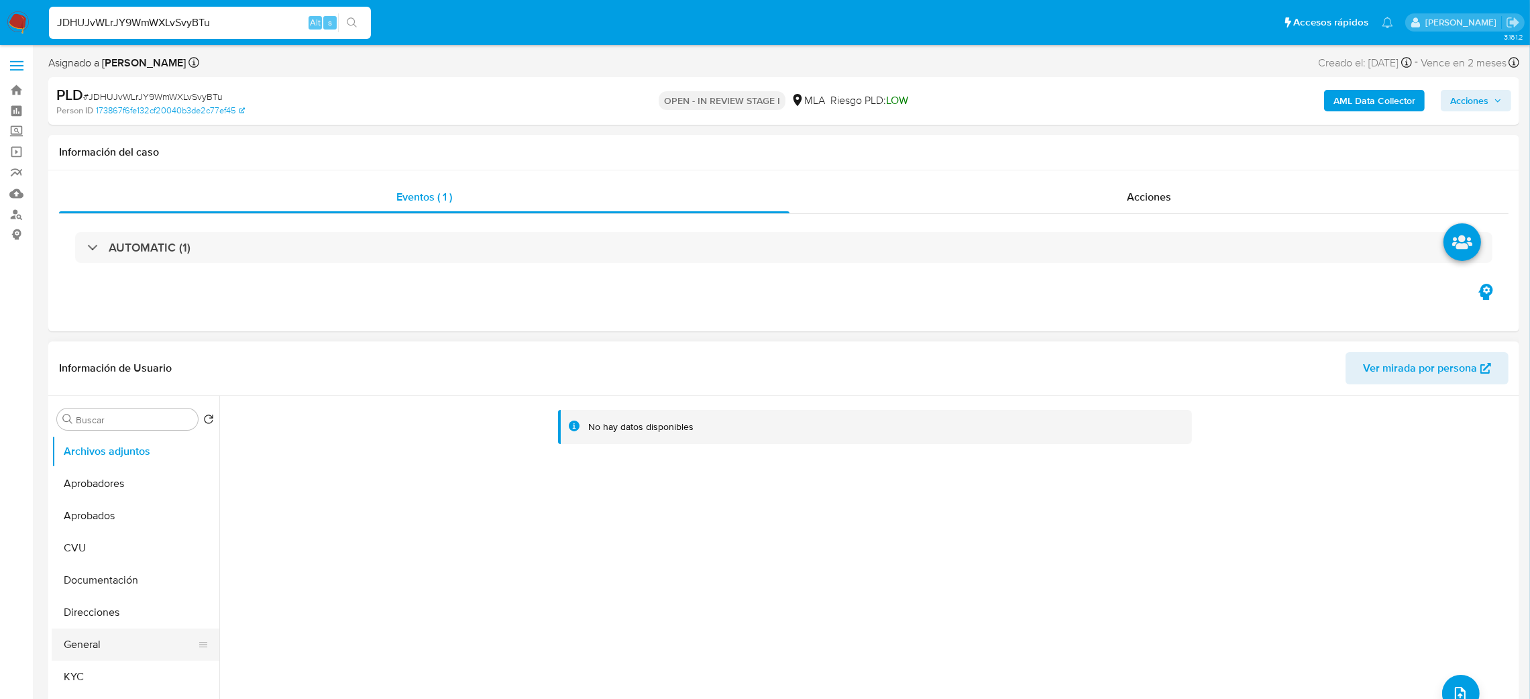
click at [122, 636] on button "General" at bounding box center [130, 645] width 157 height 32
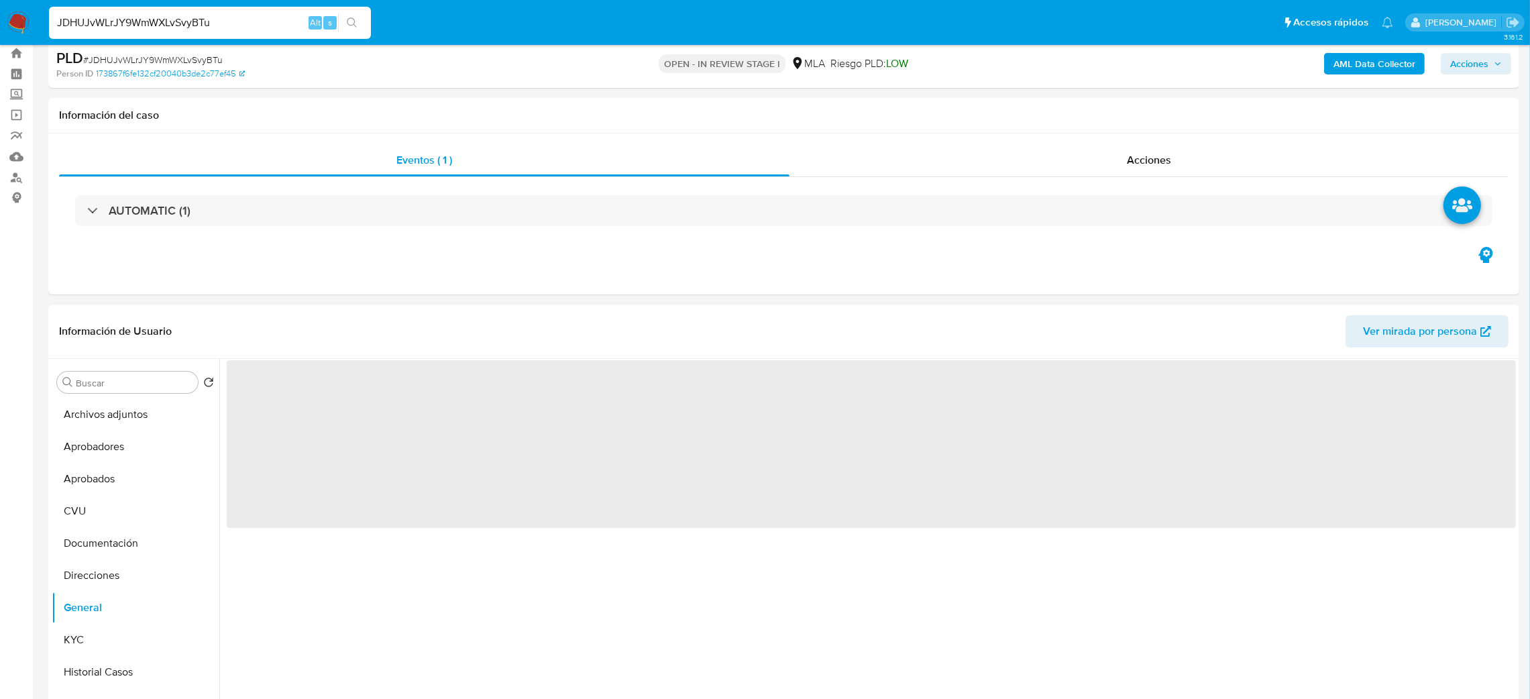
scroll to position [101, 0]
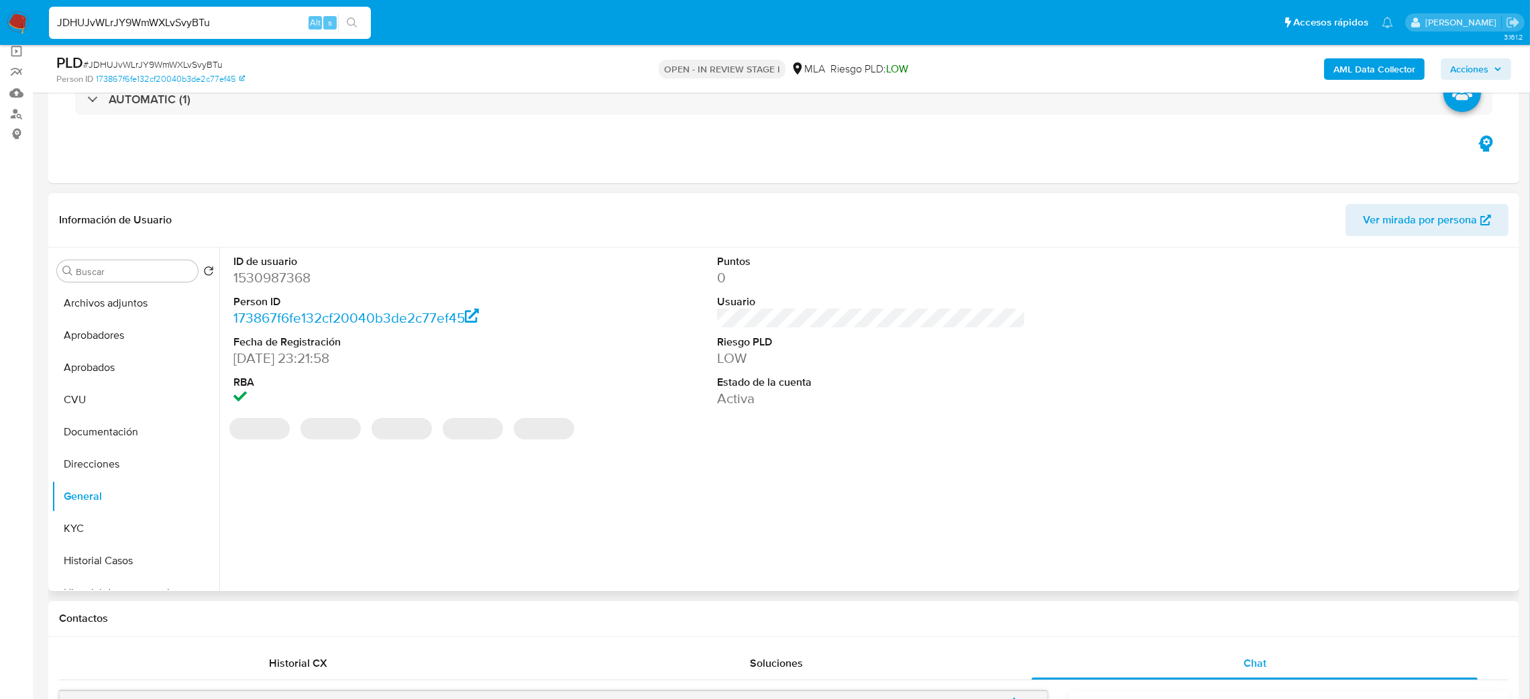
click at [254, 283] on dd "1530987368" at bounding box center [387, 277] width 309 height 19
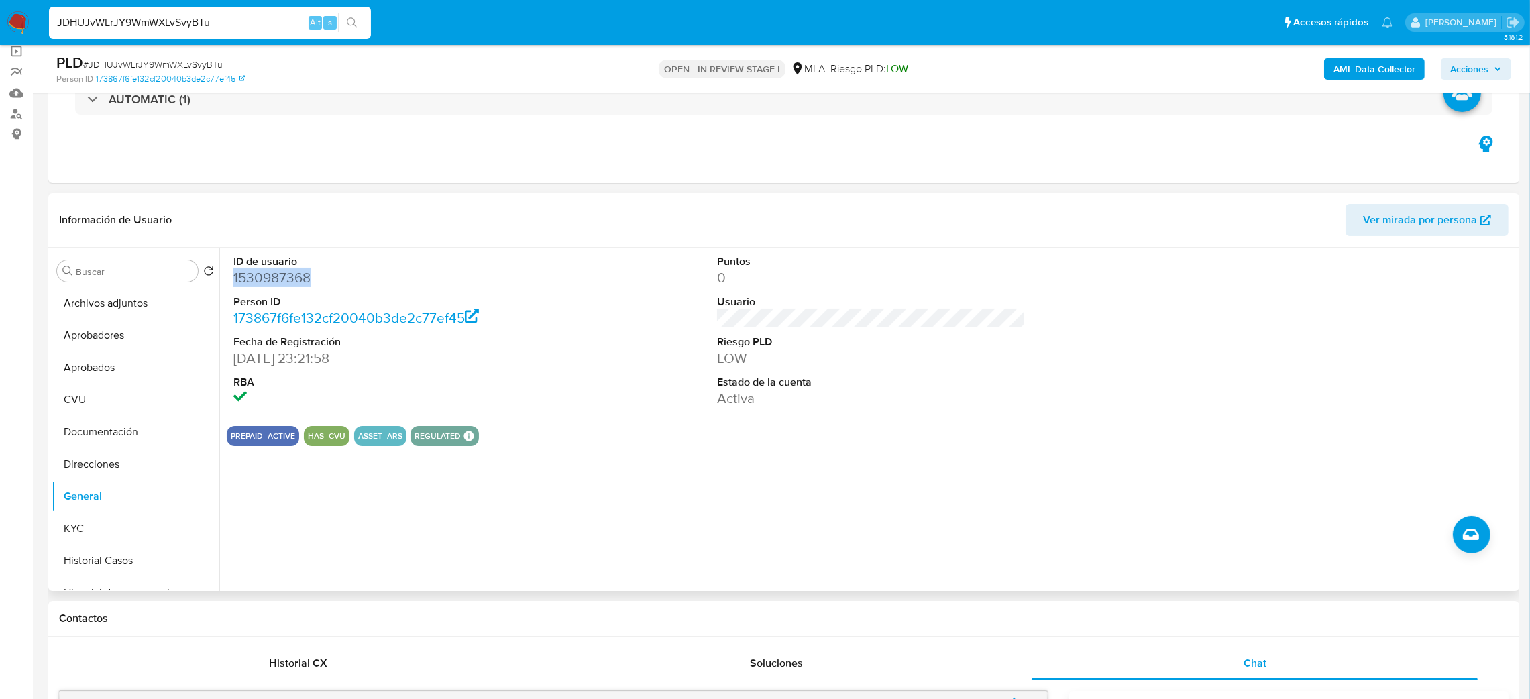
copy dd "1530987368"
click at [95, 543] on button "KYC" at bounding box center [130, 529] width 157 height 32
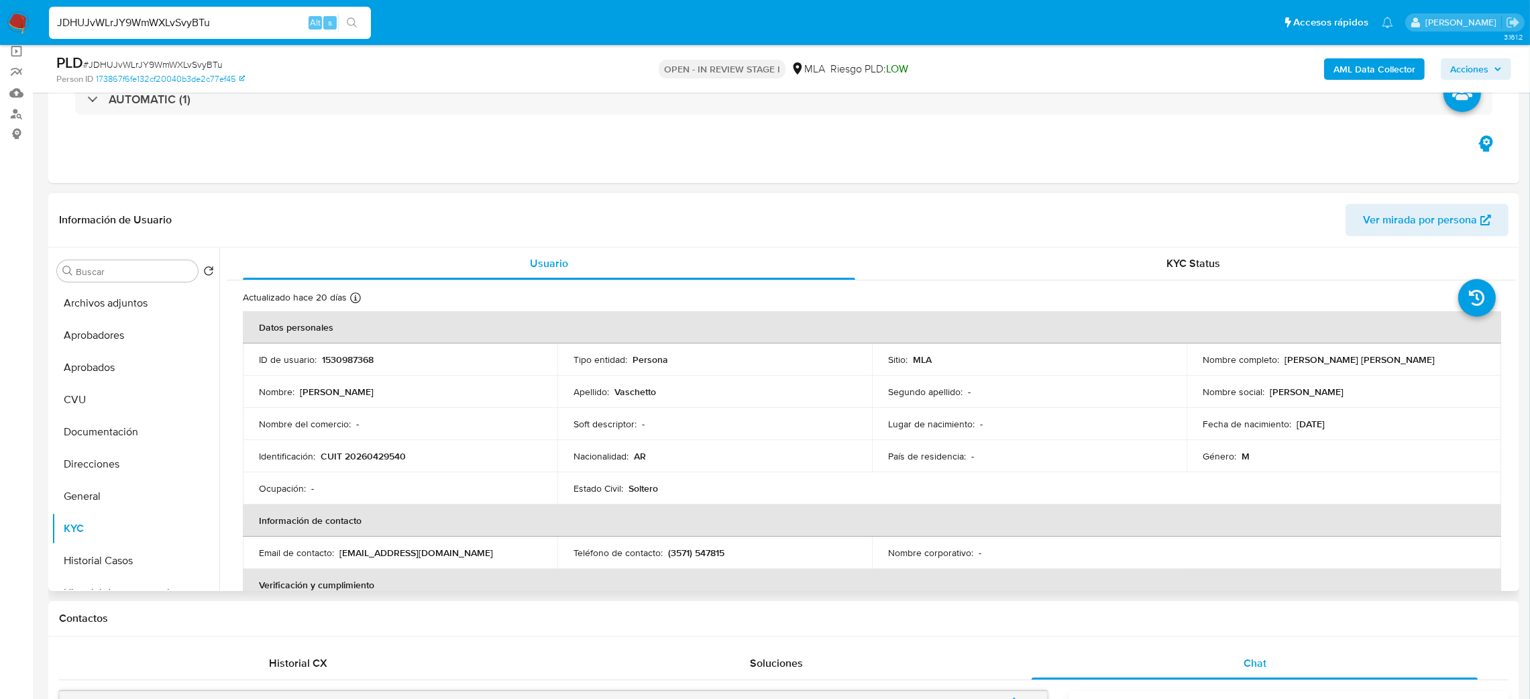
click at [376, 457] on p "CUIT 20260429540" at bounding box center [363, 456] width 85 height 12
copy p "20260429540"
click at [341, 457] on p "CUIT 20260429540" at bounding box center [363, 456] width 85 height 12
drag, startPoint x: 356, startPoint y: 457, endPoint x: 401, endPoint y: 453, distance: 45.7
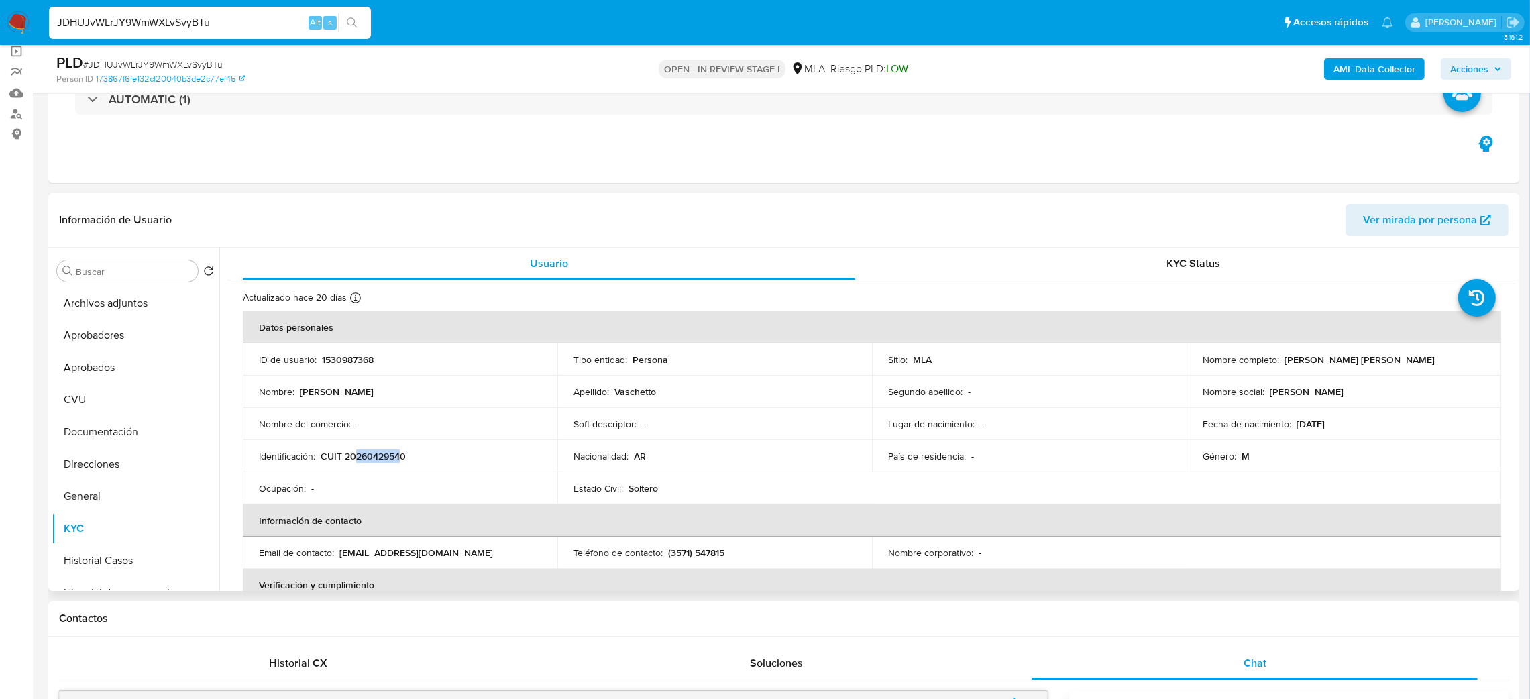
click at [401, 453] on p "CUIT 20260429540" at bounding box center [363, 456] width 85 height 12
copy p "26042954"
click at [166, 62] on span "# JDHUJvWLrJY9WmWXLvSvyBTu" at bounding box center [153, 64] width 140 height 13
copy span "JDHUJvWLrJY9WmWXLvSvyBTu"
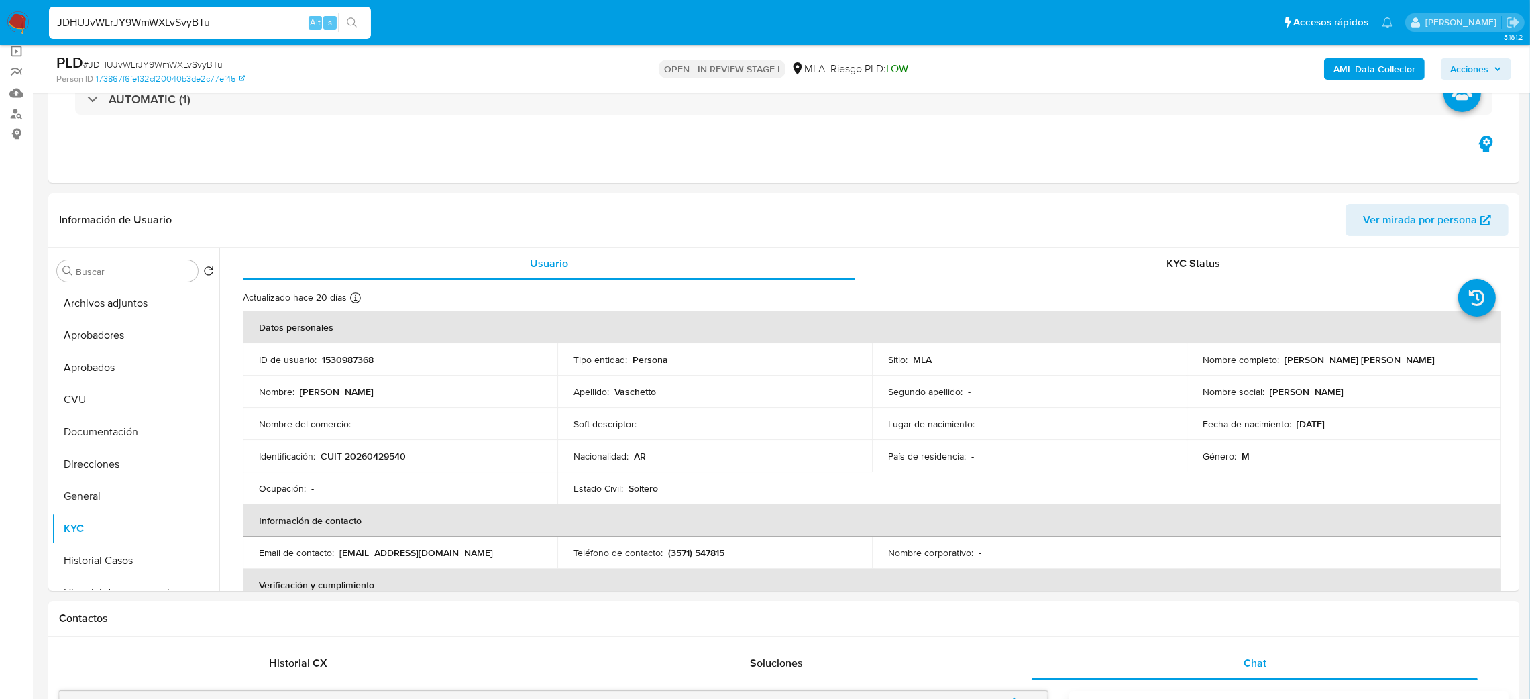
click at [331, 458] on p "CUIT 20260429540" at bounding box center [363, 456] width 85 height 12
click at [361, 458] on p "CUIT 20260429540" at bounding box center [363, 456] width 85 height 12
copy p "20260429540"
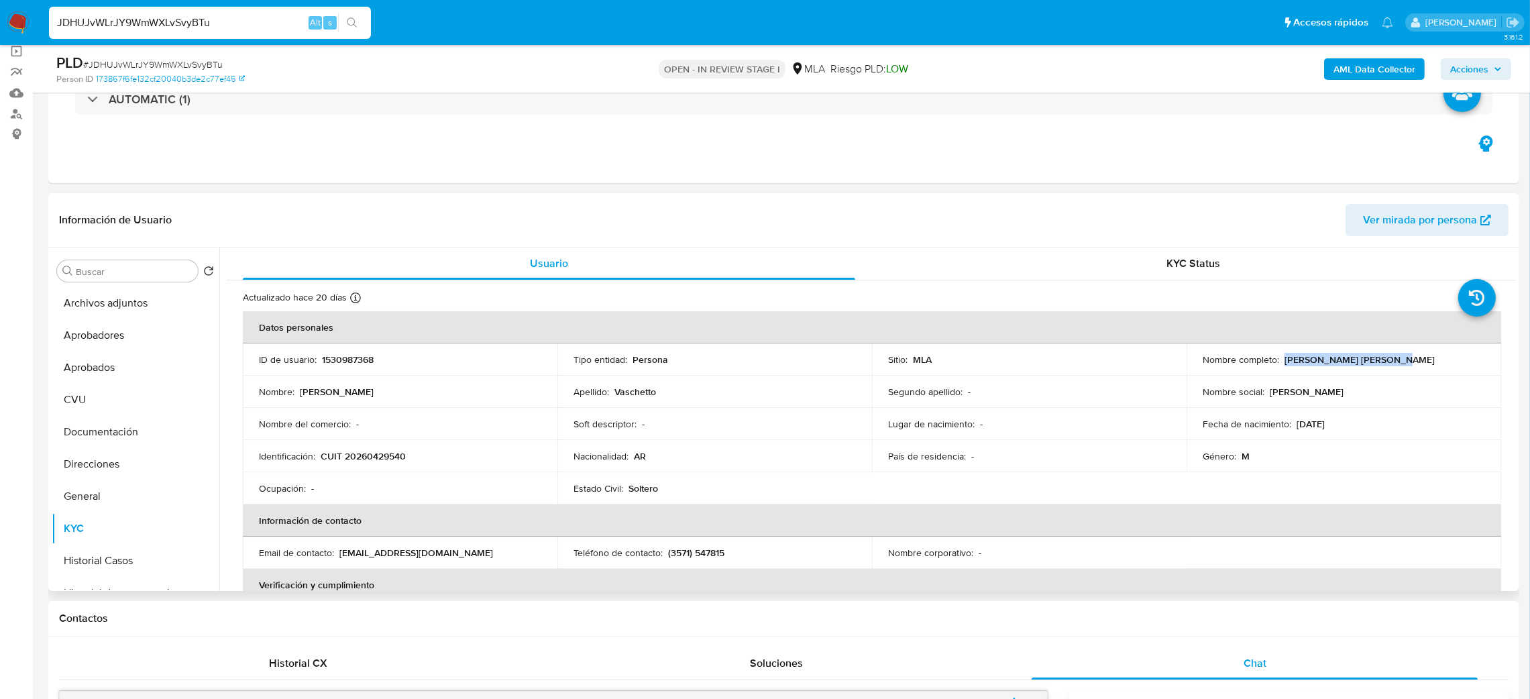
drag, startPoint x: 1281, startPoint y: 362, endPoint x: 1454, endPoint y: 362, distance: 173.1
click at [1454, 362] on div "Nombre completo : Ricardo Paulo Vaschetto" at bounding box center [1344, 360] width 282 height 12
copy p "Ricardo Paulo Vaschetto"
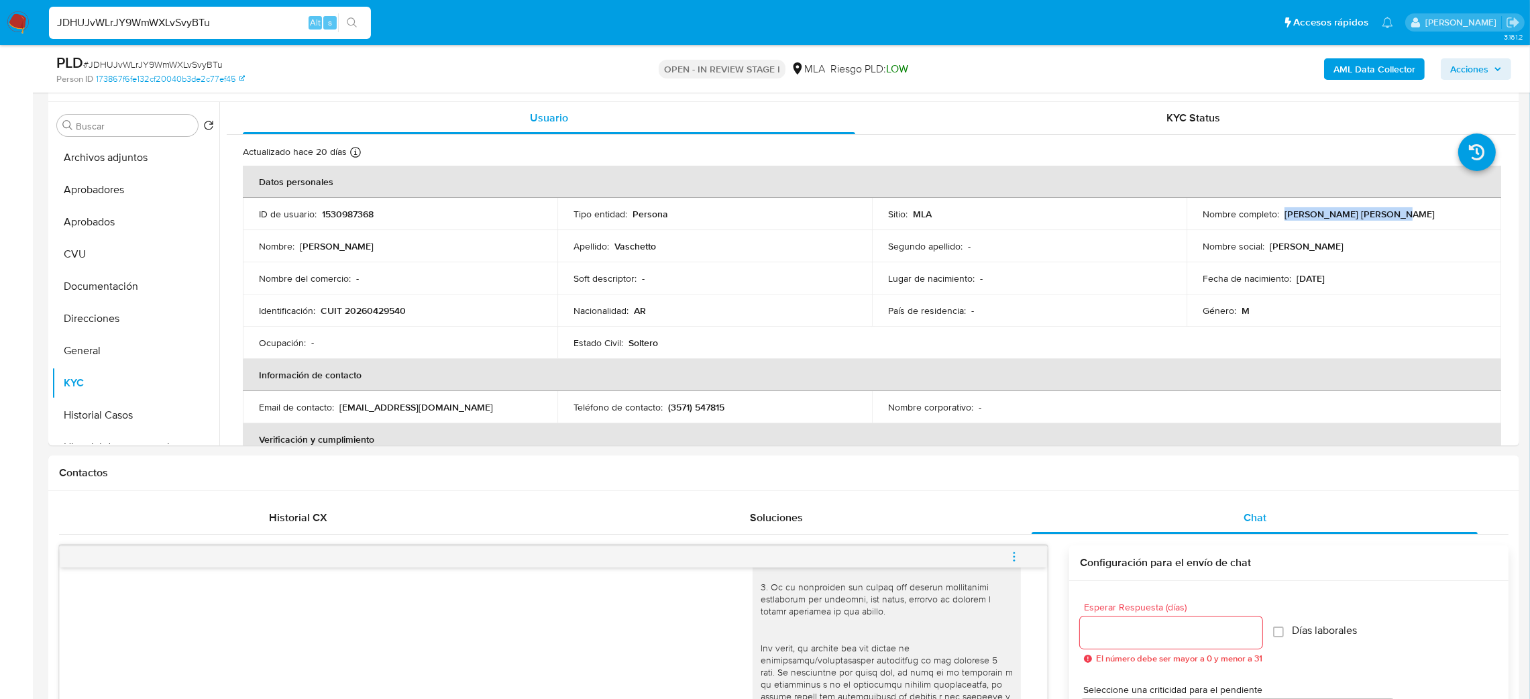
scroll to position [146, 0]
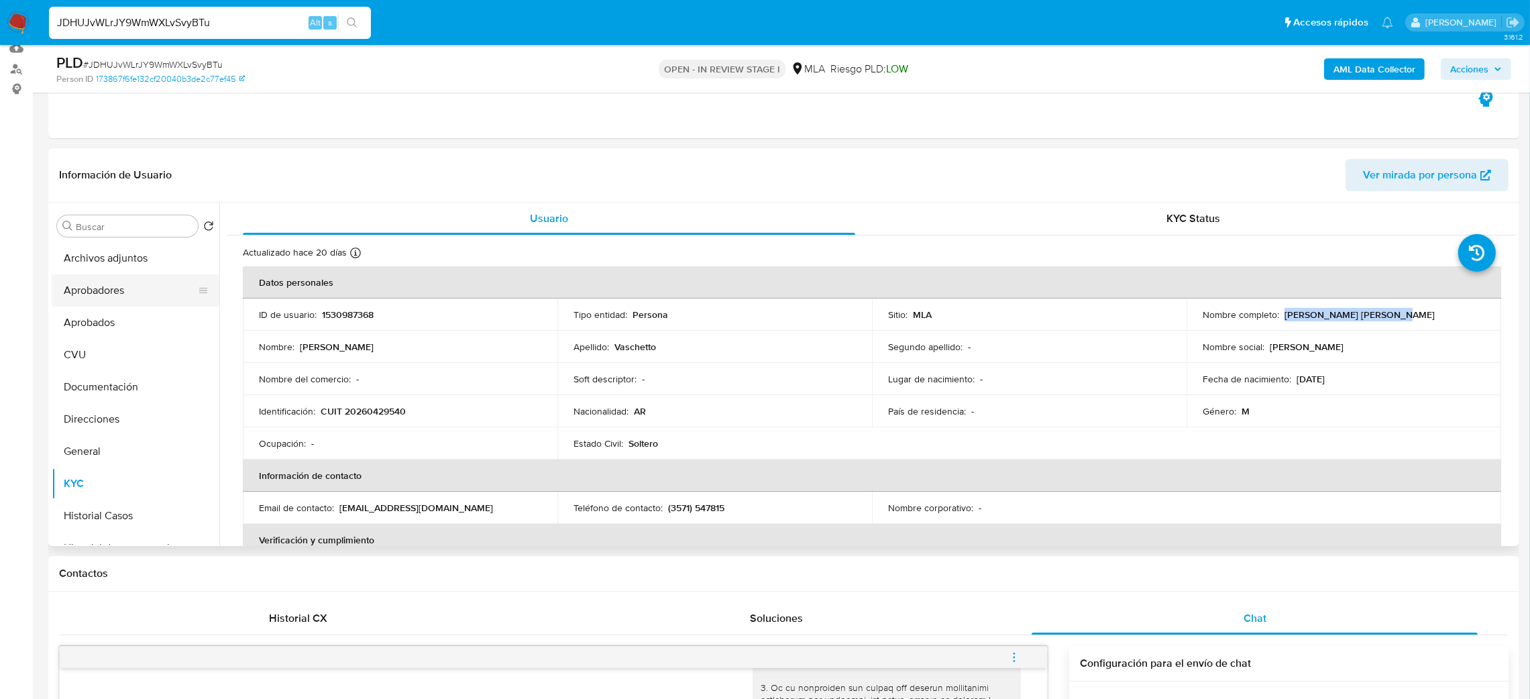
click at [111, 290] on button "Aprobadores" at bounding box center [130, 290] width 157 height 32
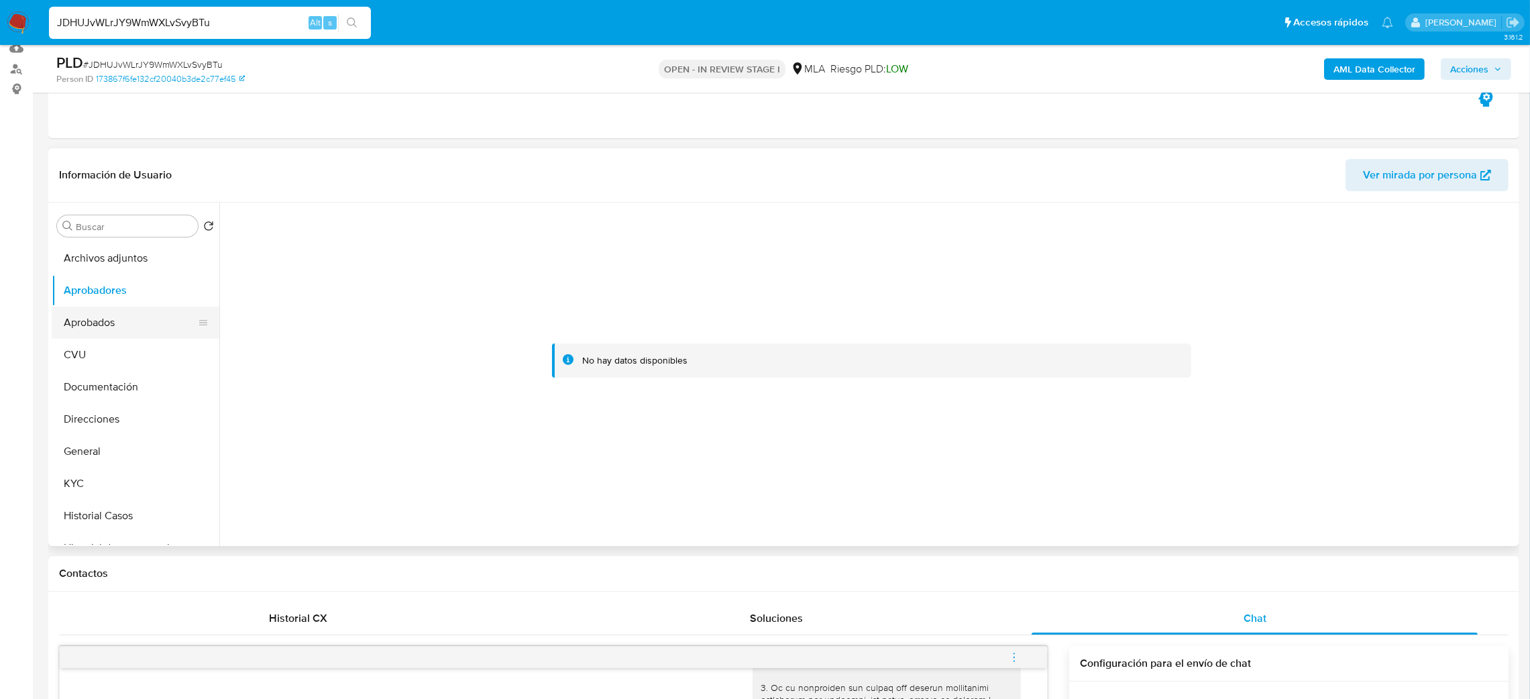
click at [128, 327] on button "Aprobados" at bounding box center [130, 323] width 157 height 32
click at [119, 350] on button "CVU" at bounding box center [130, 355] width 157 height 32
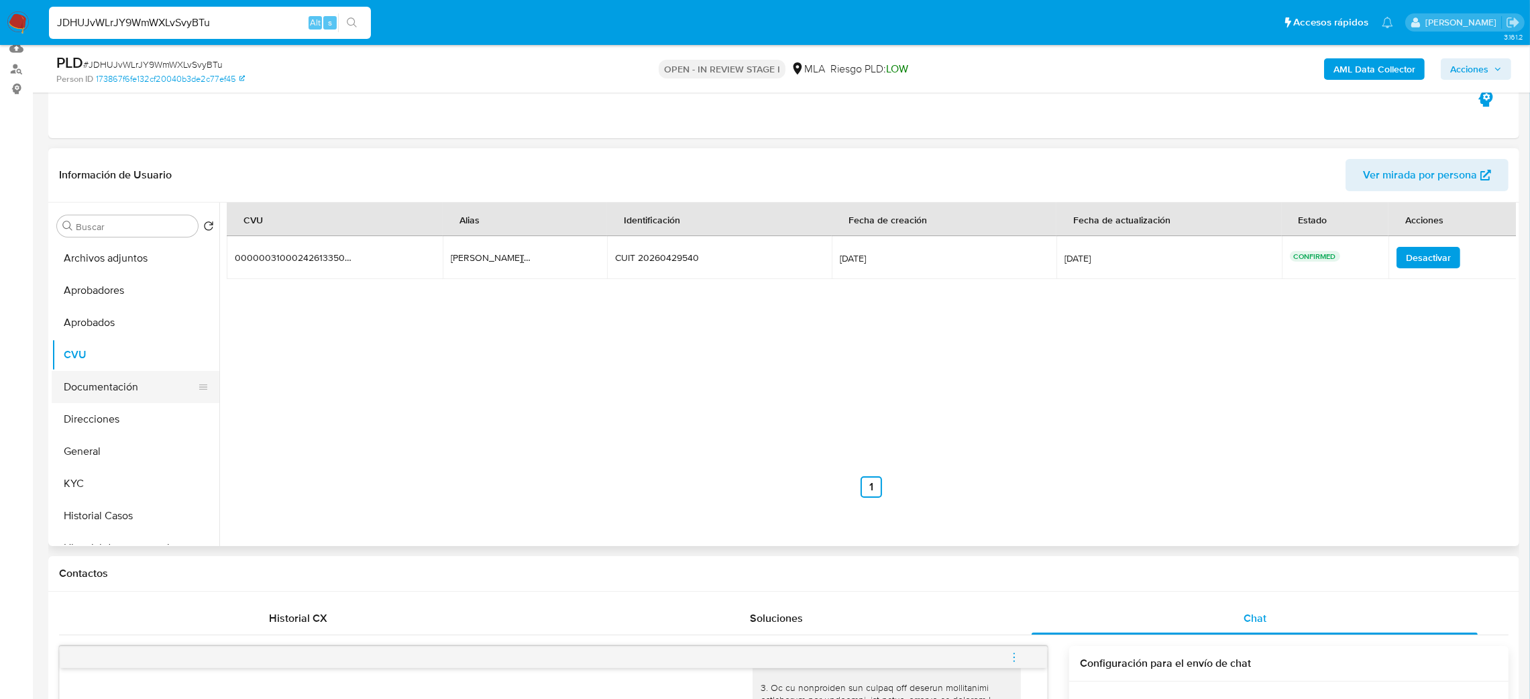
click at [122, 394] on button "Documentación" at bounding box center [130, 387] width 157 height 32
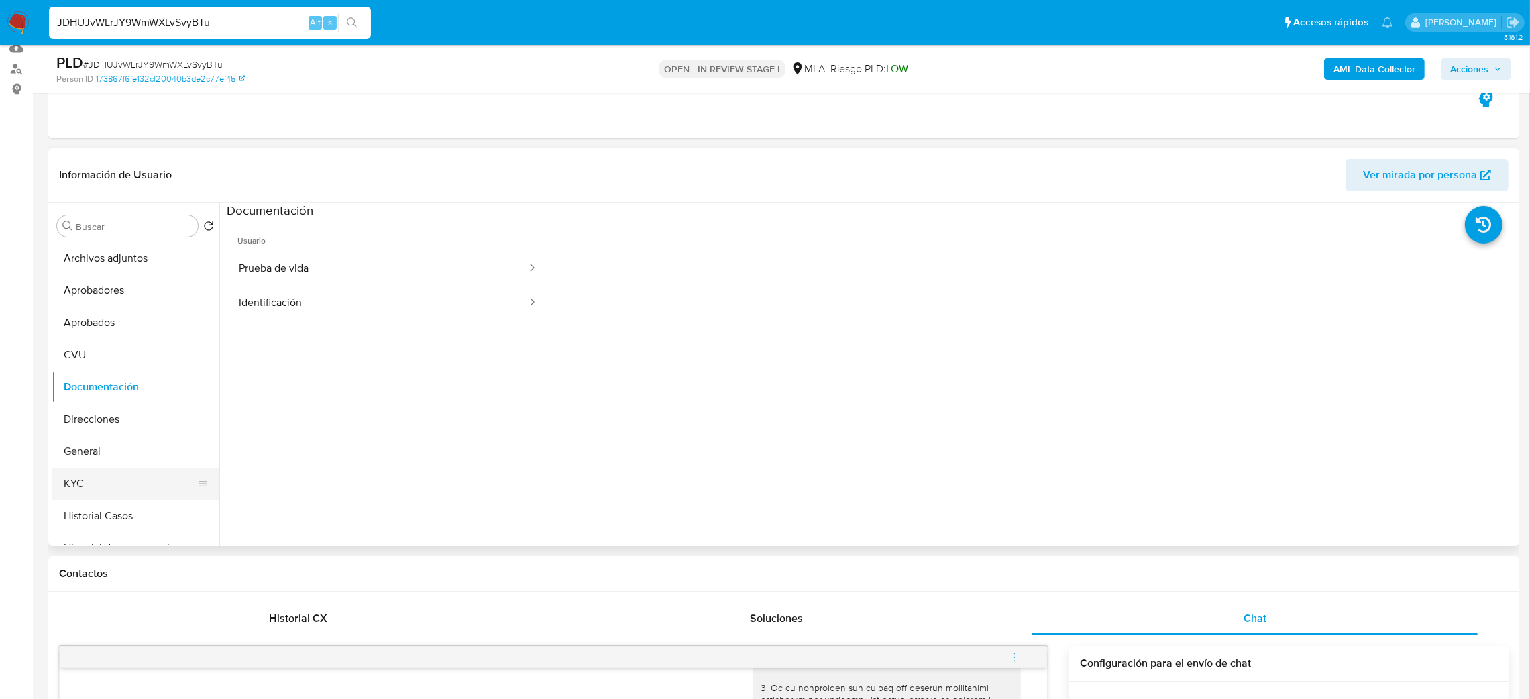
click at [131, 491] on button "KYC" at bounding box center [130, 484] width 157 height 32
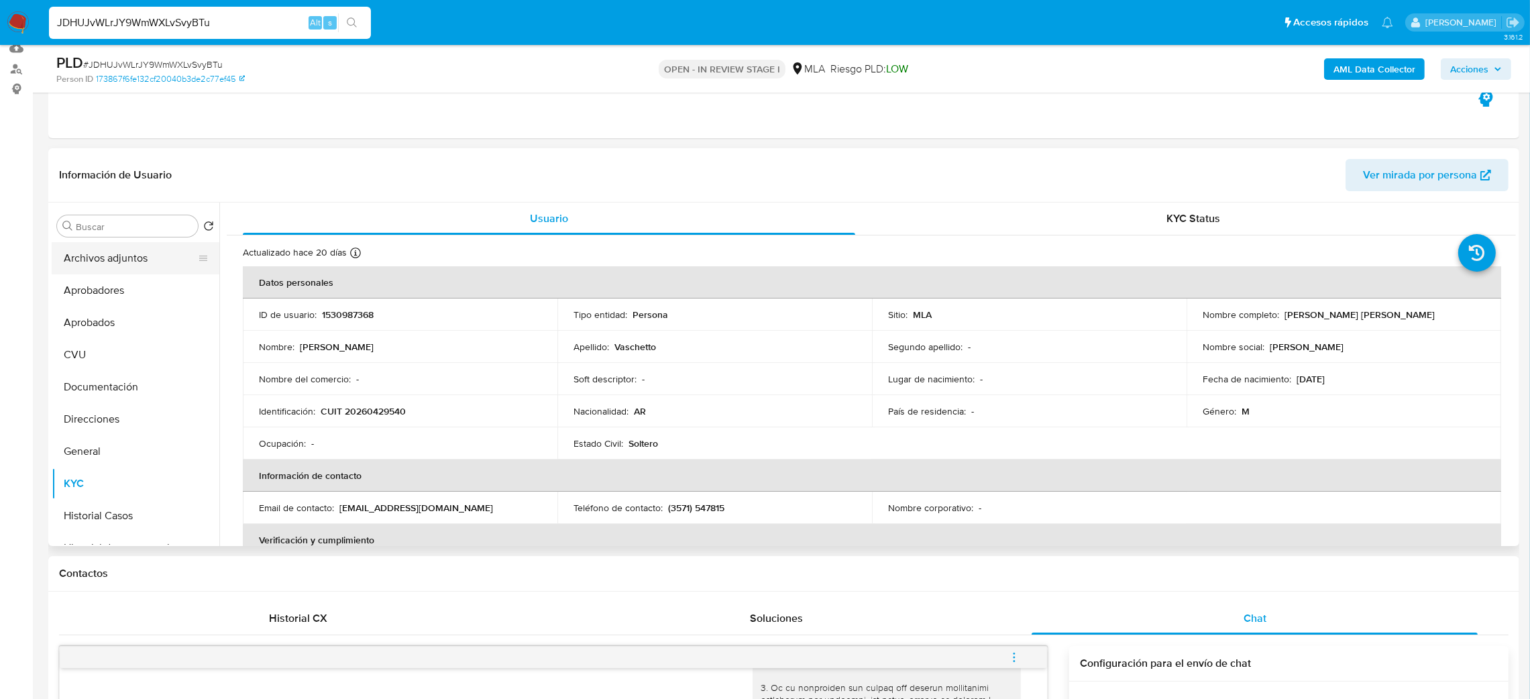
click at [123, 262] on button "Archivos adjuntos" at bounding box center [130, 258] width 157 height 32
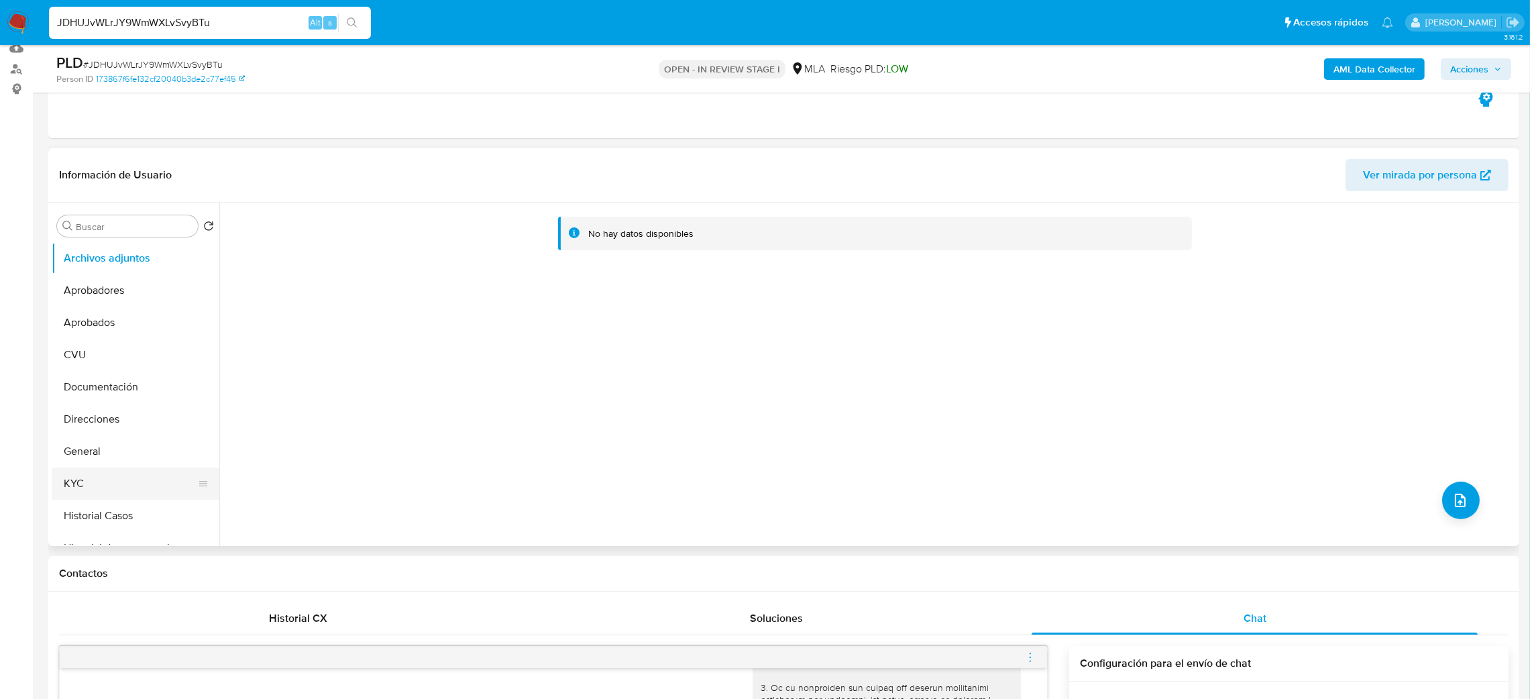
click at [89, 484] on button "KYC" at bounding box center [130, 484] width 157 height 32
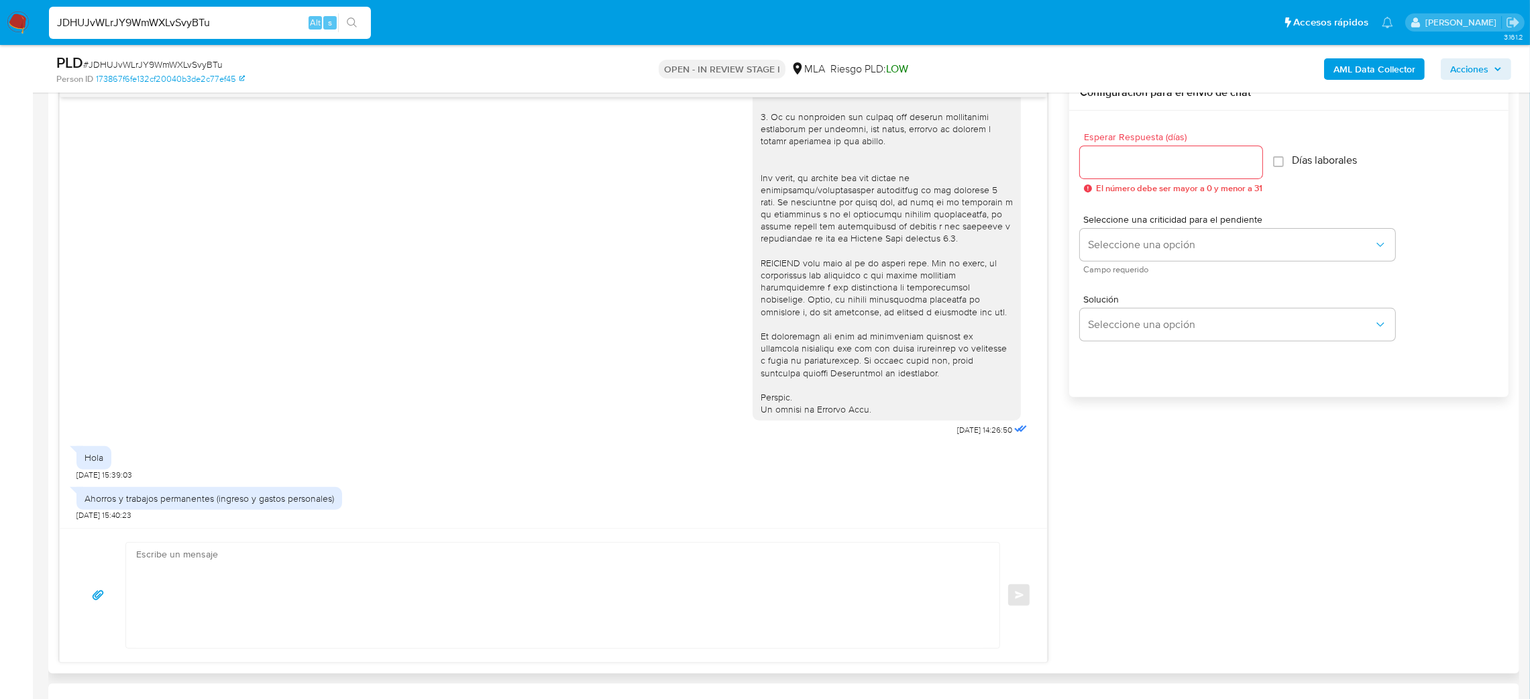
scroll to position [749, 0]
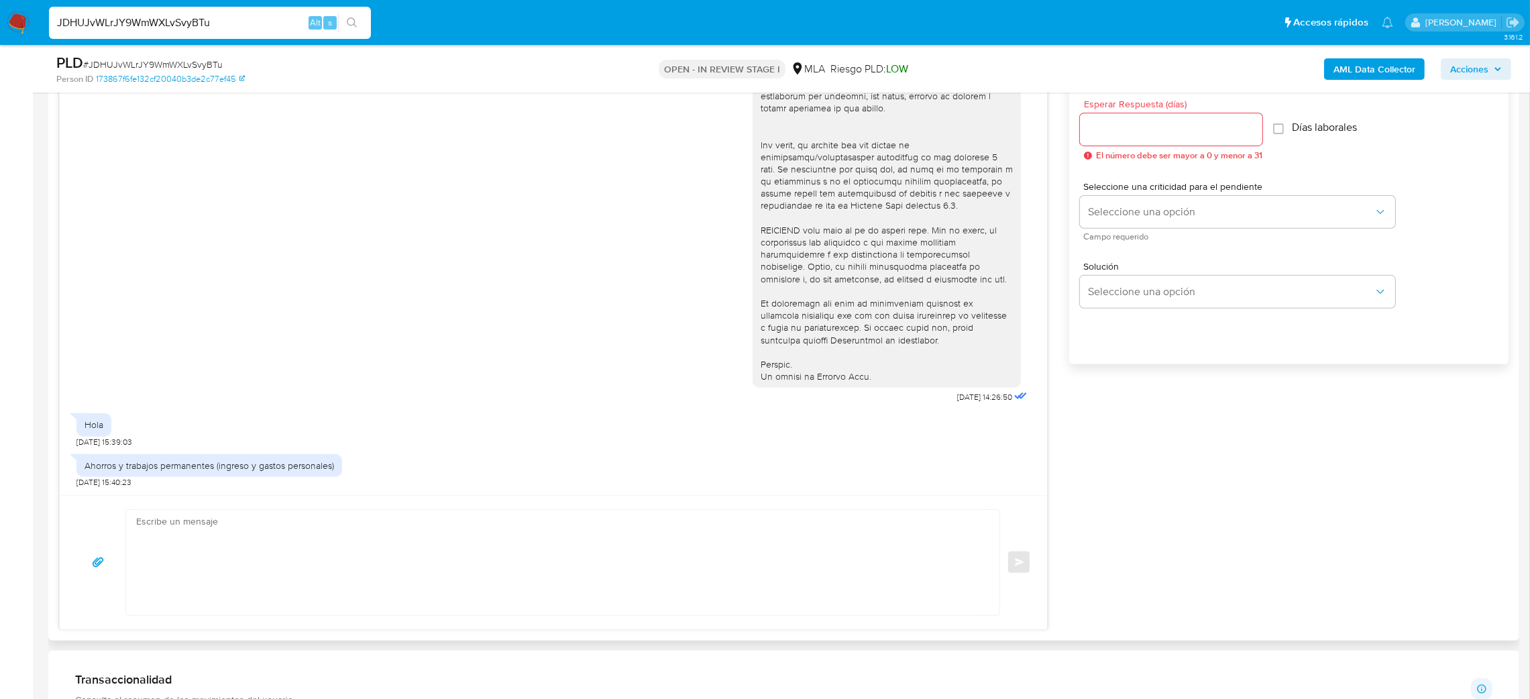
click at [191, 465] on div "Ahorros y trabajos permanentes (ingreso y gastos personales)" at bounding box center [210, 466] width 250 height 12
click at [191, 464] on div "Ahorros y trabajos permanentes (ingreso y gastos personales)" at bounding box center [210, 466] width 250 height 12
copy div "Ahorros y trabajos permanentes (ingreso y gastos personales)"
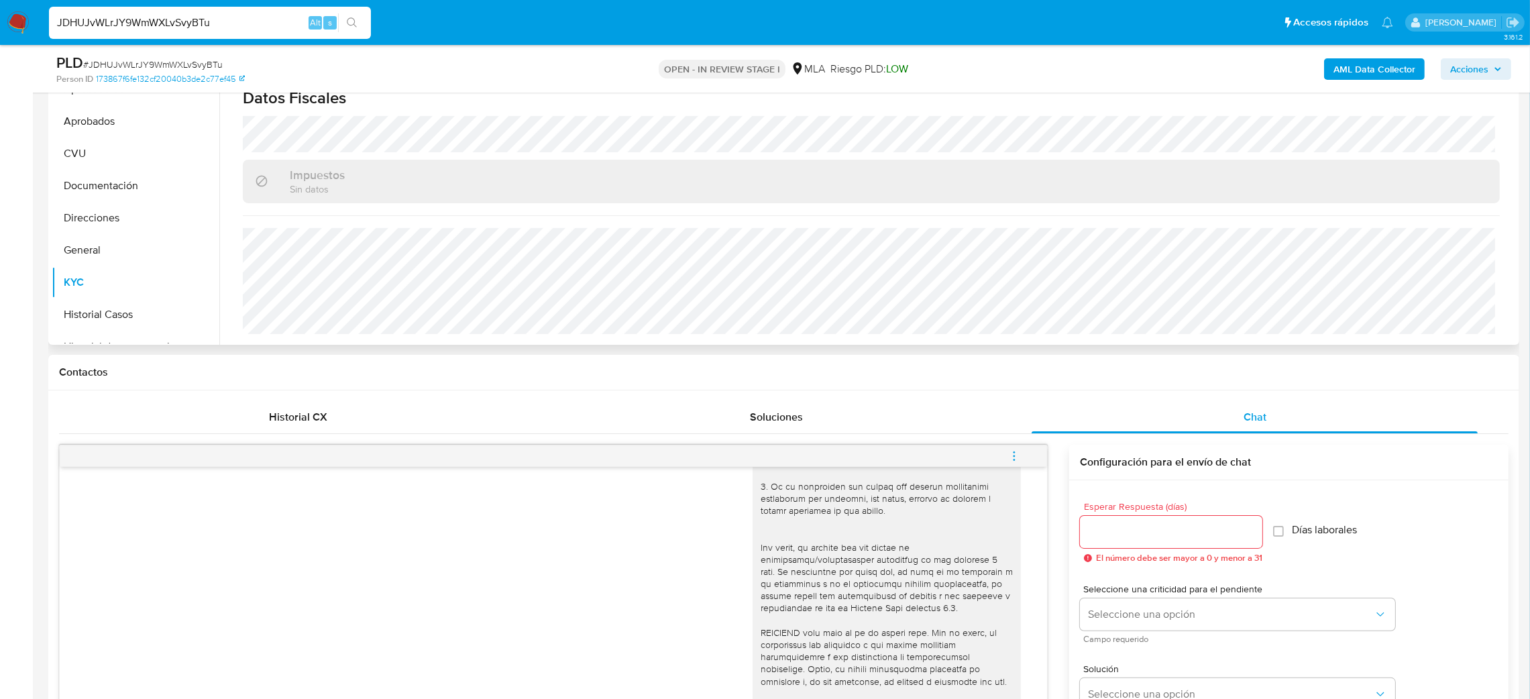
scroll to position [392, 0]
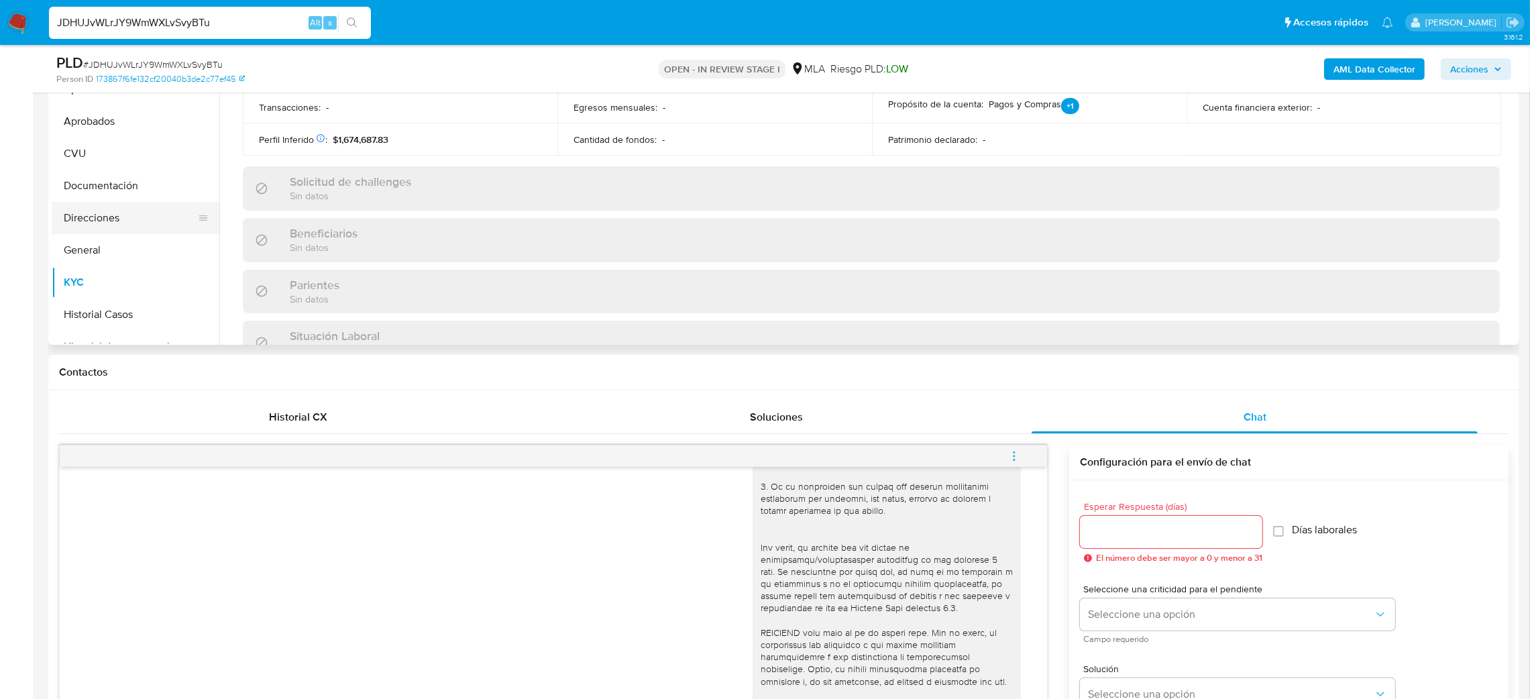
click at [104, 225] on button "Direcciones" at bounding box center [130, 218] width 157 height 32
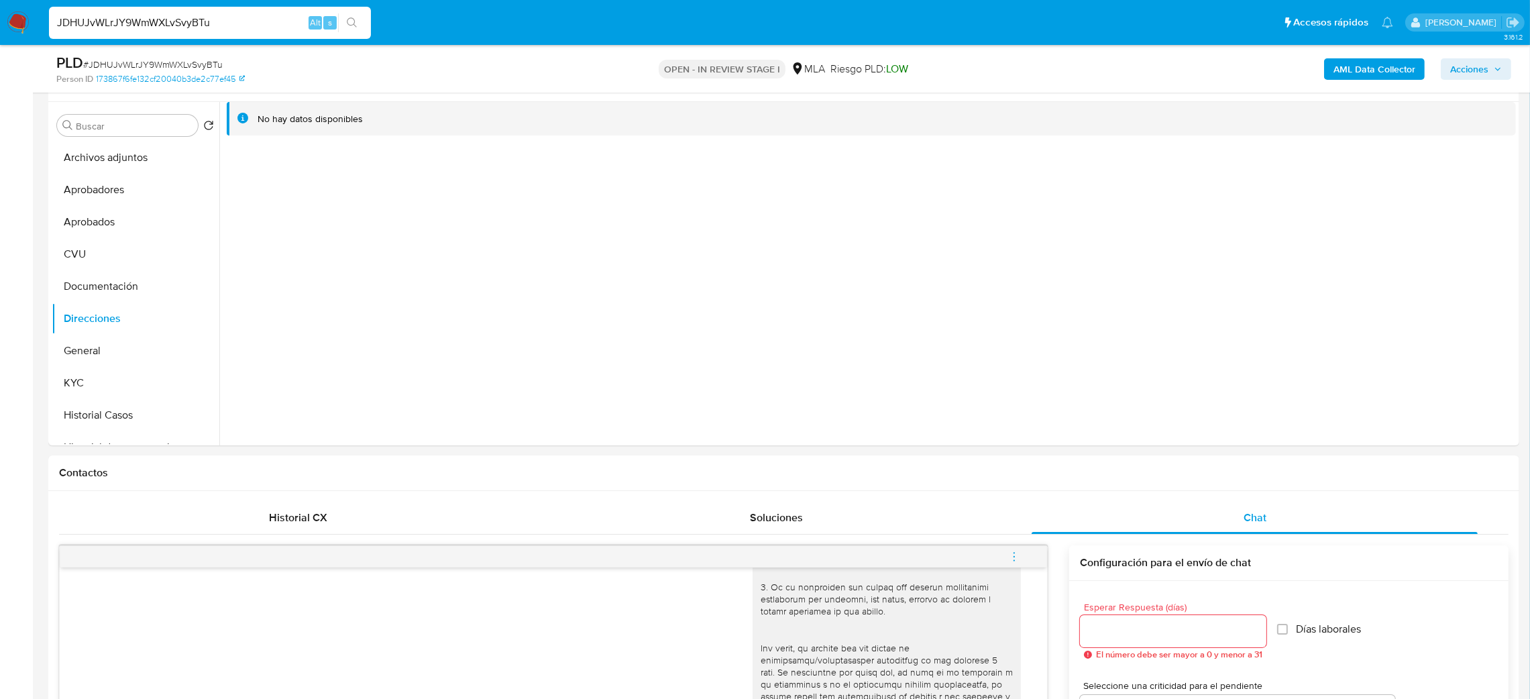
scroll to position [146, 0]
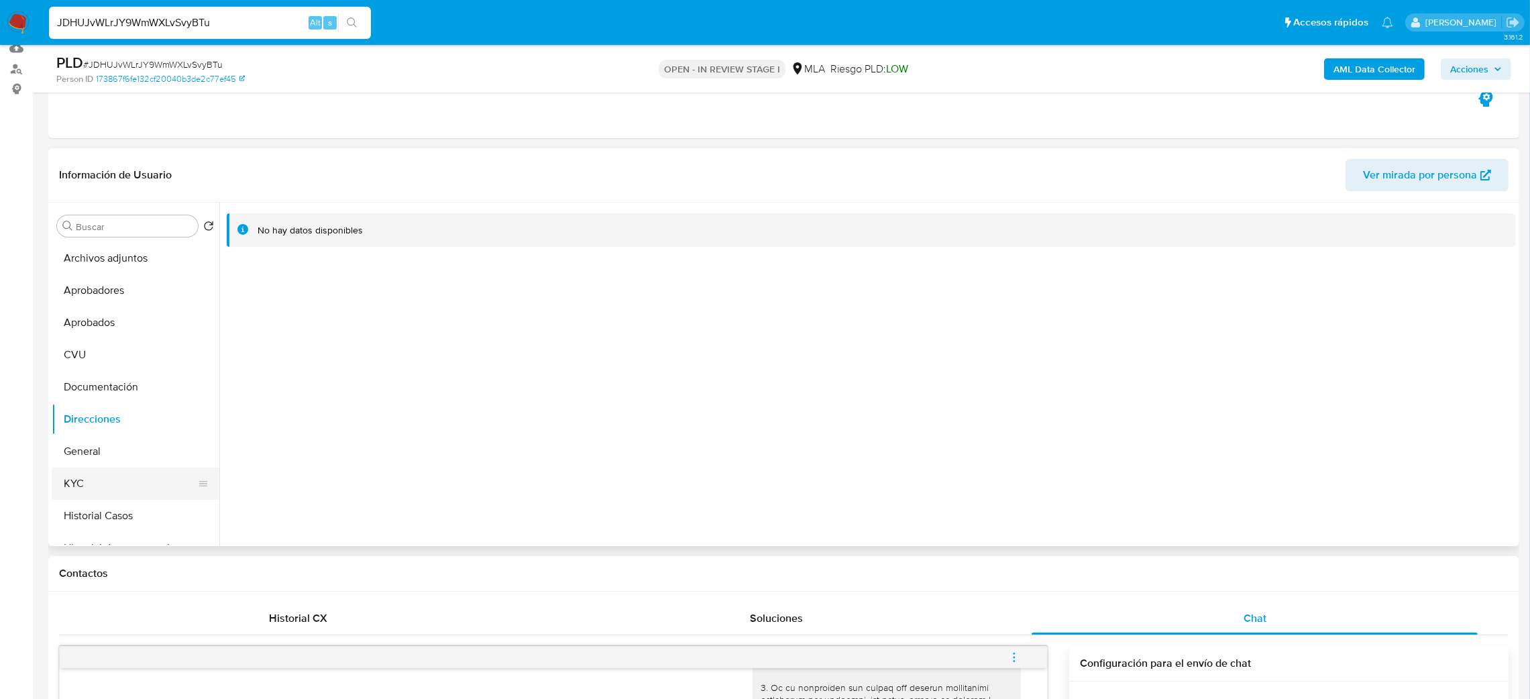
click at [119, 482] on button "KYC" at bounding box center [130, 484] width 157 height 32
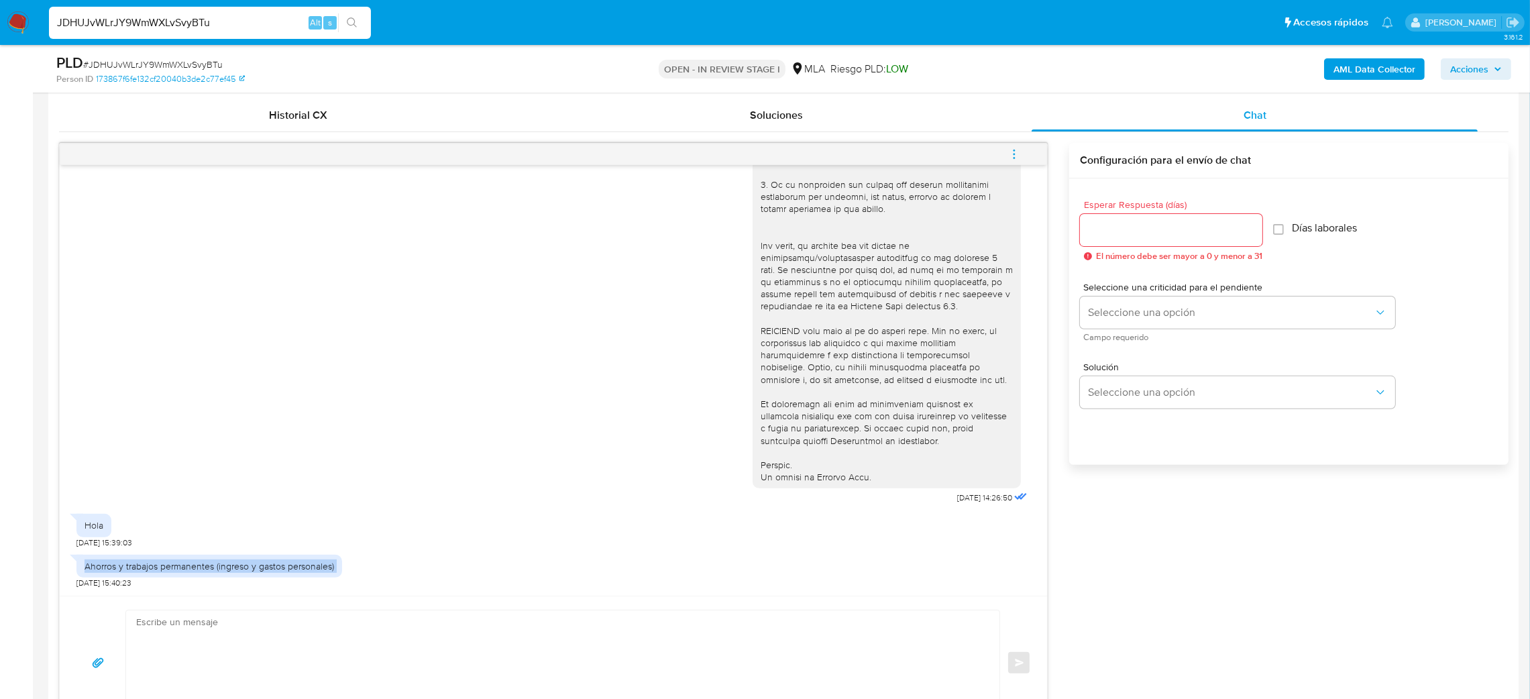
scroll to position [850, 0]
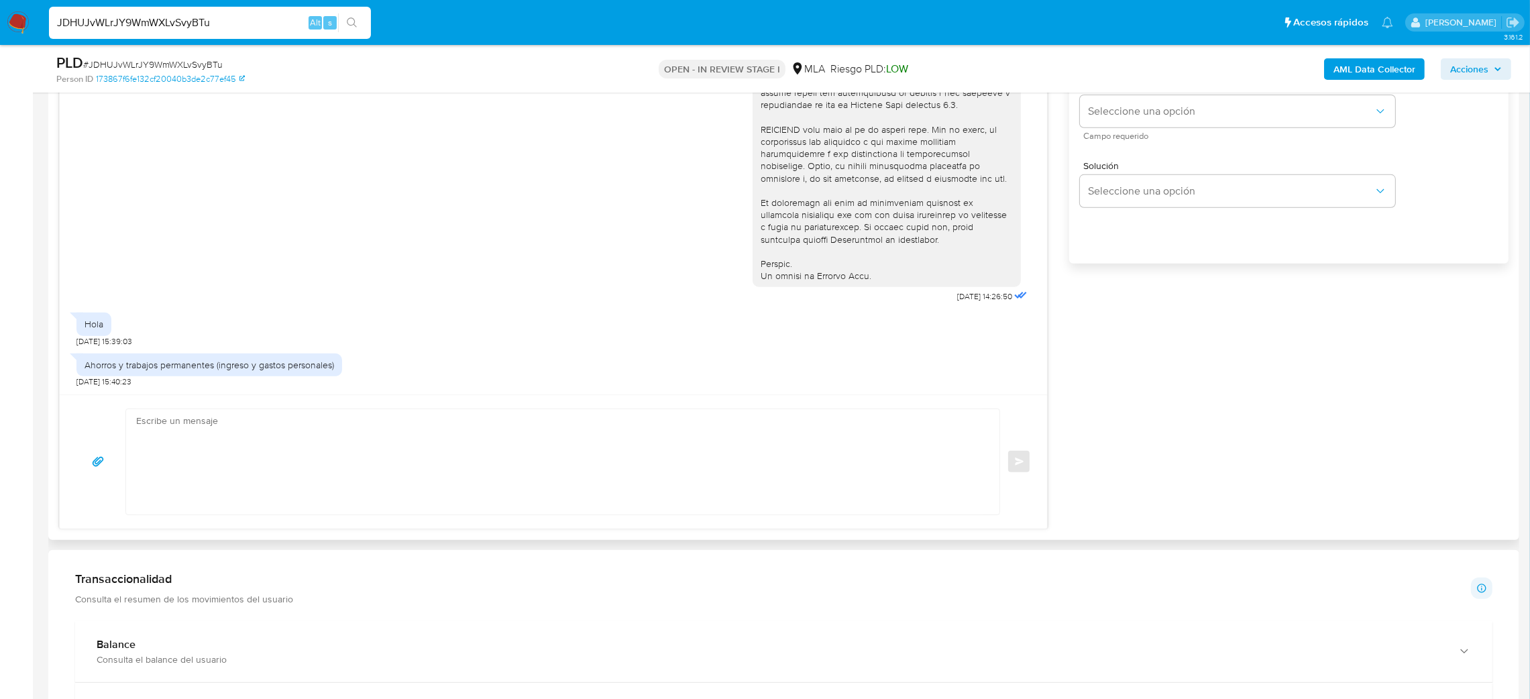
click at [210, 447] on textarea at bounding box center [559, 461] width 847 height 105
paste textarea "Hola, ¡Muchas gracias por tu respuesta! En función de las operaciones registrad…"
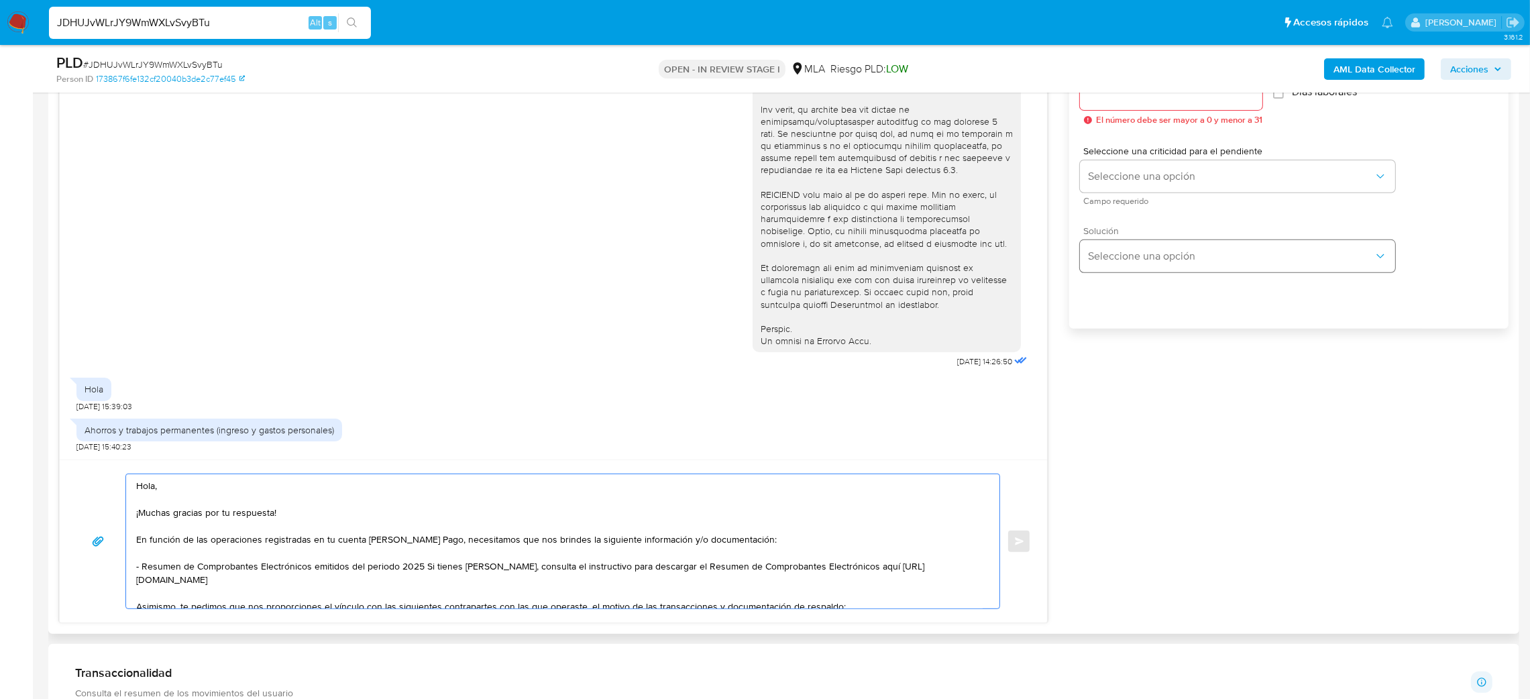
scroll to position [749, 0]
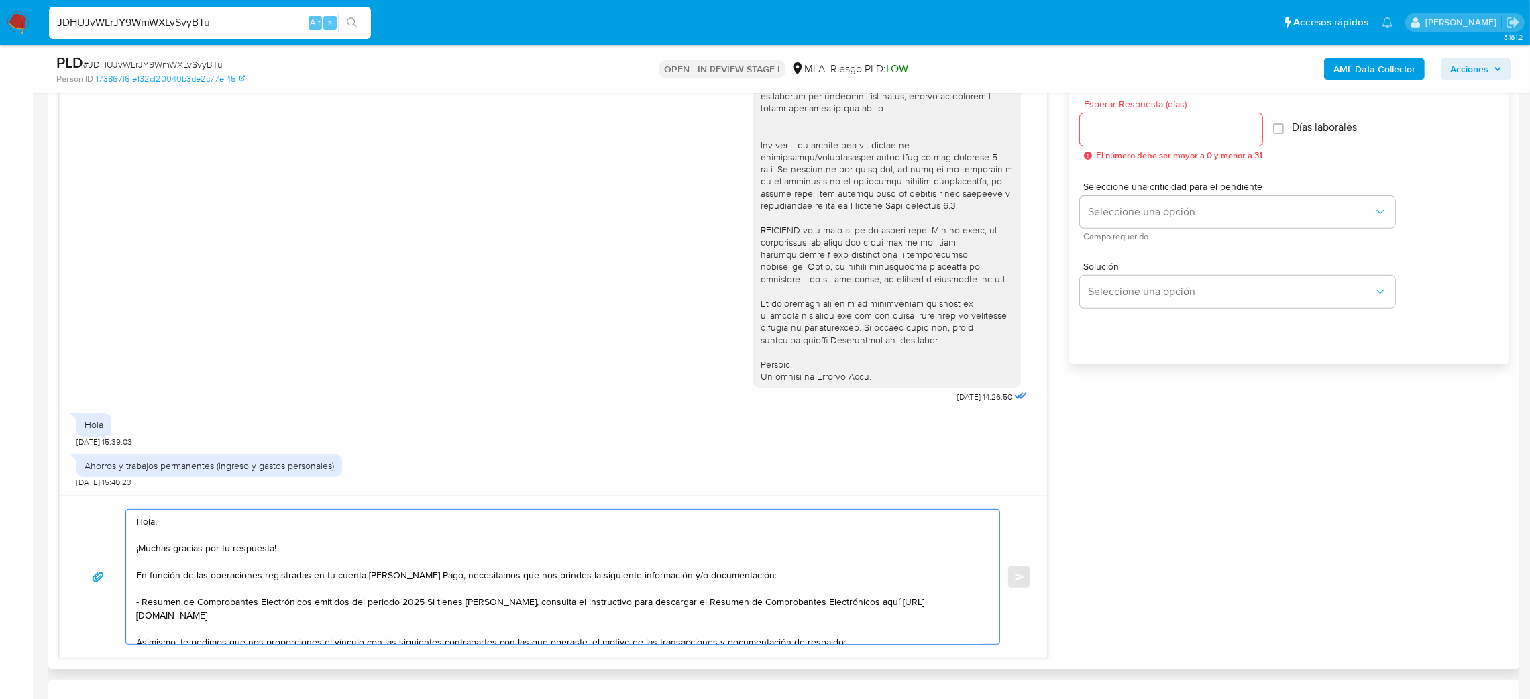
type textarea "Hola, ¡Muchas gracias por tu respuesta! En función de las operaciones registrad…"
click at [1097, 136] on input "Esperar Respuesta (días)" at bounding box center [1171, 129] width 182 height 17
type input "3"
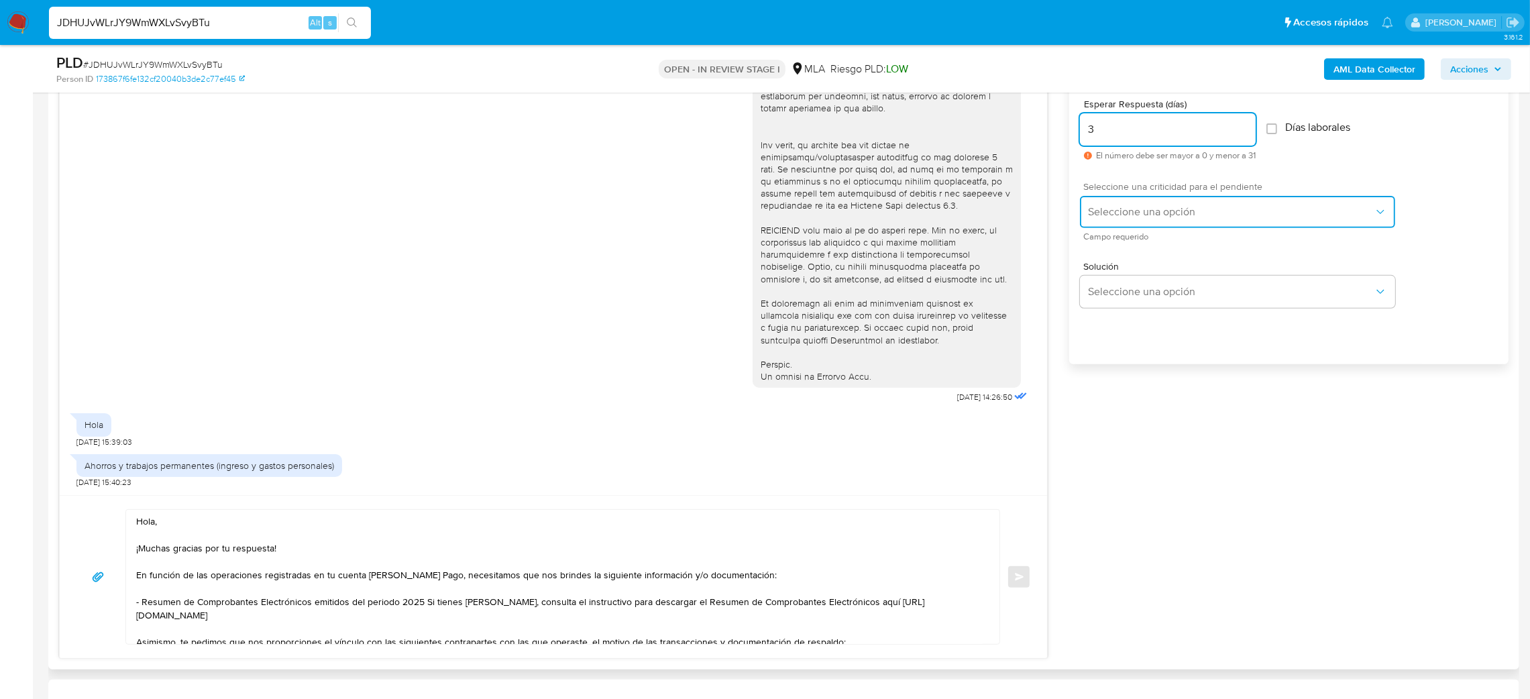
click at [1116, 207] on span "Seleccione una opción" at bounding box center [1231, 211] width 286 height 13
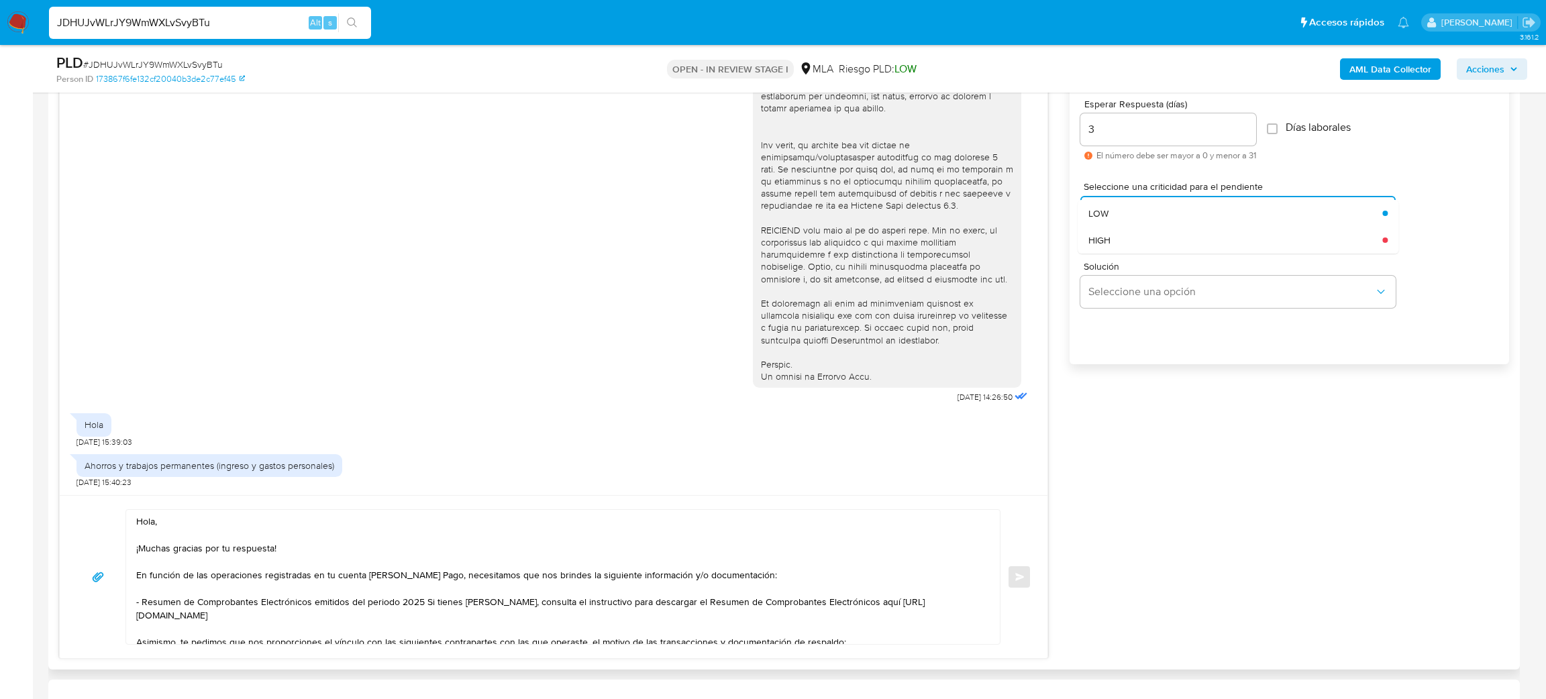
drag, startPoint x: 1124, startPoint y: 233, endPoint x: 1101, endPoint y: 390, distance: 158.5
click at [1124, 235] on div "HIGH" at bounding box center [1235, 240] width 294 height 27
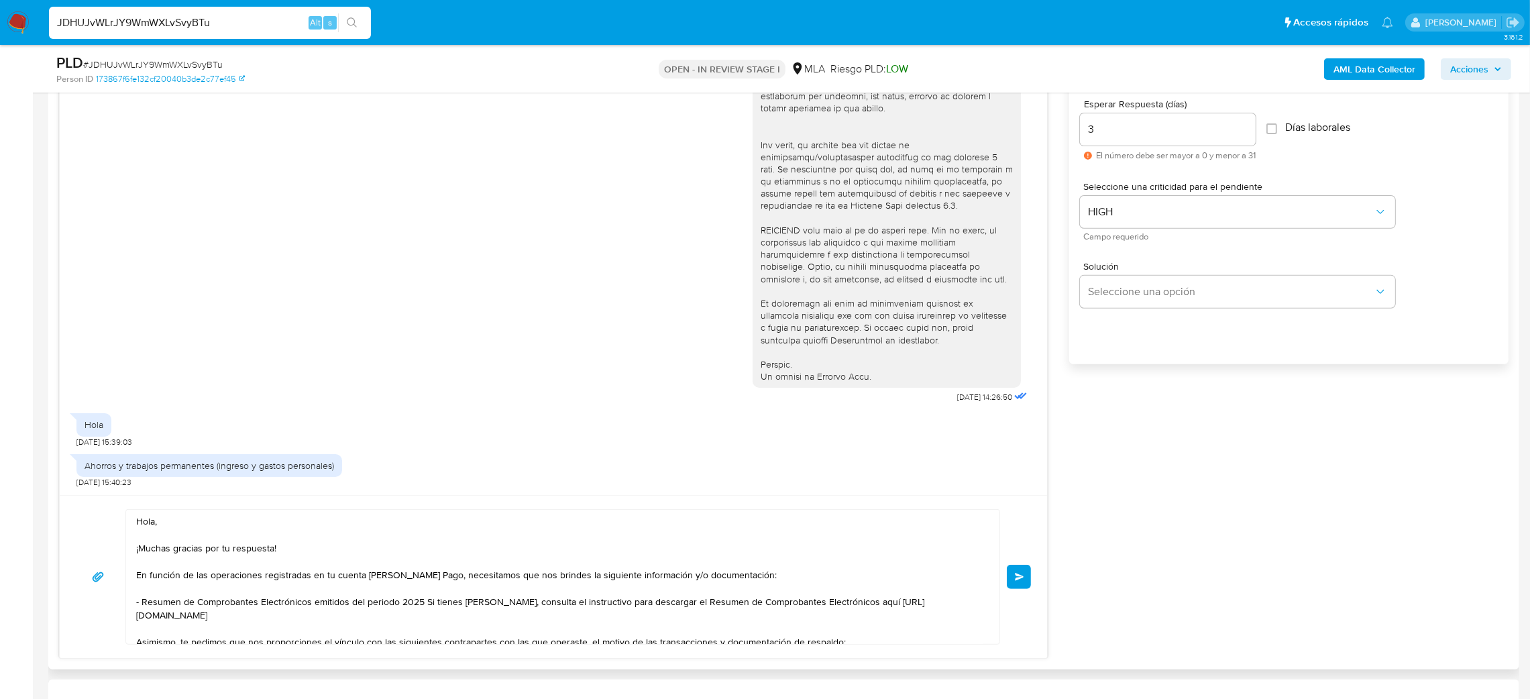
click at [1028, 574] on button "Enviar" at bounding box center [1019, 577] width 24 height 24
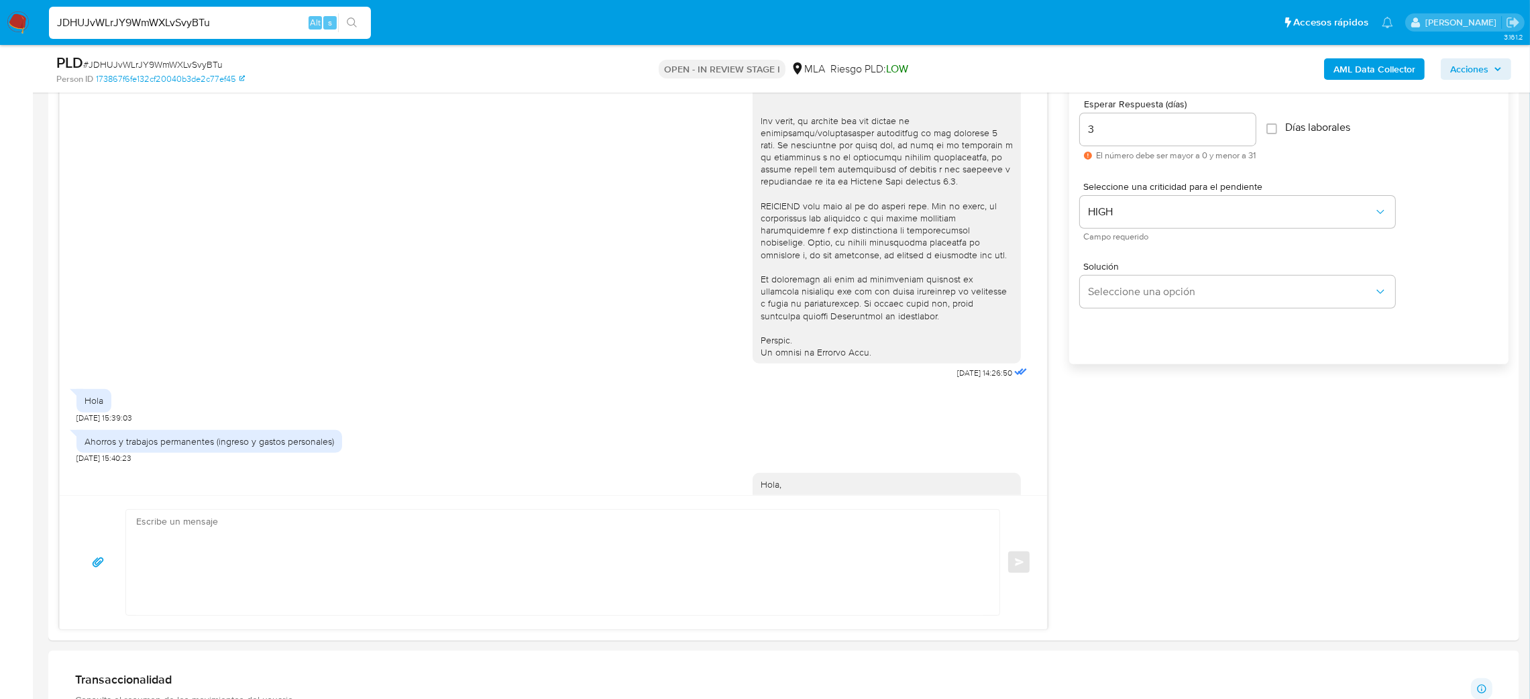
scroll to position [767, 0]
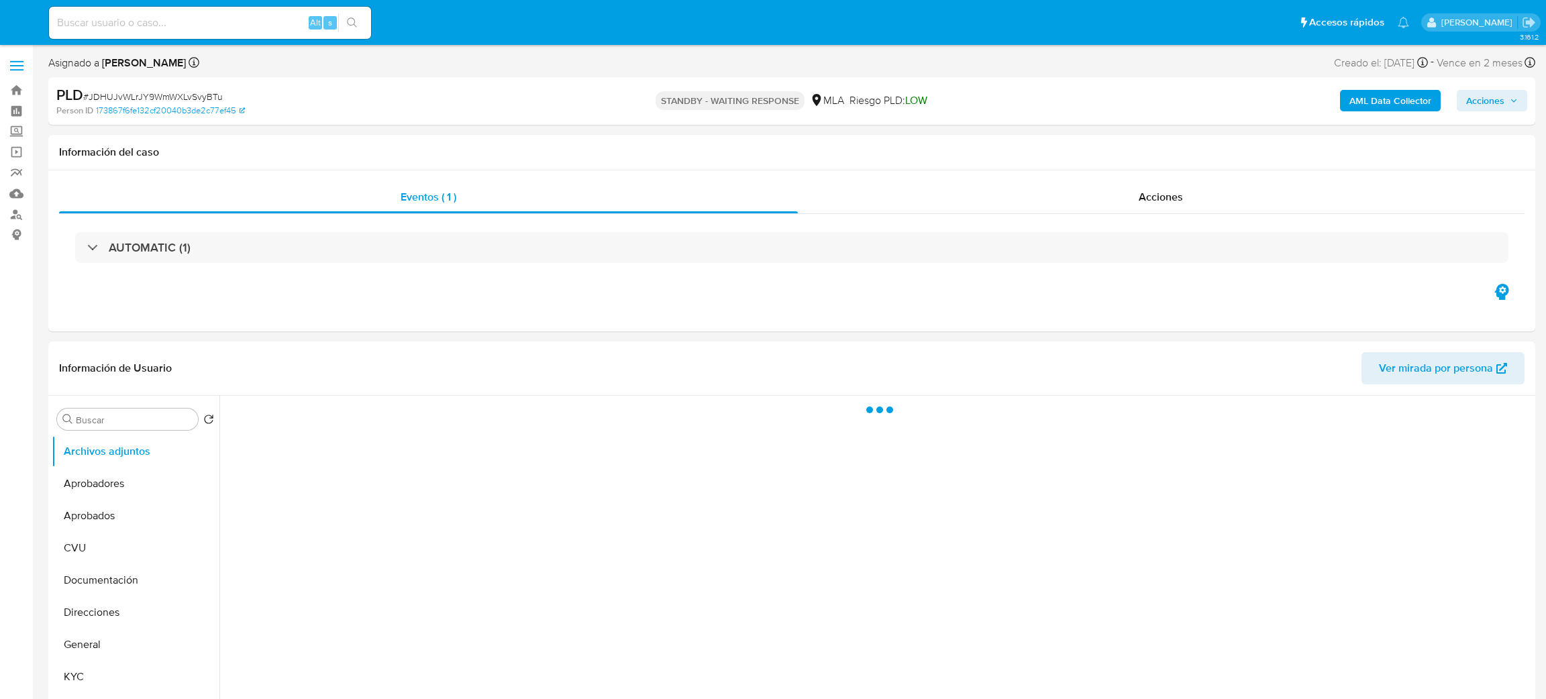
select select "10"
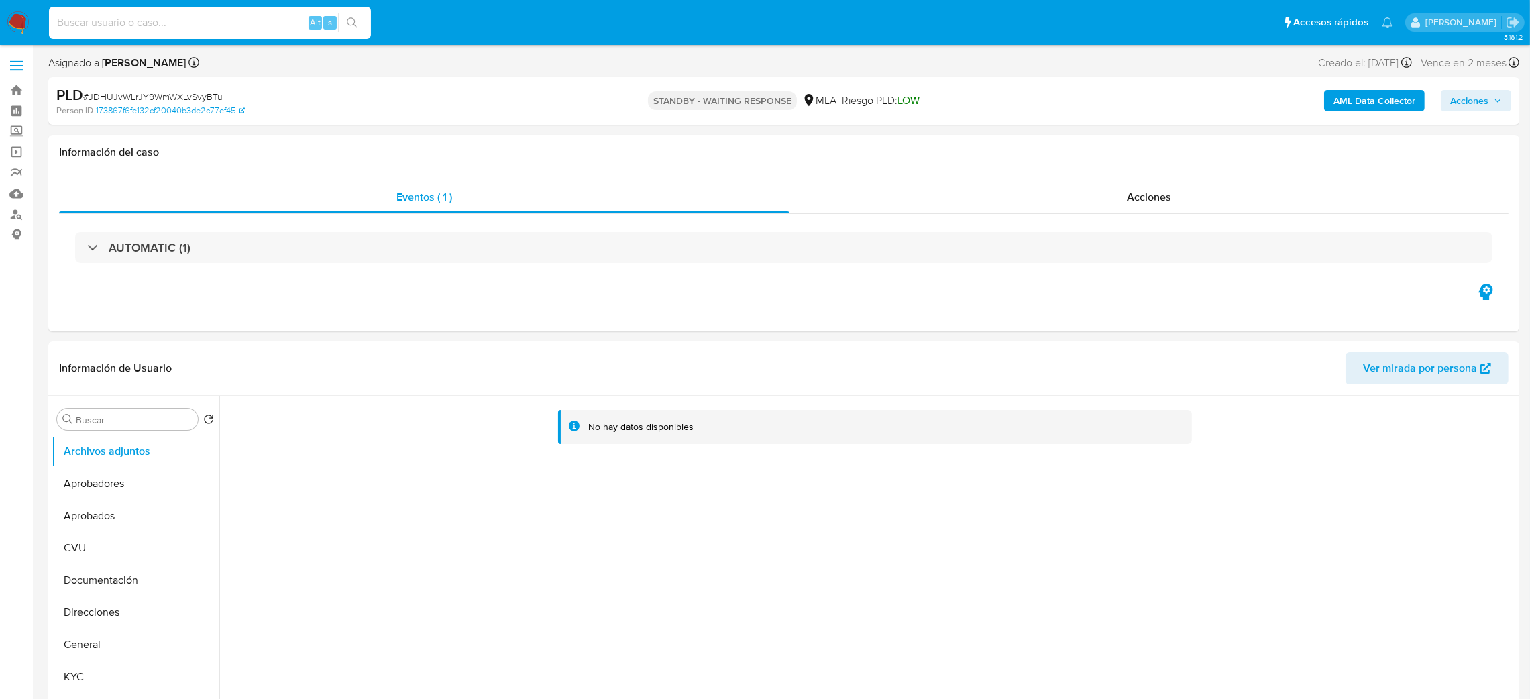
click at [278, 15] on input at bounding box center [210, 22] width 322 height 17
paste input "Qk4aKMa7qPXaulZ1O5m9XvPi"
type input "Qk4aKMa7qPXaulZ1O5m9XvPi"
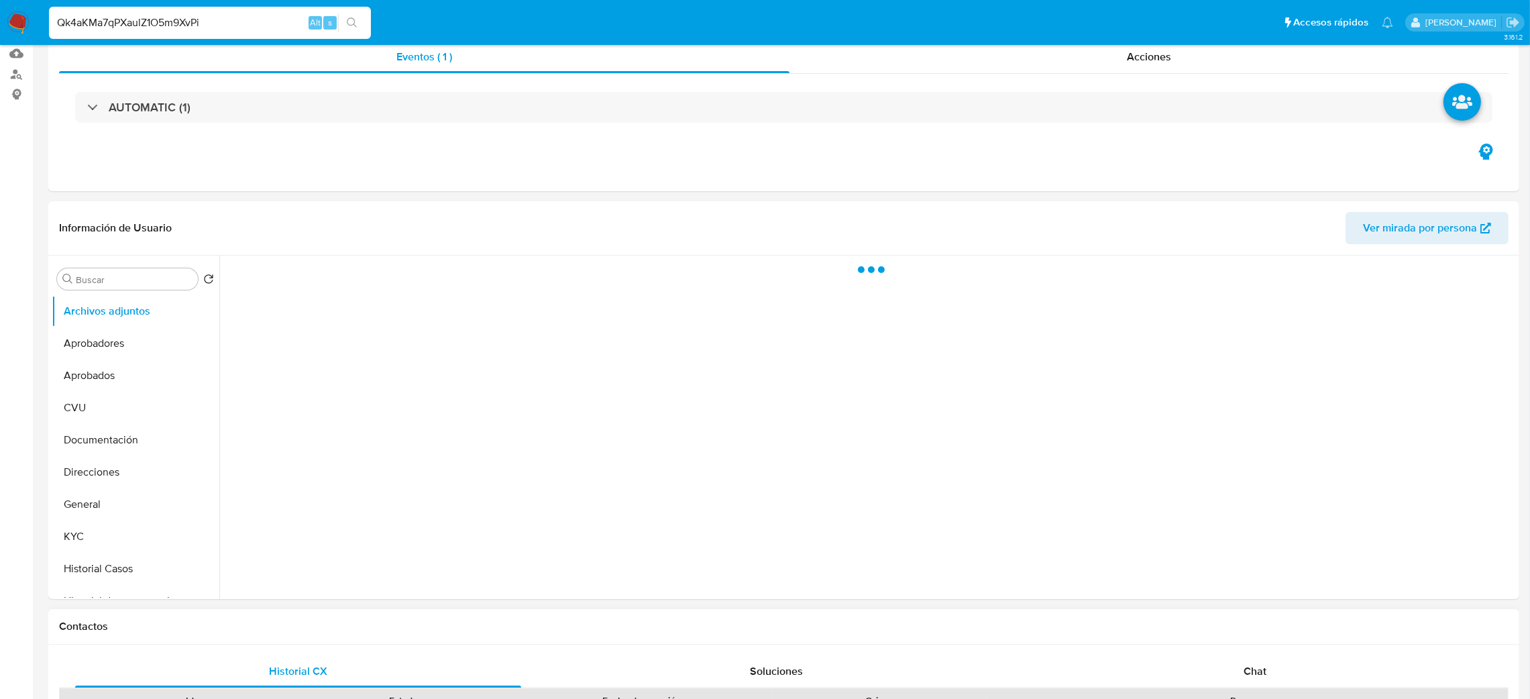
scroll to position [301, 0]
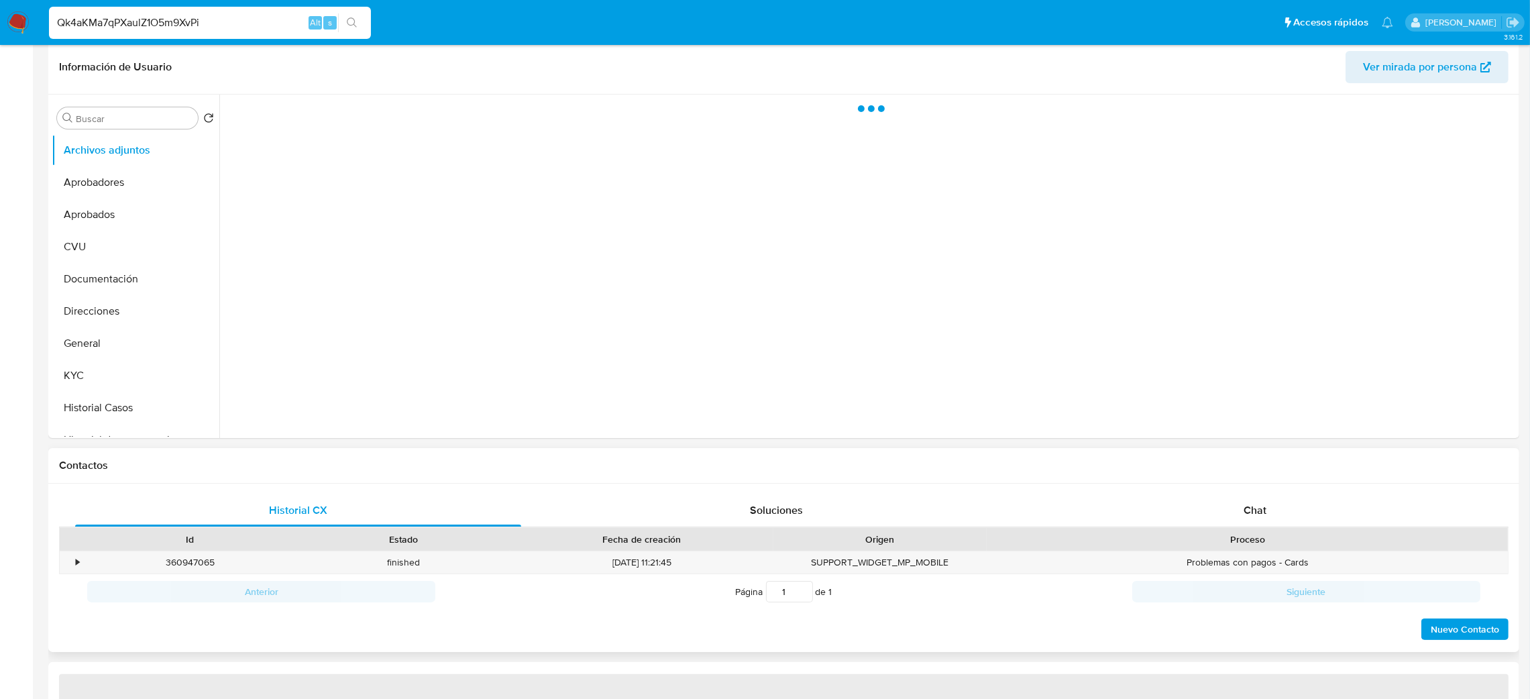
select select "10"
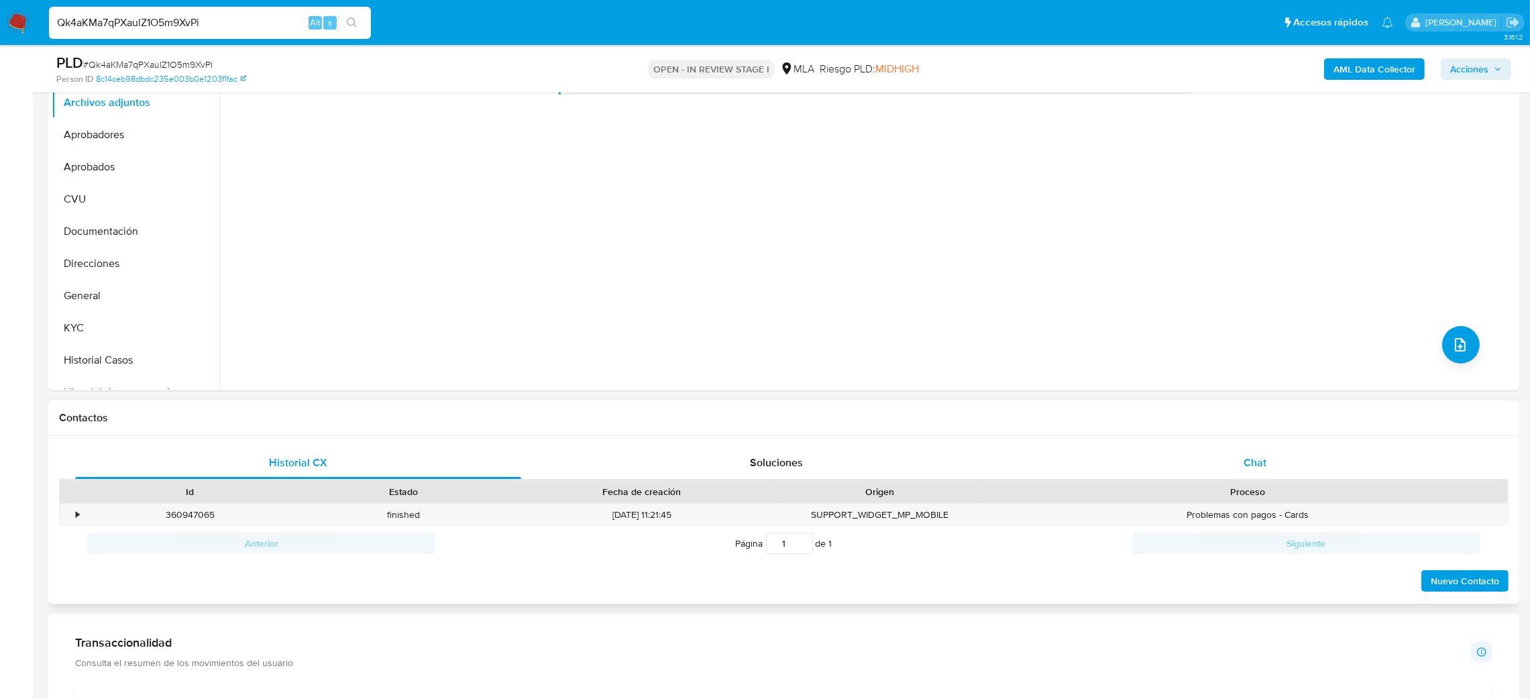
click at [1286, 466] on div "Chat" at bounding box center [1255, 463] width 446 height 32
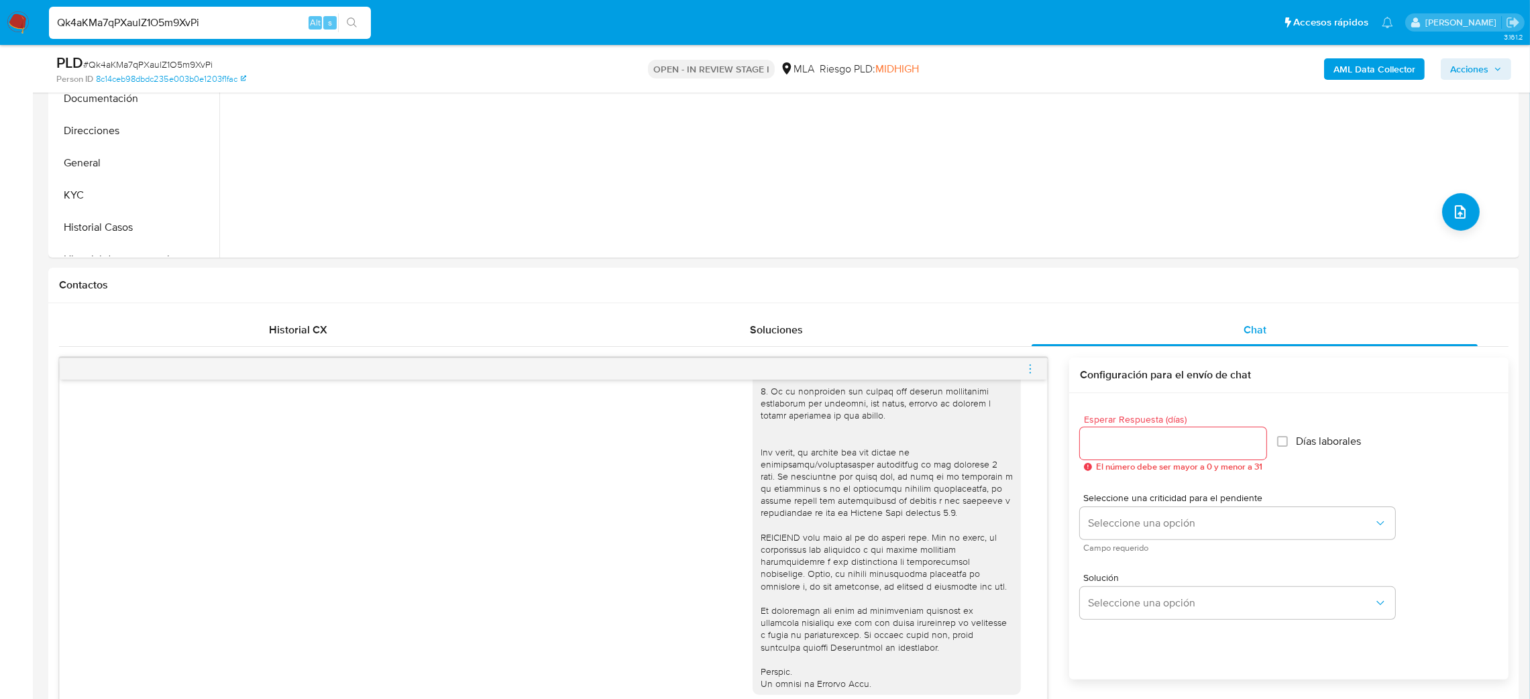
scroll to position [101, 0]
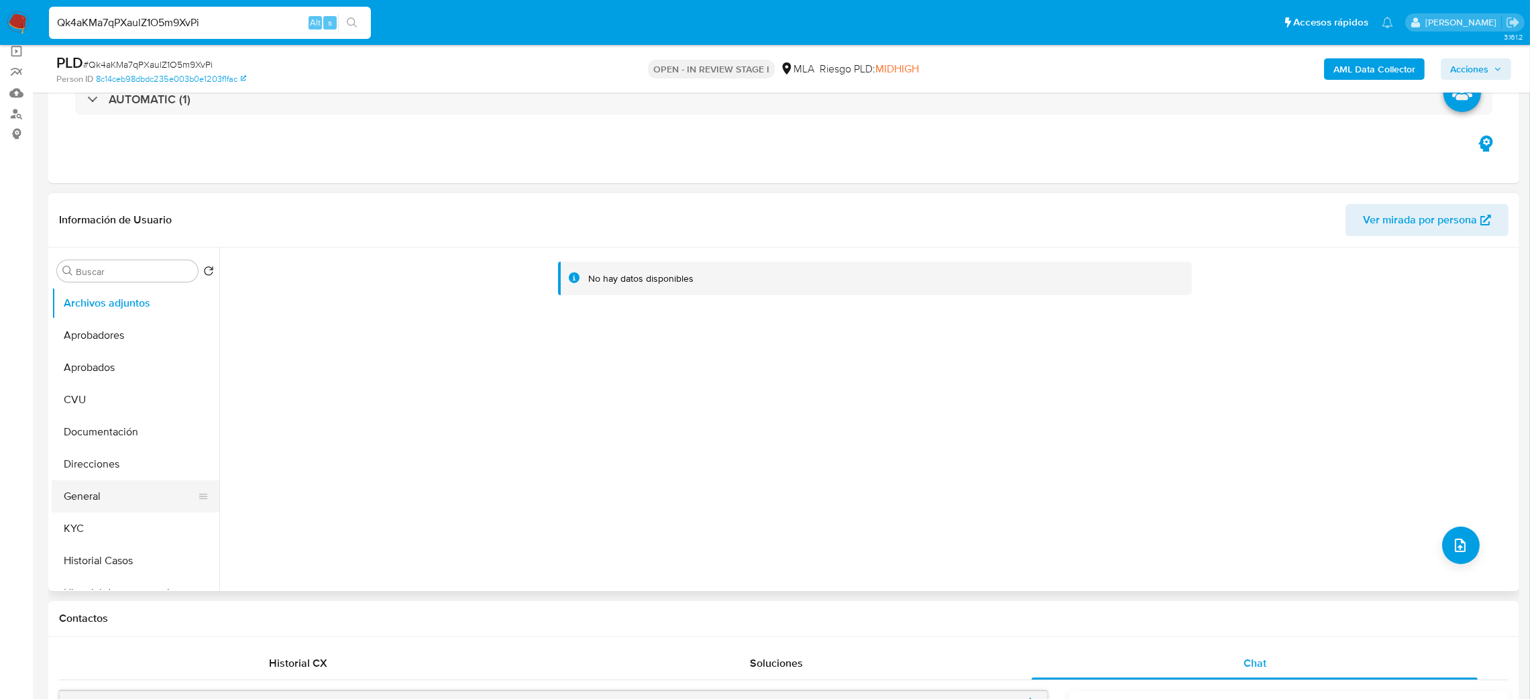
click at [136, 494] on button "General" at bounding box center [130, 496] width 157 height 32
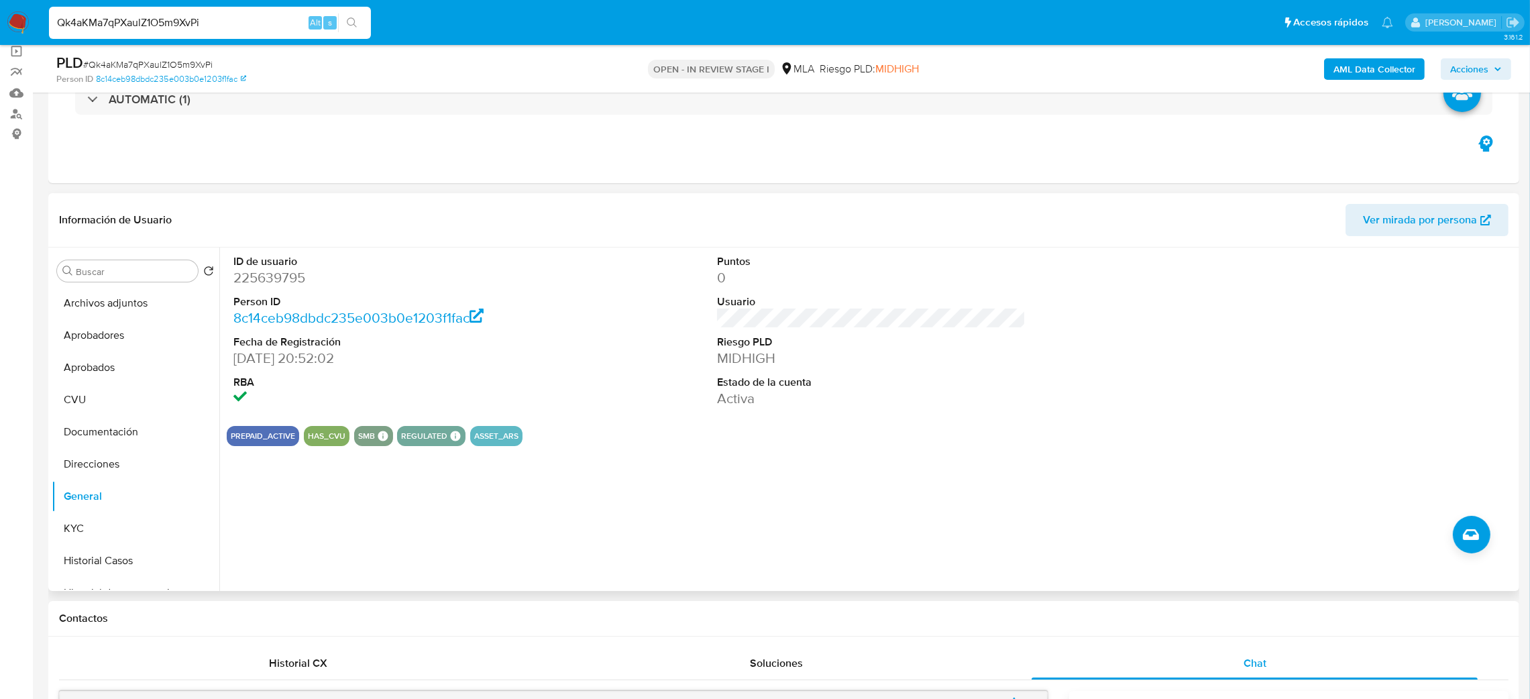
click at [249, 274] on dd "225639795" at bounding box center [387, 277] width 309 height 19
copy dd "225639795"
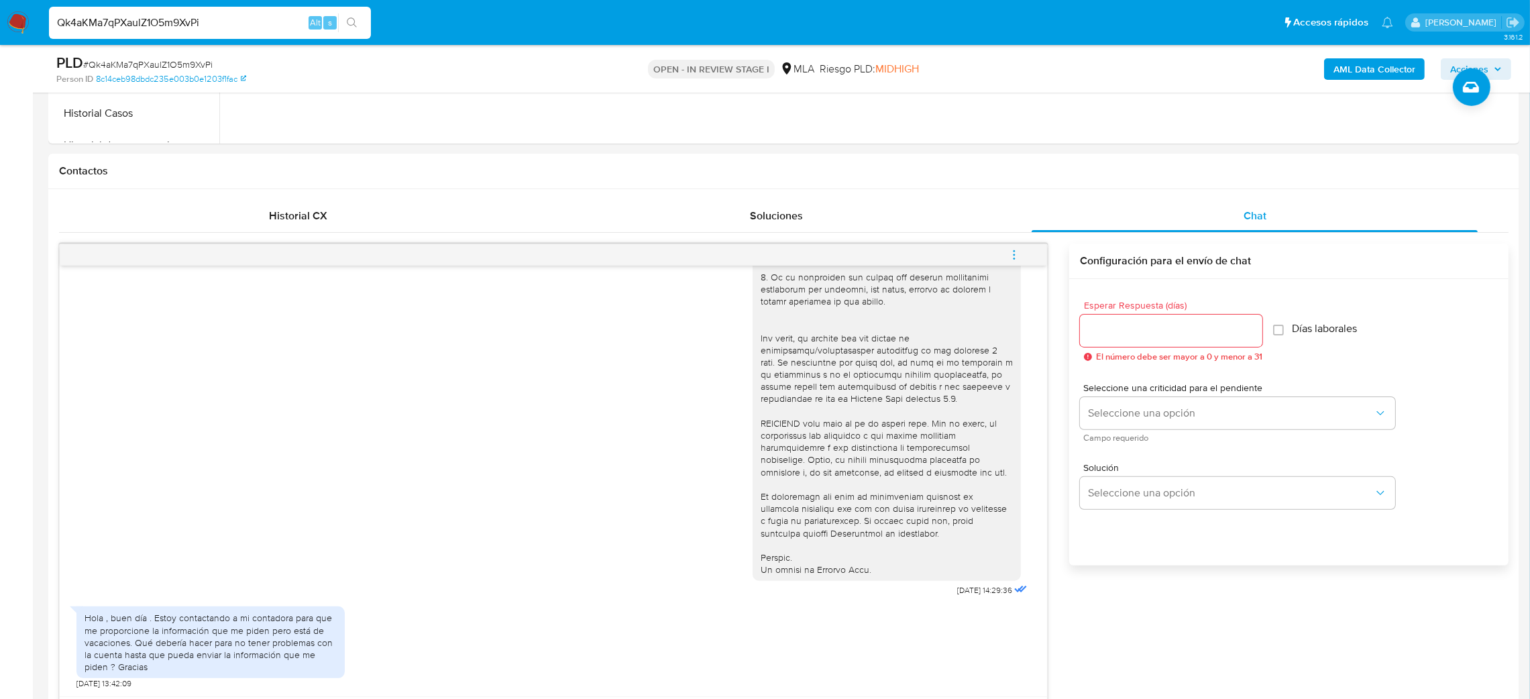
scroll to position [45, 0]
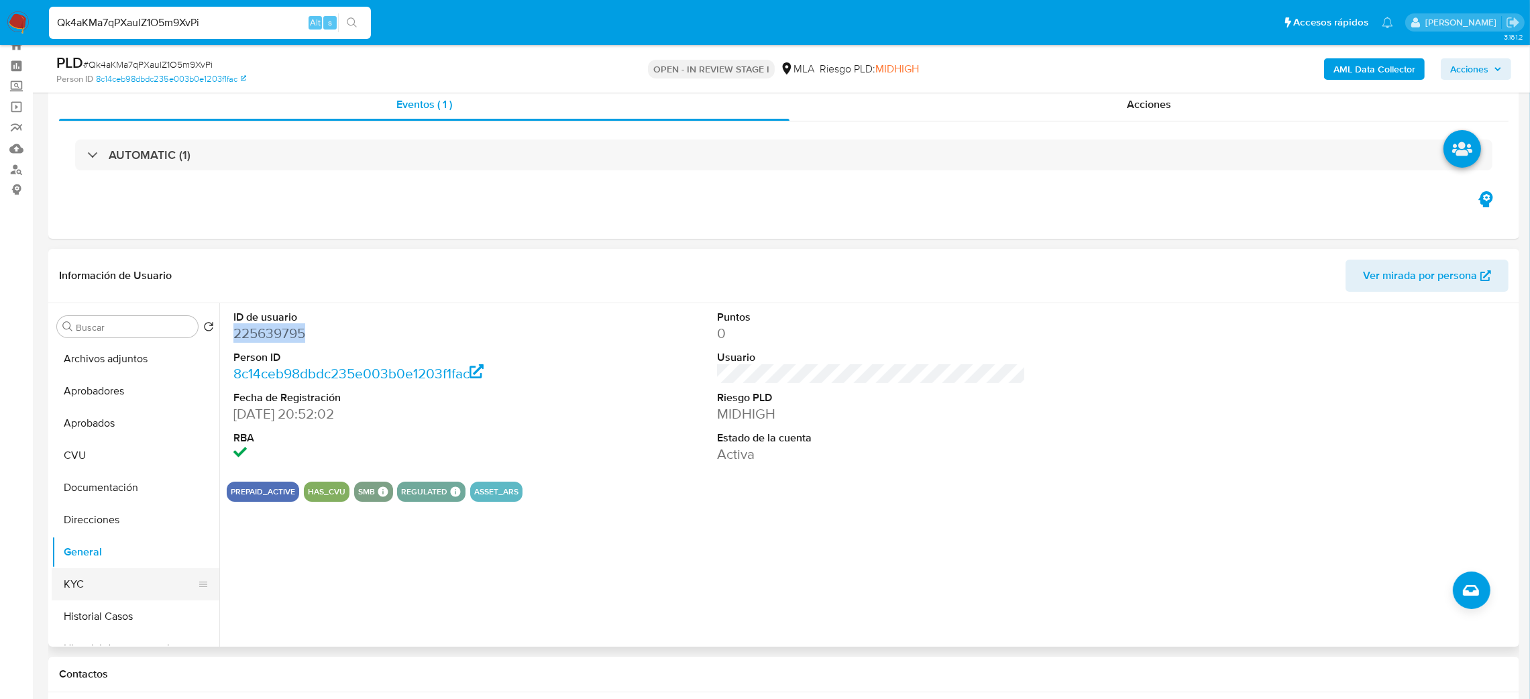
click at [127, 577] on button "KYC" at bounding box center [130, 584] width 157 height 32
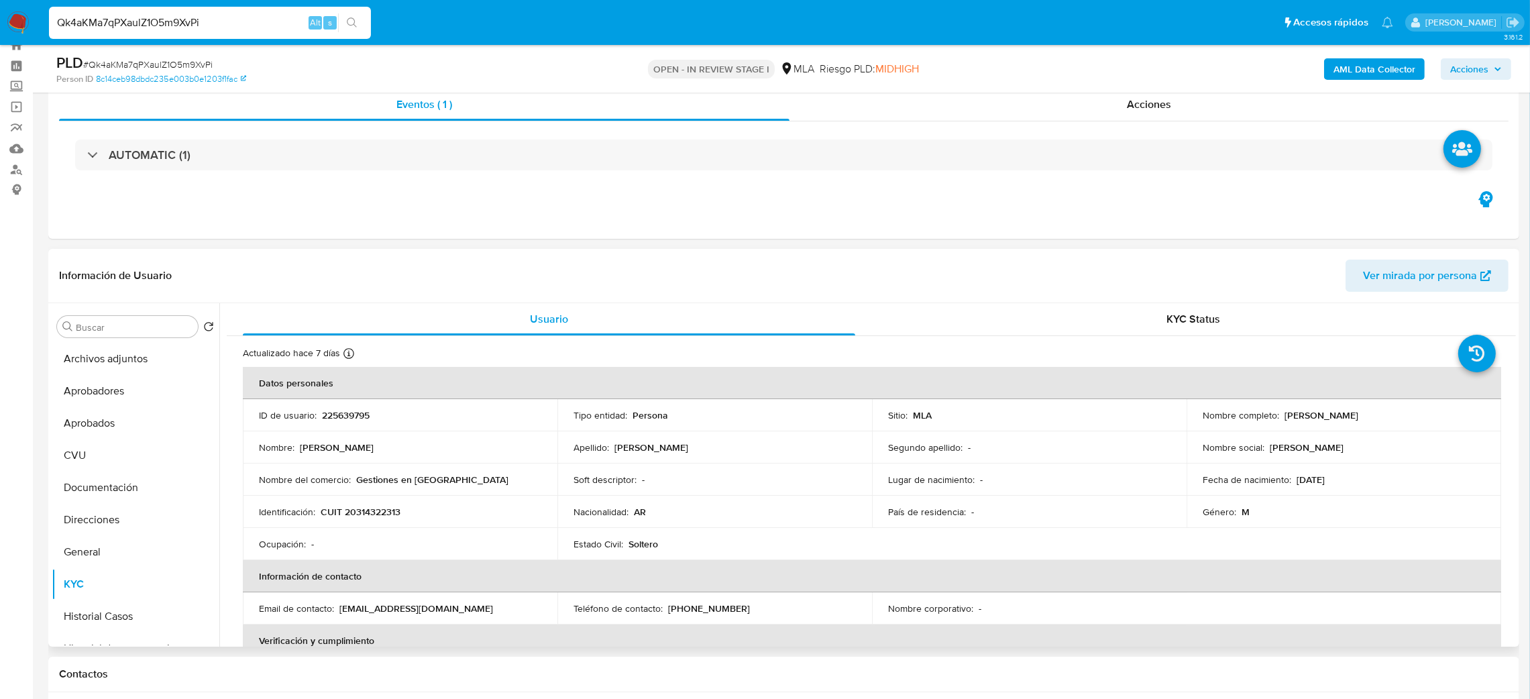
click at [374, 503] on td "Identificación : CUIT 20314322313" at bounding box center [400, 512] width 315 height 32
click at [379, 508] on p "CUIT 20314322313" at bounding box center [361, 512] width 80 height 12
copy p "20314322313"
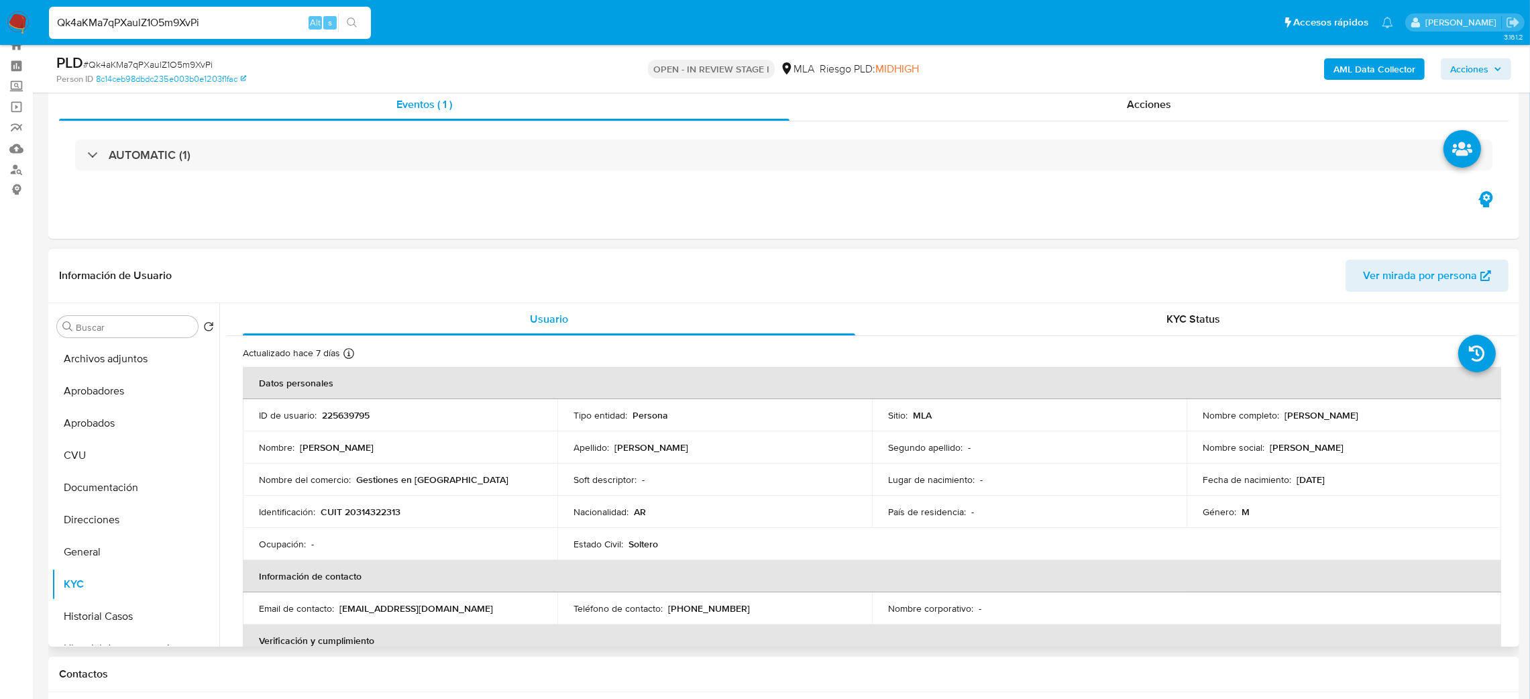
click at [365, 481] on p "Gestiones en Europa" at bounding box center [432, 480] width 152 height 12
drag, startPoint x: 355, startPoint y: 511, endPoint x: 397, endPoint y: 517, distance: 42.6
click at [397, 517] on p "CUIT 20314322313" at bounding box center [361, 512] width 80 height 12
copy p "31432231"
click at [193, 60] on span "# Qk4aKMa7qPXaulZ1O5m9XvPi" at bounding box center [147, 64] width 129 height 13
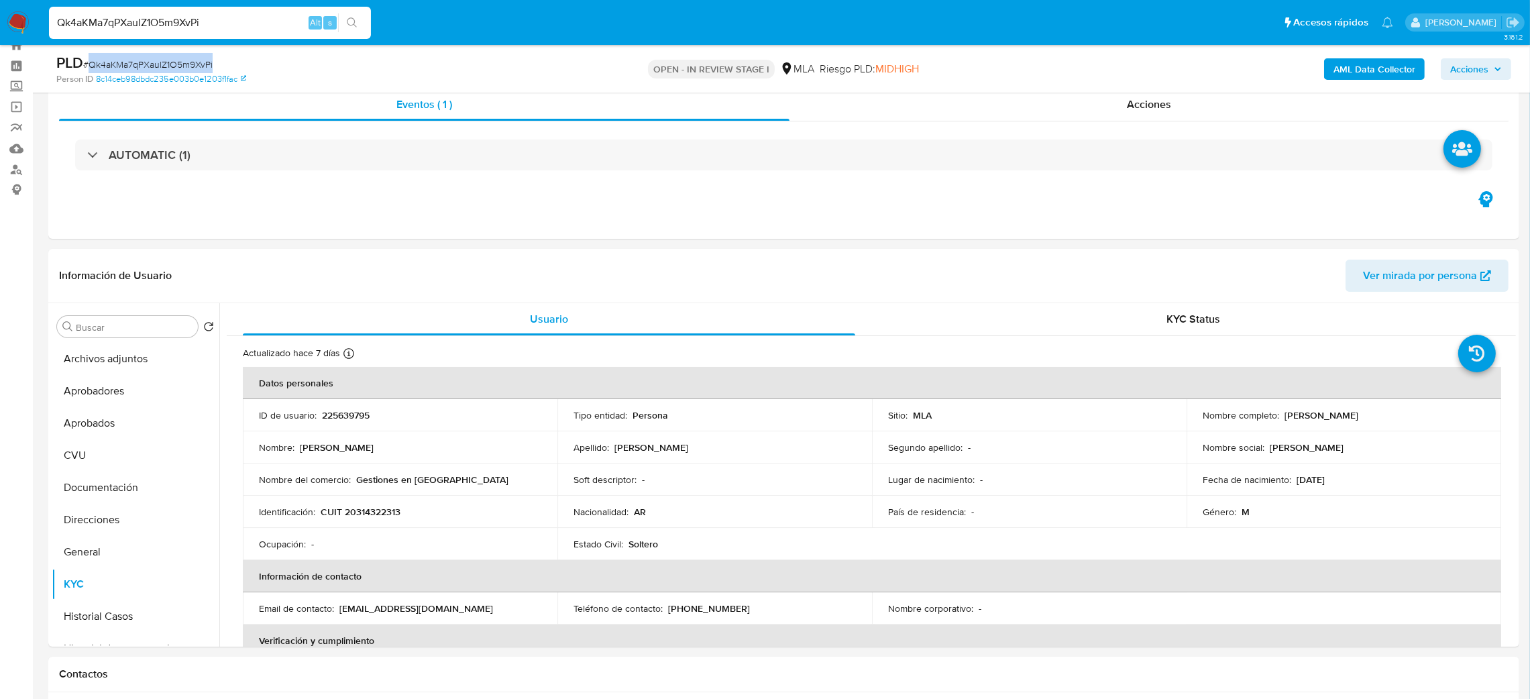
click at [193, 60] on span "# Qk4aKMa7qPXaulZ1O5m9XvPi" at bounding box center [147, 64] width 129 height 13
copy span "Qk4aKMa7qPXaulZ1O5m9XvPi"
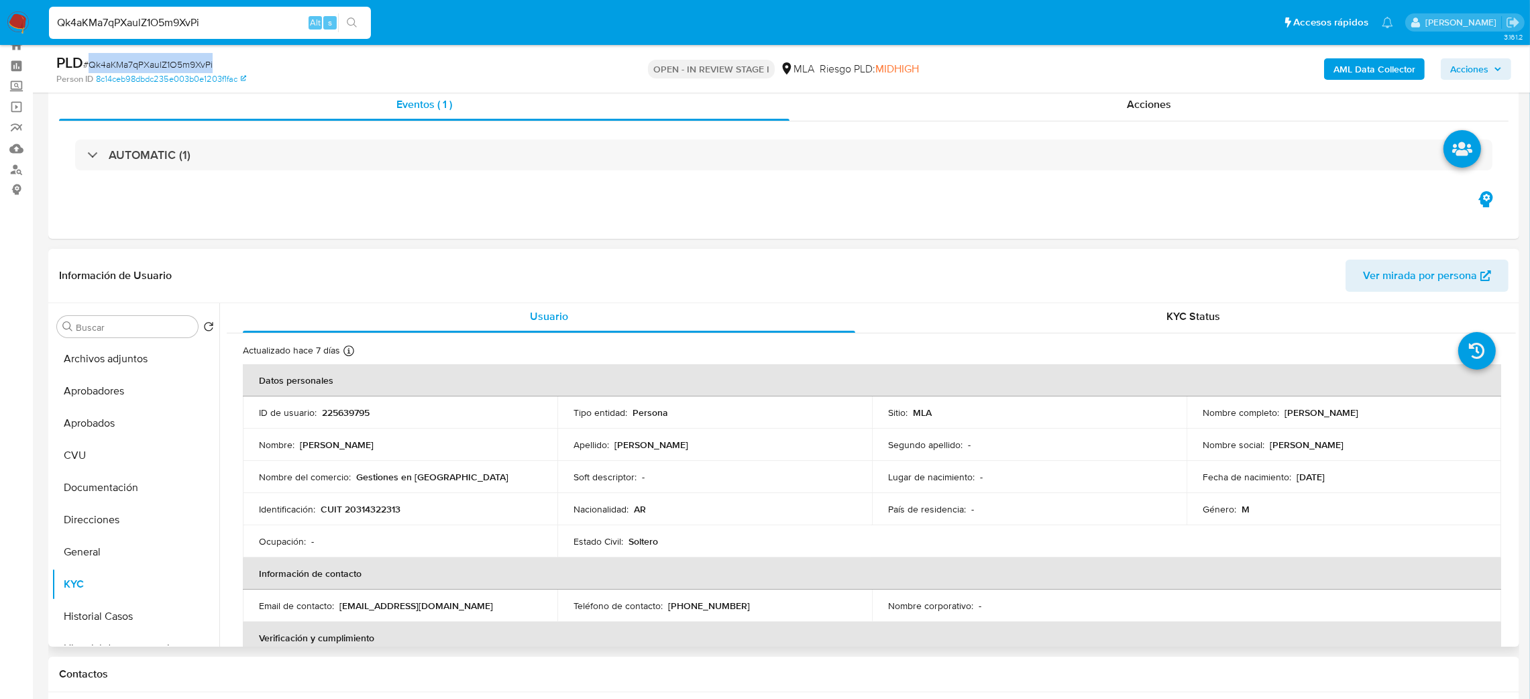
scroll to position [0, 0]
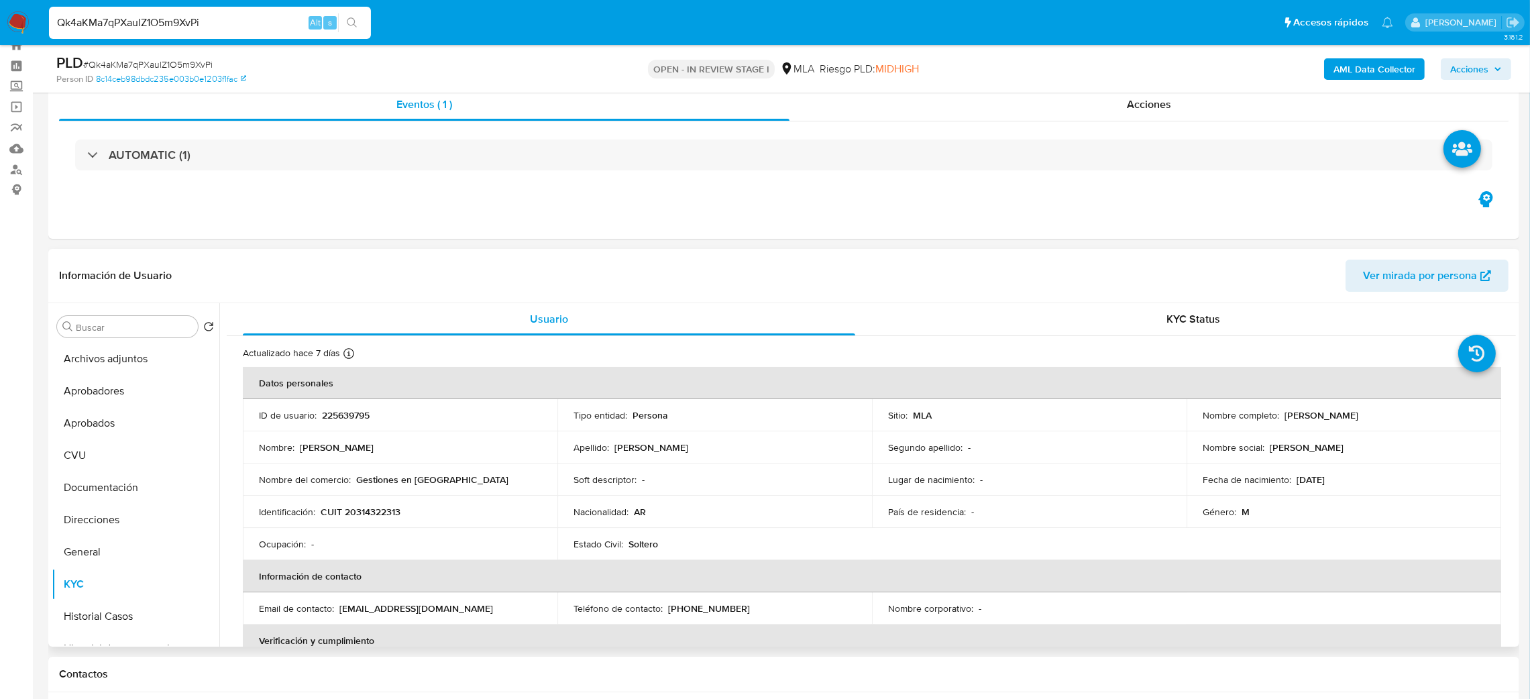
click at [708, 610] on p "(261) 2726917" at bounding box center [709, 608] width 82 height 12
copy p "2726917"
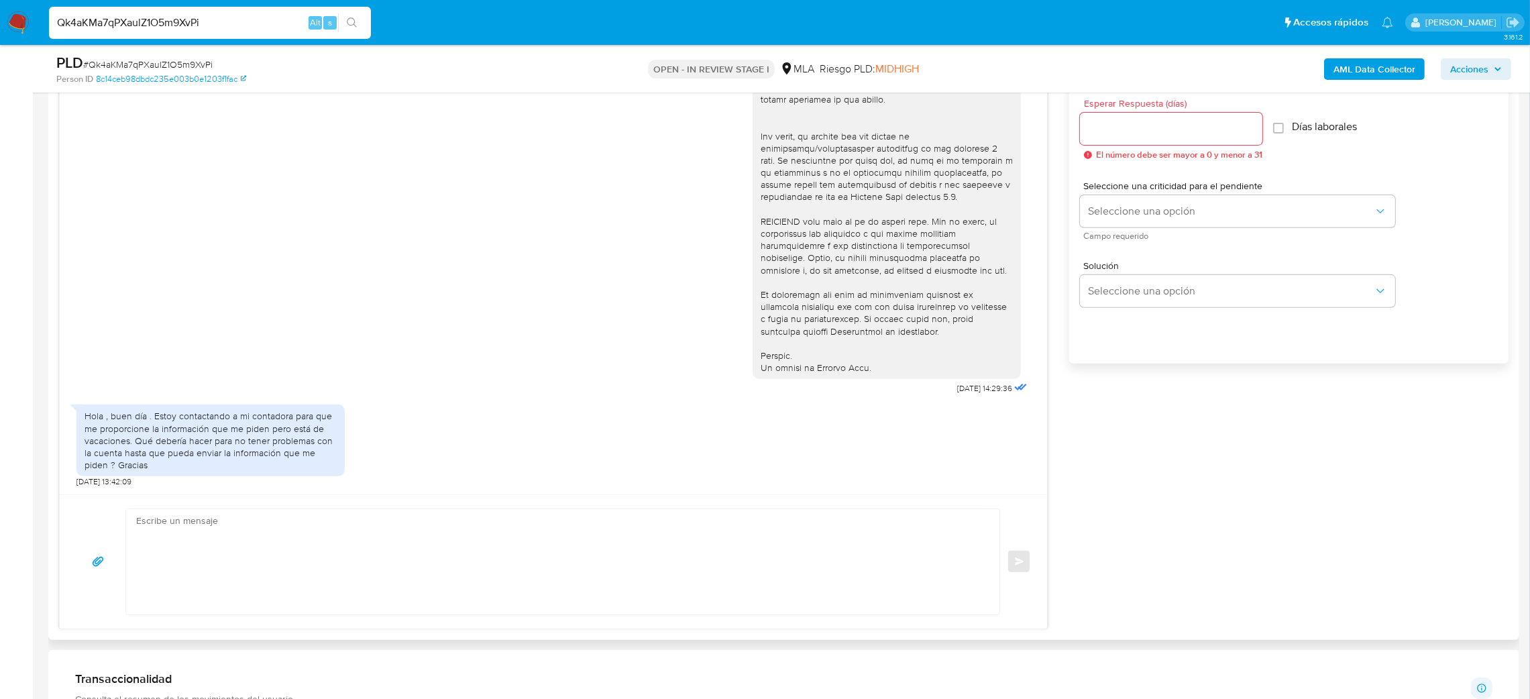
scroll to position [749, 0]
drag, startPoint x: 150, startPoint y: 466, endPoint x: 158, endPoint y: 420, distance: 47.0
click at [158, 420] on div "Hola , buen día . Estoy contactando a mi contadora para que me proporcione la i…" at bounding box center [211, 441] width 252 height 61
drag, startPoint x: 201, startPoint y: 472, endPoint x: 172, endPoint y: 470, distance: 29.0
click at [202, 472] on div "Hola , buen día . Estoy contactando a mi contadora para que me proporcione la i…" at bounding box center [211, 441] width 252 height 61
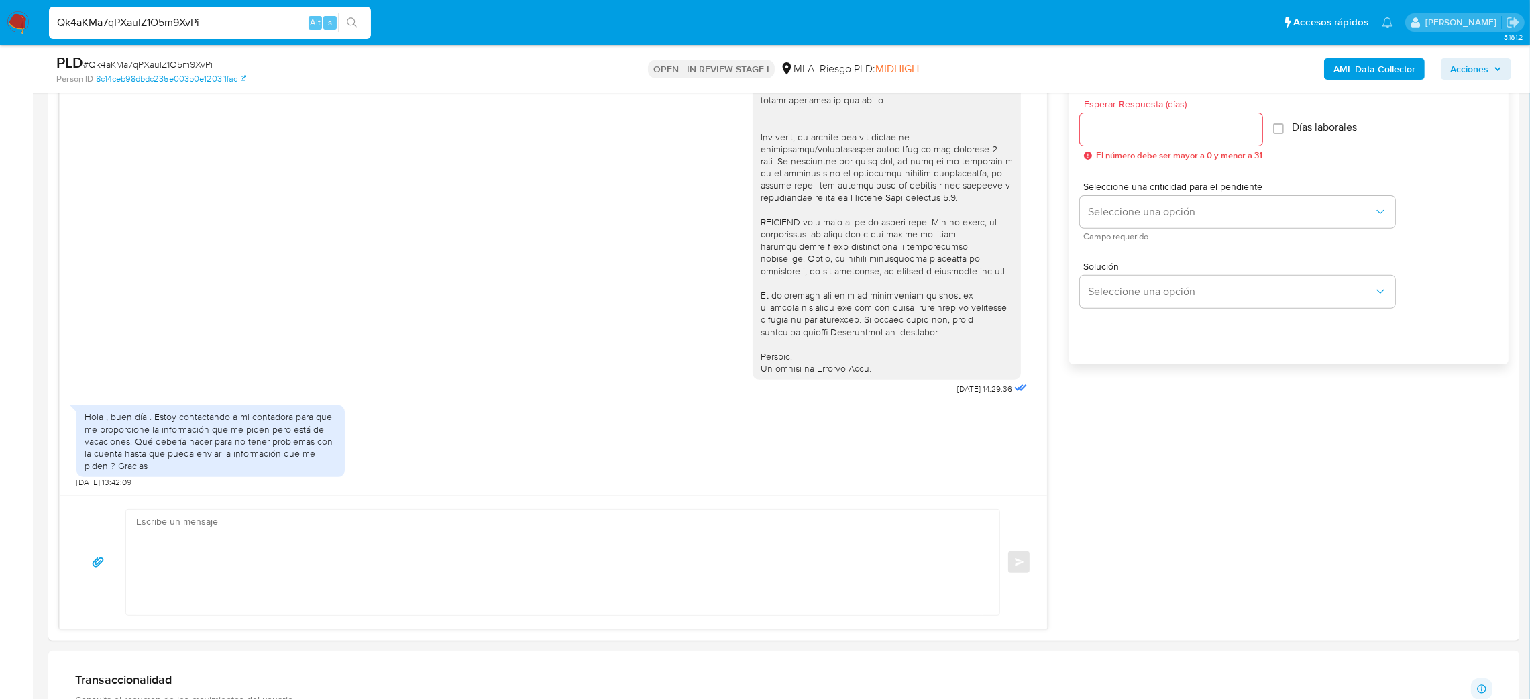
click at [0, 472] on aside "Bandeja Tablero Screening Búsqueda en Listas Watchlist Herramientas Operaciones…" at bounding box center [16, 628] width 33 height 2754
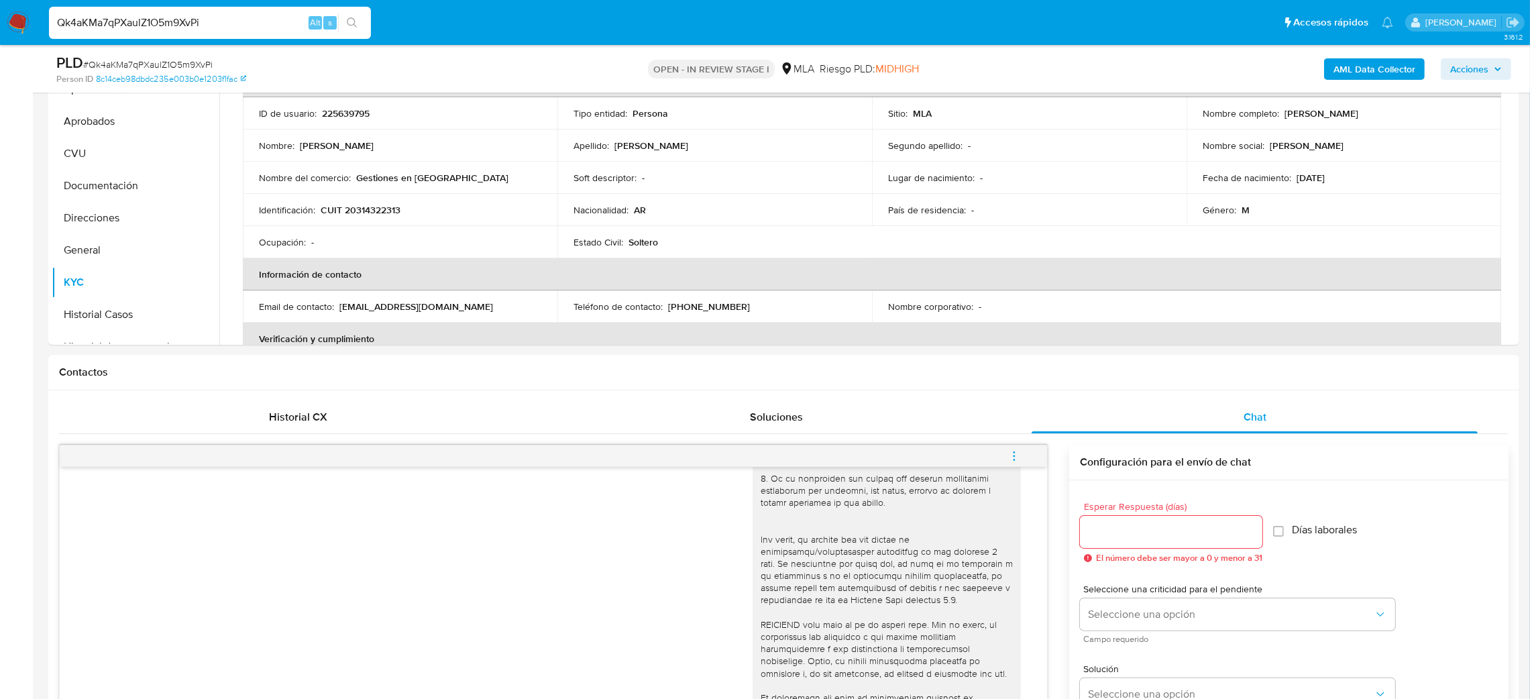
scroll to position [146, 0]
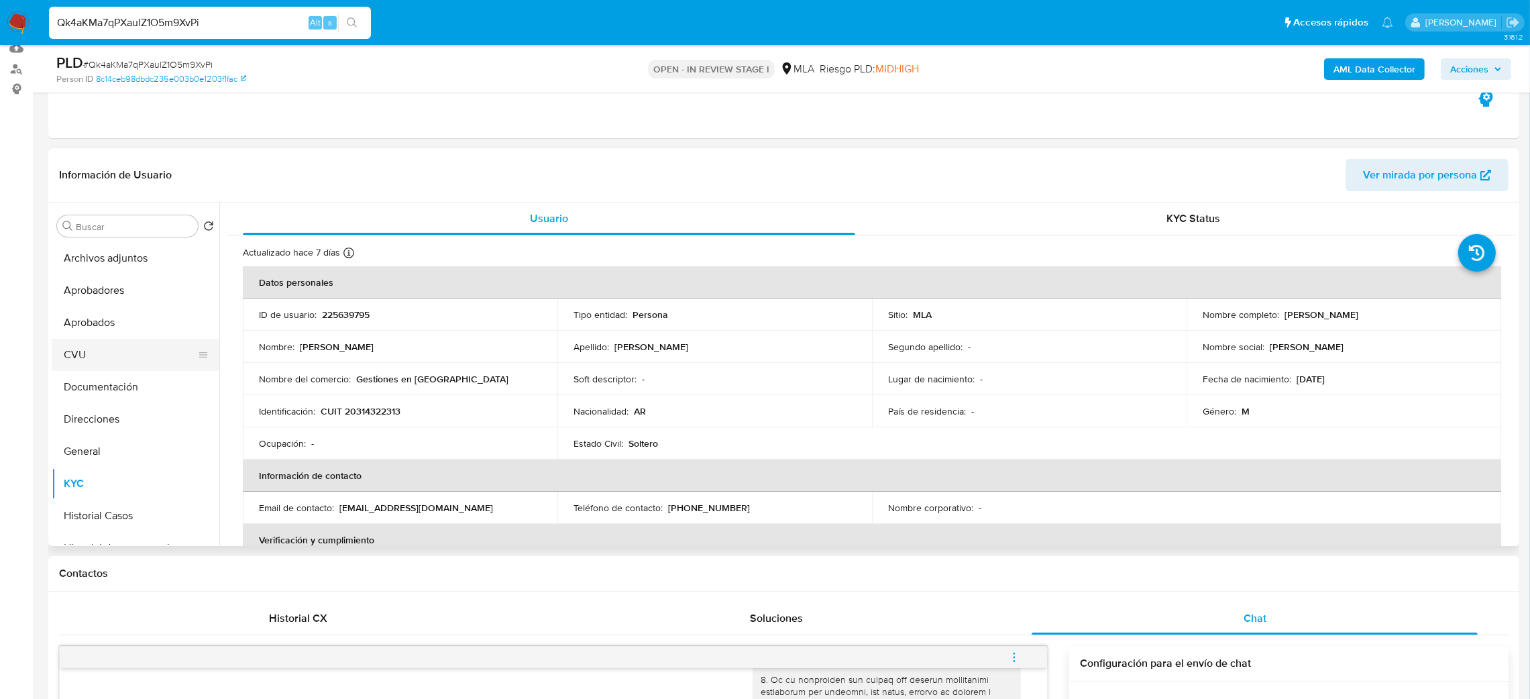
click at [84, 365] on button "CVU" at bounding box center [130, 355] width 157 height 32
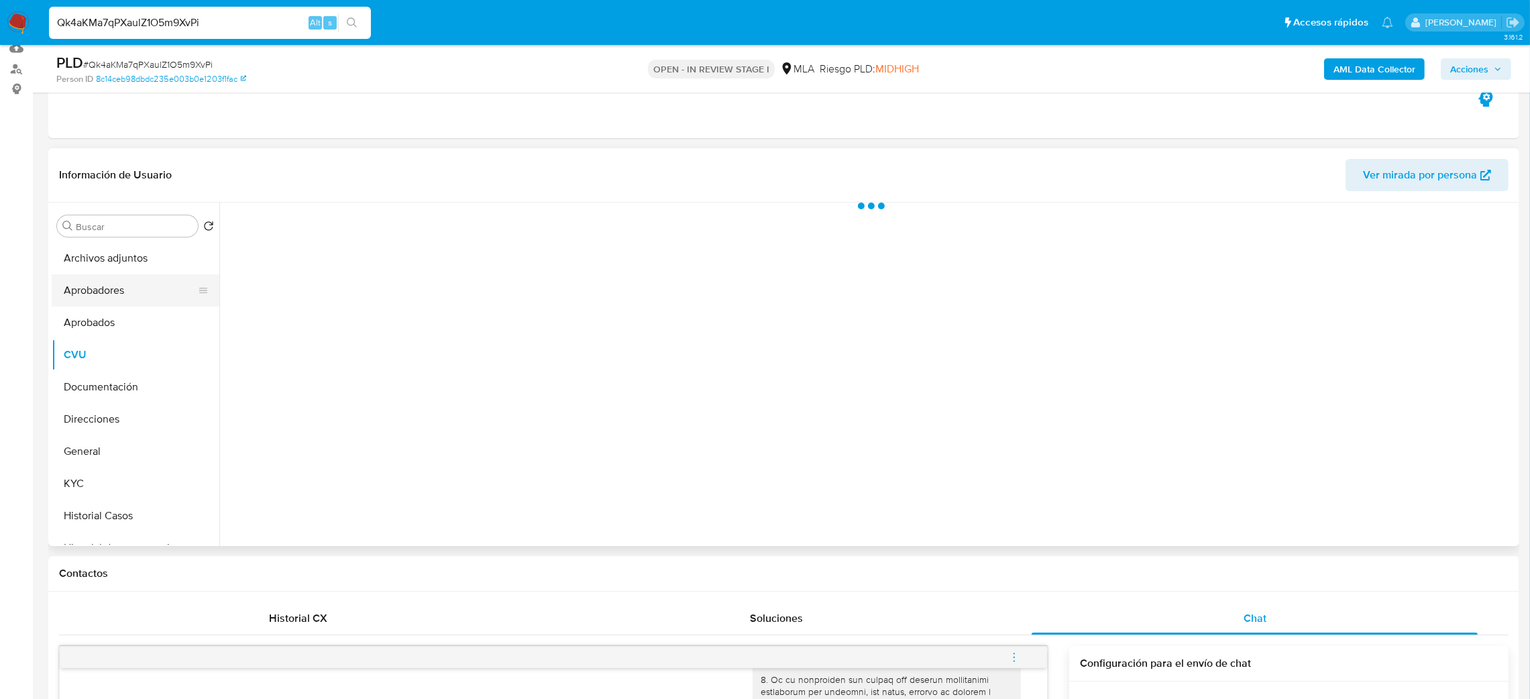
click at [85, 286] on button "Aprobadores" at bounding box center [130, 290] width 157 height 32
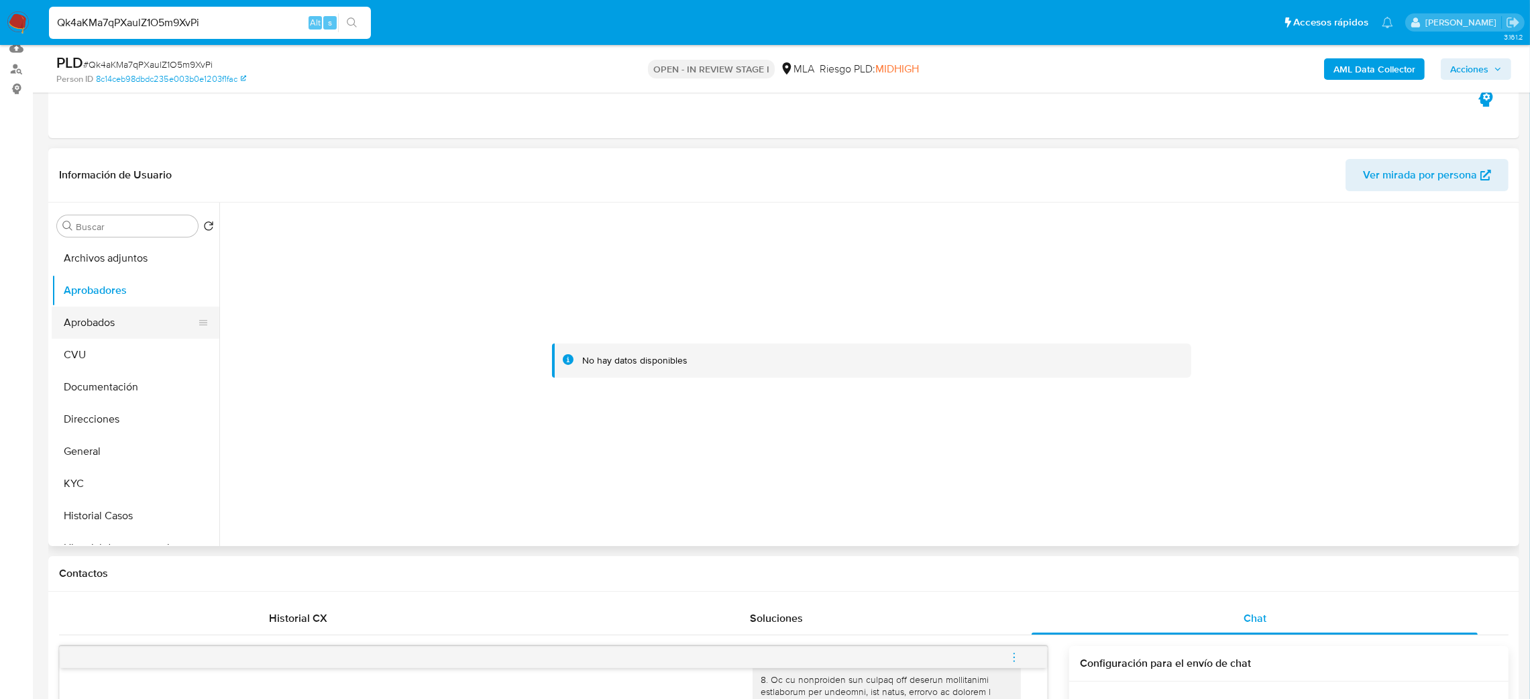
click at [91, 324] on button "Aprobados" at bounding box center [130, 323] width 157 height 32
click at [96, 350] on button "CVU" at bounding box center [130, 355] width 157 height 32
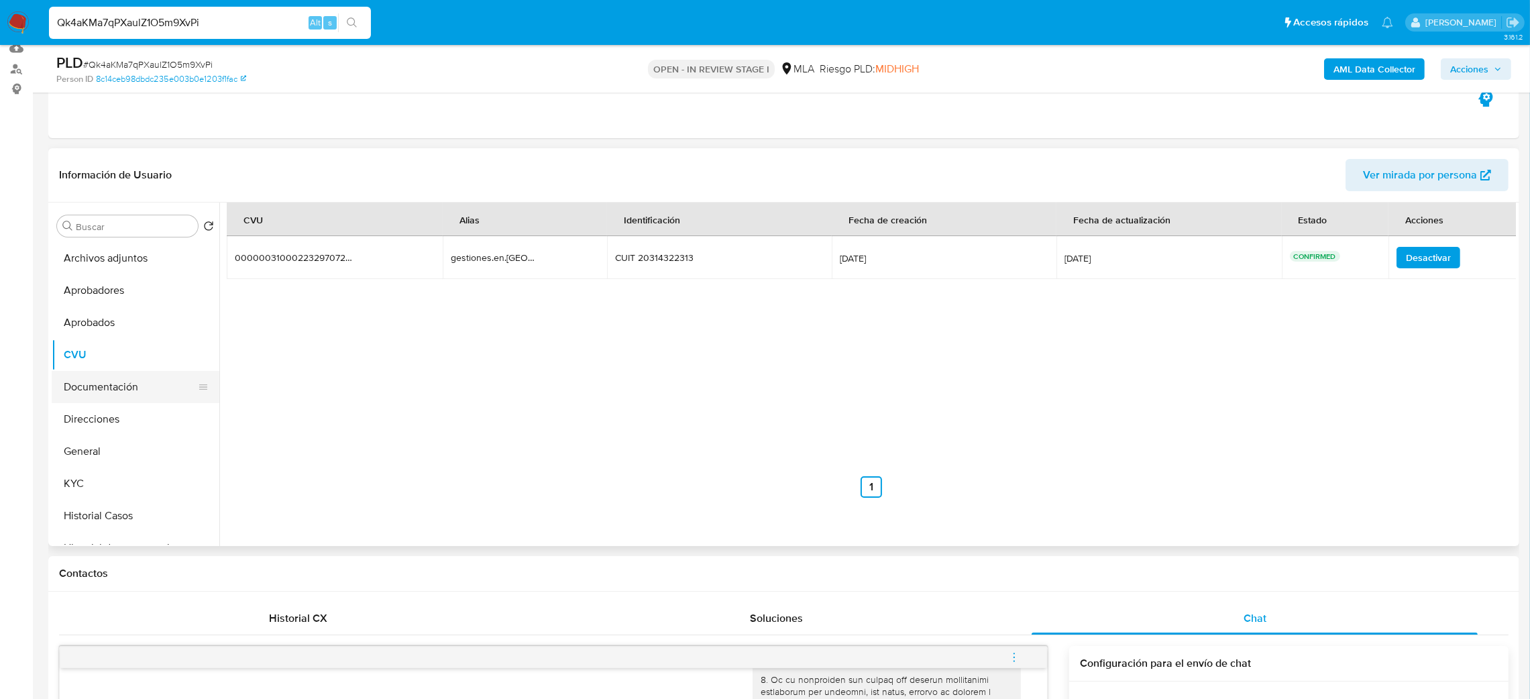
click at [132, 398] on button "Documentación" at bounding box center [130, 387] width 157 height 32
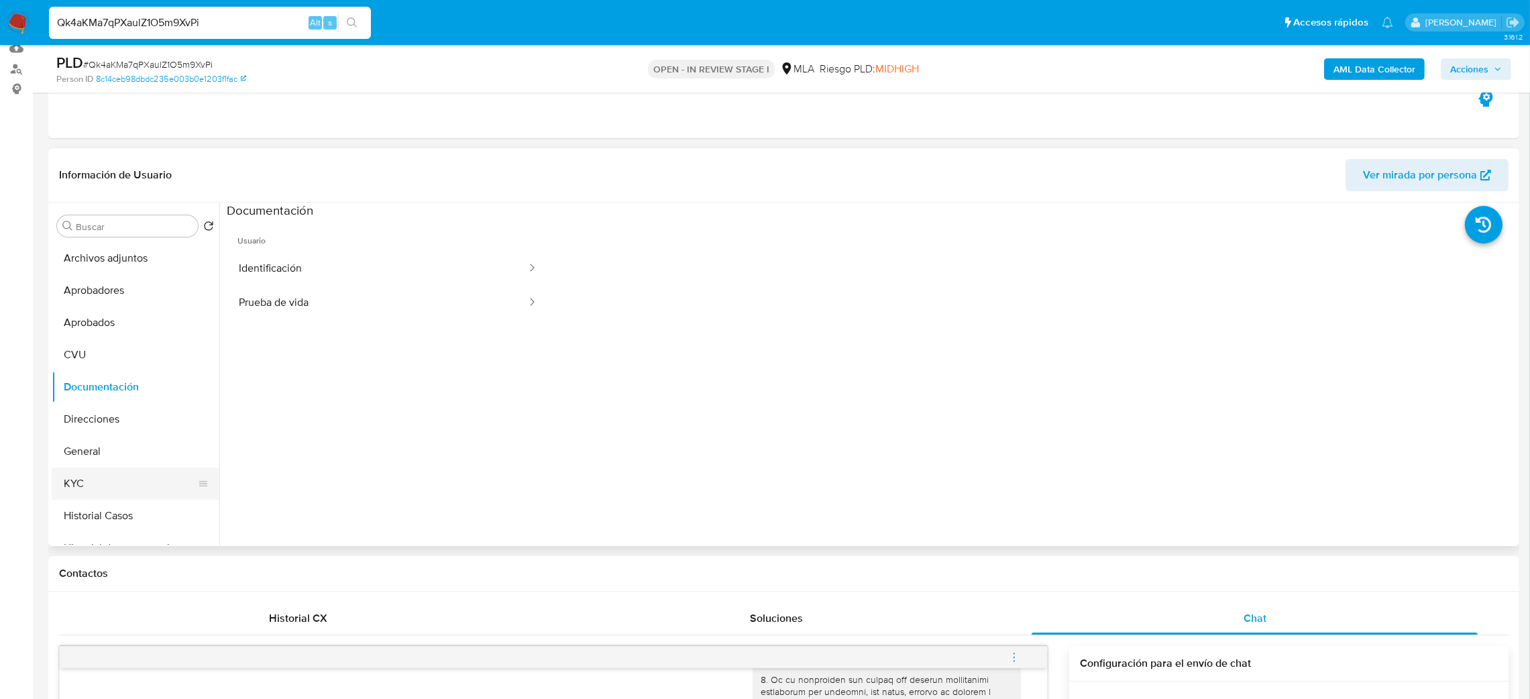
click at [119, 481] on button "KYC" at bounding box center [130, 484] width 157 height 32
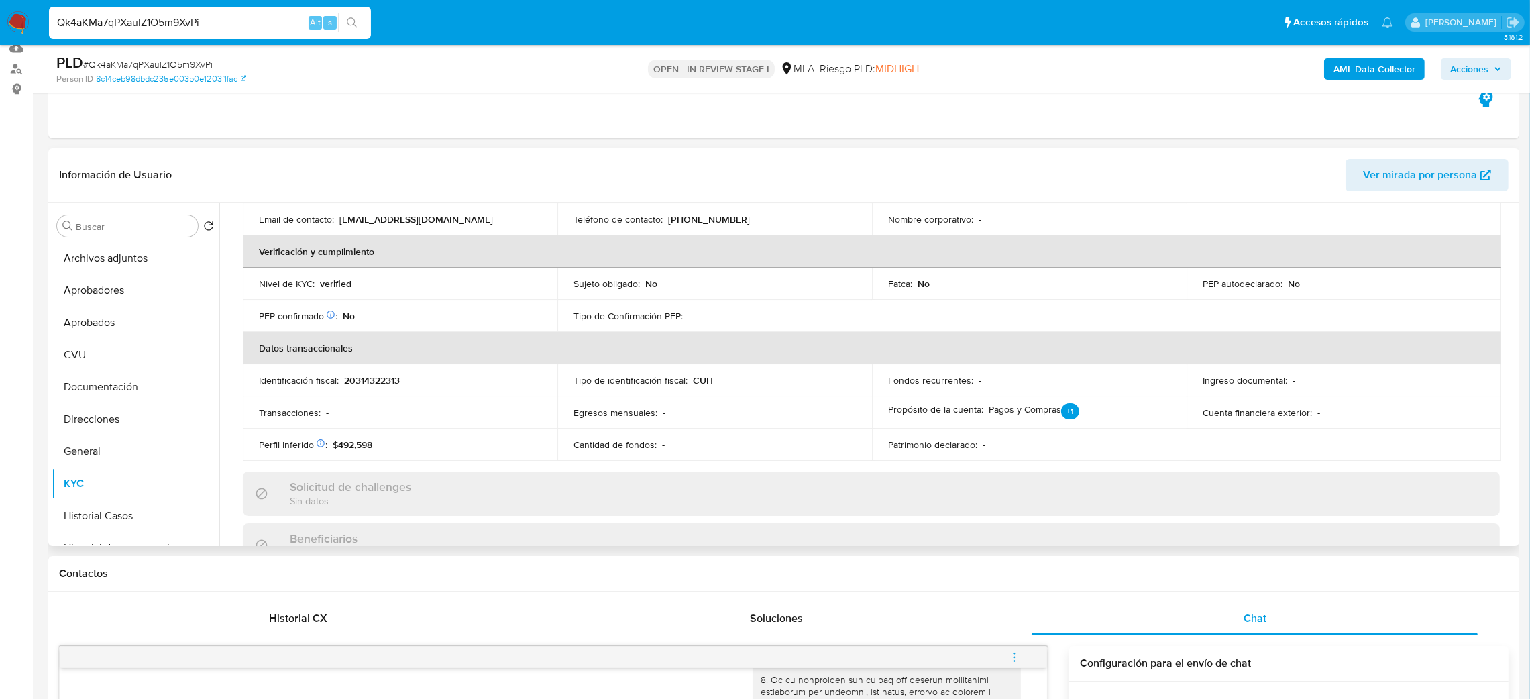
scroll to position [0, 0]
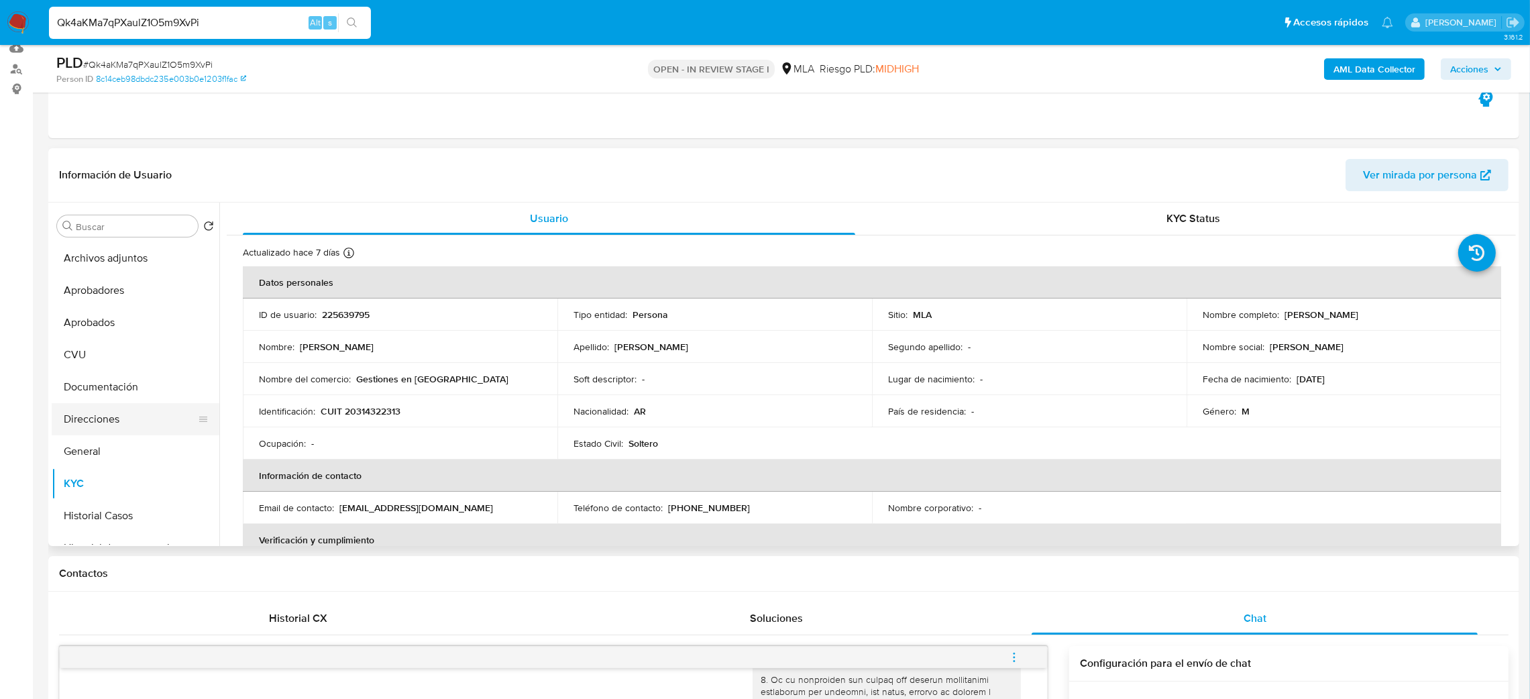
click at [95, 406] on button "Direcciones" at bounding box center [130, 419] width 157 height 32
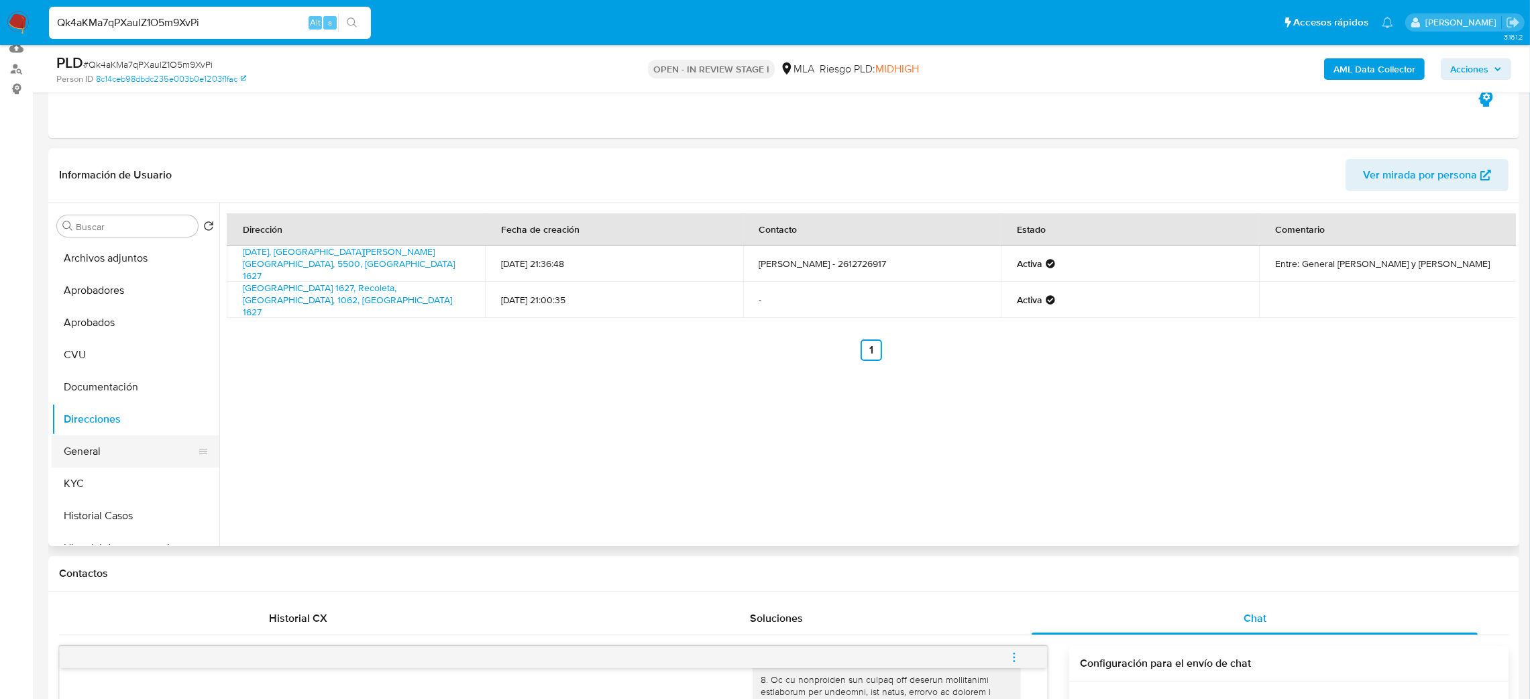
click at [119, 466] on button "General" at bounding box center [130, 451] width 157 height 32
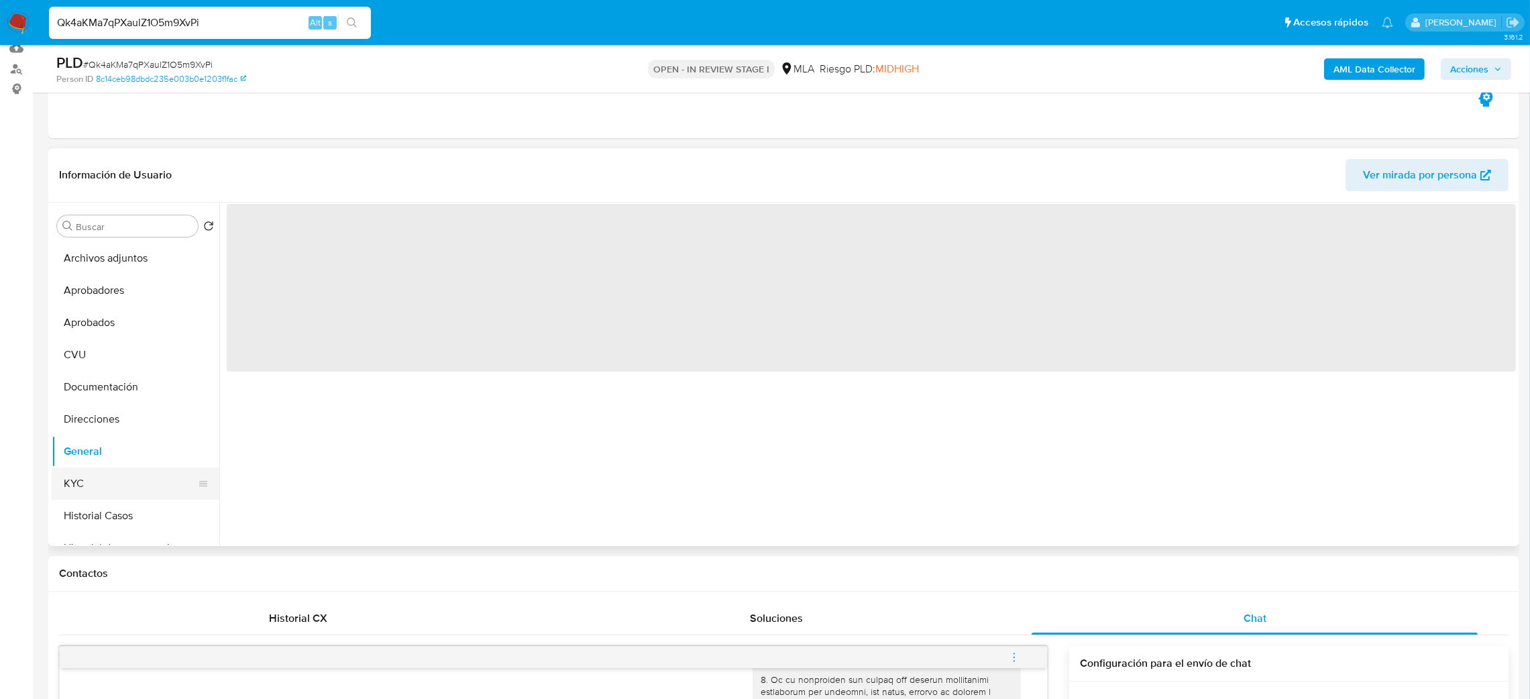
click at [128, 481] on button "KYC" at bounding box center [130, 484] width 157 height 32
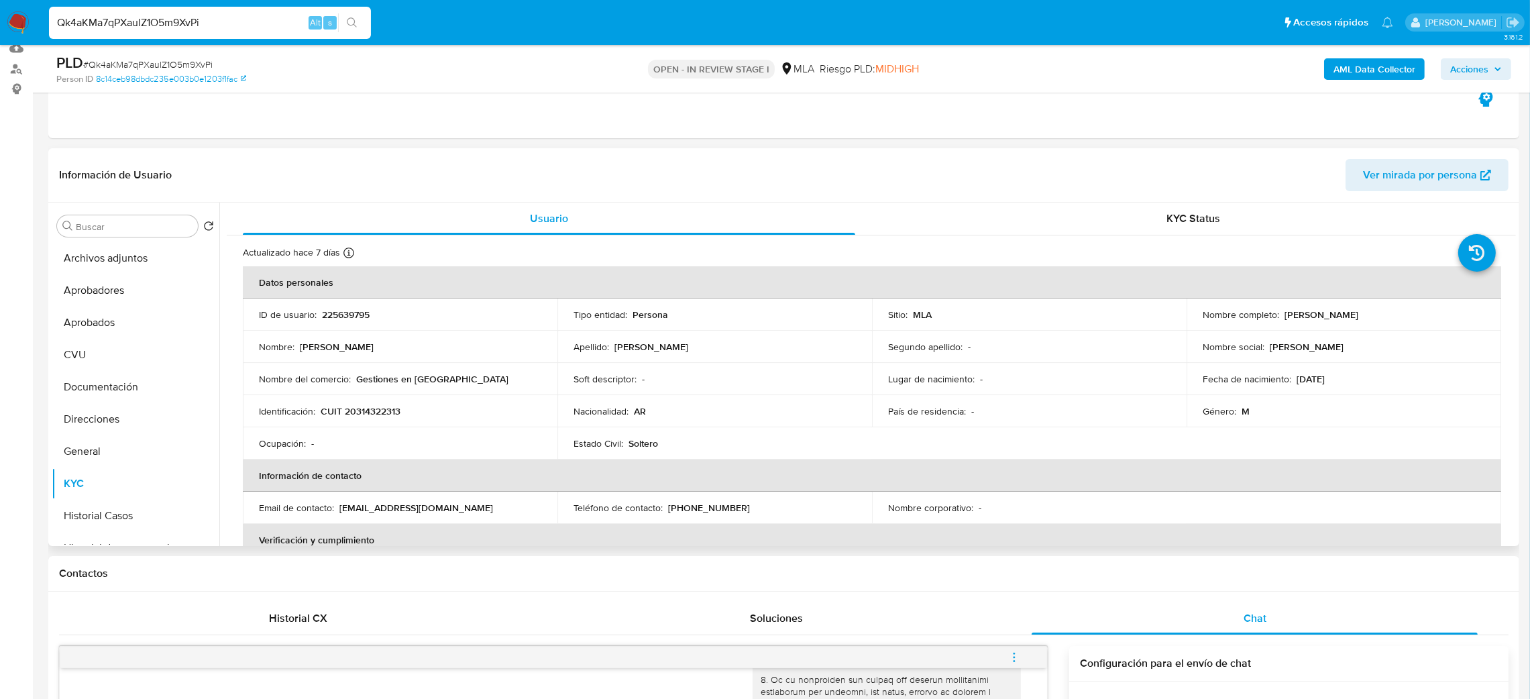
drag, startPoint x: 1281, startPoint y: 317, endPoint x: 1443, endPoint y: 312, distance: 161.7
click at [1443, 312] on div "Nombre completo : Emmanuel Nicolas Fluixa" at bounding box center [1344, 315] width 282 height 12
copy p "Emmanuel Nicolas Fluixa"
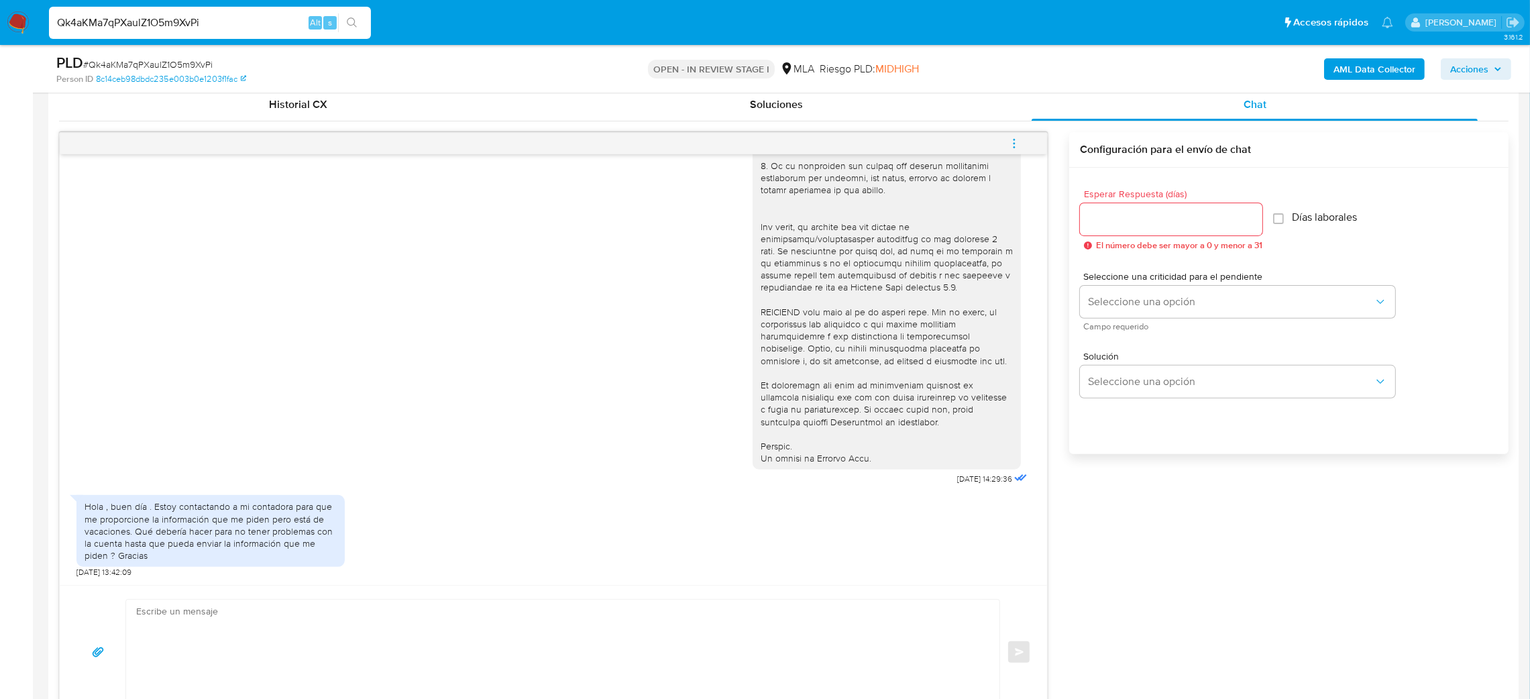
scroll to position [850, 0]
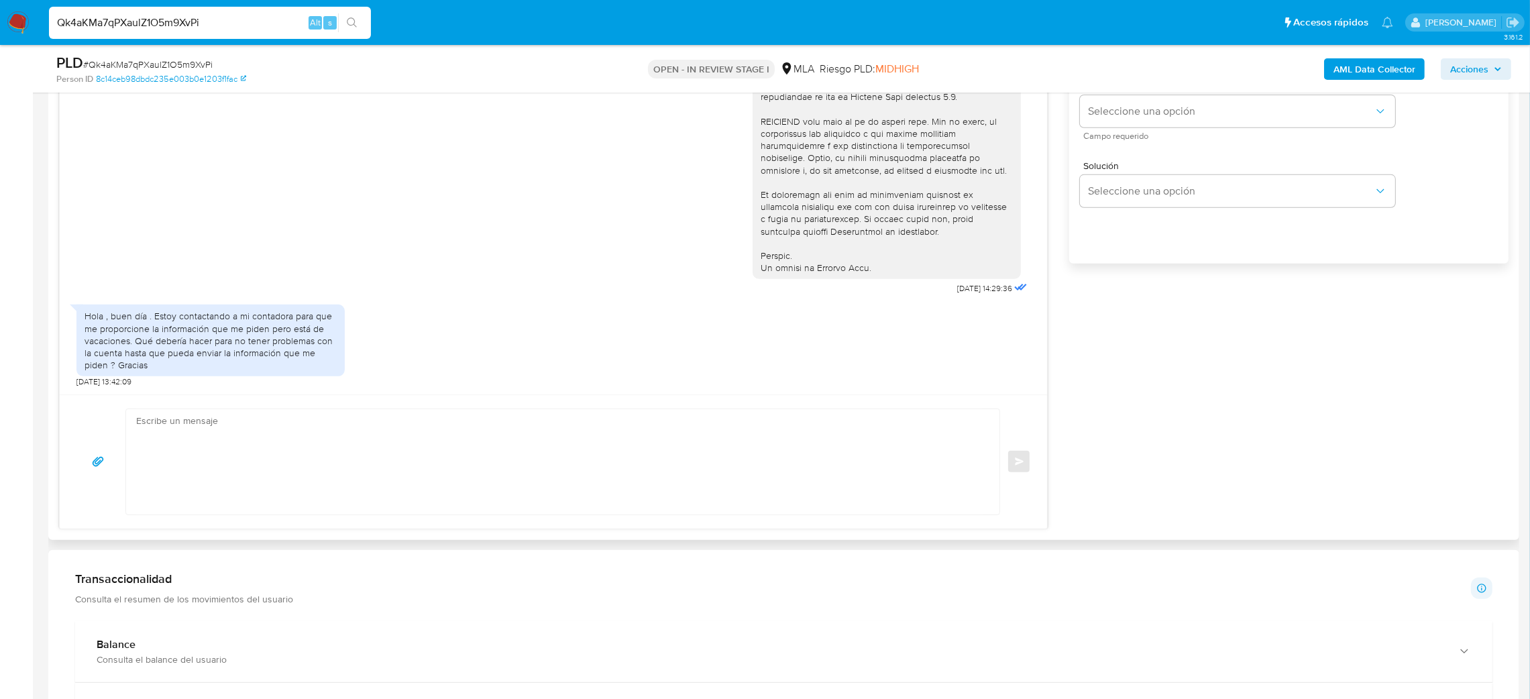
click at [203, 451] on textarea at bounding box center [559, 461] width 847 height 105
paste textarea "Hola, ¡Muchas gracias por tu respuesta! Te pedimos que nos envíes el Resumen de…"
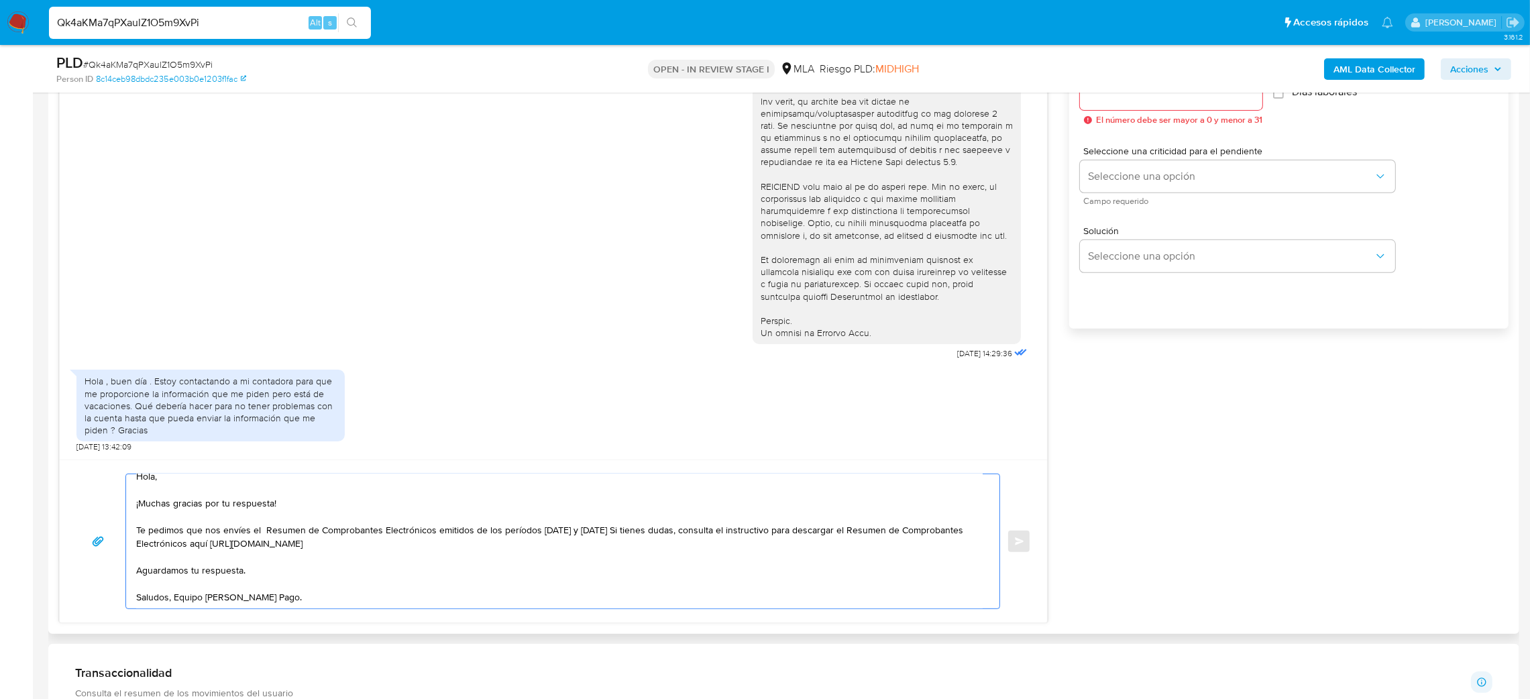
scroll to position [749, 0]
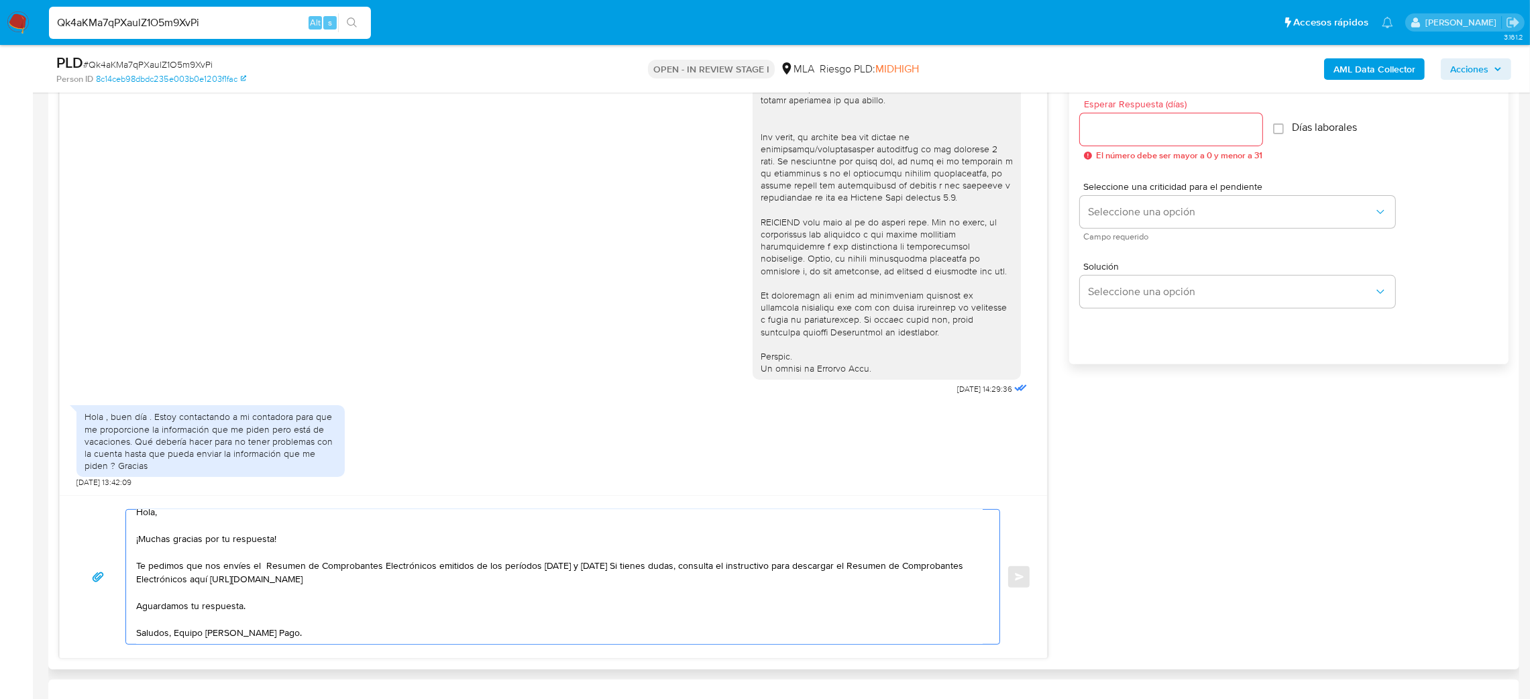
type textarea "Hola, ¡Muchas gracias por tu respuesta! Te pedimos que nos envíes el Resumen de…"
click at [1146, 139] on div at bounding box center [1171, 129] width 182 height 32
click at [1129, 133] on input "Esperar Respuesta (días)" at bounding box center [1171, 129] width 182 height 17
type input "3"
click at [1118, 216] on span "Seleccione una opción" at bounding box center [1231, 211] width 286 height 13
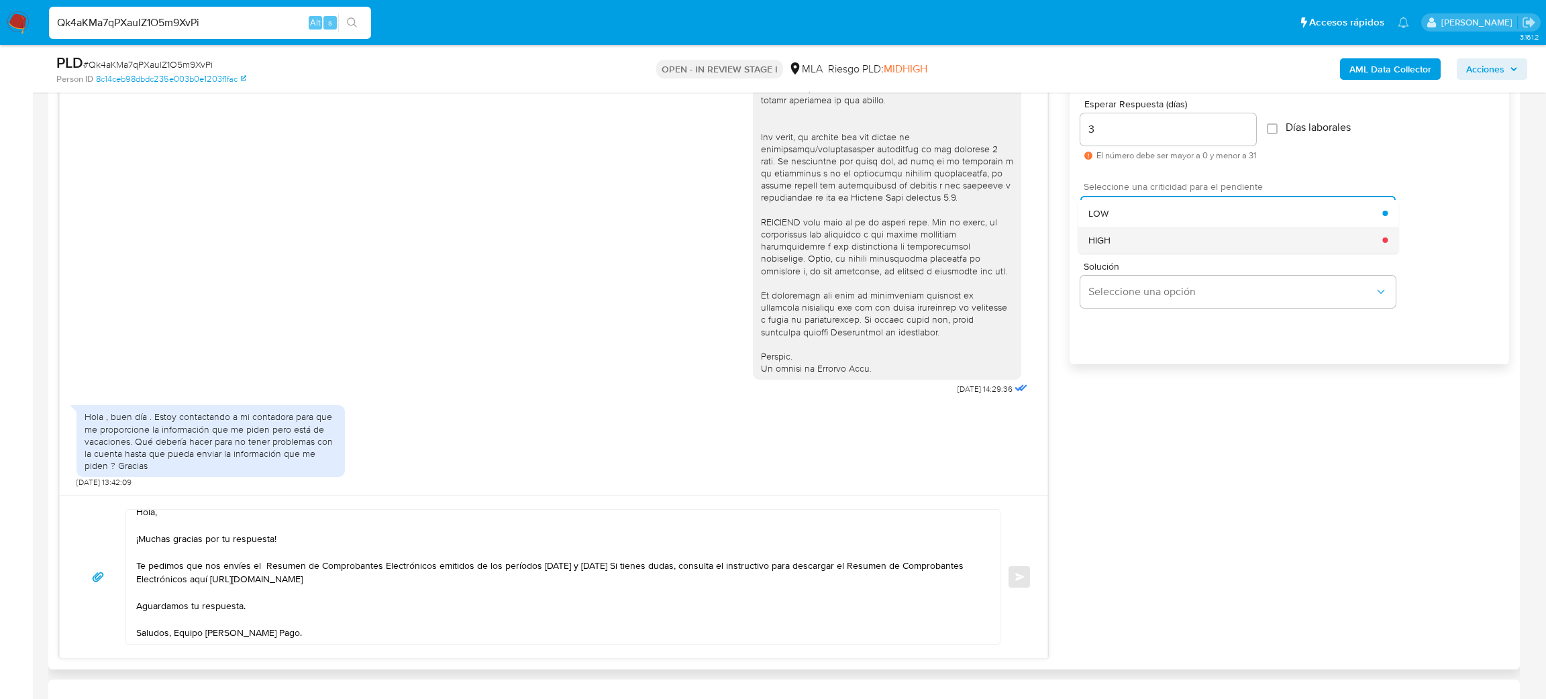
click at [1114, 239] on div "HIGH" at bounding box center [1235, 240] width 294 height 27
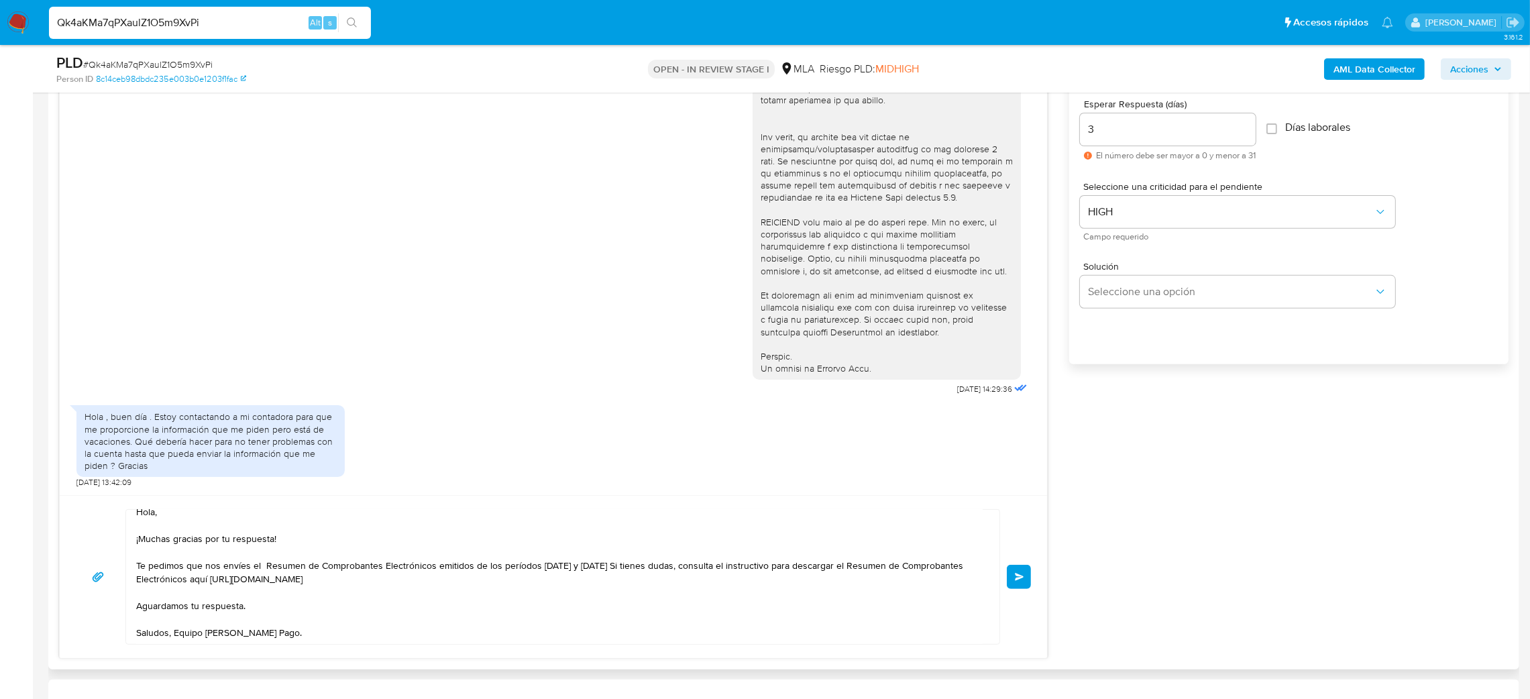
click at [1031, 575] on div "Hola, ¡Muchas gracias por tu respuesta! Te pedimos que nos envíes el Resumen de…" at bounding box center [553, 576] width 987 height 163
click at [1028, 576] on button "Enviar" at bounding box center [1019, 577] width 24 height 24
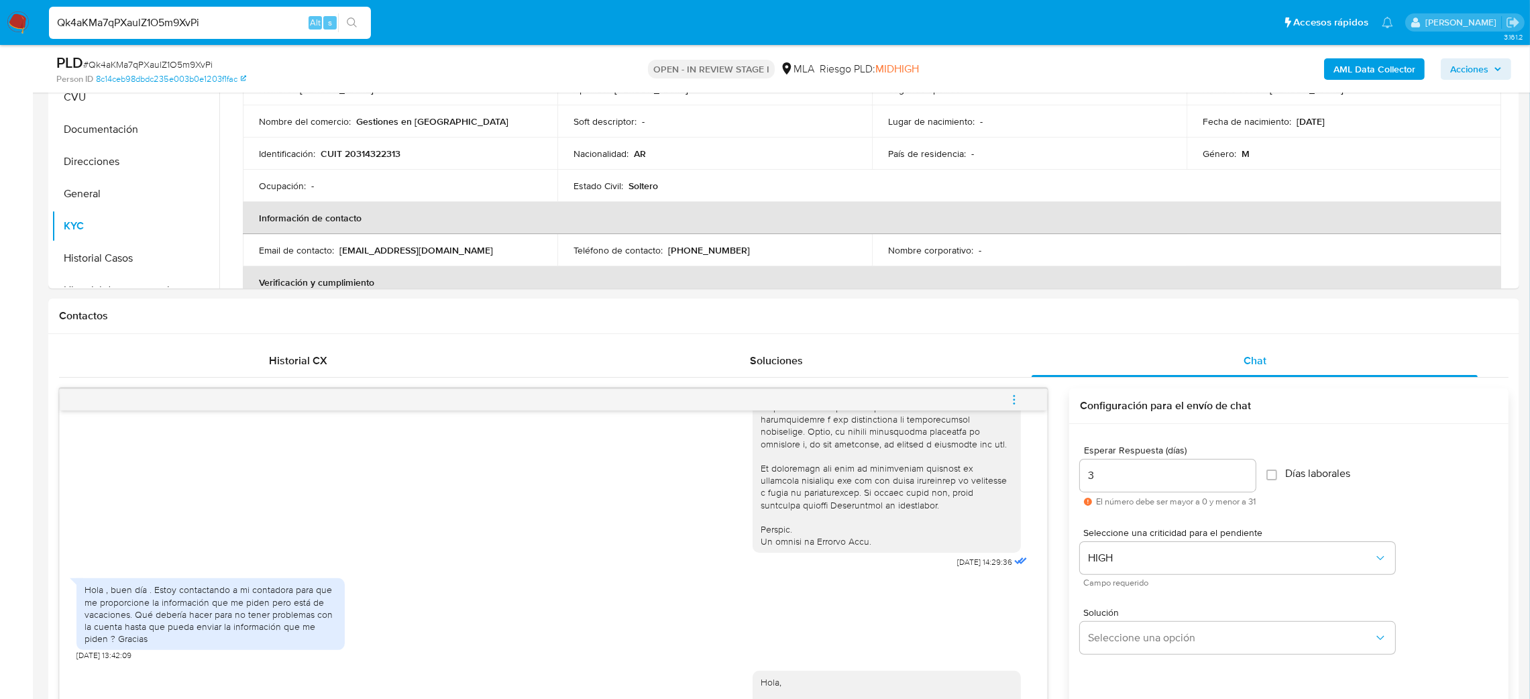
scroll to position [146, 0]
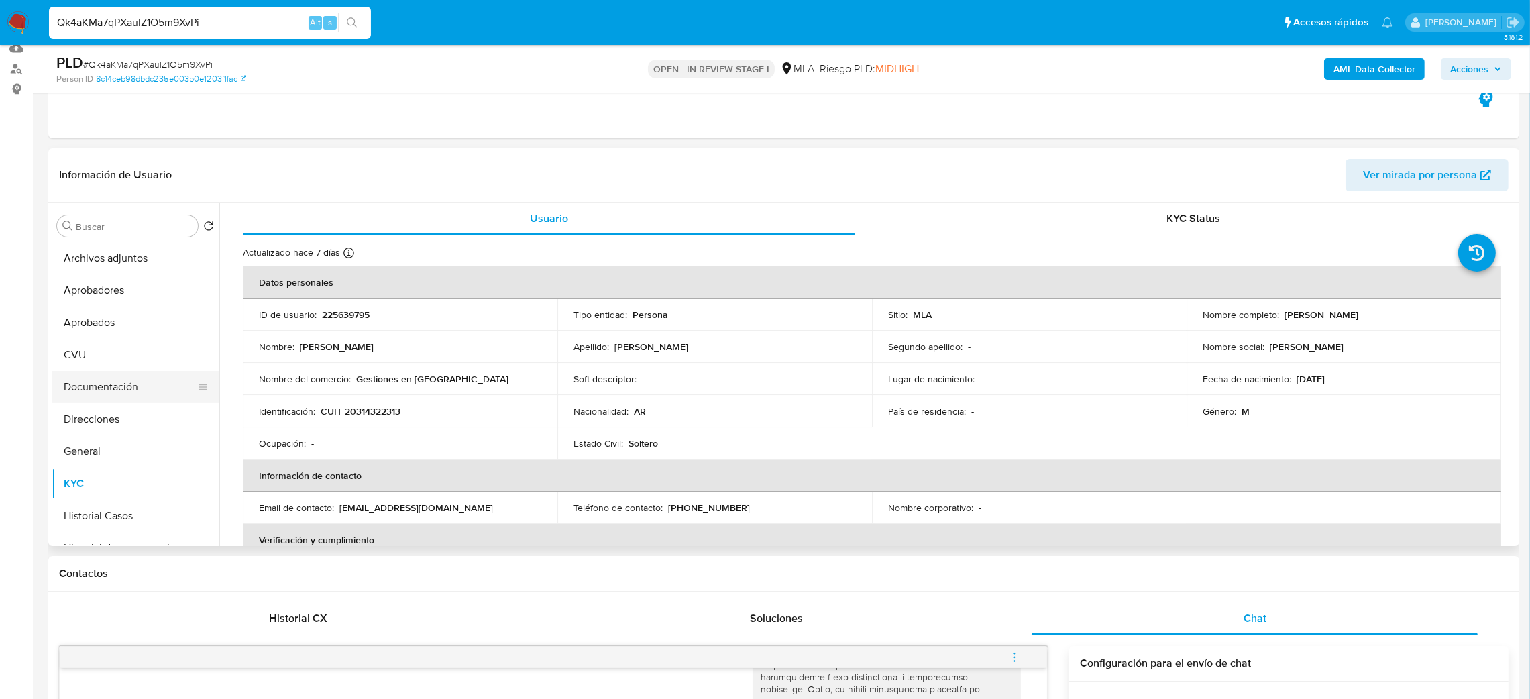
click at [122, 388] on button "Documentación" at bounding box center [130, 387] width 157 height 32
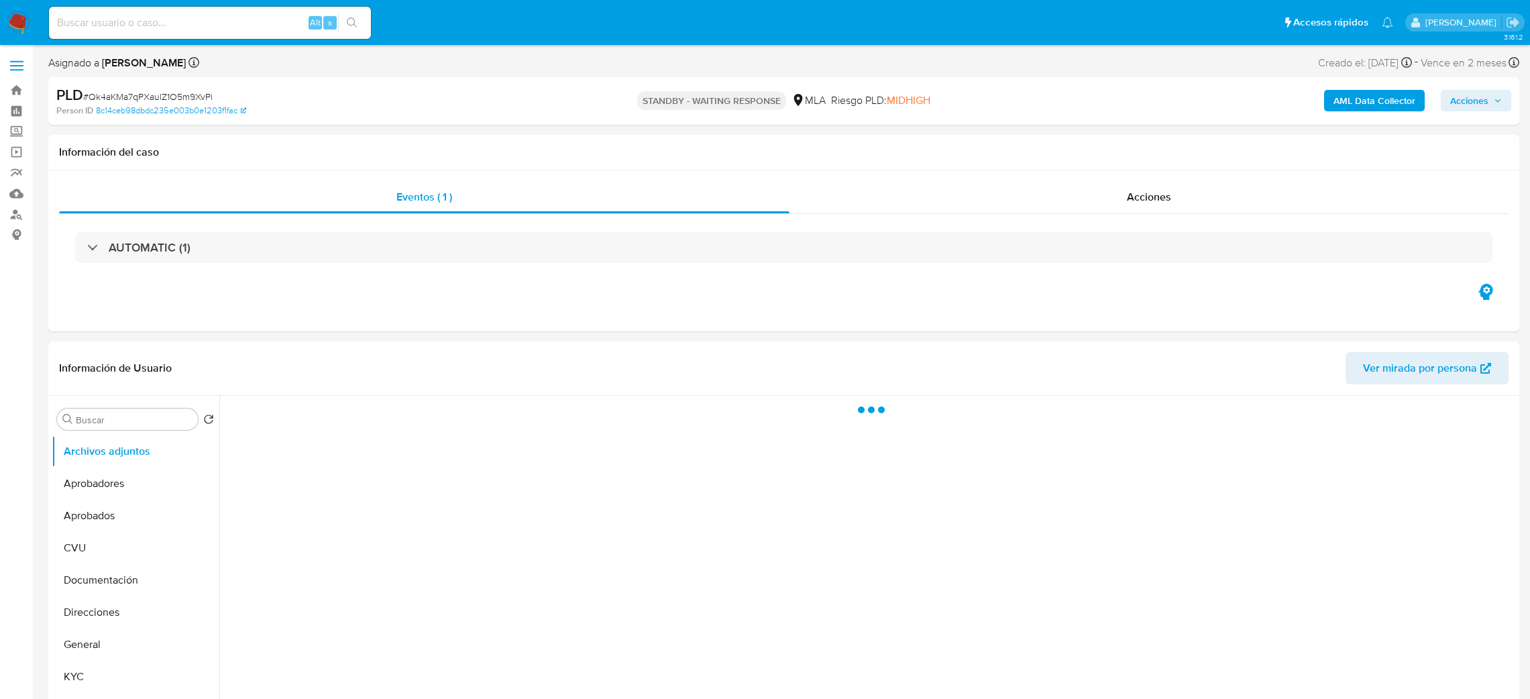
select select "10"
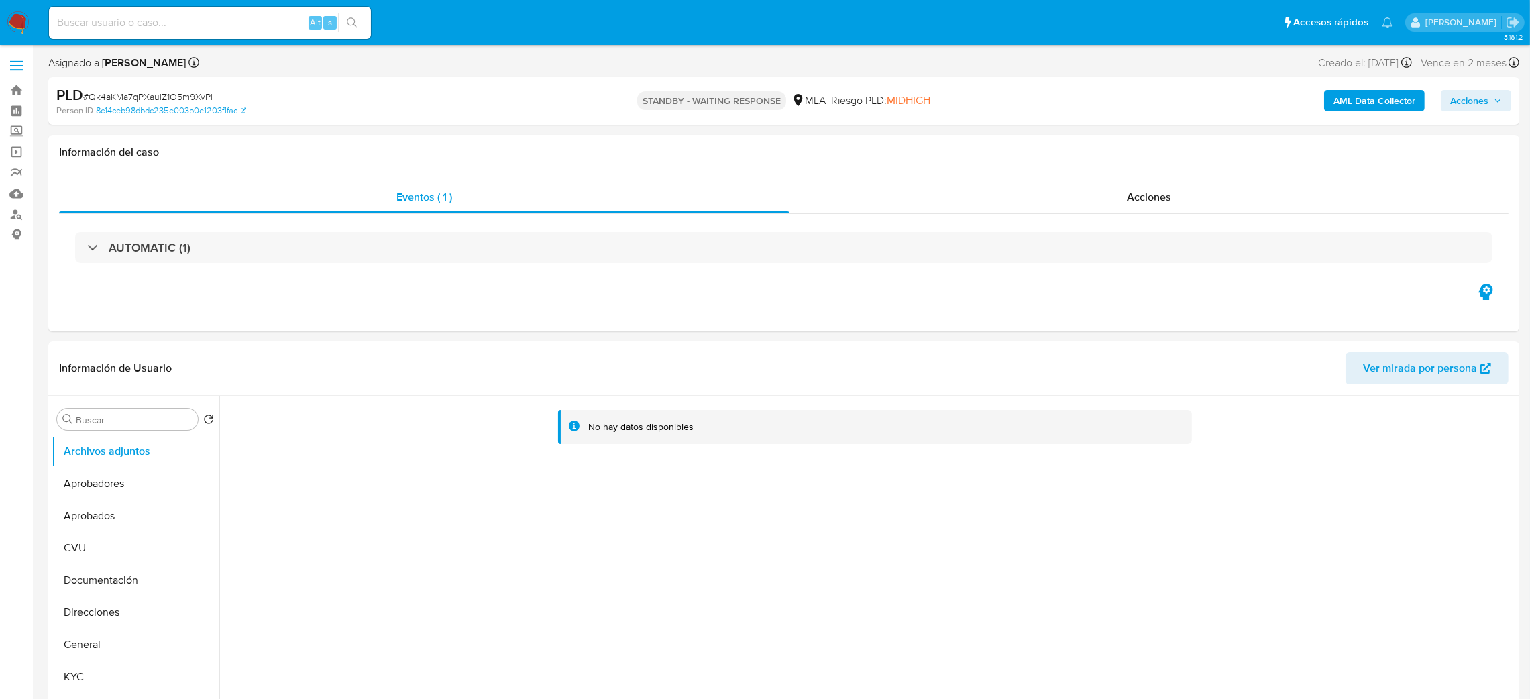
drag, startPoint x: 0, startPoint y: 384, endPoint x: 0, endPoint y: 431, distance: 47.0
click at [253, 15] on input at bounding box center [210, 22] width 322 height 17
paste input "EXMWPurjtrFhjviIUGdnMO3h"
type input "EXMWPurjtrFhjviIUGdnMO3h"
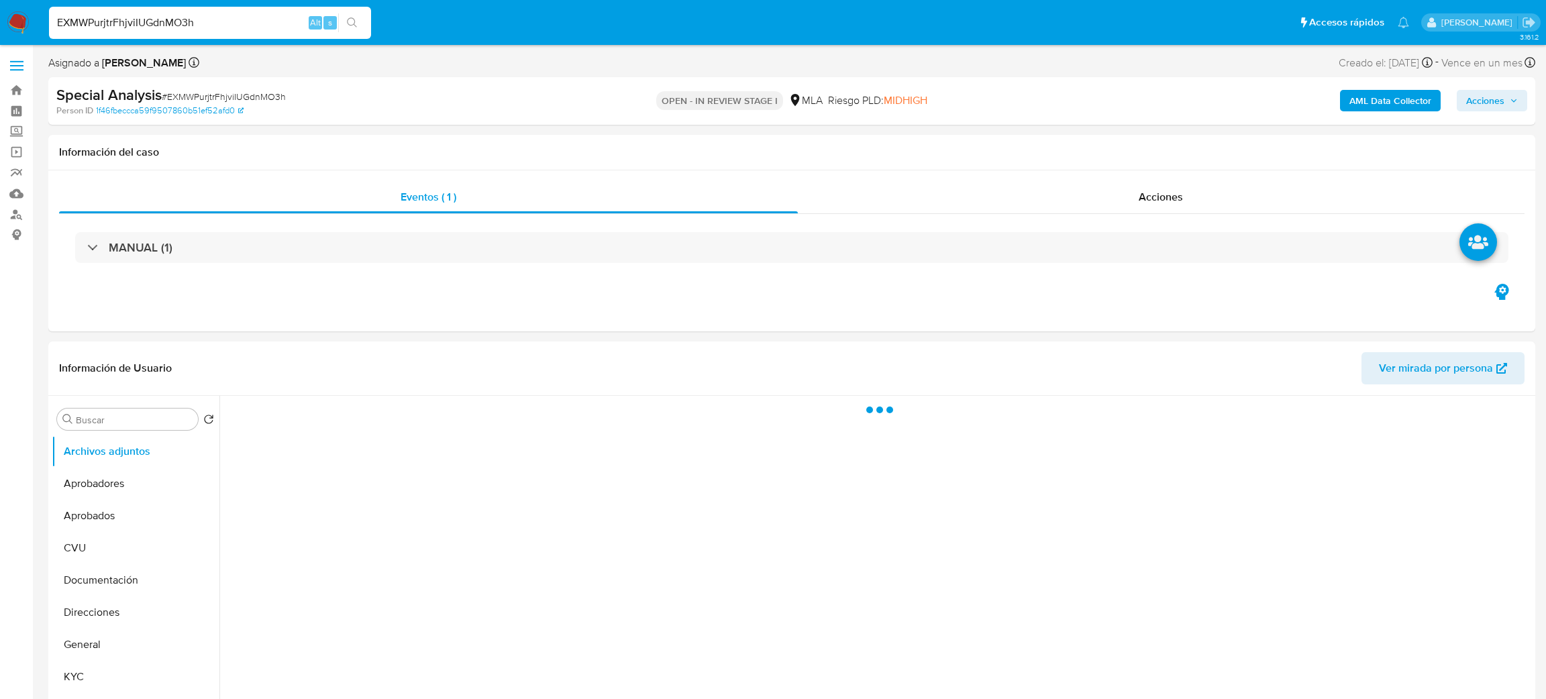
select select "10"
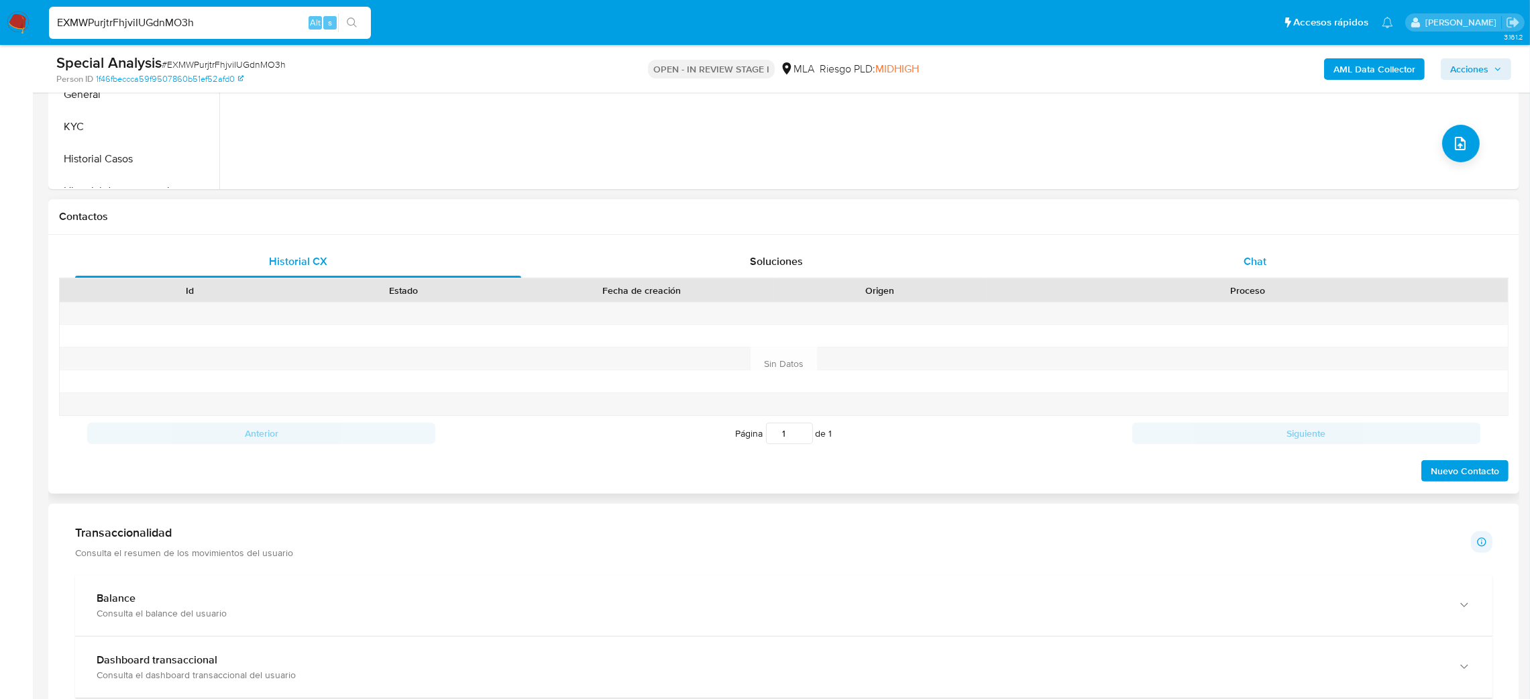
click at [1281, 261] on div "Chat" at bounding box center [1255, 262] width 446 height 32
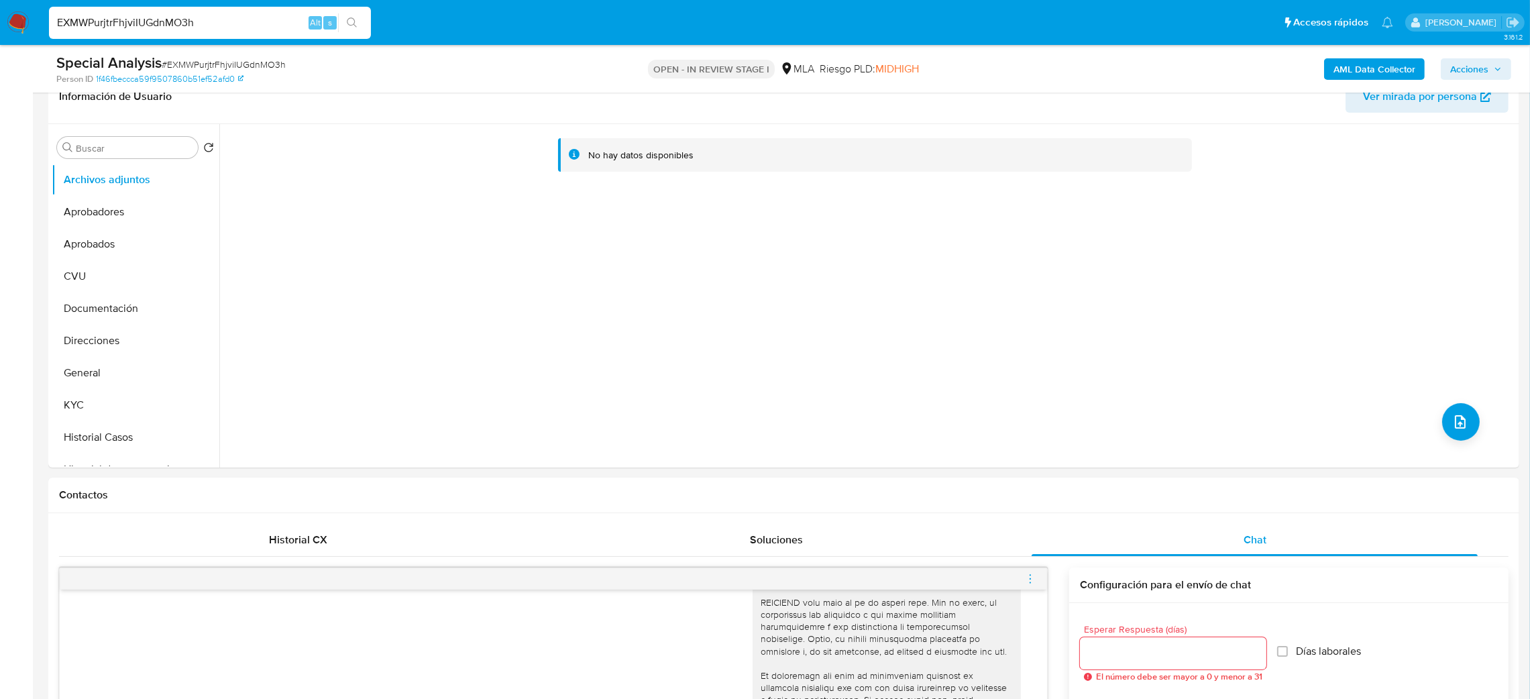
scroll to position [201, 0]
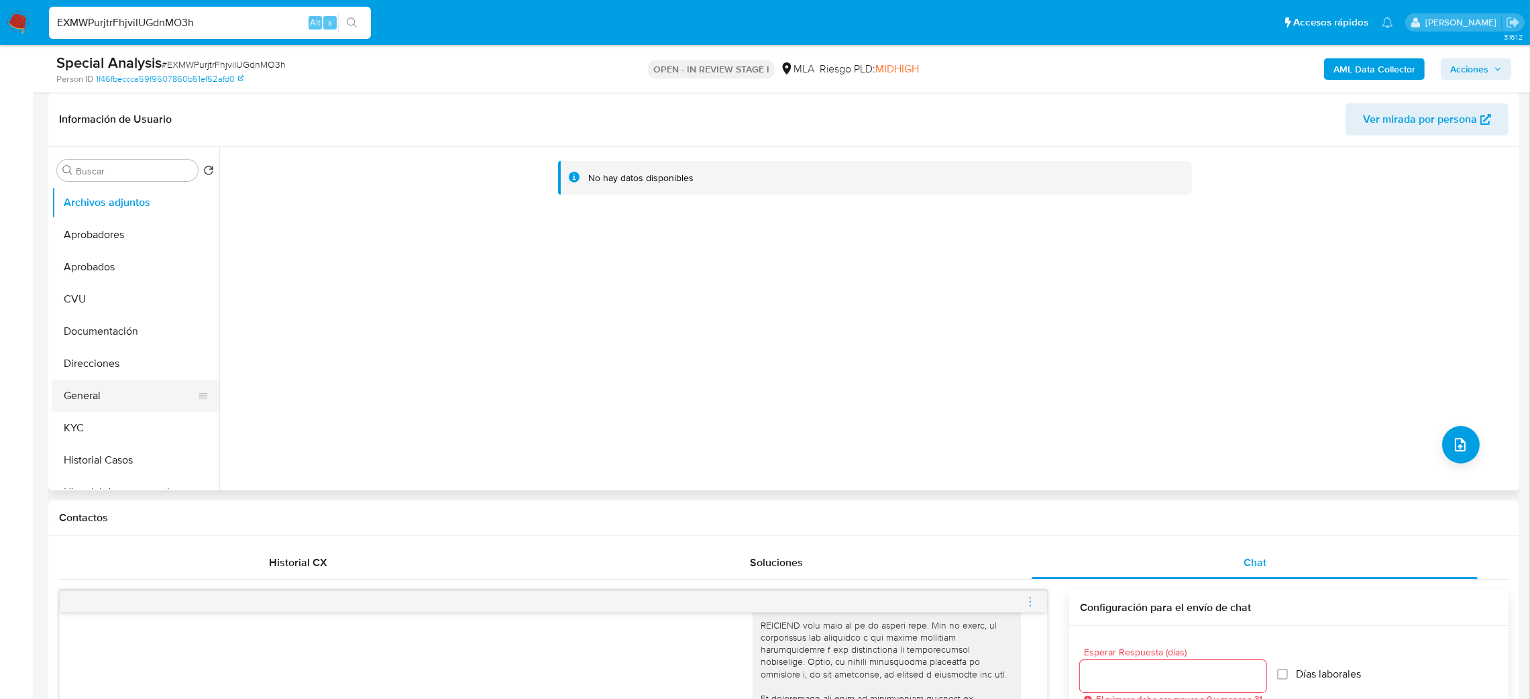
click at [114, 402] on button "General" at bounding box center [130, 396] width 157 height 32
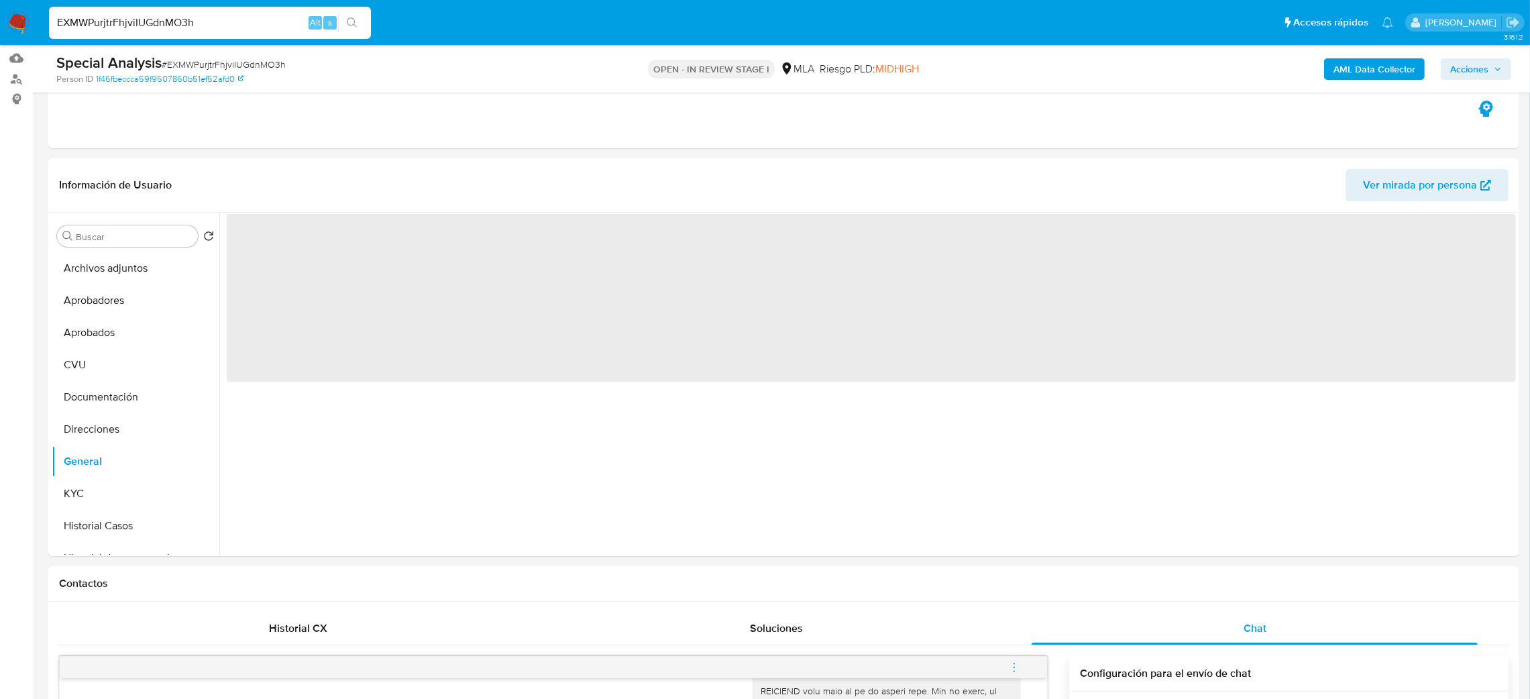
scroll to position [101, 0]
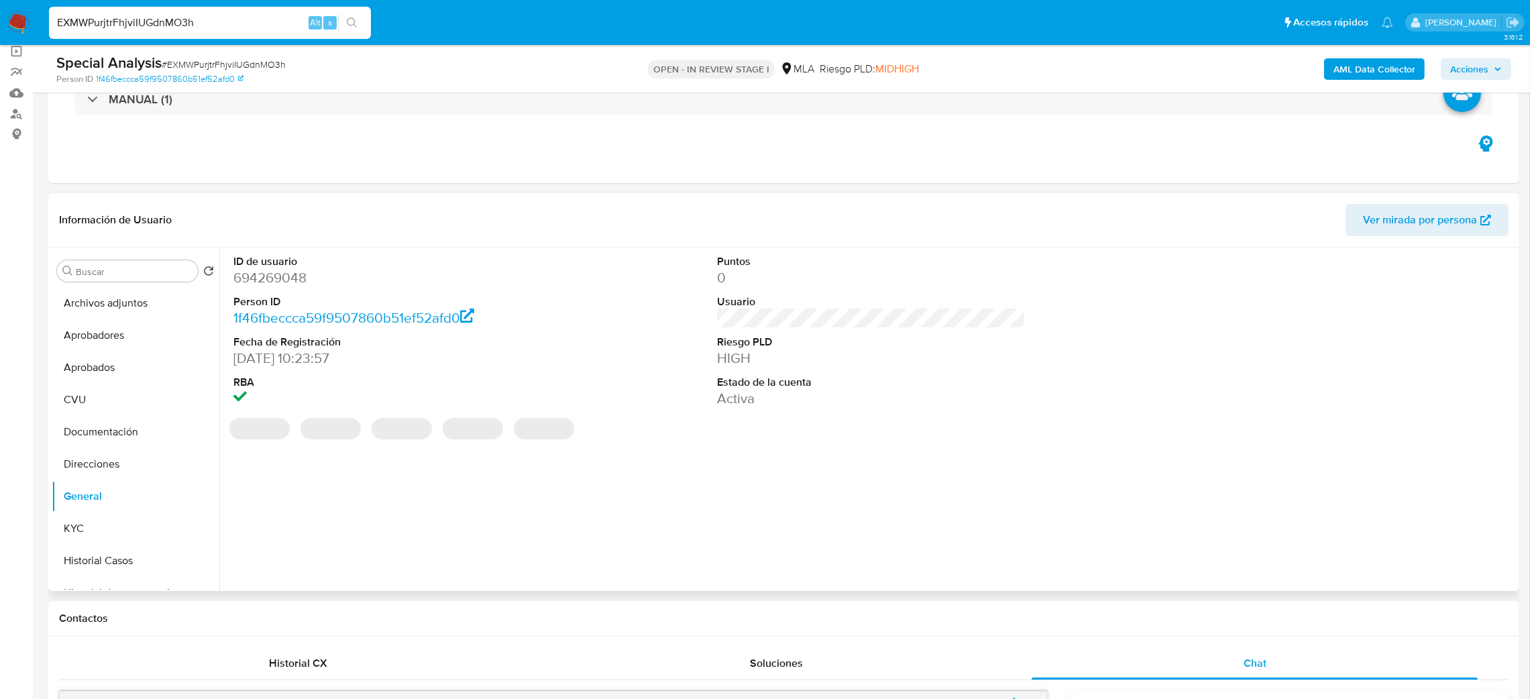
click at [275, 279] on dd "694269048" at bounding box center [387, 277] width 309 height 19
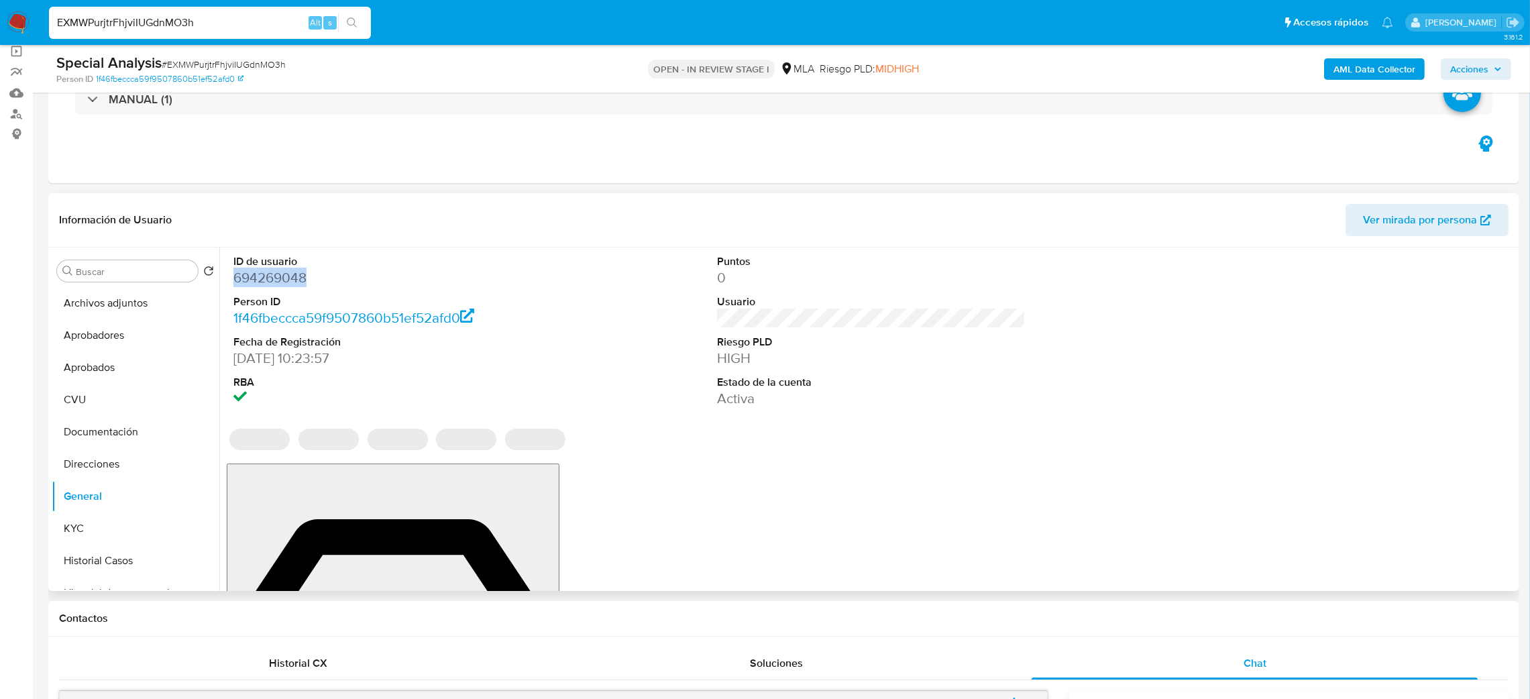
copy dd "694269048"
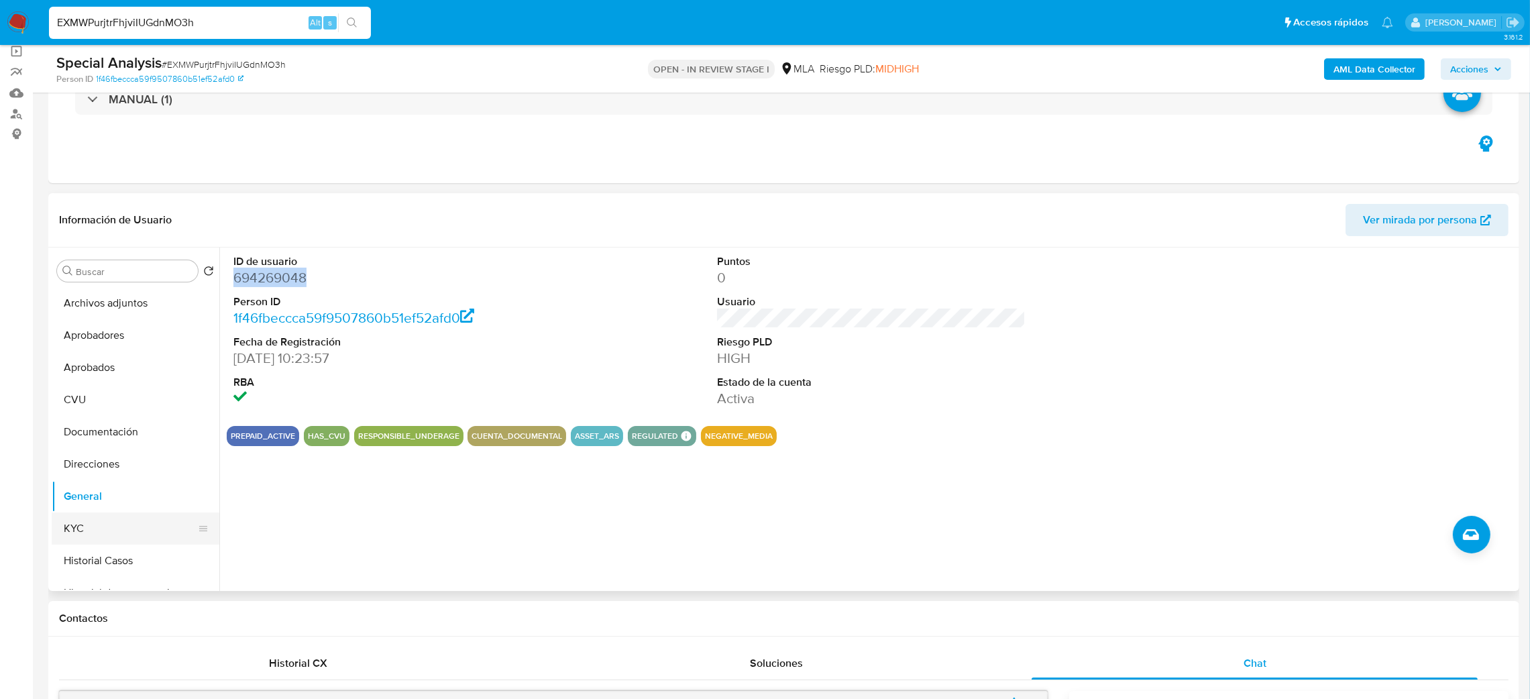
drag, startPoint x: 104, startPoint y: 526, endPoint x: 71, endPoint y: 527, distance: 32.9
click at [105, 527] on button "KYC" at bounding box center [130, 529] width 157 height 32
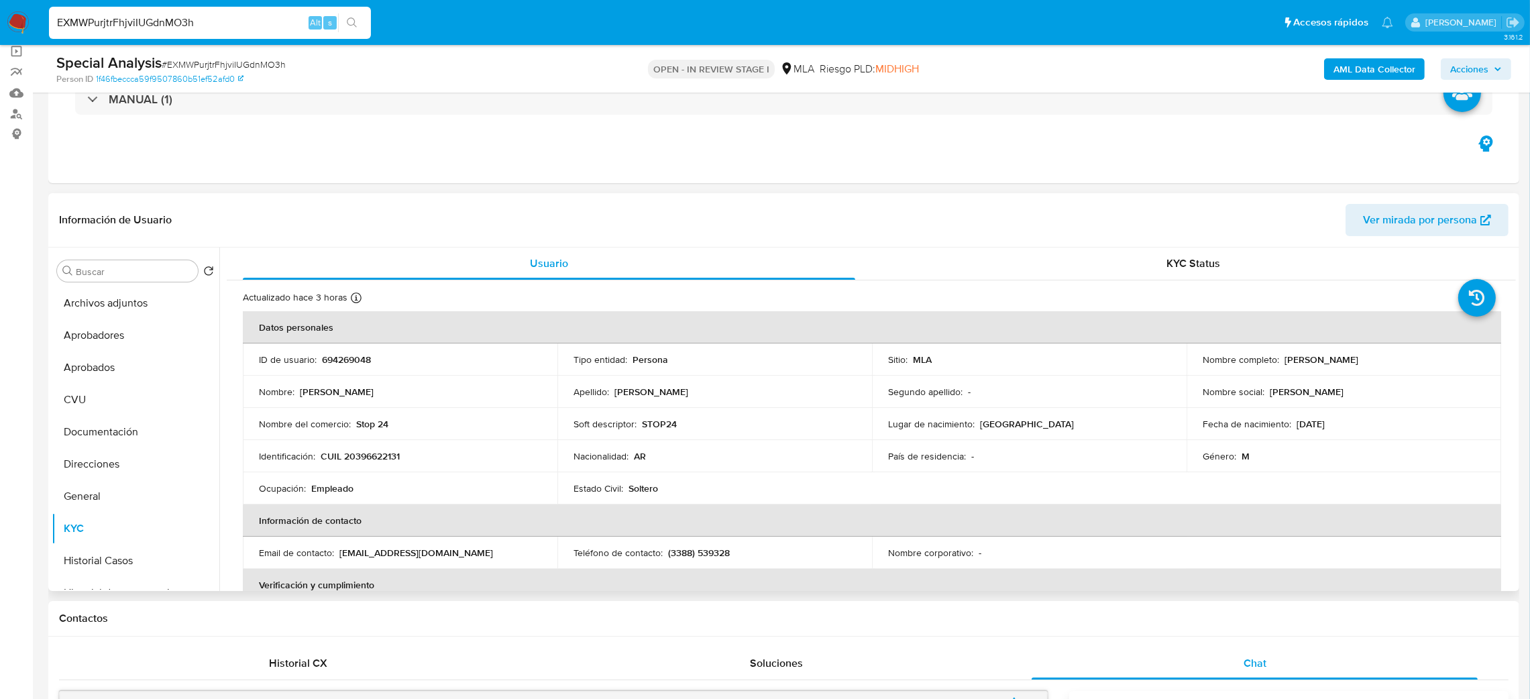
click at [365, 462] on p "CUIL 20396622131" at bounding box center [360, 456] width 79 height 12
copy p "20396622131"
click at [362, 467] on td "Identificación : CUIL 20396622131" at bounding box center [400, 456] width 315 height 32
drag, startPoint x: 355, startPoint y: 455, endPoint x: 422, endPoint y: 425, distance: 73.6
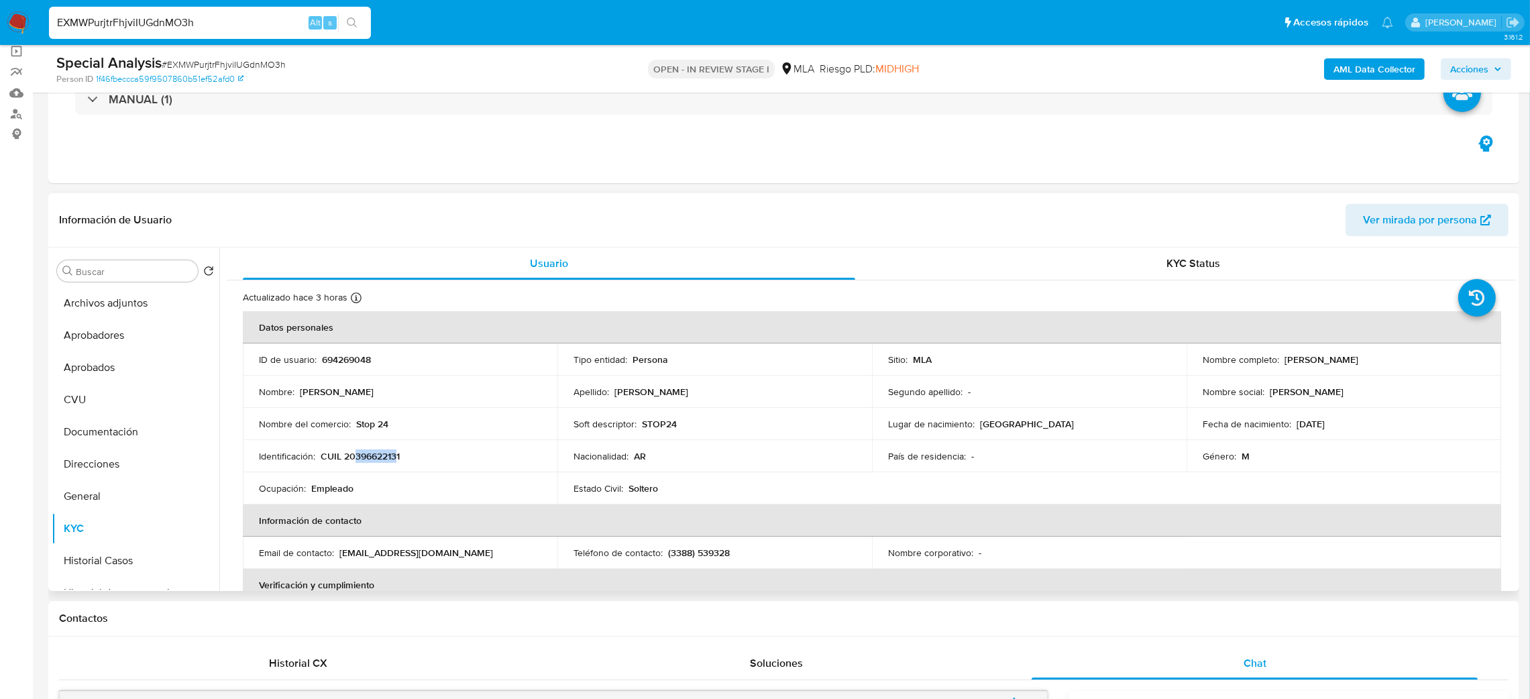
click at [397, 457] on p "CUIL 20396622131" at bounding box center [360, 456] width 79 height 12
copy p "39662213"
click at [252, 62] on span "# EXMWPurjtrFhjviIUGdnMO3h" at bounding box center [224, 64] width 124 height 13
copy span "EXMWPurjtrFhjviIUGdnMO3h"
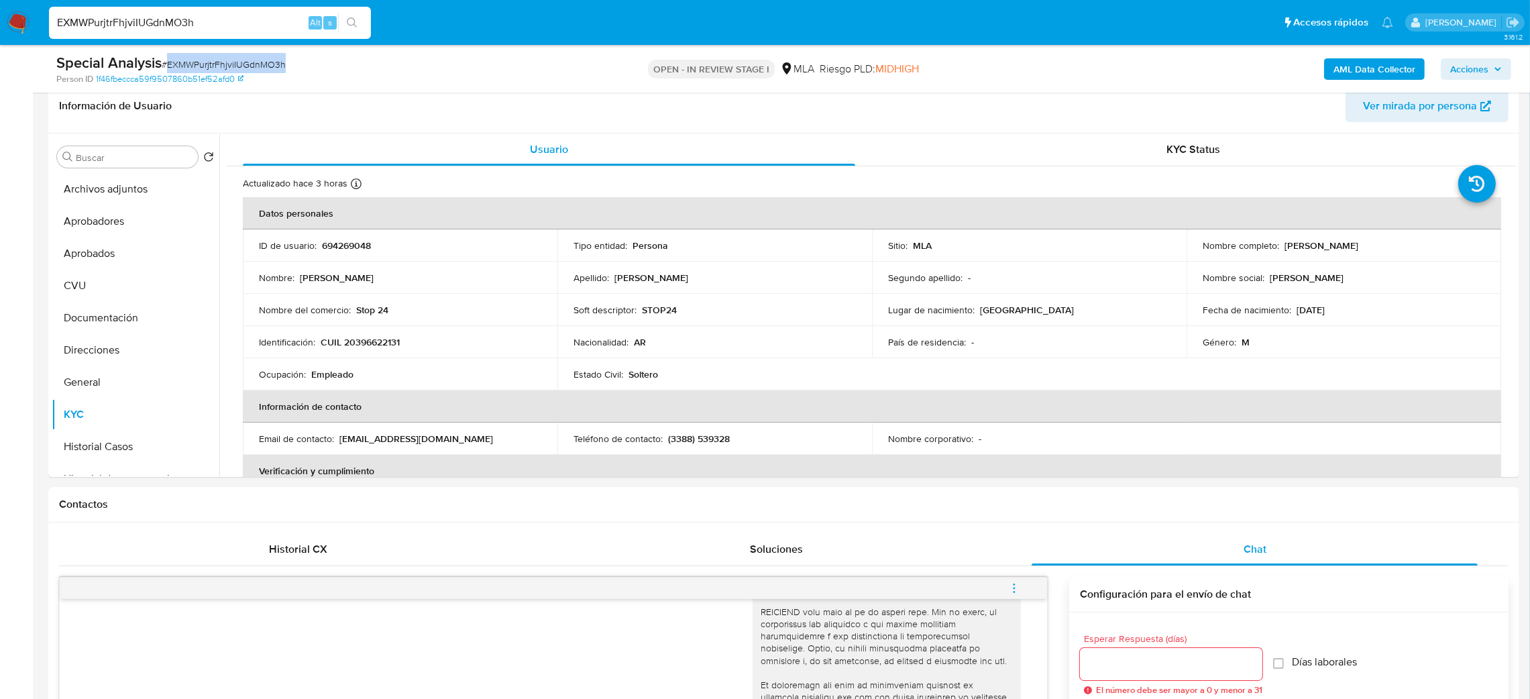
scroll to position [201, 0]
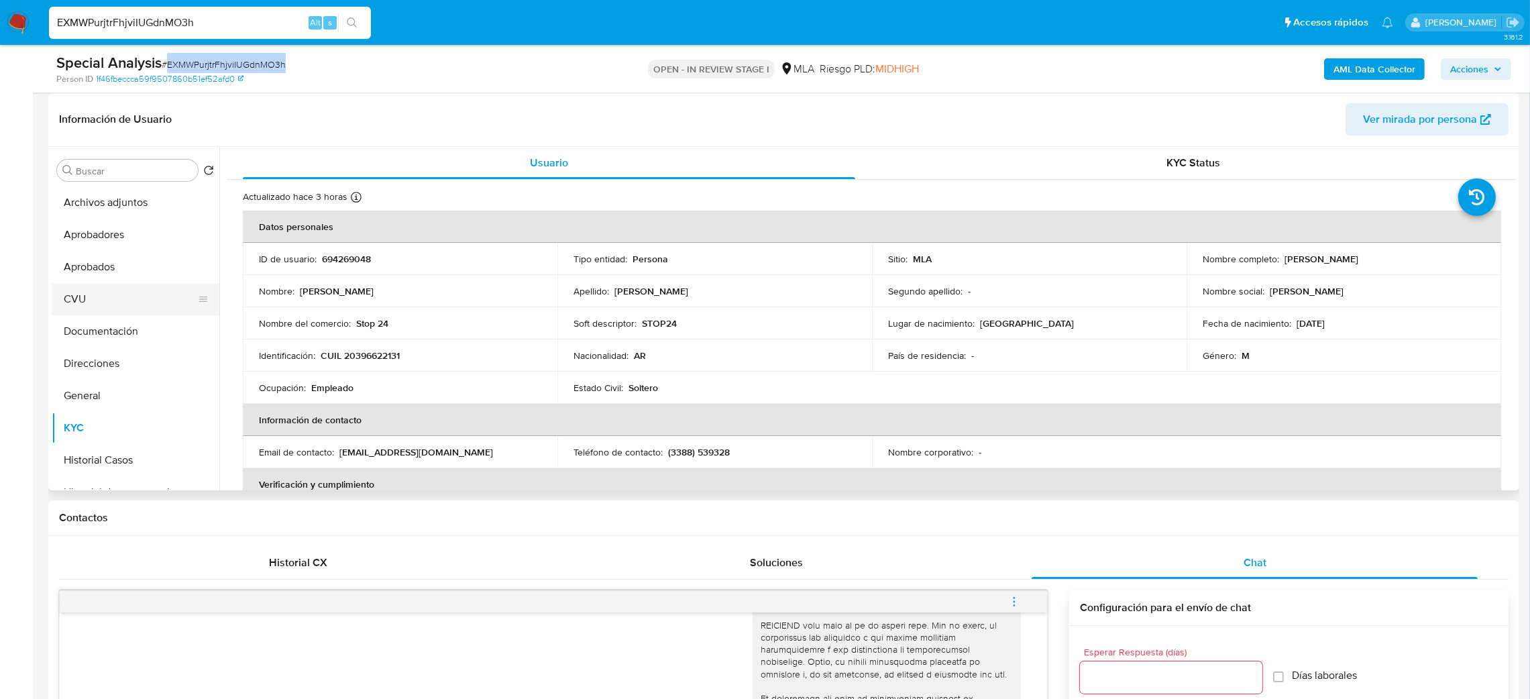
click at [119, 305] on button "CVU" at bounding box center [130, 299] width 157 height 32
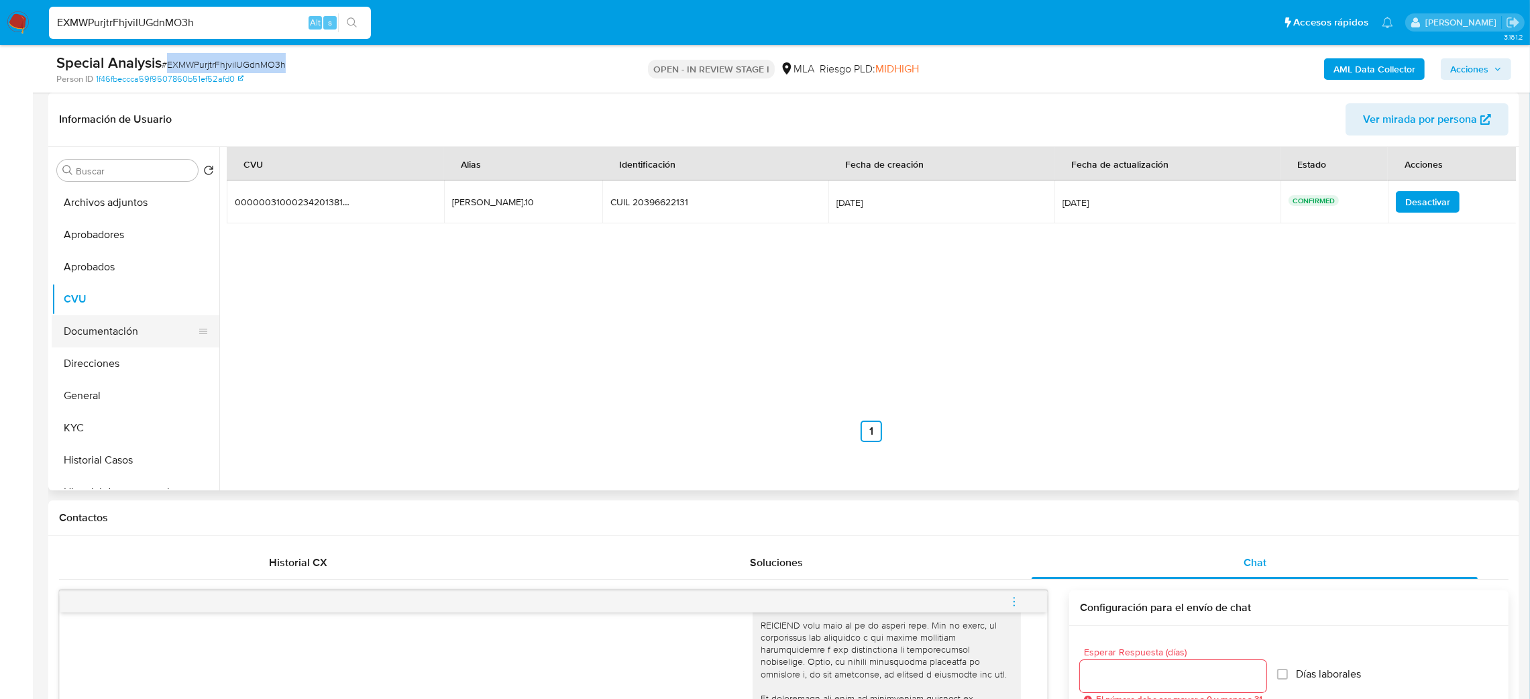
click at [140, 335] on button "Documentación" at bounding box center [130, 331] width 157 height 32
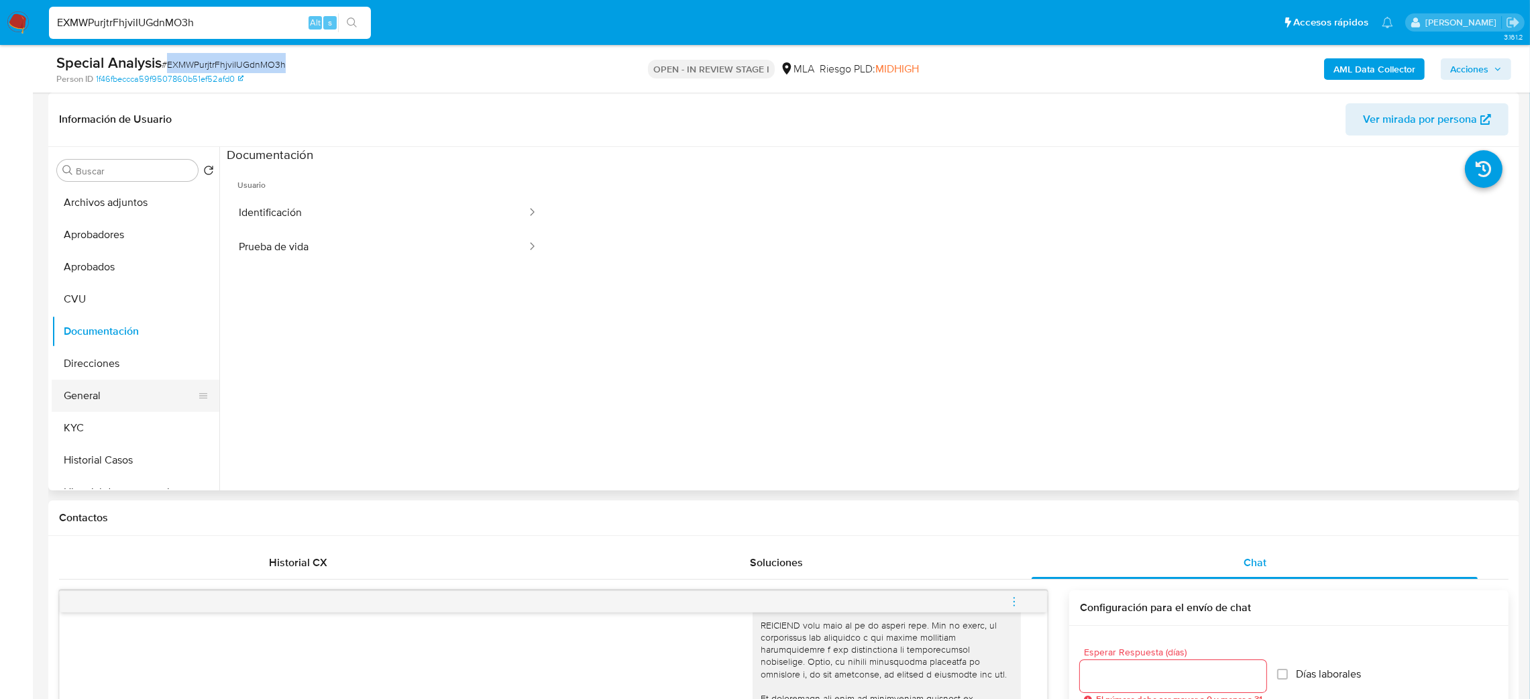
click at [116, 397] on button "General" at bounding box center [130, 396] width 157 height 32
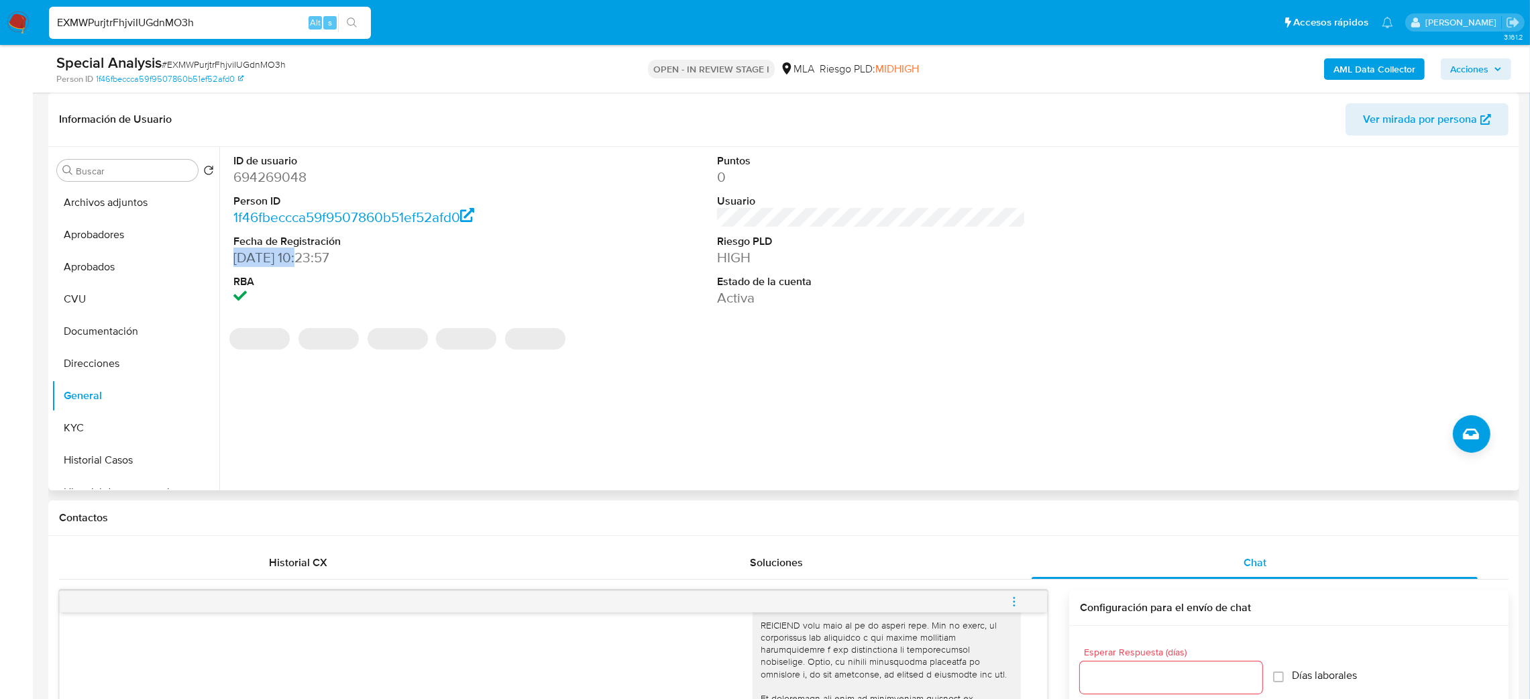
drag, startPoint x: 303, startPoint y: 260, endPoint x: 231, endPoint y: 260, distance: 72.5
click at [231, 260] on div "ID de usuario 694269048 Person ID 1f46fbeccca59f9507860b51ef52afd0 Fecha de Reg…" at bounding box center [388, 231] width 323 height 168
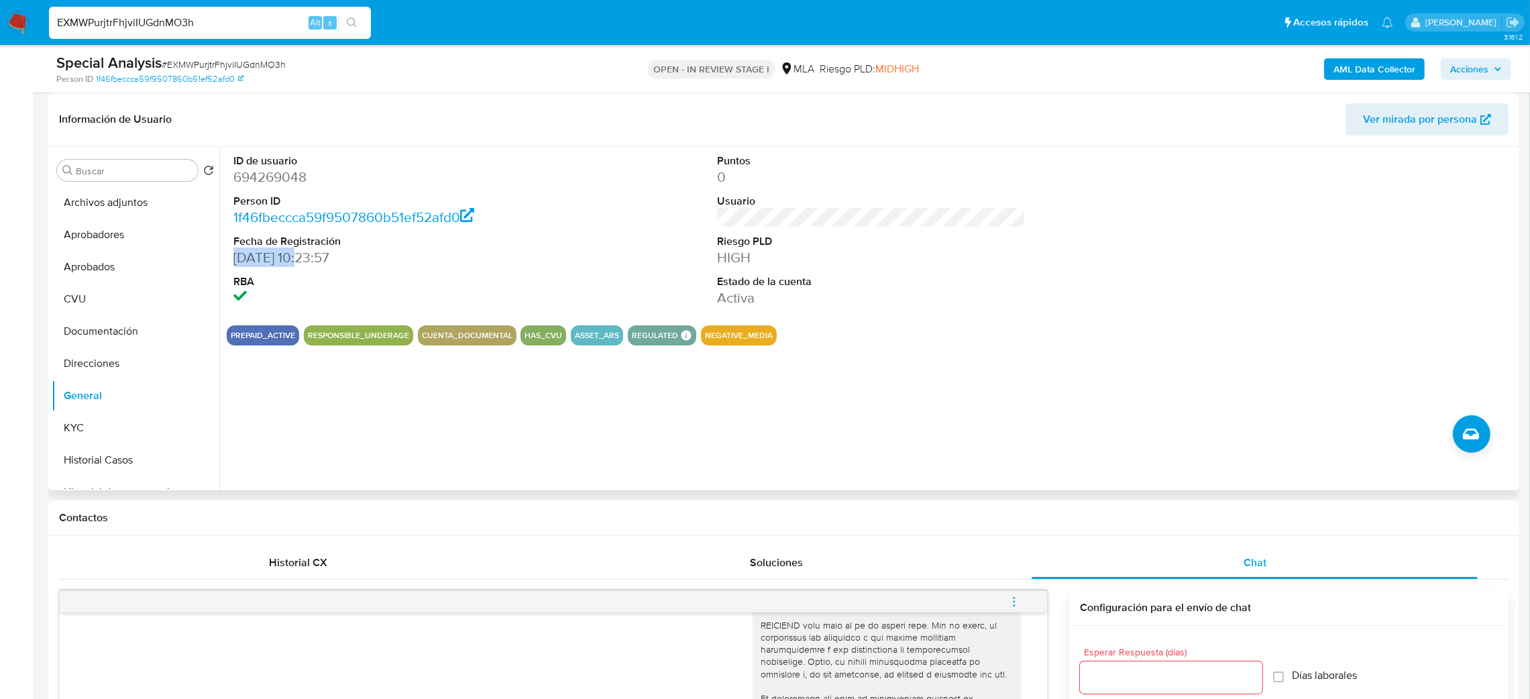
copy dd "[DATE]"
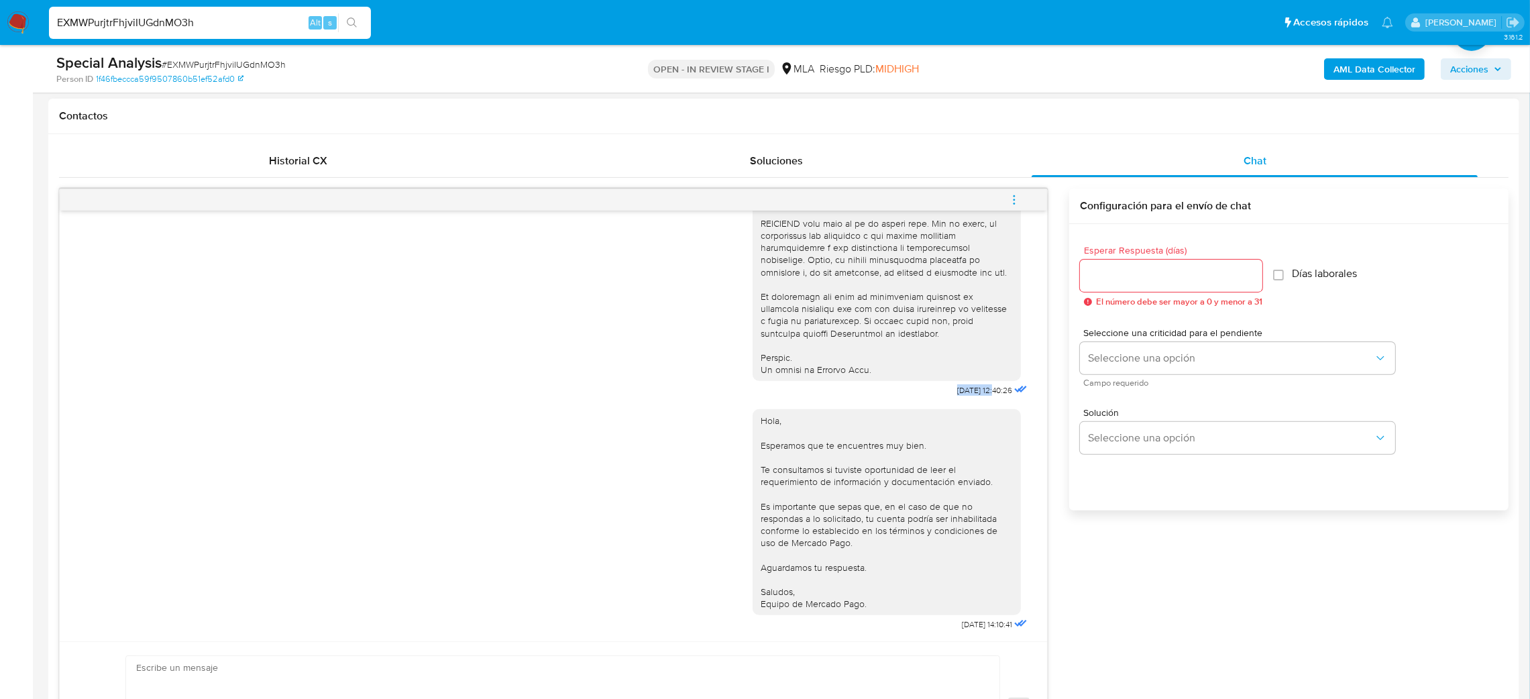
drag, startPoint x: 920, startPoint y: 382, endPoint x: 965, endPoint y: 384, distance: 44.3
click at [965, 384] on div "[DATE] 12:40:26" at bounding box center [892, 33] width 278 height 735
copy span "[DATE]"
drag, startPoint x: 928, startPoint y: 623, endPoint x: 969, endPoint y: 631, distance: 42.4
click at [969, 631] on div "Hola, Esperamos que te encuentres muy bien. Te consultamos si tuviste oportunid…" at bounding box center [892, 517] width 278 height 234
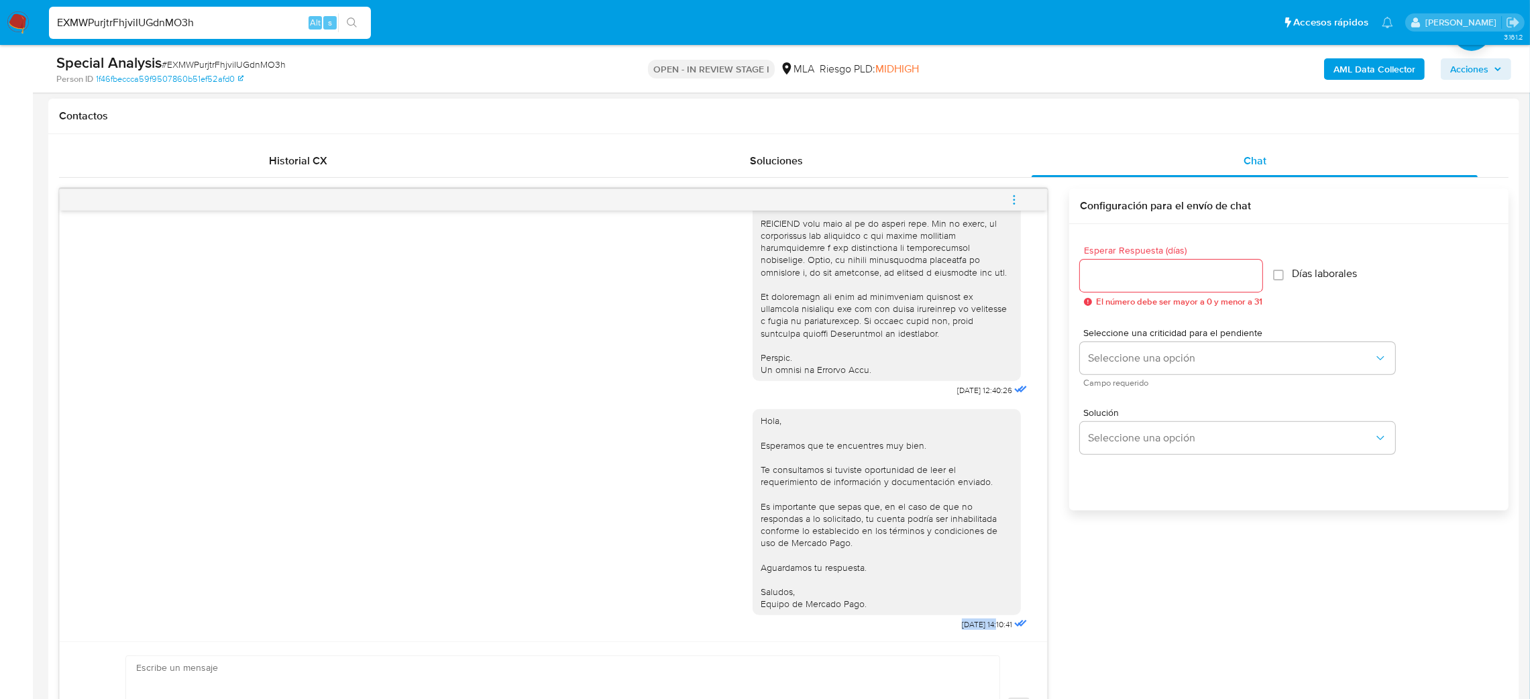
copy span "19/09/2025"
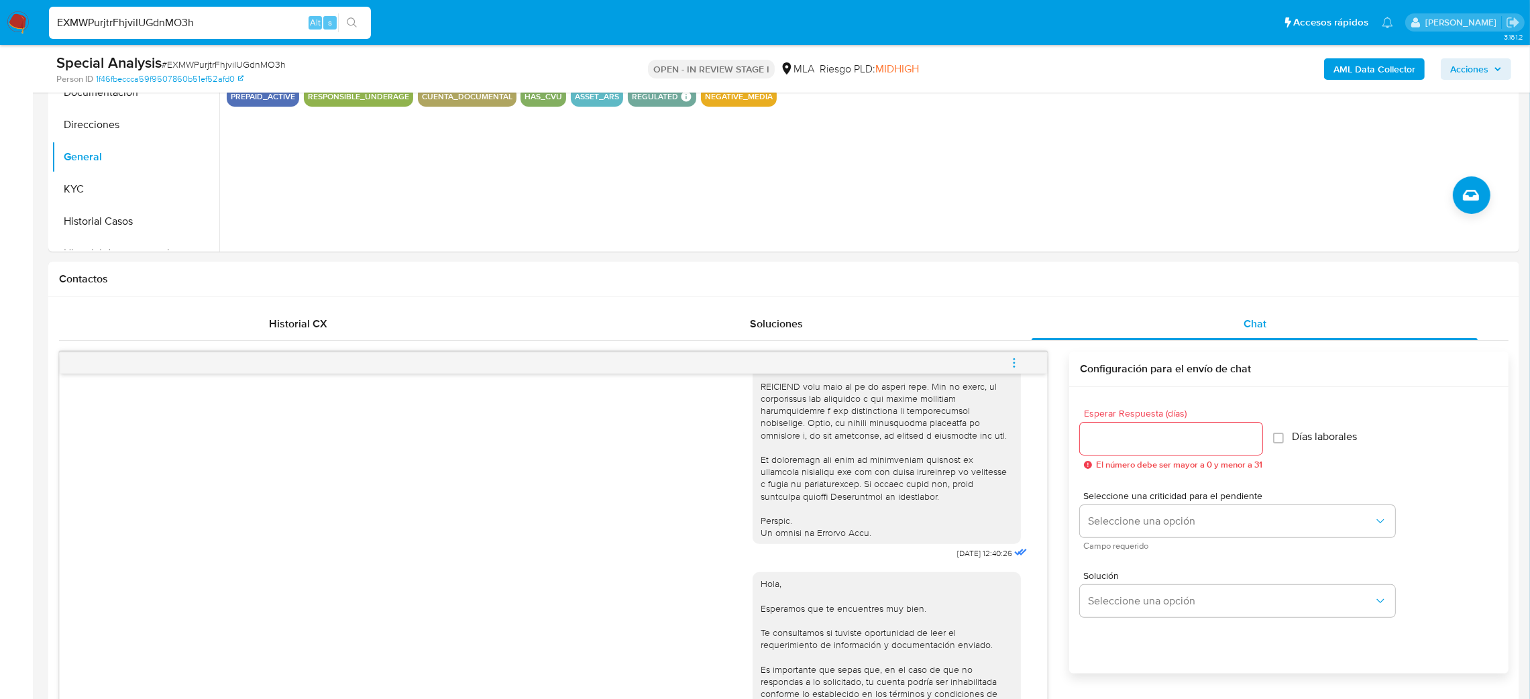
scroll to position [101, 0]
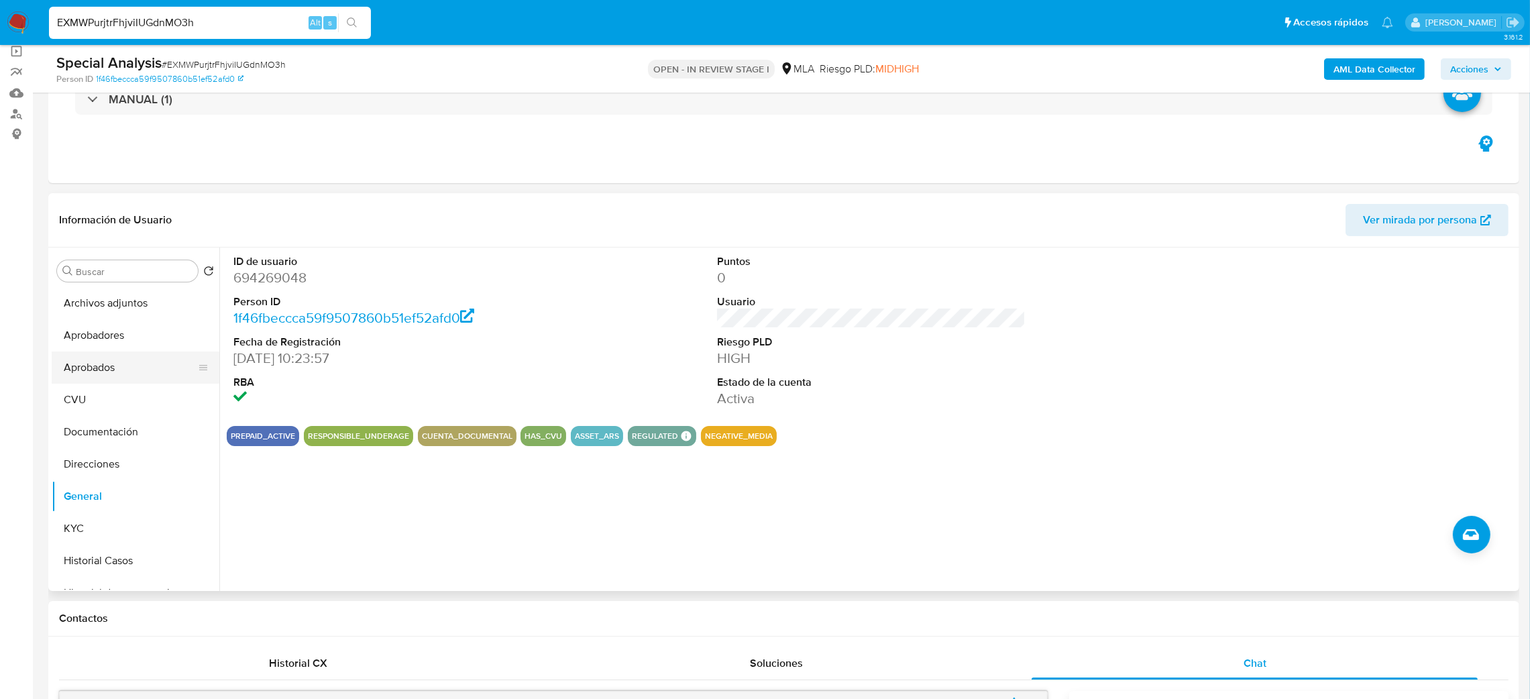
click at [139, 370] on button "Aprobados" at bounding box center [130, 368] width 157 height 32
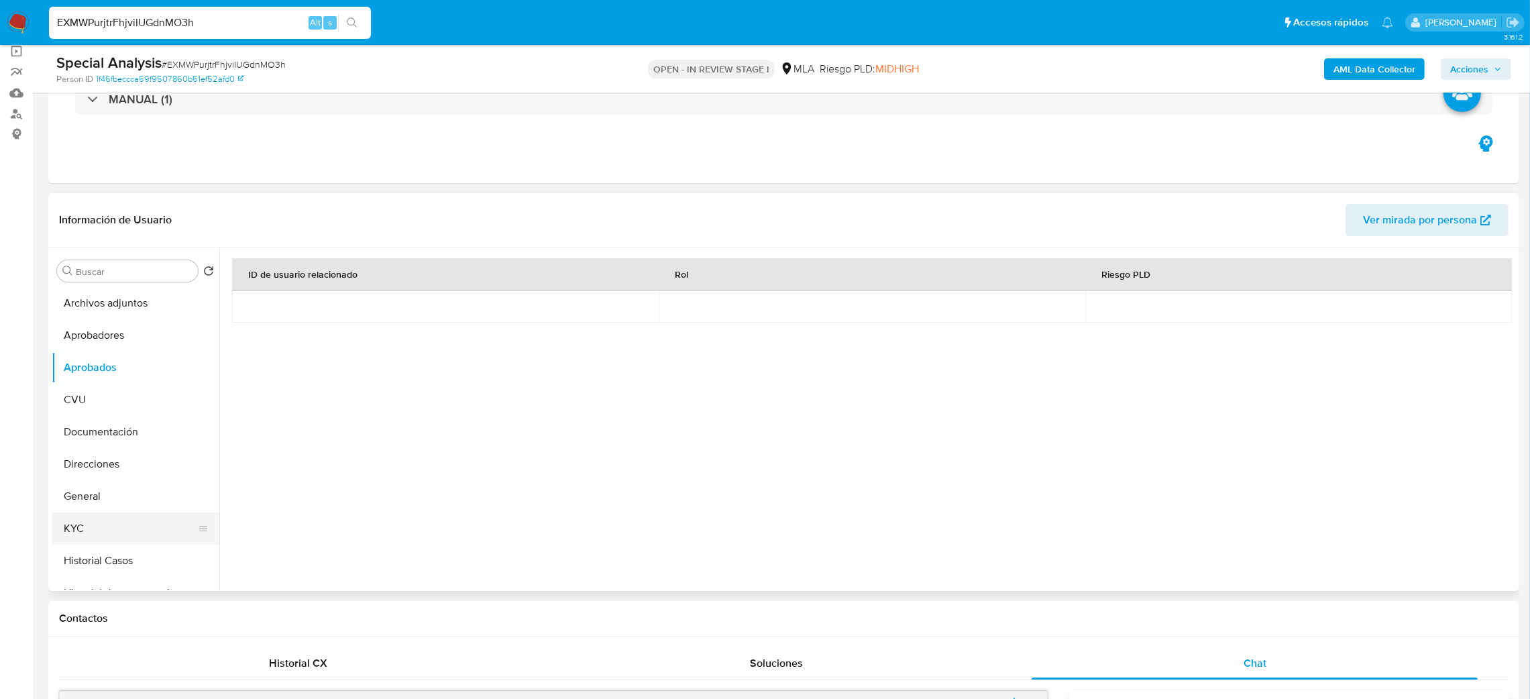
click at [80, 514] on button "KYC" at bounding box center [130, 529] width 157 height 32
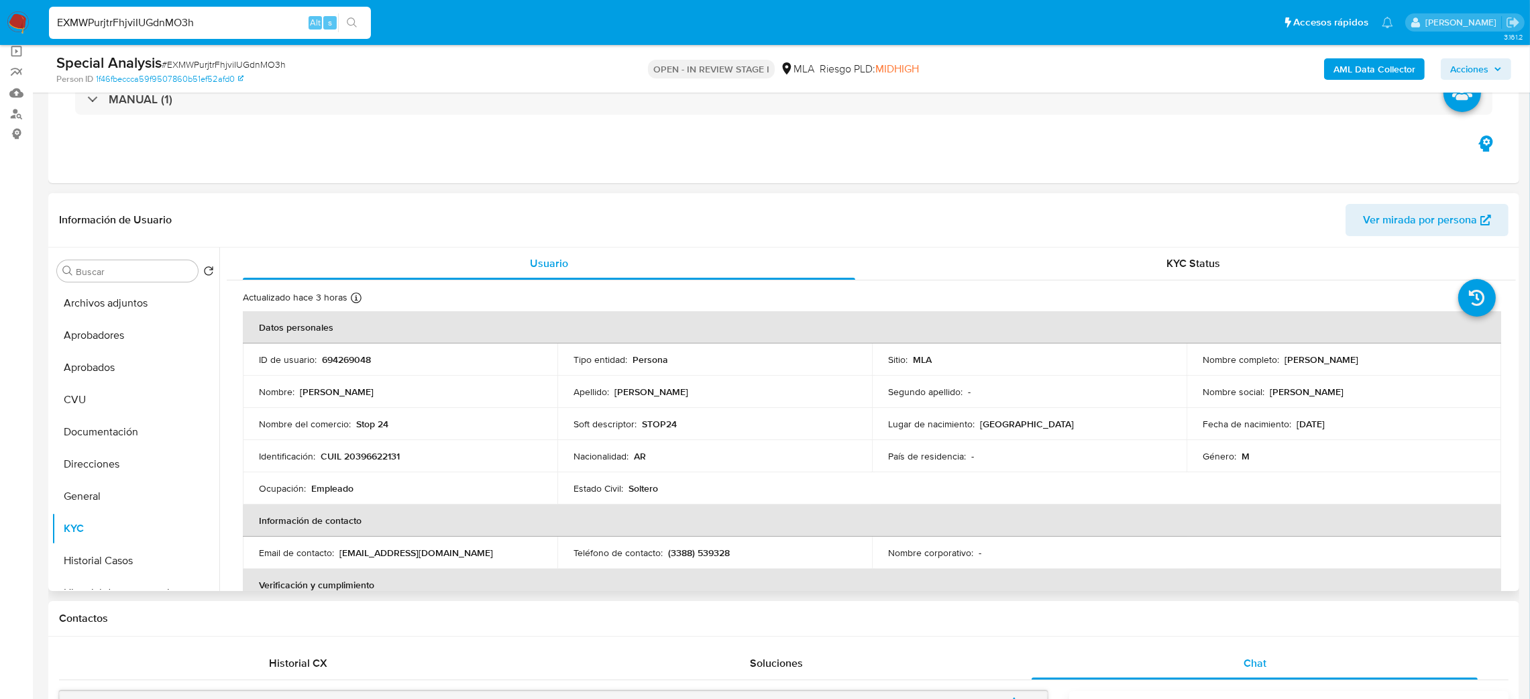
drag, startPoint x: 1283, startPoint y: 362, endPoint x: 1371, endPoint y: 366, distance: 88.6
click at [1371, 366] on div "Nombre completo : Pedro Julian Cerratto" at bounding box center [1344, 360] width 282 height 12
copy p "Pedro Julian Cerratto"
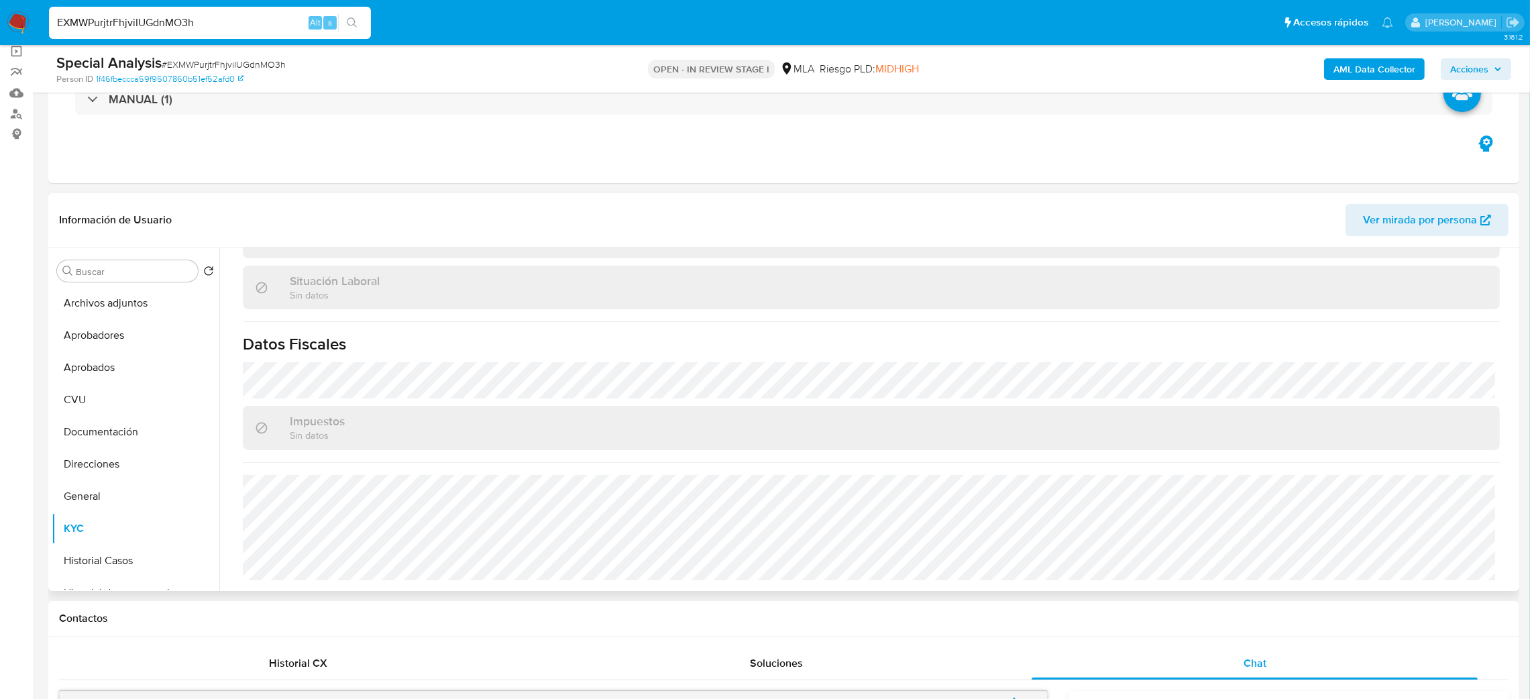
scroll to position [0, 0]
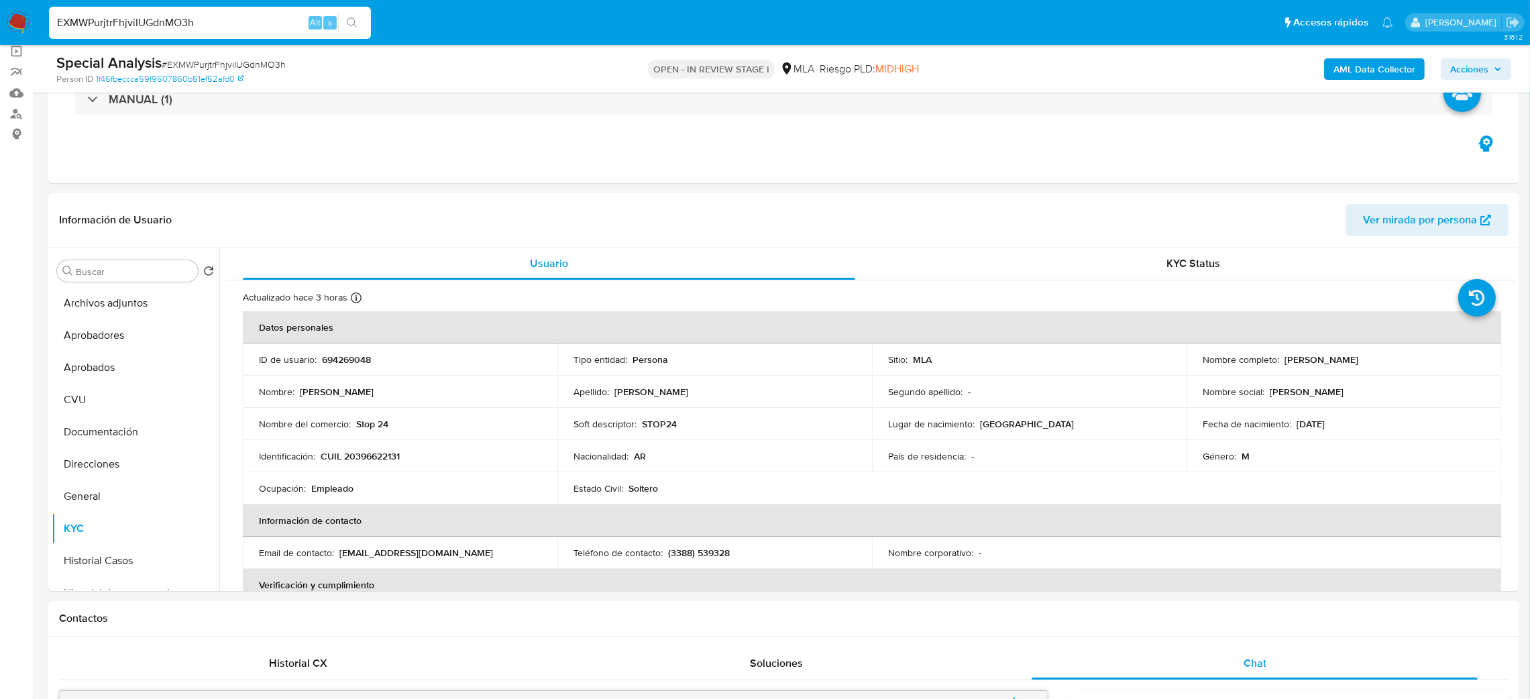
click at [174, 59] on span "# EXMWPurjtrFhjviIUGdnMO3h" at bounding box center [224, 64] width 124 height 13
copy span "EXMWPurjtrFhjviIUGdnMO3h"
click at [90, 467] on button "Direcciones" at bounding box center [130, 464] width 157 height 32
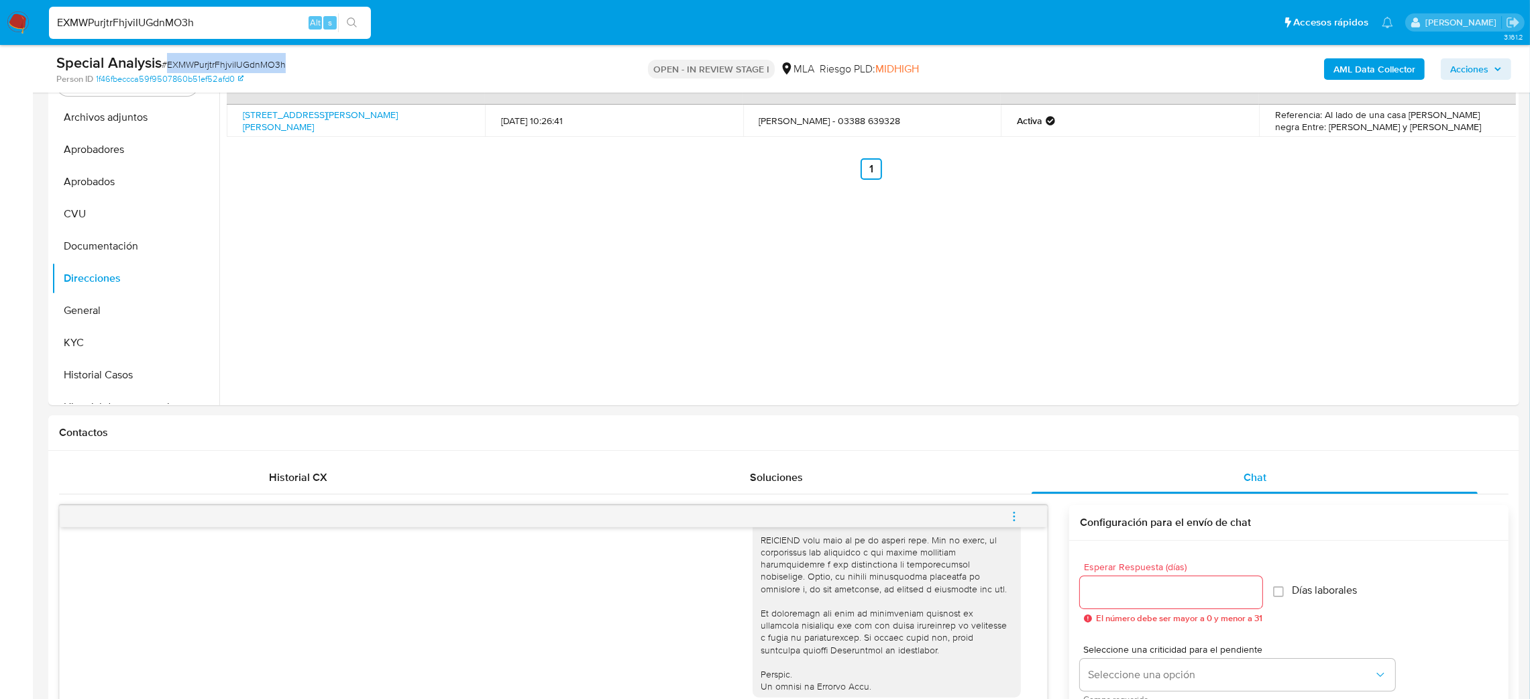
scroll to position [101, 0]
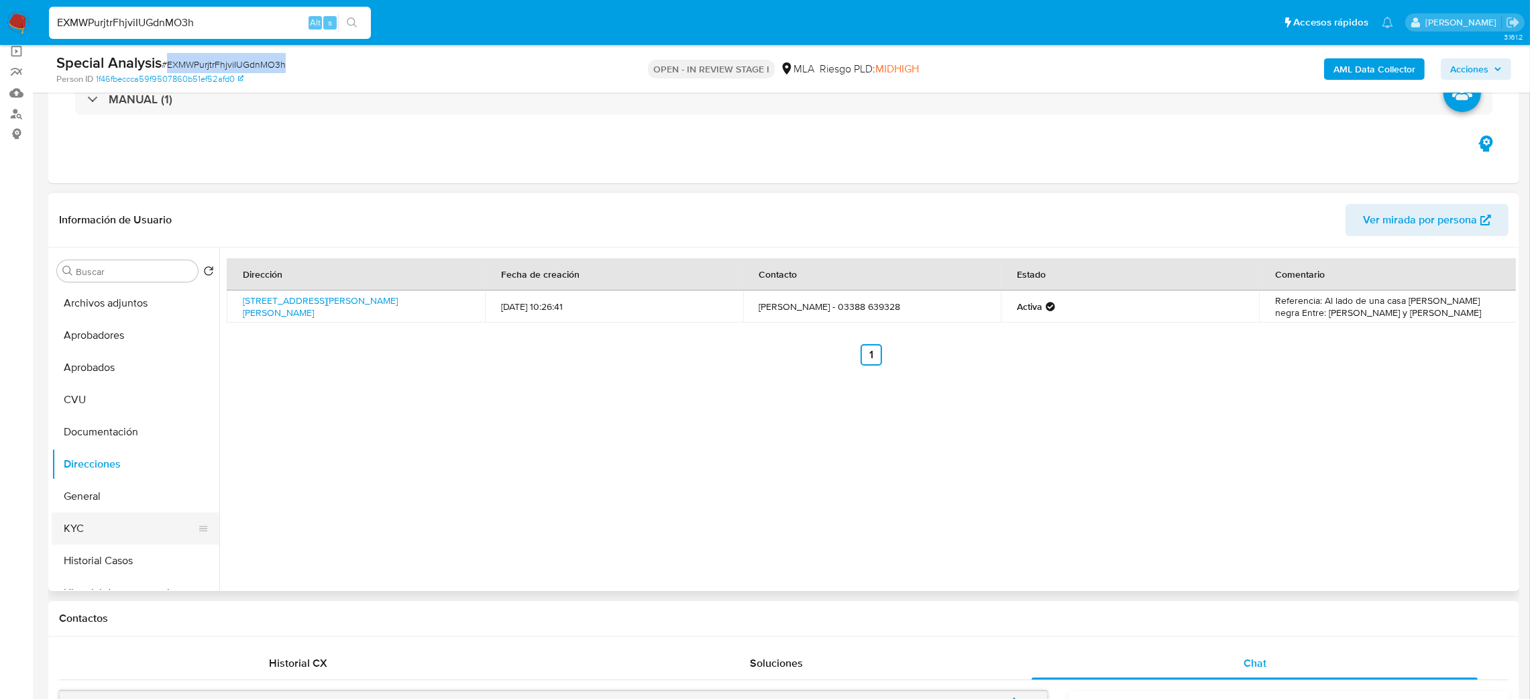
click at [98, 529] on button "KYC" at bounding box center [130, 529] width 157 height 32
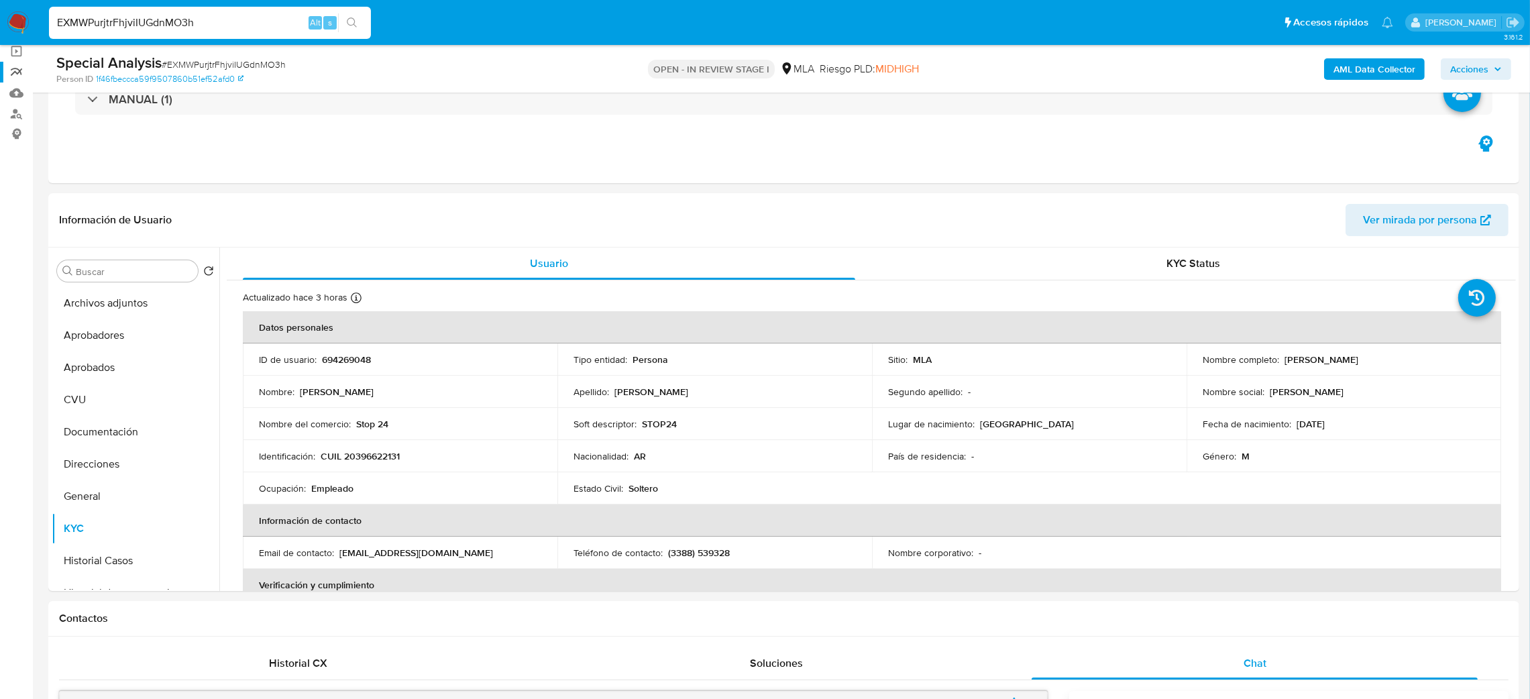
drag, startPoint x: 201, startPoint y: 23, endPoint x: 0, endPoint y: 63, distance: 204.4
paste input "vQ9ZC0CX5b6lT4QcW3zvugAT"
type input "vQ9ZC0CX5b6lT4QcW3zvugAT"
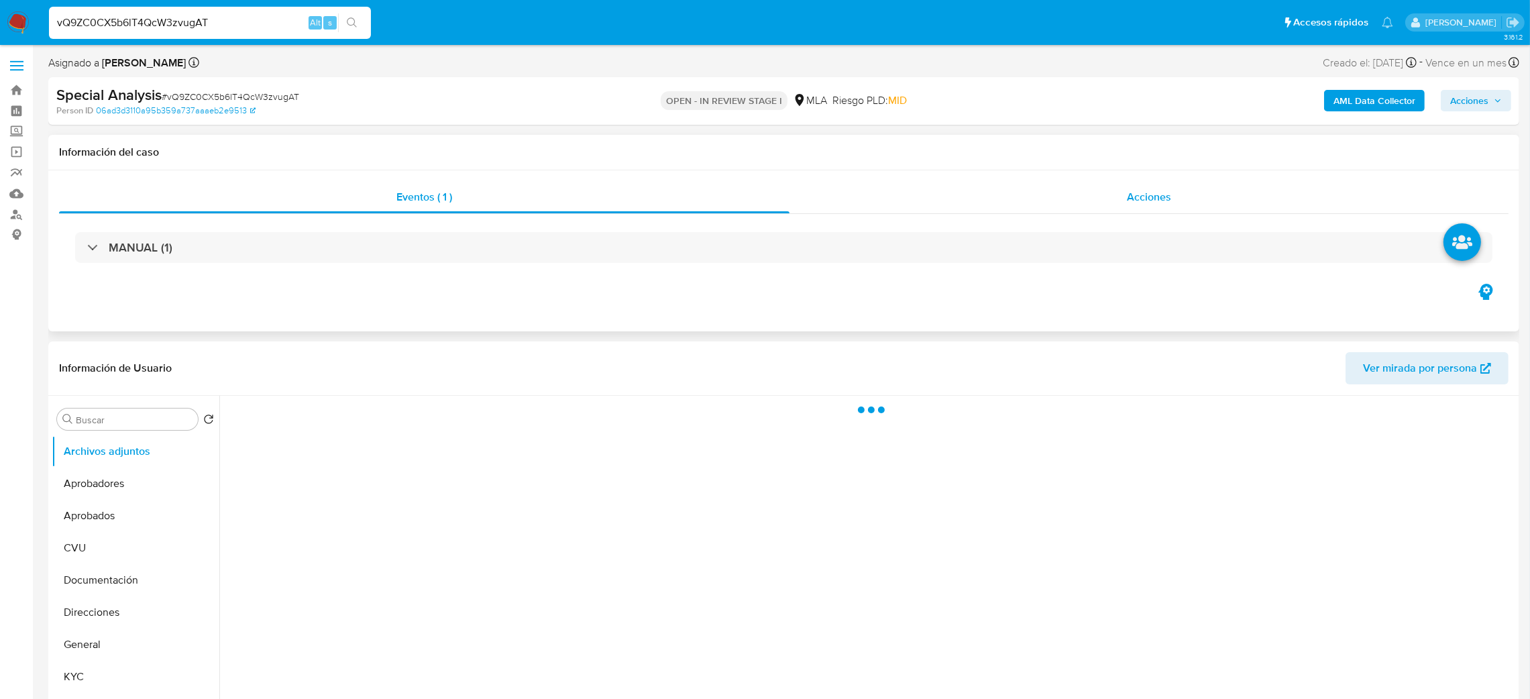
select select "10"
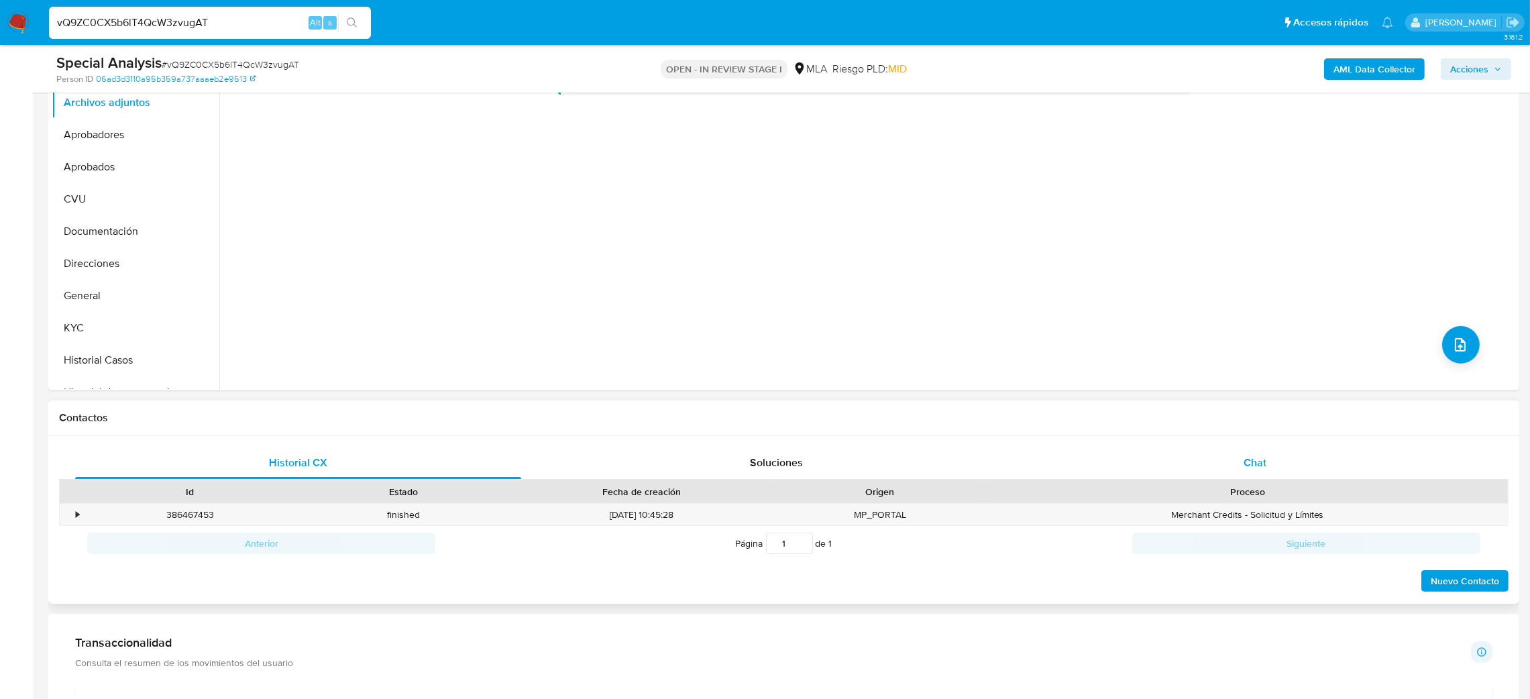
click at [1281, 469] on div "Chat" at bounding box center [1255, 463] width 446 height 32
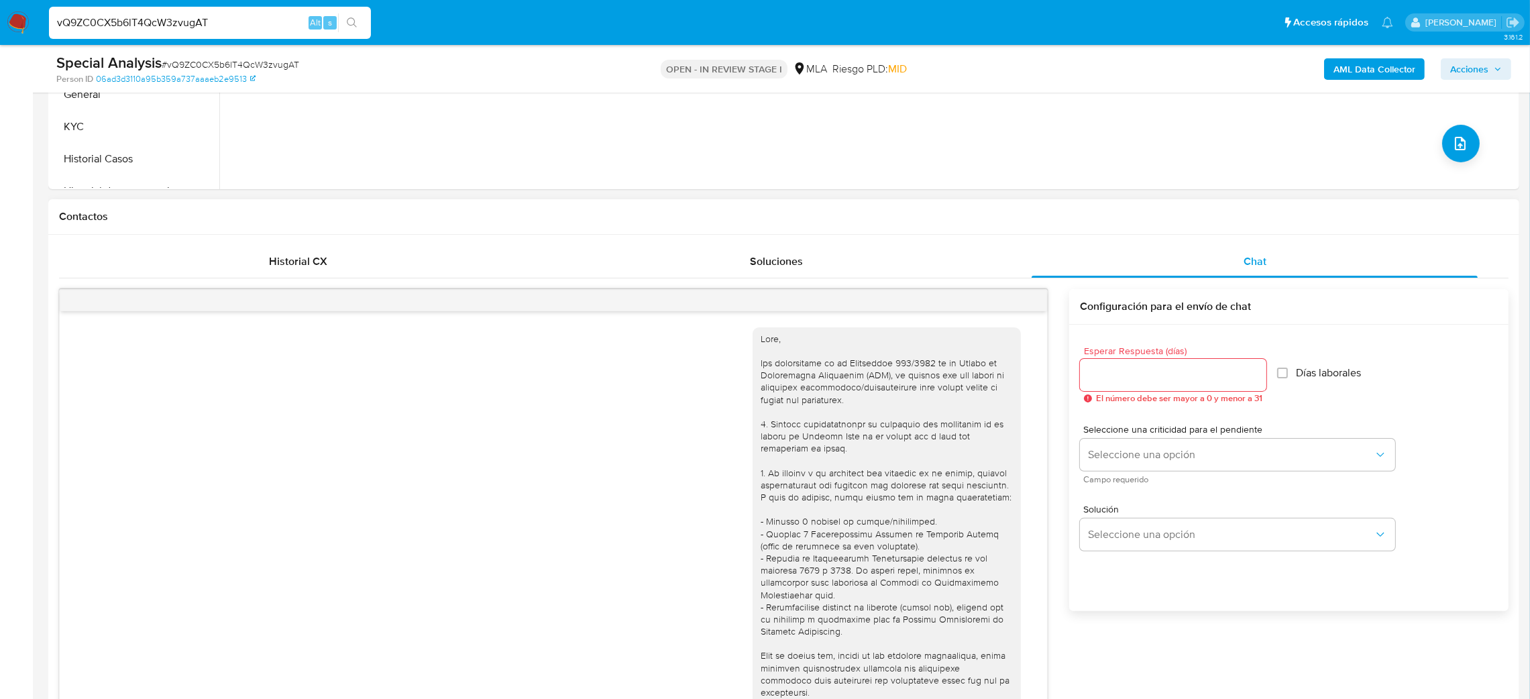
scroll to position [588, 0]
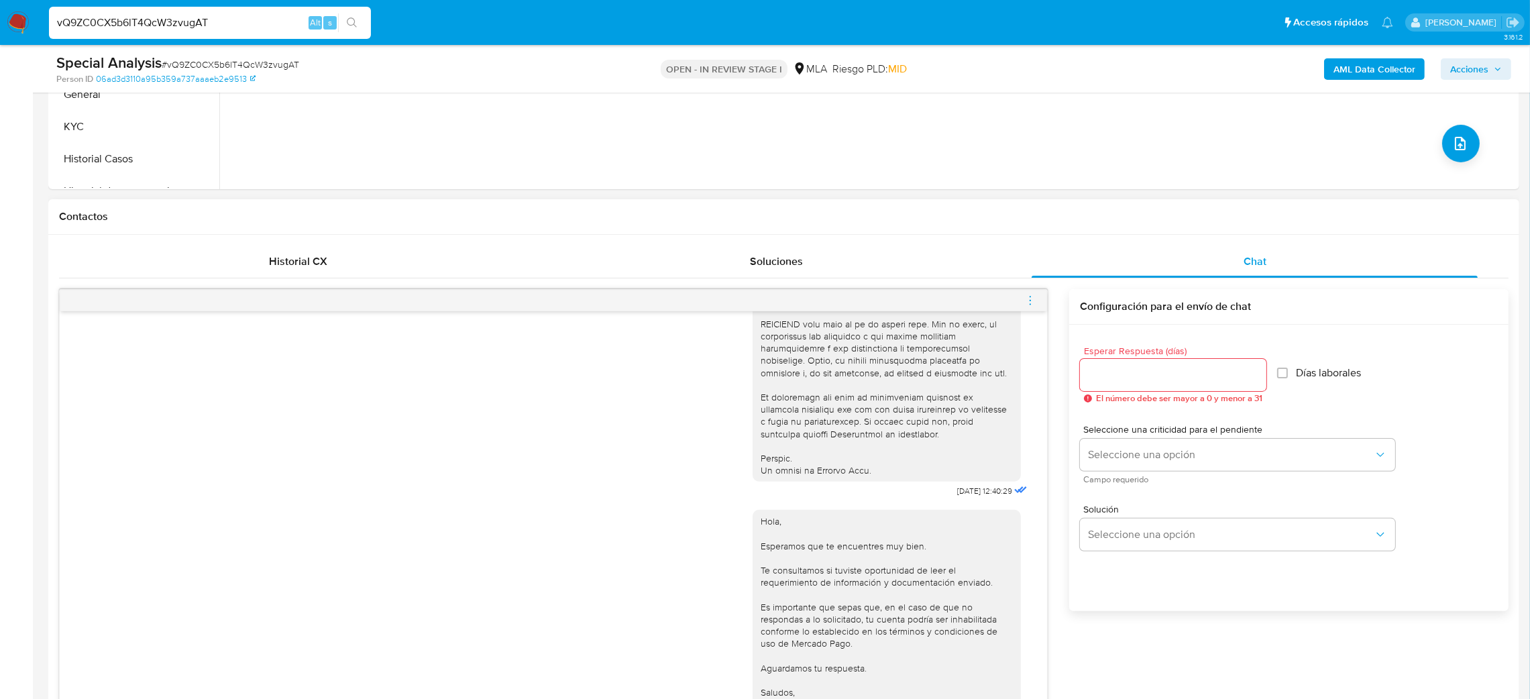
click at [1032, 292] on span "menu-action" at bounding box center [1030, 300] width 12 height 32
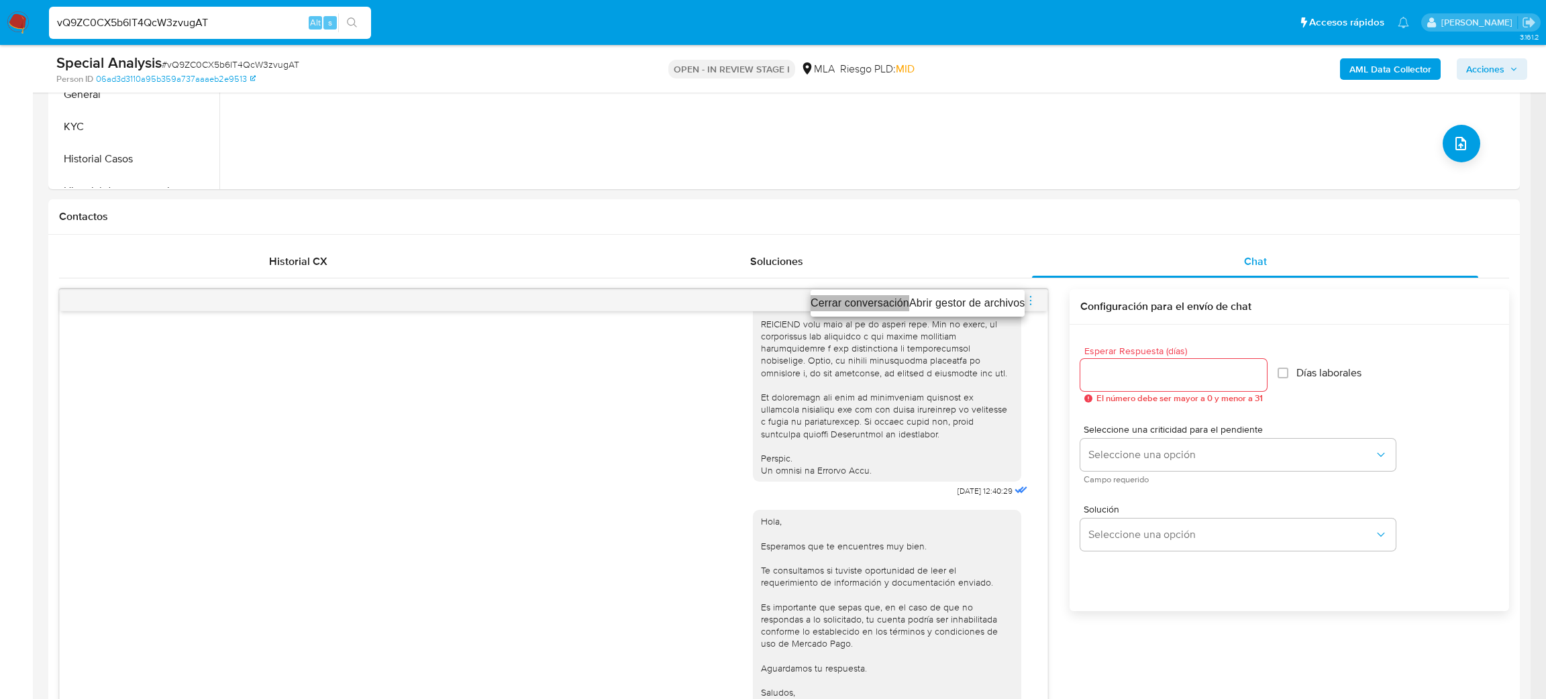
click at [828, 299] on li "Cerrar conversación" at bounding box center [859, 303] width 99 height 16
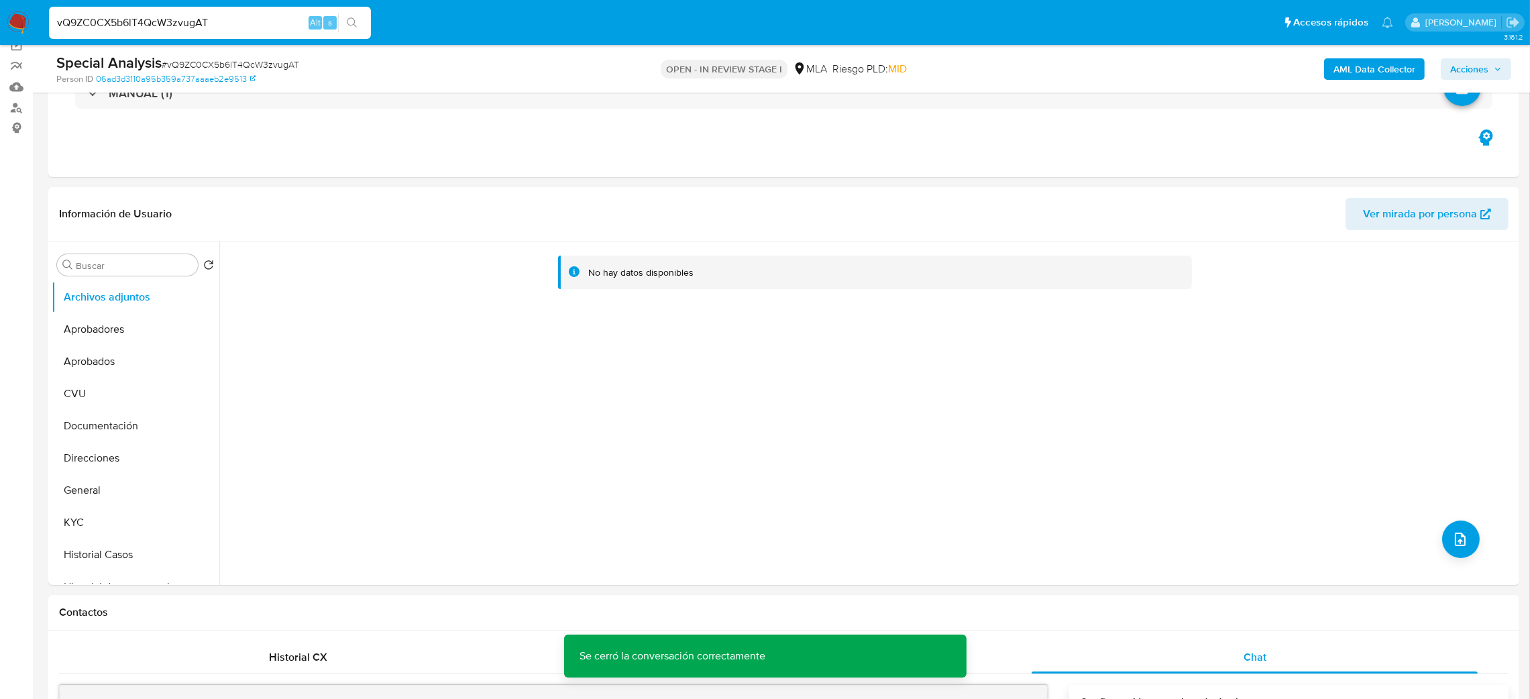
scroll to position [101, 0]
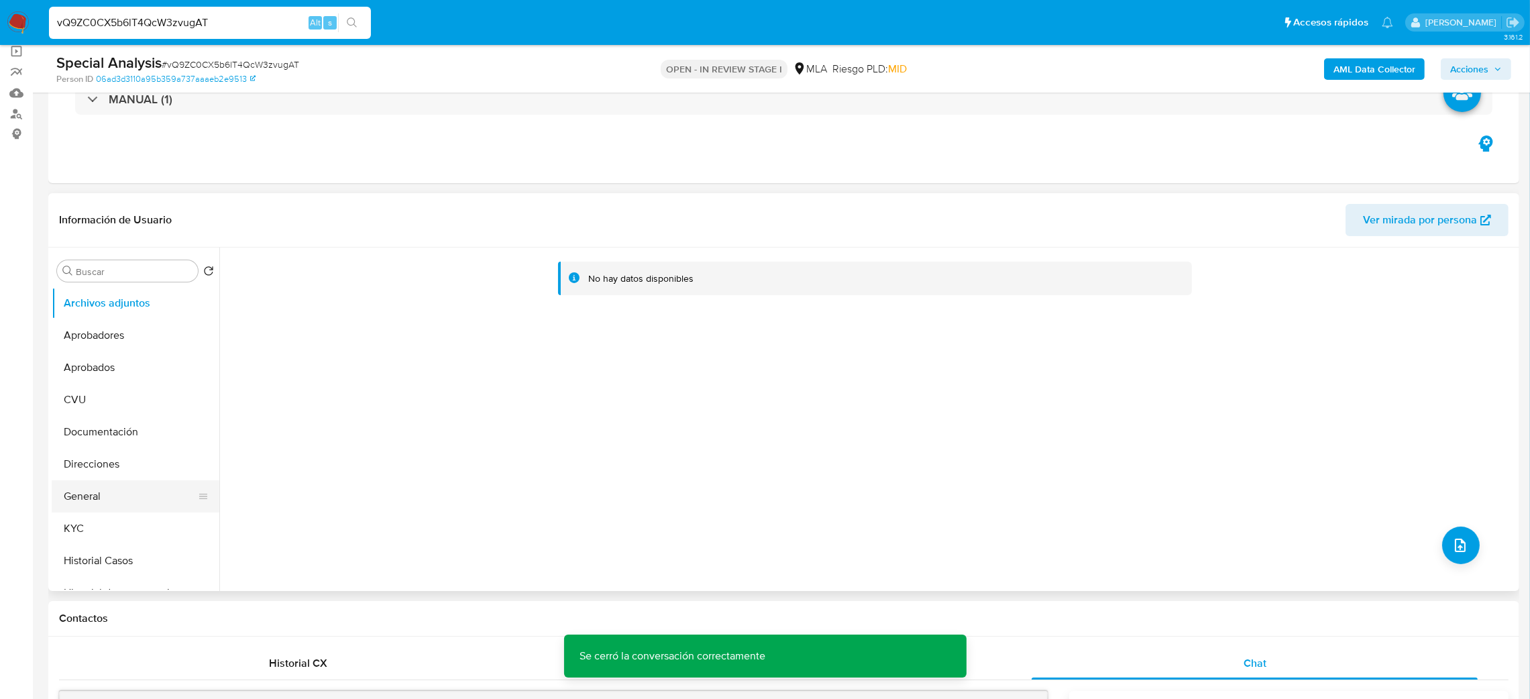
click at [156, 484] on button "General" at bounding box center [130, 496] width 157 height 32
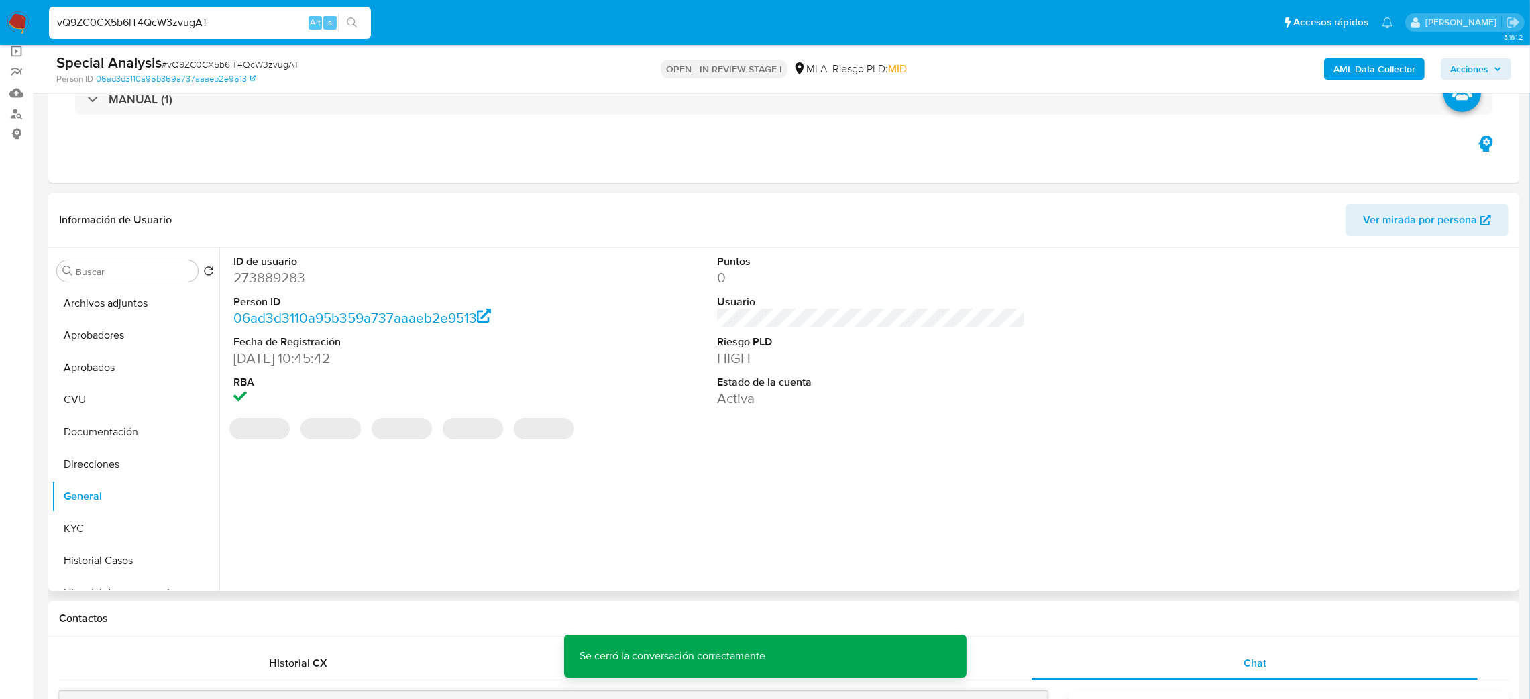
click at [278, 263] on dt "ID de usuario" at bounding box center [387, 261] width 309 height 15
click at [282, 275] on dd "273889283" at bounding box center [387, 277] width 309 height 19
copy dd "273889283"
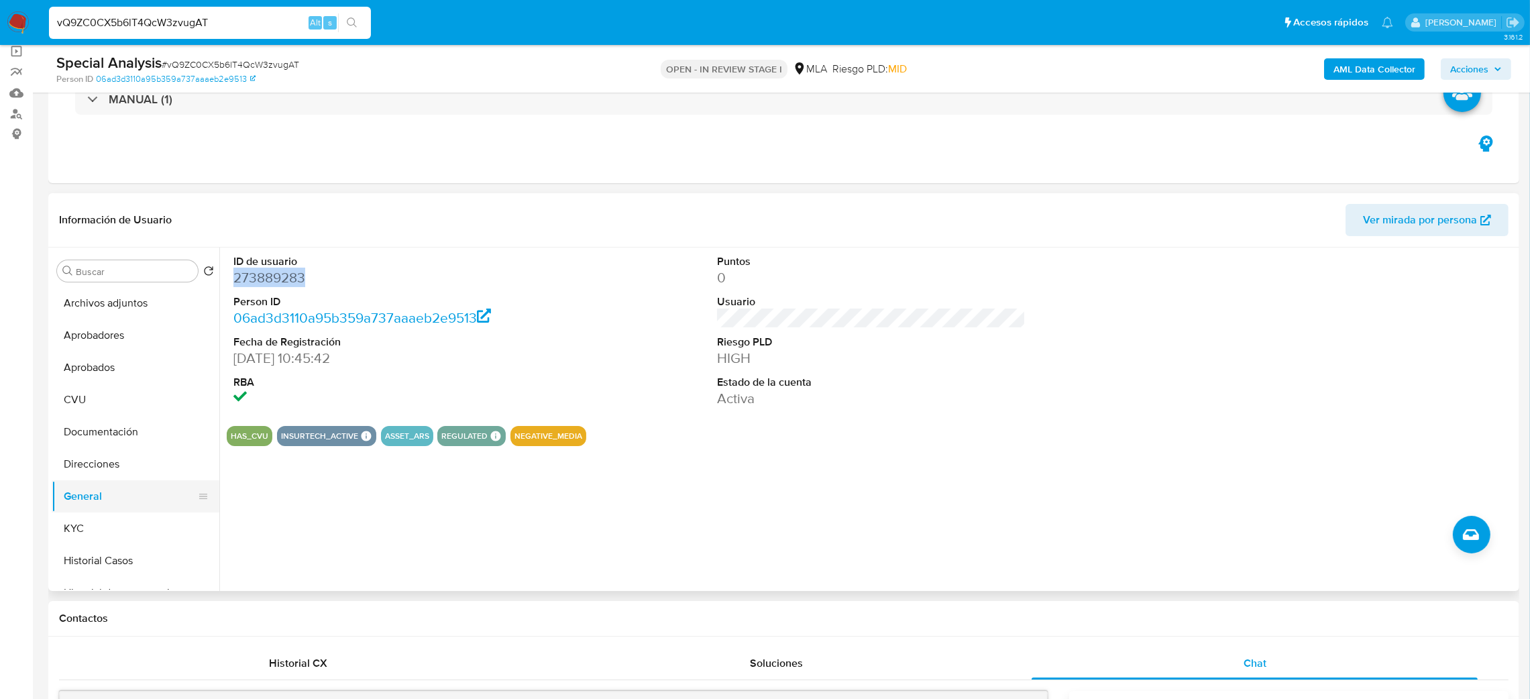
drag, startPoint x: 119, startPoint y: 522, endPoint x: 158, endPoint y: 507, distance: 42.2
click at [119, 523] on button "KYC" at bounding box center [136, 529] width 168 height 32
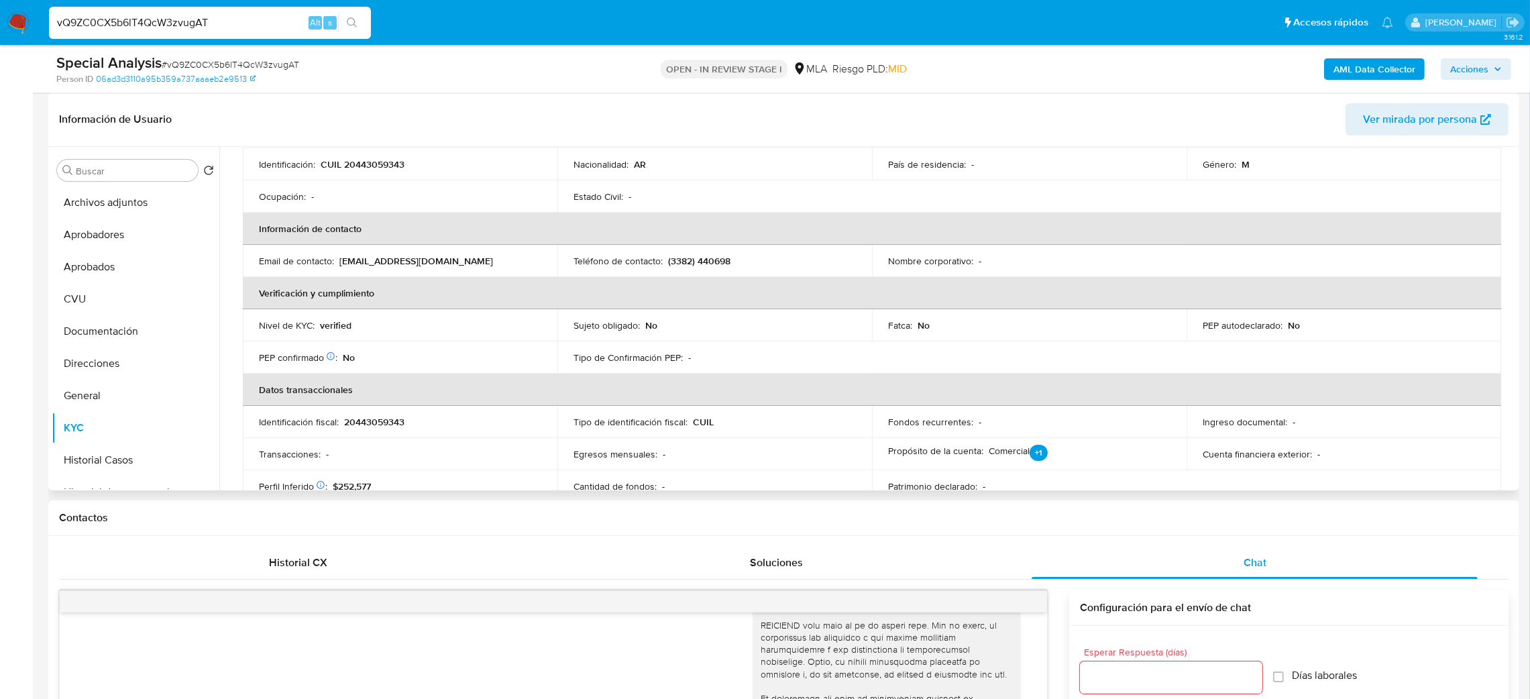
scroll to position [0, 0]
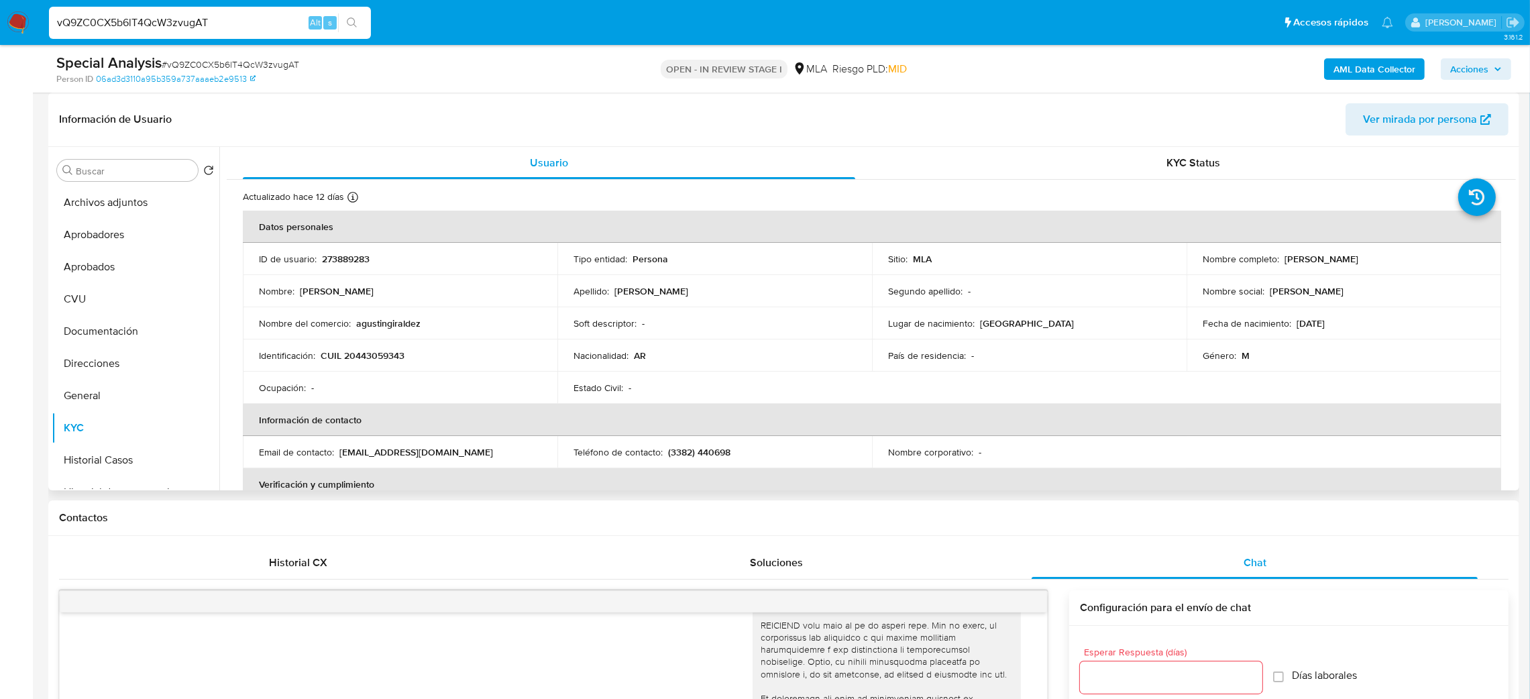
click at [374, 358] on p "CUIL 20443059343" at bounding box center [363, 355] width 84 height 12
click at [381, 348] on td "Identificación : CUIL 20443059343" at bounding box center [400, 355] width 315 height 32
drag, startPoint x: 356, startPoint y: 360, endPoint x: 804, endPoint y: 42, distance: 549.5
click at [398, 358] on p "CUIL 20443059343" at bounding box center [363, 355] width 84 height 12
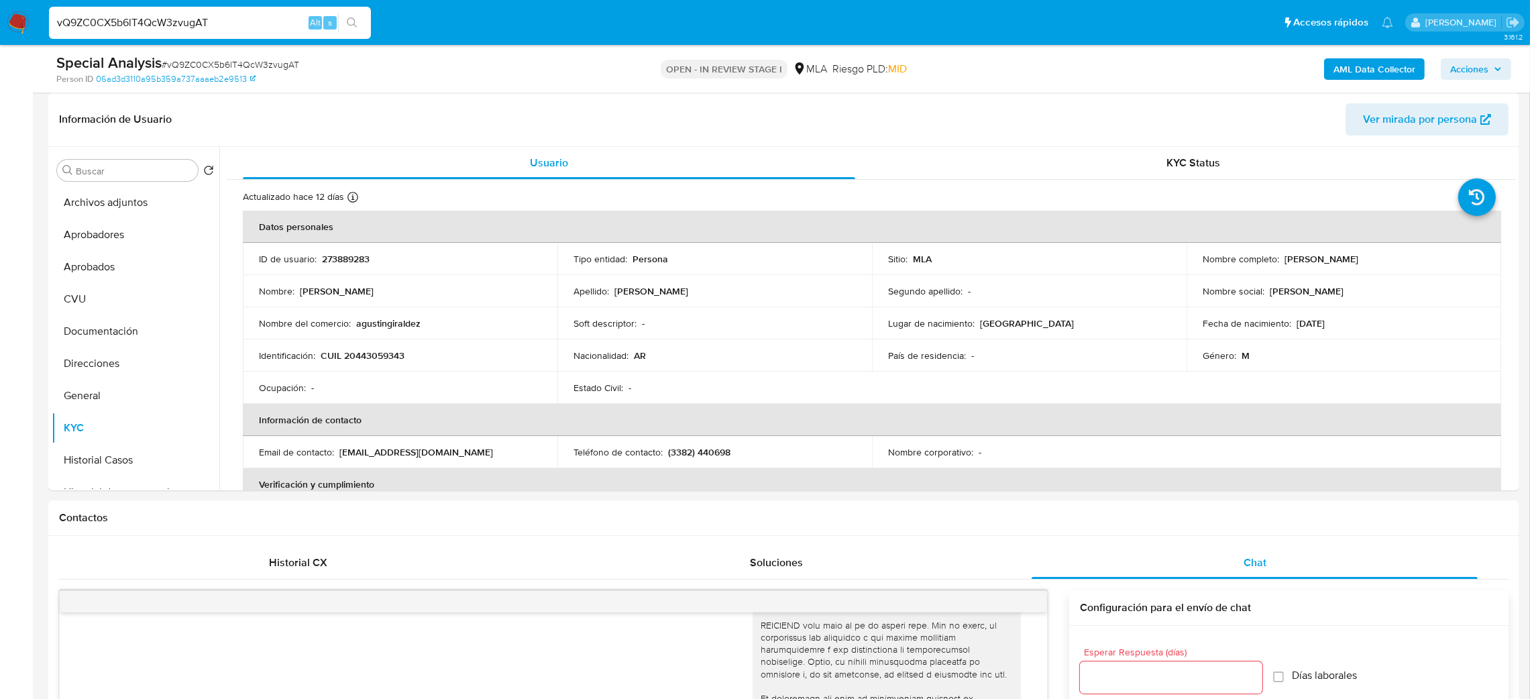
click at [256, 58] on span "# vQ9ZC0CX5b6lT4QcW3zvugAT" at bounding box center [231, 64] width 138 height 13
drag, startPoint x: 1281, startPoint y: 256, endPoint x: 1386, endPoint y: 262, distance: 105.5
click at [1386, 262] on div "Nombre completo : Agustin Dario Giraldez" at bounding box center [1344, 259] width 282 height 12
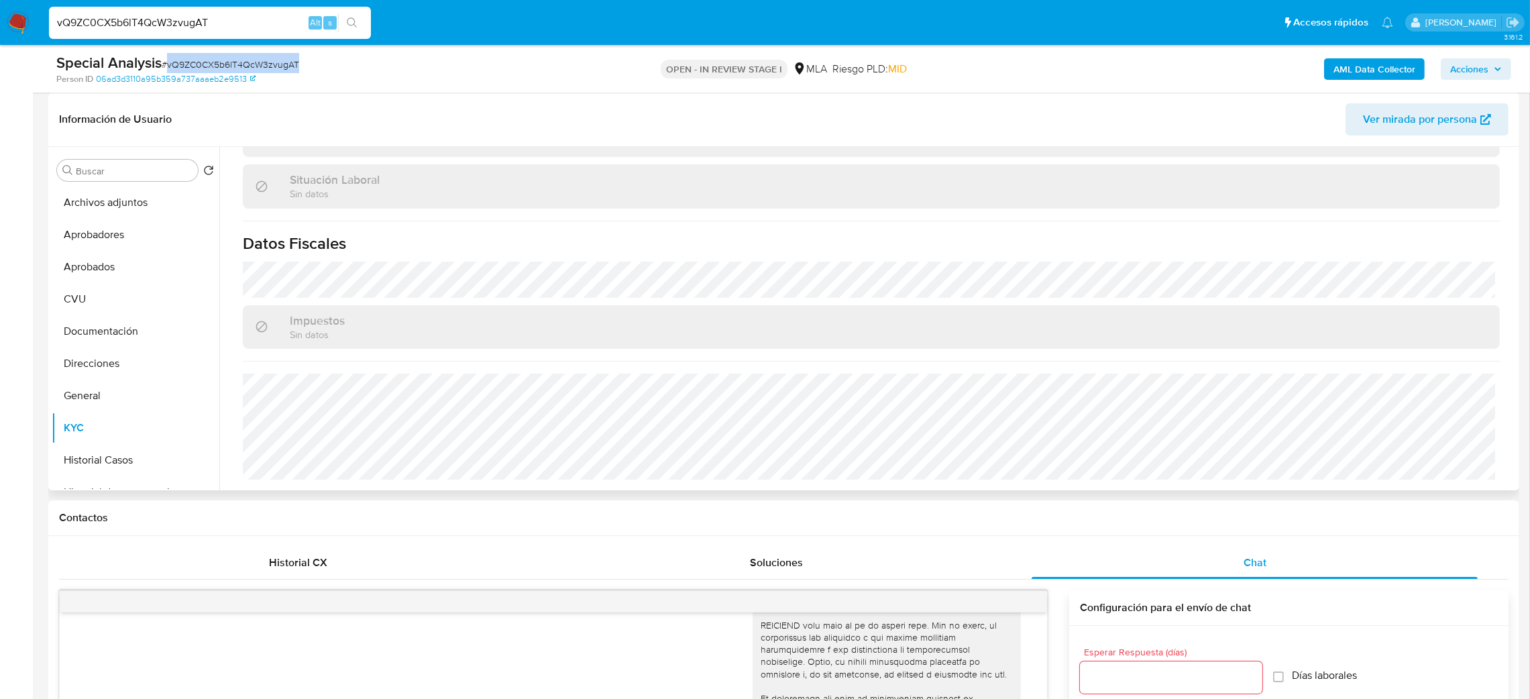
scroll to position [91, 0]
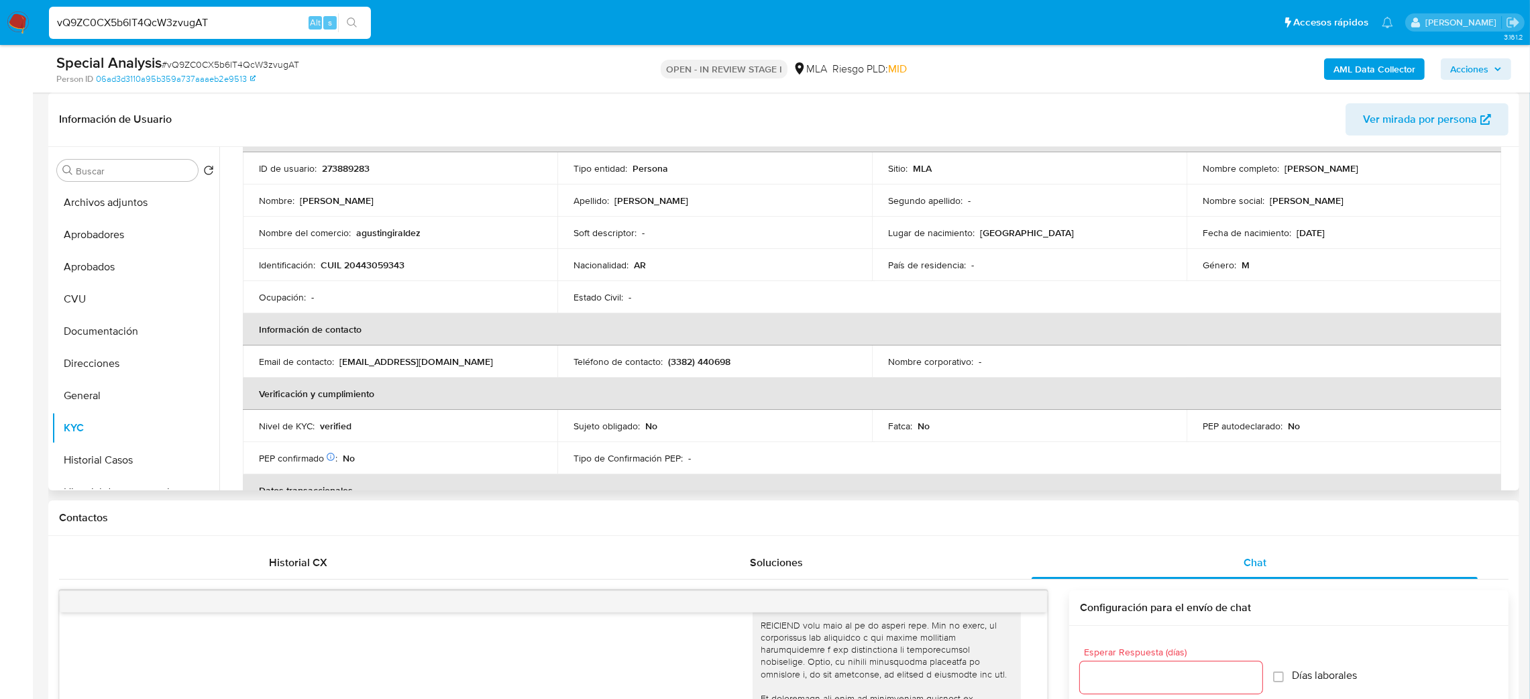
click at [363, 266] on p "CUIL 20443059343" at bounding box center [363, 265] width 84 height 12
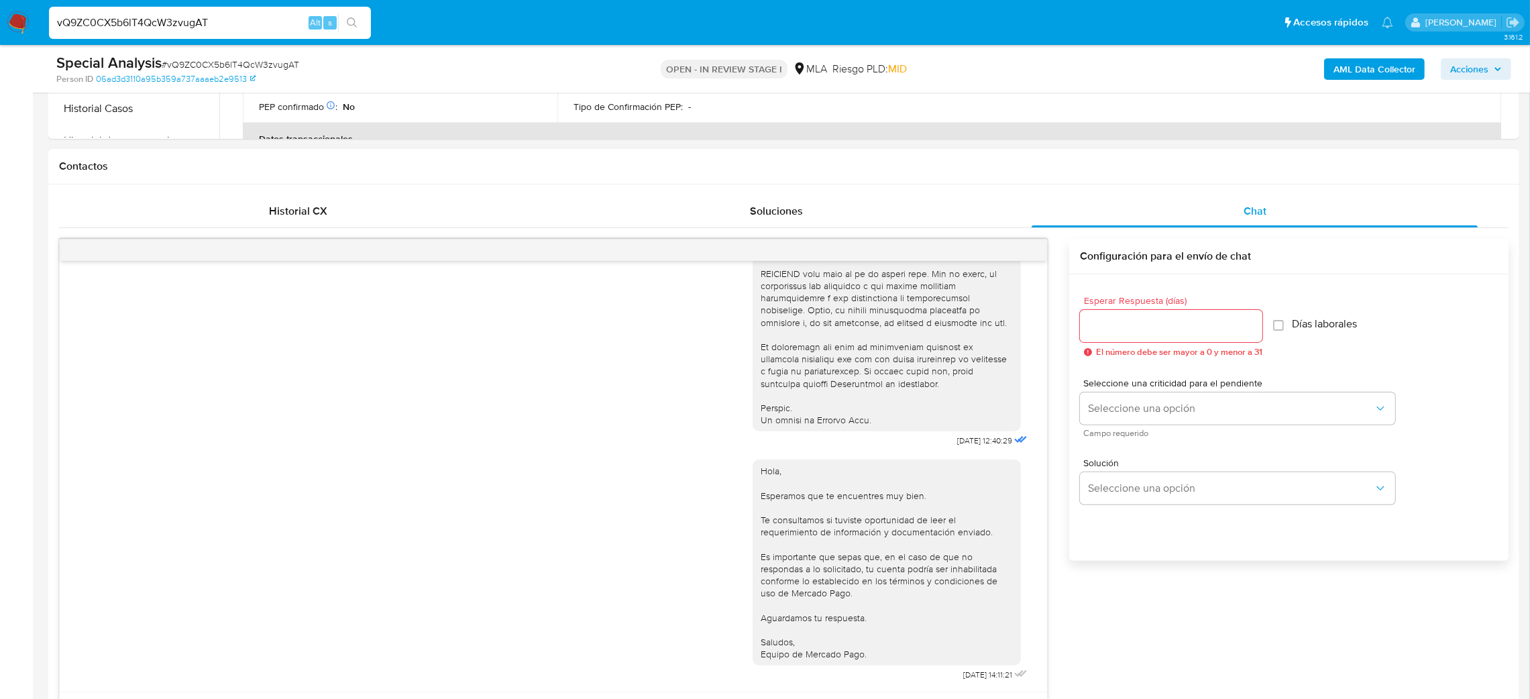
scroll to position [704, 0]
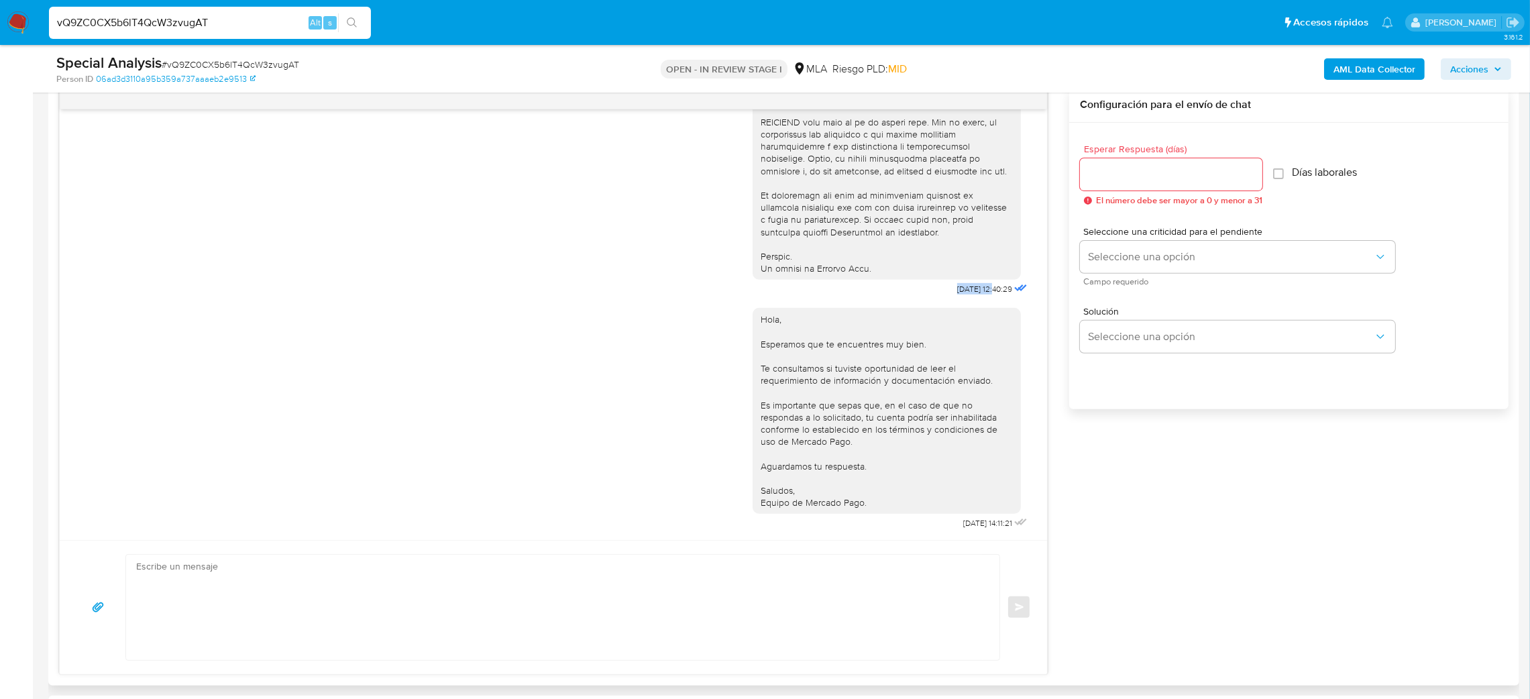
drag, startPoint x: 918, startPoint y: 282, endPoint x: 965, endPoint y: 278, distance: 46.5
drag, startPoint x: 952, startPoint y: 530, endPoint x: 971, endPoint y: 530, distance: 18.8
click at [971, 530] on div "Hola, Esperamos que te encuentres muy bien. Te consultamos si tuviste oportunid…" at bounding box center [892, 416] width 278 height 234
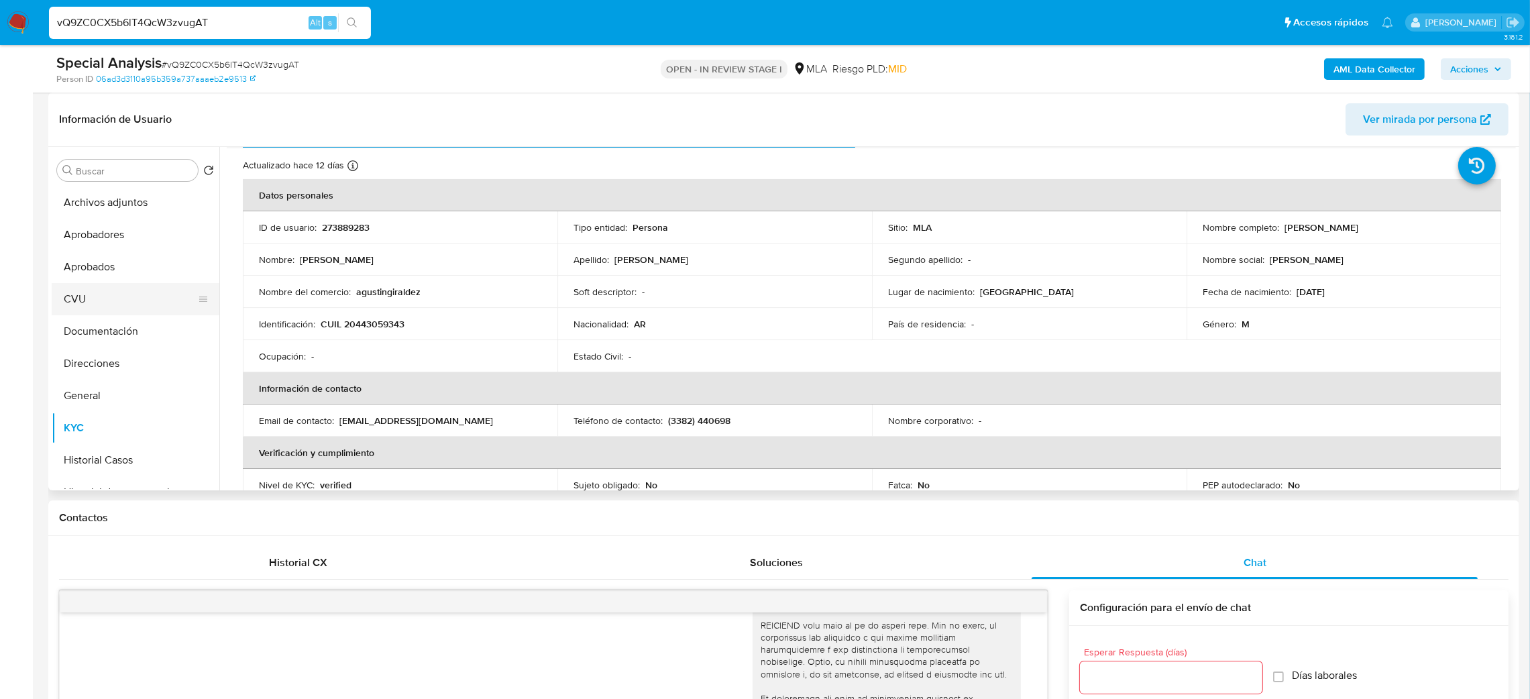
scroll to position [0, 0]
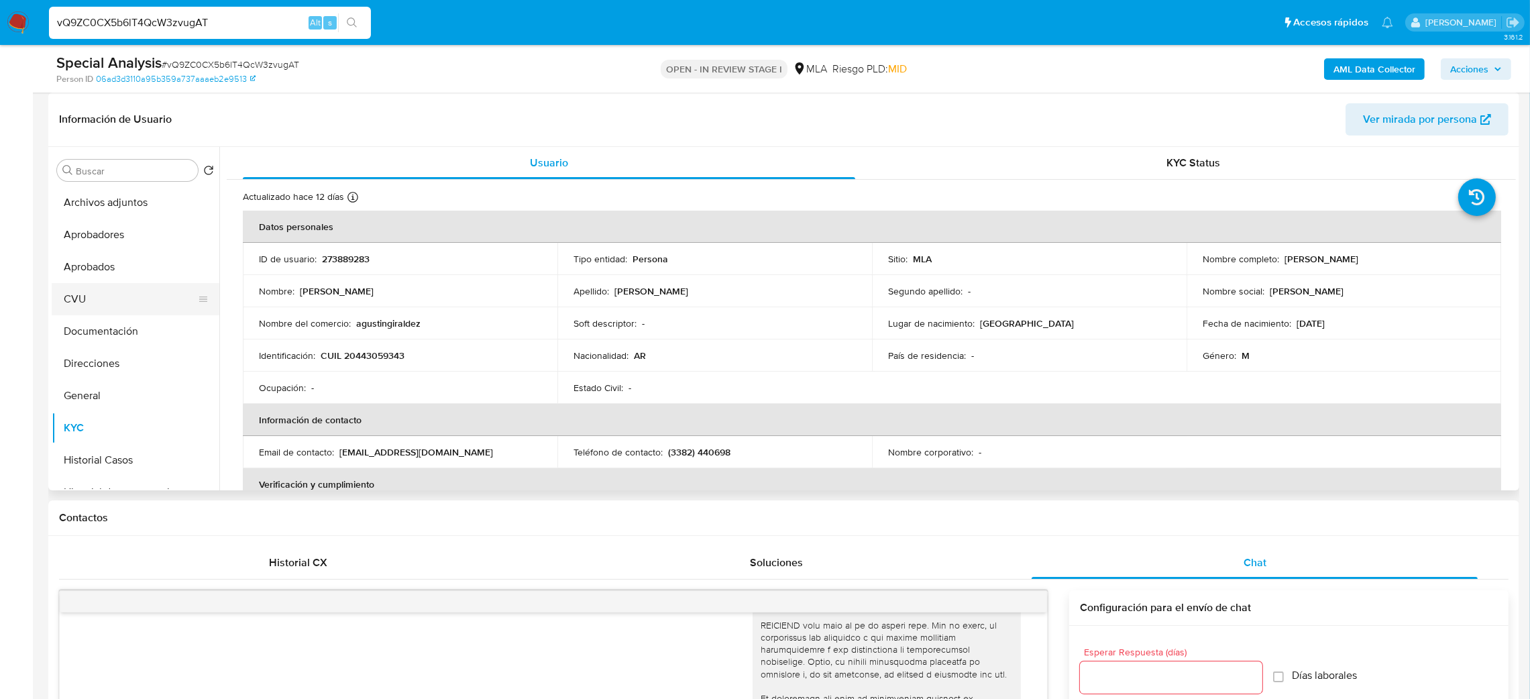
click at [113, 301] on button "CVU" at bounding box center [130, 299] width 157 height 32
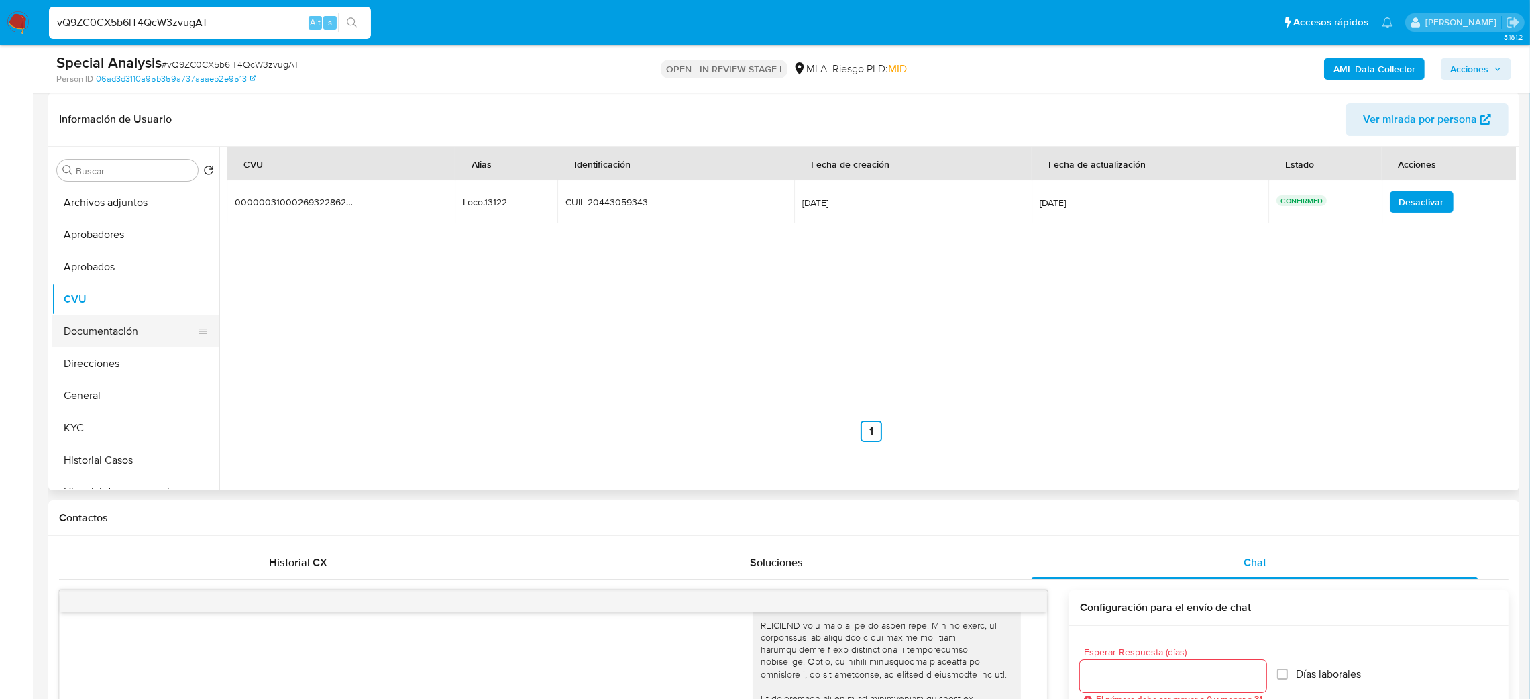
click at [126, 336] on button "Documentación" at bounding box center [130, 331] width 157 height 32
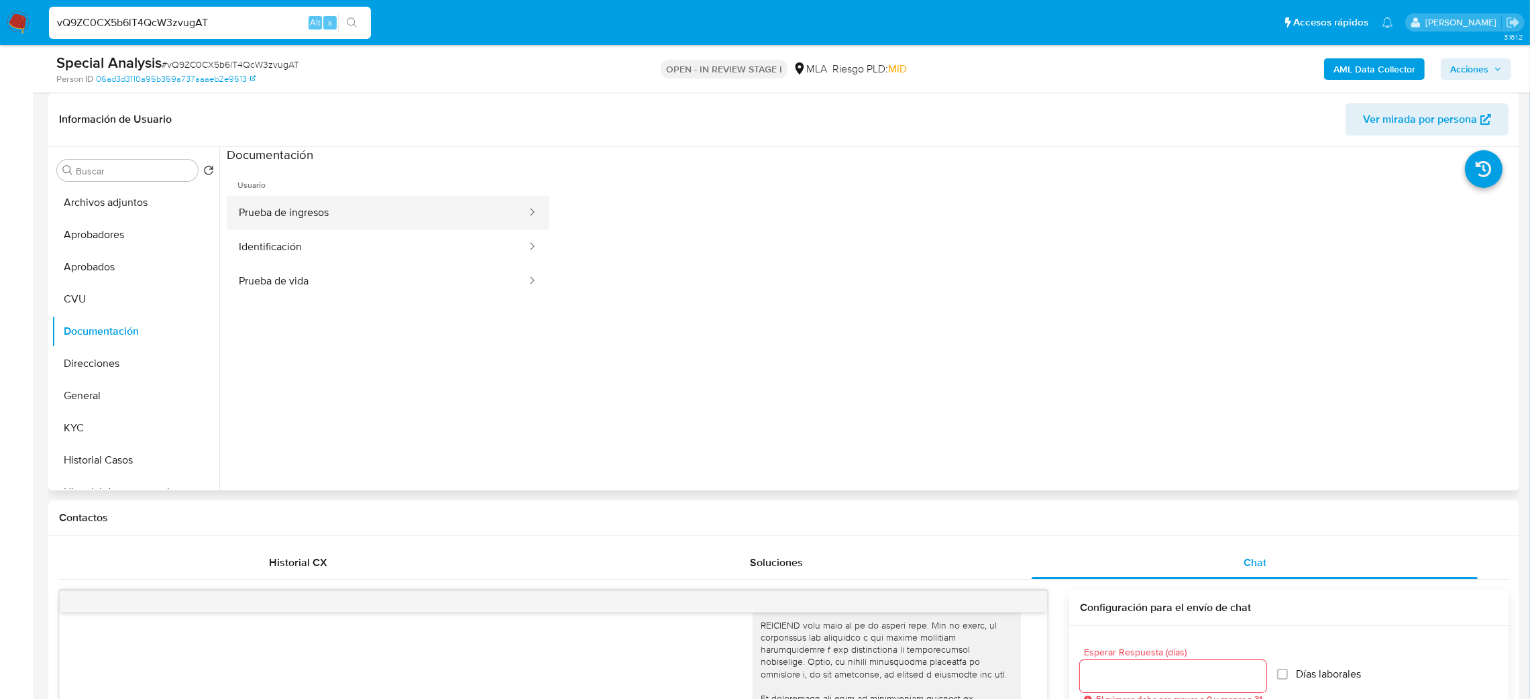
click at [356, 209] on button "Prueba de ingresos" at bounding box center [377, 213] width 301 height 34
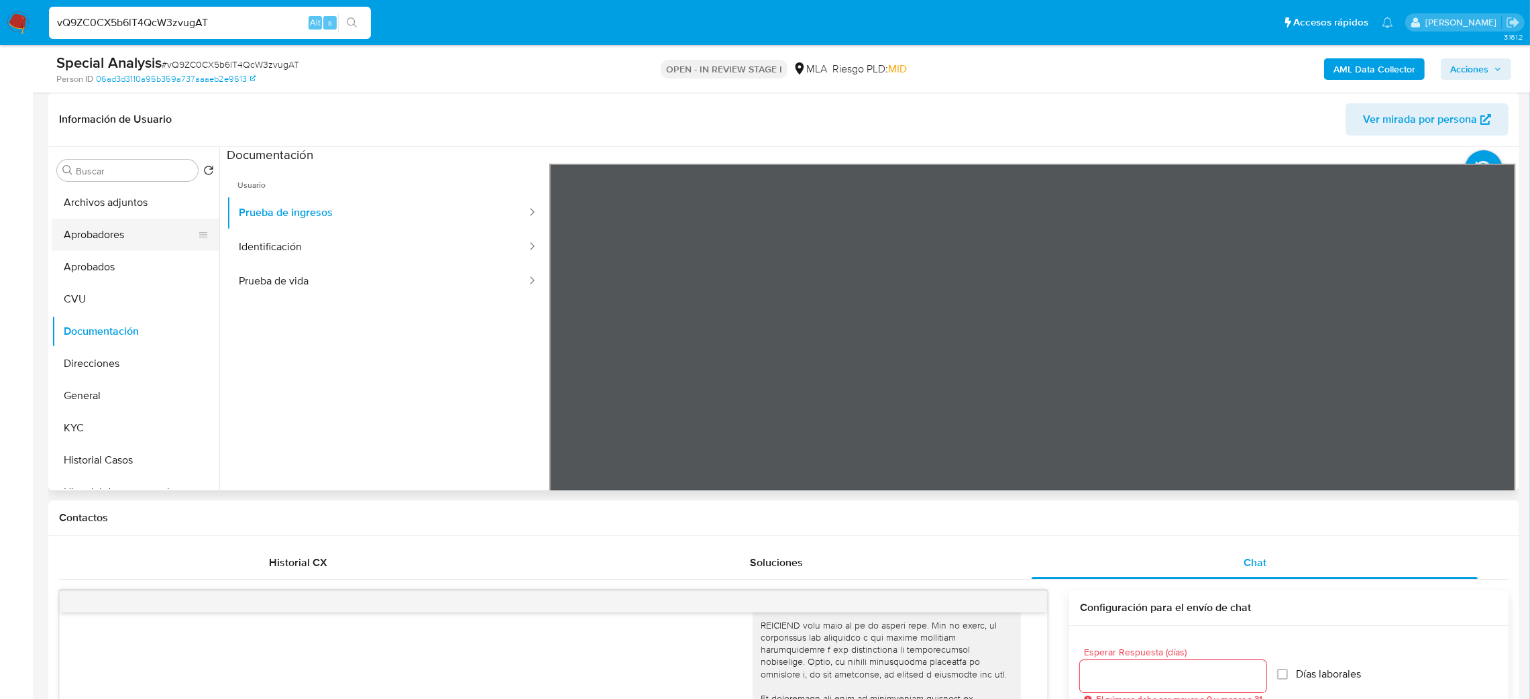
click at [136, 223] on button "Aprobadores" at bounding box center [130, 235] width 157 height 32
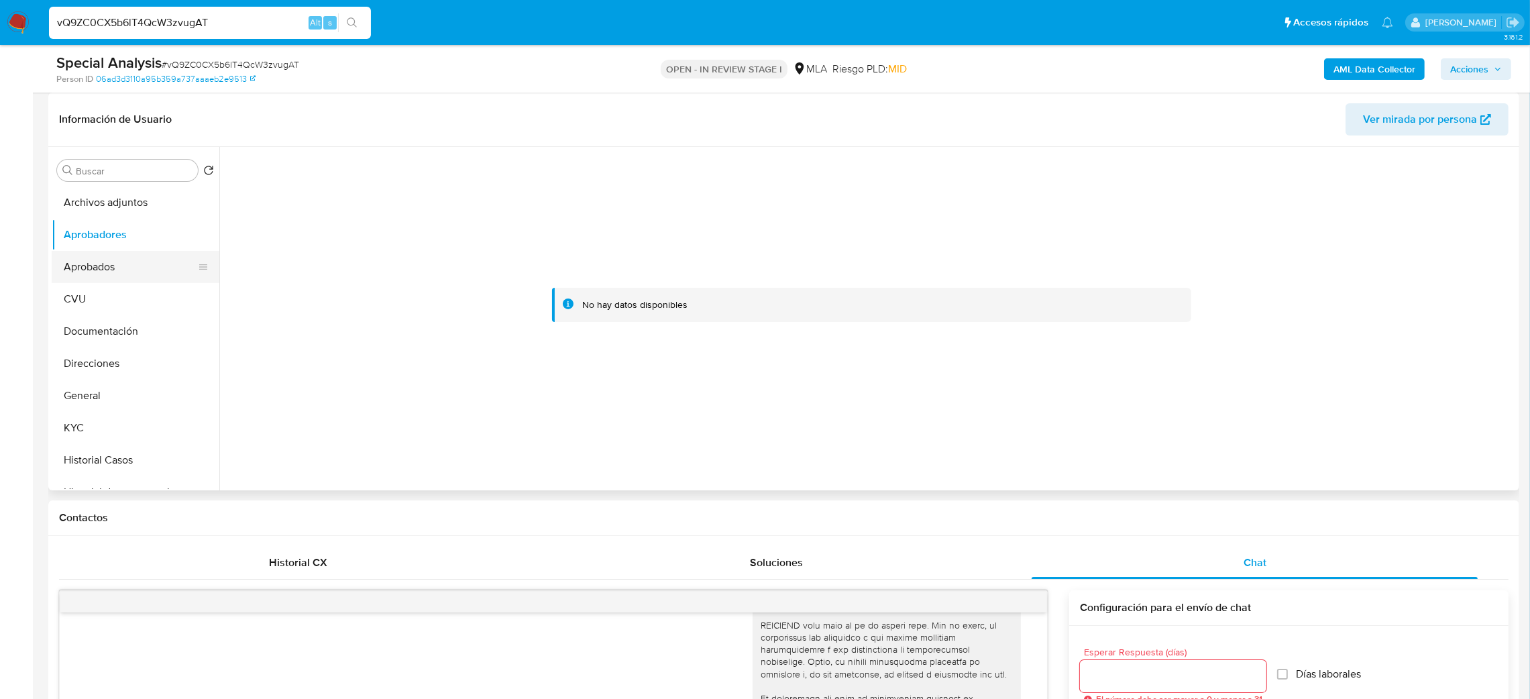
click at [136, 280] on button "Aprobados" at bounding box center [130, 267] width 157 height 32
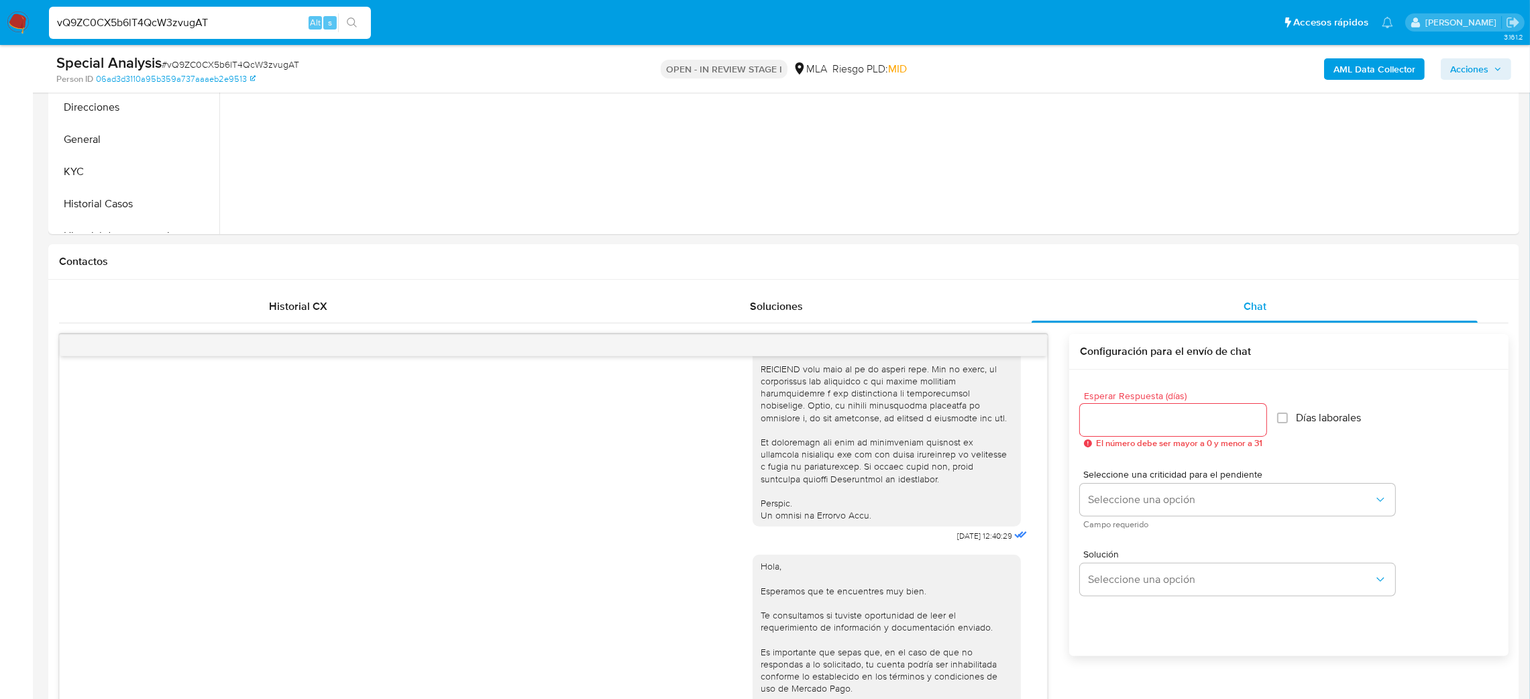
scroll to position [201, 0]
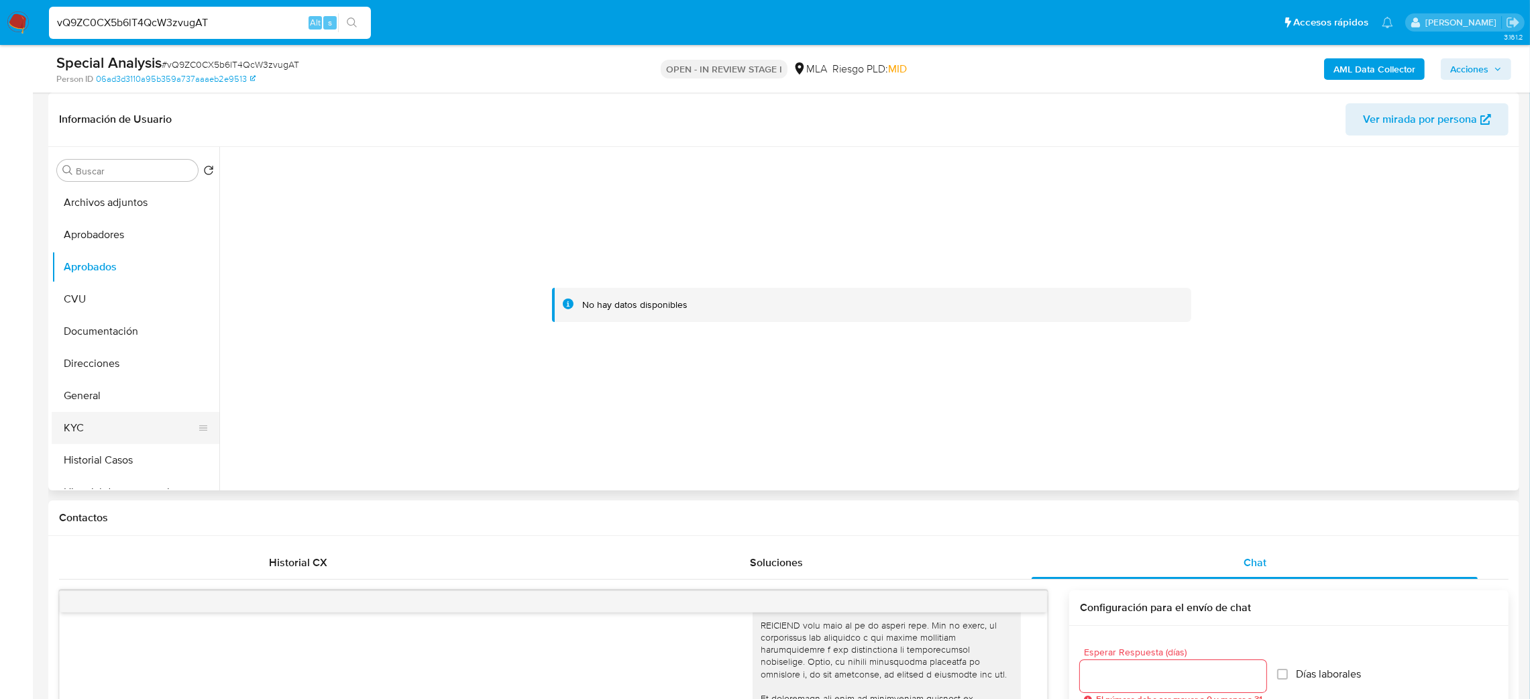
click at [82, 430] on button "KYC" at bounding box center [130, 428] width 157 height 32
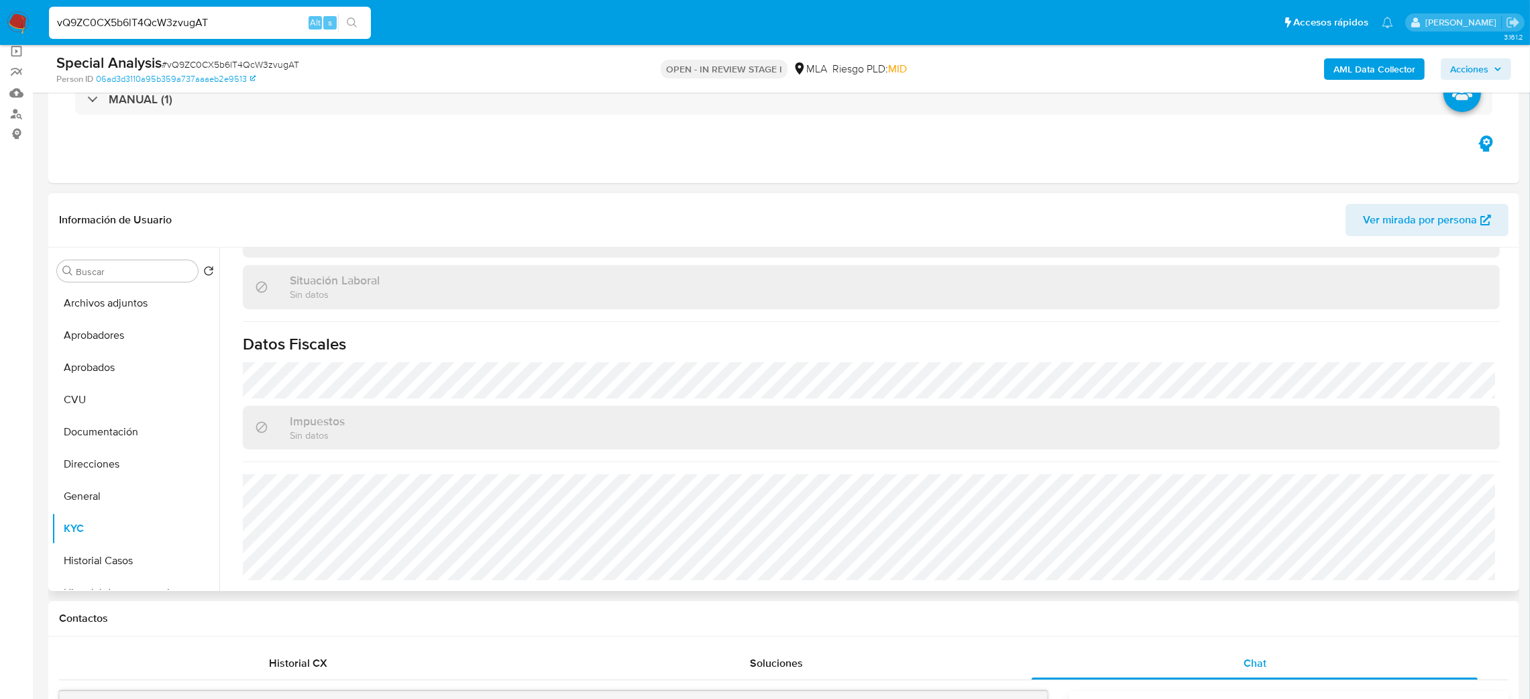
scroll to position [0, 0]
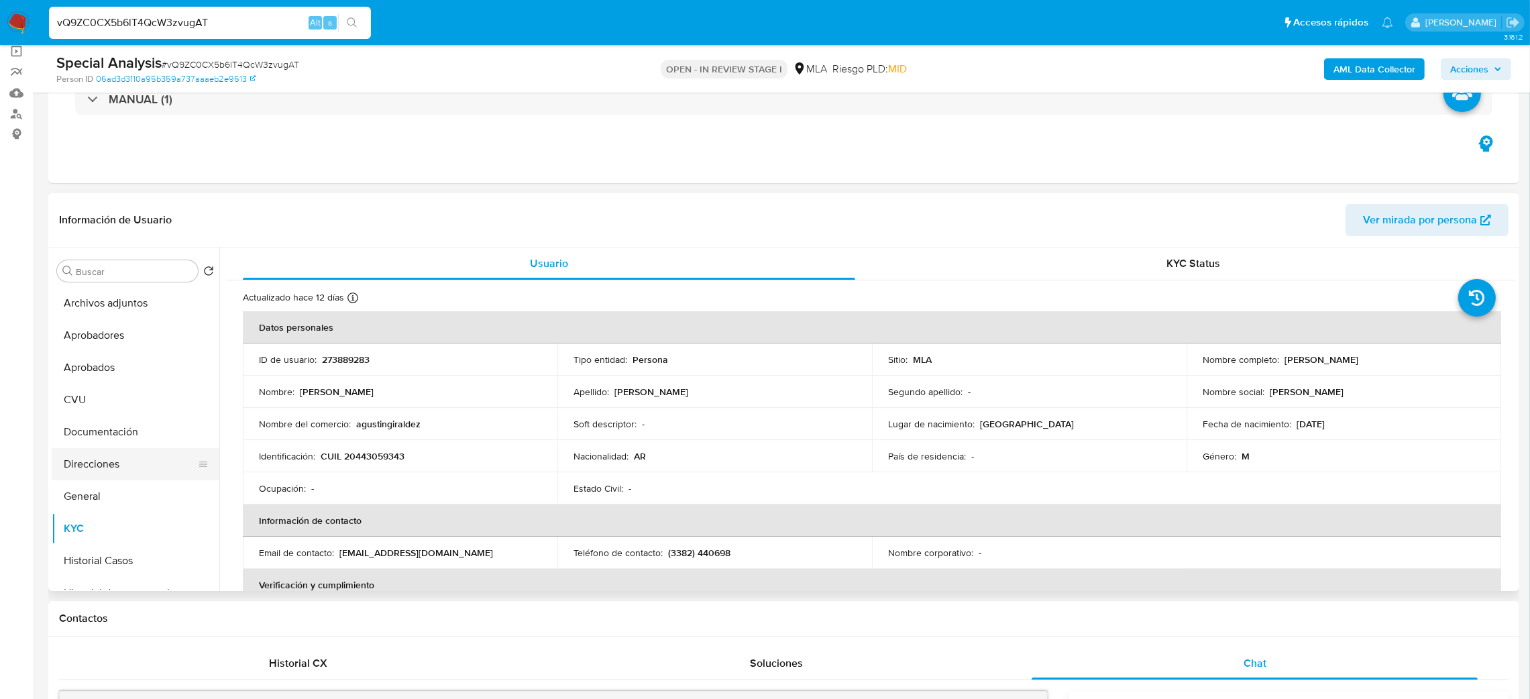
click at [105, 464] on button "Direcciones" at bounding box center [130, 464] width 157 height 32
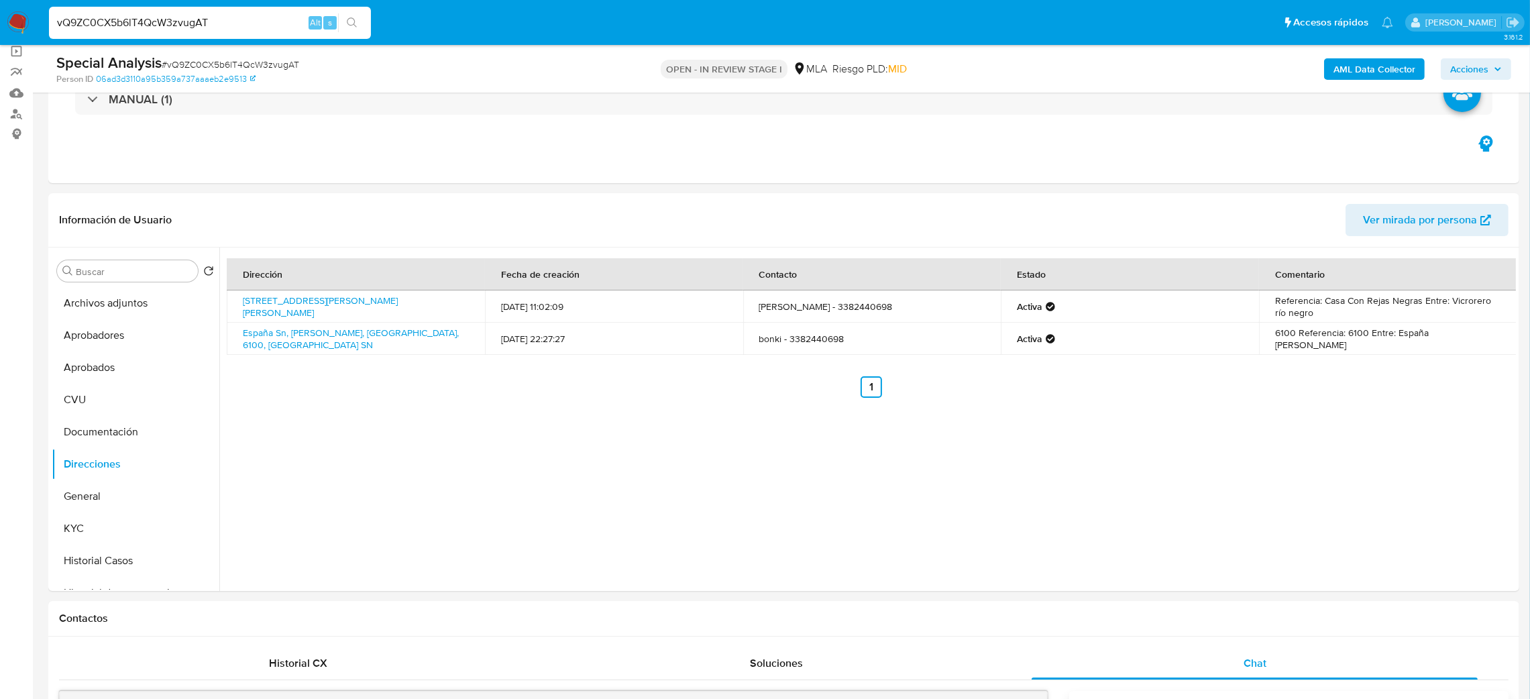
drag, startPoint x: 212, startPoint y: 28, endPoint x: 0, endPoint y: 42, distance: 212.4
click at [0, 42] on nav "Pausado Ver notificaciones vQ9ZC0CX5b6lT4QcW3zvugAT Alt s Accesos rápidos Presi…" at bounding box center [765, 22] width 1530 height 45
paste input "3oQPnUAEwzcJL4bU06XzUon6"
type input "3oQPnUAEwzcJL4bU06XzUon6"
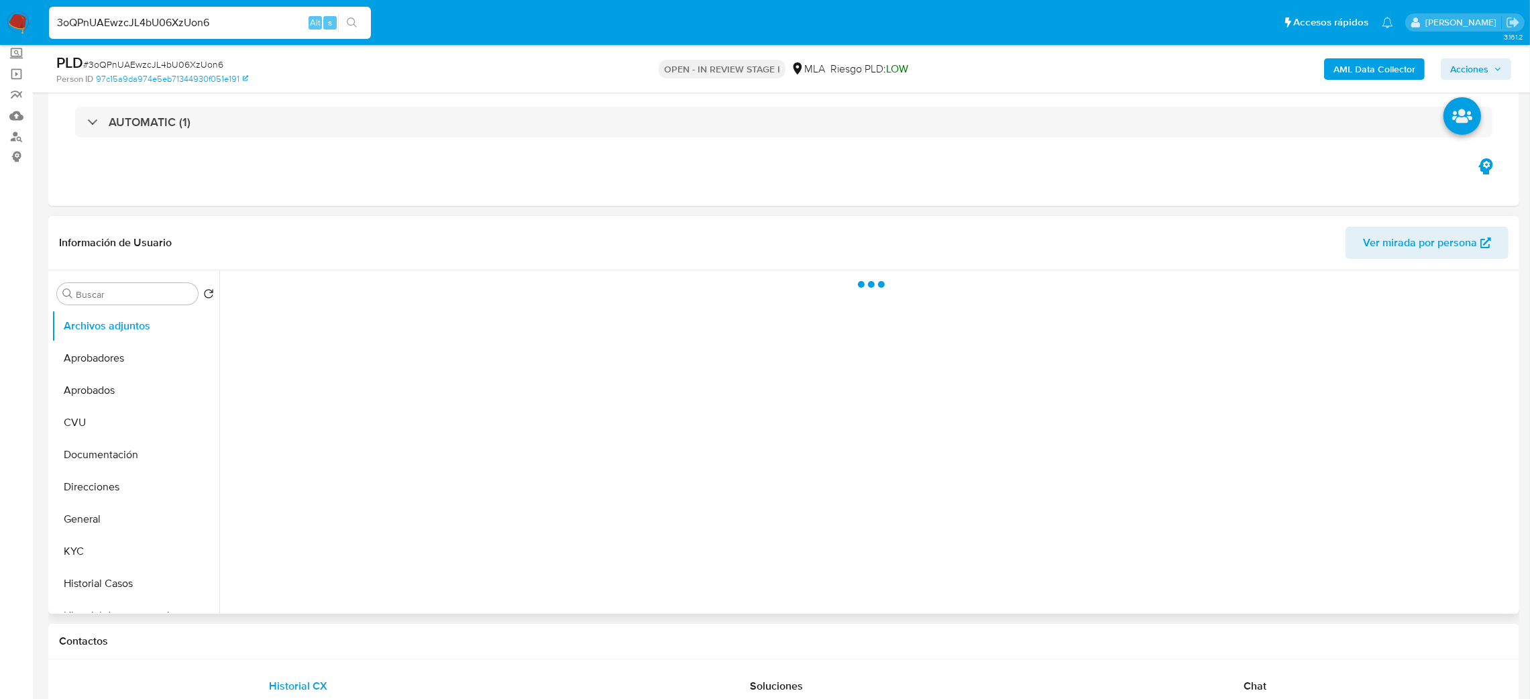
scroll to position [201, 0]
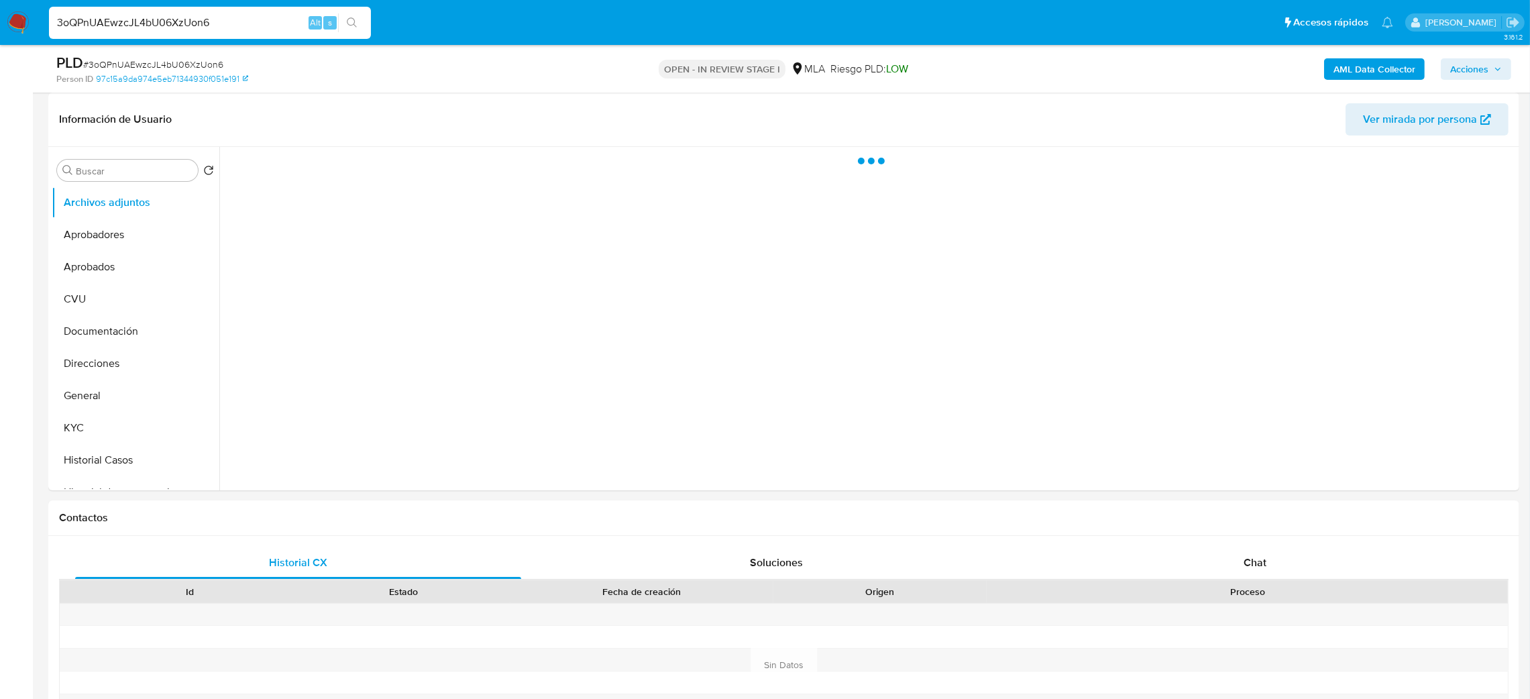
select select "10"
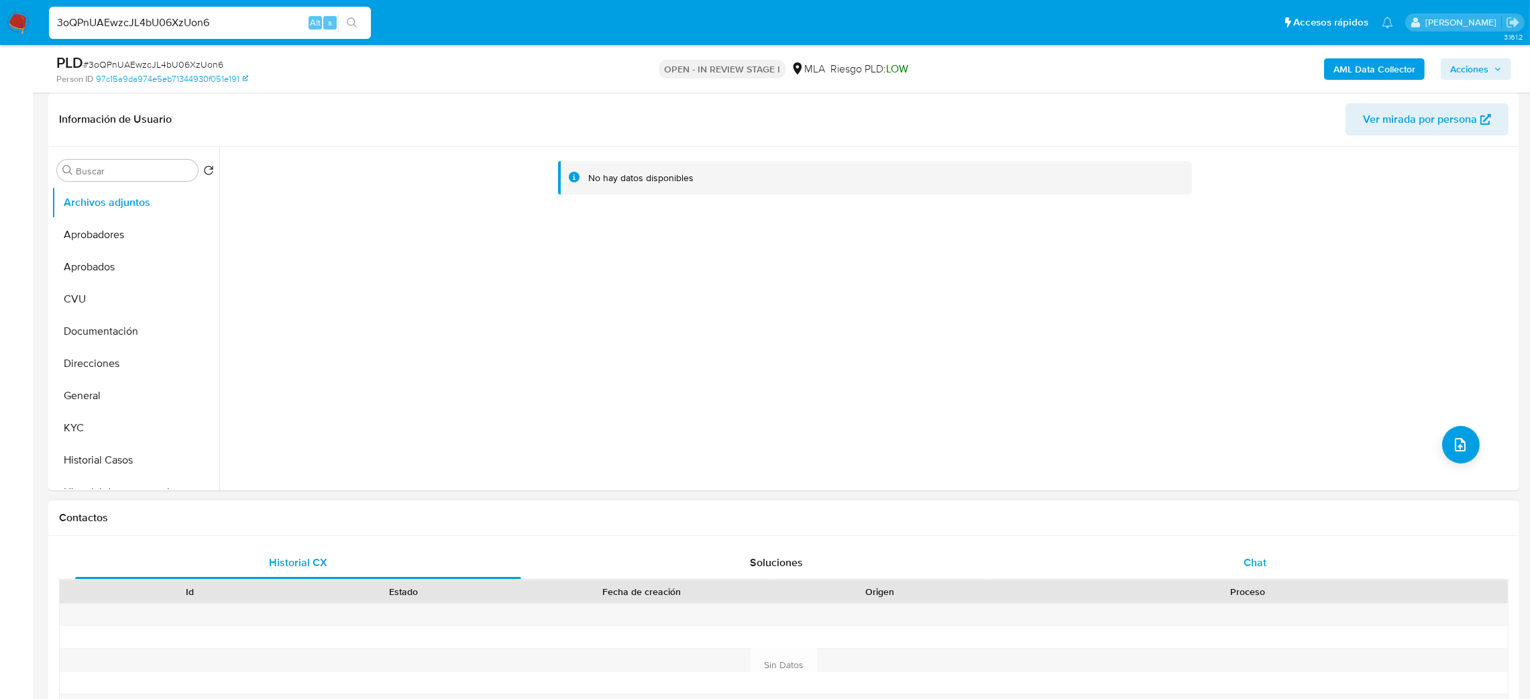
drag, startPoint x: 1279, startPoint y: 561, endPoint x: 1262, endPoint y: 562, distance: 17.5
click at [1279, 561] on div "Chat" at bounding box center [1255, 563] width 446 height 32
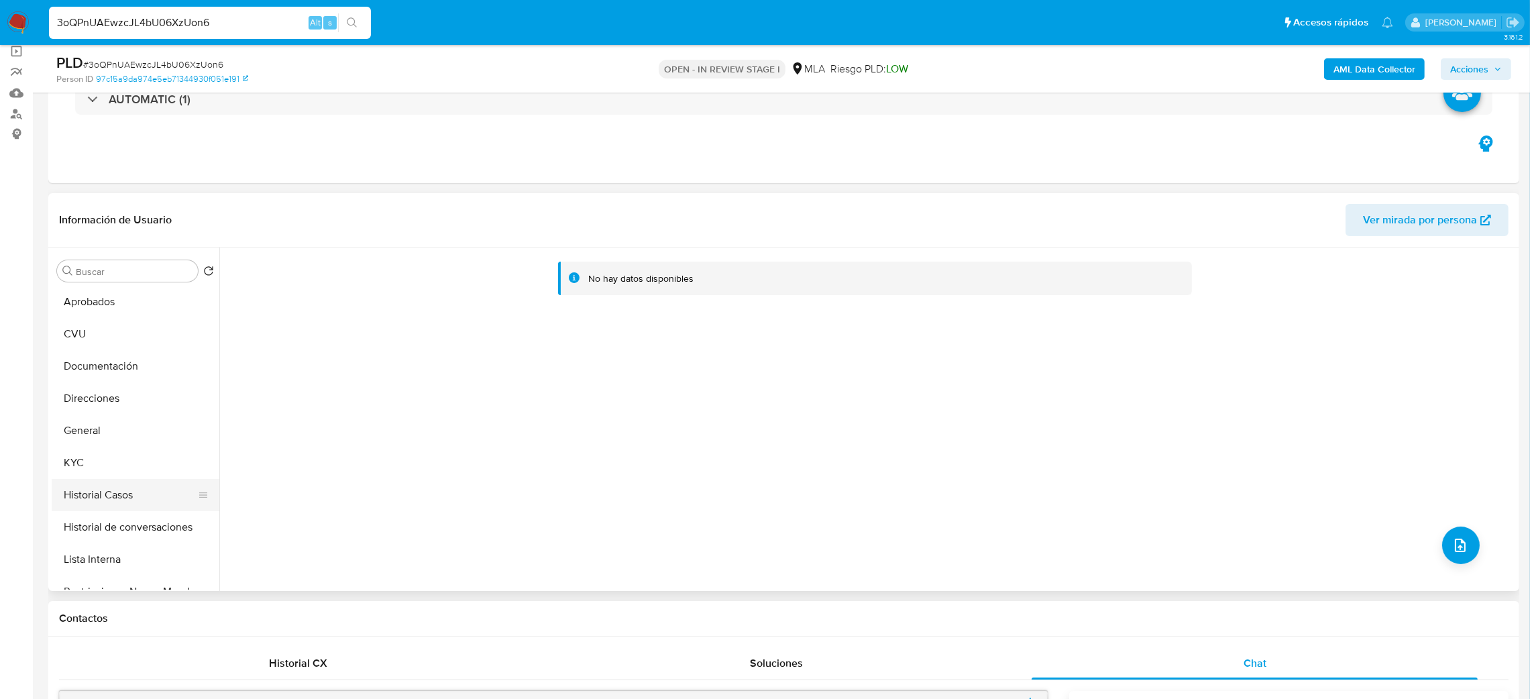
scroll to position [101, 0]
click at [108, 437] on button "KYC" at bounding box center [130, 428] width 157 height 32
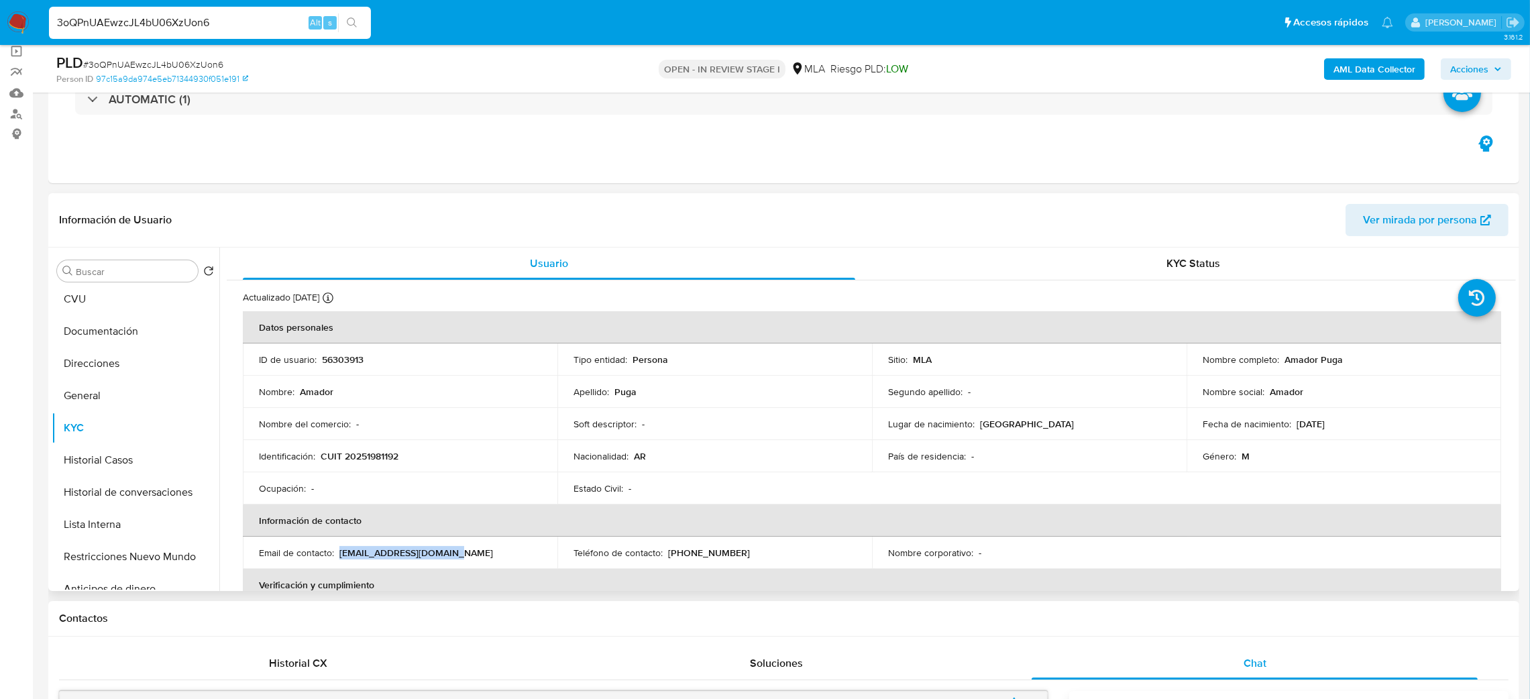
drag, startPoint x: 339, startPoint y: 550, endPoint x: 493, endPoint y: 551, distance: 154.3
click at [493, 551] on div "Email de contacto : amadorpuga@yahoo.com.ar" at bounding box center [400, 553] width 282 height 12
click at [0, 36] on nav "Pausado Ver notificaciones 3oQPnUAEwzcJL4bU06XzUon6 Alt s Accesos rápidos Presi…" at bounding box center [765, 22] width 1530 height 45
paste input "QwXeCqMUXrwiDClHckU7O3D2"
type input "QwXeCqMUXrwiDClHckU7O3D2"
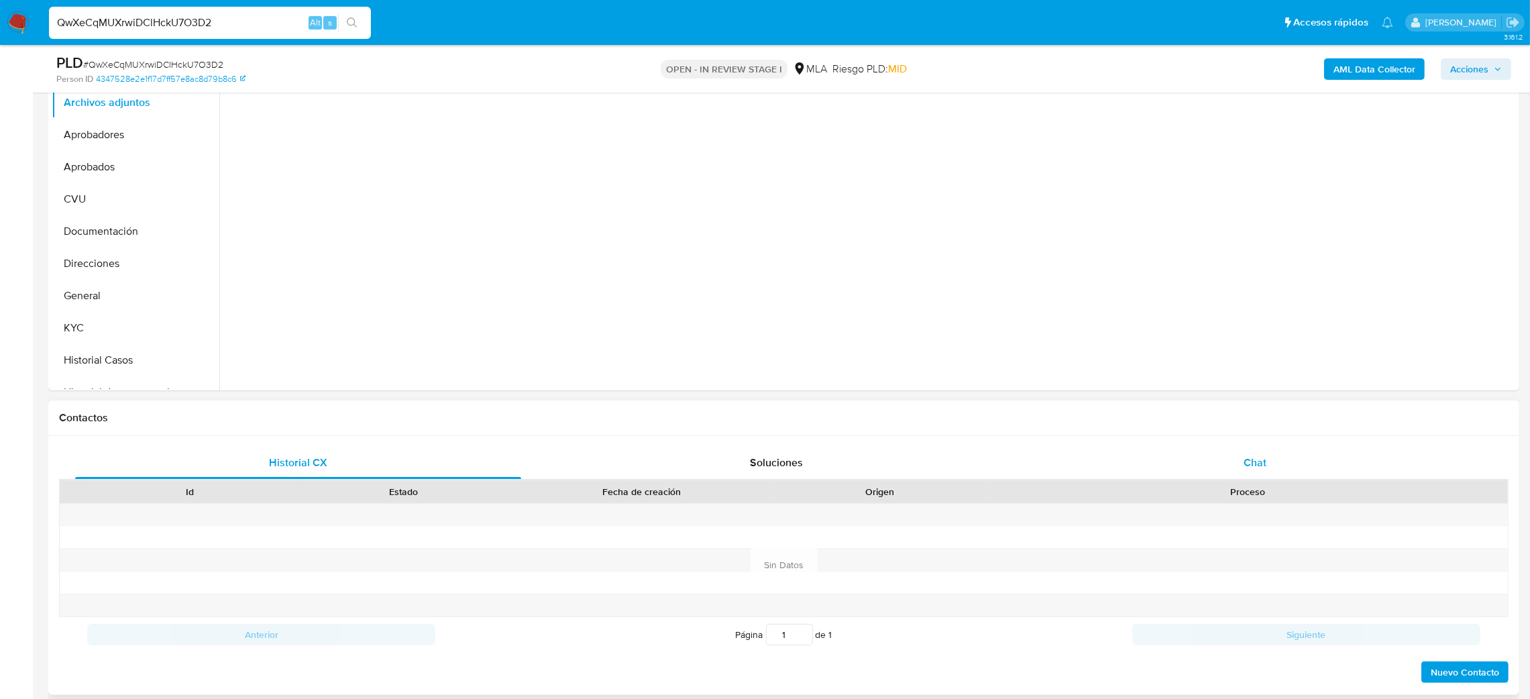
click at [1238, 458] on div "Chat" at bounding box center [1255, 463] width 446 height 32
select select "10"
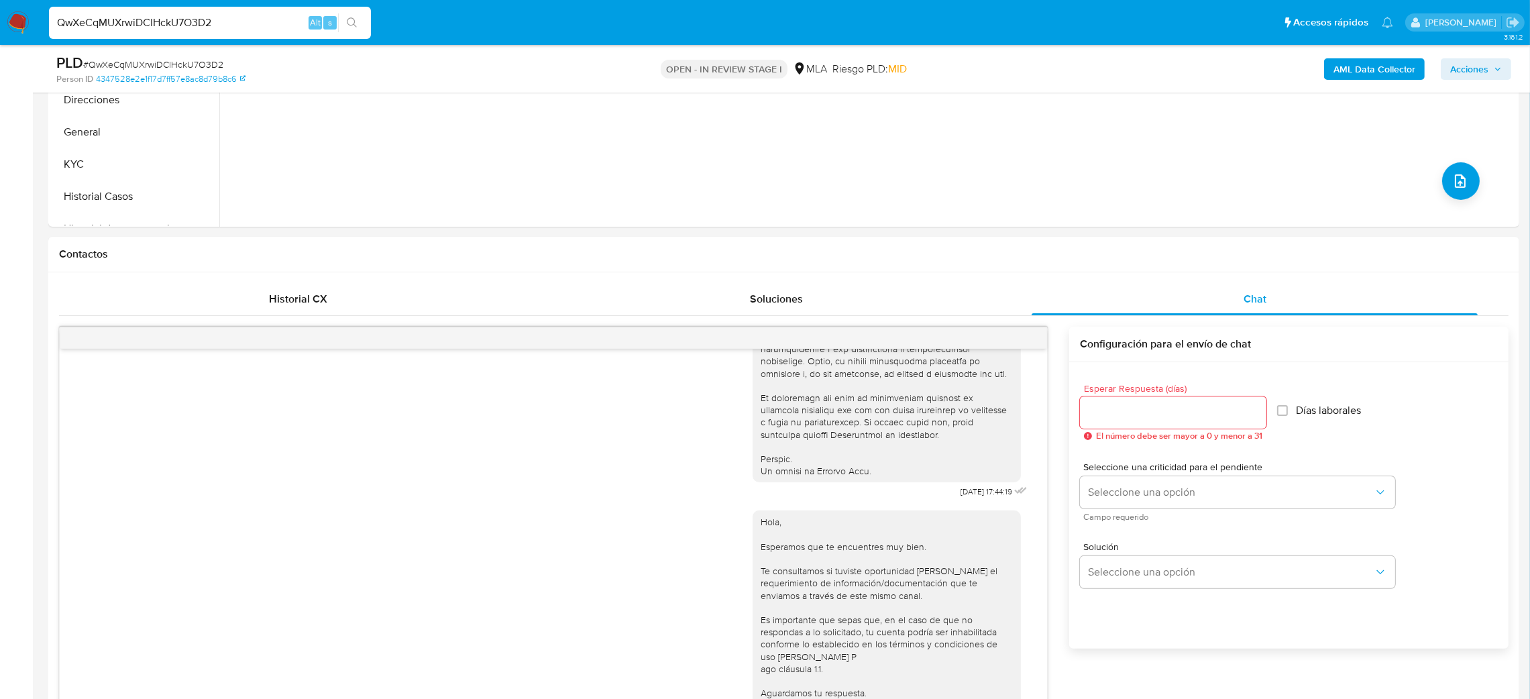
scroll to position [201, 0]
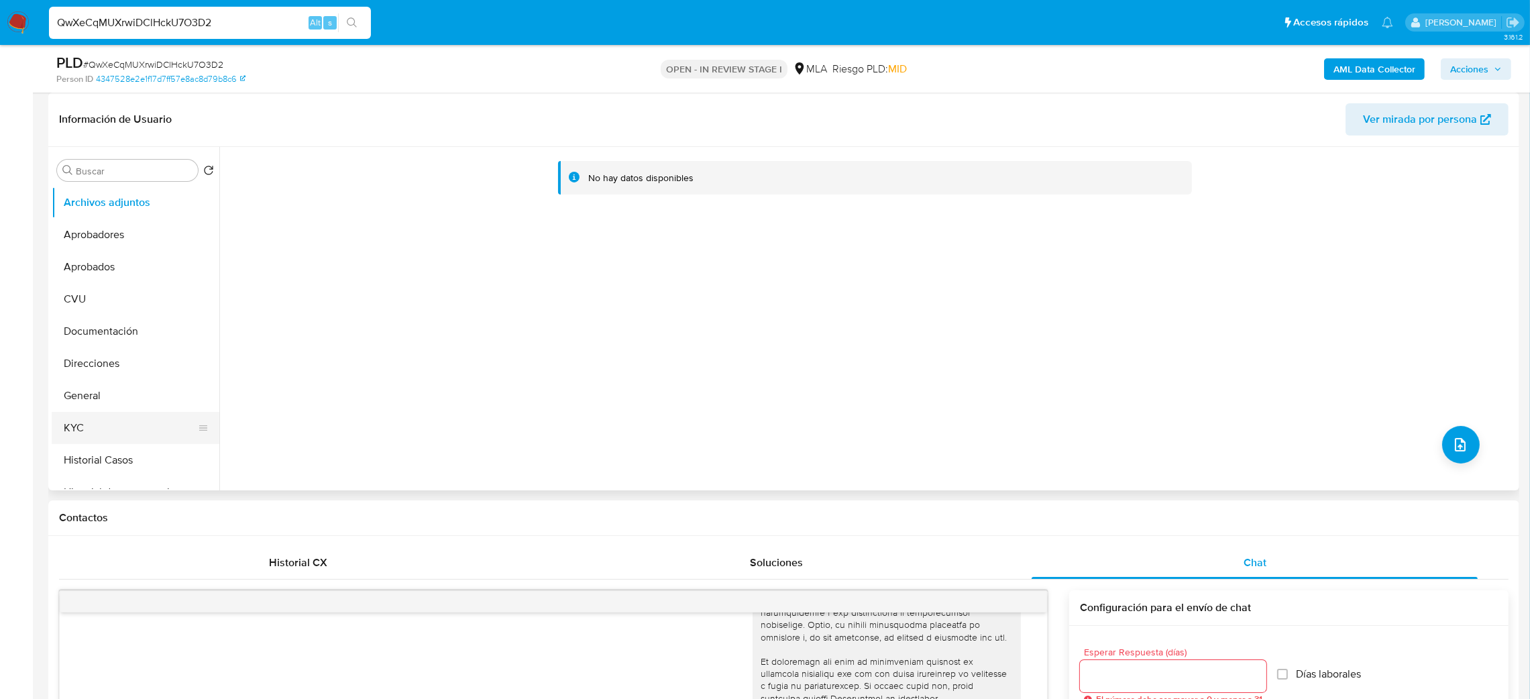
click at [92, 433] on button "KYC" at bounding box center [130, 428] width 157 height 32
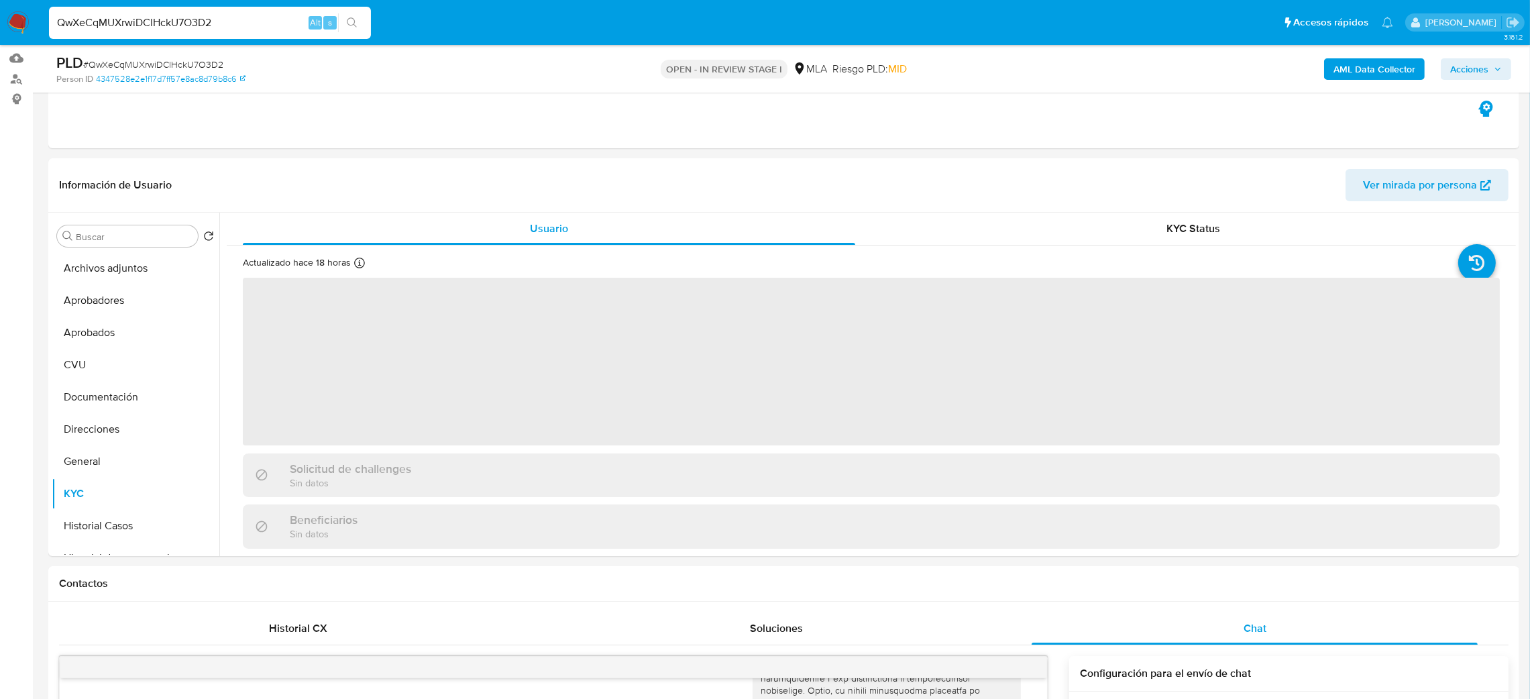
scroll to position [101, 0]
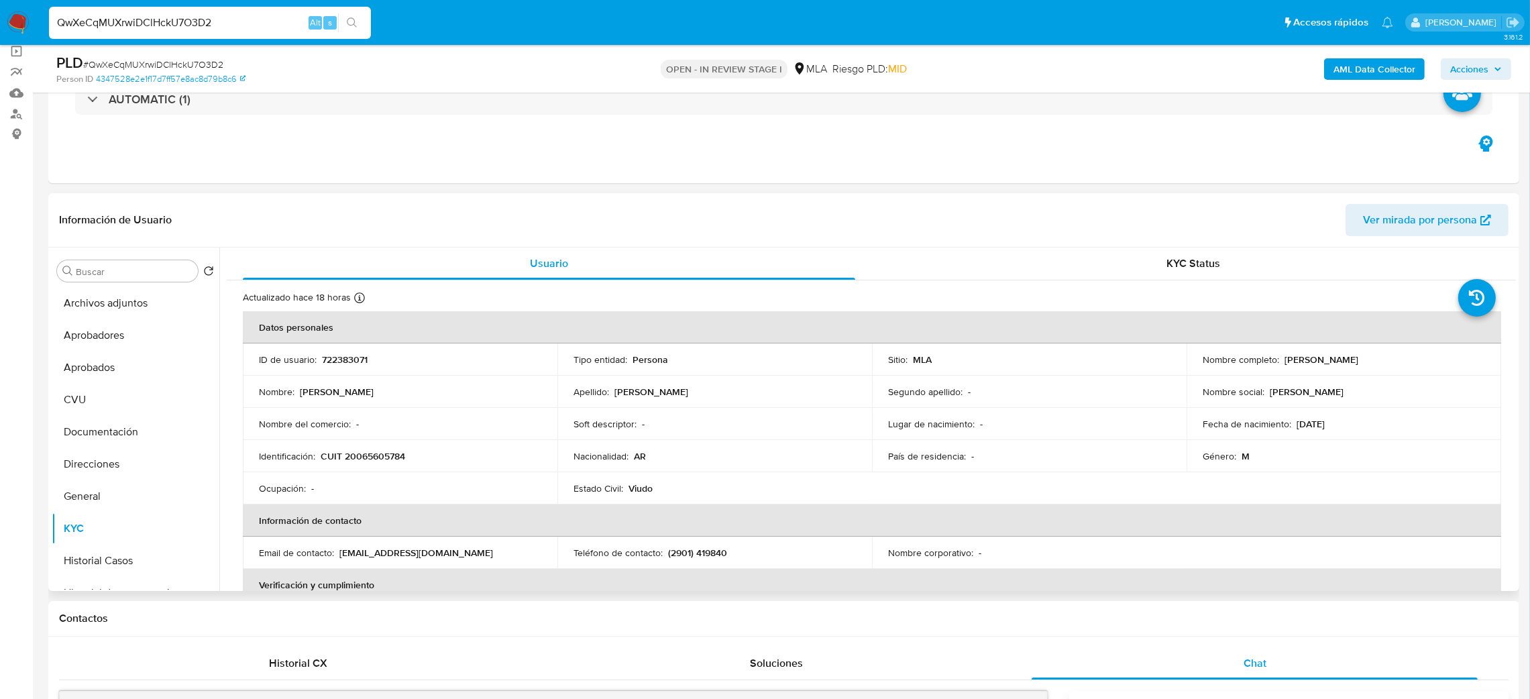
drag, startPoint x: 425, startPoint y: 551, endPoint x: 337, endPoint y: 553, distance: 87.2
click at [337, 553] on div "Email de contacto : rodolfomariosilva@hotmail.com" at bounding box center [400, 553] width 282 height 12
drag, startPoint x: 283, startPoint y: 22, endPoint x: 0, endPoint y: 39, distance: 283.6
click at [0, 39] on nav "Pausado Ver notificaciones QwXeCqMUXrwiDClHckU7O3D2 Alt s Accesos rápidos Presi…" at bounding box center [765, 22] width 1530 height 45
paste input "Ht4DYGqDxTe0cF4I4pmvHaLb"
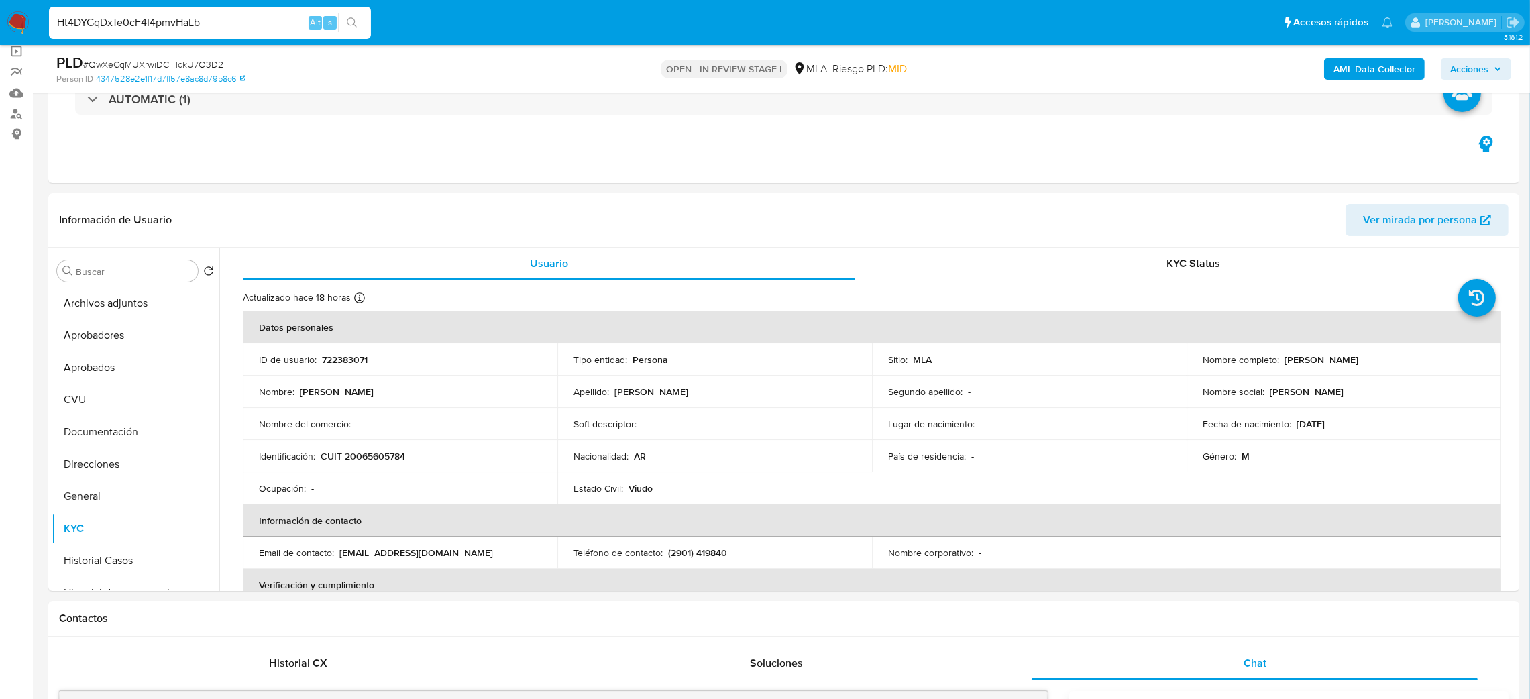
type input "Ht4DYGqDxTe0cF4I4pmvHaLb"
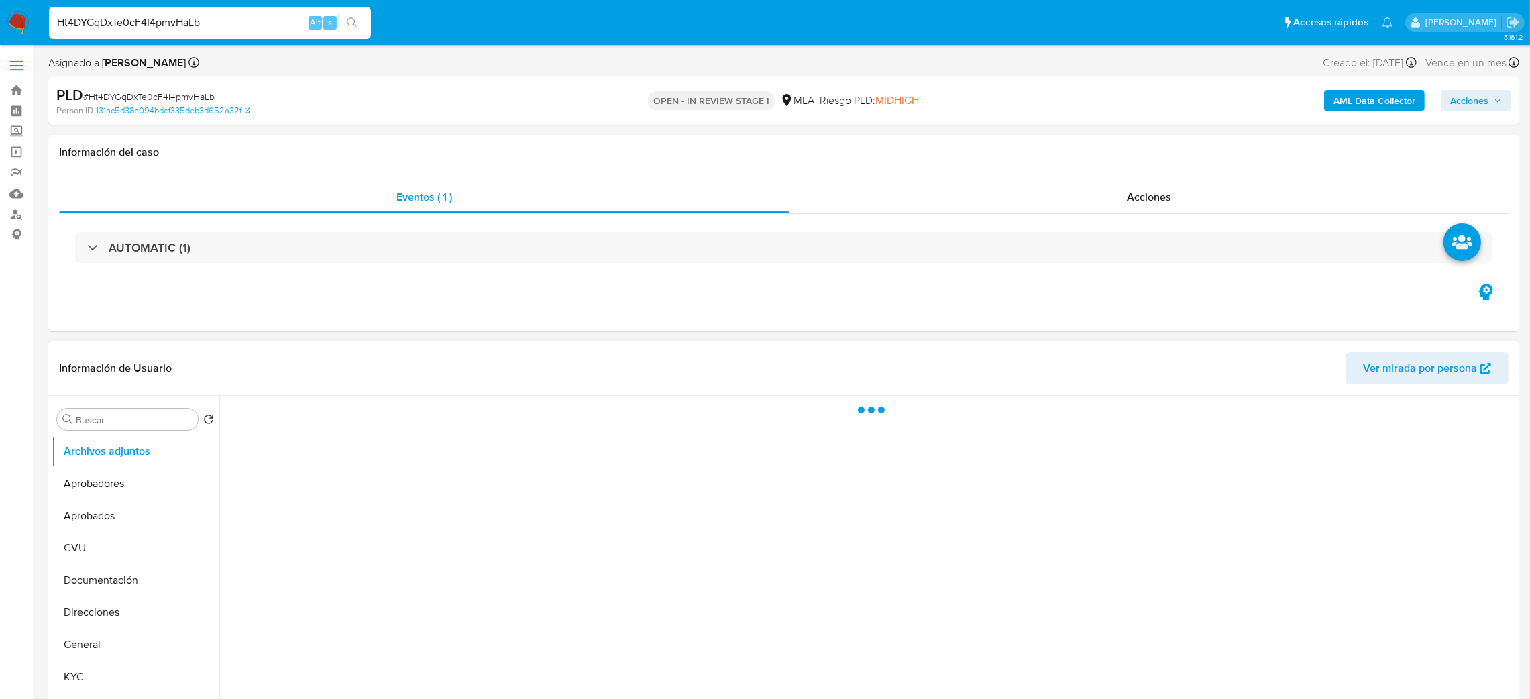
select select "10"
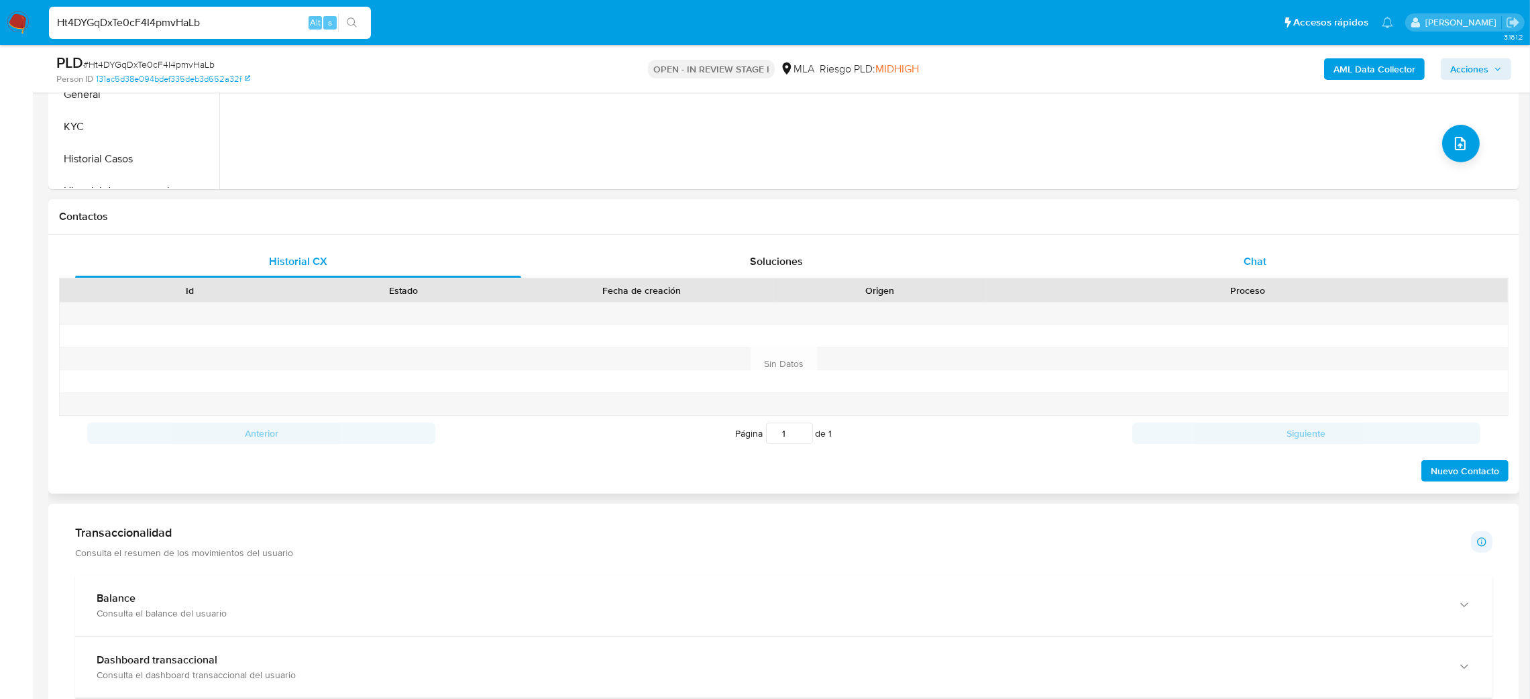
click at [1242, 265] on div "Chat" at bounding box center [1255, 262] width 446 height 32
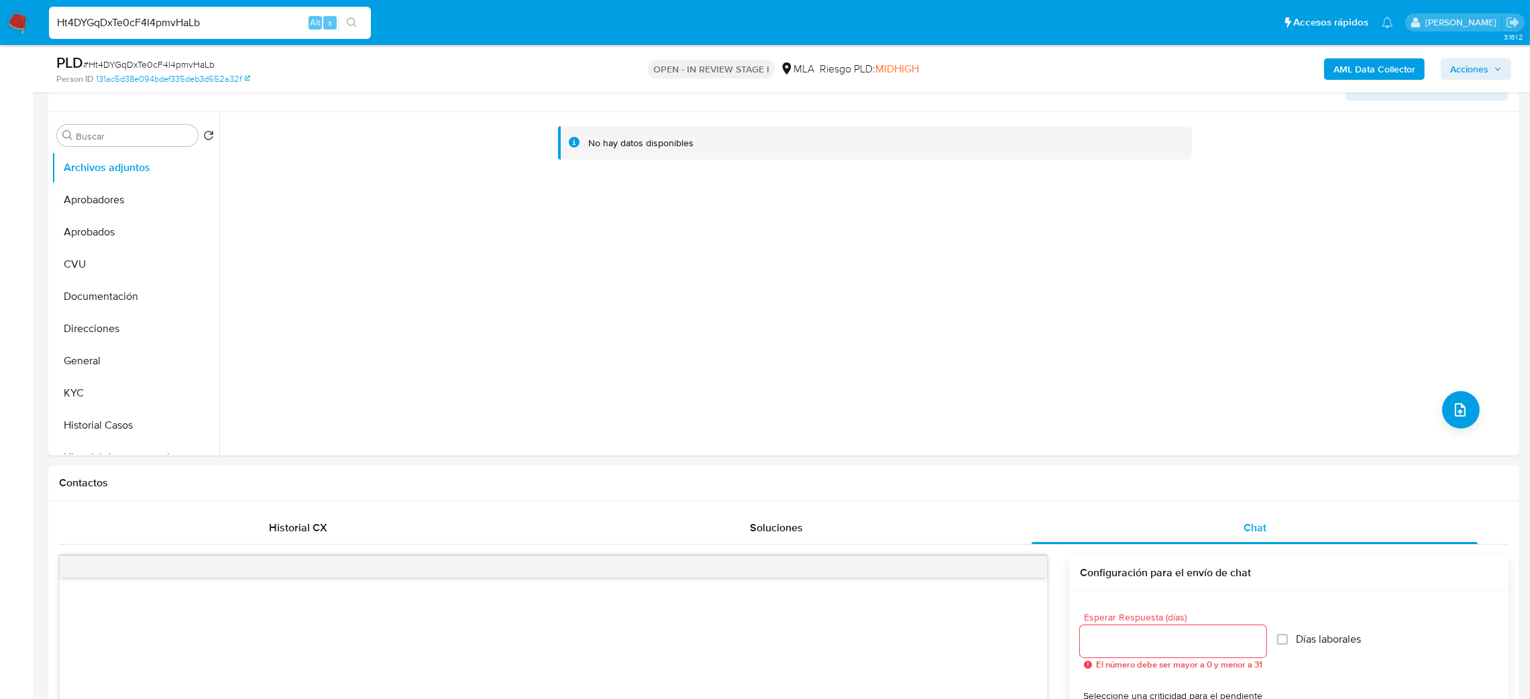
scroll to position [101, 0]
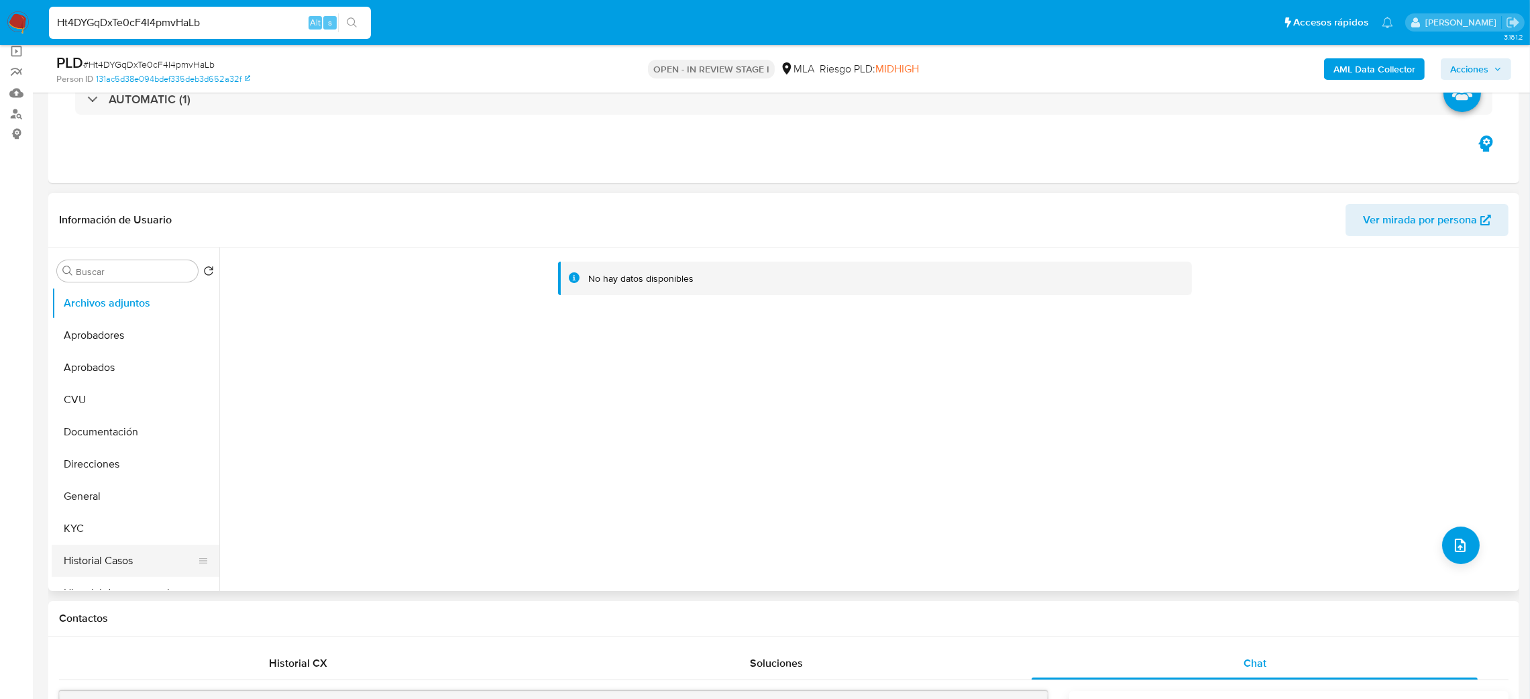
drag, startPoint x: 103, startPoint y: 562, endPoint x: 96, endPoint y: 563, distance: 7.5
click at [104, 562] on button "Historial Casos" at bounding box center [130, 561] width 157 height 32
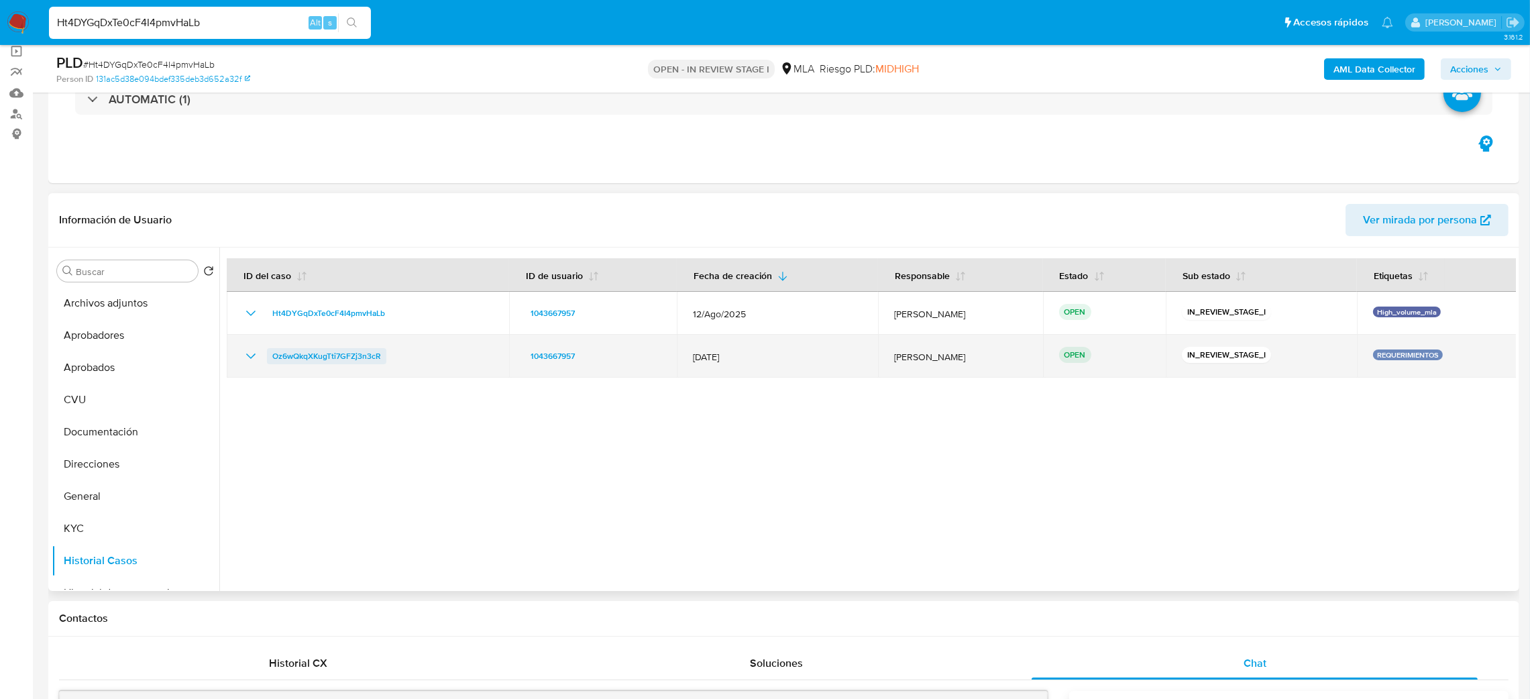
click at [375, 358] on span "Oz6wQkqXKugTti7GFZj3n3cR" at bounding box center [326, 356] width 109 height 16
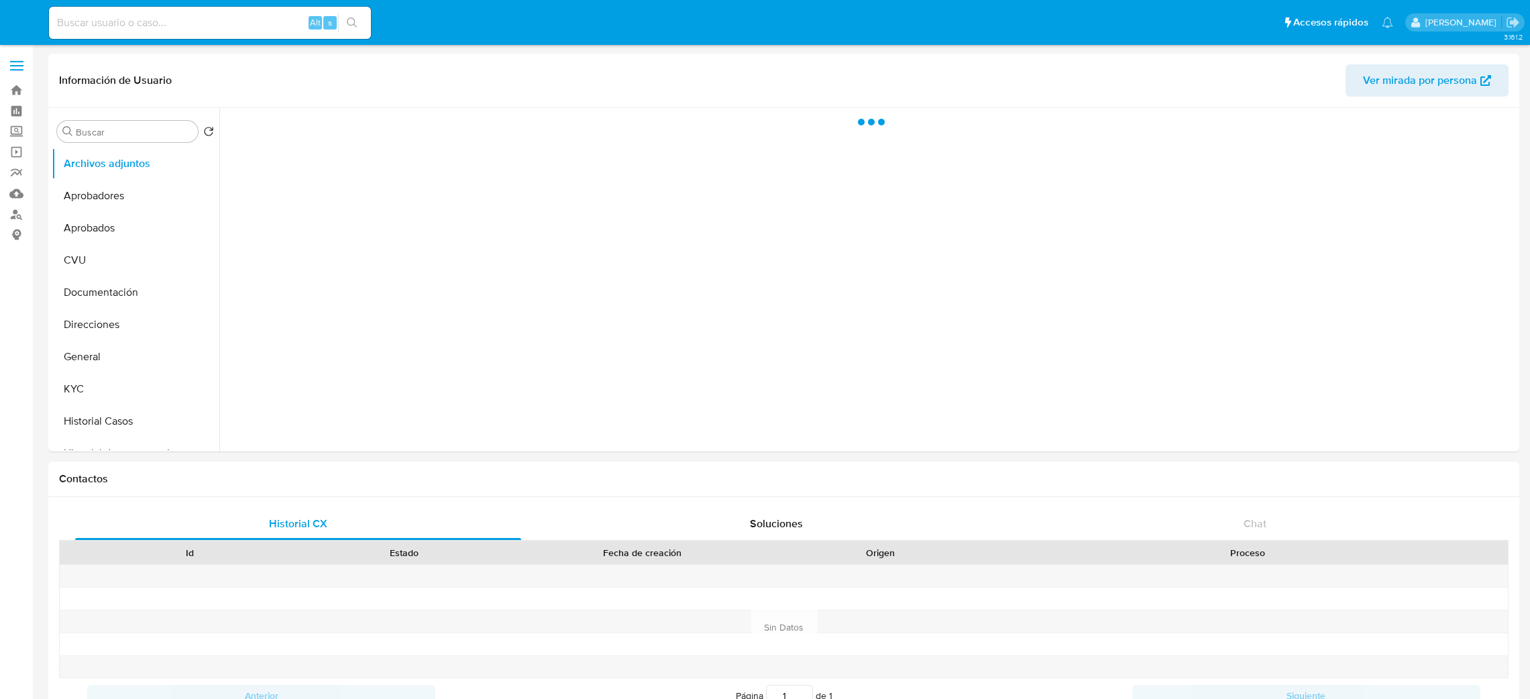
select select "10"
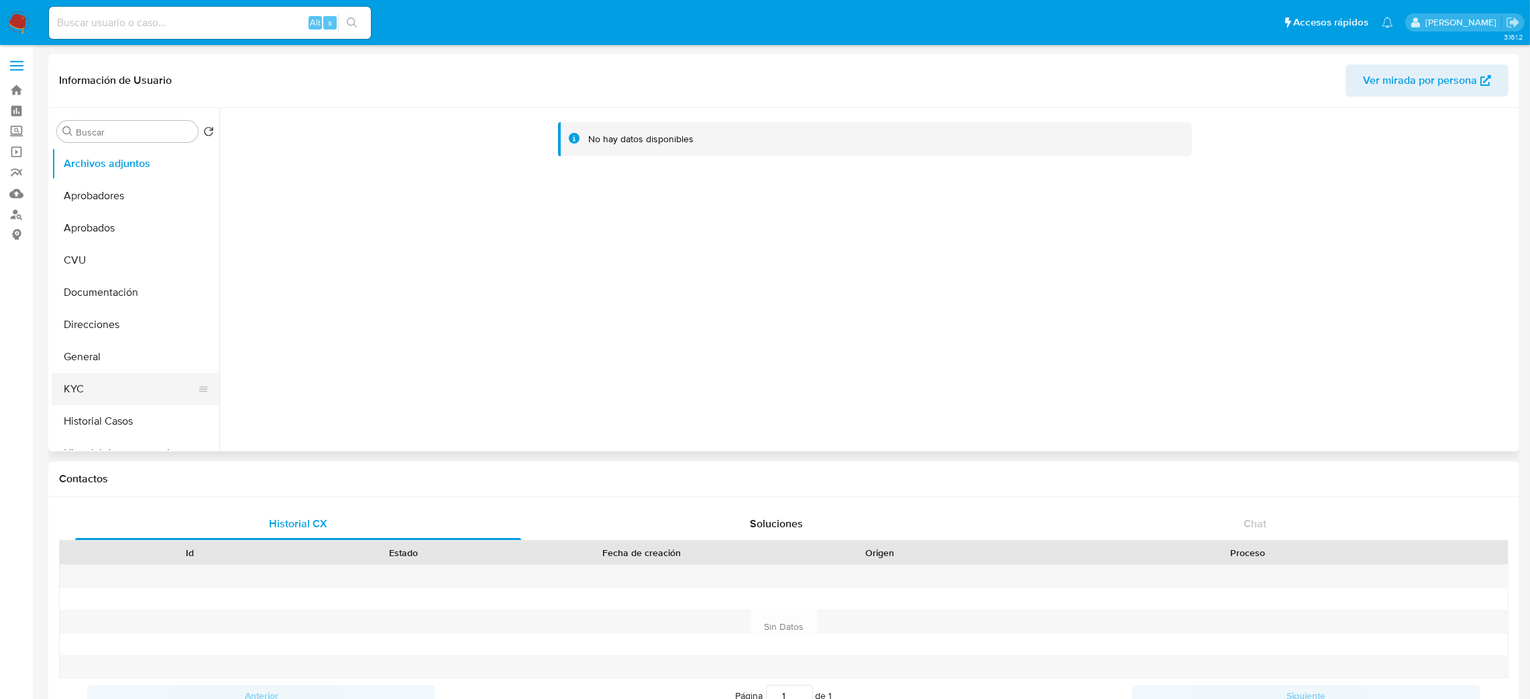
click at [115, 386] on button "KYC" at bounding box center [130, 389] width 157 height 32
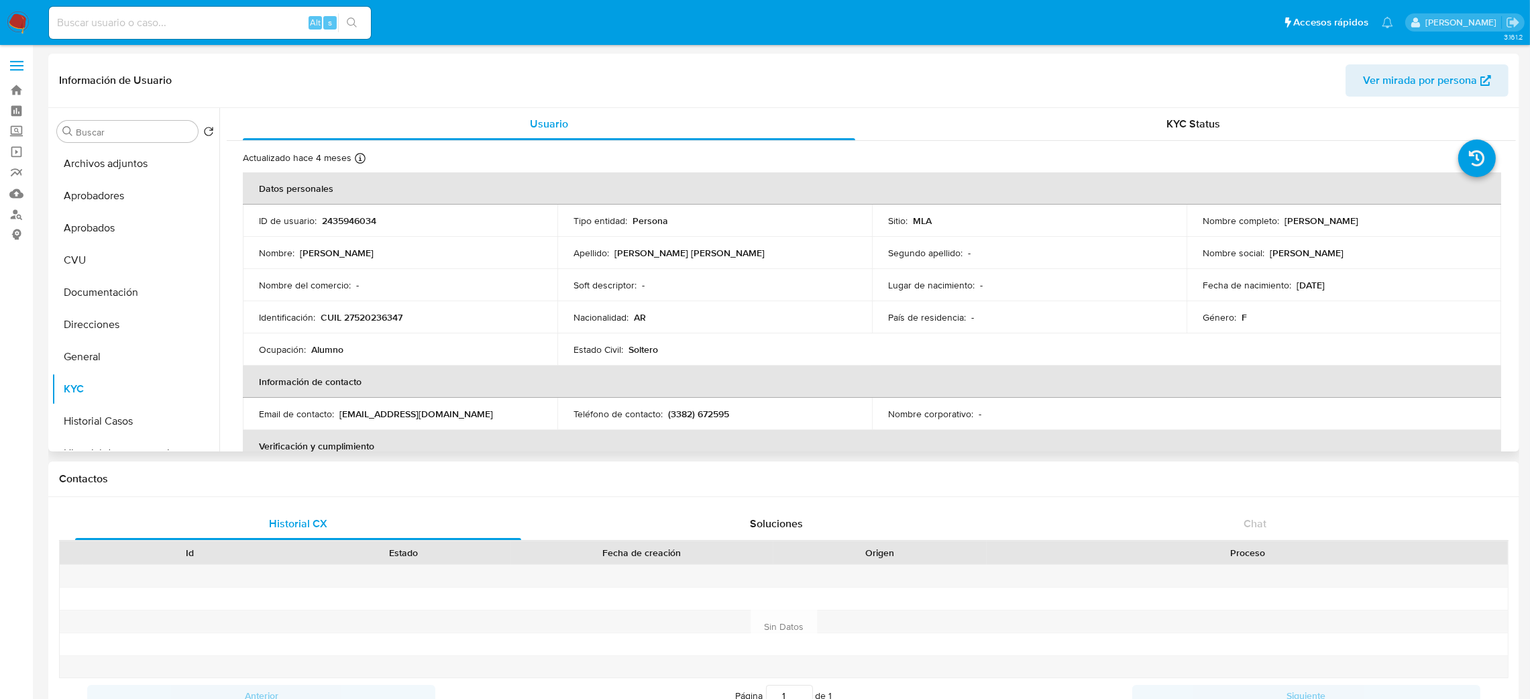
drag, startPoint x: 1281, startPoint y: 223, endPoint x: 1448, endPoint y: 227, distance: 166.4
click at [1448, 227] on td "Nombre completo : [PERSON_NAME]" at bounding box center [1344, 221] width 315 height 32
copy p "[PERSON_NAME]"
click at [387, 312] on p "CUIL 27520236347" at bounding box center [362, 317] width 82 height 12
click at [384, 311] on p "CUIL 27520236347" at bounding box center [362, 317] width 82 height 12
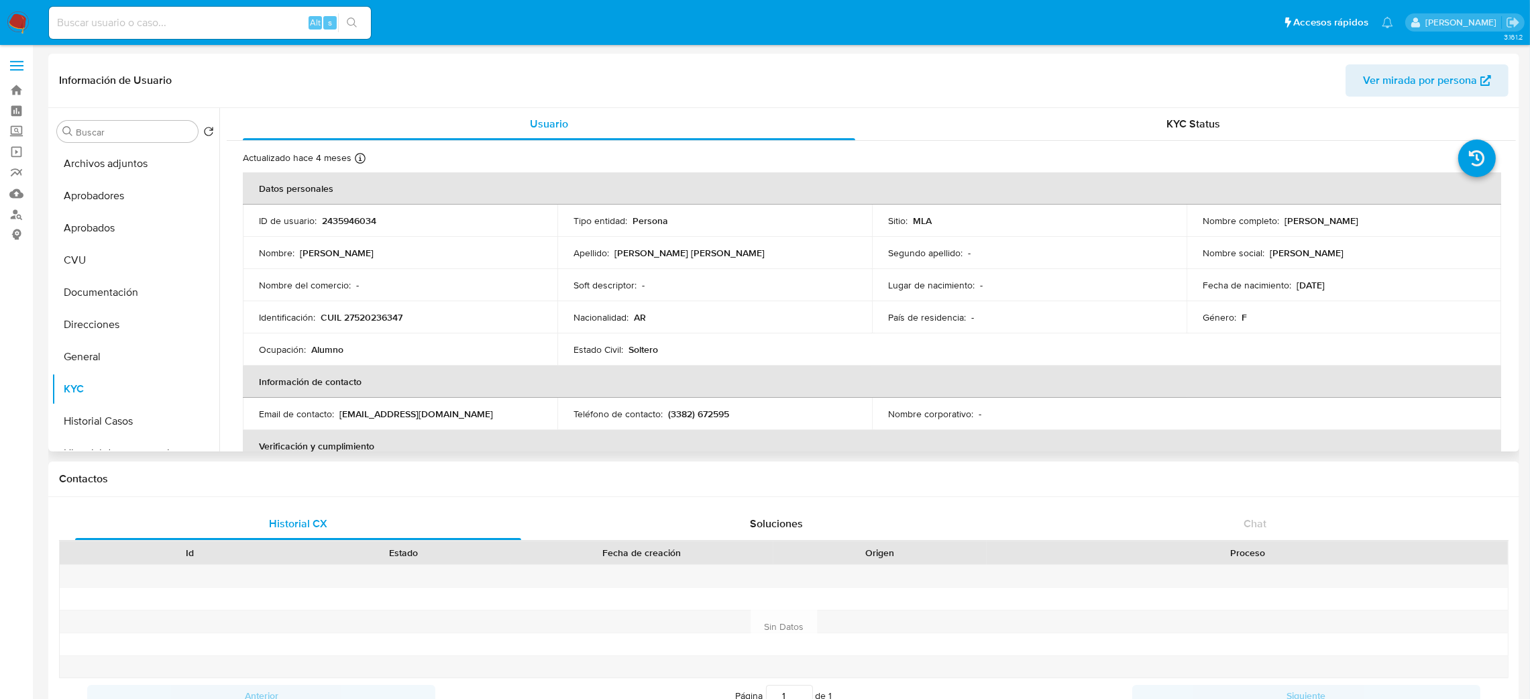
click at [365, 313] on p "CUIL 27520236347" at bounding box center [362, 317] width 82 height 12
copy p "27520236347"
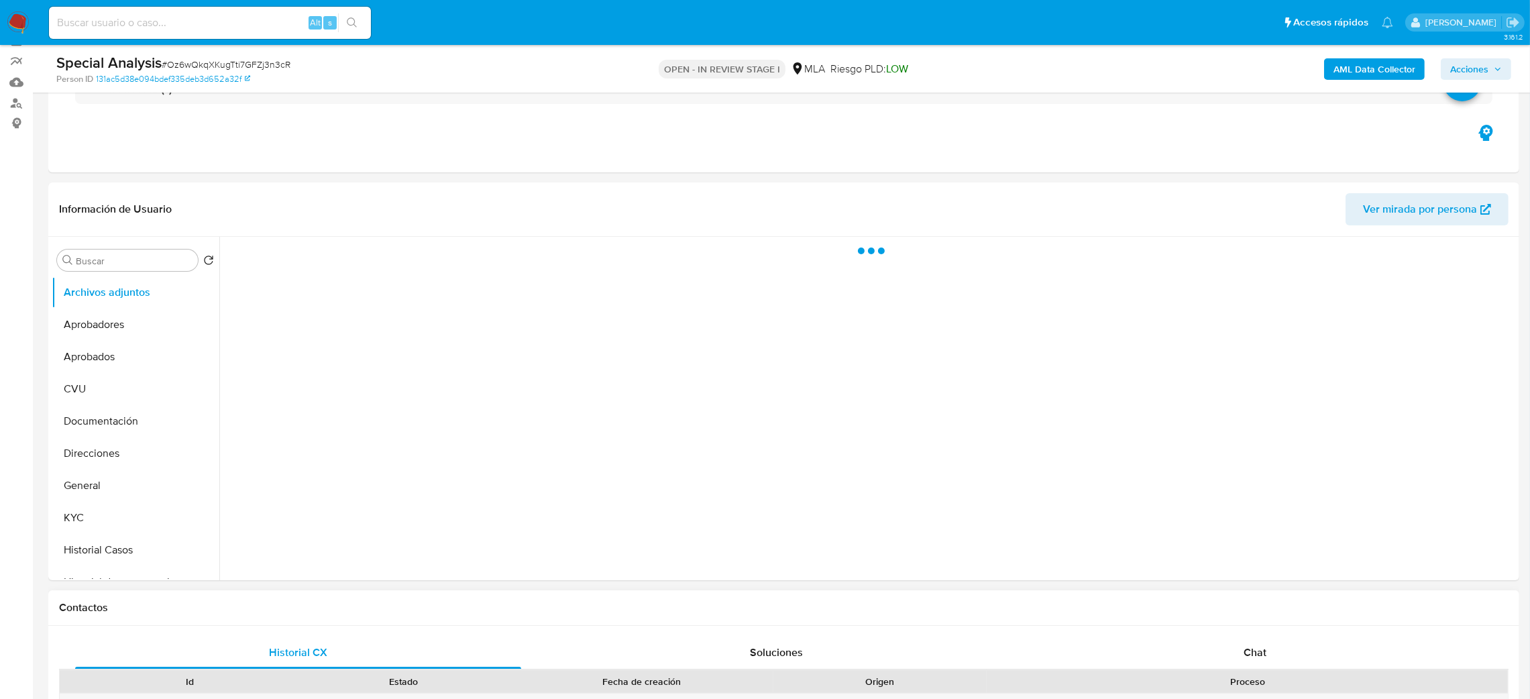
scroll to position [502, 0]
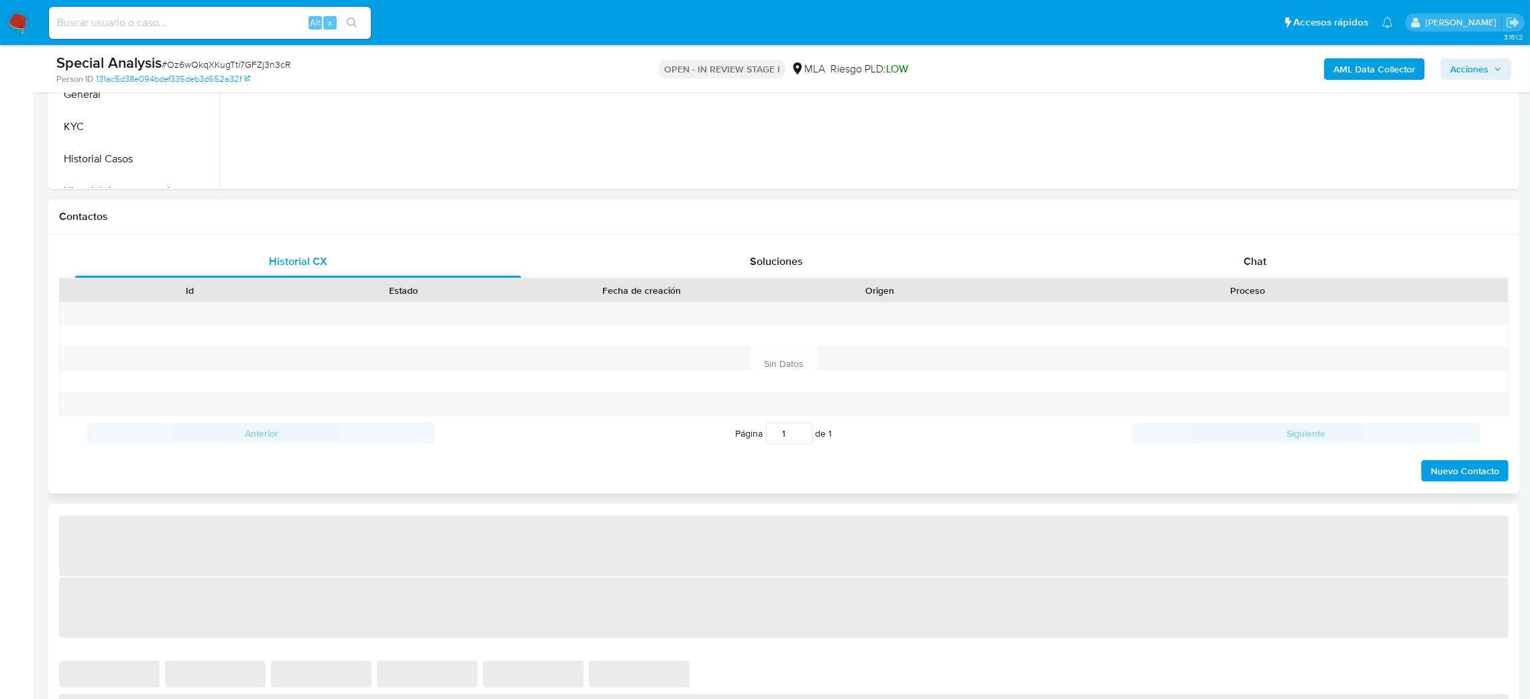
click at [1283, 241] on div "Historial CX Soluciones Chat Id Estado Fecha de creación Origen Proceso Anterio…" at bounding box center [783, 364] width 1471 height 259
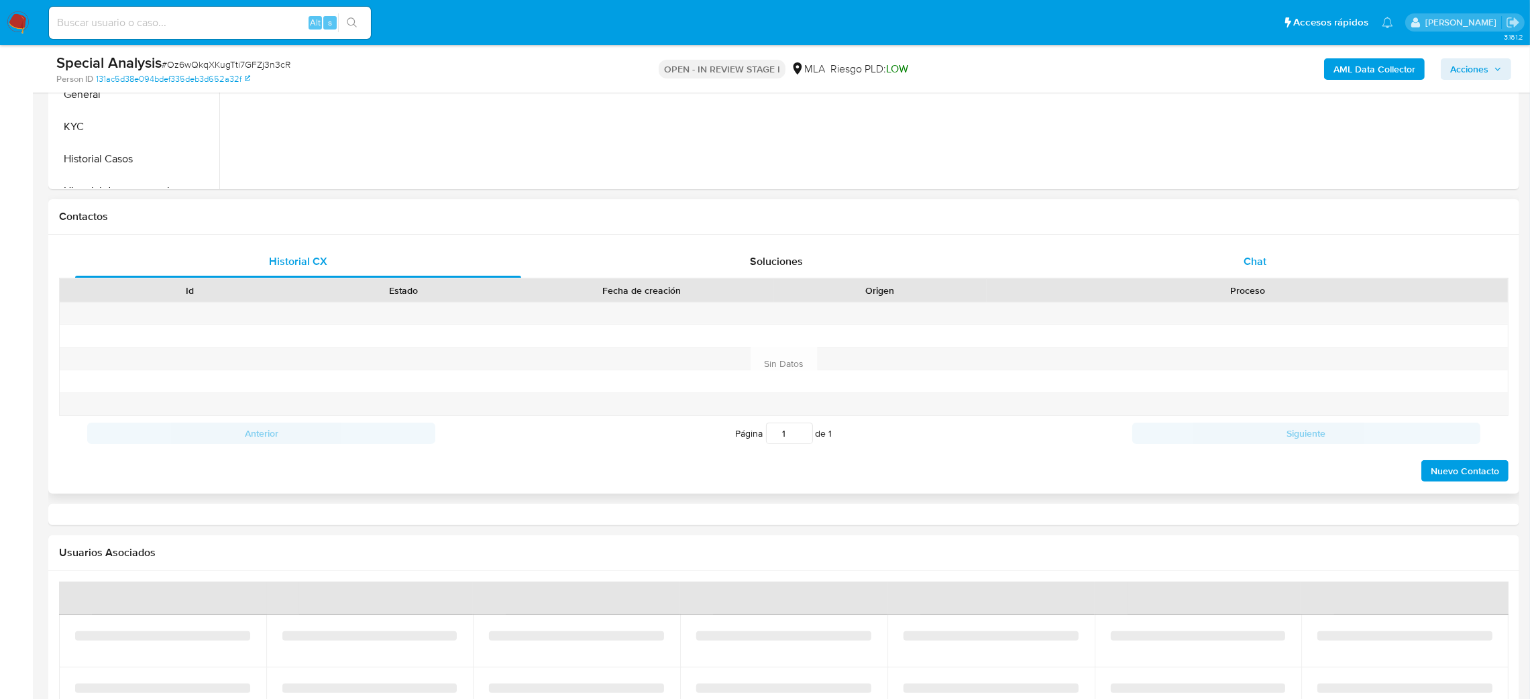
click at [1286, 262] on div "Chat" at bounding box center [1255, 262] width 446 height 32
select select "10"
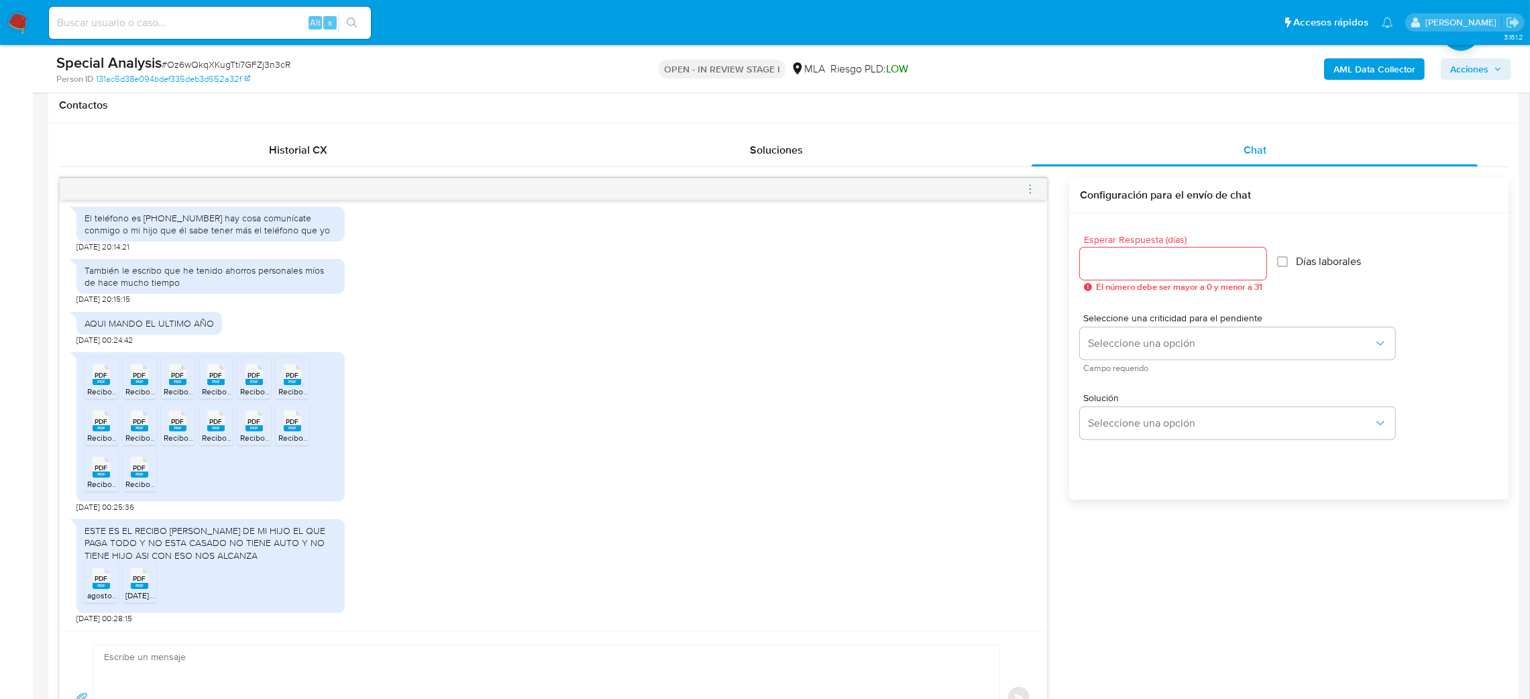
scroll to position [603, 0]
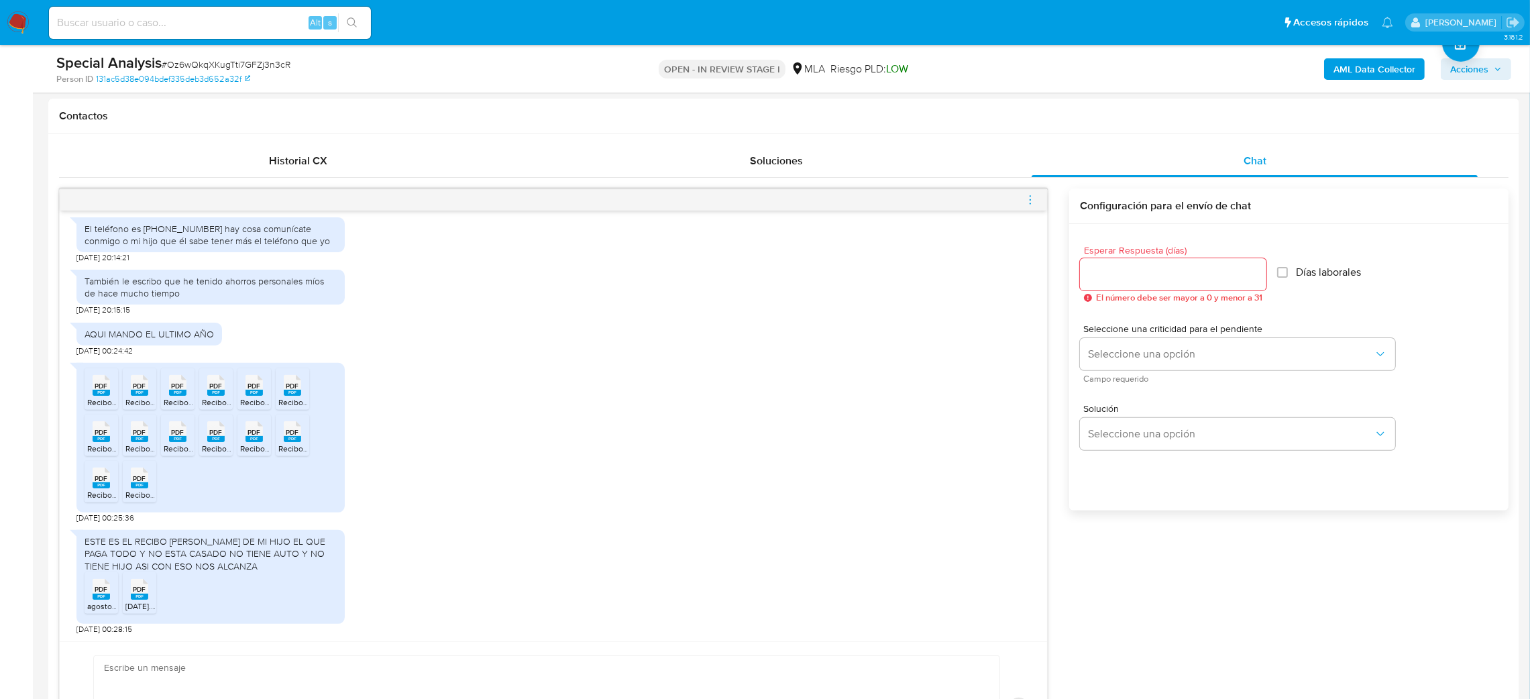
click at [241, 16] on input at bounding box center [210, 22] width 322 height 17
paste input "w60IzXSs0joaWRhH6GtUu5he"
type input "w60IzXSs0joaWRhH6GtUu5he"
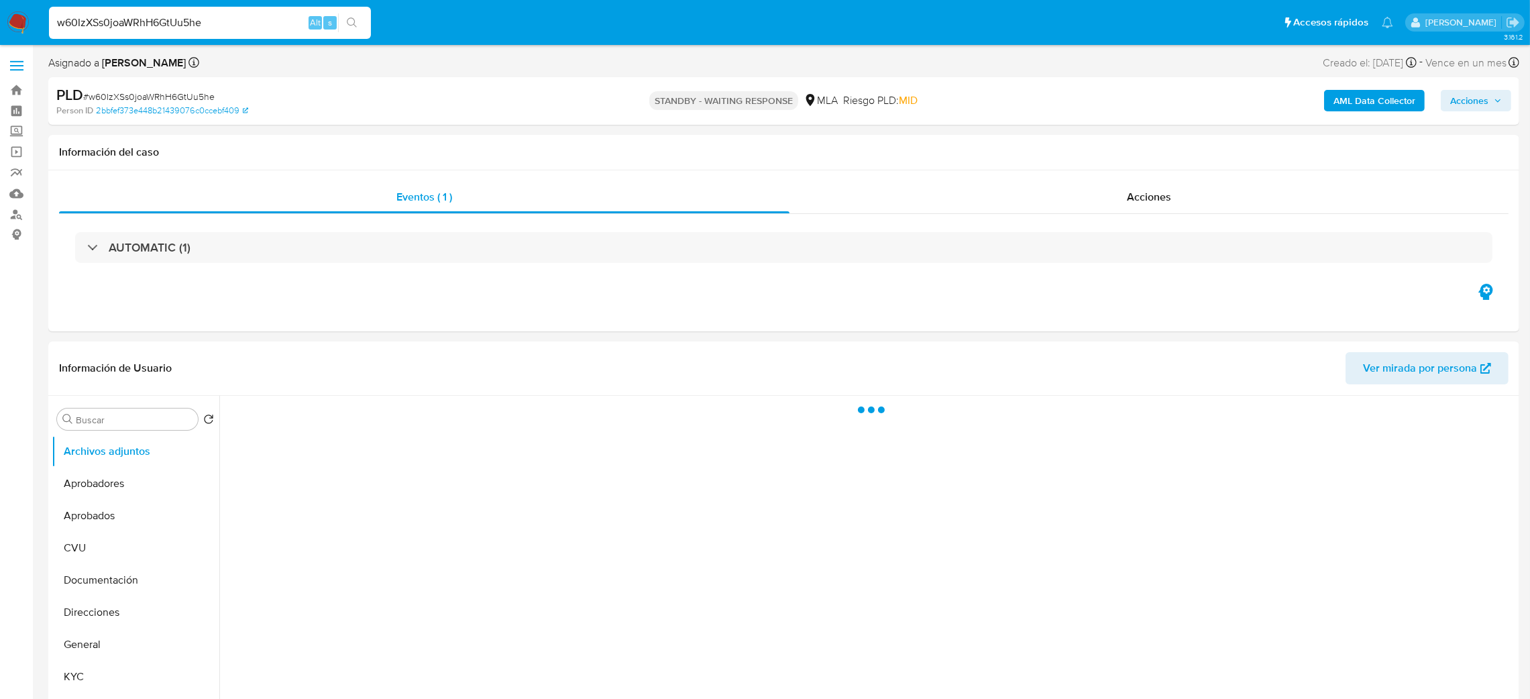
select select "10"
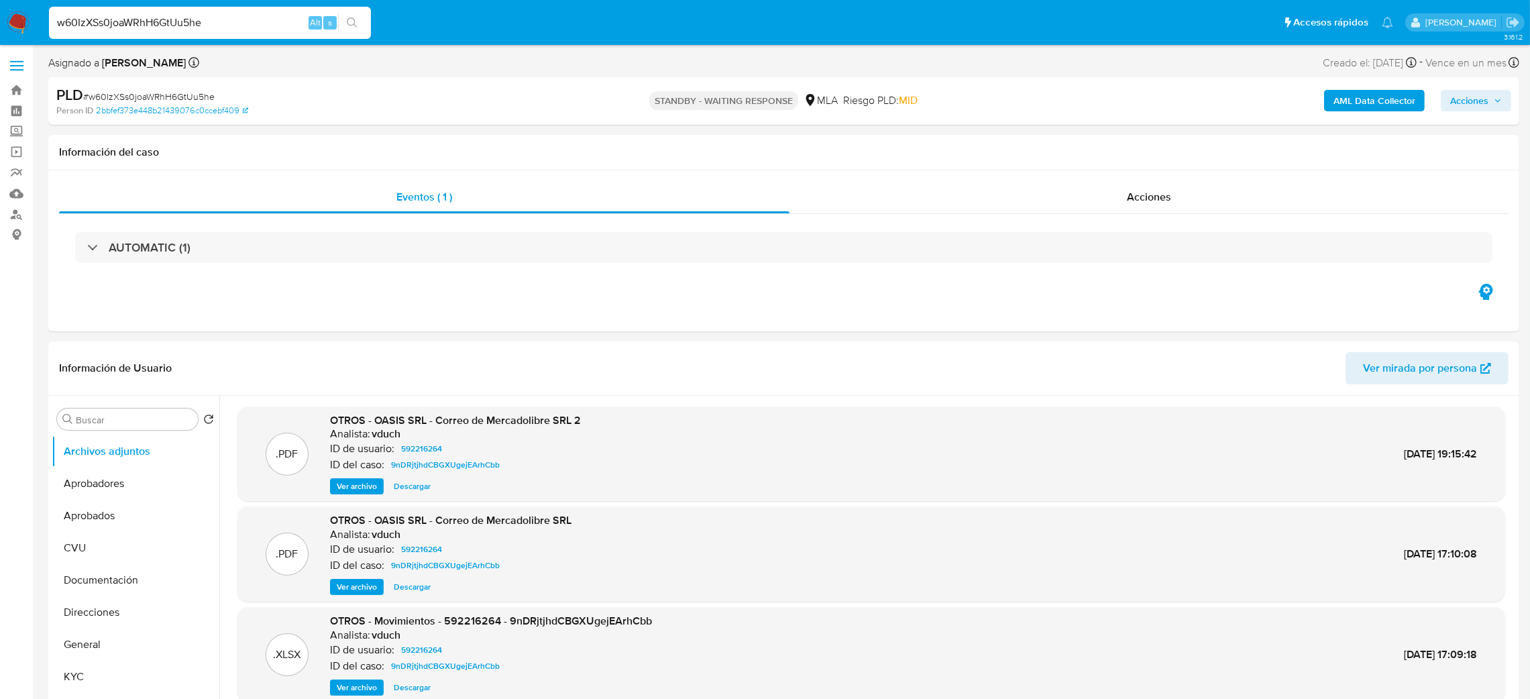
drag, startPoint x: 243, startPoint y: 19, endPoint x: 0, endPoint y: 42, distance: 243.9
click at [0, 42] on nav "Pausado Ver notificaciones w60IzXSs0joaWRhH6GtUu5he Alt s Accesos rápidos Presi…" at bounding box center [765, 22] width 1530 height 45
paste input "dSdmpnkSPoQXHAh6YNOrSRo9"
type input "dSdmpnkSPoQXHAh6YNOrSRo9"
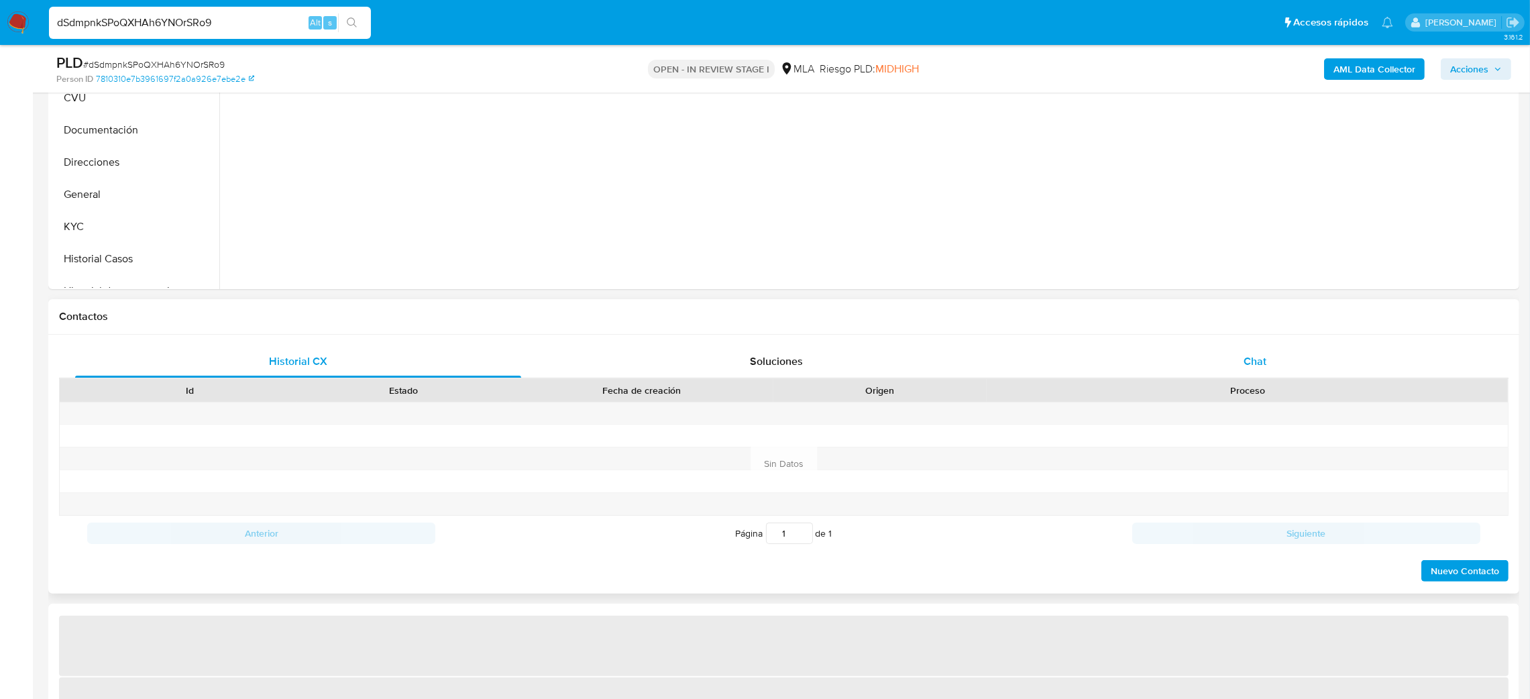
click at [1303, 350] on div "Chat" at bounding box center [1255, 361] width 446 height 32
select select "10"
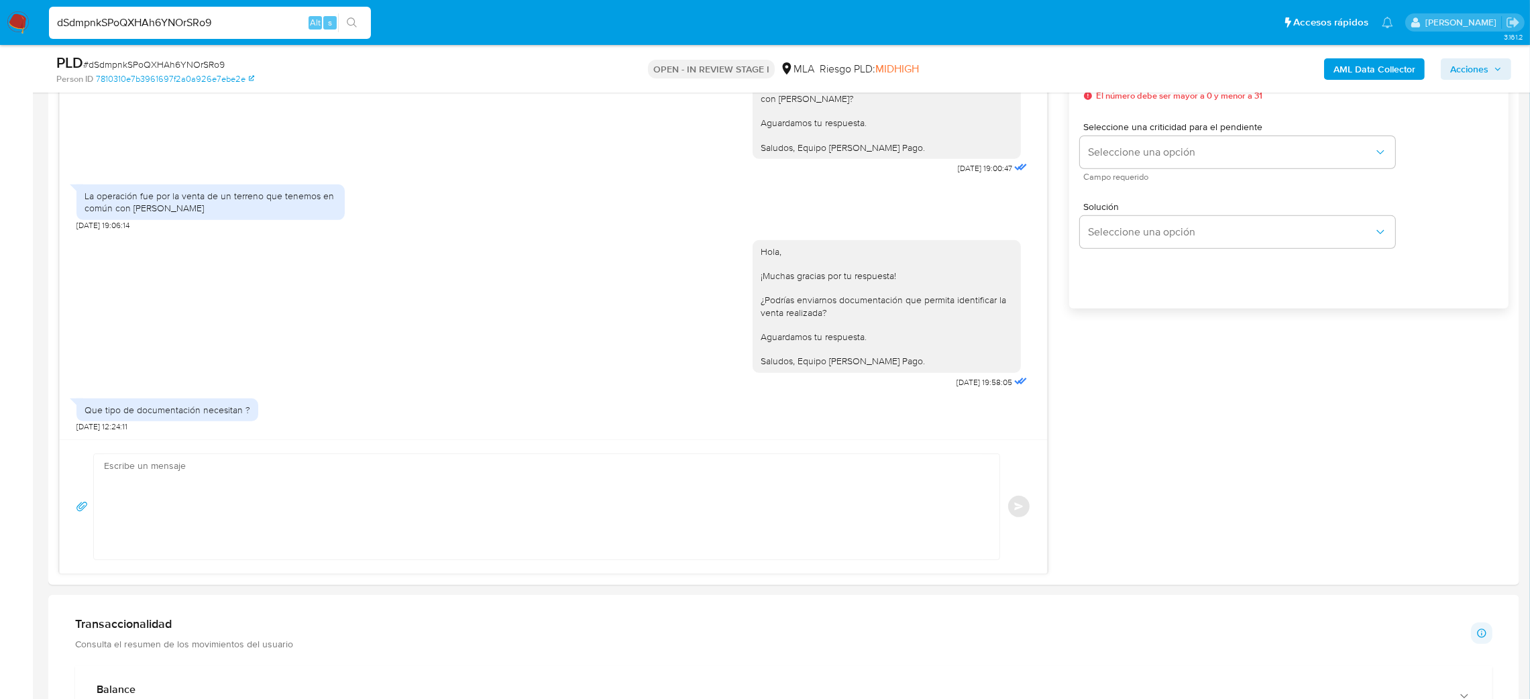
scroll to position [704, 0]
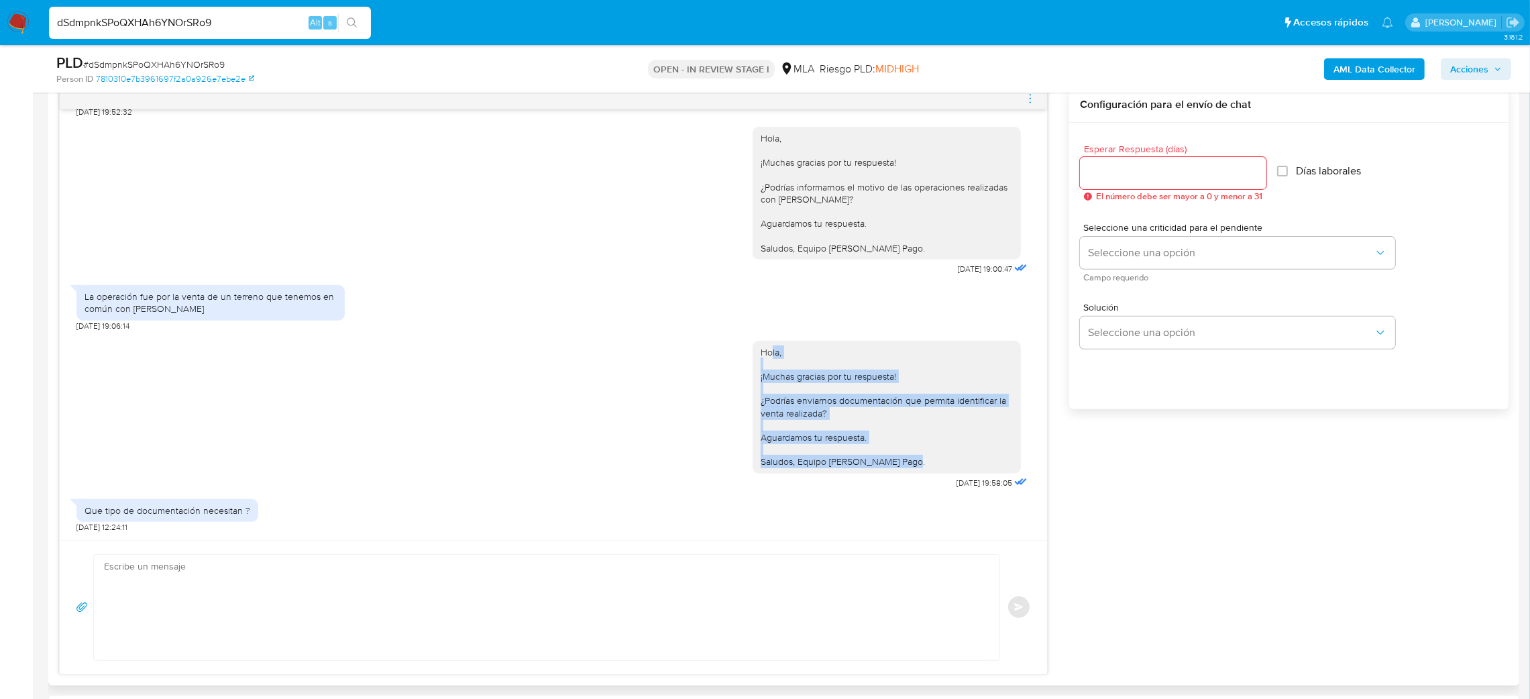
drag, startPoint x: 746, startPoint y: 302, endPoint x: 901, endPoint y: 416, distance: 192.4
click at [901, 416] on div "Hola, ¡Muchas gracias por tu respuesta! ¿Podrías enviarnos documentación que pe…" at bounding box center [887, 407] width 252 height 122
copy div "Hola, ¡Muchas gracias por tu respuesta! ¿Podrías enviarnos documentación que pe…"
click at [901, 416] on div "Hola, ¡Muchas gracias por tu respuesta! ¿Podrías enviarnos documentación que pe…" at bounding box center [887, 407] width 252 height 122
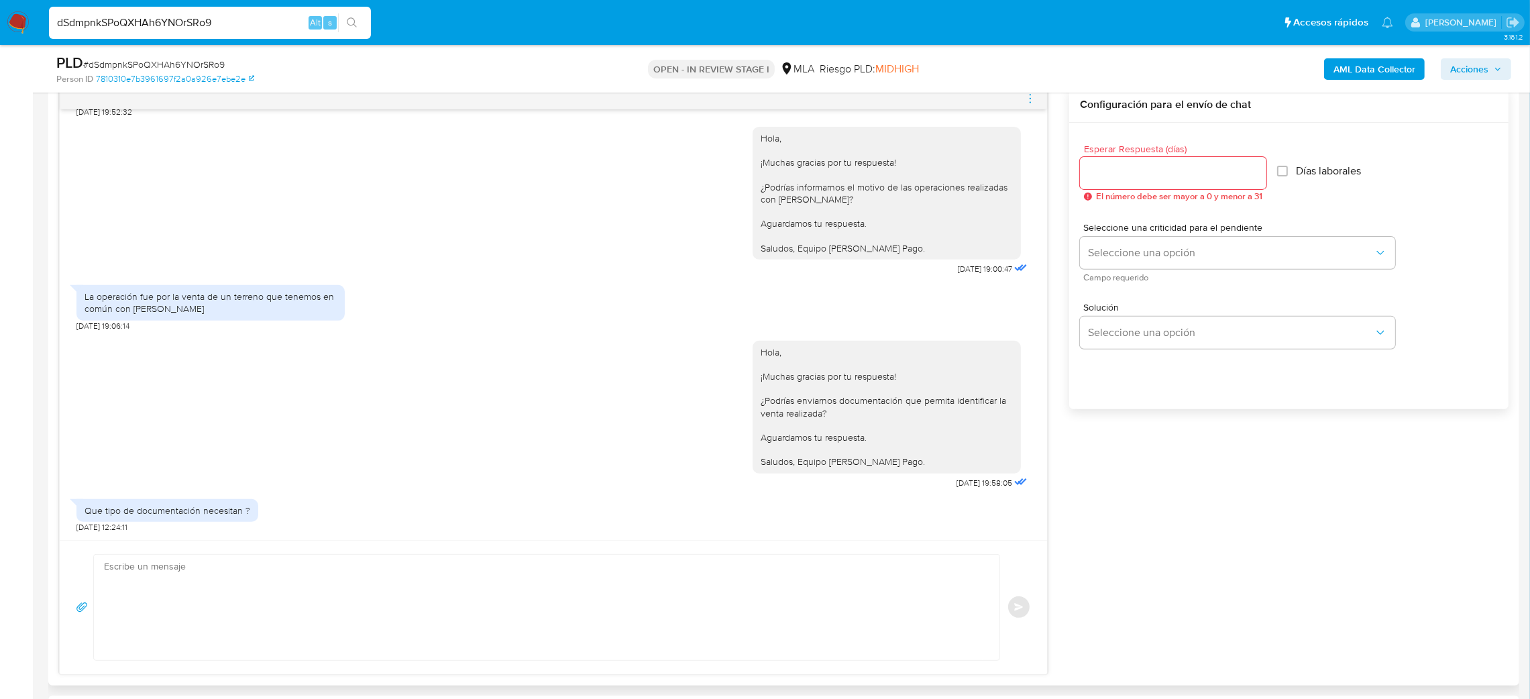
click at [221, 598] on textarea at bounding box center [543, 607] width 879 height 105
paste textarea "Hola, ¡Muchas gracias por tu respuesta! A modo de ejemplo, puede ser el Boleto …"
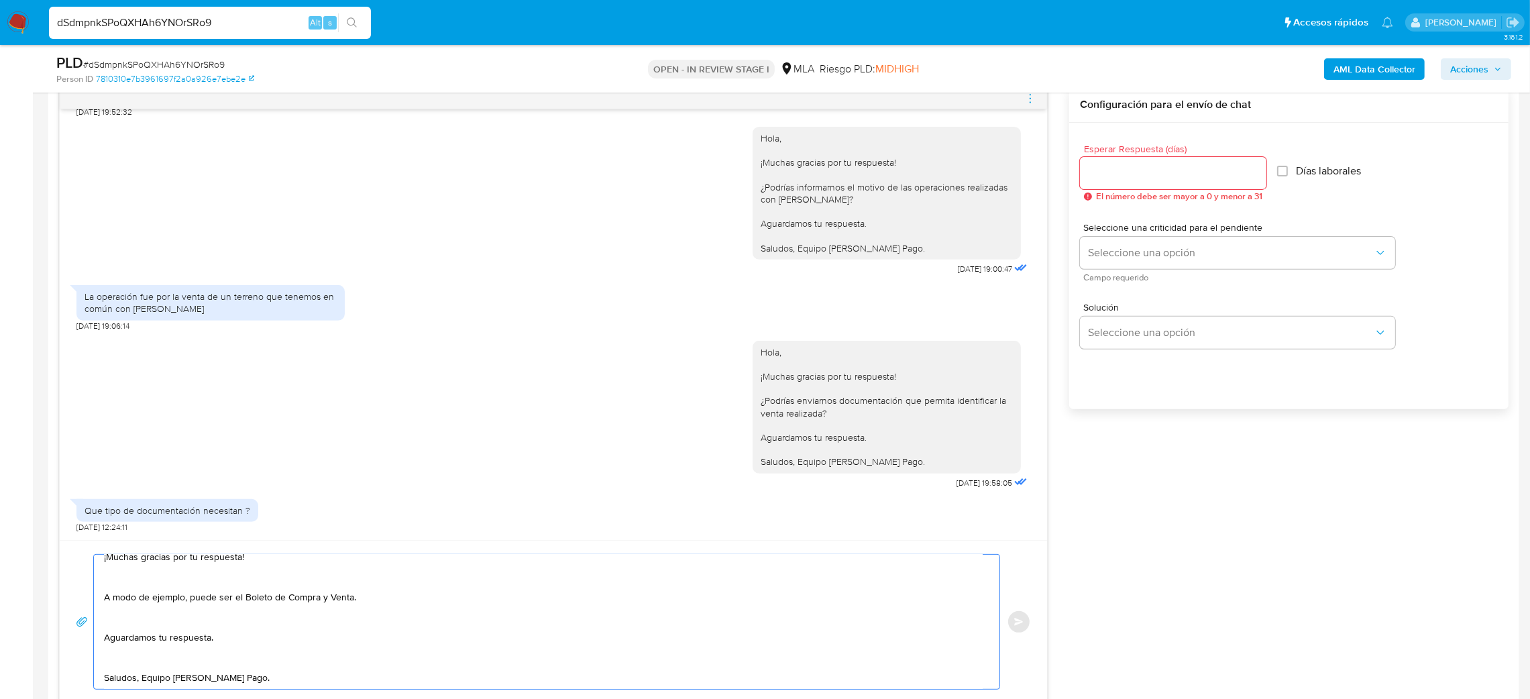
type textarea "Hola, ¡Muchas gracias por tu respuesta! A modo de ejemplo, puede ser el Boleto …"
click at [1114, 173] on input "Esperar Respuesta (días)" at bounding box center [1173, 172] width 186 height 17
type input "1"
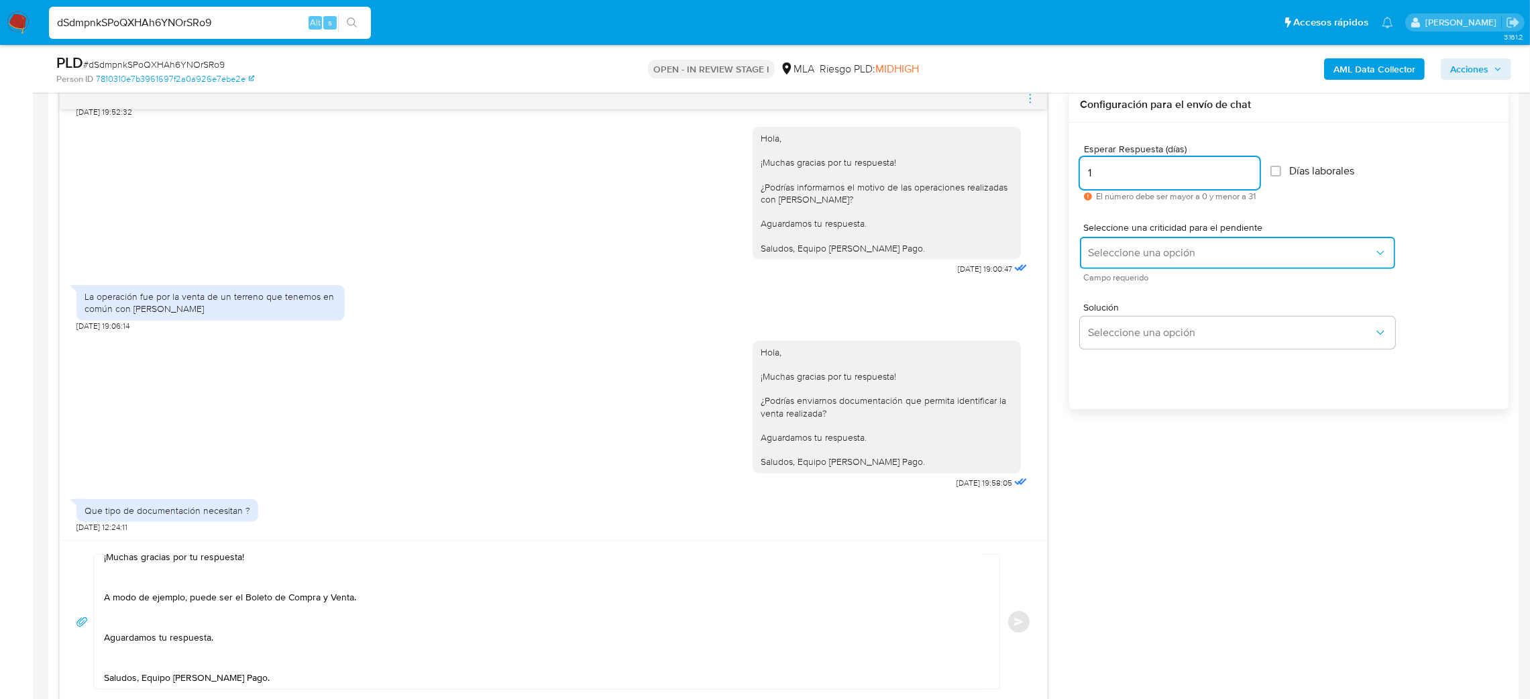
click at [1112, 248] on span "Seleccione una opción" at bounding box center [1231, 252] width 286 height 13
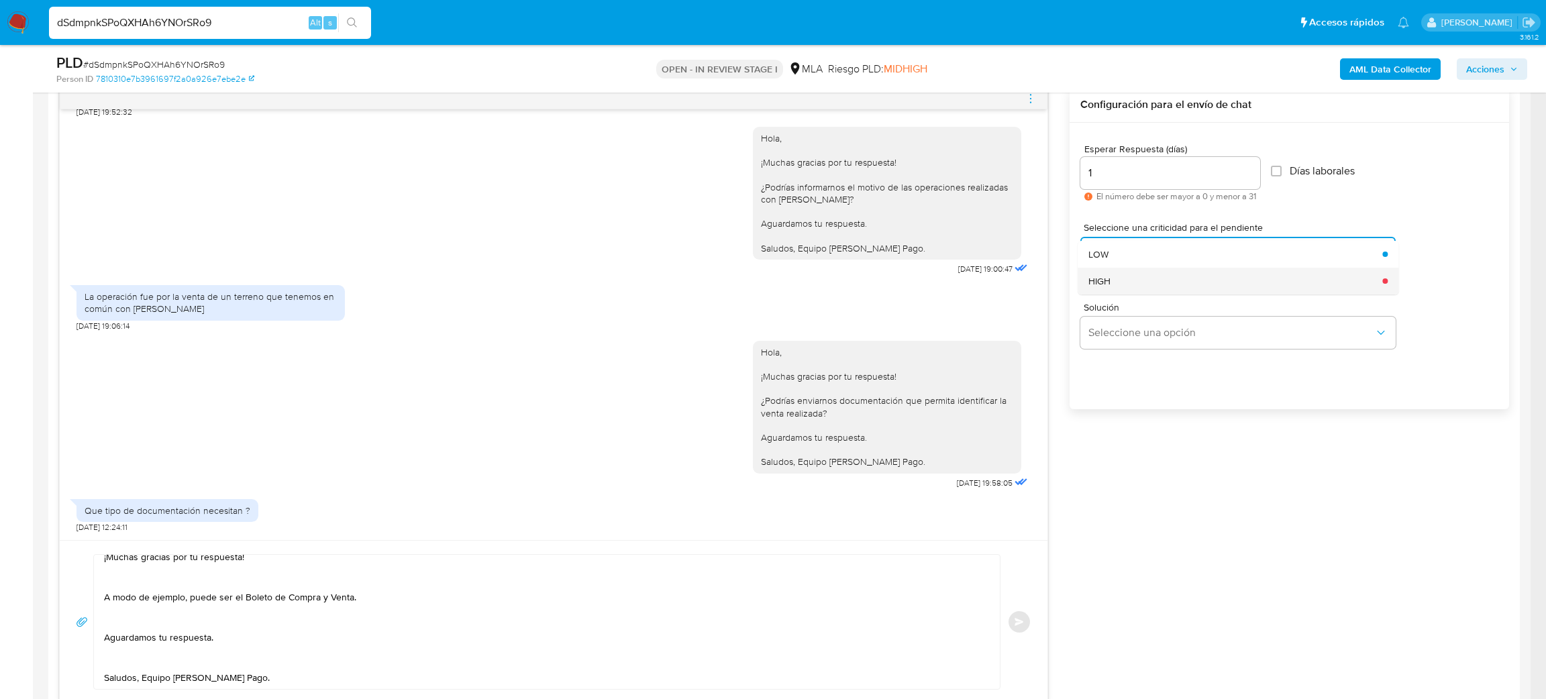
click at [1116, 280] on div "HIGH" at bounding box center [1231, 281] width 286 height 27
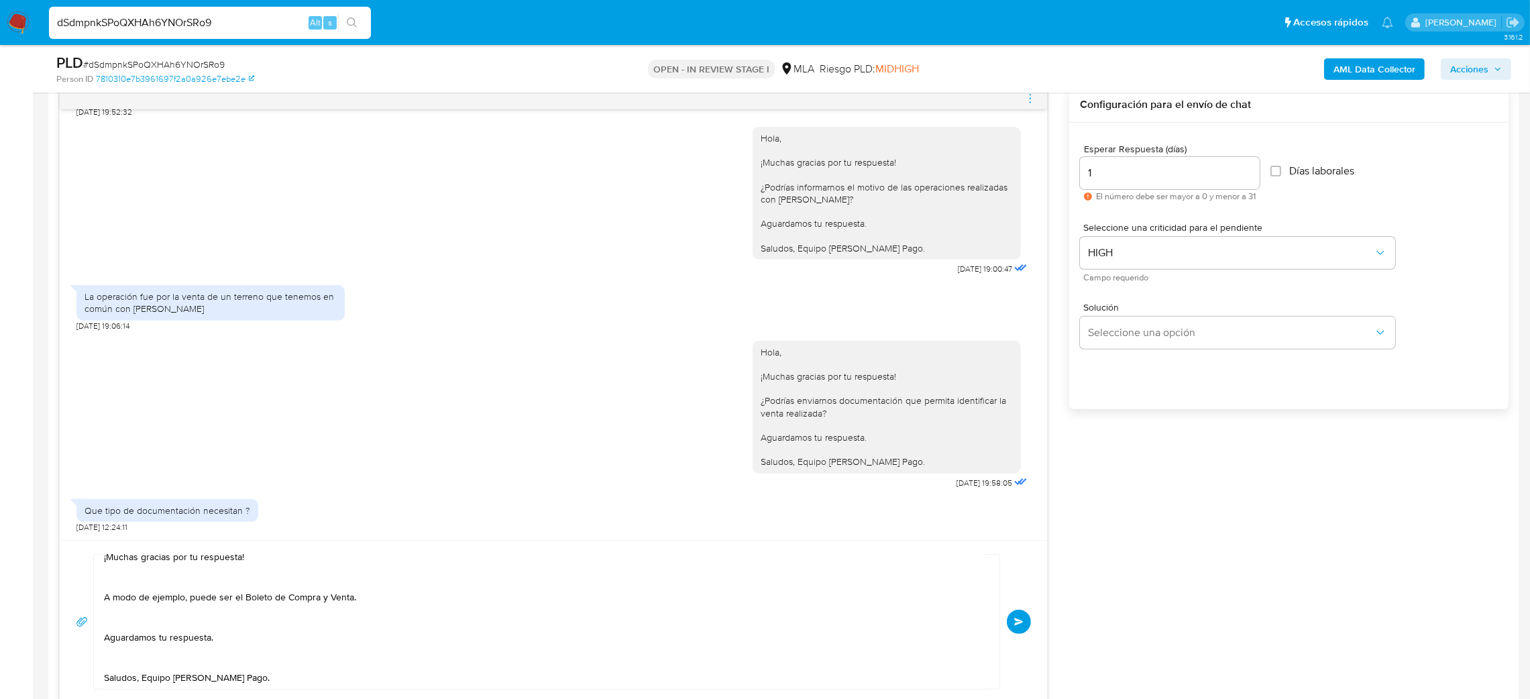
click at [1012, 623] on button "Enviar" at bounding box center [1019, 622] width 24 height 24
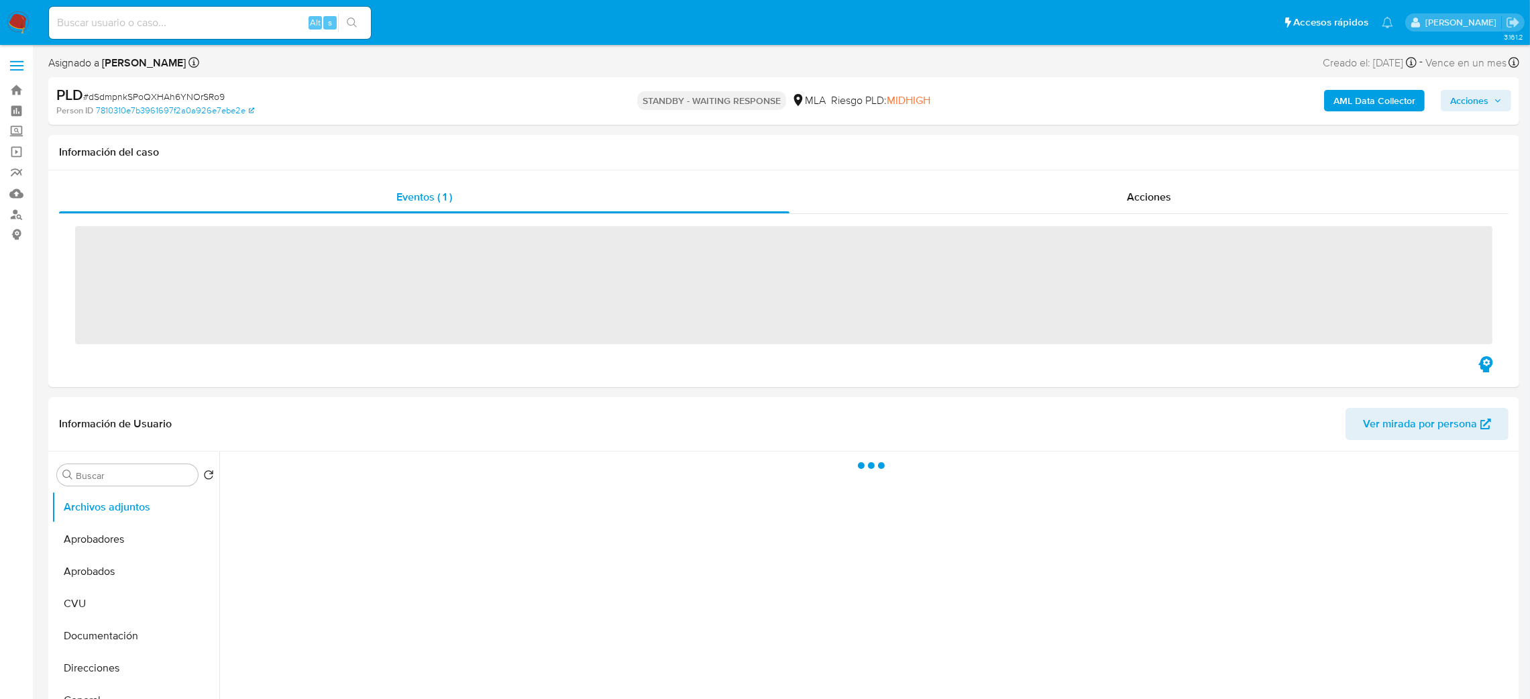
click at [248, 27] on input at bounding box center [210, 22] width 322 height 17
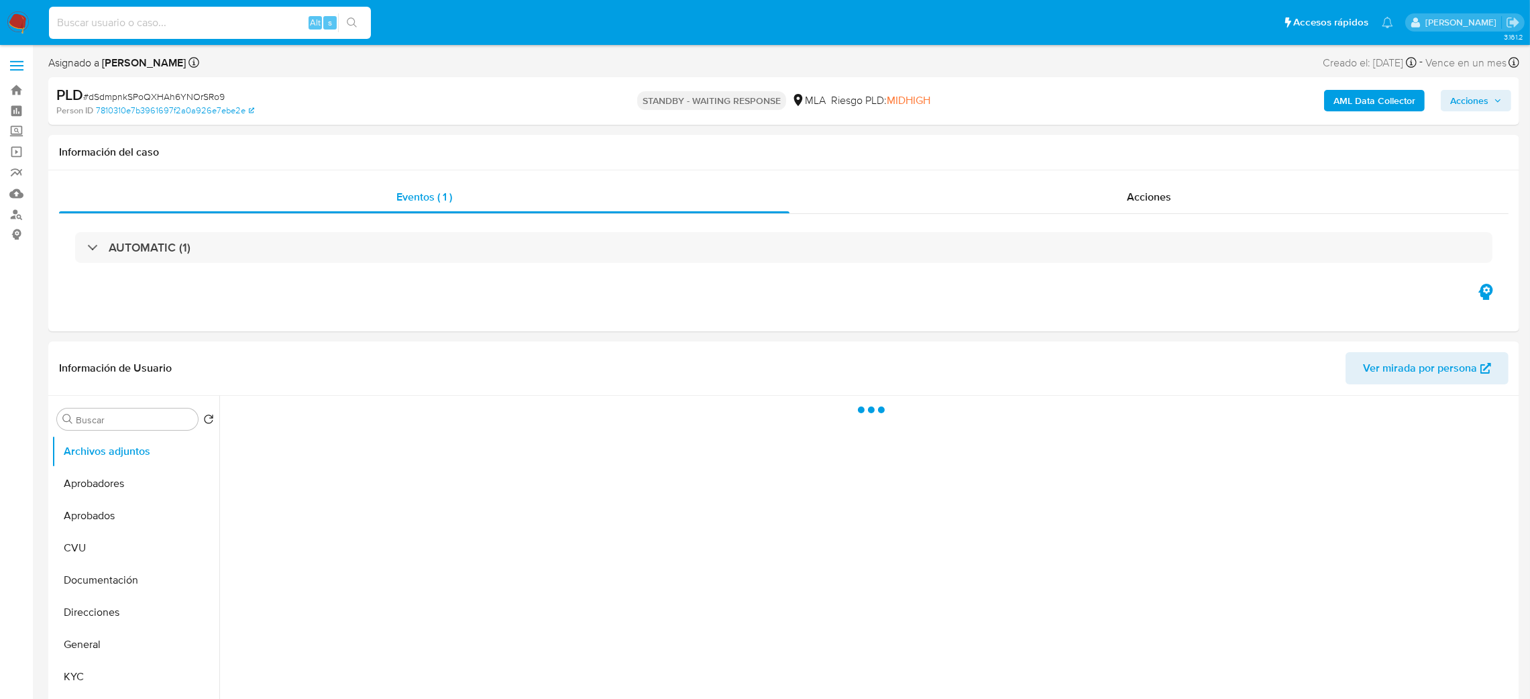
paste input "bBDSOMtUzGs0TLEP4jPYhvI2"
type input "bBDSOMtUzGs0TLEP4jPYhvI2"
select select "10"
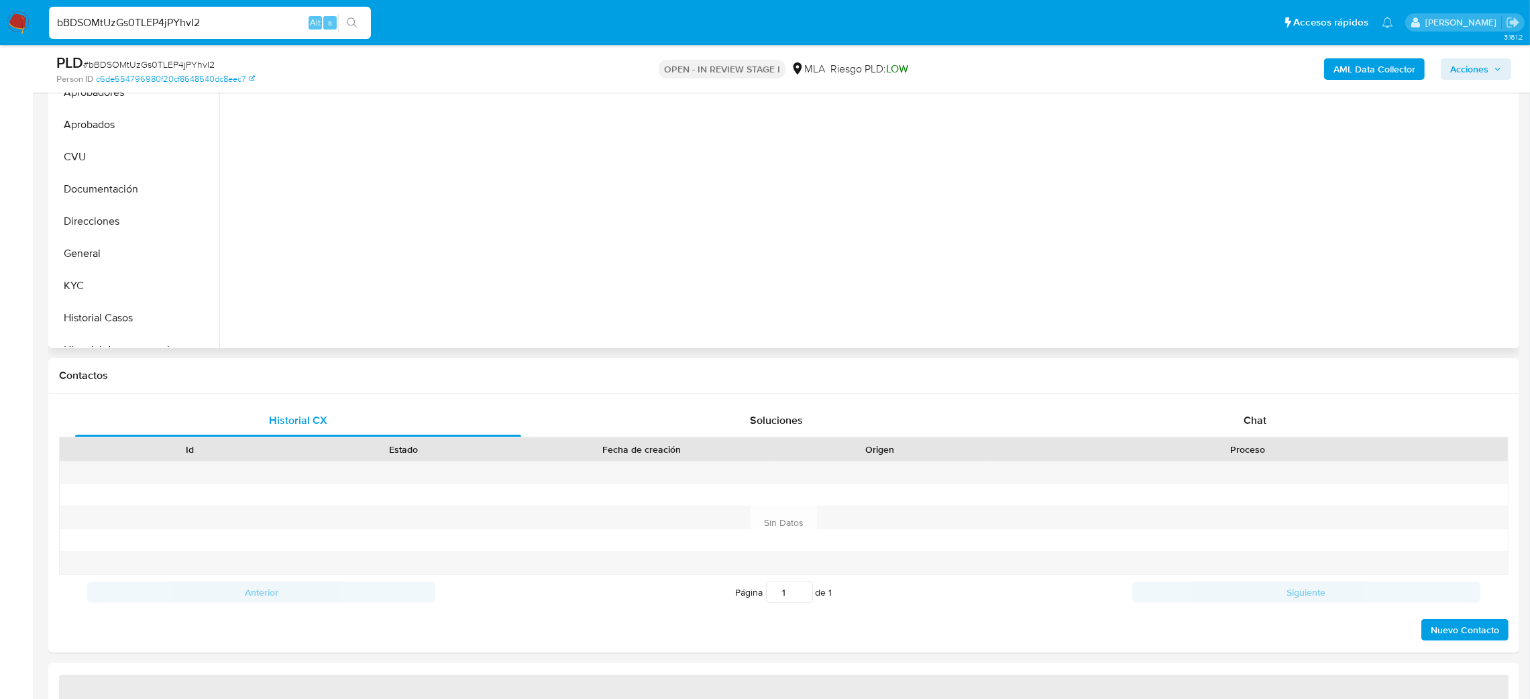
scroll to position [402, 0]
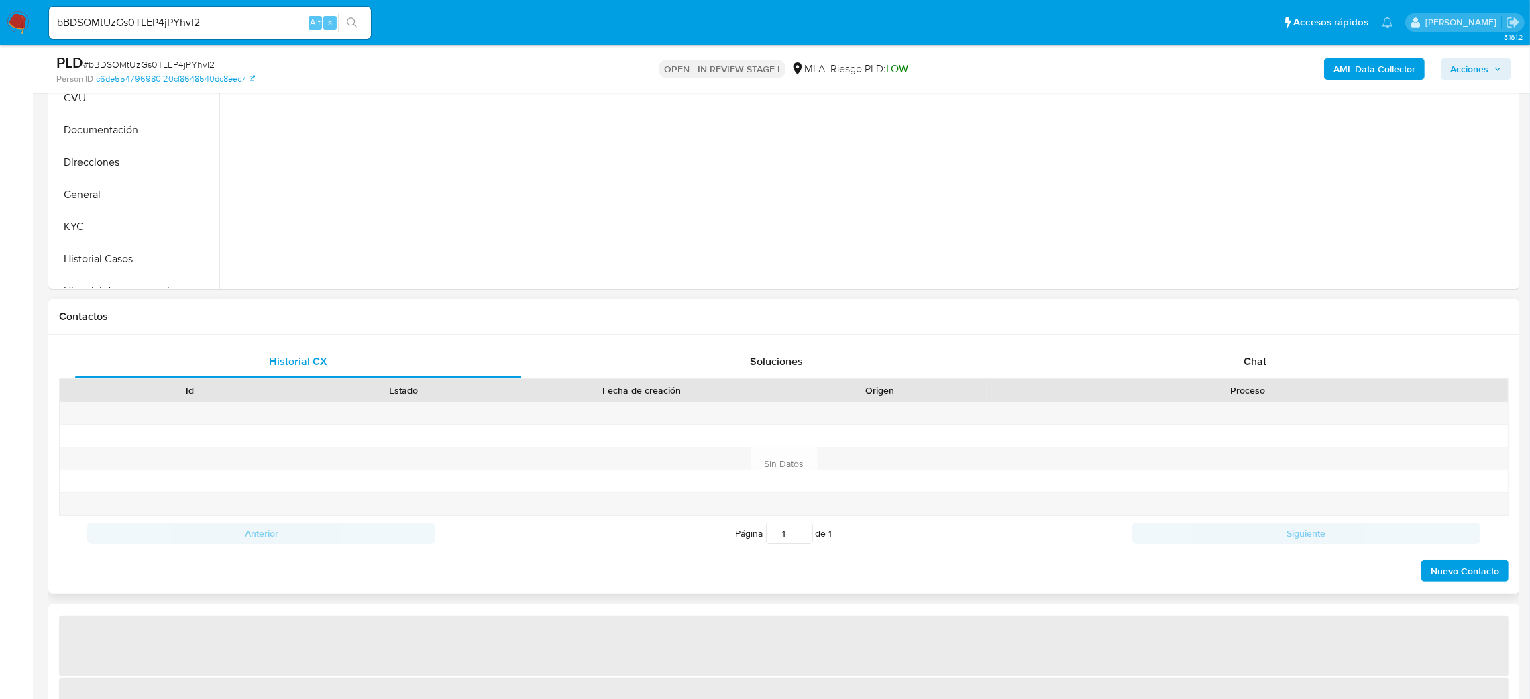
click at [1256, 379] on div "Proceso" at bounding box center [1247, 390] width 521 height 23
select select "10"
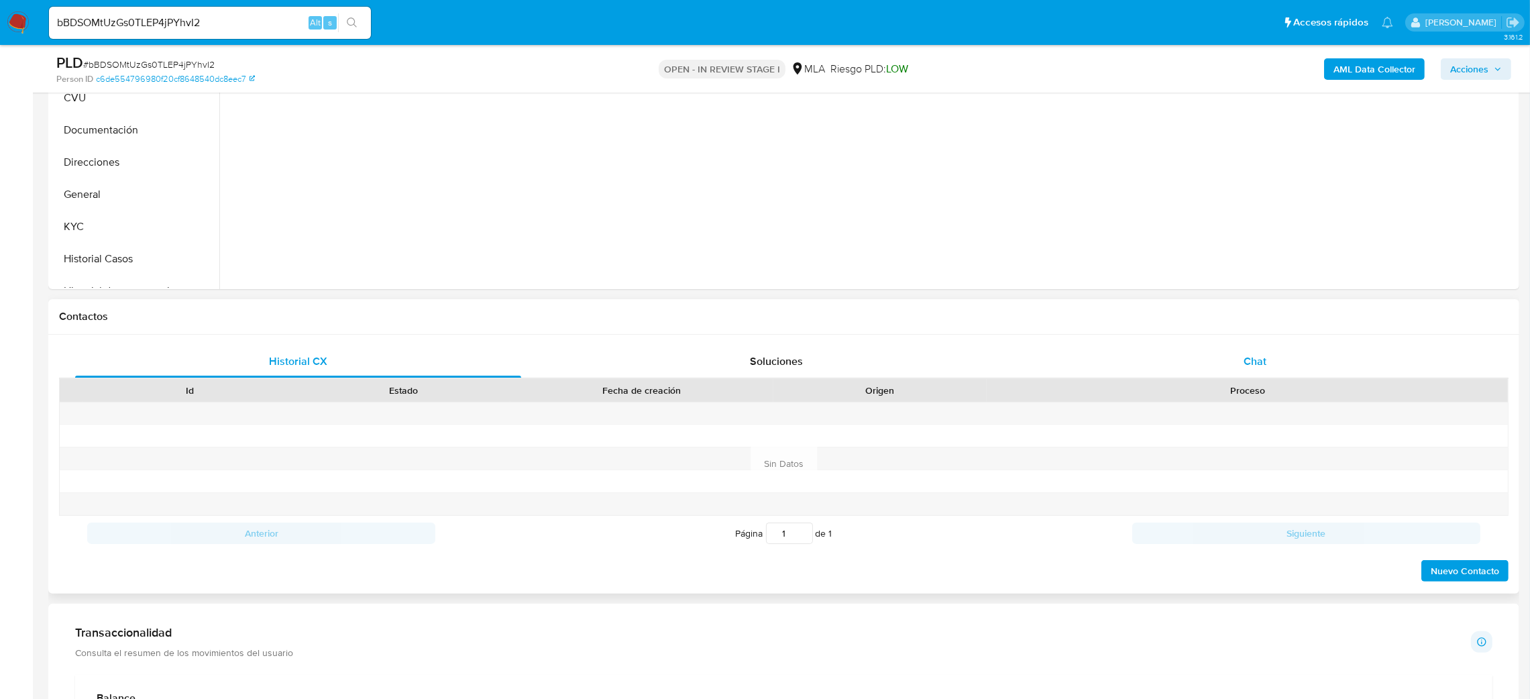
click at [1273, 358] on div "Chat" at bounding box center [1255, 361] width 446 height 32
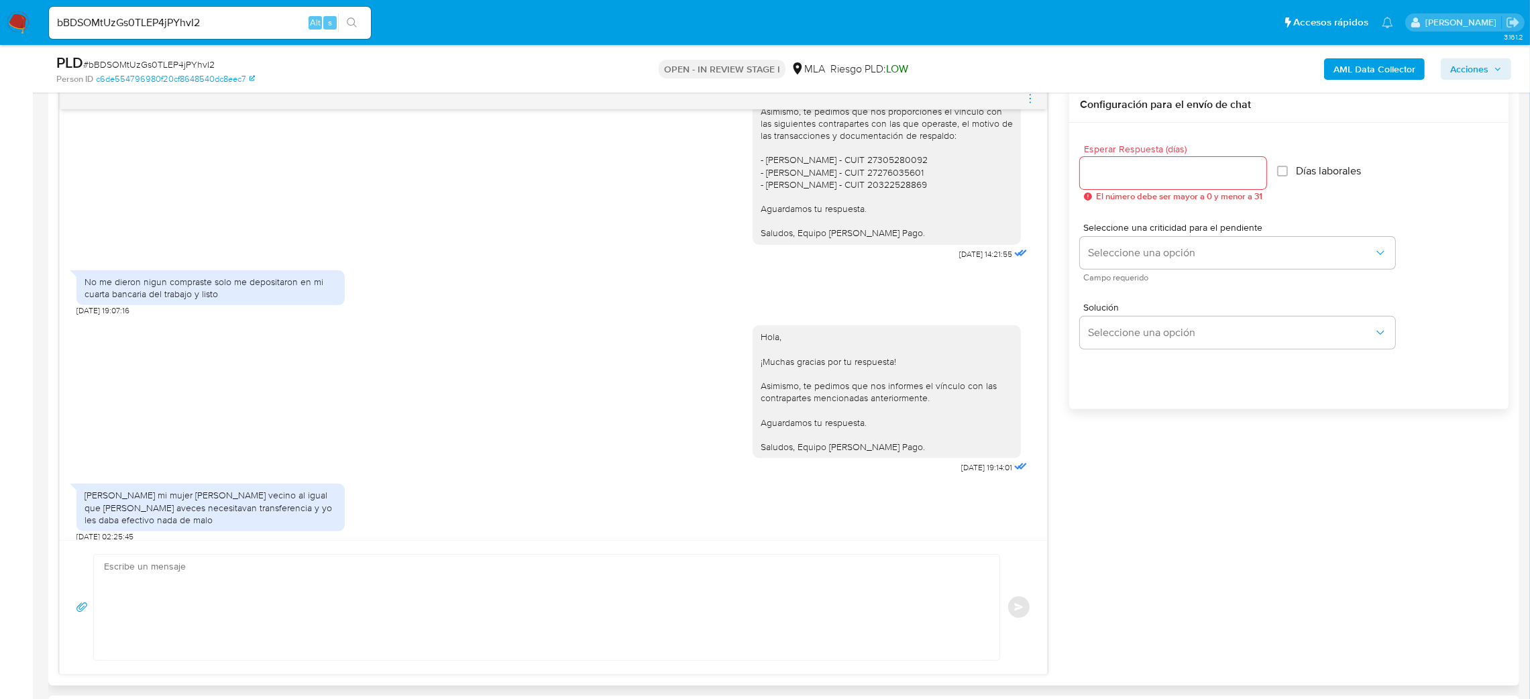
scroll to position [317, 0]
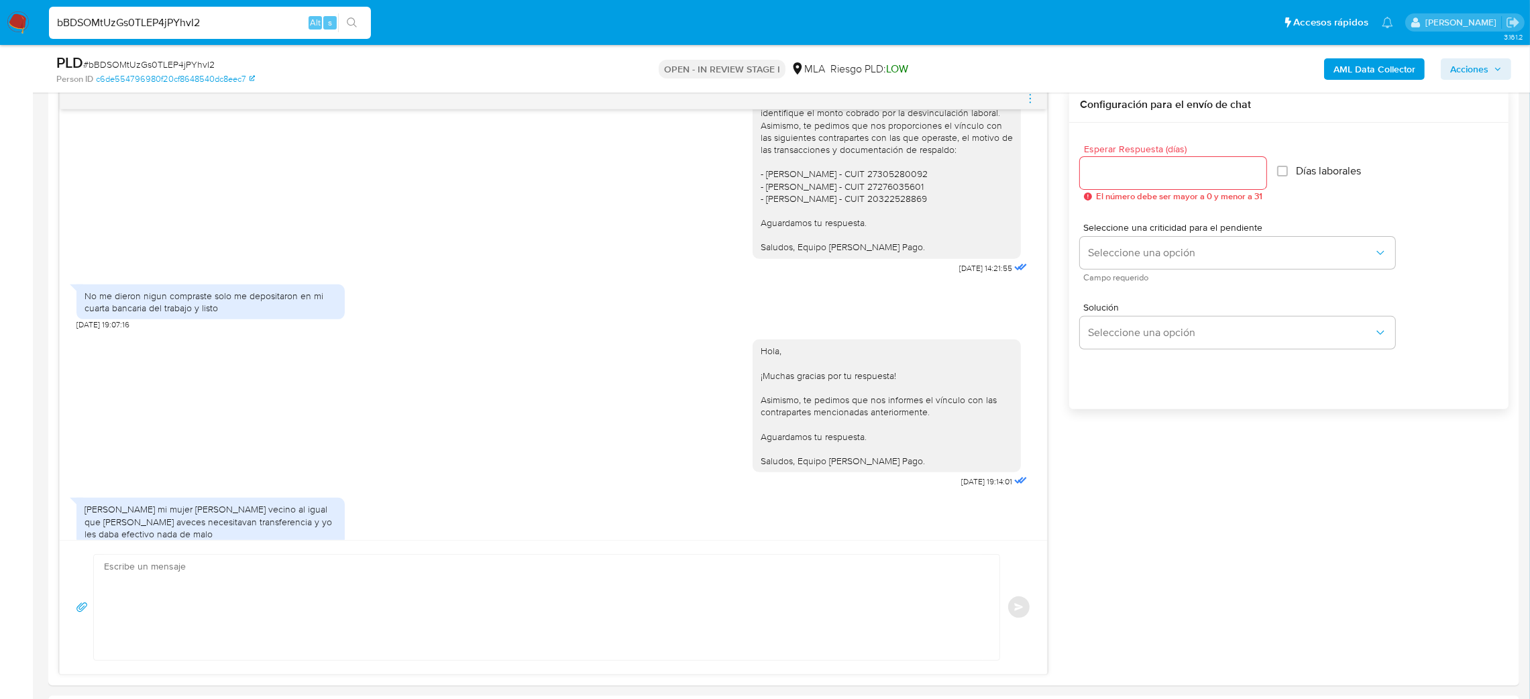
drag, startPoint x: 228, startPoint y: 22, endPoint x: 0, endPoint y: 27, distance: 228.1
click at [0, 27] on nav "Pausado Ver notificaciones bBDSOMtUzGs0TLEP4jPYhvI2 Alt s Accesos rápidos Presi…" at bounding box center [765, 22] width 1530 height 45
paste input "g3rgGWqKHSZf8au39KBr2HM7"
type input "g3rgGWqKHSZf8au39KBr2HM7"
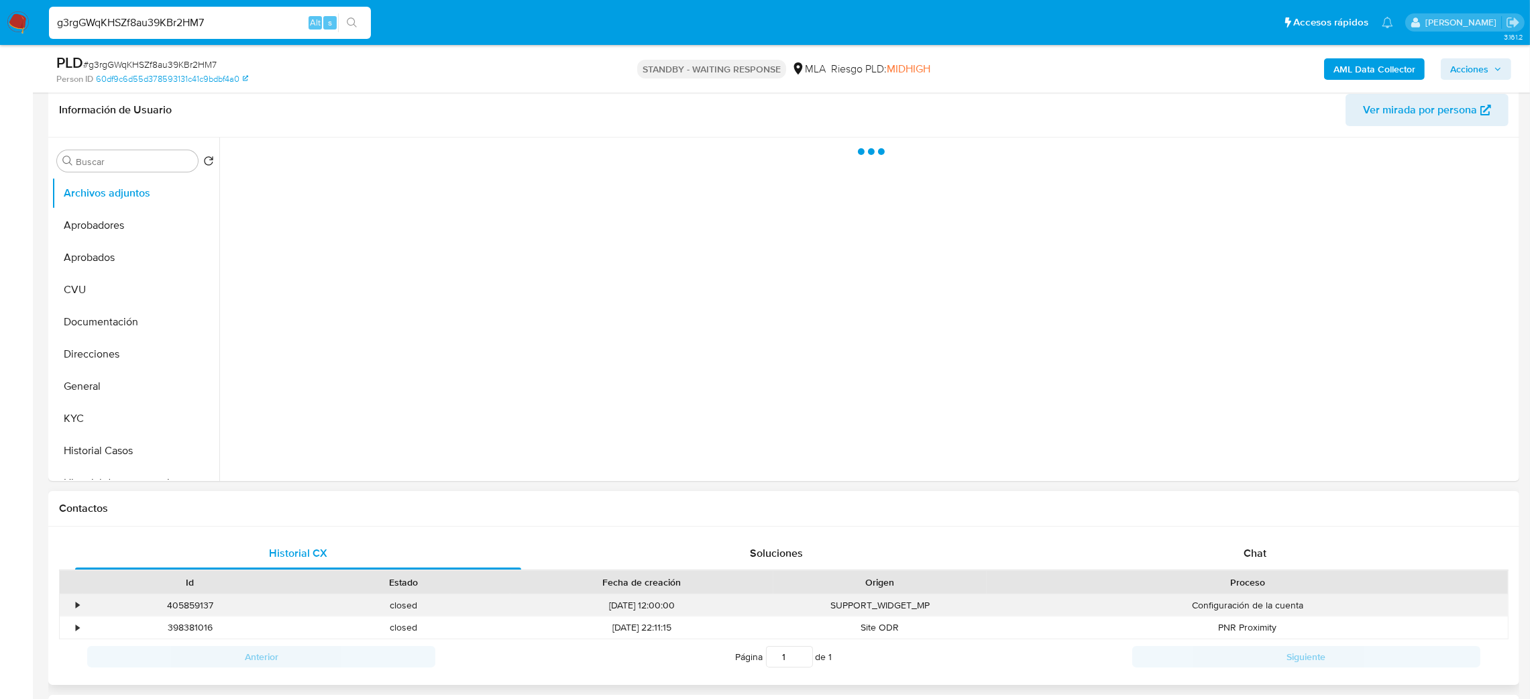
scroll to position [502, 0]
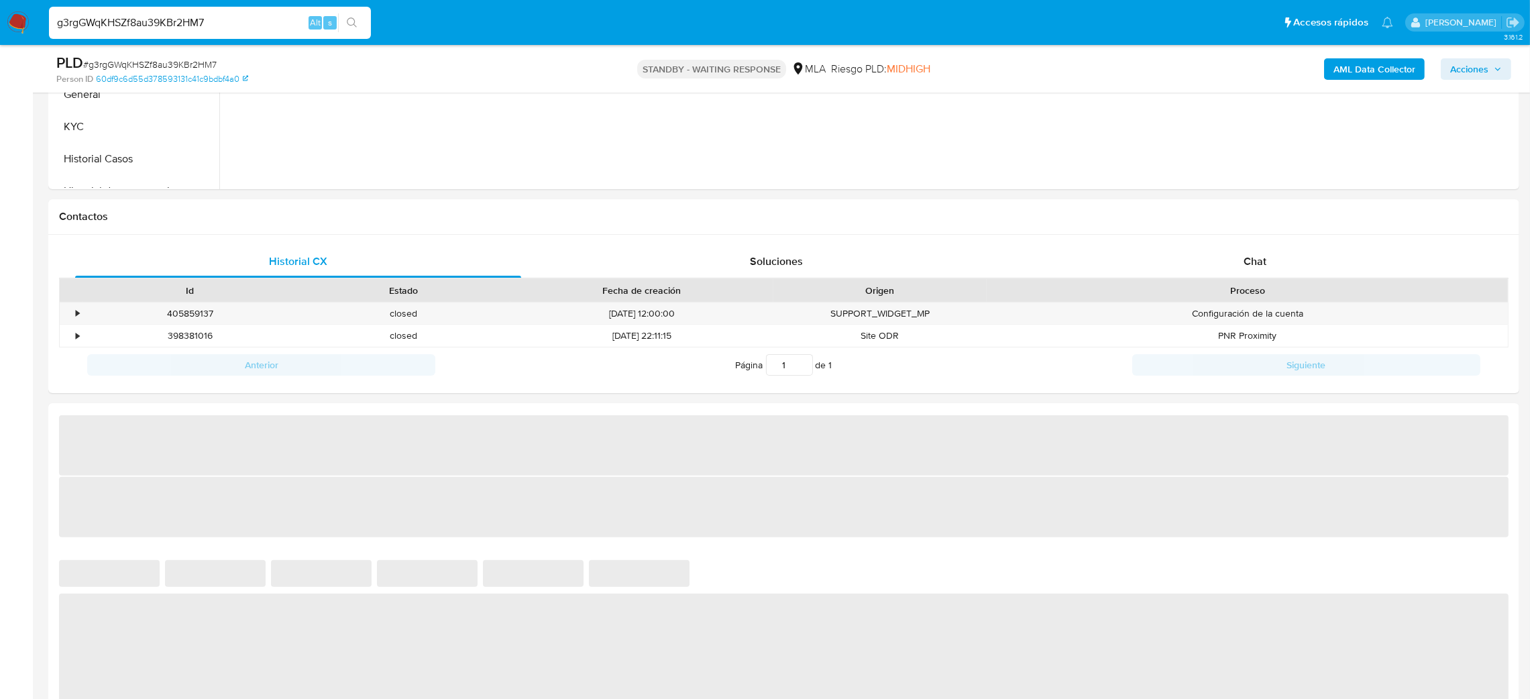
select select "10"
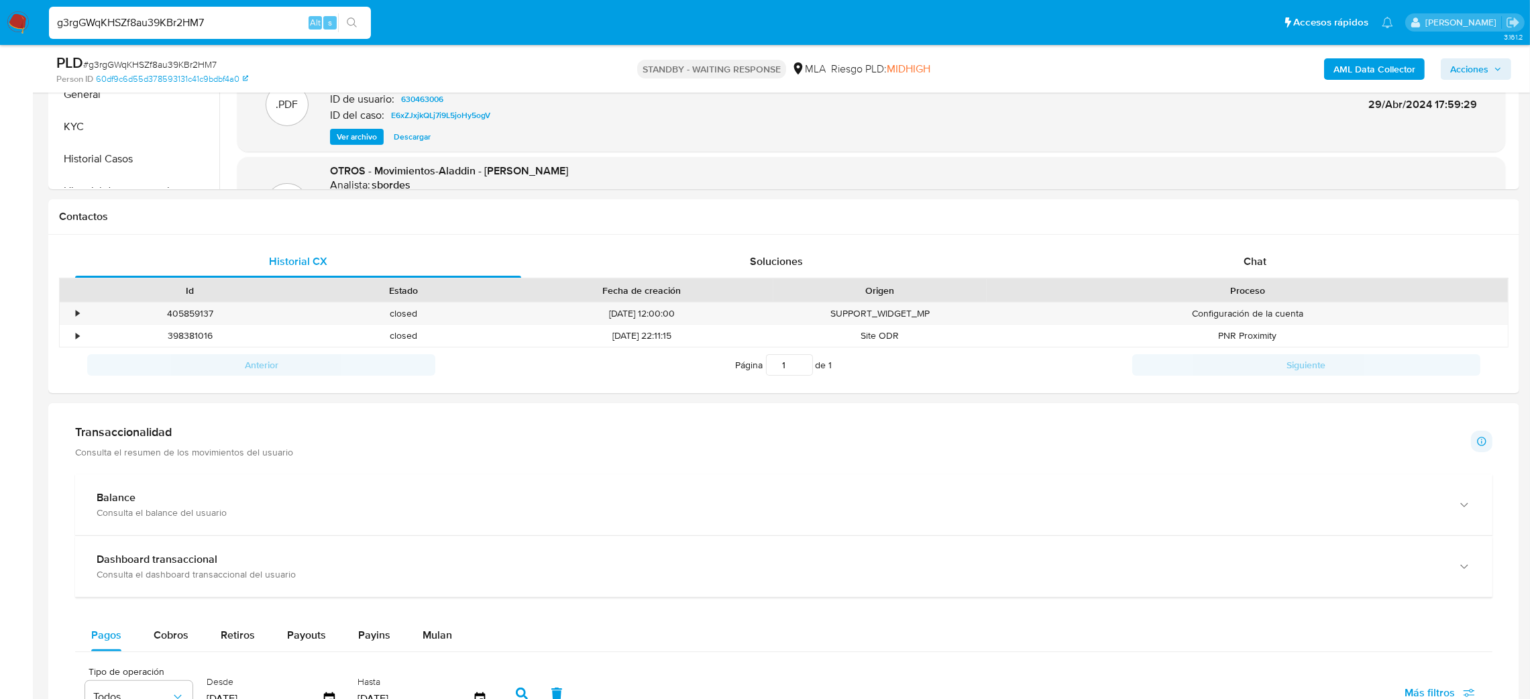
drag, startPoint x: 229, startPoint y: 13, endPoint x: 0, endPoint y: 27, distance: 229.1
click at [0, 27] on nav "Pausado Ver notificaciones g3rgGWqKHSZf8au39KBr2HM7 Alt s Accesos rápidos Presi…" at bounding box center [765, 22] width 1530 height 45
paste input "FN8znjjC2QmeSvCLaD5kjFZT"
type input "FN8znjjC2QmeSvCLaD5kjFZT"
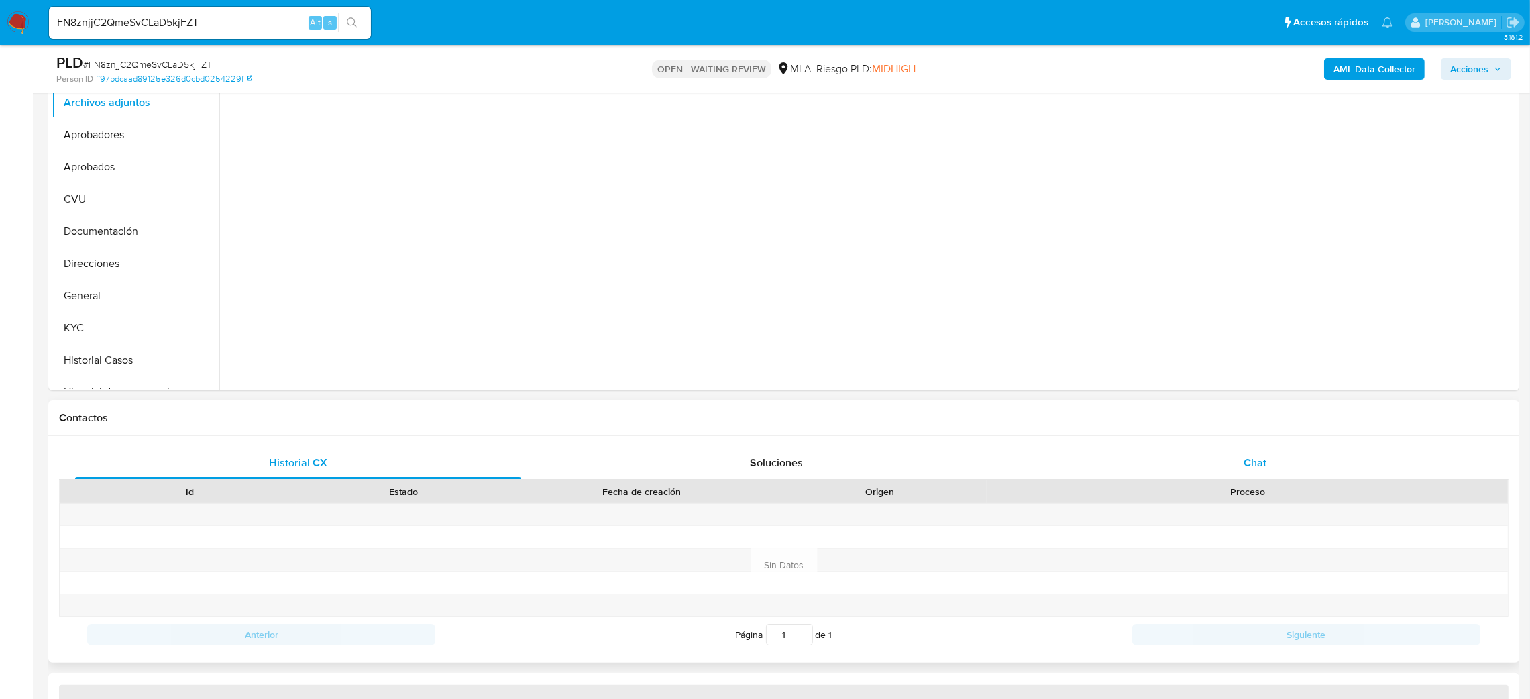
click at [1233, 456] on div "Chat" at bounding box center [1255, 463] width 446 height 32
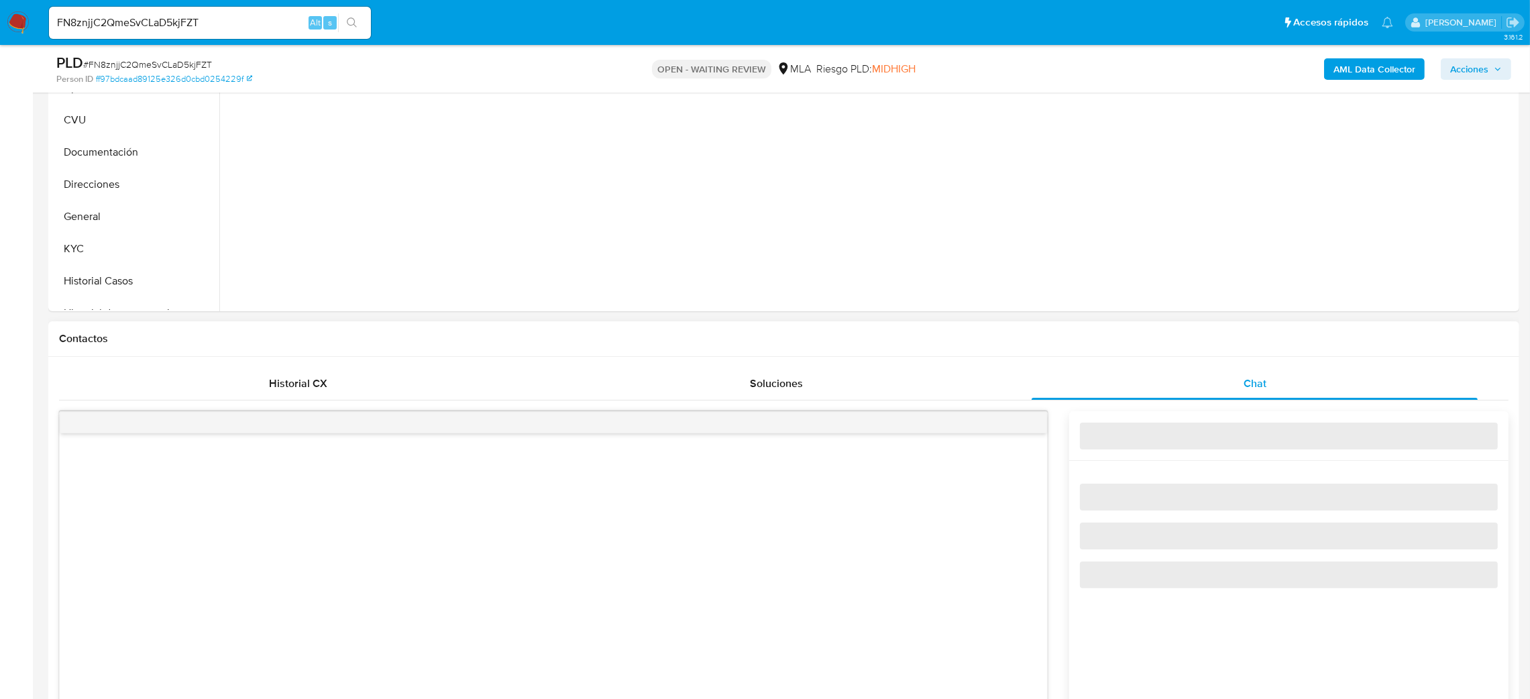
scroll to position [704, 0]
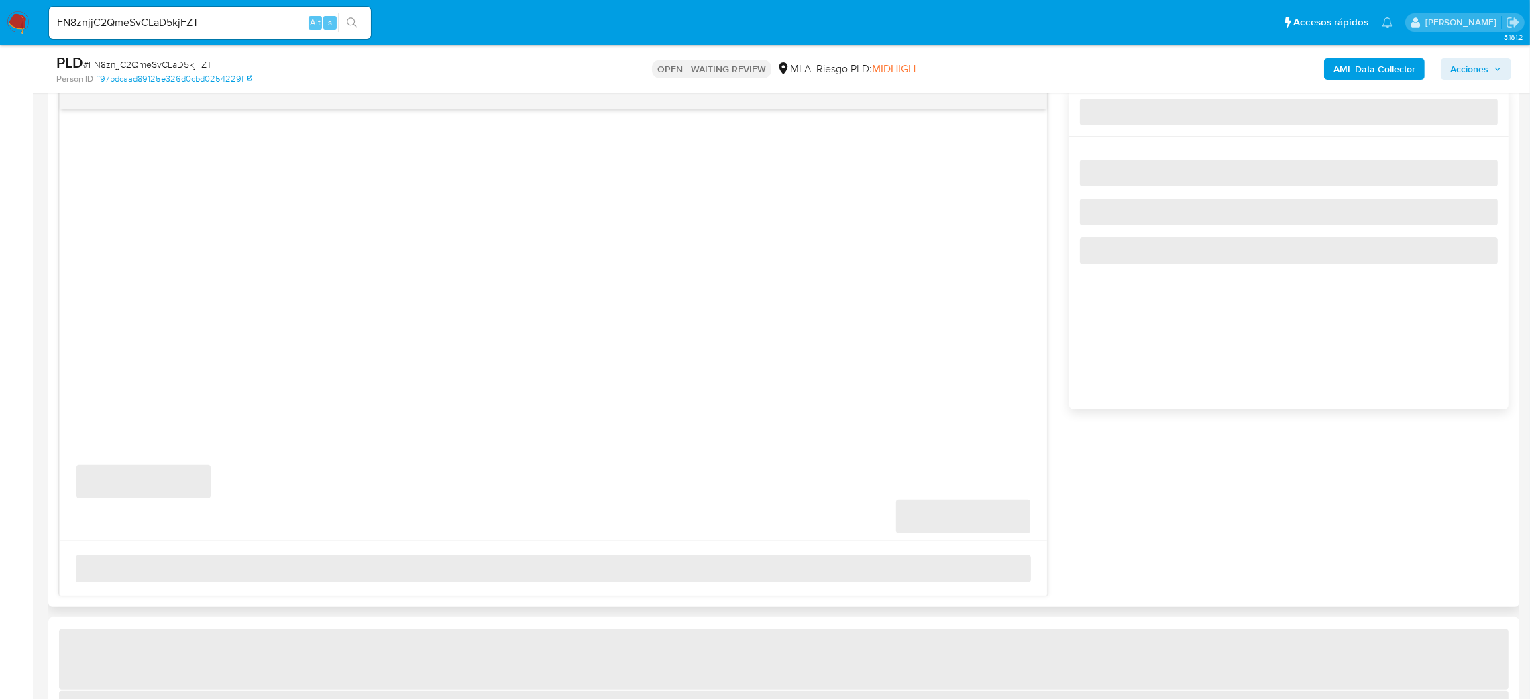
select select "10"
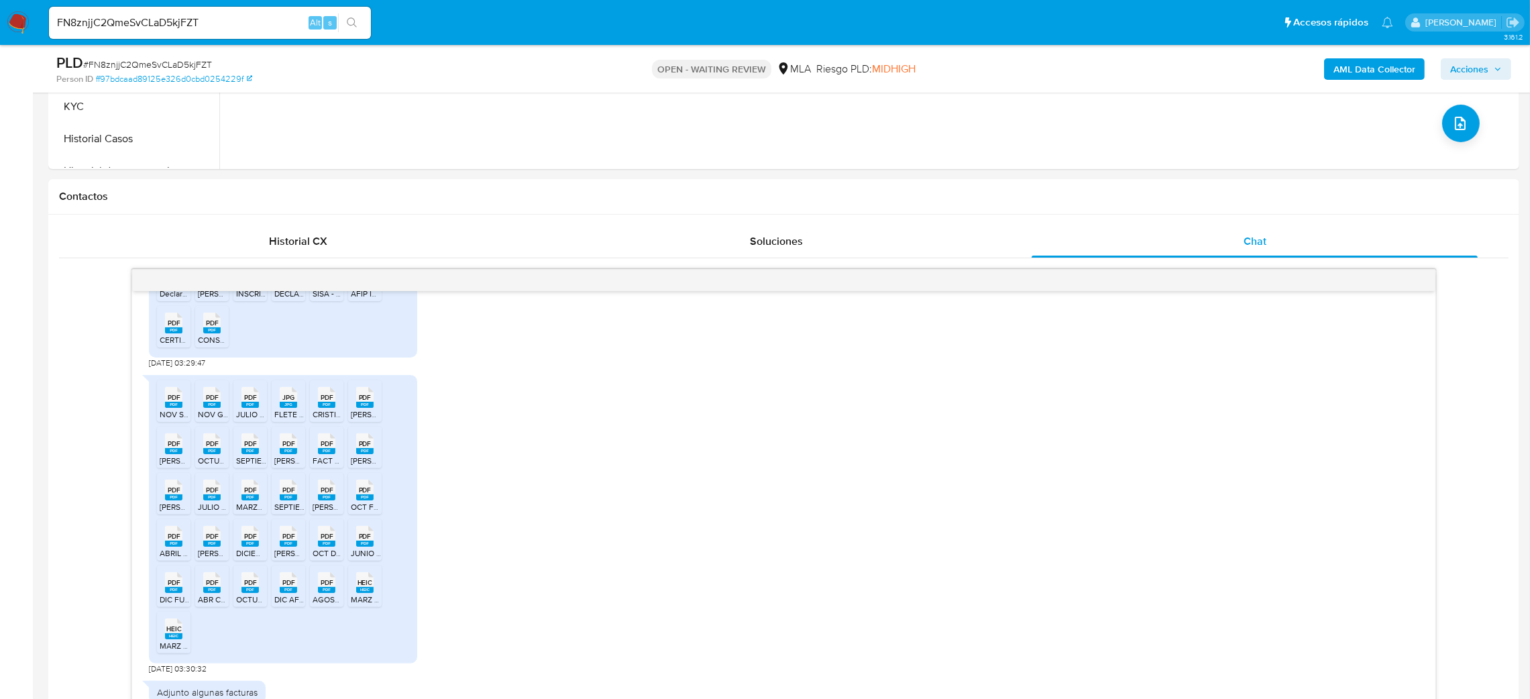
scroll to position [402, 0]
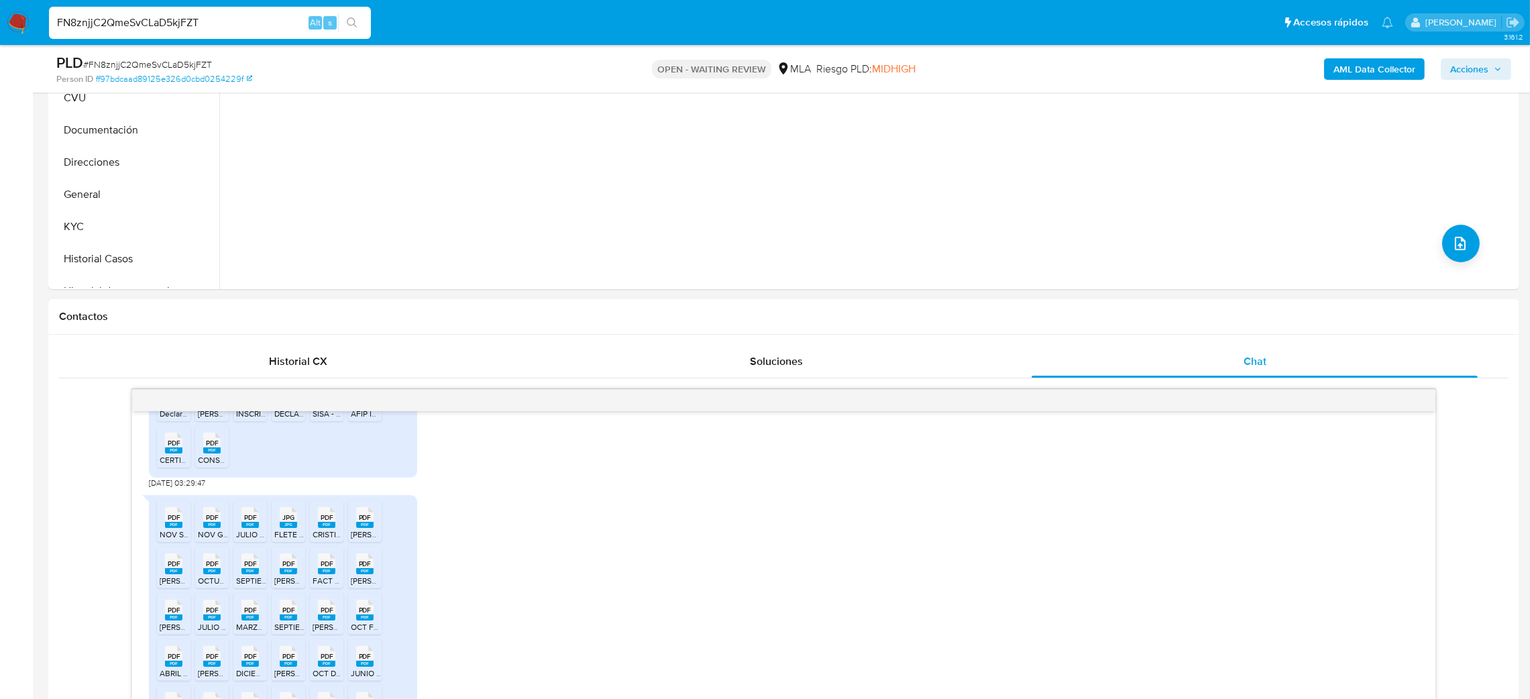
drag, startPoint x: 251, startPoint y: 19, endPoint x: 0, endPoint y: 26, distance: 251.0
click at [0, 26] on nav "Pausado Ver notificaciones FN8znjjC2QmeSvCLaD5kjFZT Alt s Accesos rápidos Presi…" at bounding box center [765, 22] width 1530 height 45
paste input "di5KOP7EJjixEyIGwNPThF2H"
type input "di5KOP7EJjixEyIGwNPThF2H"
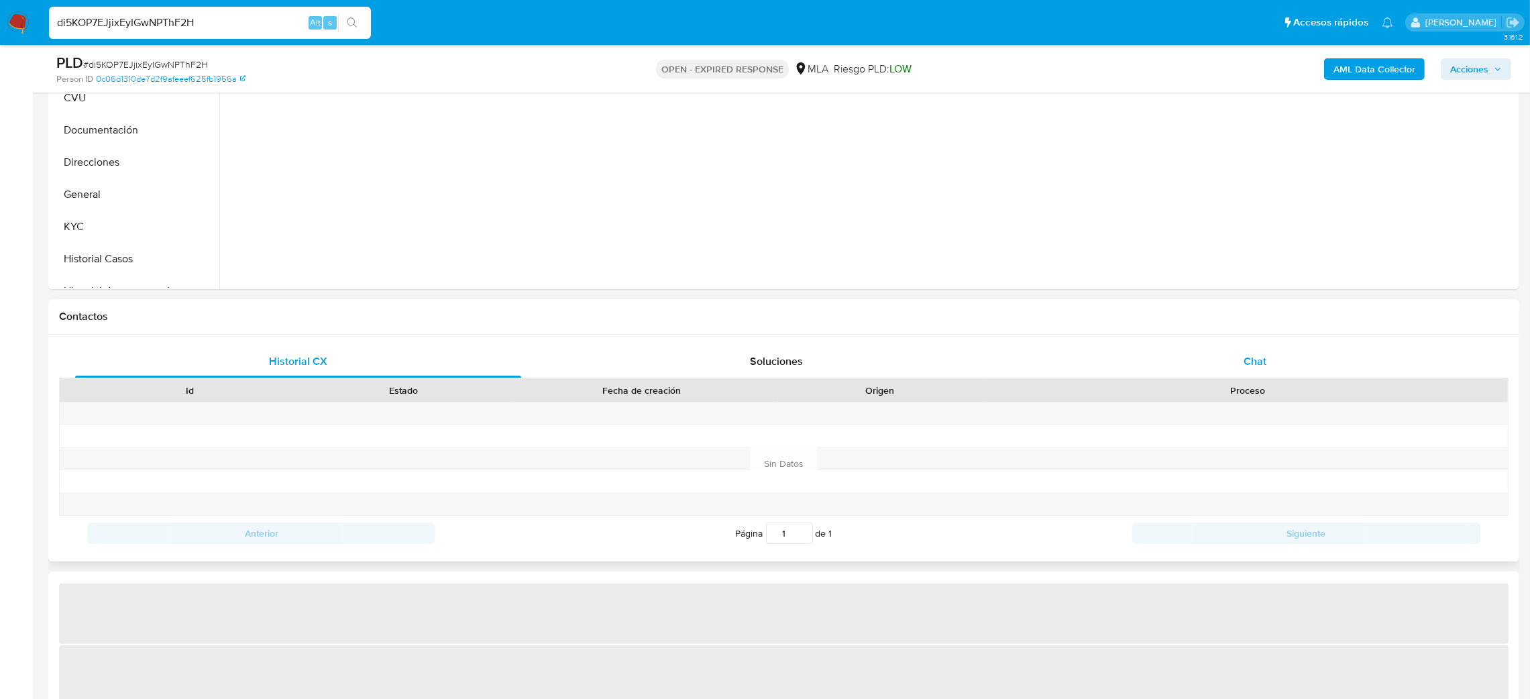
click at [1278, 362] on div "Chat" at bounding box center [1255, 361] width 446 height 32
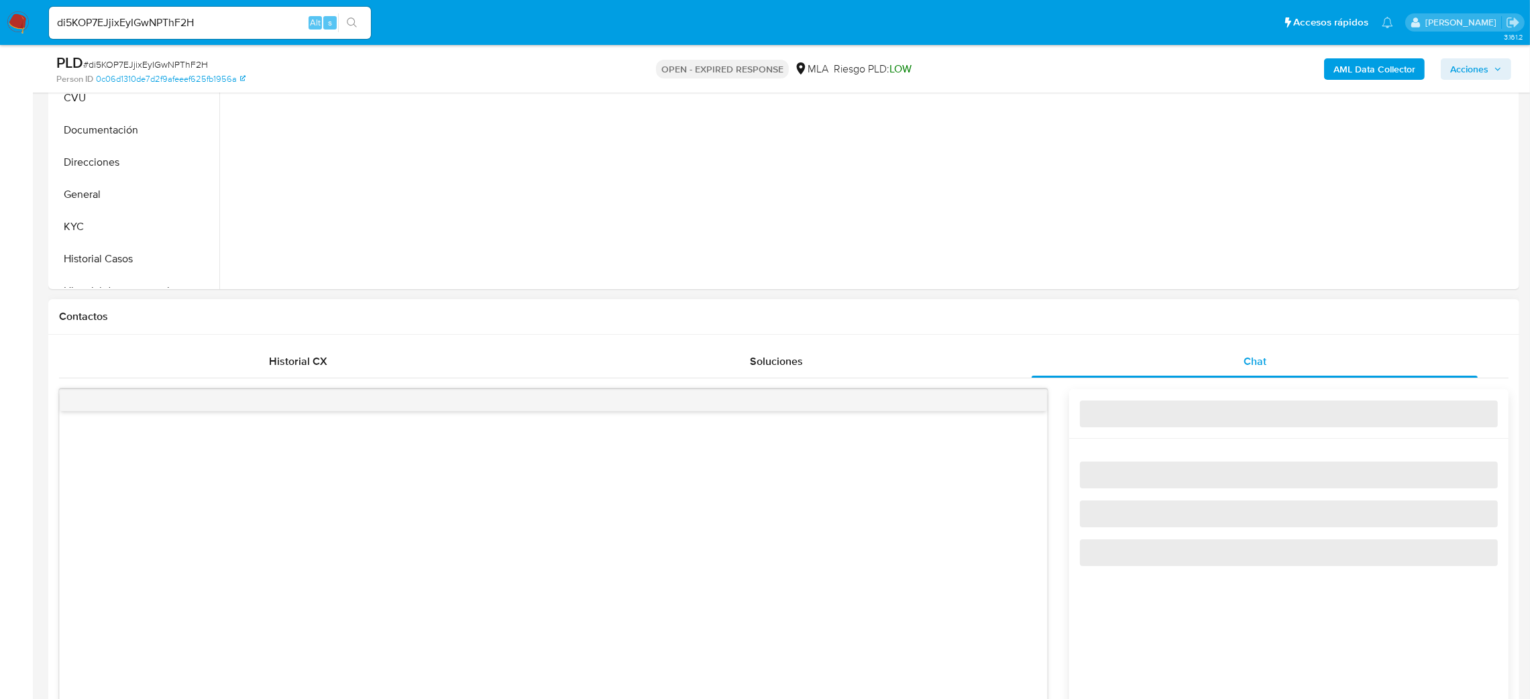
select select "10"
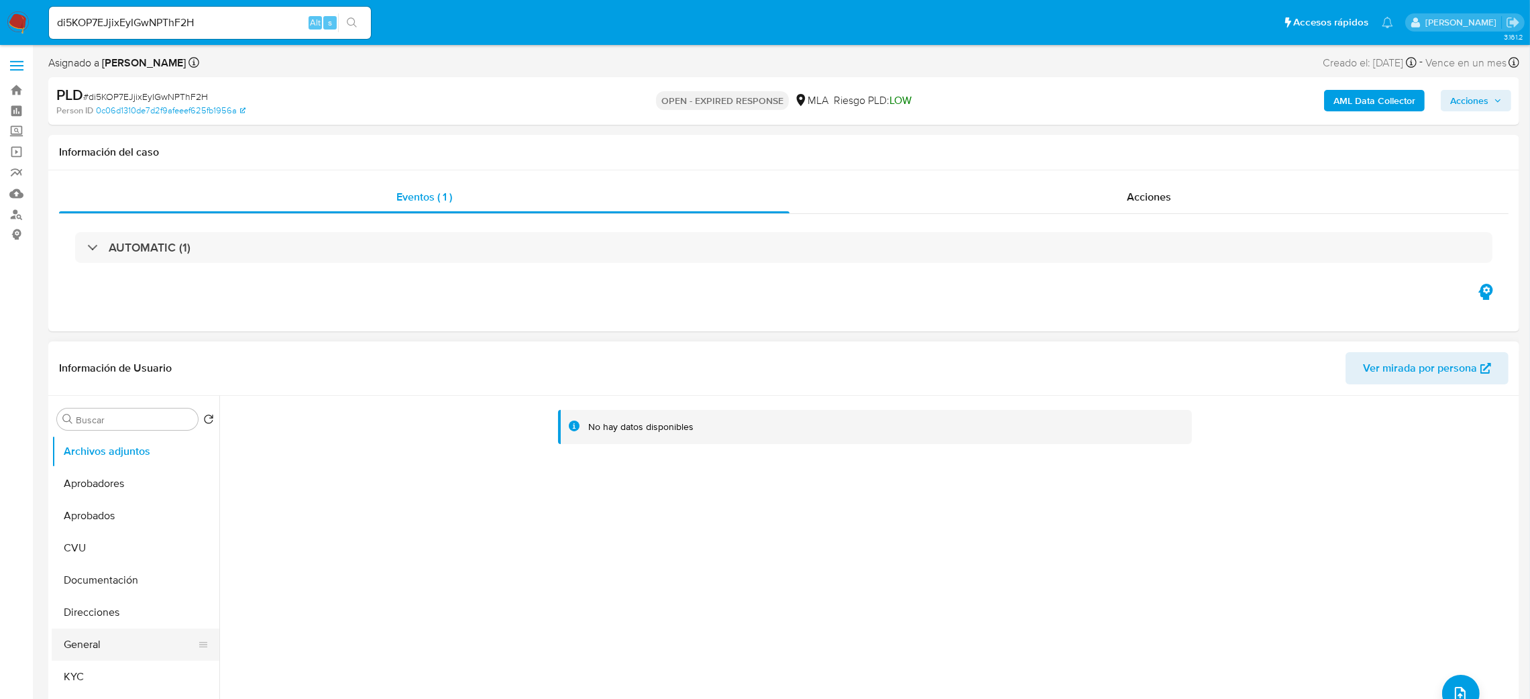
click at [125, 650] on button "General" at bounding box center [130, 645] width 157 height 32
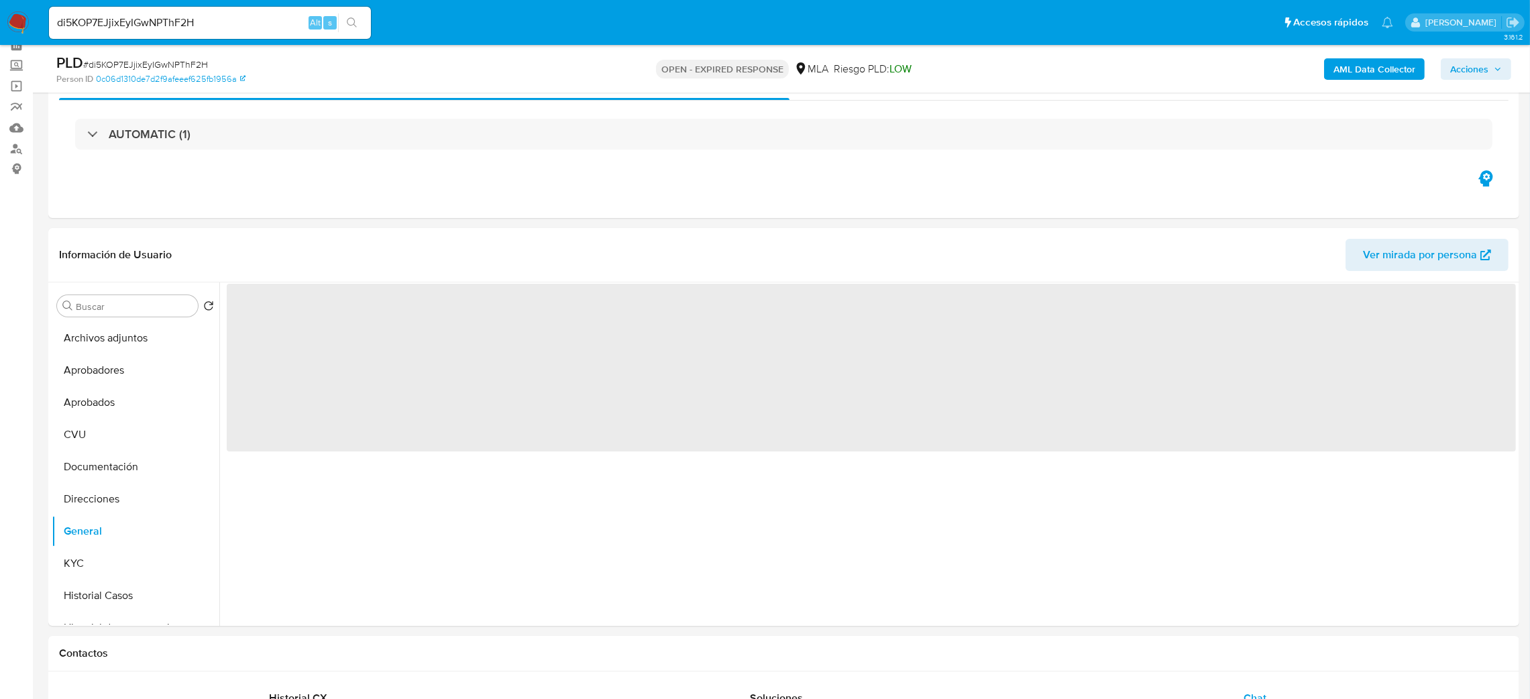
scroll to position [101, 0]
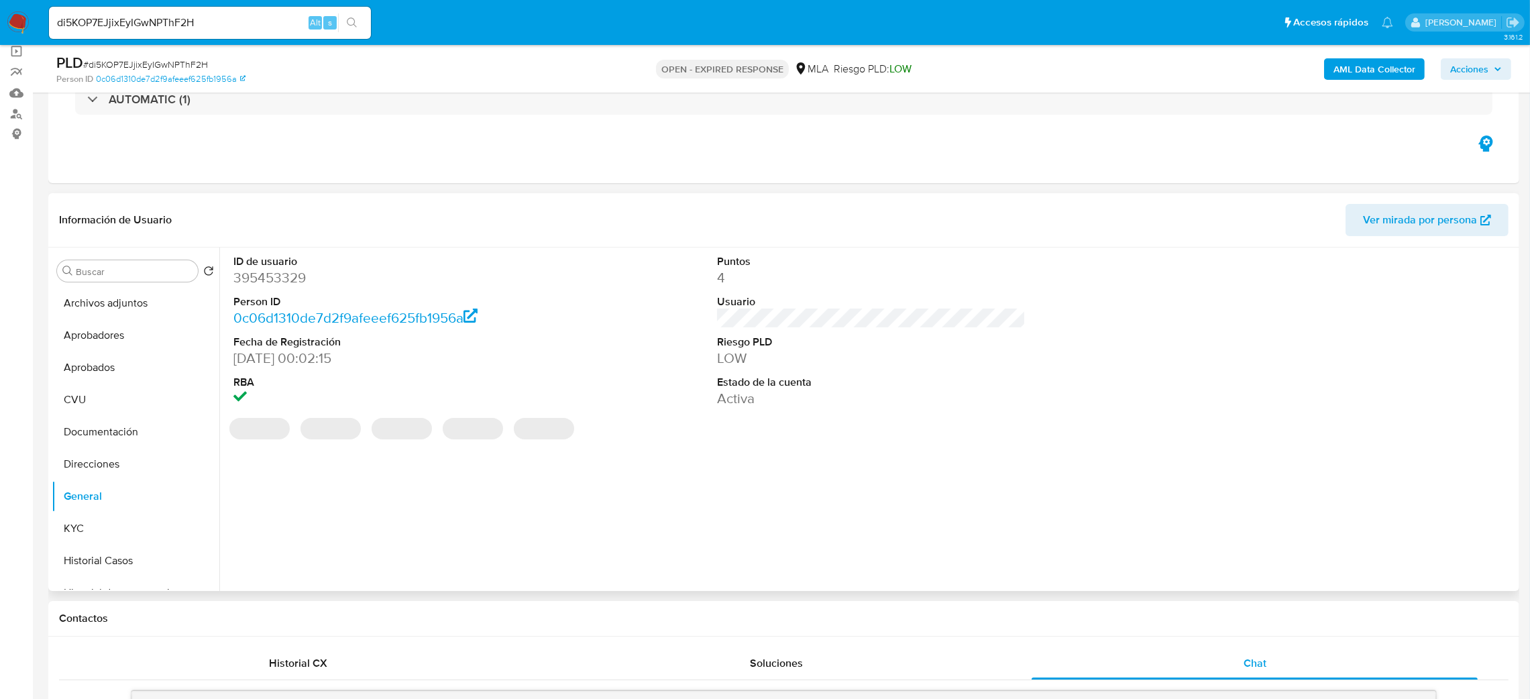
click at [260, 280] on dd "395453329" at bounding box center [387, 277] width 309 height 19
copy dd "395453329"
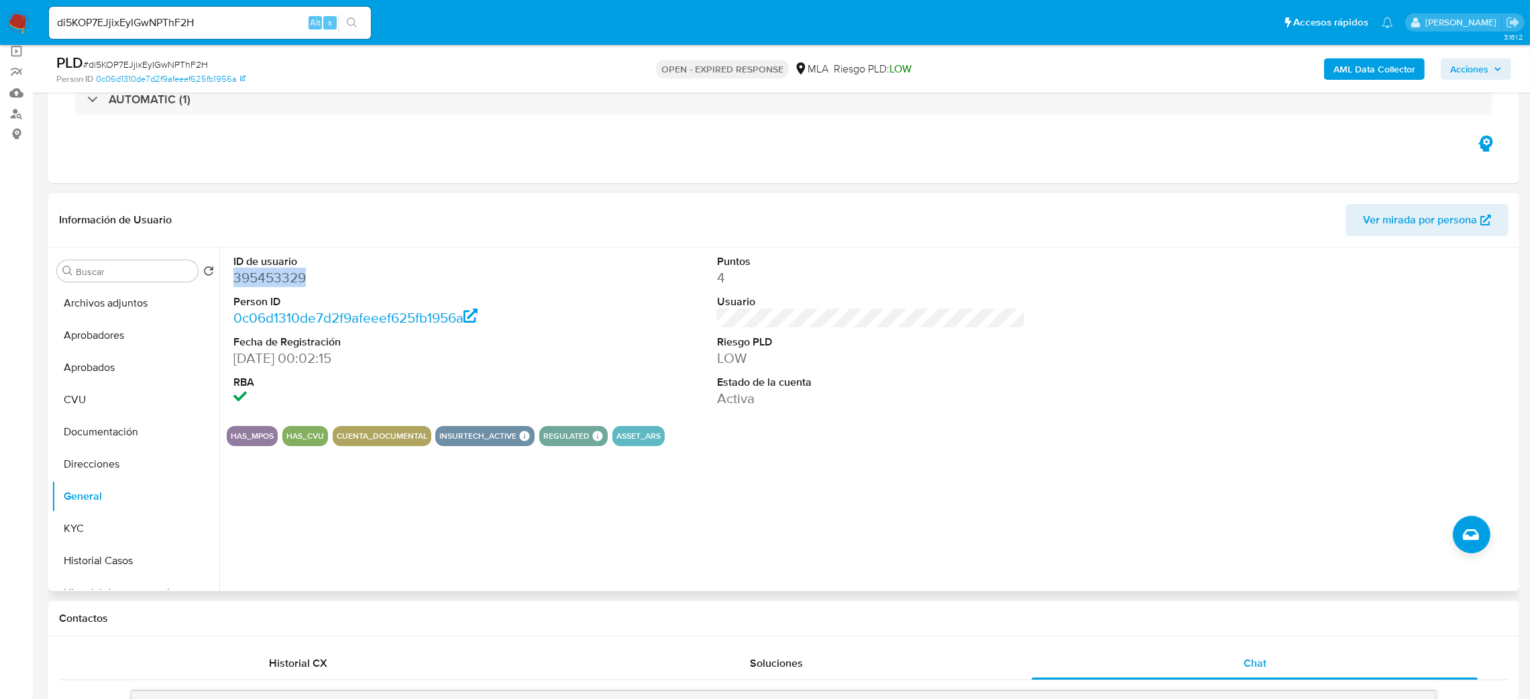
copy dd "395453329"
